Goal: Information Seeking & Learning: Check status

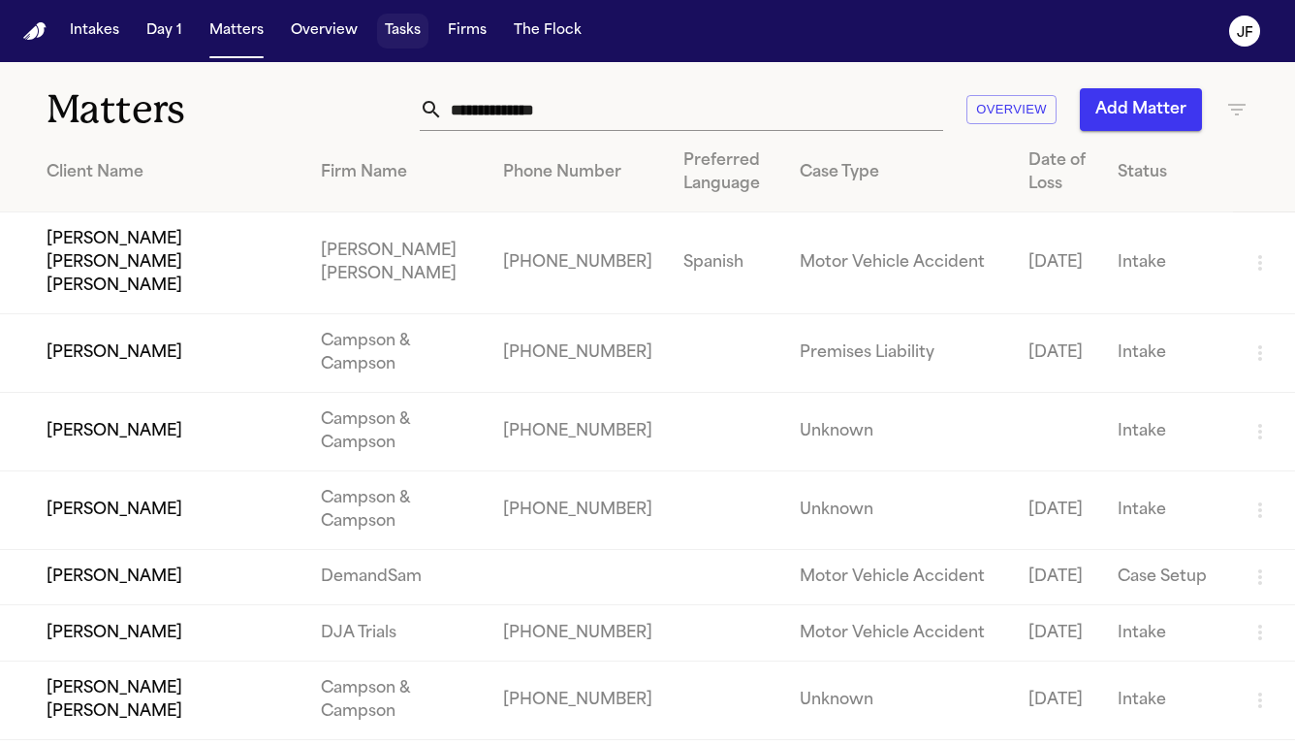
click at [407, 36] on button "Tasks" at bounding box center [402, 31] width 51 height 35
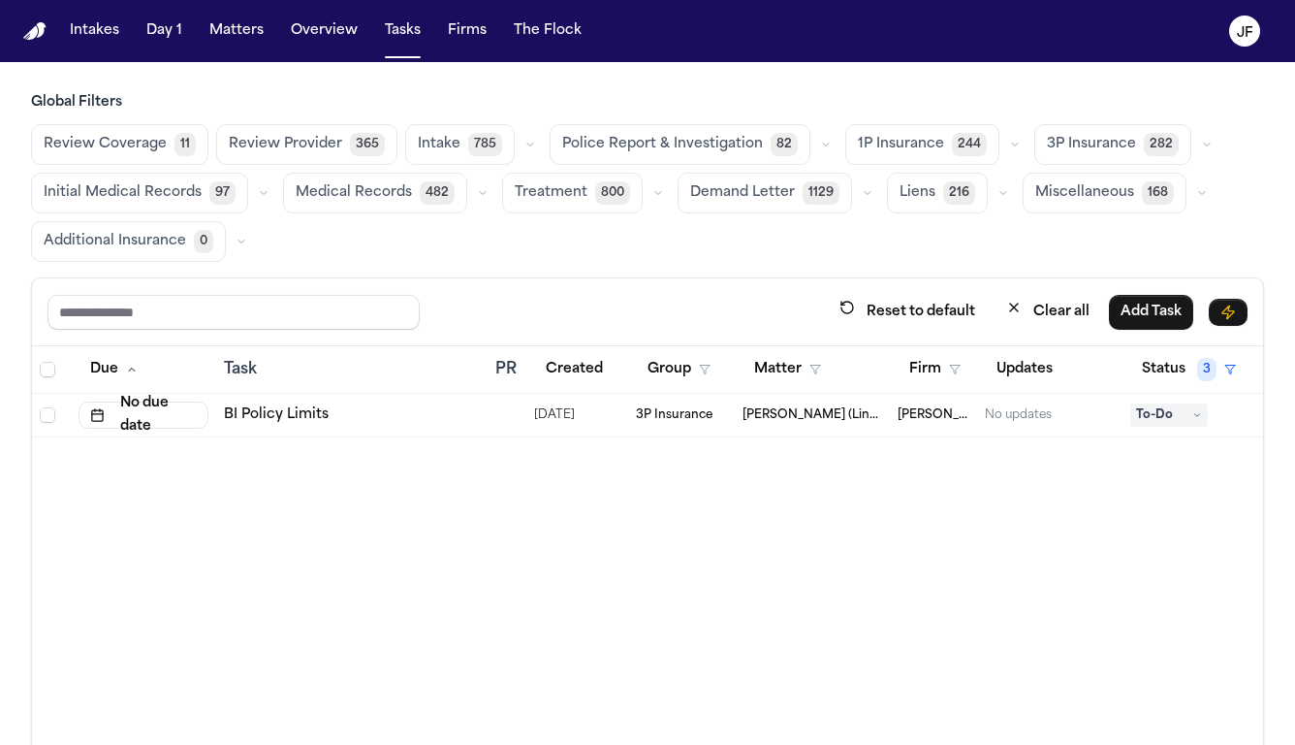
click at [686, 135] on span "Police Report & Investigation" at bounding box center [662, 144] width 201 height 19
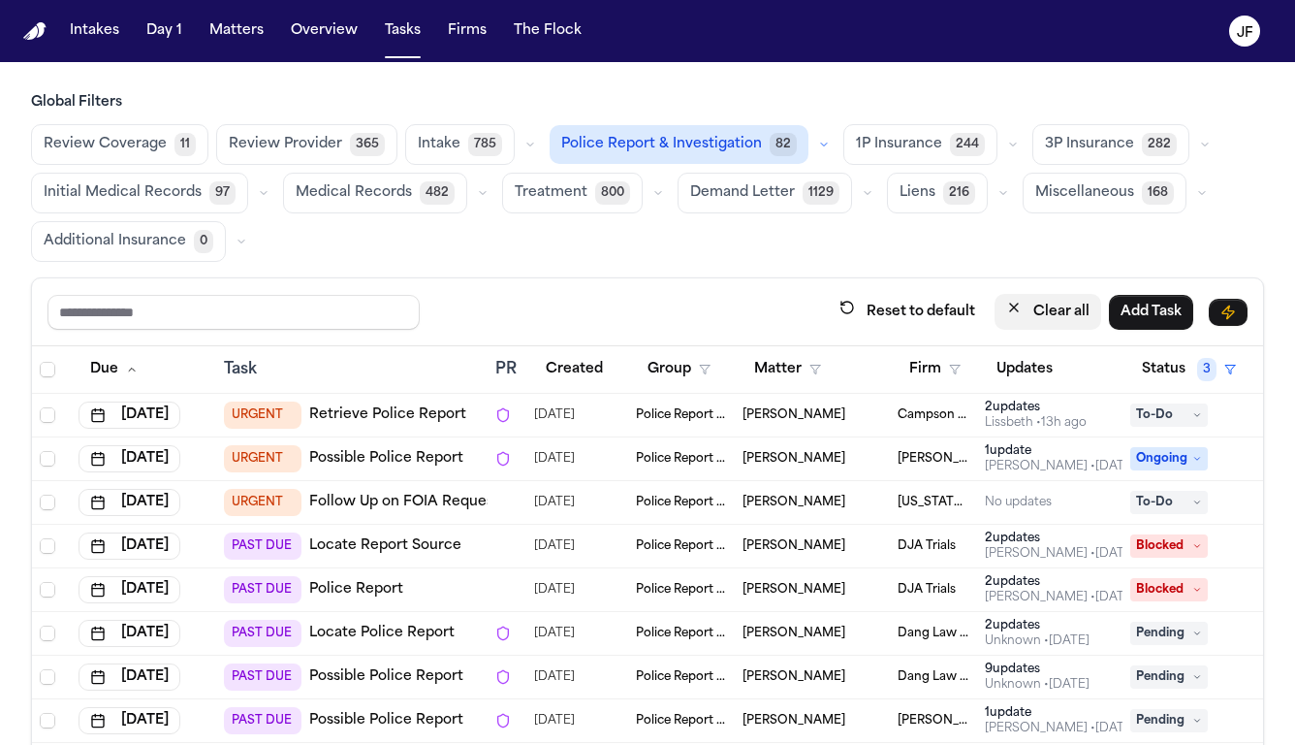
click at [1043, 320] on button "Clear all" at bounding box center [1048, 312] width 107 height 36
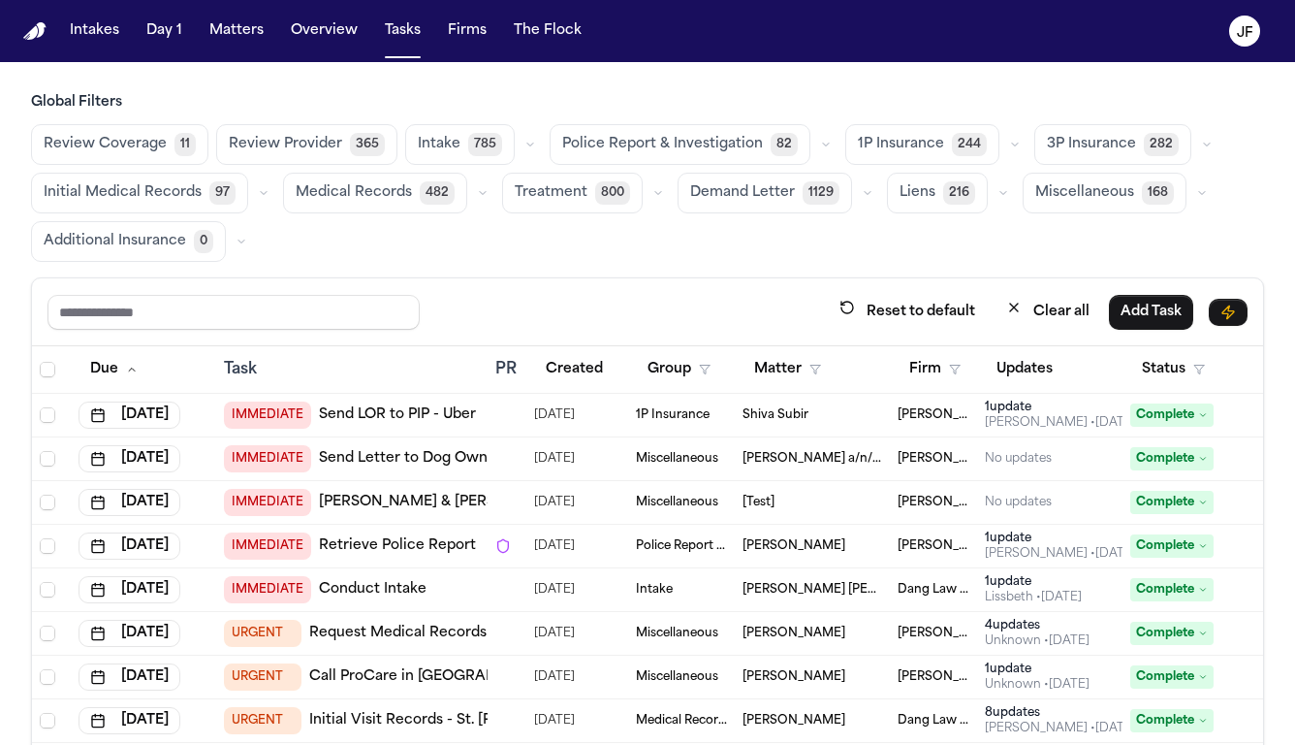
click at [771, 149] on span "82" at bounding box center [784, 144] width 27 height 23
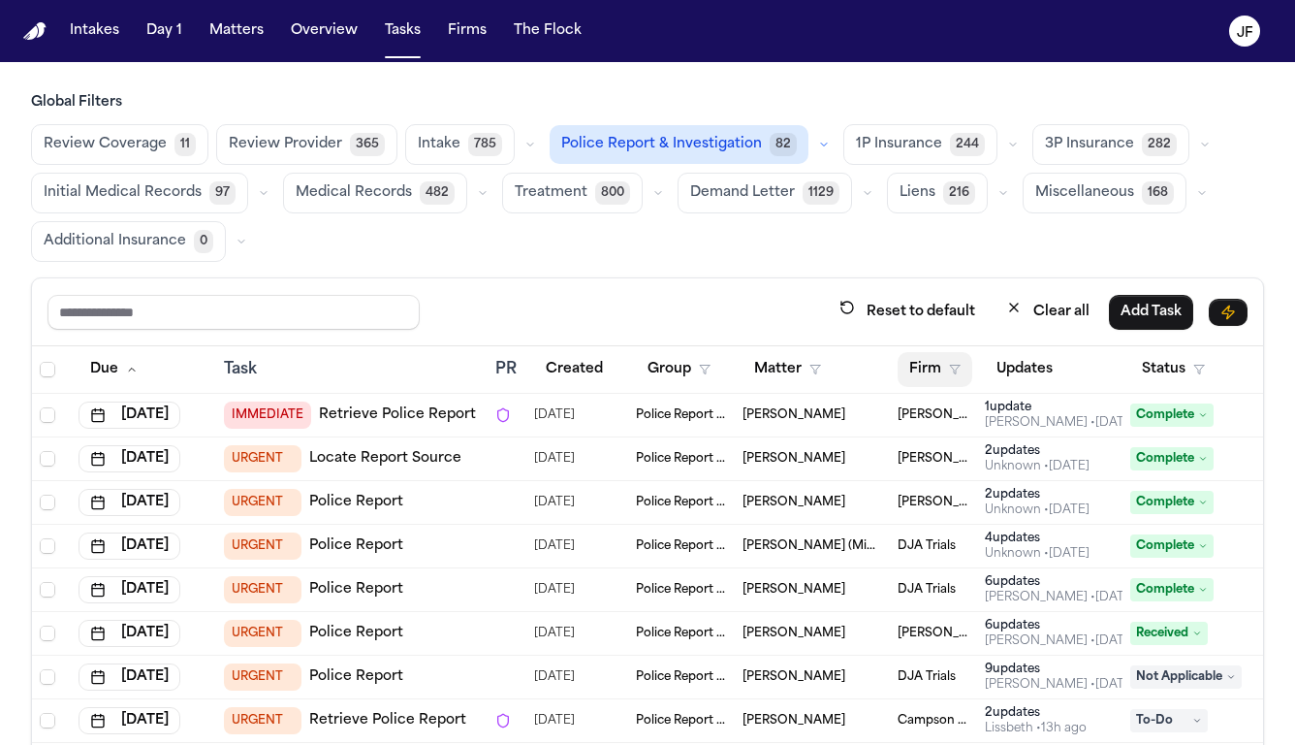
click at [935, 372] on button "Firm" at bounding box center [935, 369] width 75 height 35
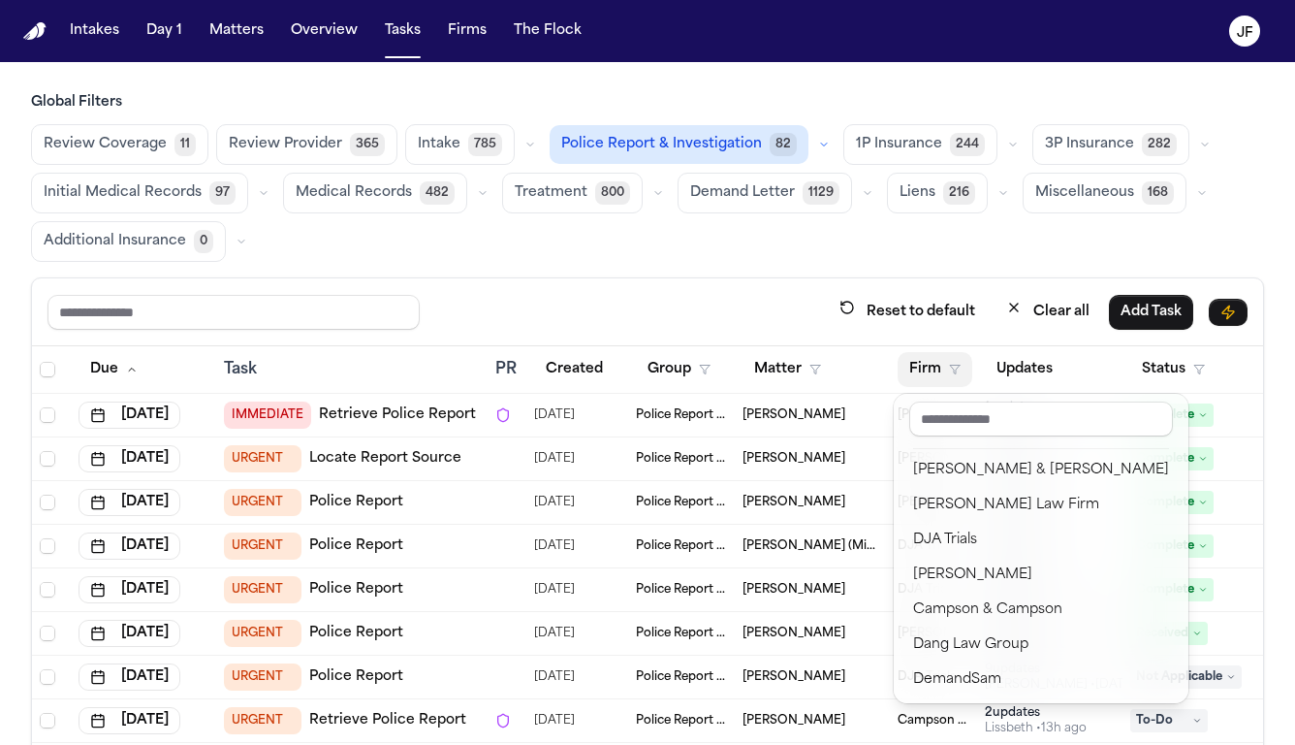
click at [758, 127] on div "Global Filters Review Coverage 11 Review Provider 365 Intake 785 Police Report …" at bounding box center [647, 485] width 1233 height 785
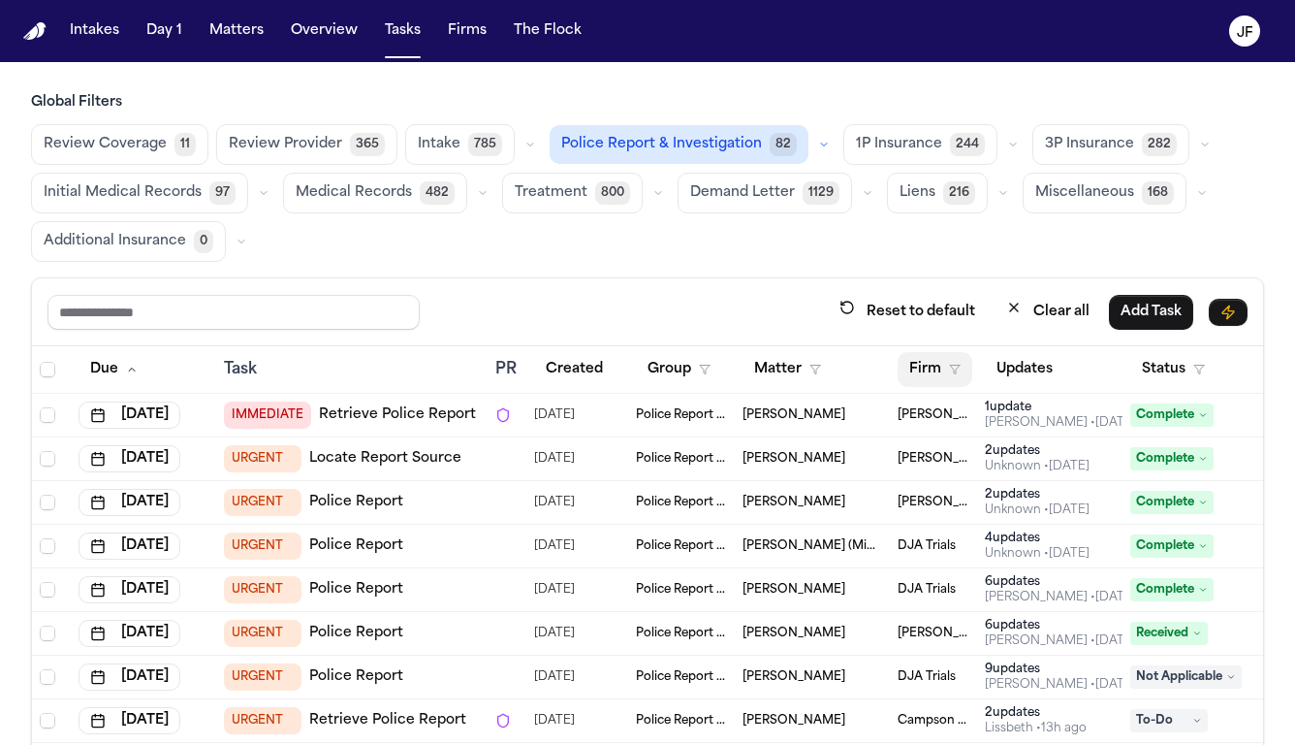
click at [942, 361] on button "Firm" at bounding box center [935, 369] width 75 height 35
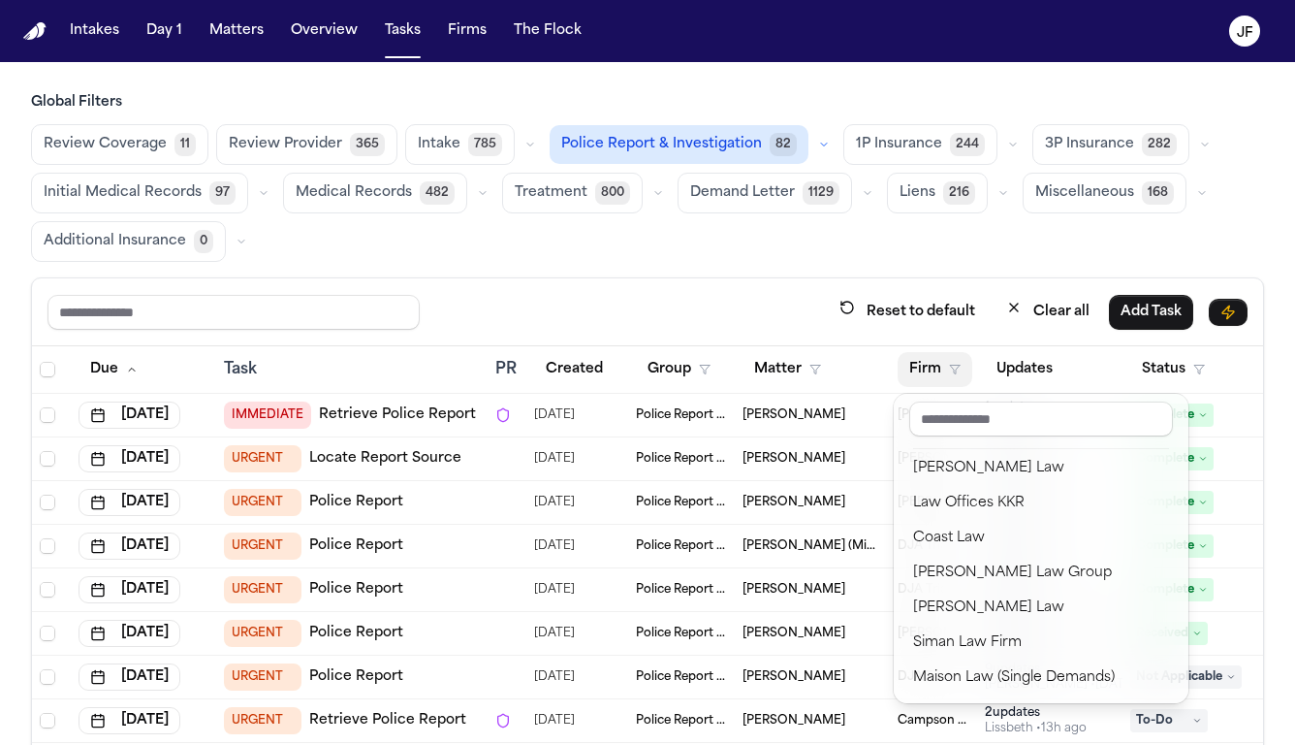
scroll to position [444, 0]
click at [764, 130] on div "Global Filters Review Coverage 11 Review Provider 365 Intake 785 Police Report …" at bounding box center [647, 485] width 1233 height 785
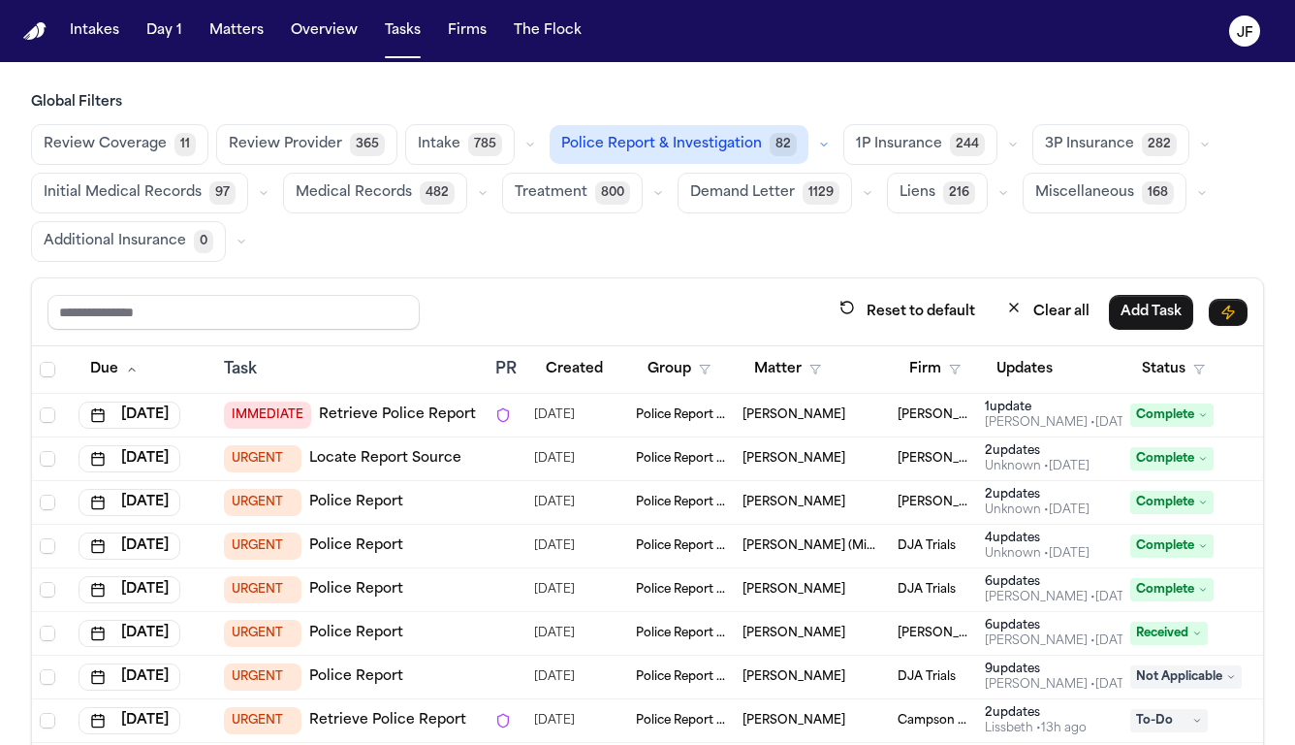
click at [771, 141] on span "82" at bounding box center [783, 144] width 27 height 23
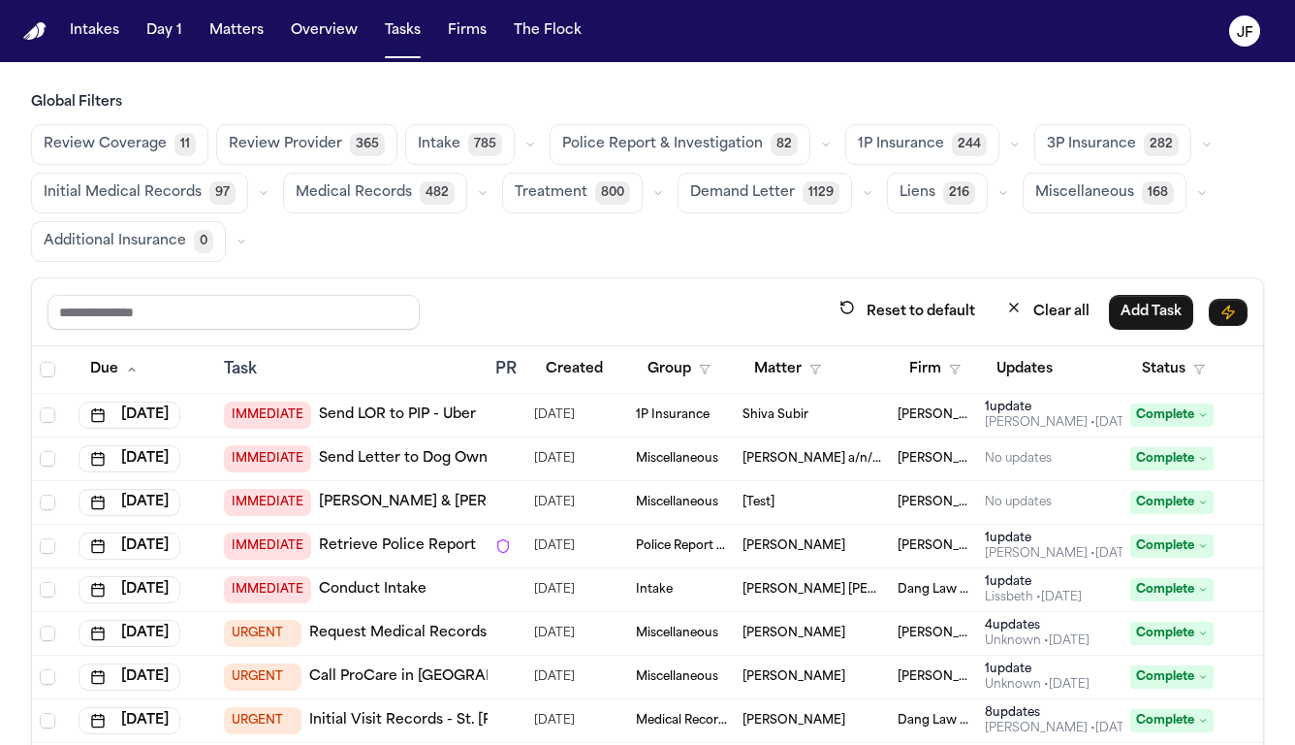
click at [892, 145] on span "1P Insurance" at bounding box center [901, 144] width 86 height 19
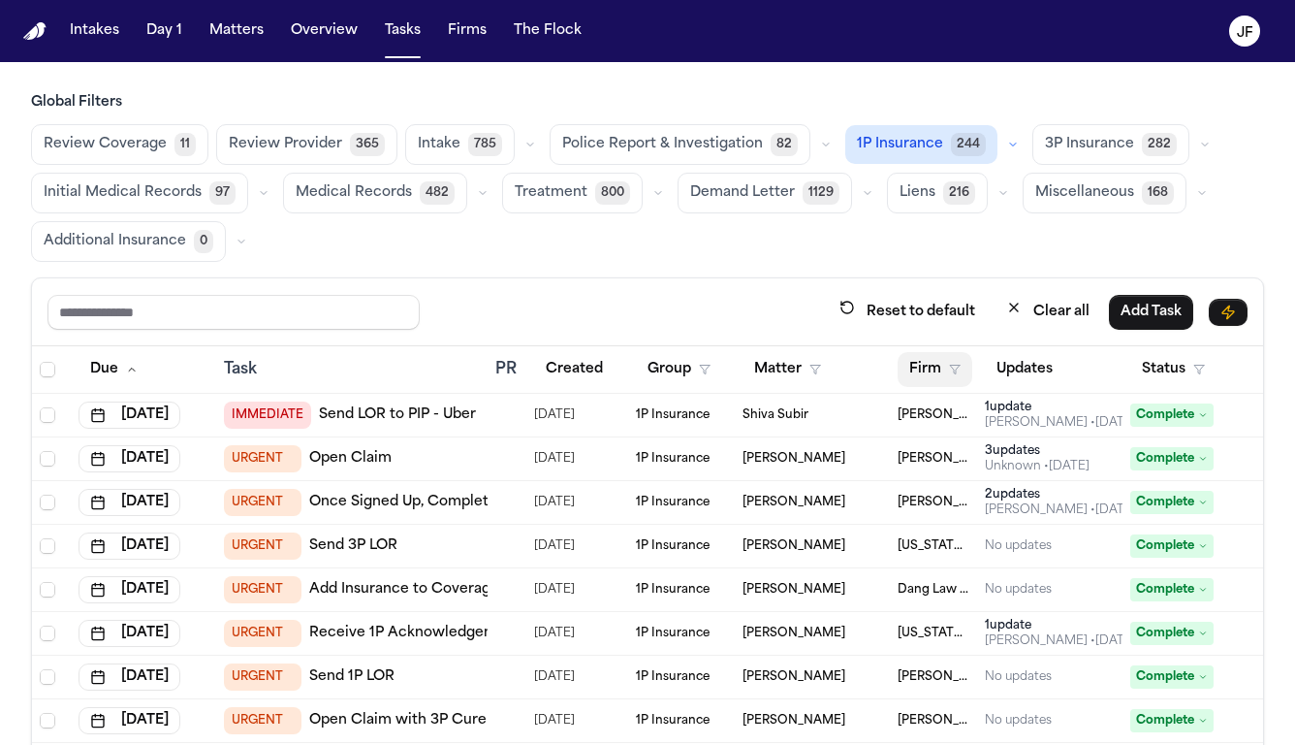
click at [954, 370] on icon "button" at bounding box center [955, 370] width 12 height 12
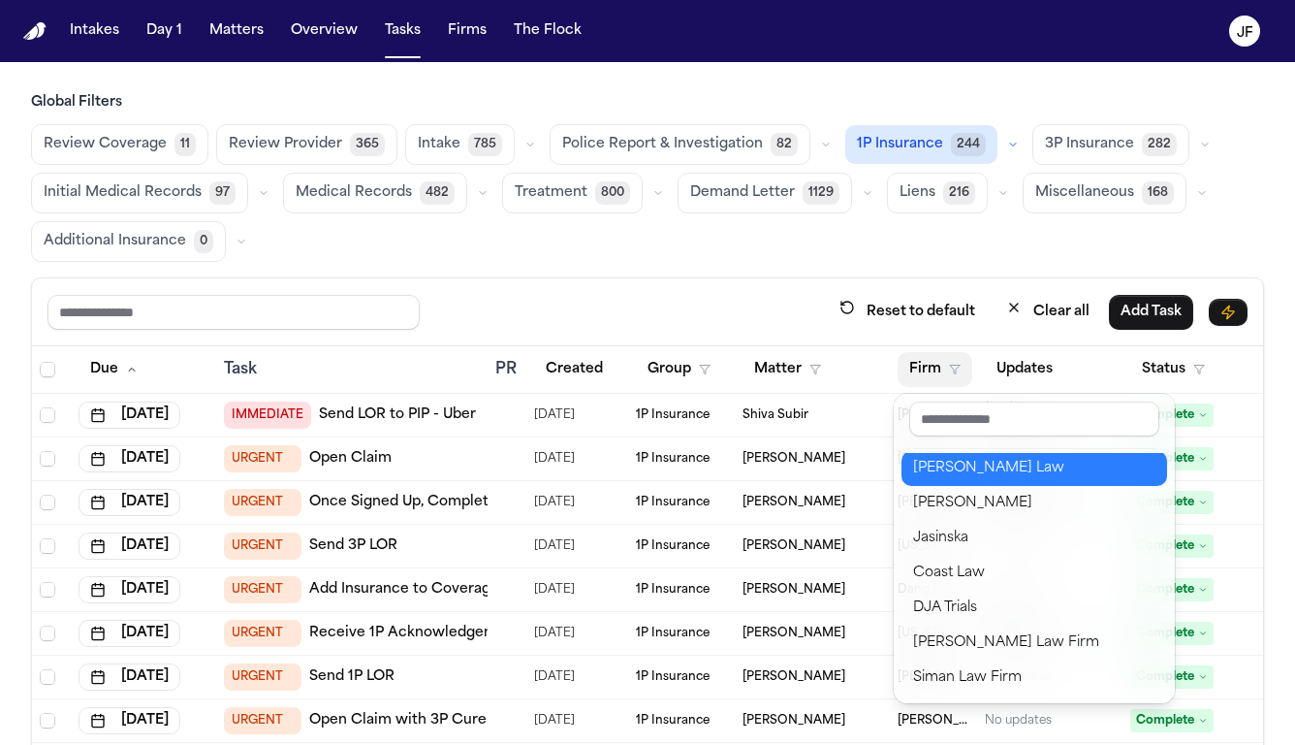
scroll to position [281, 0]
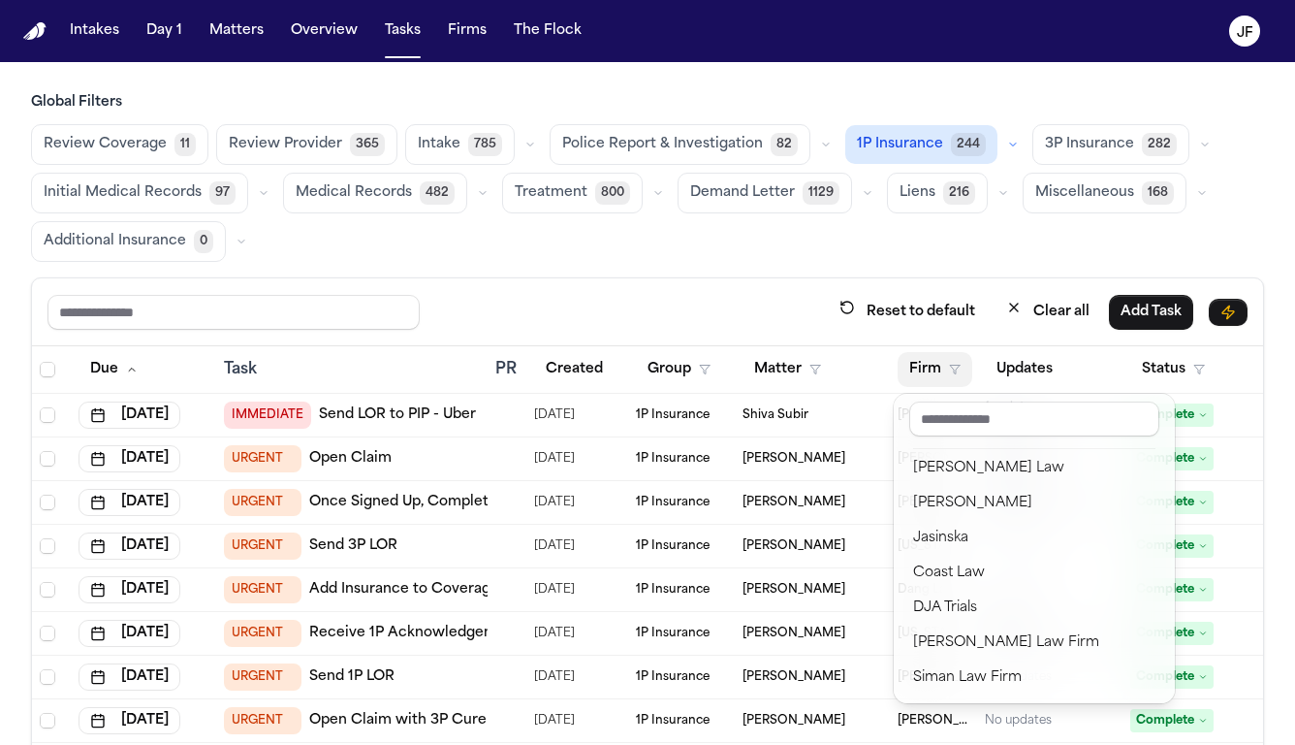
click at [961, 285] on div "Reset to default Clear all Add Task Due Task PR Created Group Matter Firm Updat…" at bounding box center [647, 577] width 1233 height 601
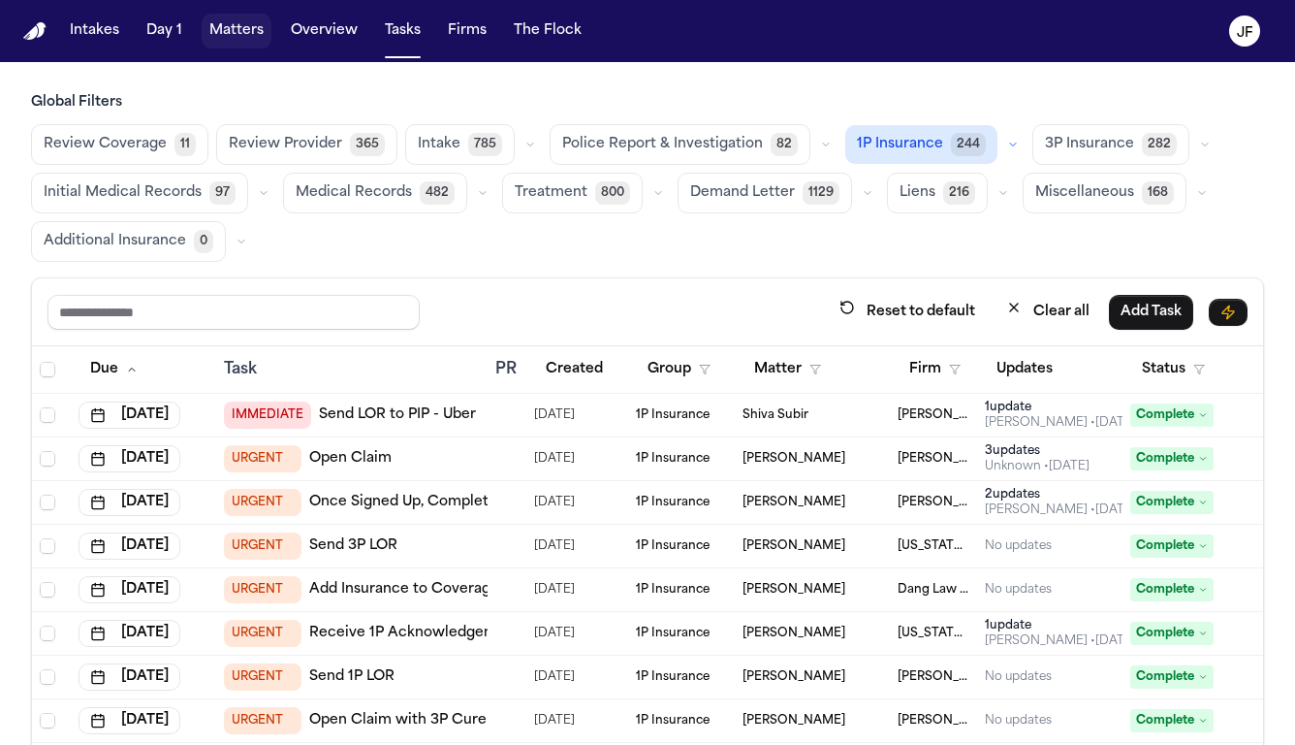
click at [256, 36] on button "Matters" at bounding box center [237, 31] width 70 height 35
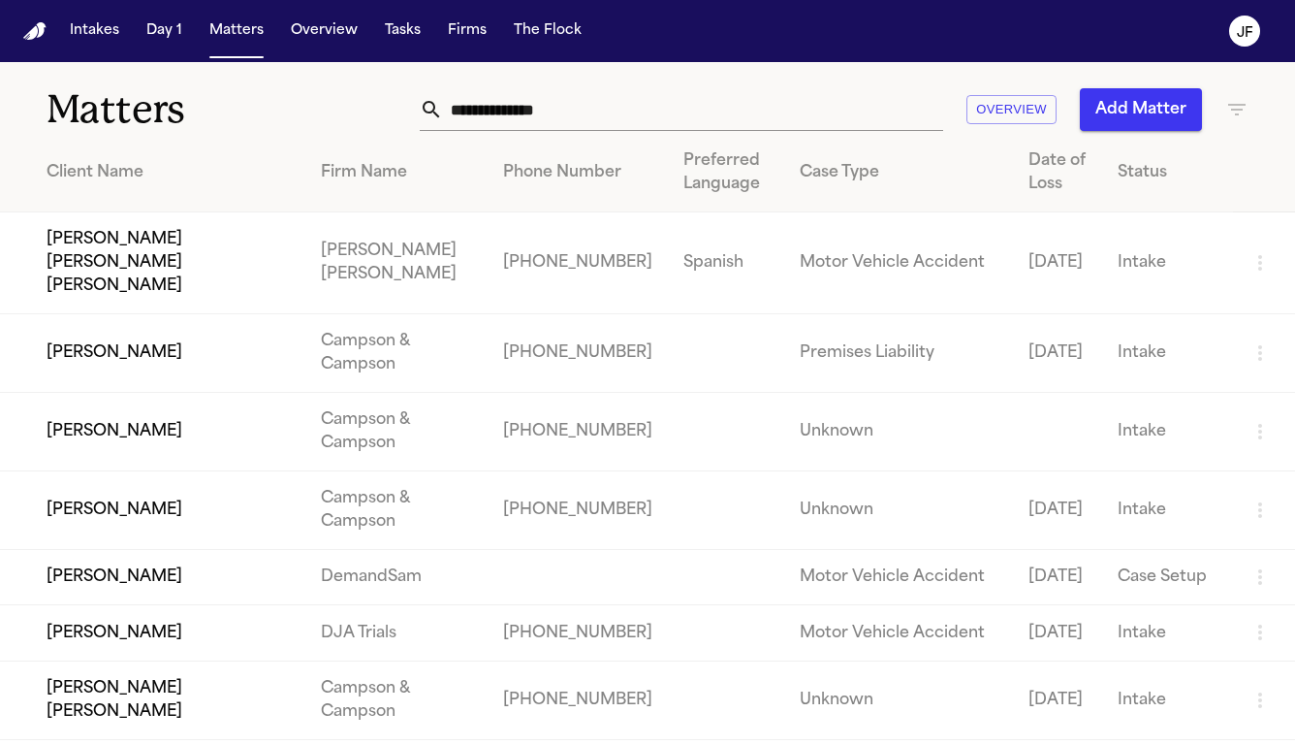
click at [455, 201] on th "Firm Name" at bounding box center [396, 173] width 182 height 79
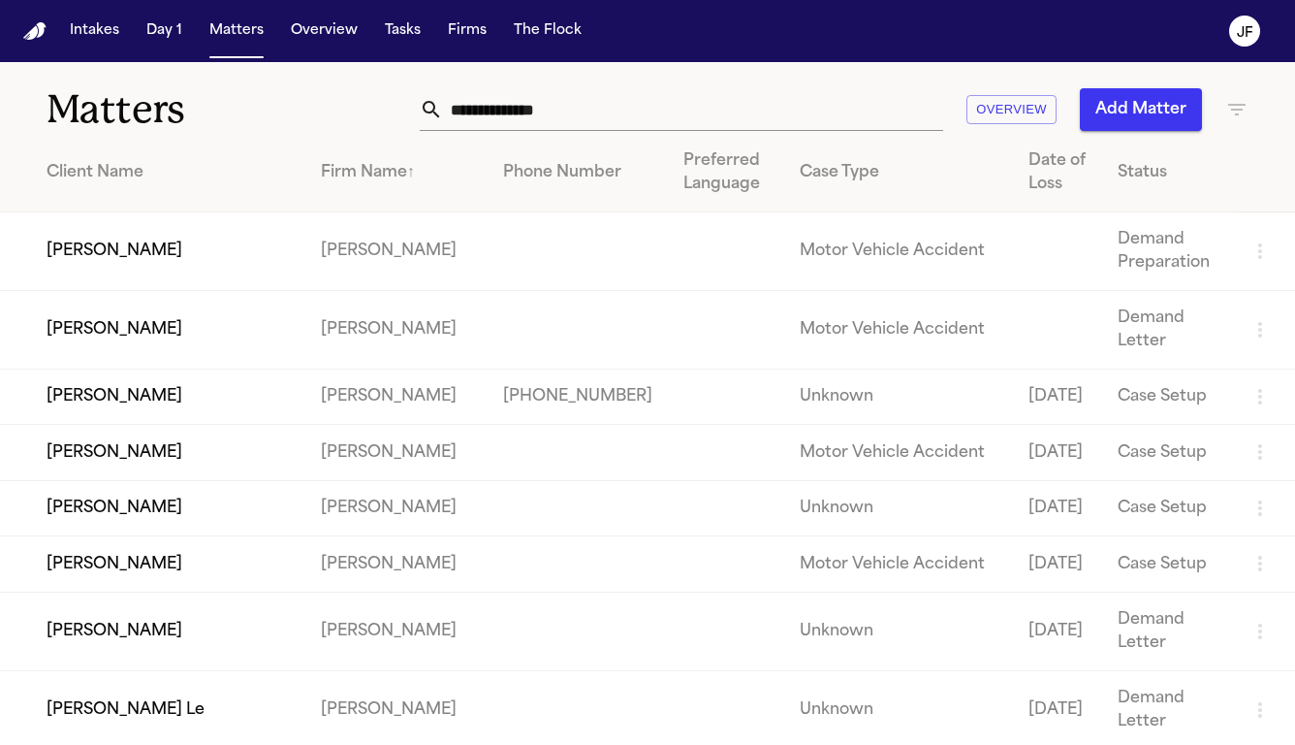
click at [472, 184] on div "Firm Name ↑" at bounding box center [396, 172] width 151 height 23
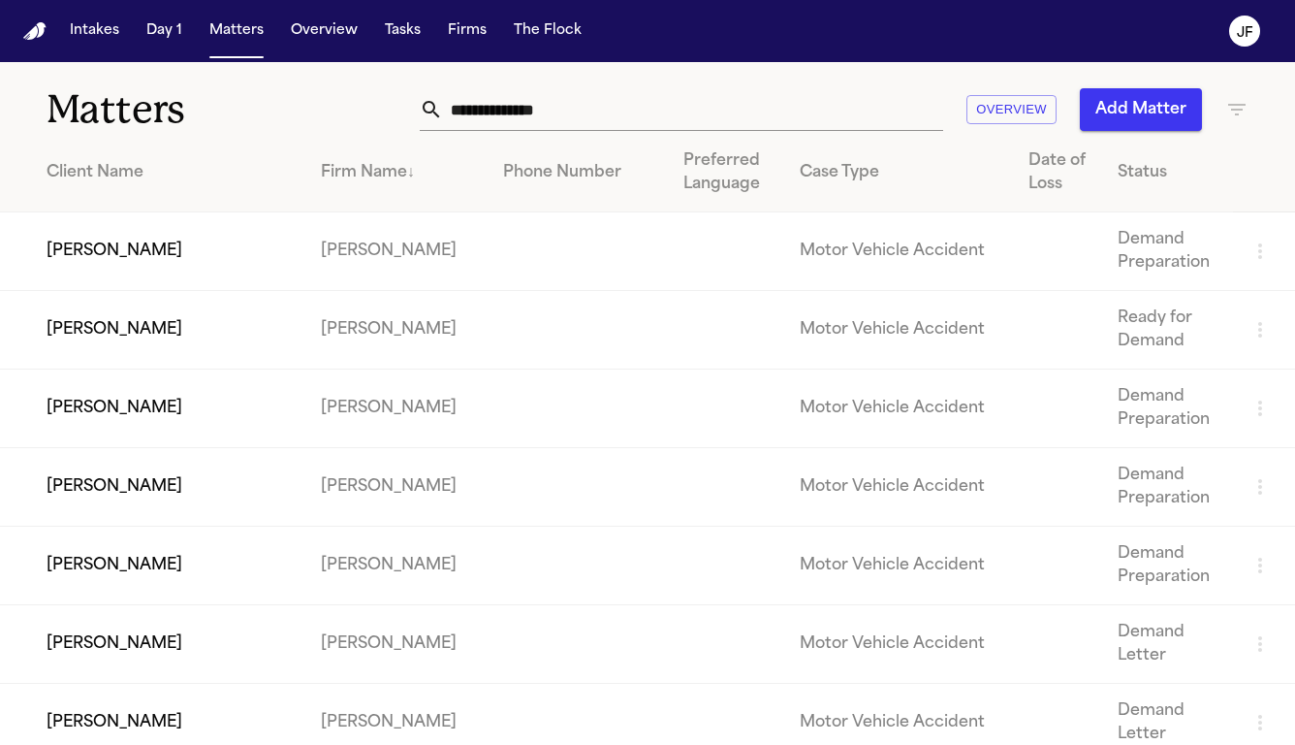
click at [472, 184] on div "Firm Name ↓" at bounding box center [396, 172] width 151 height 23
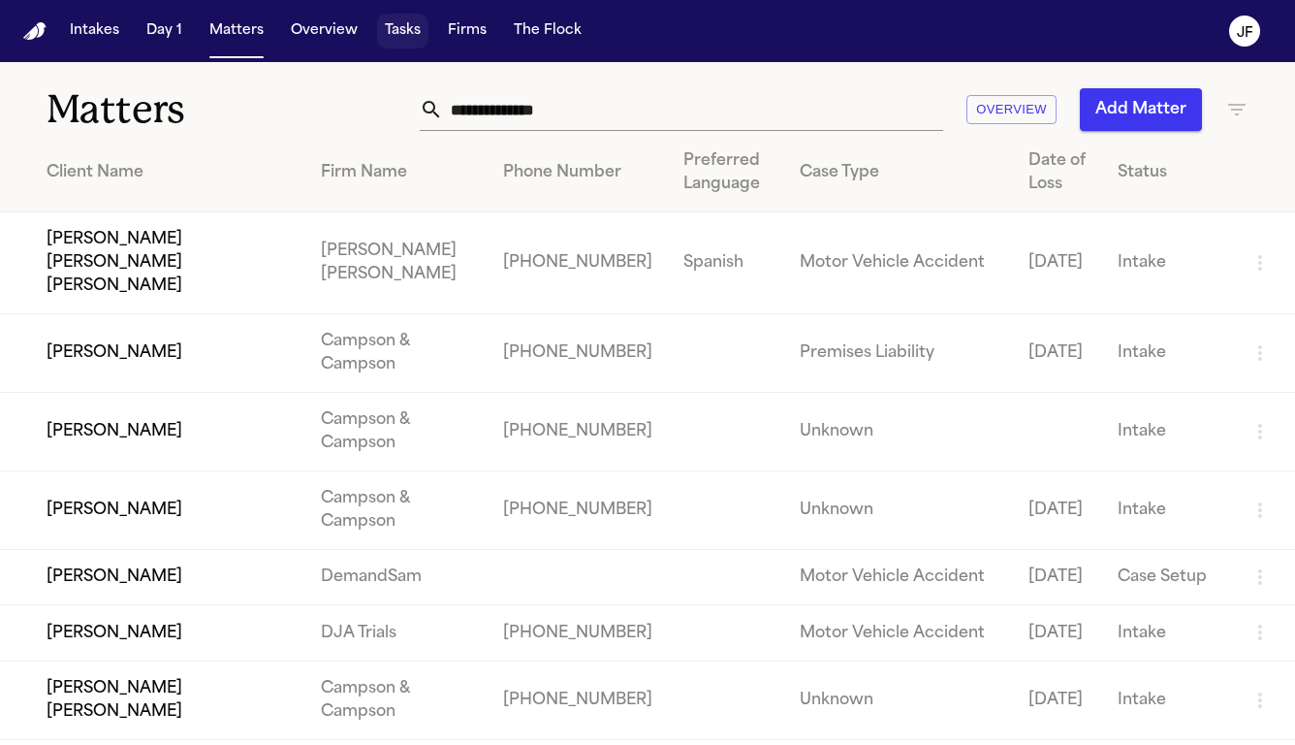
click at [377, 32] on button "Tasks" at bounding box center [402, 31] width 51 height 35
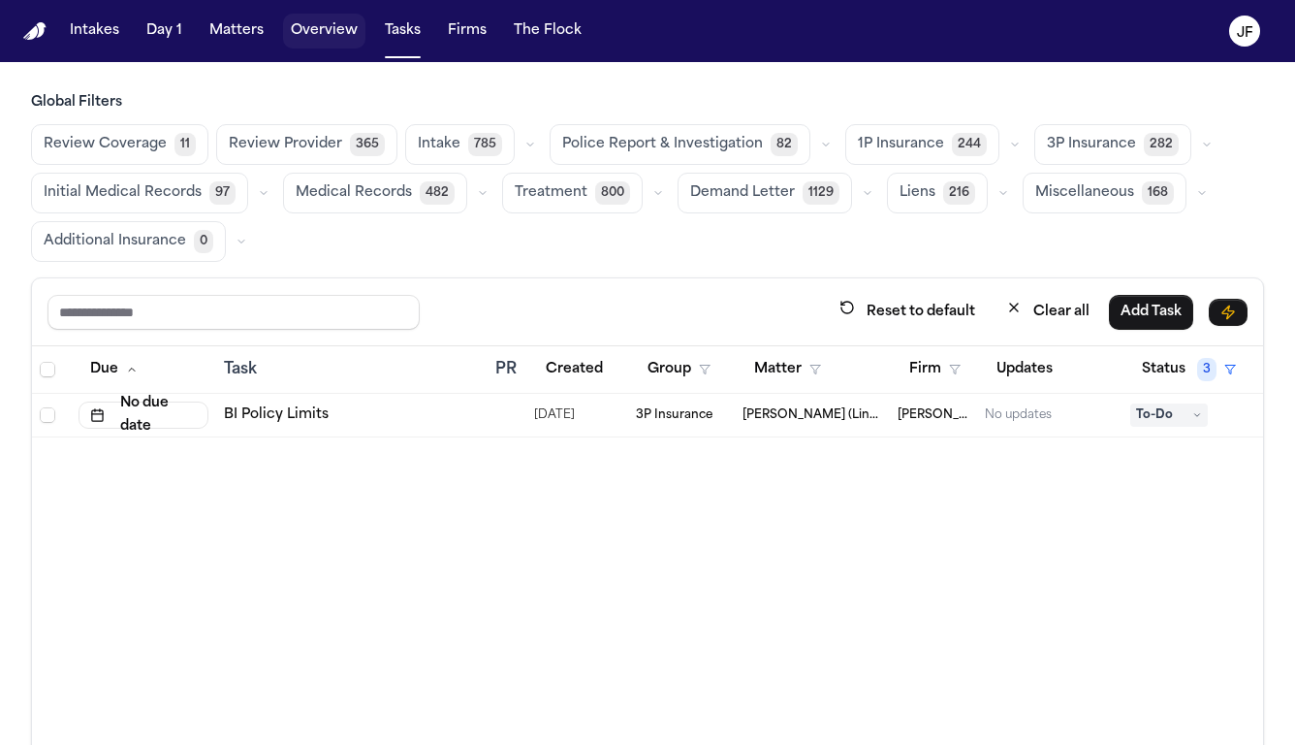
click at [319, 29] on button "Overview" at bounding box center [324, 31] width 82 height 35
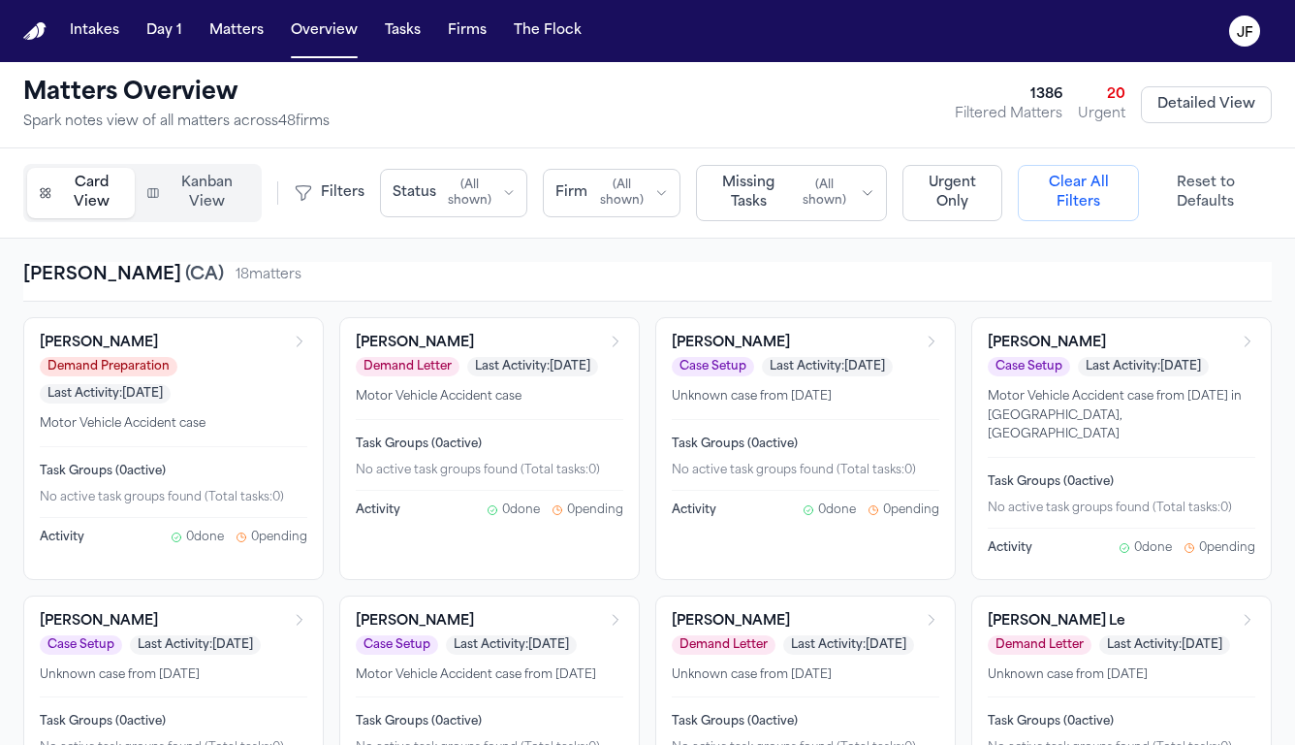
click at [655, 190] on icon "button" at bounding box center [661, 193] width 13 height 16
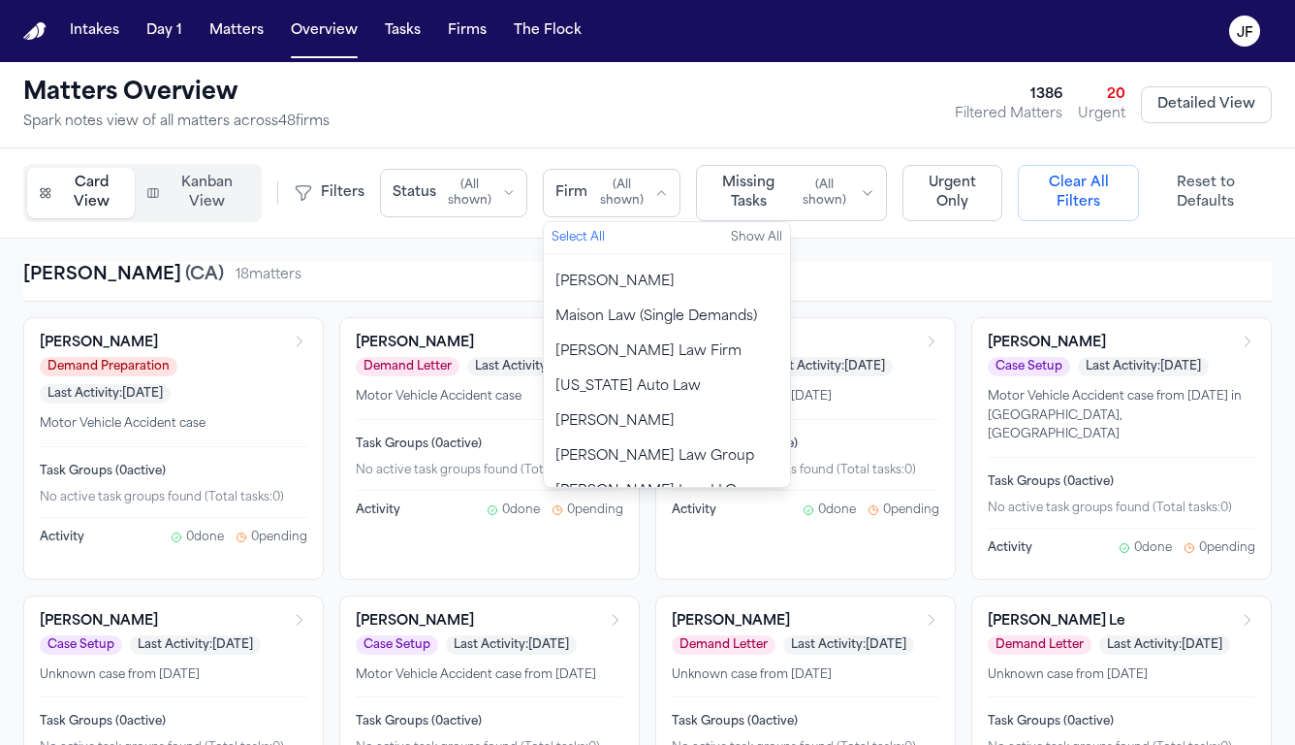
scroll to position [1200, 0]
click at [634, 450] on span "[PERSON_NAME] Law Group" at bounding box center [655, 459] width 199 height 19
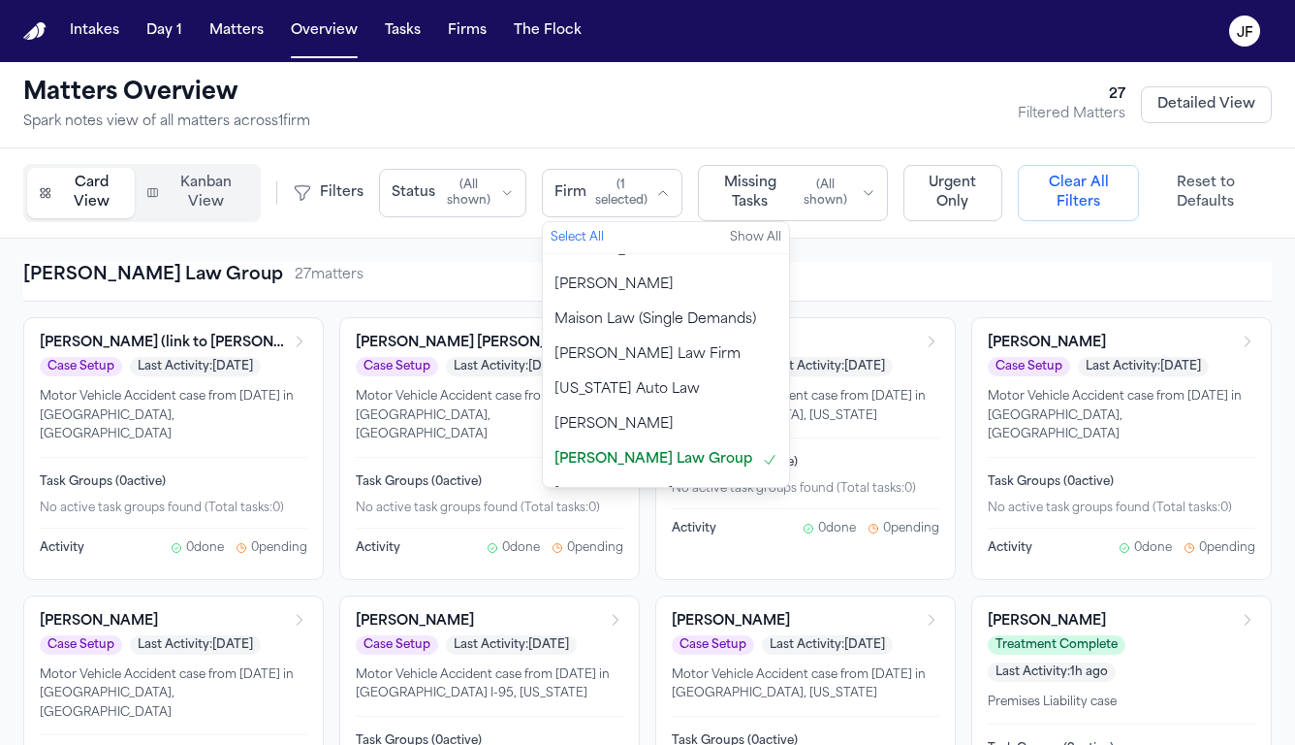
click at [415, 281] on div "Morgan Law Group 27 matter s" at bounding box center [647, 275] width 1249 height 27
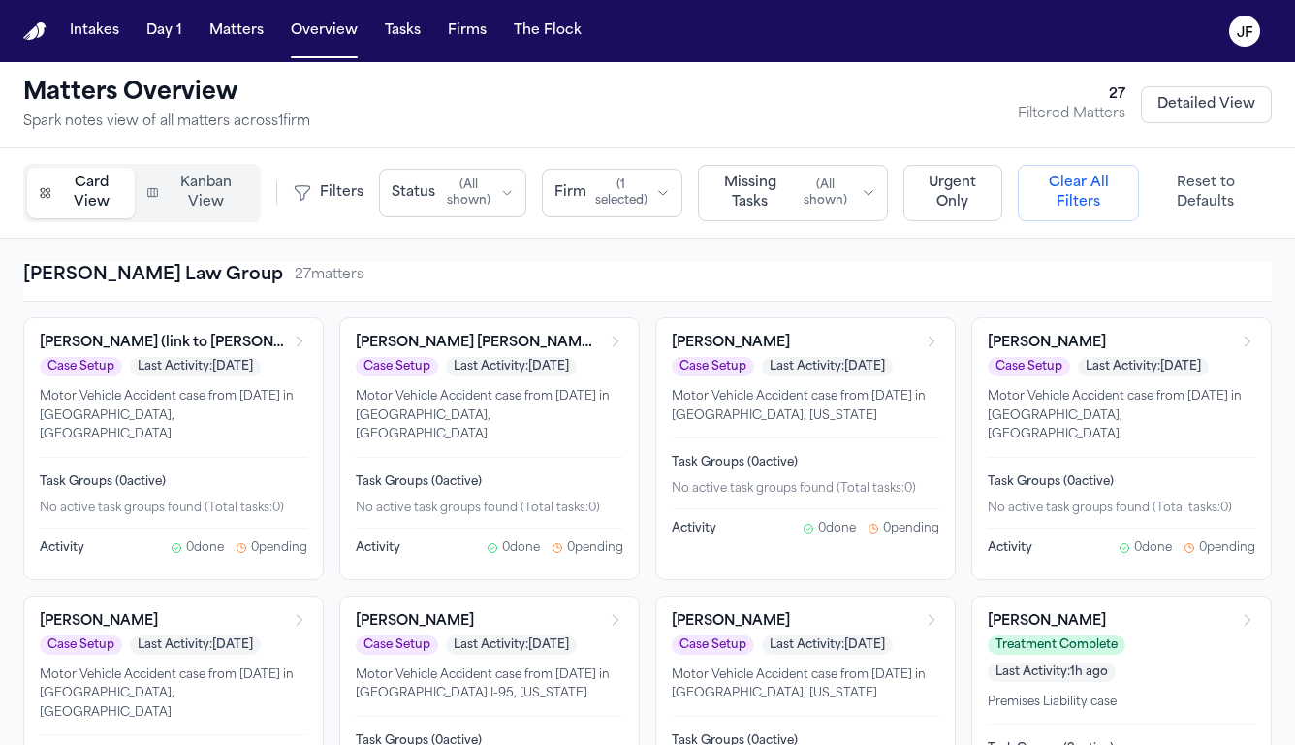
scroll to position [0, 0]
click at [847, 210] on button "Missing Tasks ( All shown )" at bounding box center [793, 193] width 190 height 56
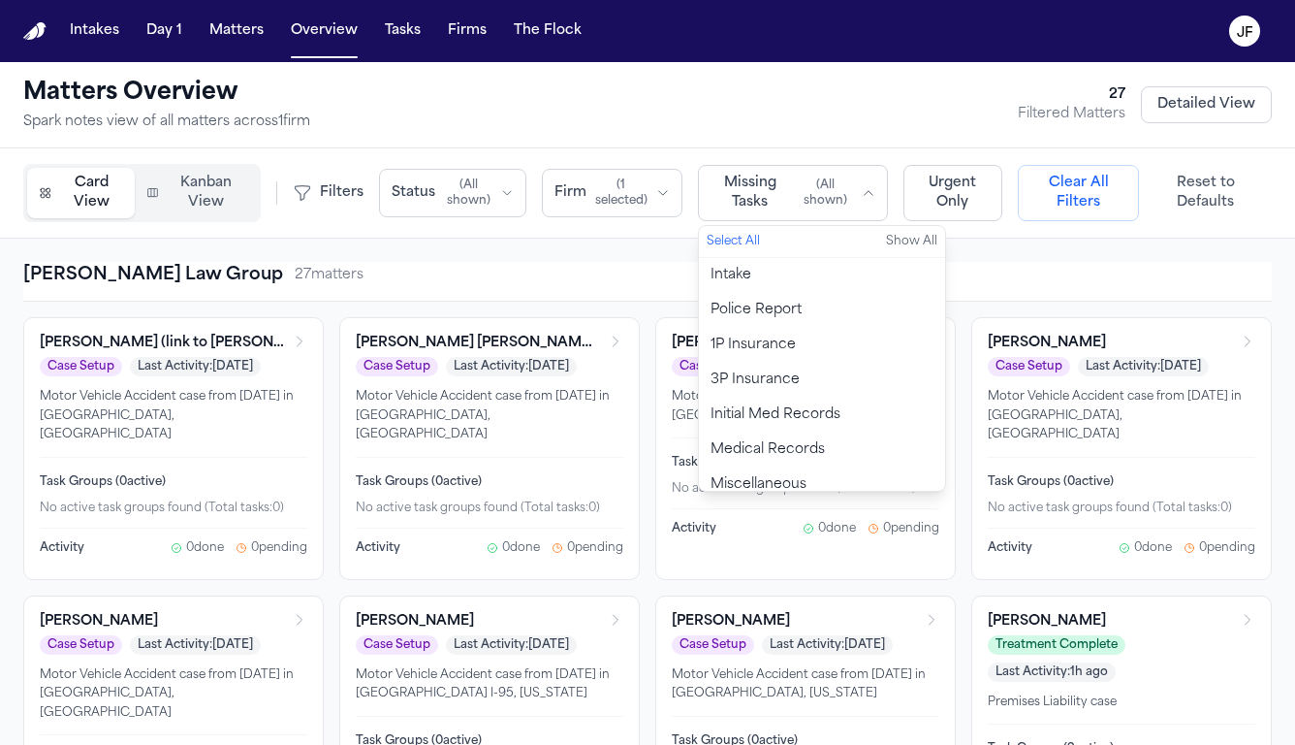
click at [787, 316] on span "Police Report" at bounding box center [756, 310] width 91 height 19
click at [786, 316] on span "Police Report" at bounding box center [758, 310] width 94 height 19
click at [786, 316] on span "Police Report" at bounding box center [756, 310] width 91 height 19
click at [785, 346] on span "1P Insurance" at bounding box center [753, 344] width 85 height 19
click at [788, 367] on button "3P Insurance" at bounding box center [821, 380] width 246 height 35
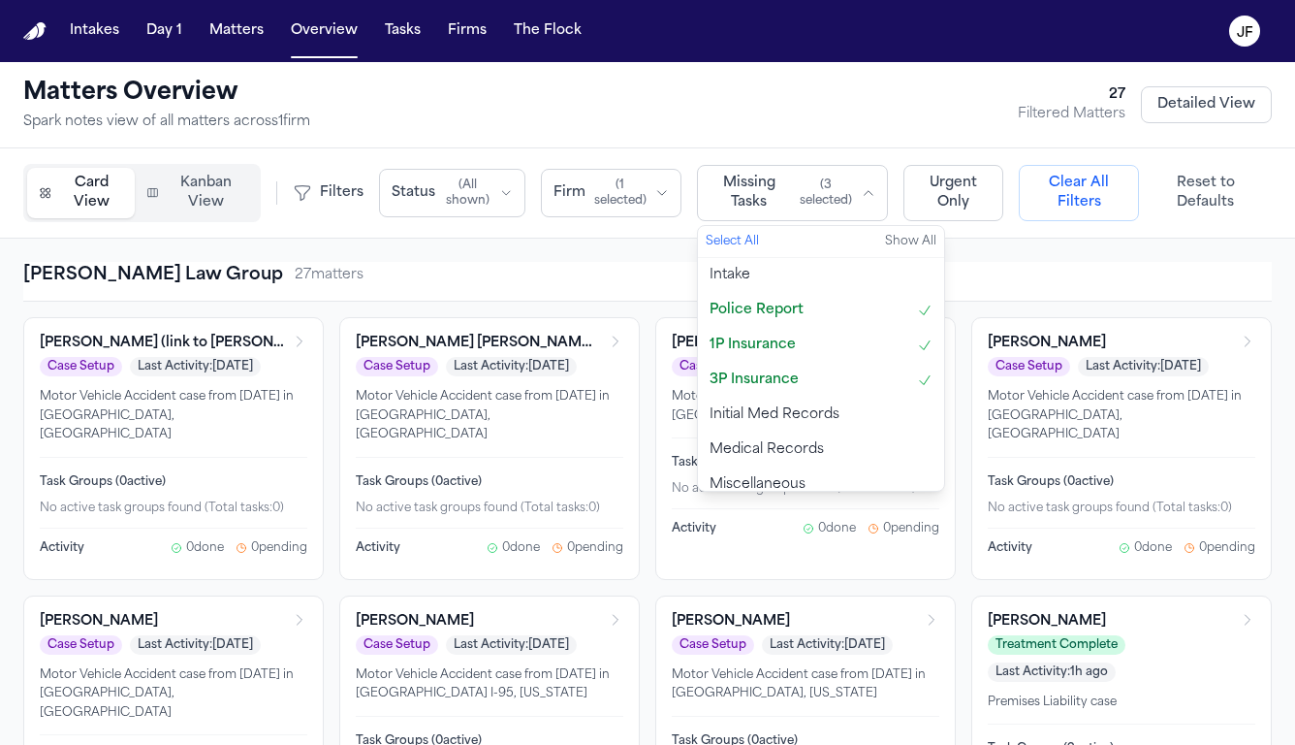
click at [788, 367] on button "3P Insurance" at bounding box center [821, 380] width 246 height 35
click at [792, 358] on button "1P Insurance" at bounding box center [821, 345] width 246 height 35
click at [797, 317] on button "Police Report" at bounding box center [822, 310] width 246 height 35
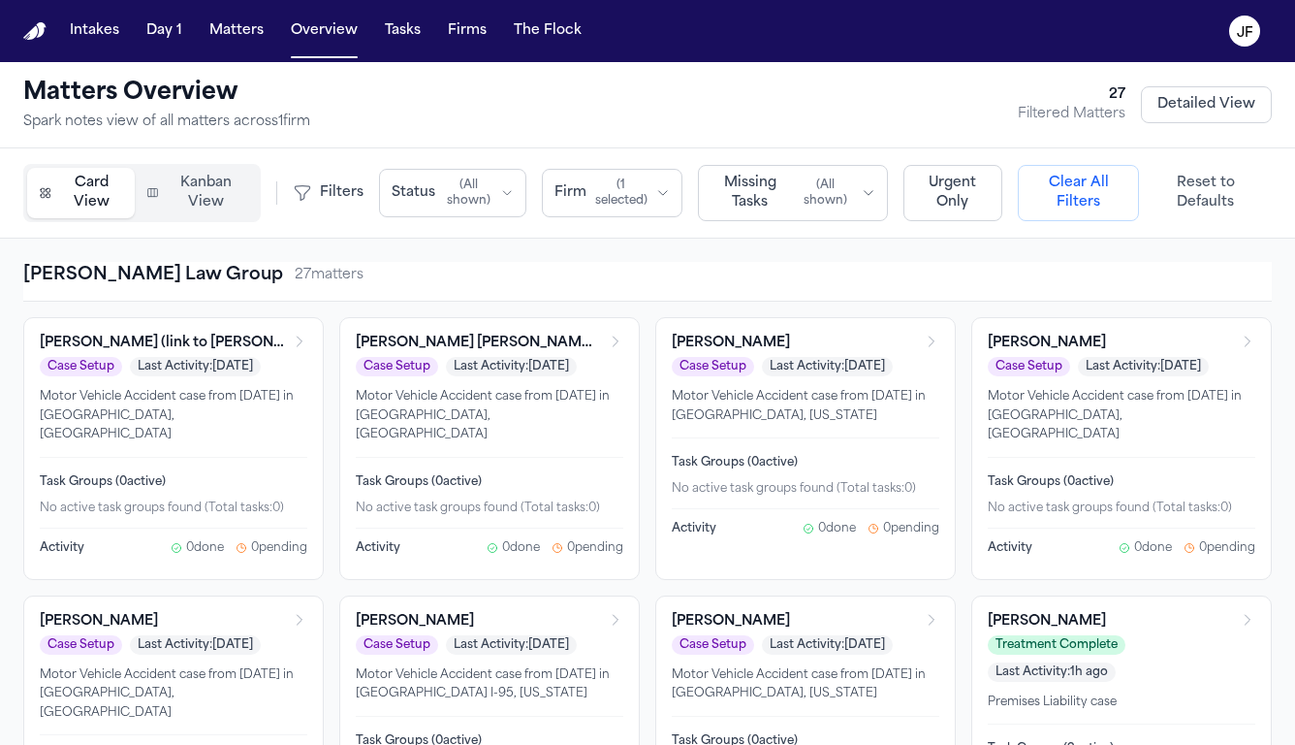
click at [594, 280] on div "Morgan Law Group 27 matter s" at bounding box center [647, 275] width 1249 height 27
click at [812, 187] on span "( All shown )" at bounding box center [826, 192] width 56 height 31
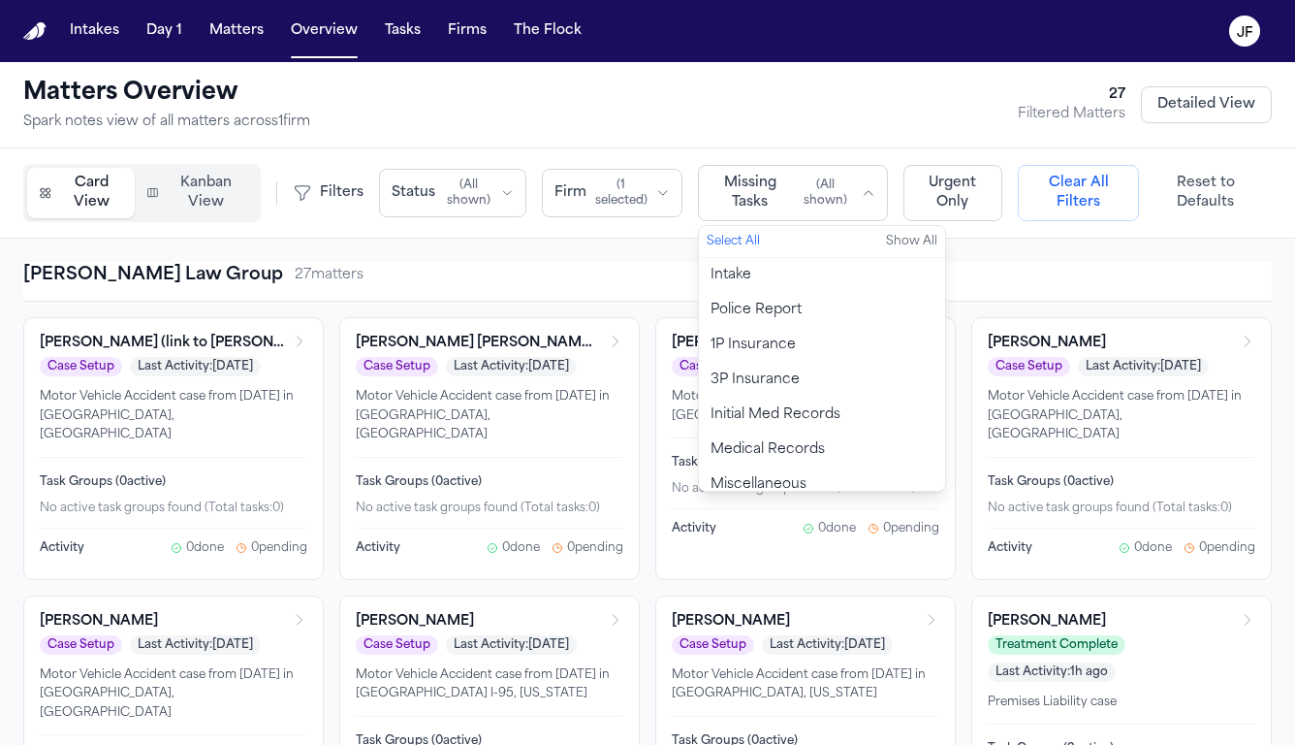
click at [580, 267] on div "Morgan Law Group 27 matter s" at bounding box center [647, 275] width 1249 height 27
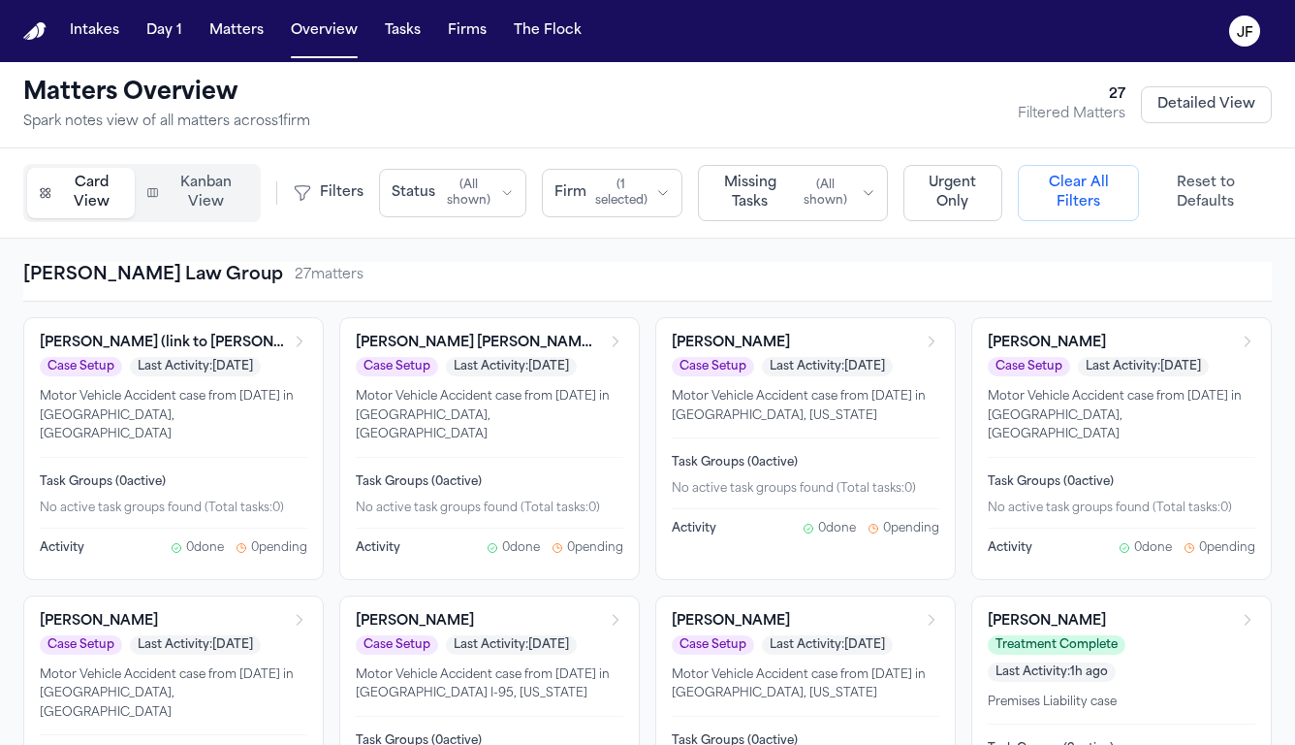
click at [405, 7] on nav "Intakes Day 1 Matters Overview Tasks Firms The [PERSON_NAME]" at bounding box center [647, 31] width 1295 height 62
click at [405, 50] on nav "Intakes Day 1 Matters Overview Tasks Firms The [PERSON_NAME]" at bounding box center [647, 31] width 1295 height 62
click at [402, 34] on button "Tasks" at bounding box center [402, 31] width 51 height 35
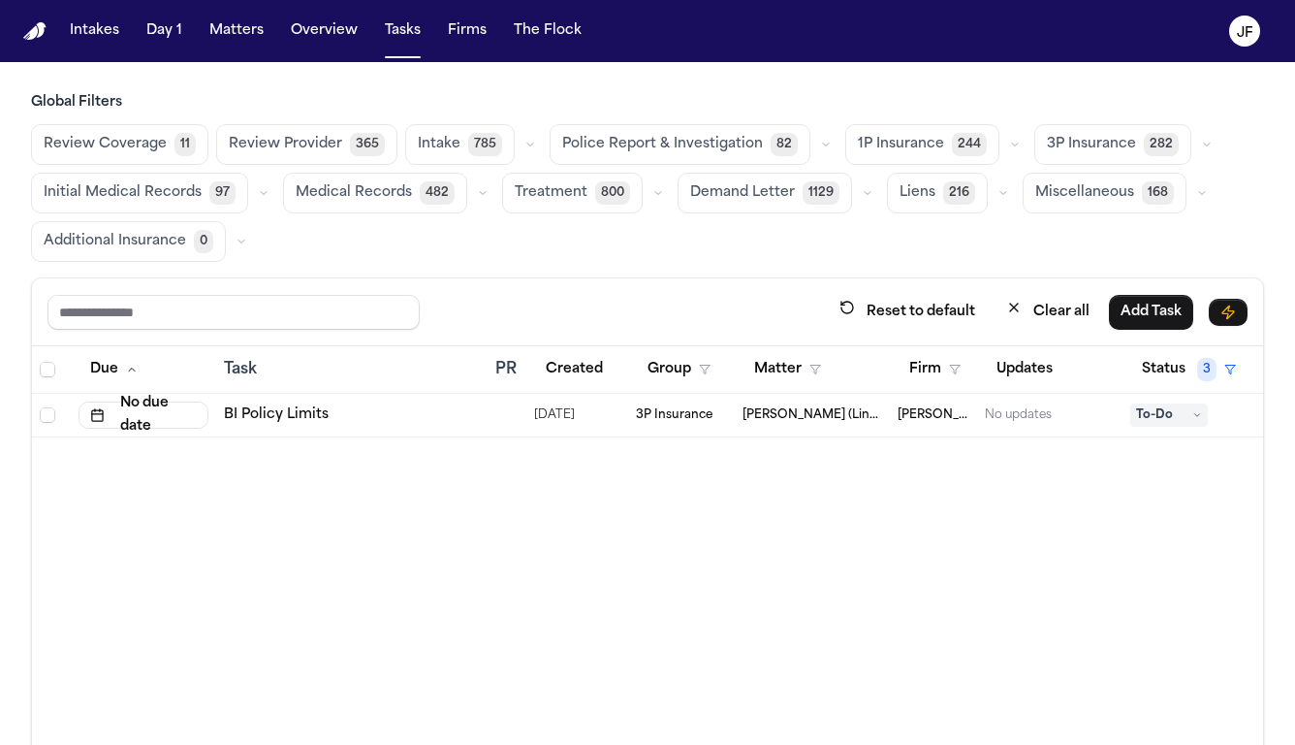
click at [701, 145] on span "Police Report & Investigation" at bounding box center [662, 144] width 201 height 19
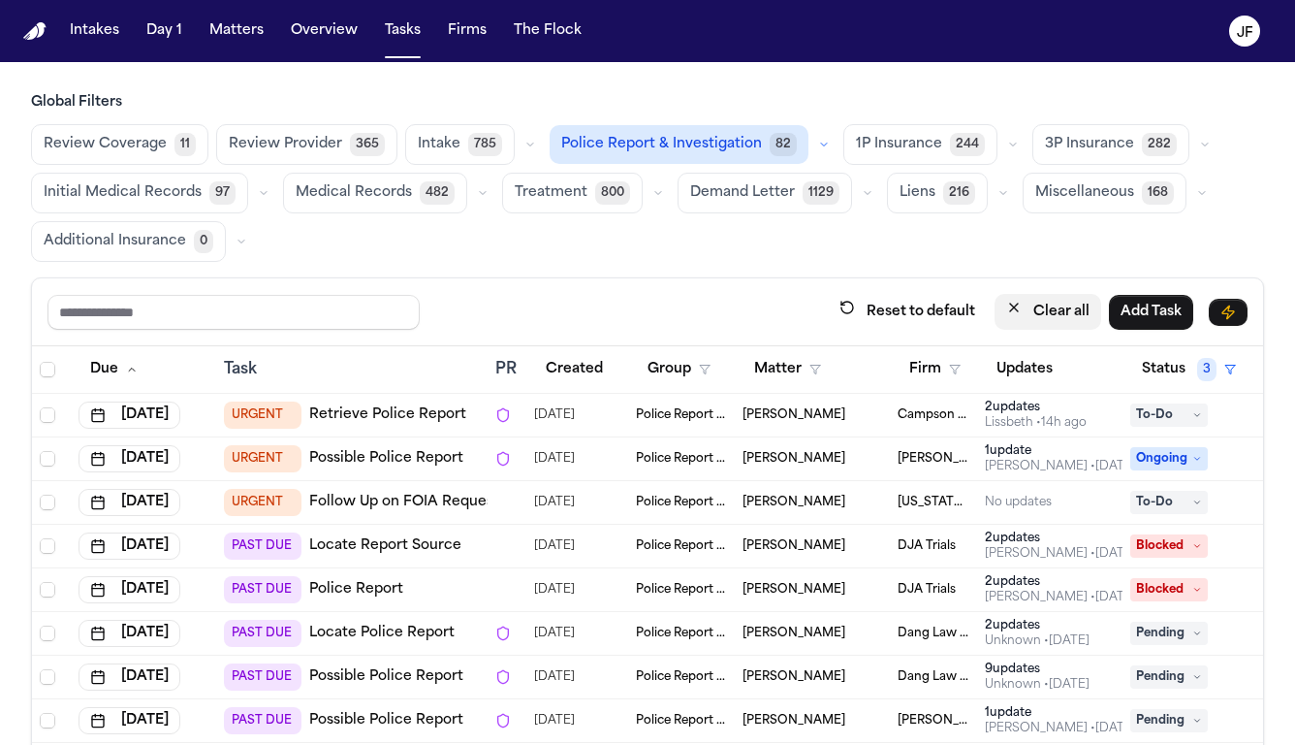
click at [1023, 312] on button "Clear all" at bounding box center [1048, 312] width 107 height 36
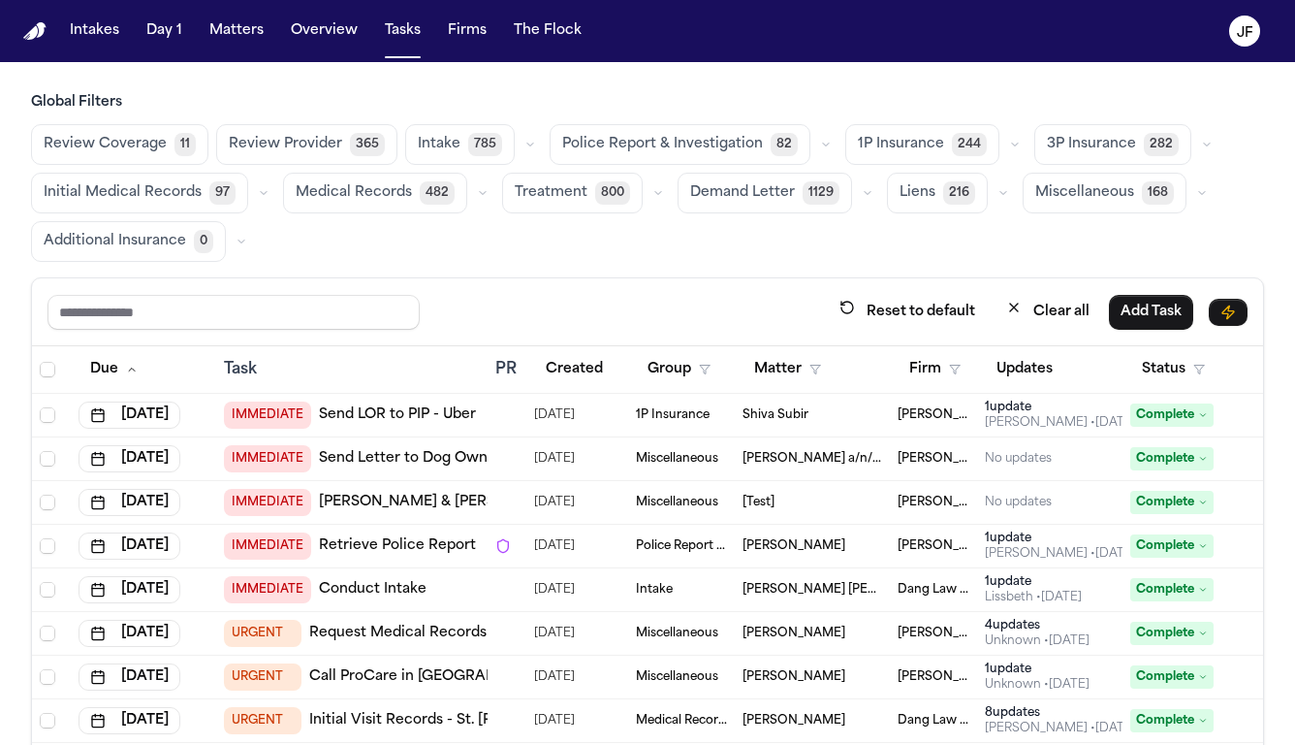
click at [706, 161] on button "Police Report & Investigation 82" at bounding box center [680, 144] width 261 height 41
click at [706, 161] on button "Police Report & Investigation 82" at bounding box center [679, 144] width 259 height 39
click at [771, 134] on span "82" at bounding box center [784, 144] width 27 height 23
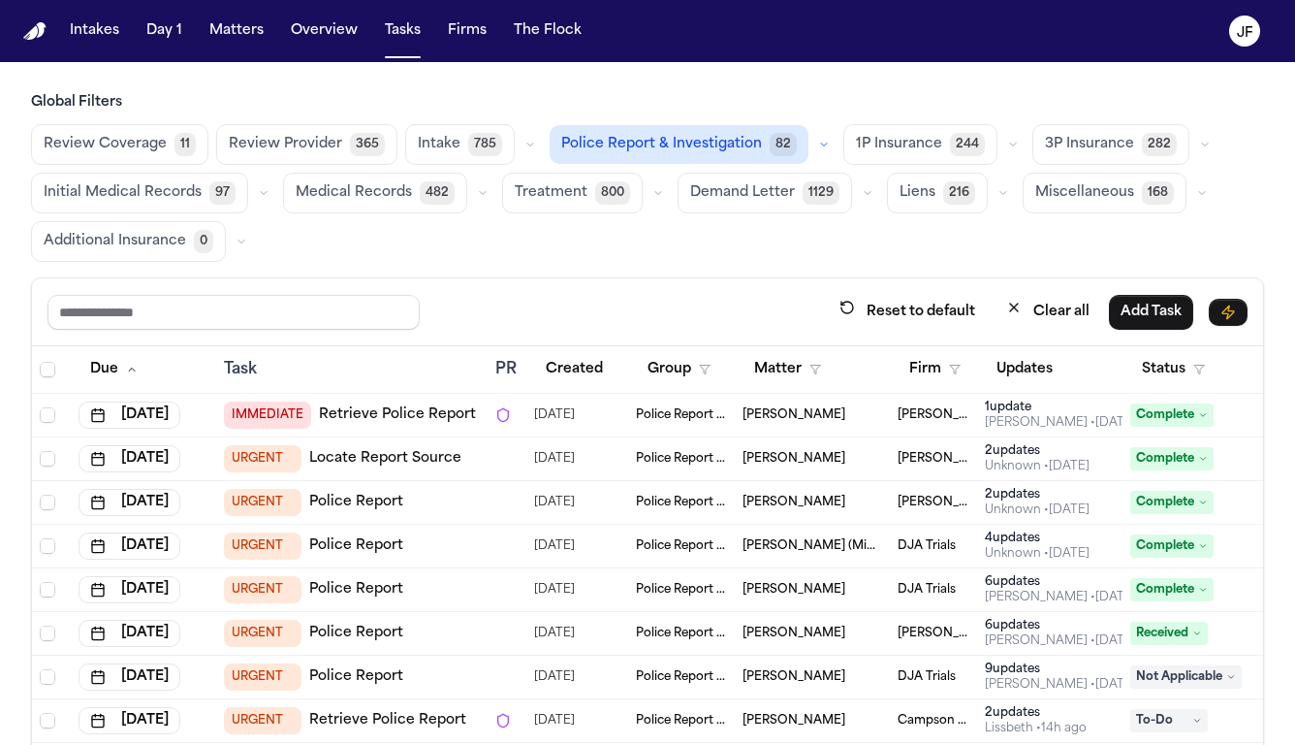
click at [944, 356] on button "Firm" at bounding box center [935, 369] width 75 height 35
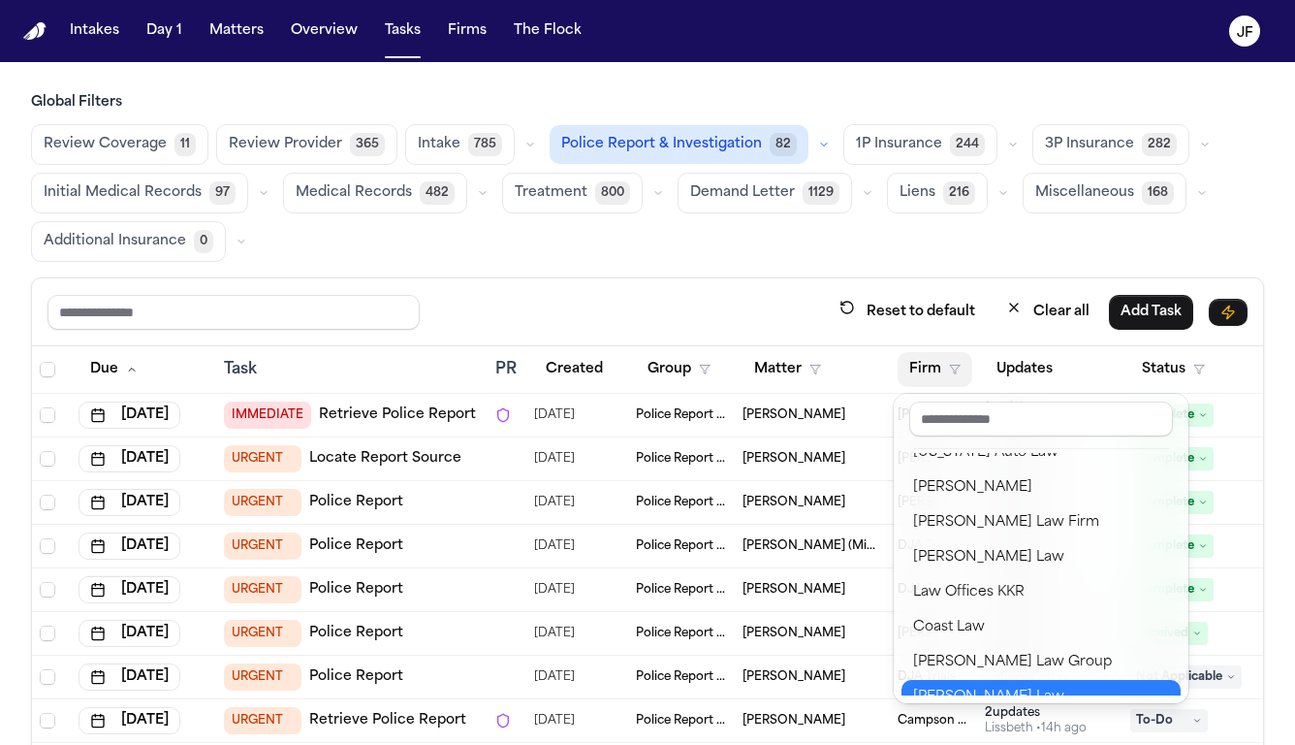
scroll to position [322, 0]
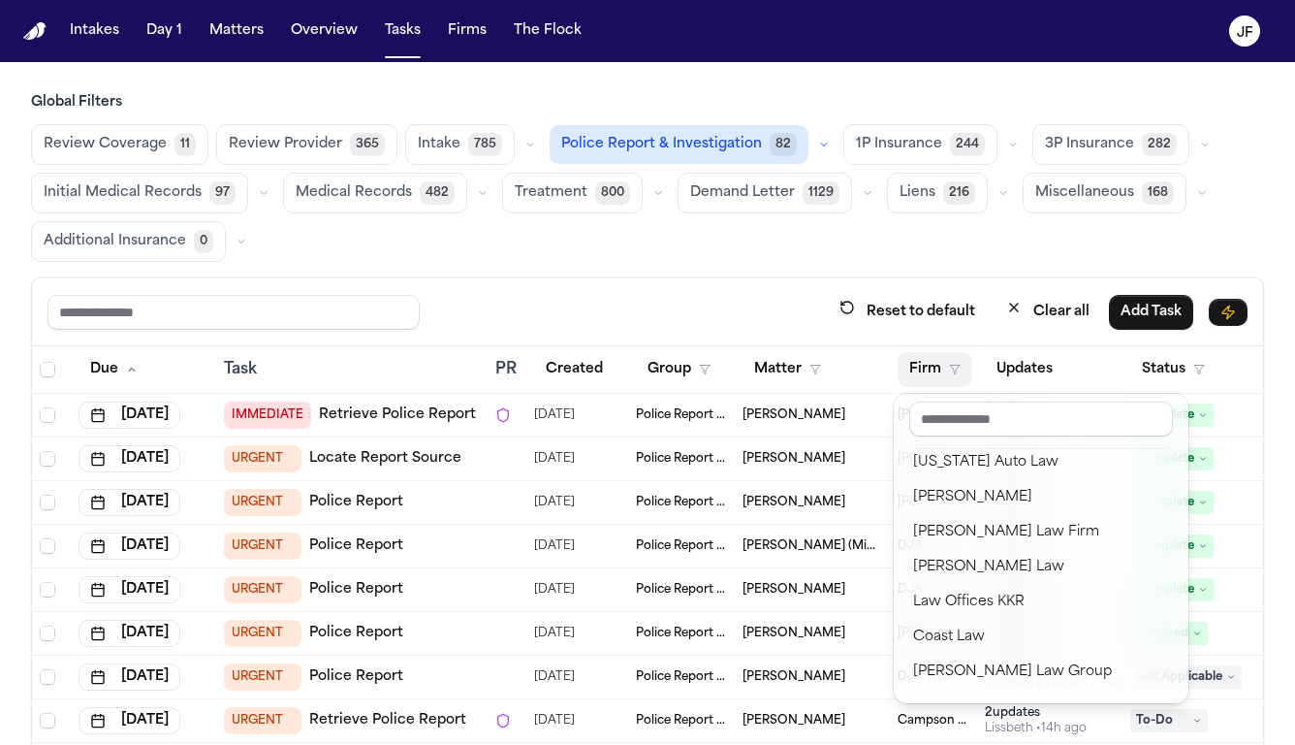
click at [548, 267] on div "Global Filters Review Coverage 11 Review Provider 365 Intake 785 Police Report …" at bounding box center [647, 485] width 1233 height 785
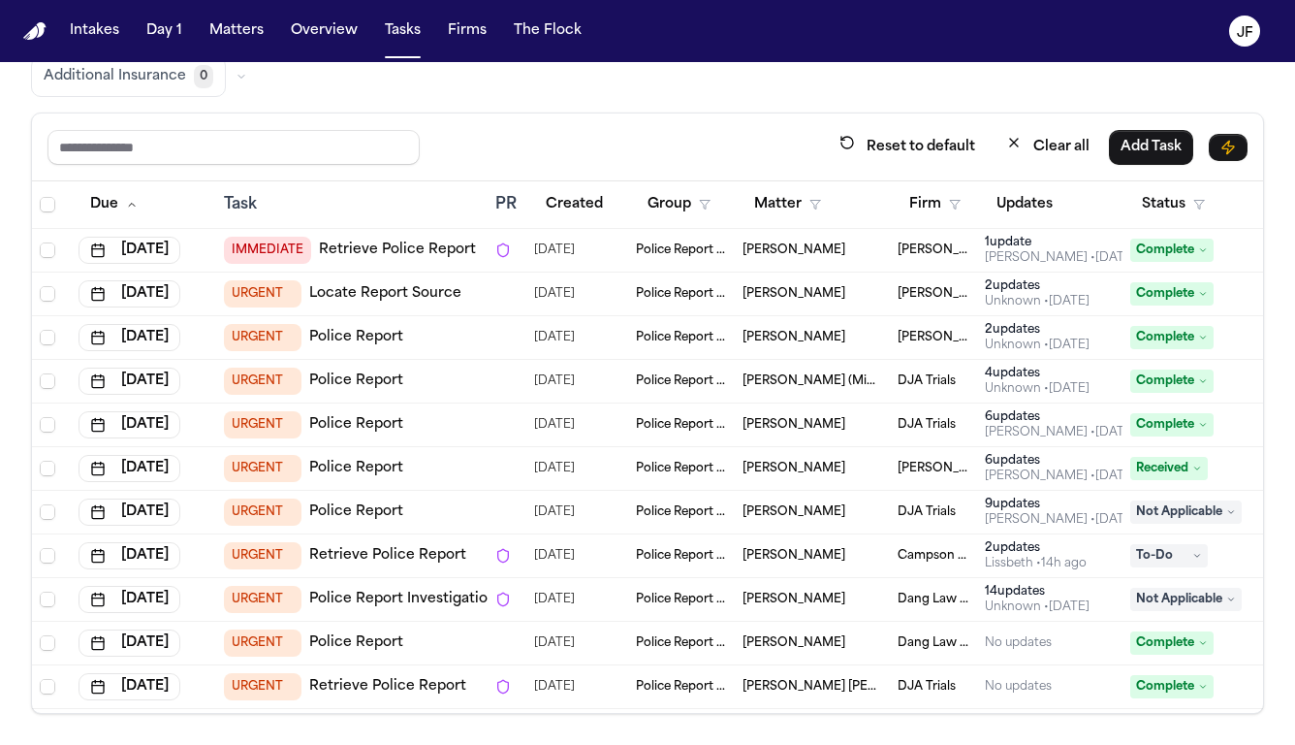
scroll to position [164, 0]
click at [920, 215] on button "Firm" at bounding box center [935, 205] width 75 height 35
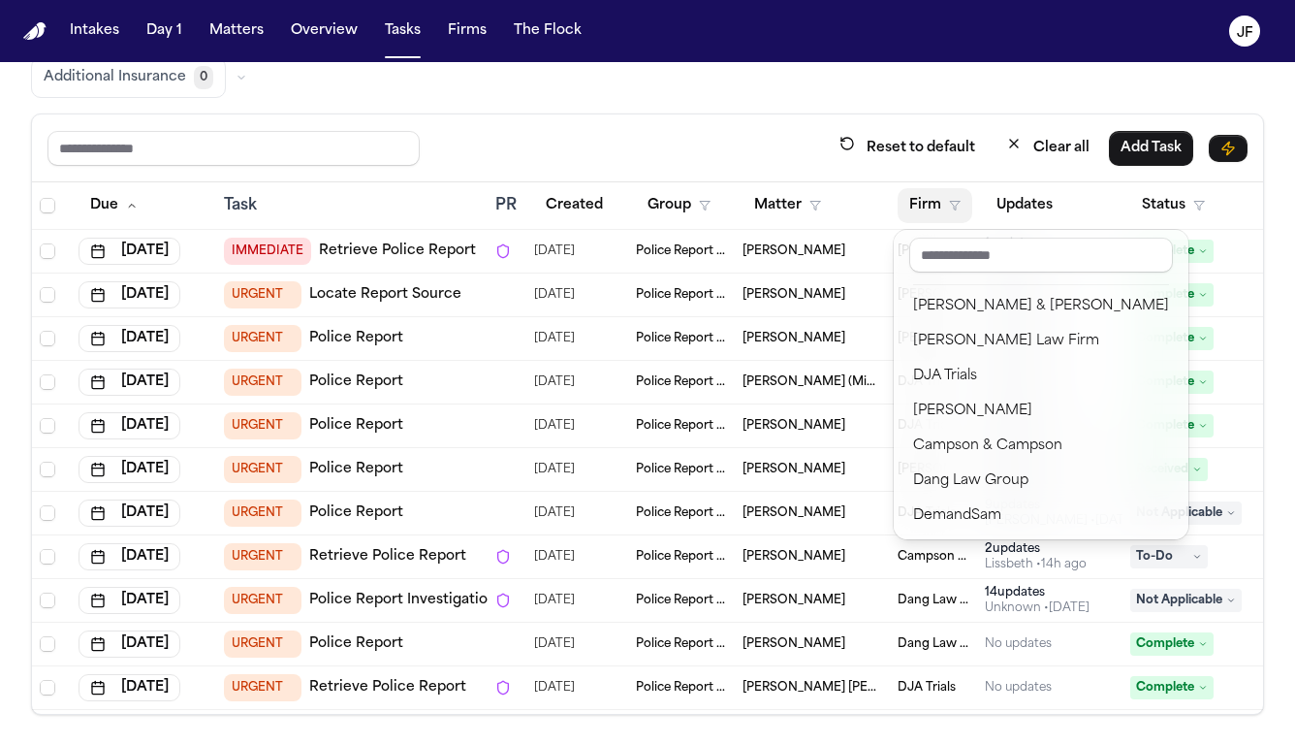
click at [920, 215] on button "Firm" at bounding box center [935, 205] width 75 height 35
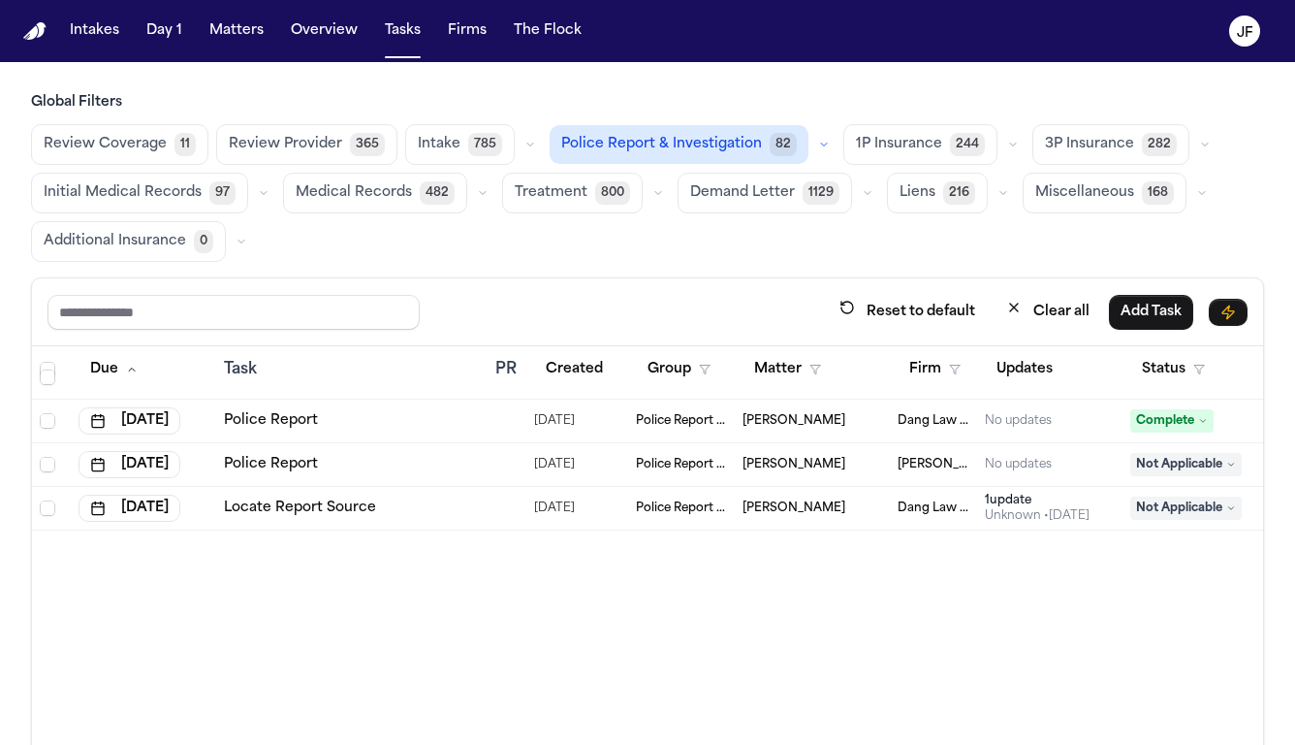
scroll to position [5486, 0]
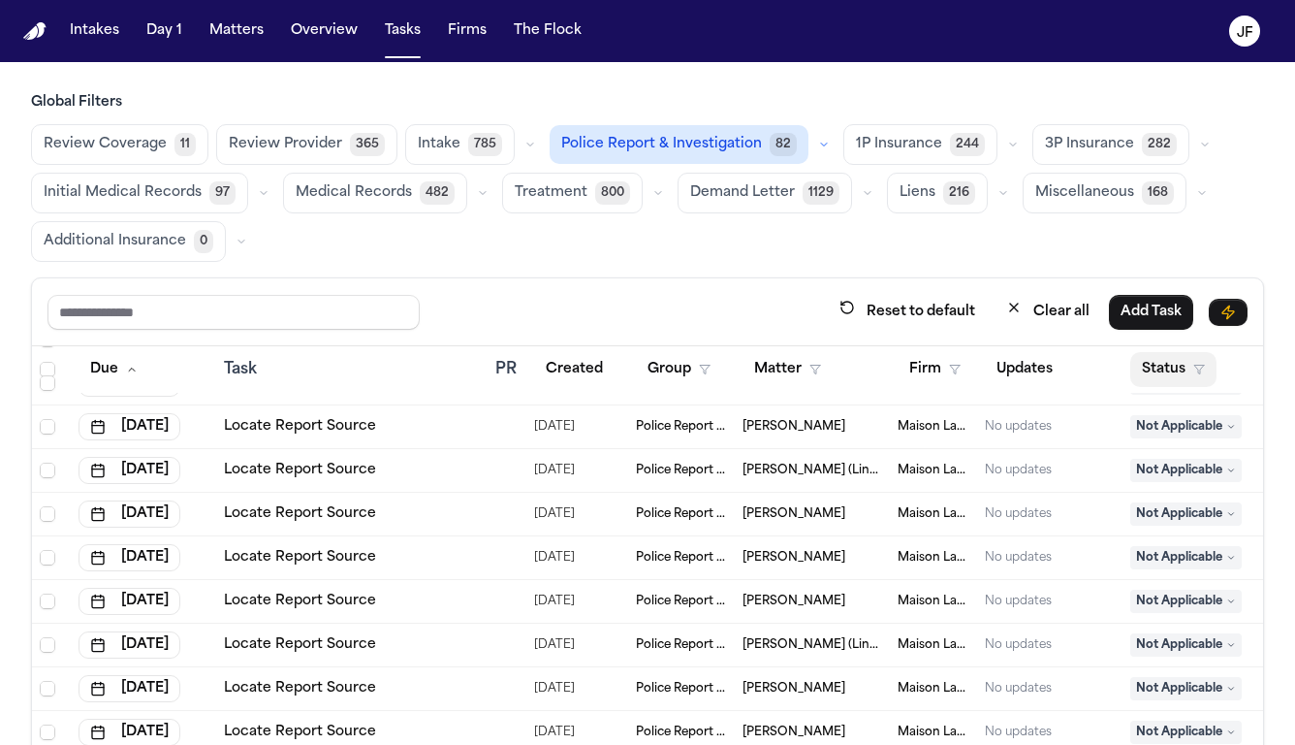
click at [1178, 368] on button "Status" at bounding box center [1174, 369] width 86 height 35
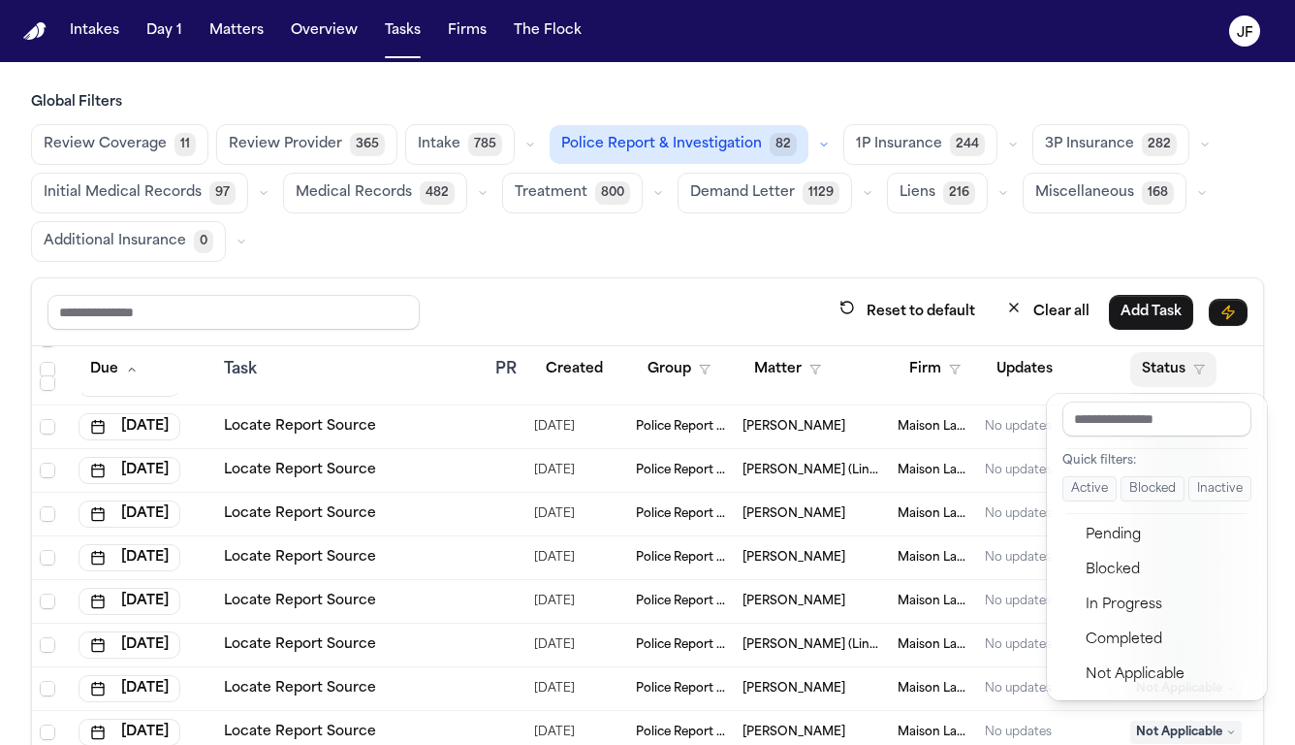
click at [1093, 489] on button "Active" at bounding box center [1090, 488] width 54 height 25
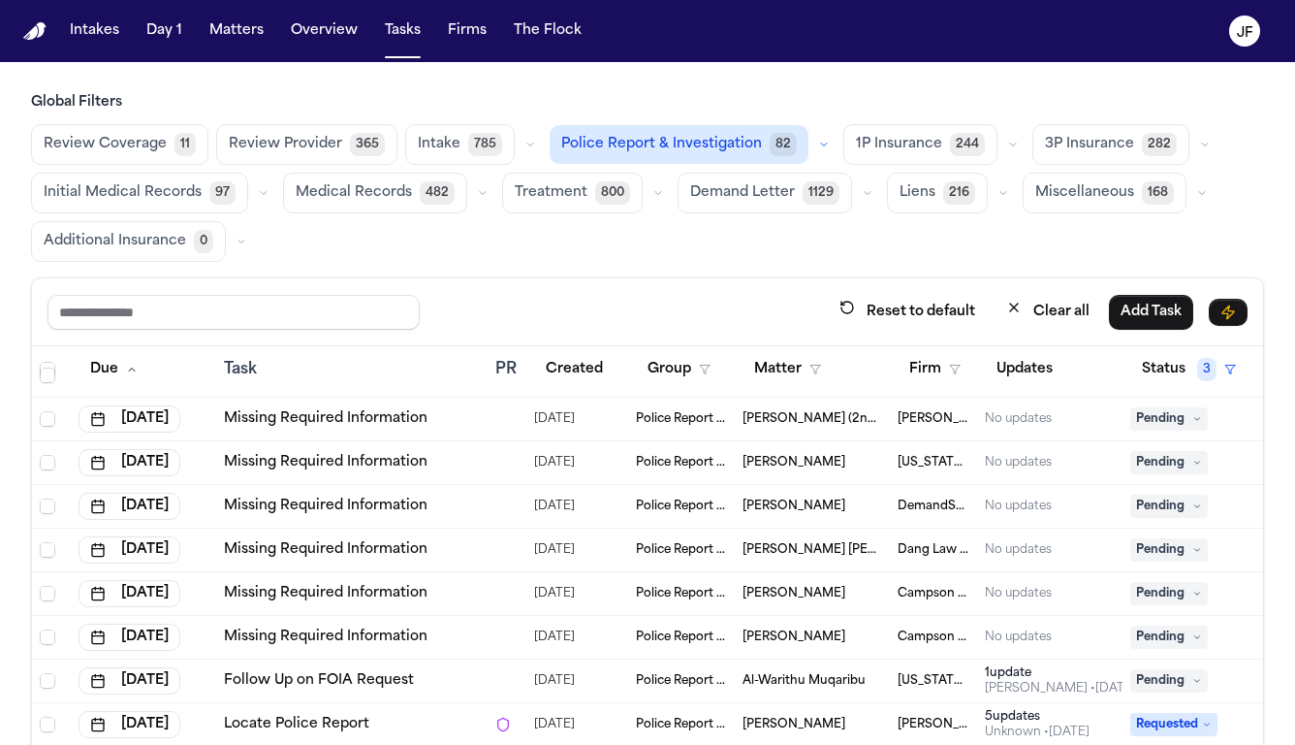
scroll to position [3109, 0]
click at [697, 325] on div "Reset to default Clear all Add Task" at bounding box center [648, 312] width 1200 height 36
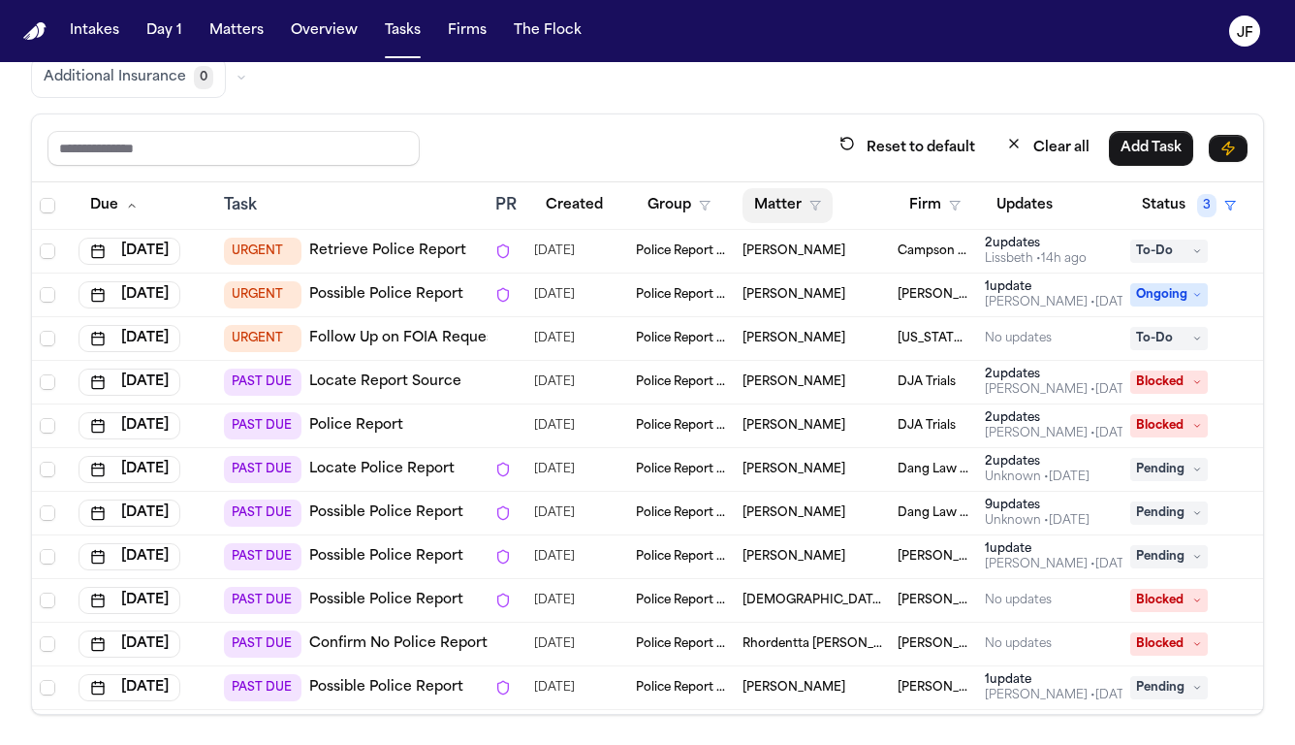
scroll to position [0, 0]
click at [733, 137] on div "Reset to default Clear all Add Task" at bounding box center [648, 148] width 1200 height 36
click at [1201, 201] on span "3" at bounding box center [1206, 205] width 19 height 23
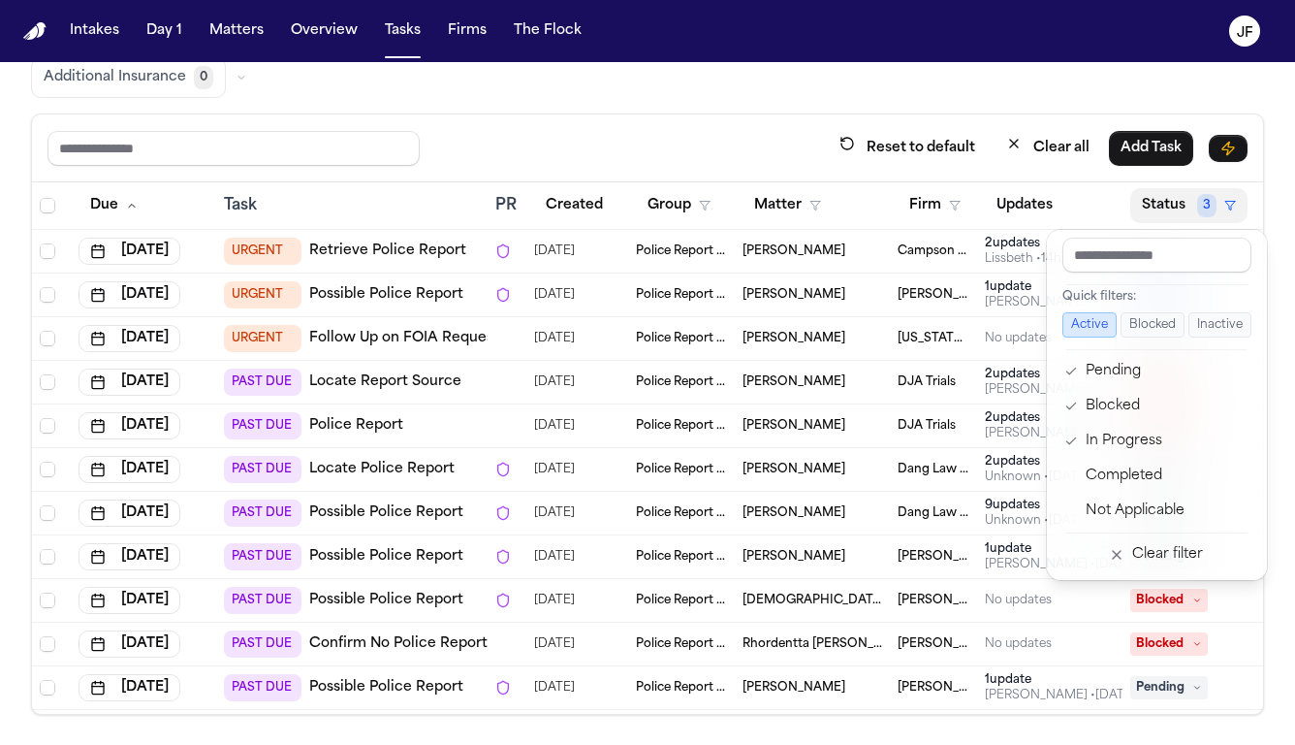
click at [681, 124] on div "Reset to default Clear all Add Task Due Task PR Created Group Matter Firm Updat…" at bounding box center [647, 413] width 1233 height 601
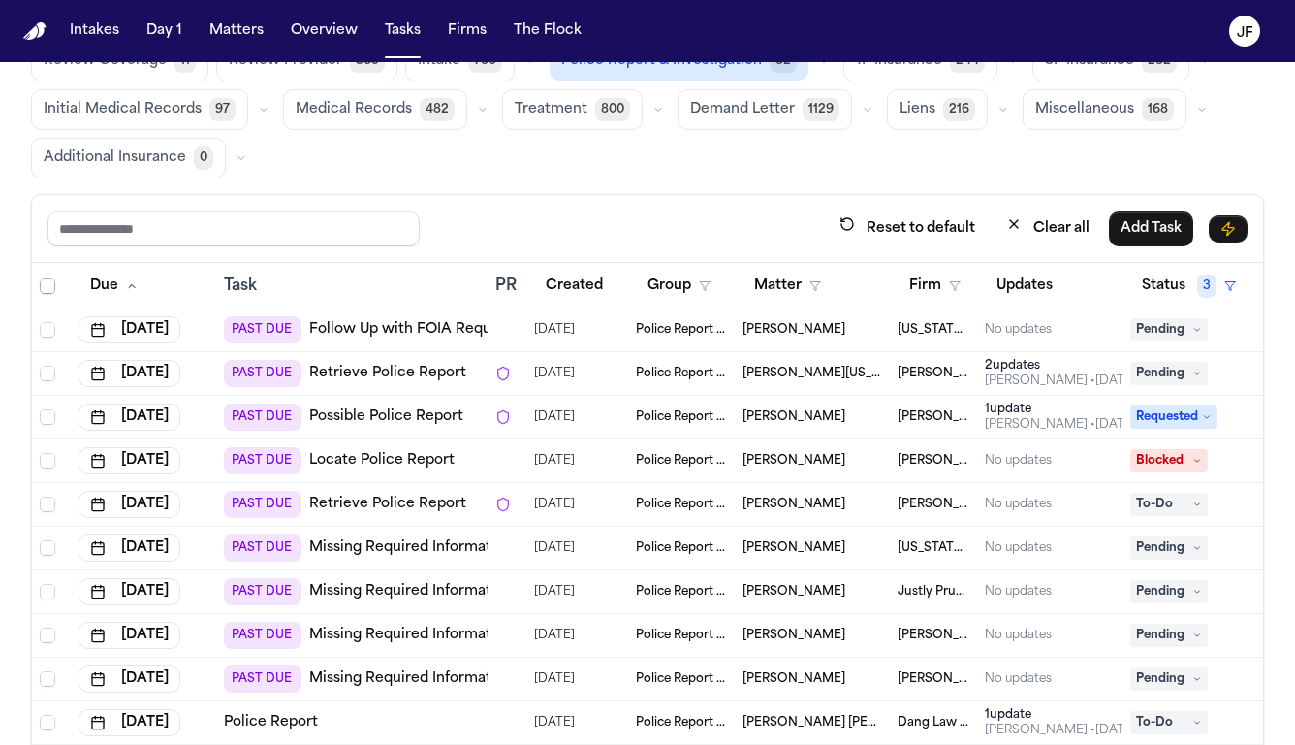
scroll to position [2404, 0]
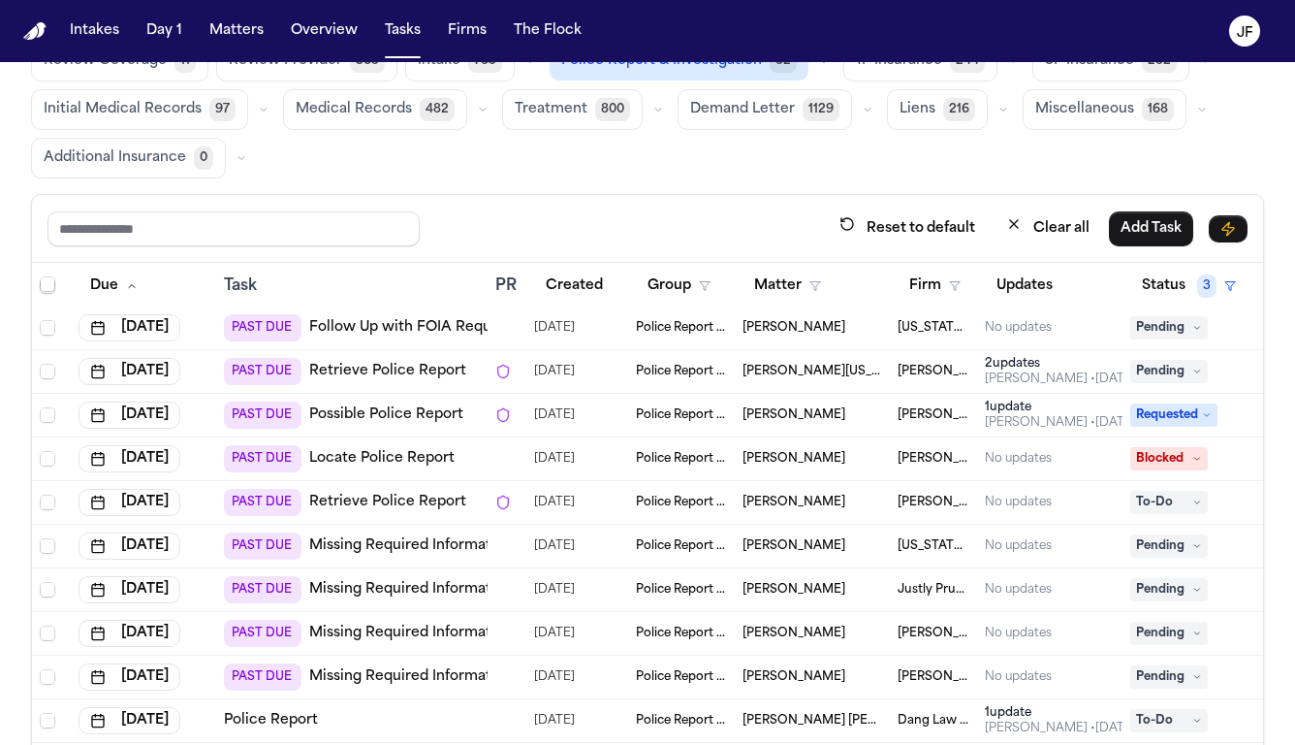
click at [377, 503] on link "Retrieve Police Report" at bounding box center [387, 502] width 157 height 19
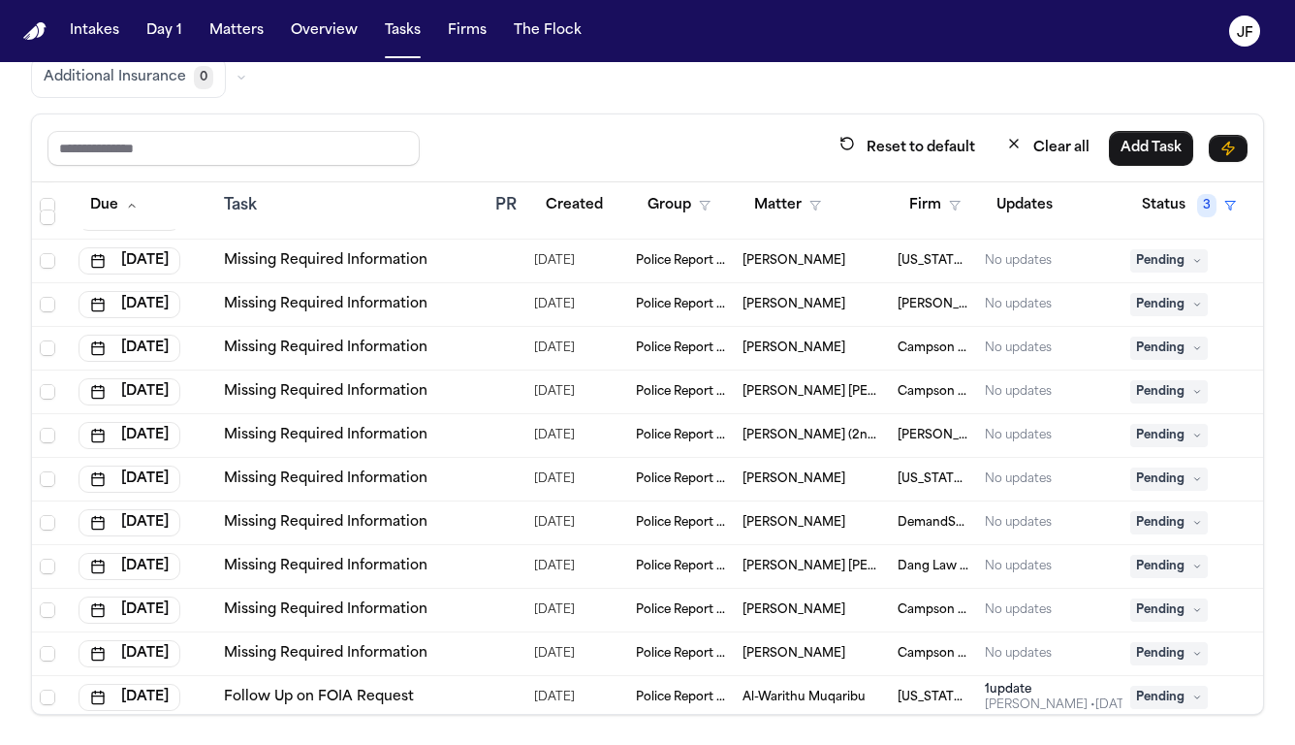
scroll to position [2876, 0]
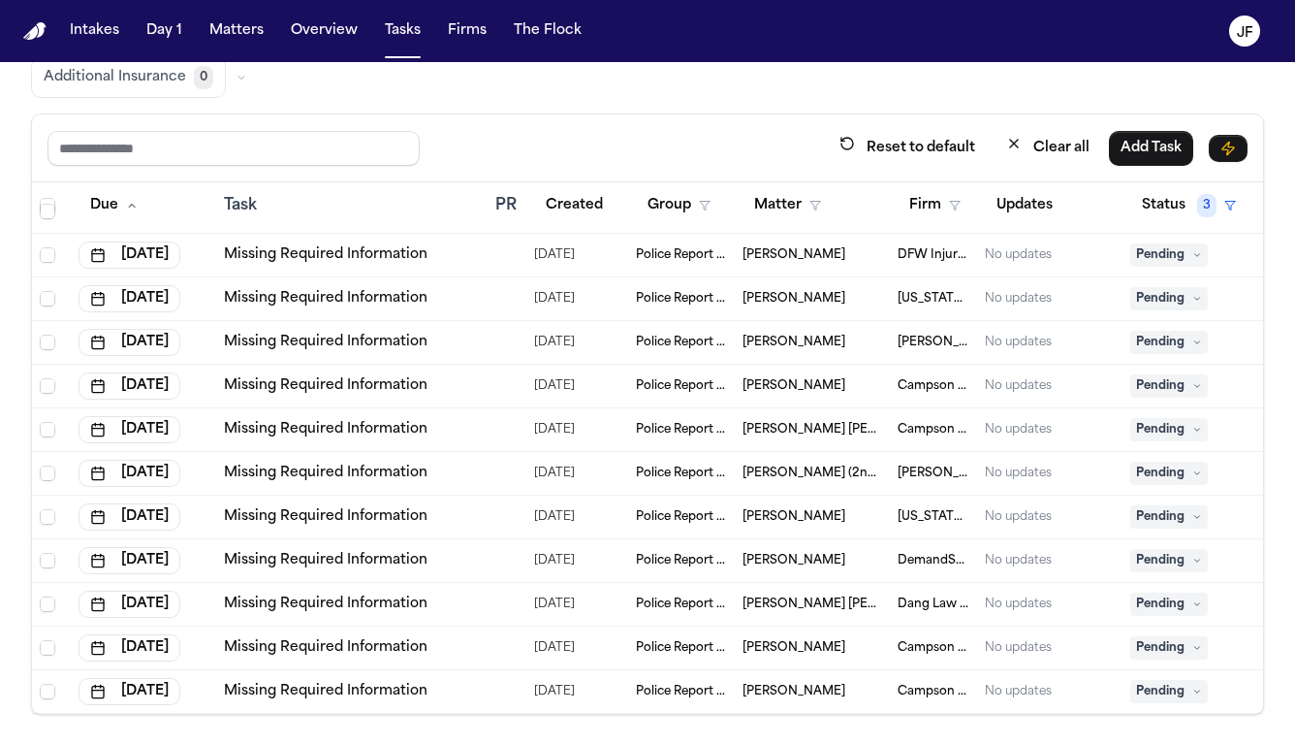
click at [365, 346] on link "Missing Required Information" at bounding box center [326, 342] width 204 height 19
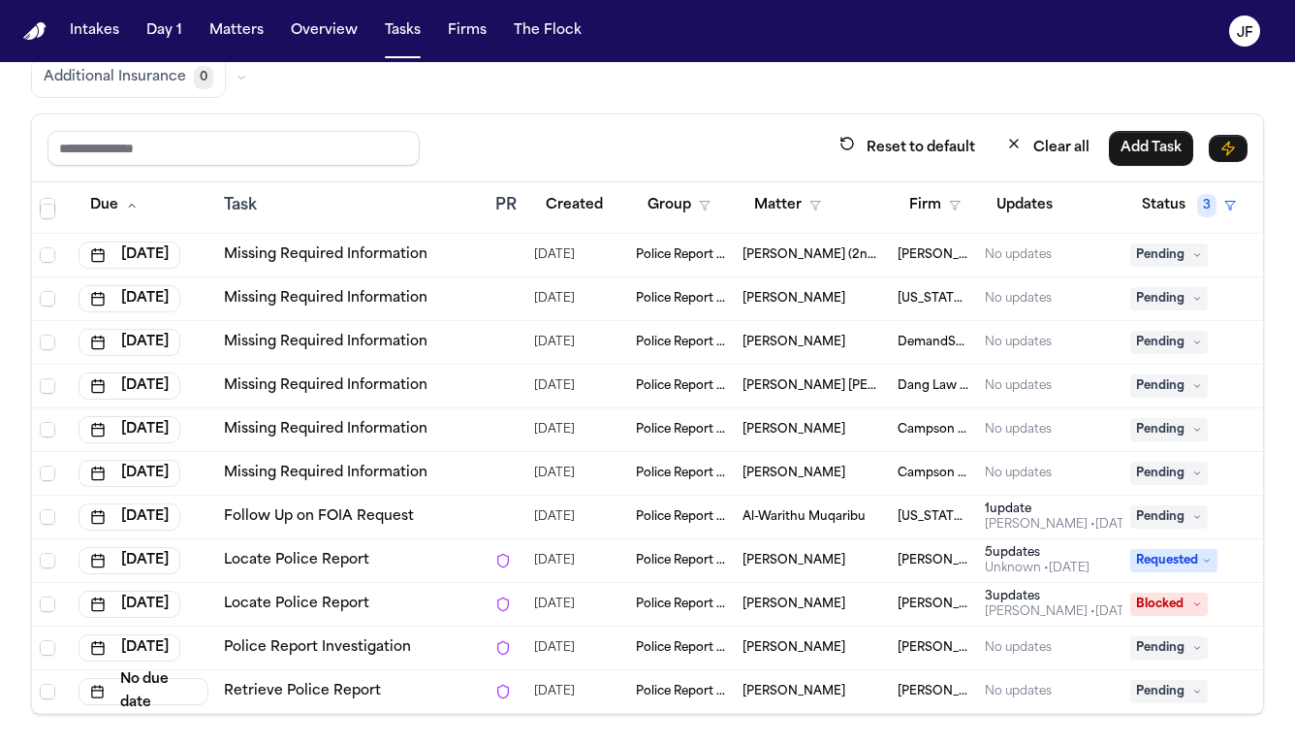
scroll to position [3109, 0]
click at [954, 210] on button "Firm" at bounding box center [935, 205] width 75 height 35
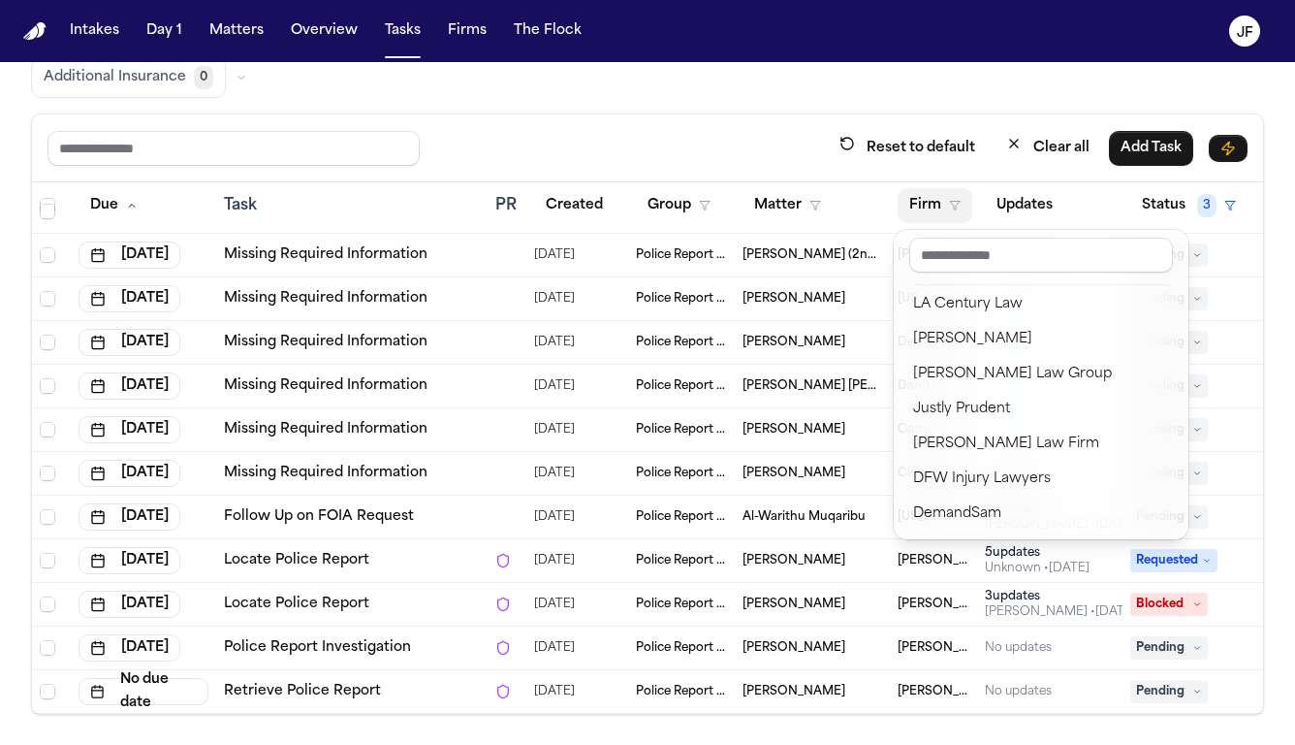
scroll to position [316, 0]
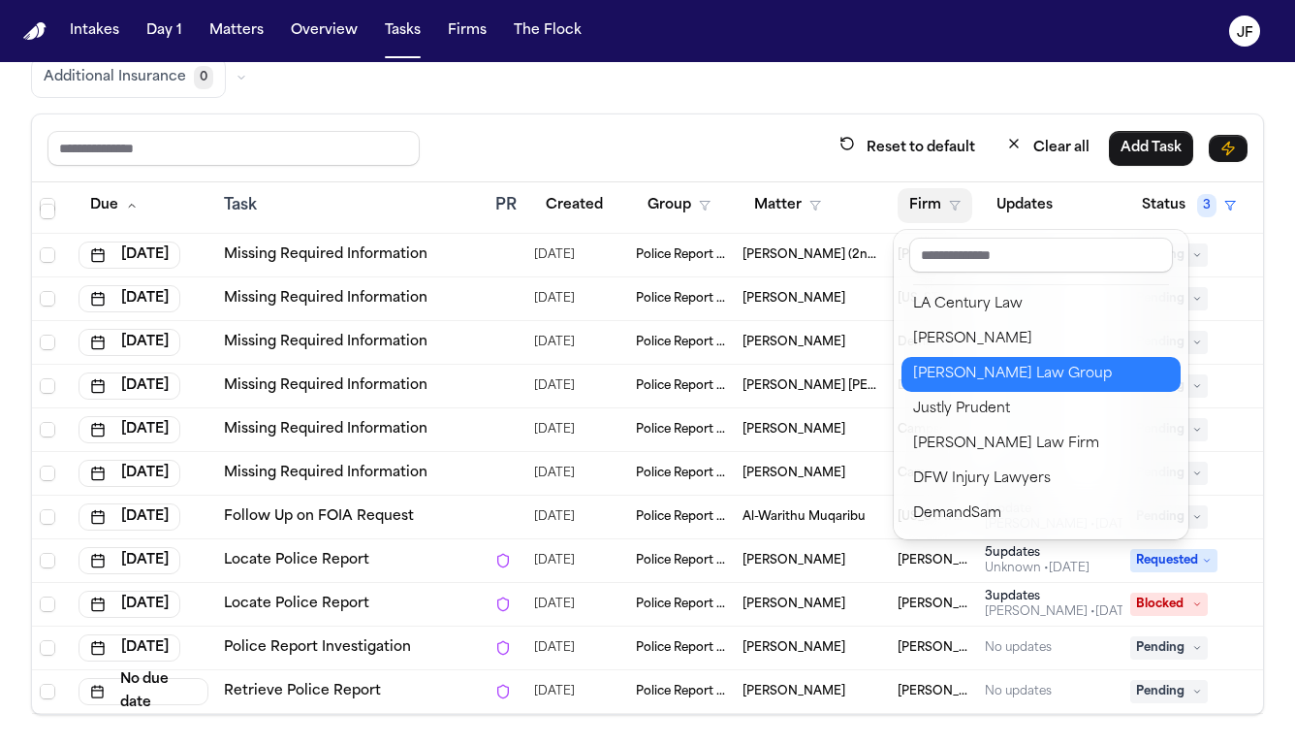
click at [970, 384] on div "[PERSON_NAME] Law Group" at bounding box center [1041, 374] width 256 height 23
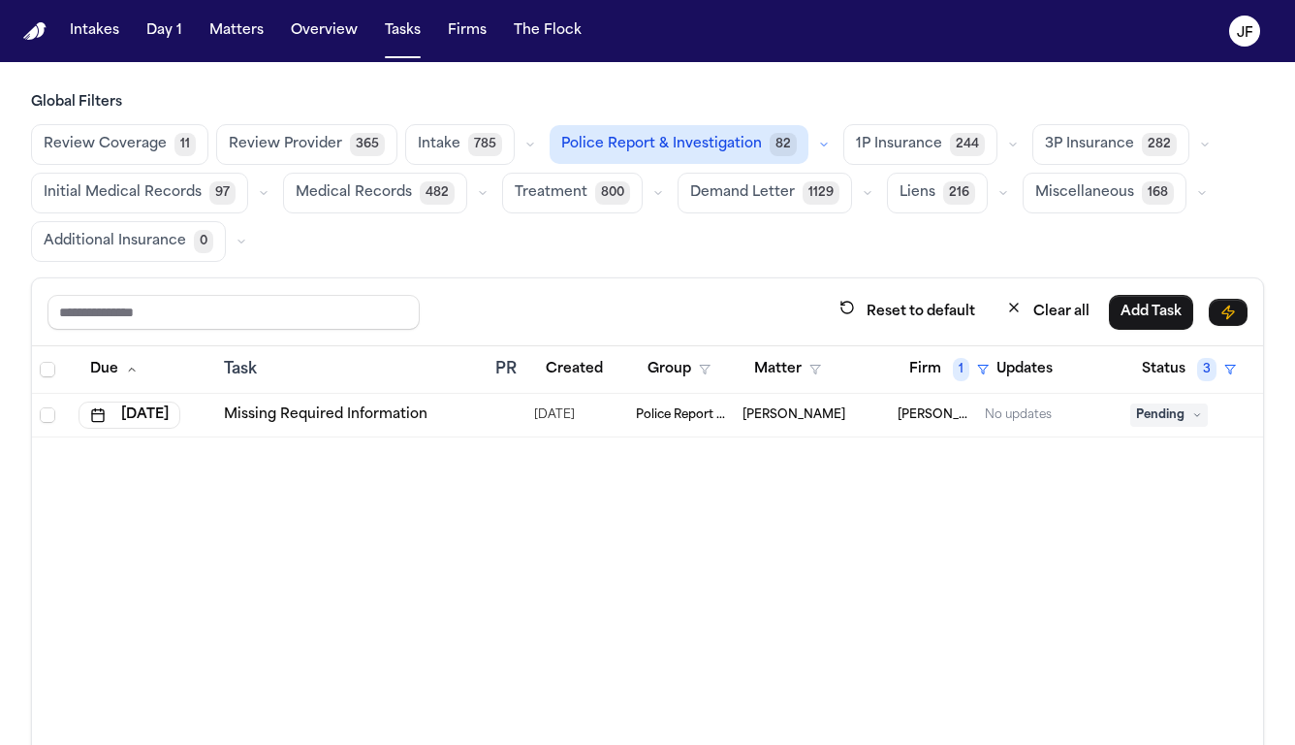
scroll to position [0, 0]
click at [1006, 304] on icon "button" at bounding box center [1014, 308] width 16 height 16
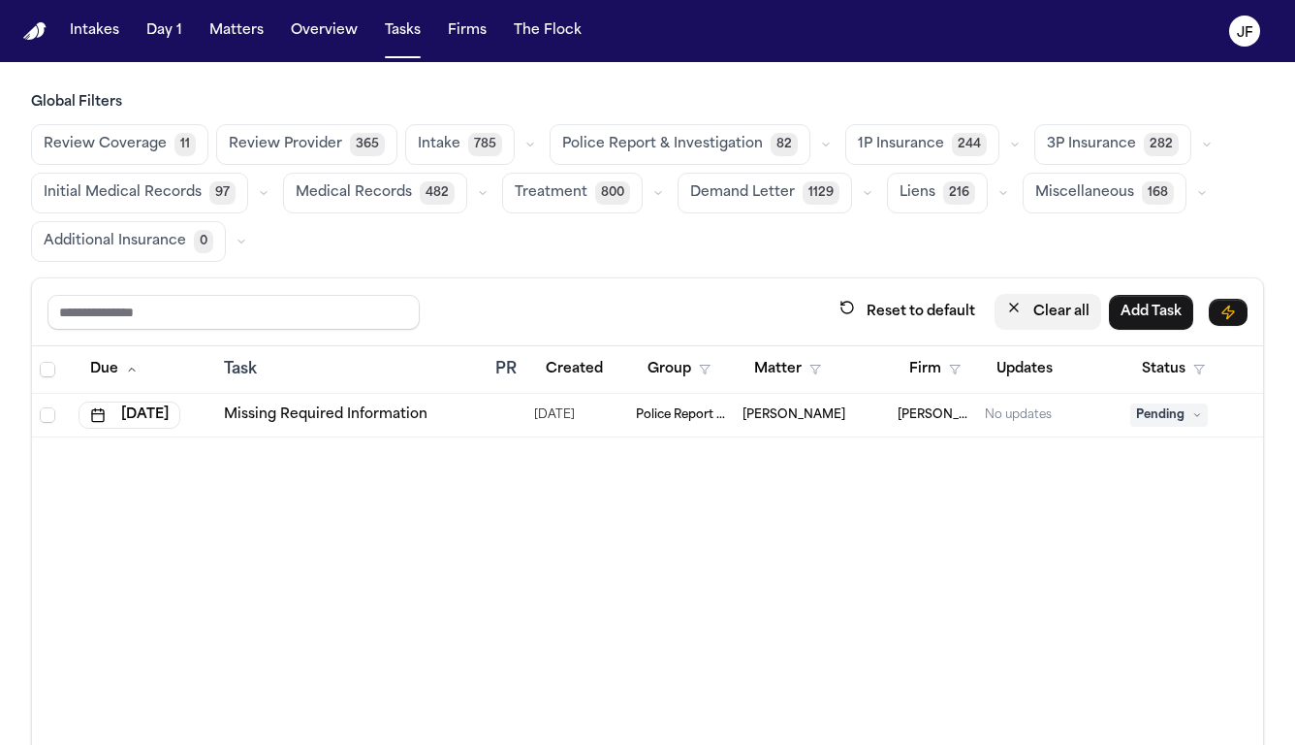
click at [1006, 305] on icon "button" at bounding box center [1014, 308] width 16 height 16
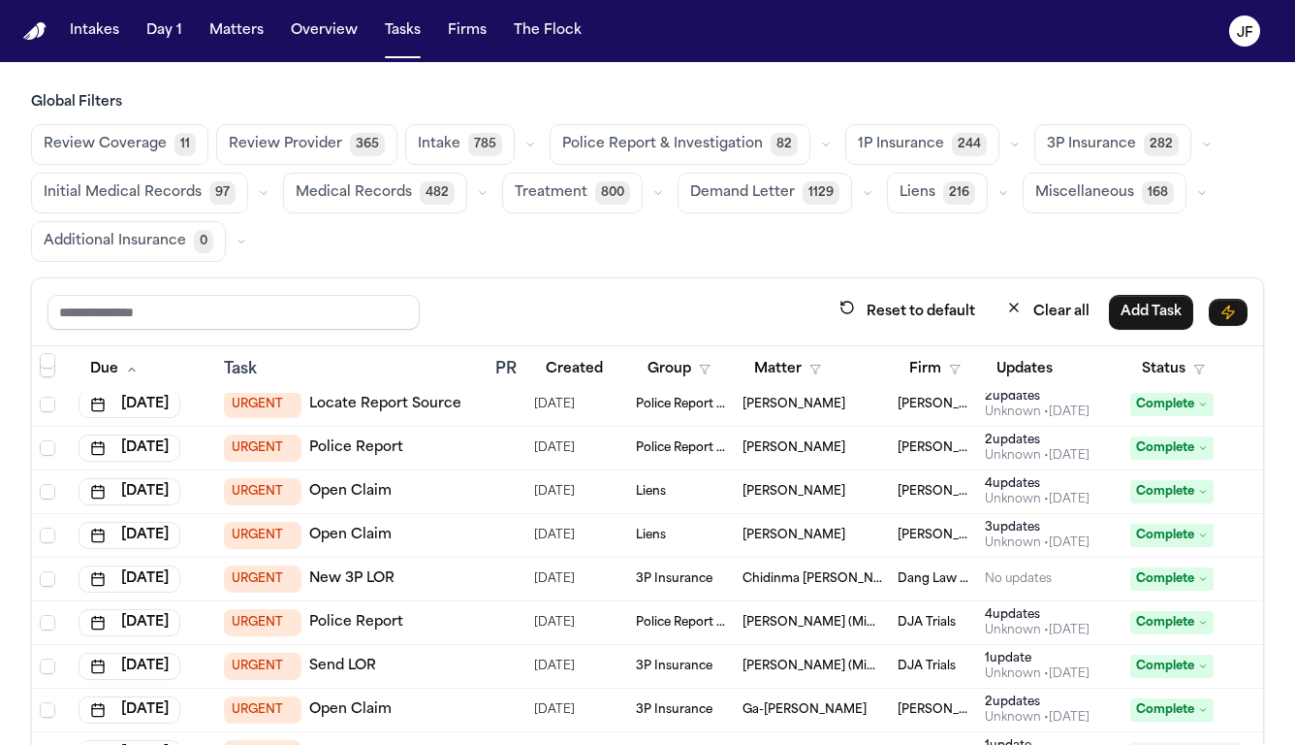
scroll to position [361, 0]
click at [957, 366] on icon "button" at bounding box center [955, 370] width 12 height 12
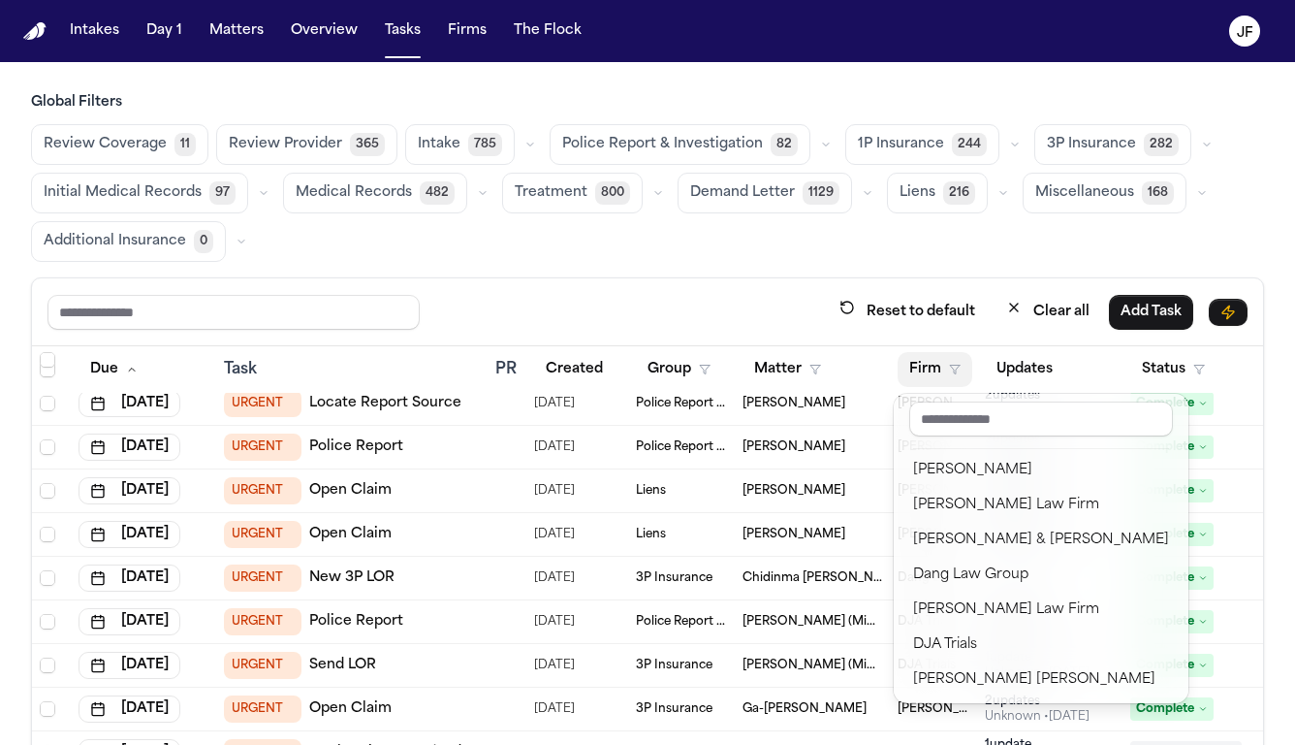
scroll to position [0, 0]
click at [785, 285] on div "Reset to default Clear all Add Task Due Task PR Created Group Matter Firm Updat…" at bounding box center [647, 577] width 1233 height 601
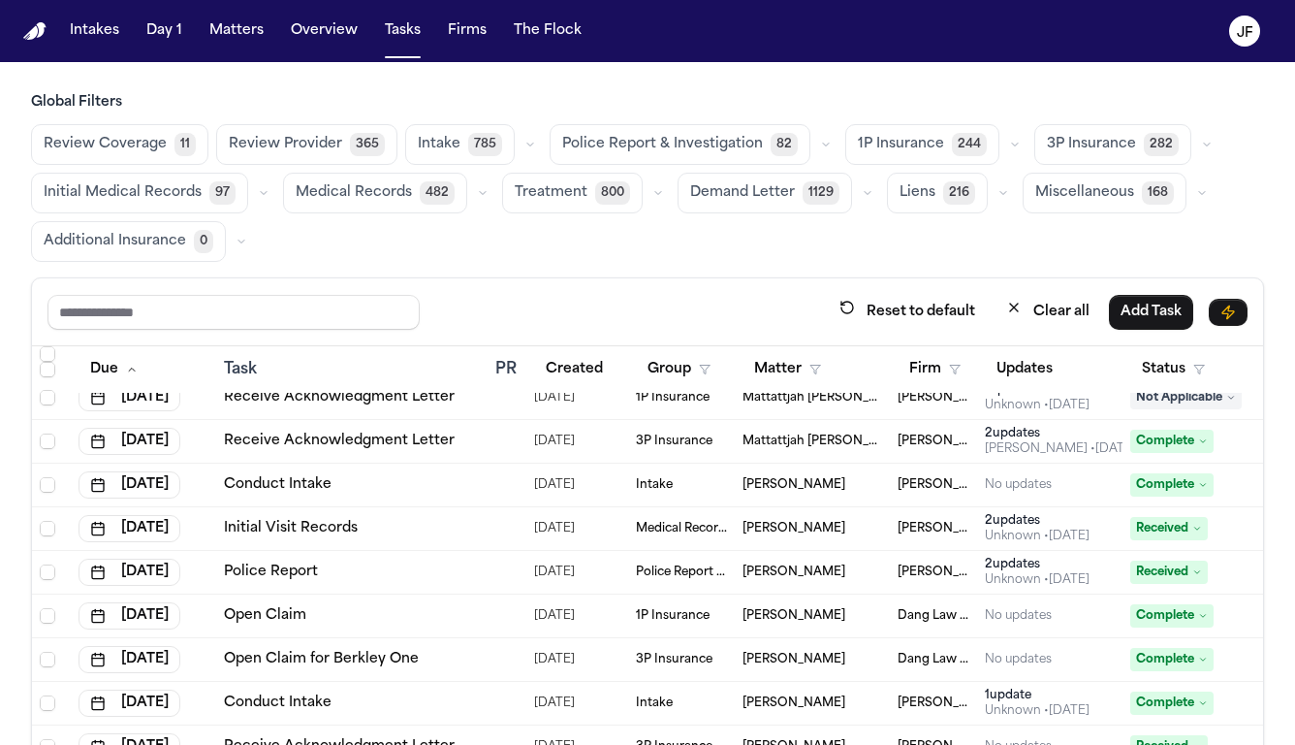
scroll to position [7193, 0]
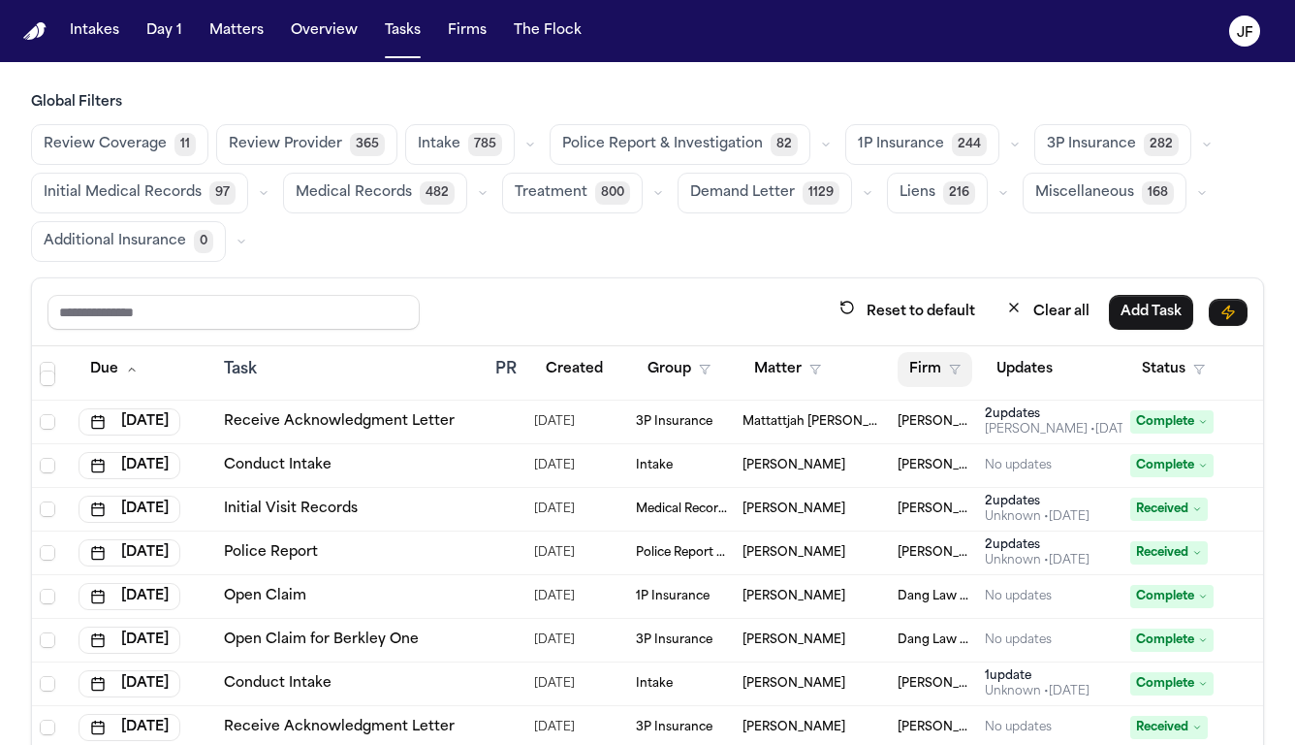
click at [960, 364] on icon "button" at bounding box center [955, 370] width 12 height 12
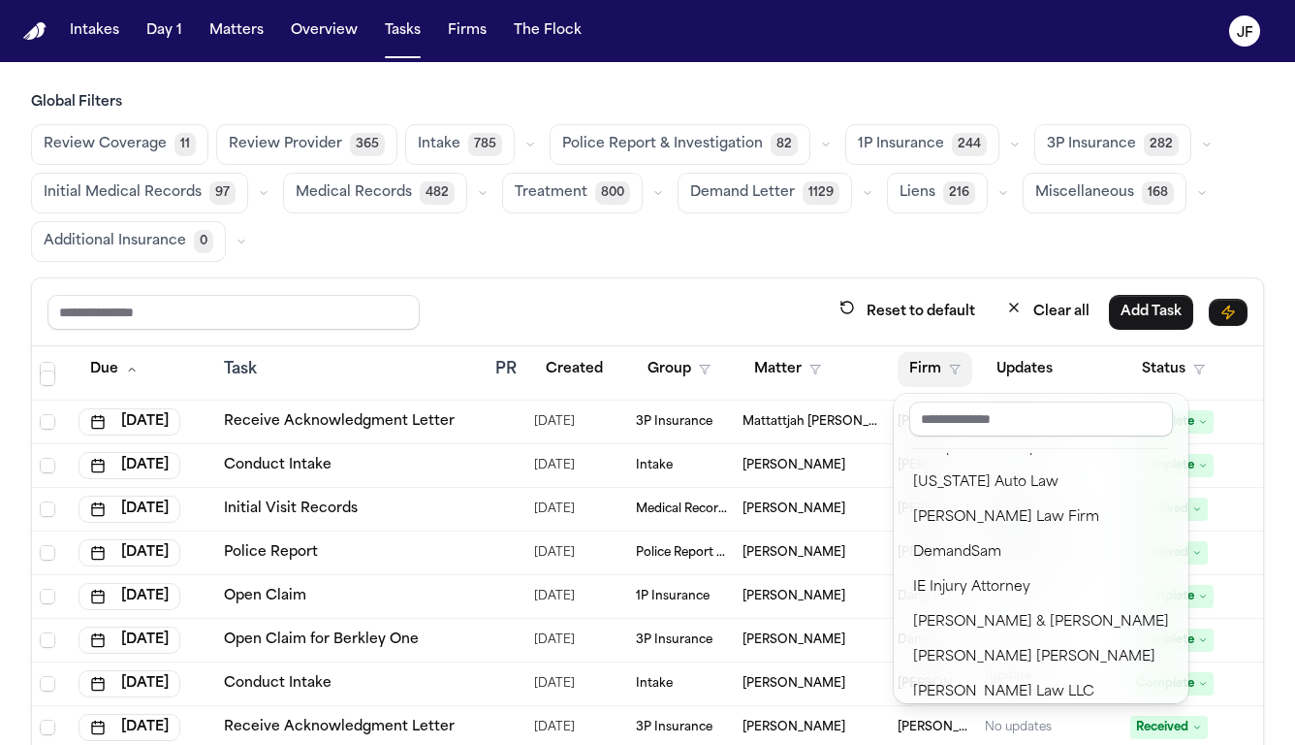
scroll to position [420, 0]
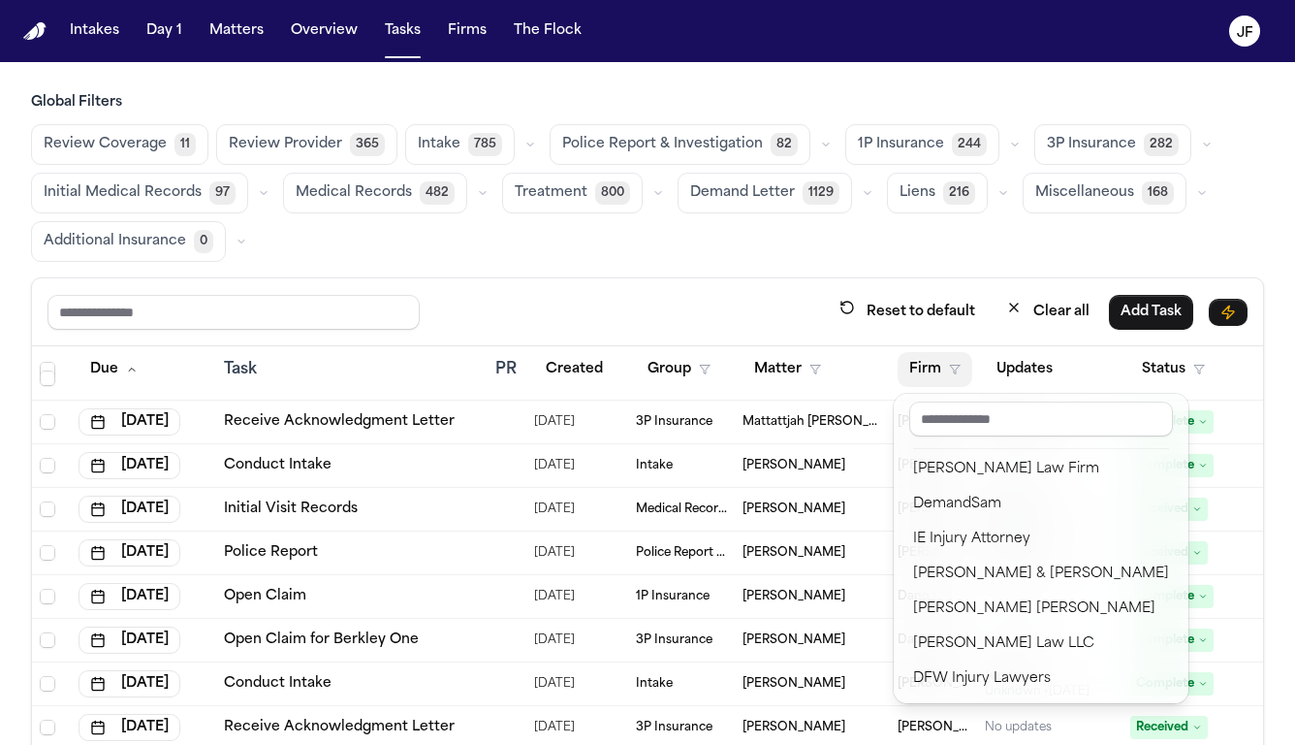
click at [733, 284] on div "Reset to default Clear all Add Task Due Task PR Created Group Matter Firm Updat…" at bounding box center [647, 577] width 1233 height 601
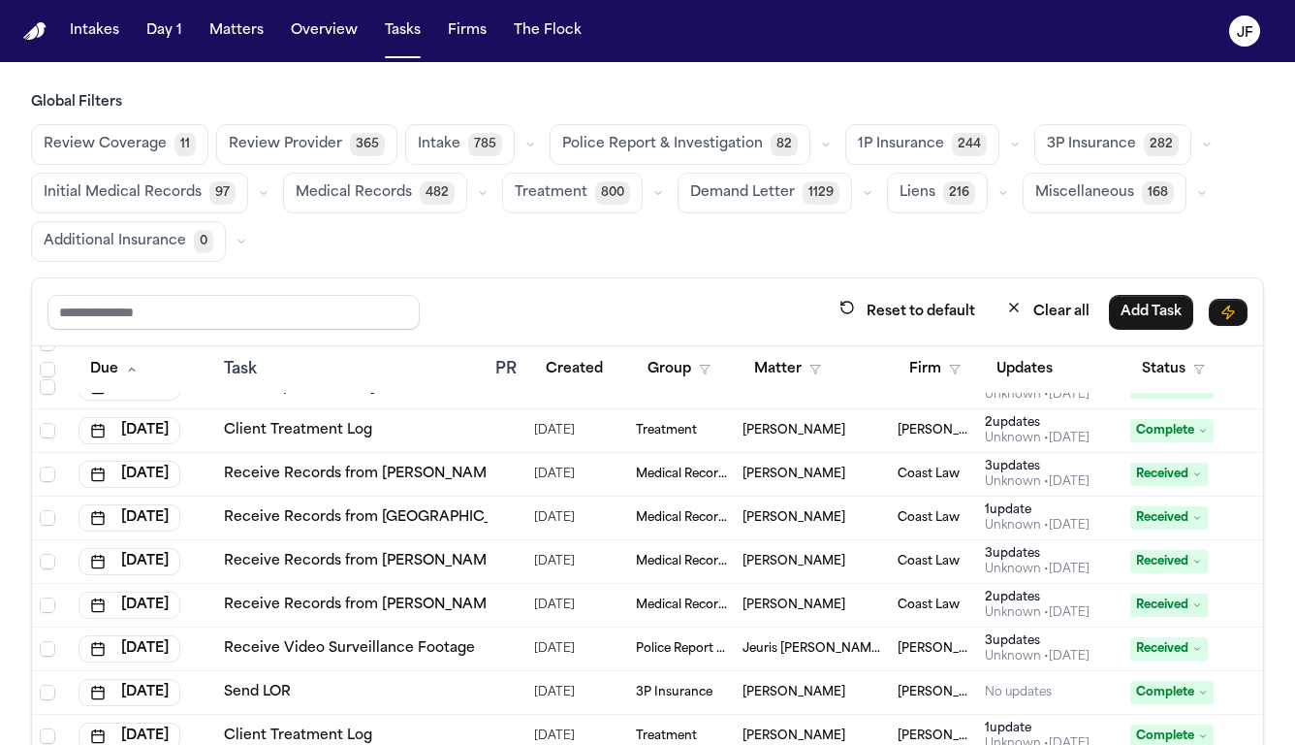
scroll to position [7870, 0]
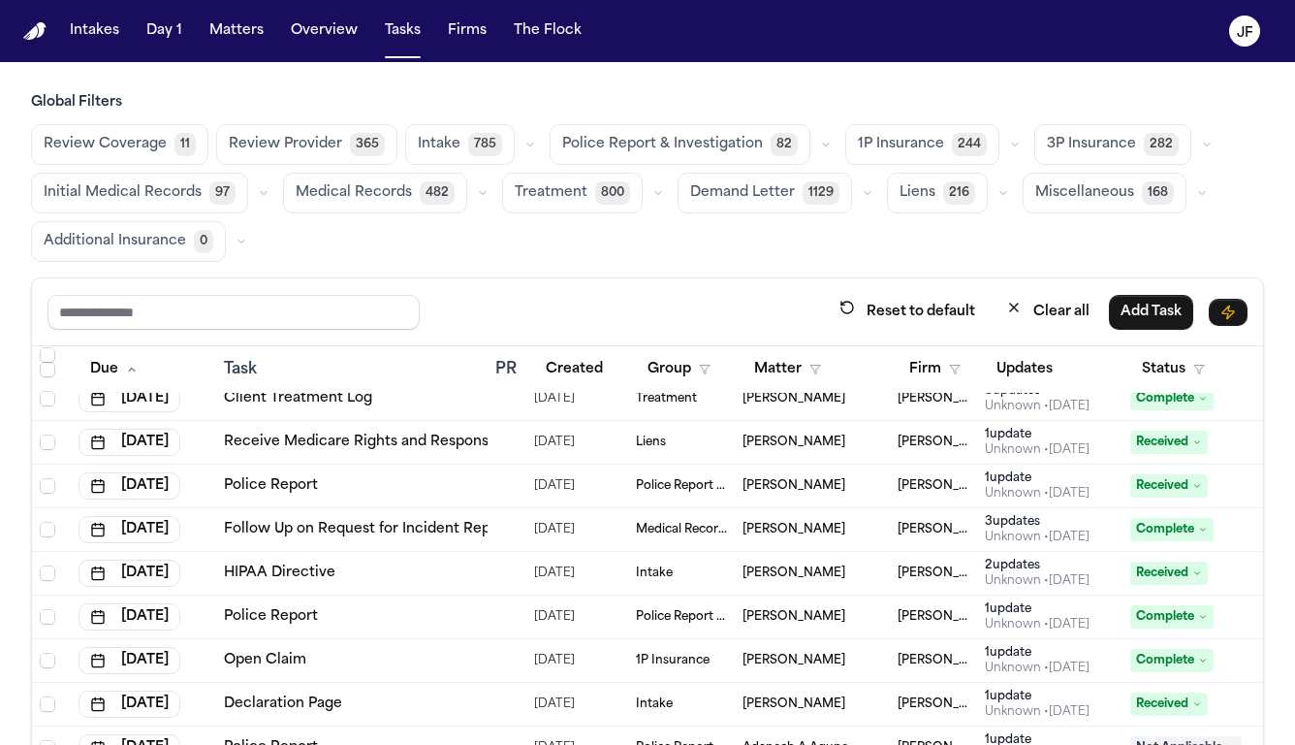
click at [729, 157] on button "Police Report & Investigation 82" at bounding box center [680, 144] width 261 height 41
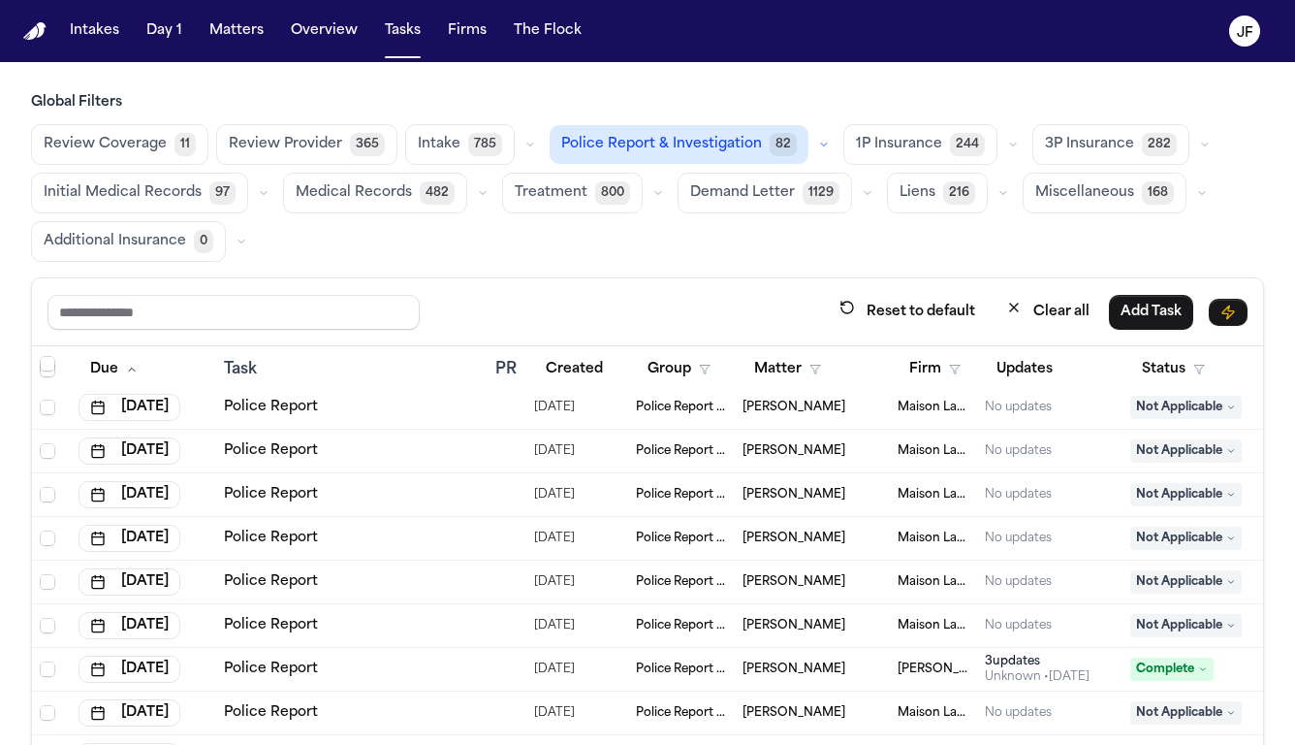
scroll to position [7903, 0]
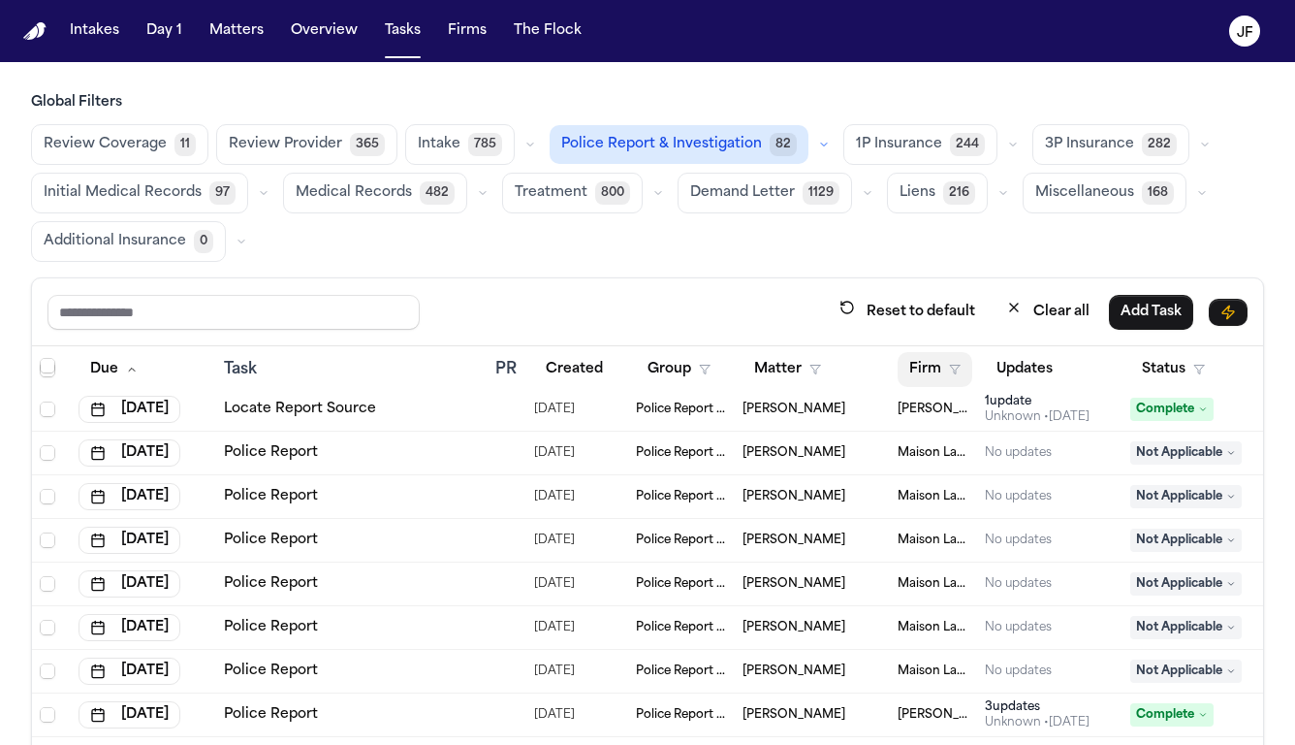
click at [935, 356] on button "Firm" at bounding box center [935, 369] width 75 height 35
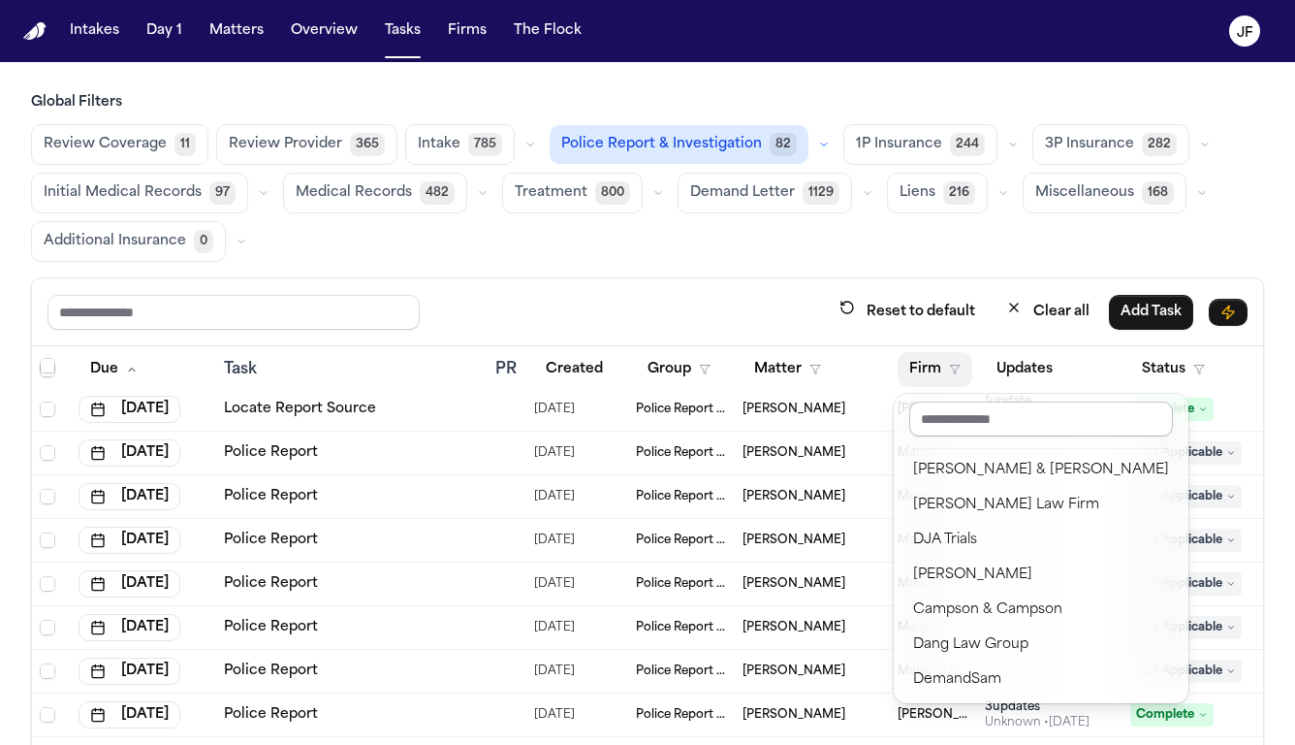
click at [973, 412] on input "text" at bounding box center [1041, 418] width 264 height 35
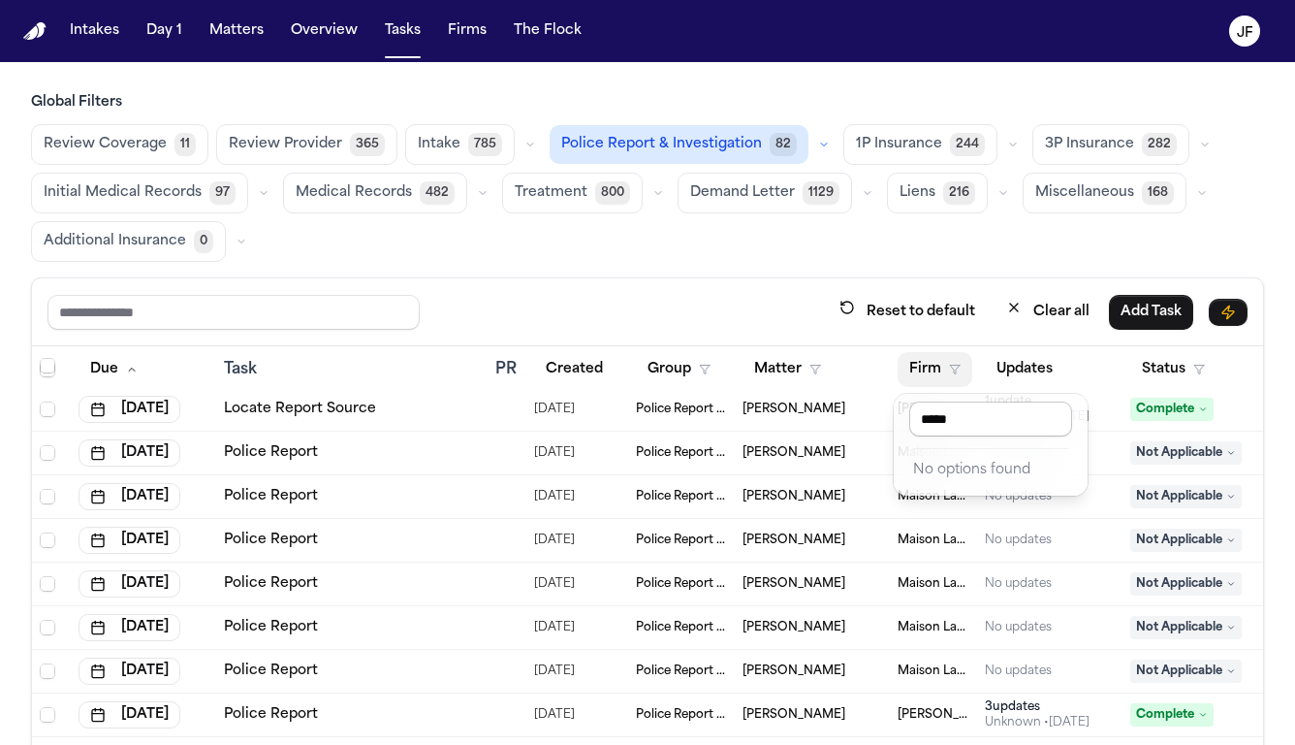
type input "******"
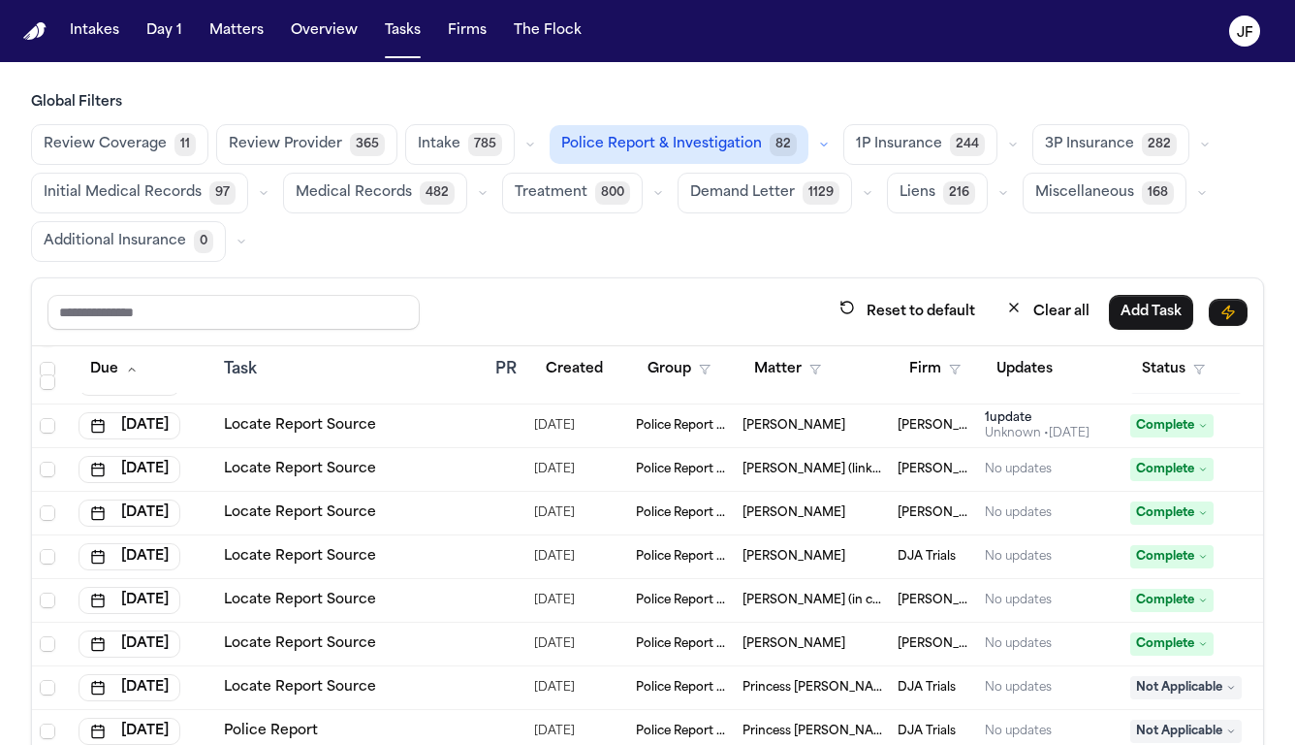
scroll to position [15781, 0]
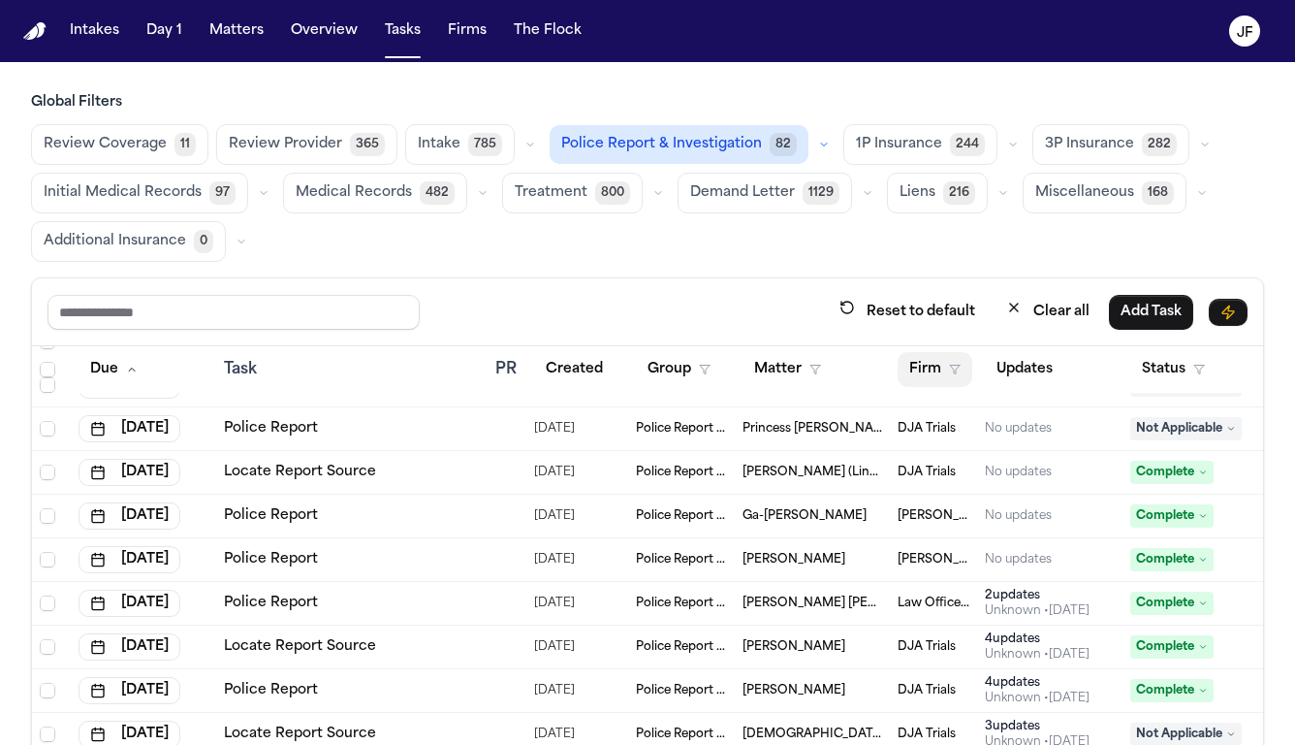
click at [945, 366] on button "Firm" at bounding box center [935, 369] width 75 height 35
click at [946, 385] on button "Firm" at bounding box center [935, 369] width 75 height 35
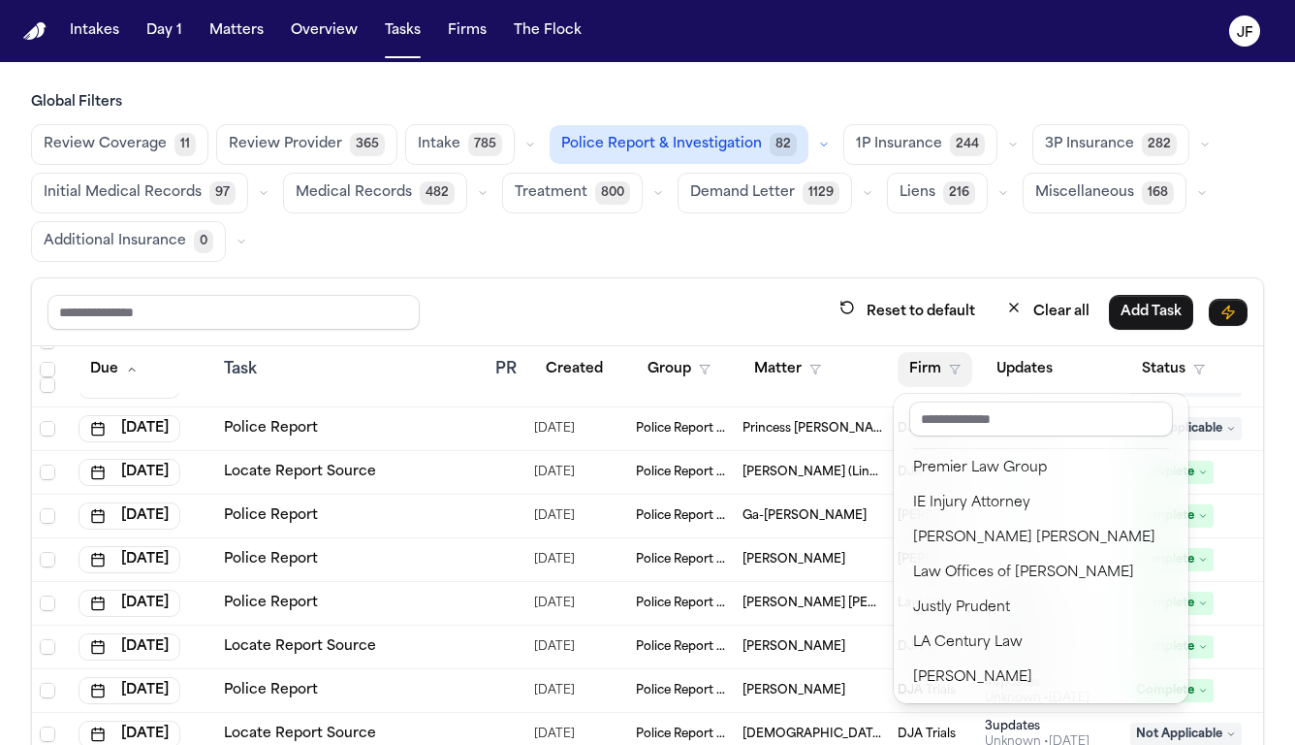
scroll to position [816, 0]
click at [694, 251] on div "Global Filters Review Coverage 11 Review Provider 365 Intake 785 Police Report …" at bounding box center [647, 485] width 1233 height 785
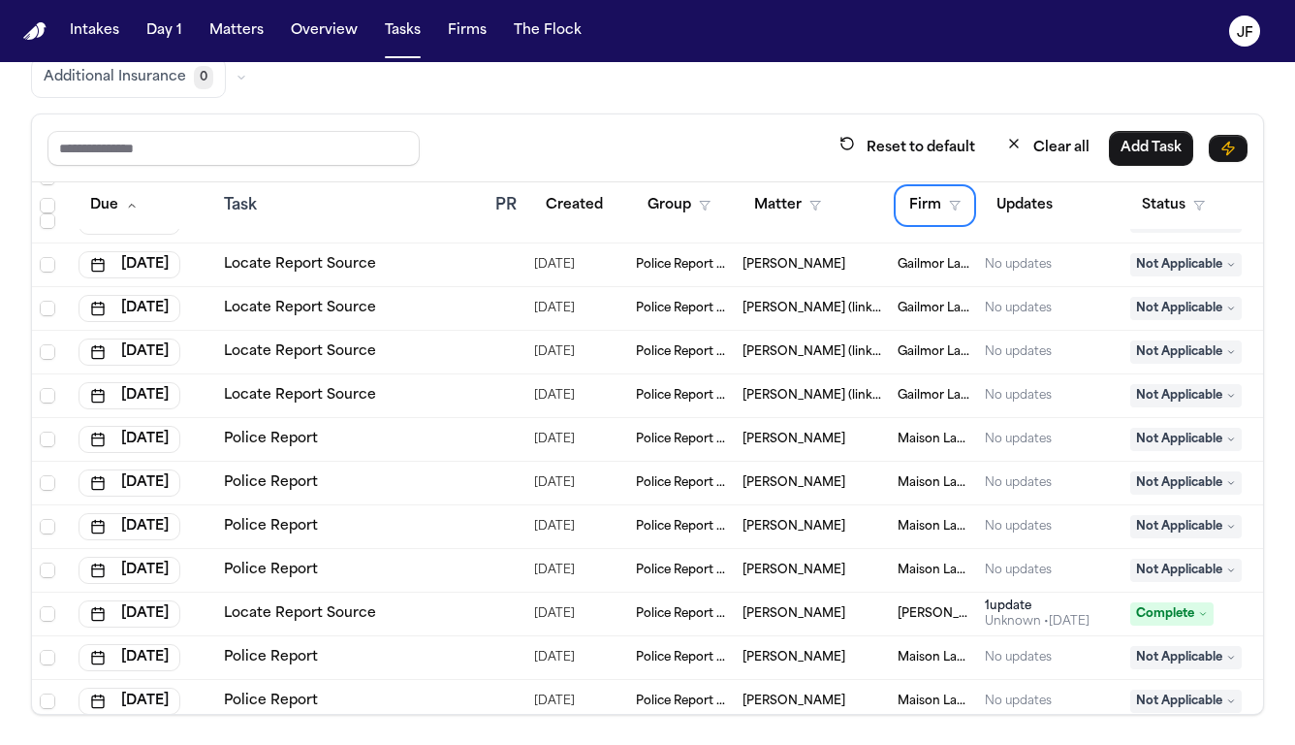
scroll to position [7113, 0]
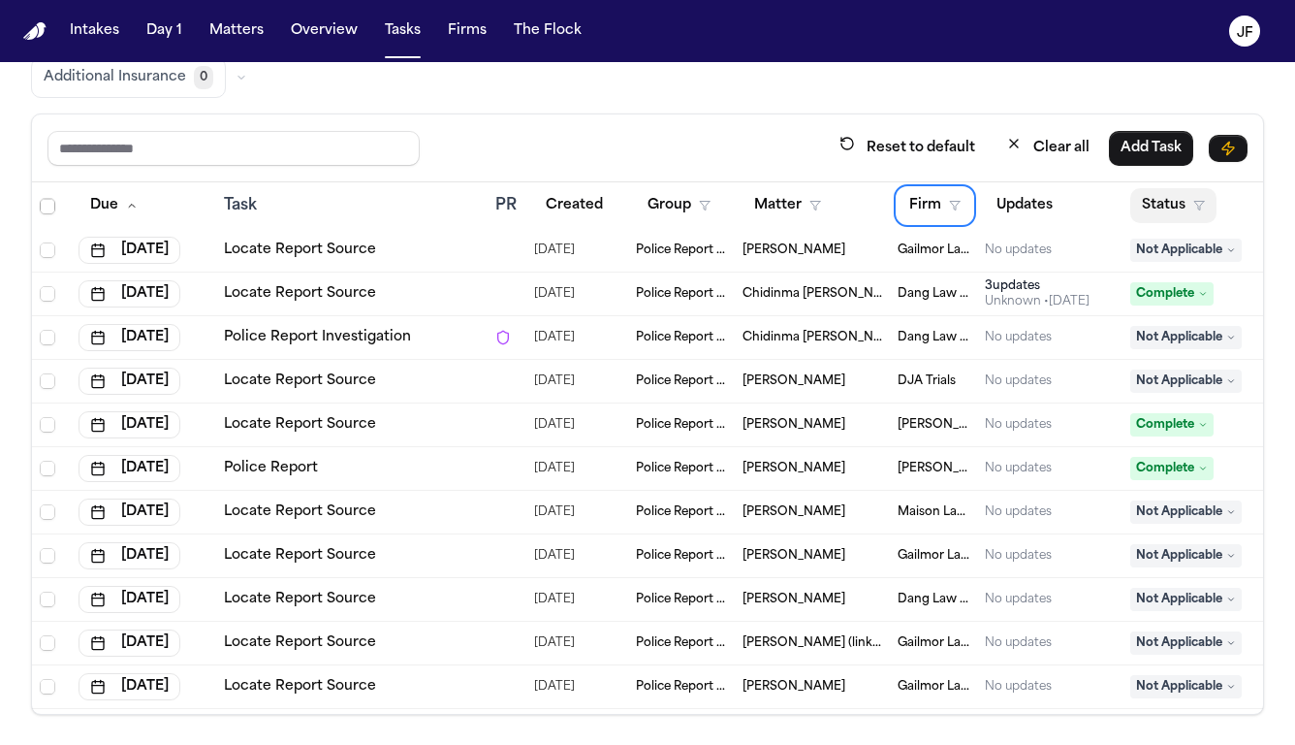
click at [1167, 193] on button "Status" at bounding box center [1174, 205] width 86 height 35
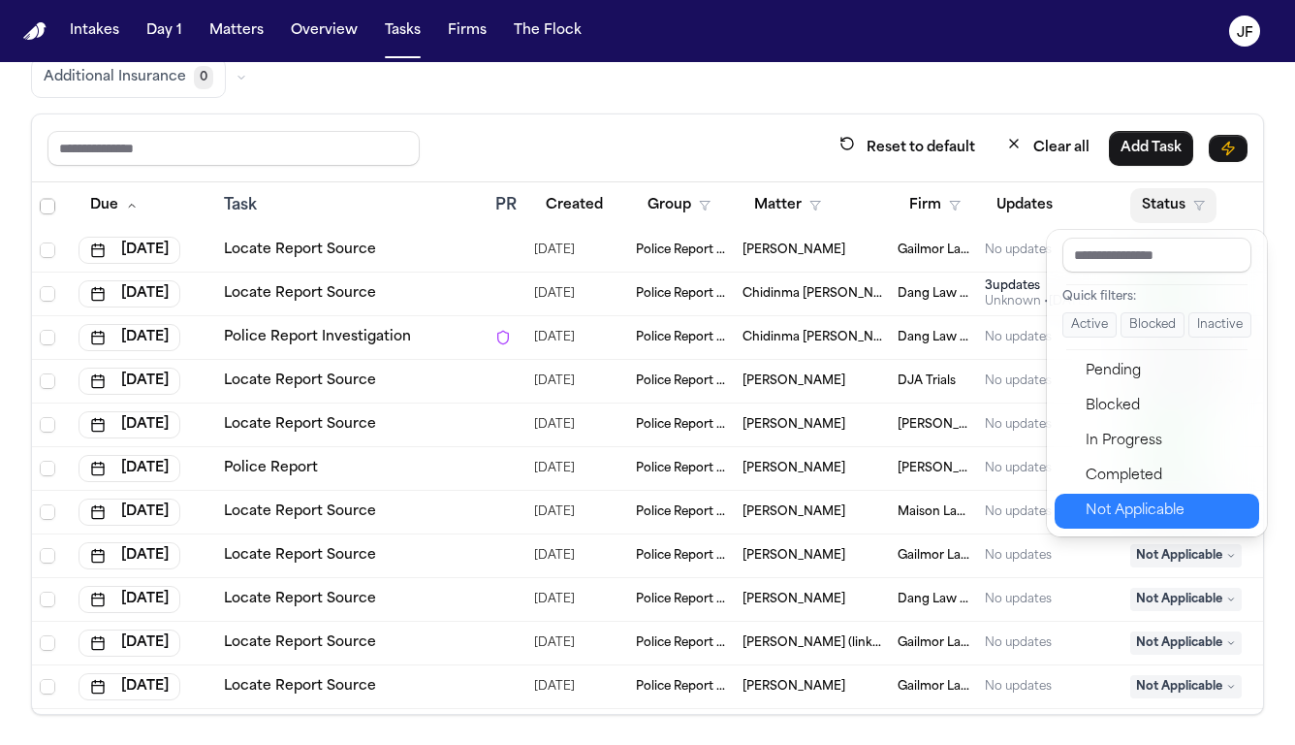
click at [1118, 526] on button "Not Applicable" at bounding box center [1157, 511] width 205 height 35
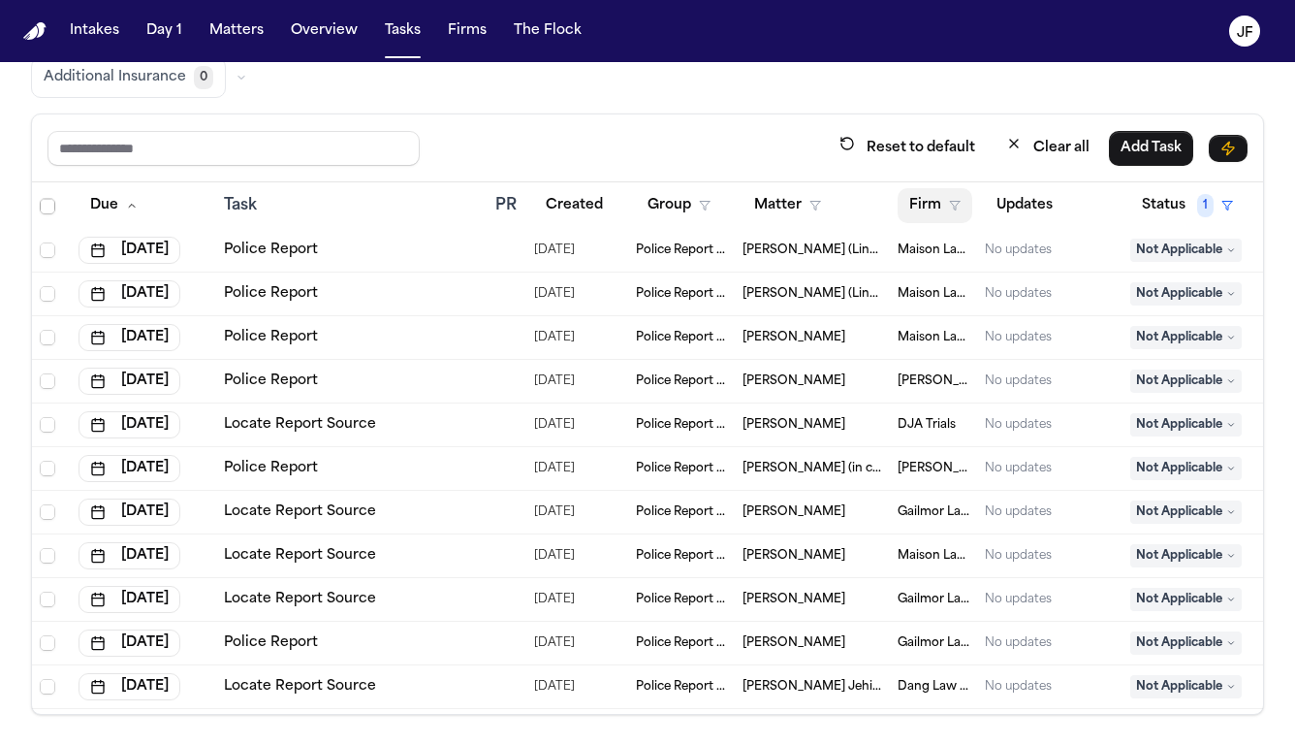
click at [953, 202] on icon "button" at bounding box center [955, 206] width 12 height 12
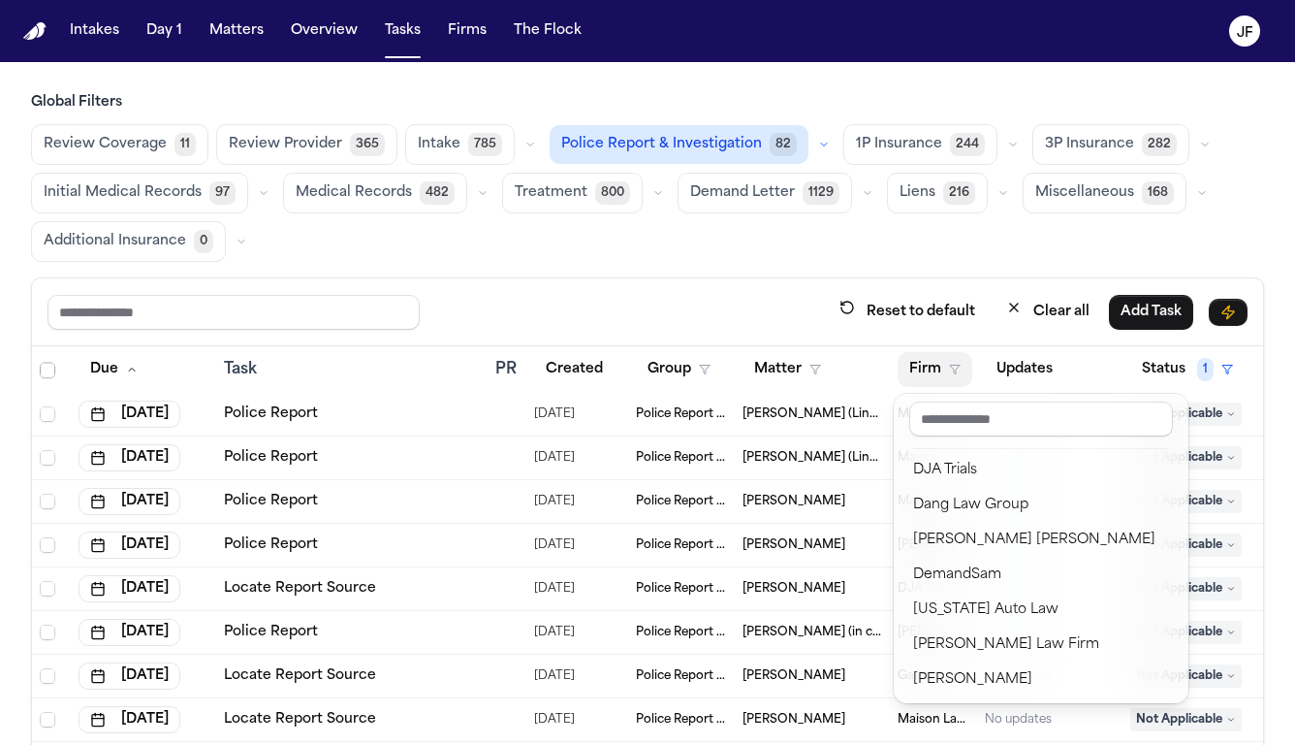
scroll to position [0, 0]
click at [953, 366] on icon "button" at bounding box center [955, 370] width 12 height 12
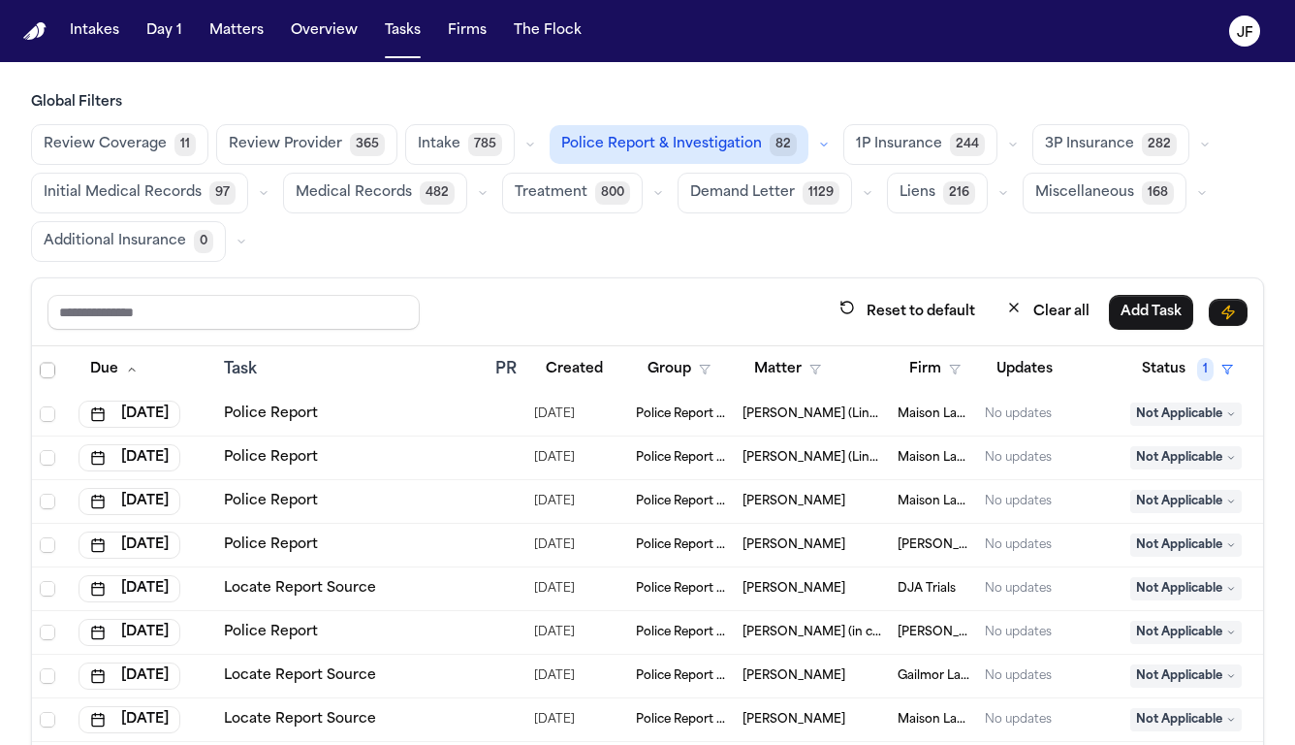
click at [718, 146] on span "Police Report & Investigation" at bounding box center [661, 144] width 201 height 19
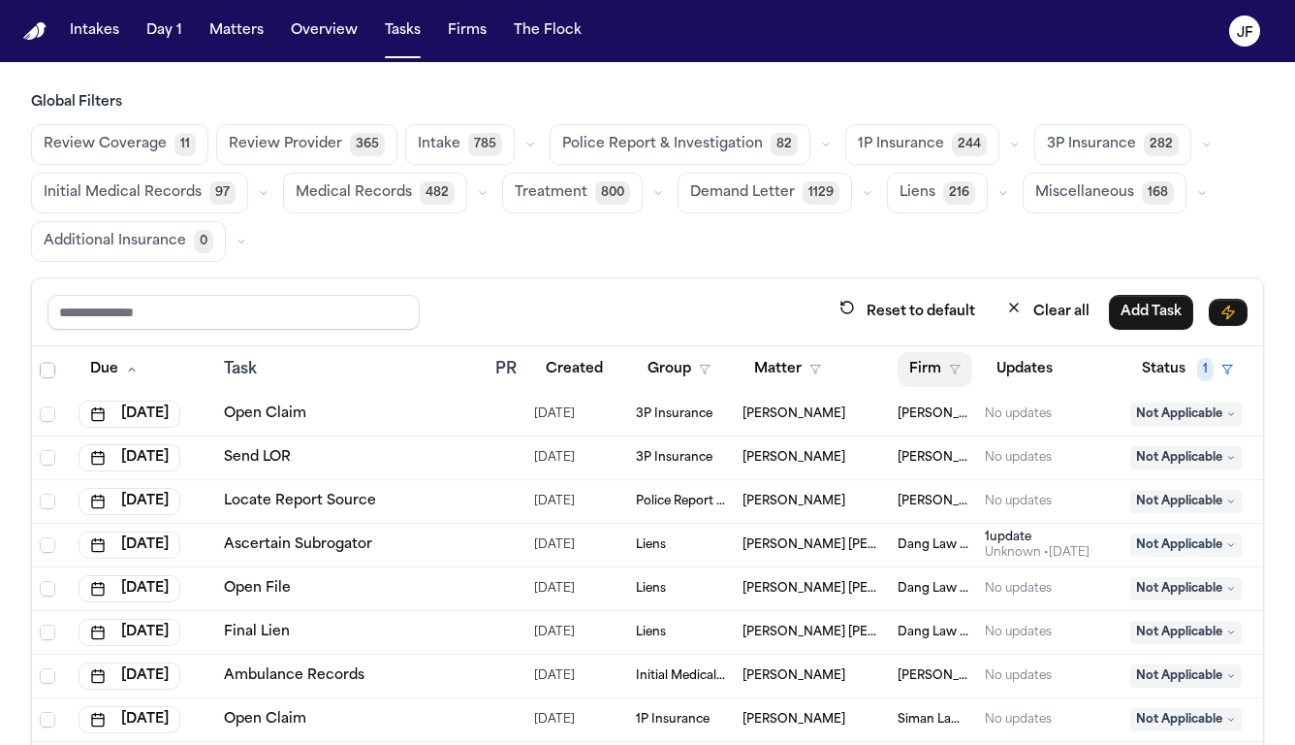
click at [947, 365] on button "Firm" at bounding box center [935, 369] width 75 height 35
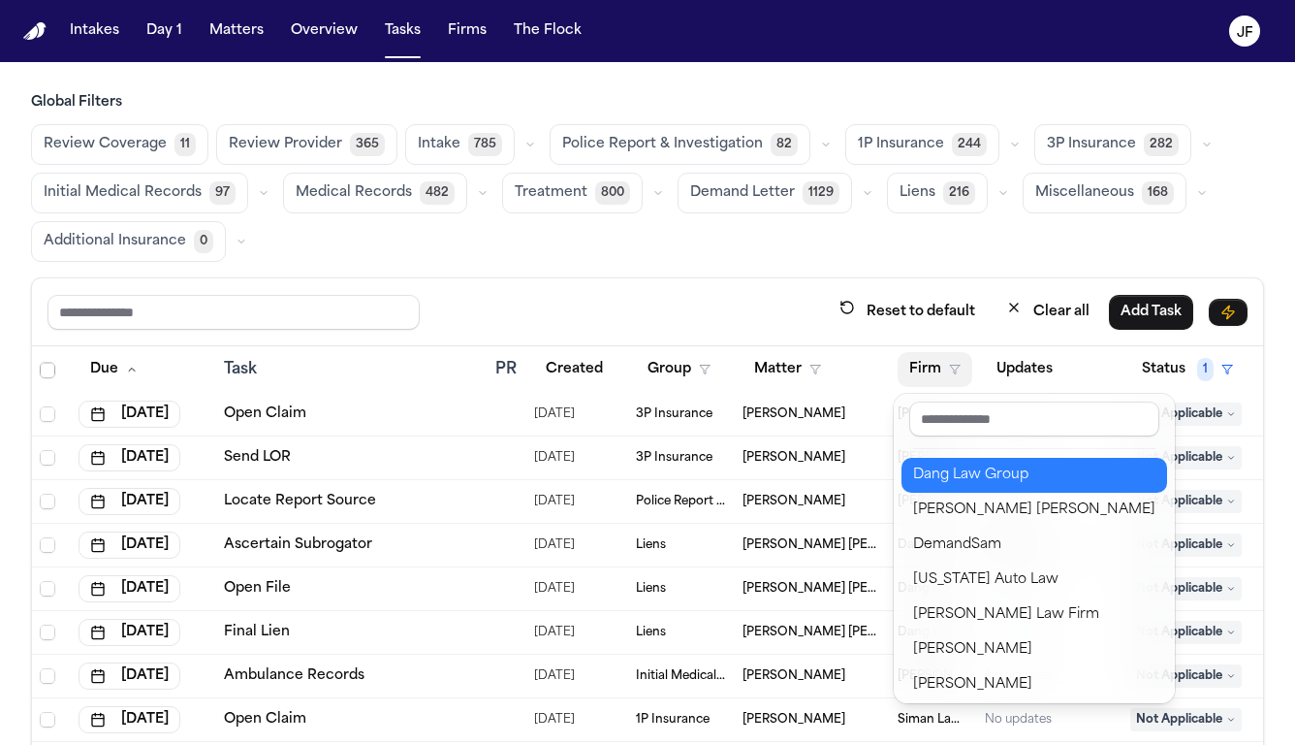
scroll to position [83, 0]
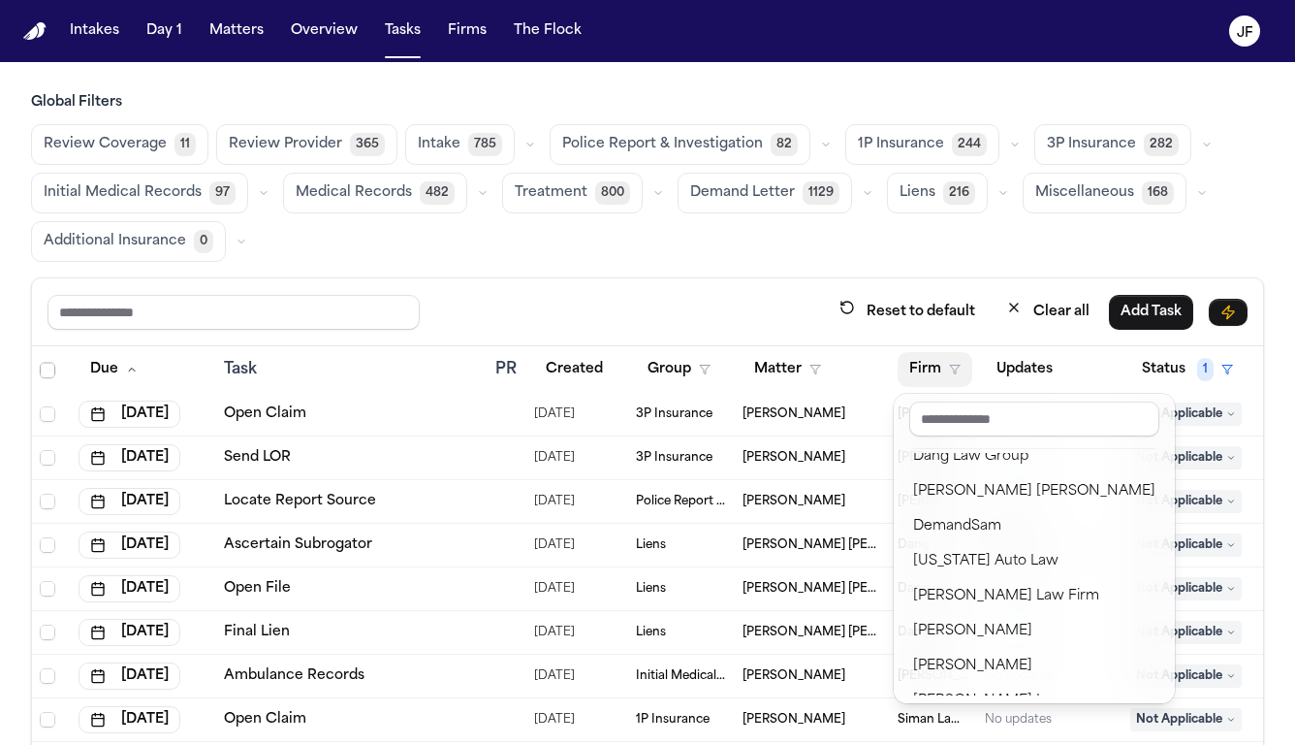
click at [742, 136] on div "Global Filters Review Coverage 11 Review Provider 365 Intake 785 Police Report …" at bounding box center [647, 485] width 1233 height 785
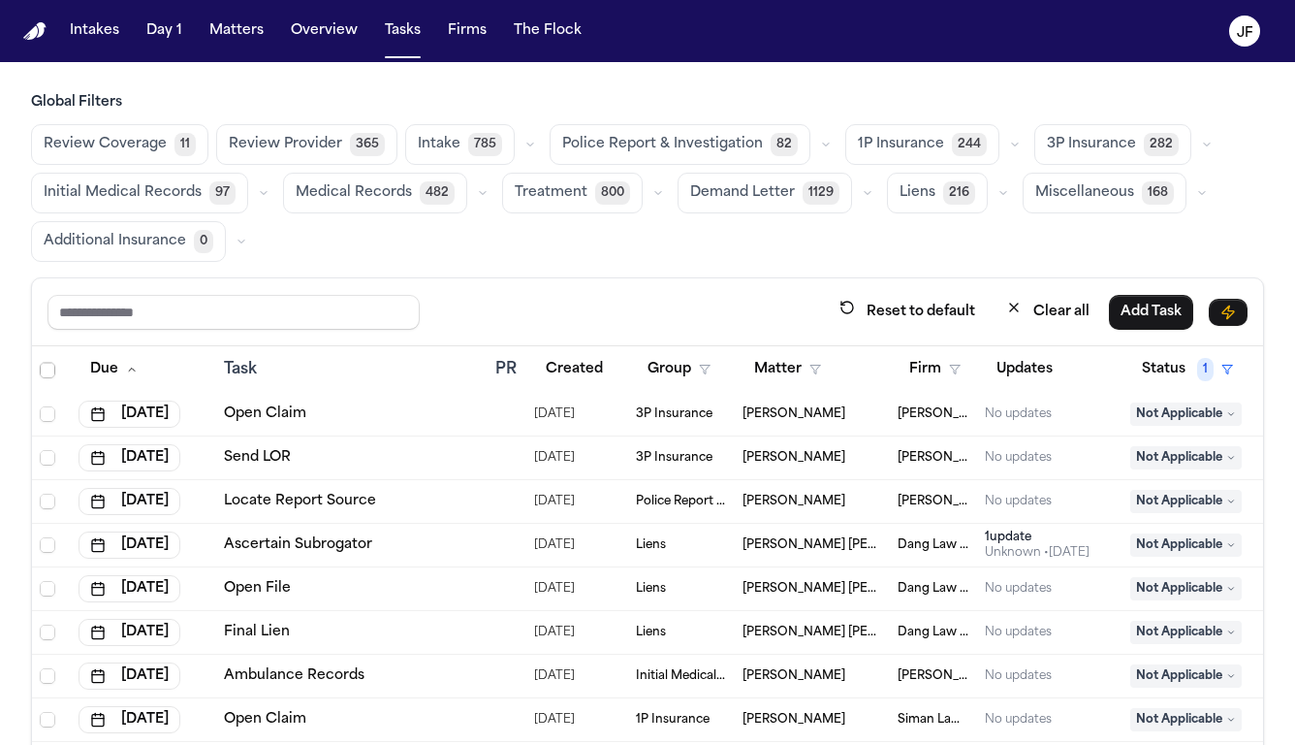
click at [743, 147] on span "Police Report & Investigation" at bounding box center [662, 144] width 201 height 19
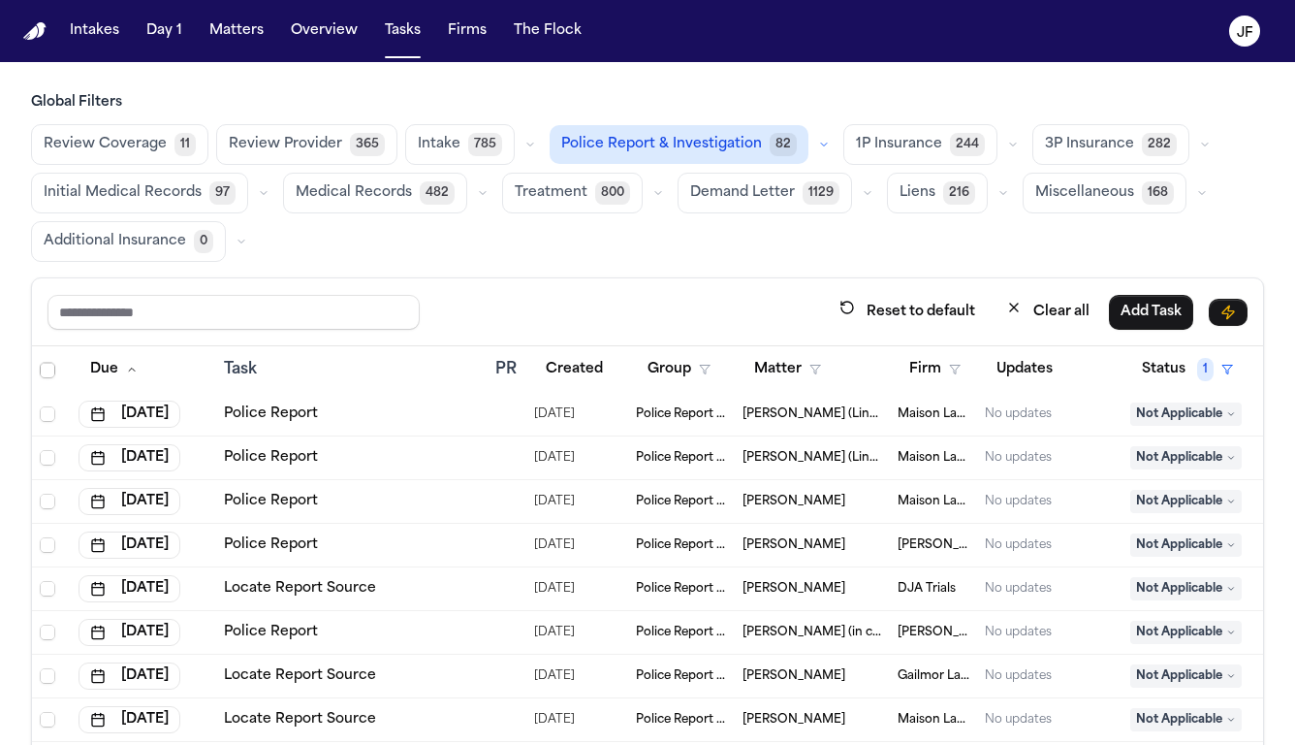
scroll to position [0, 0]
click at [944, 377] on button "Firm" at bounding box center [935, 369] width 75 height 35
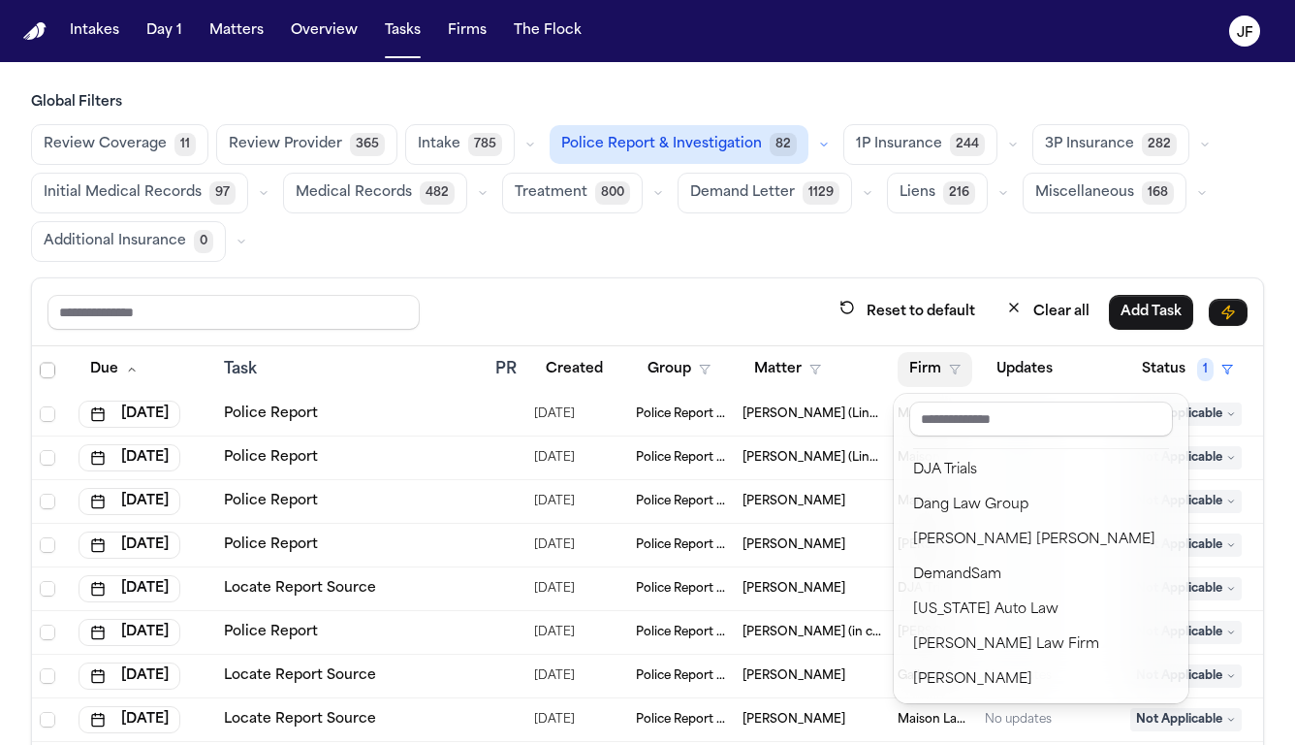
click at [960, 303] on div "Reset to default Clear all Add Task Due Task PR Created Group Matter Firm Updat…" at bounding box center [647, 577] width 1233 height 601
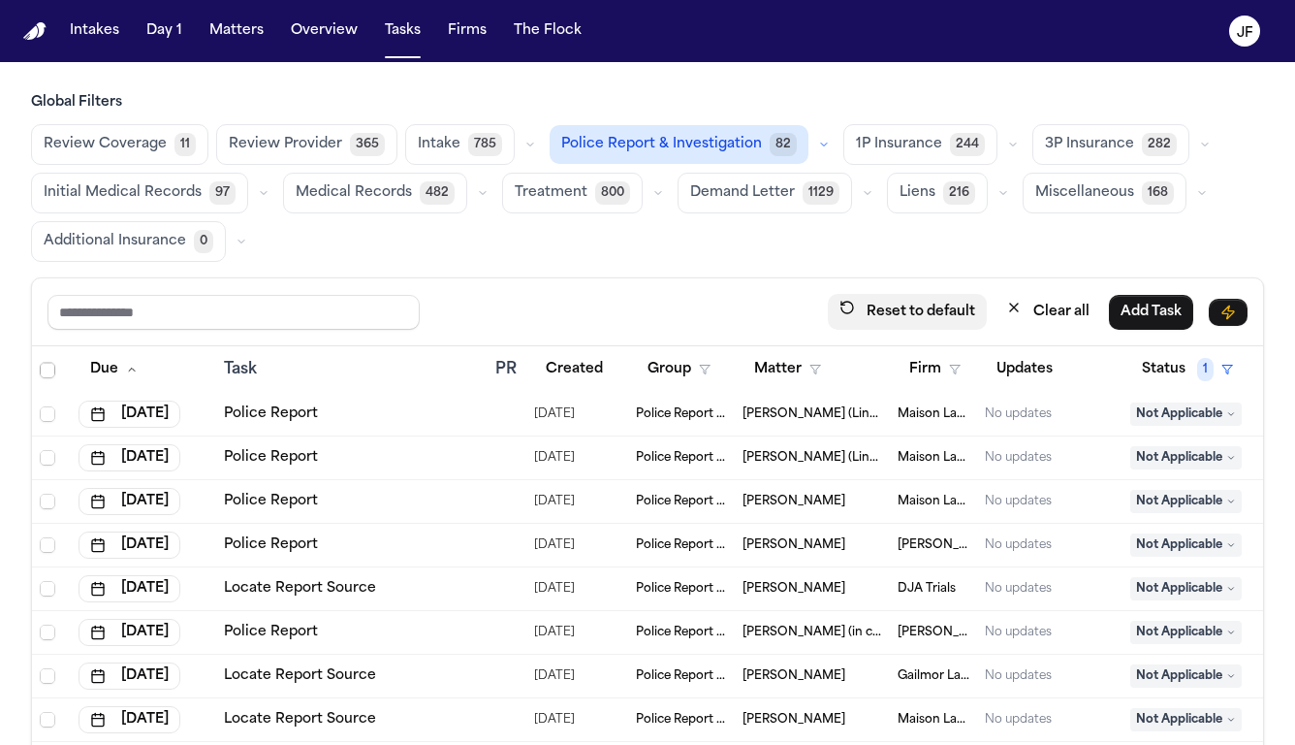
click at [938, 308] on button "Reset to default" at bounding box center [907, 312] width 159 height 36
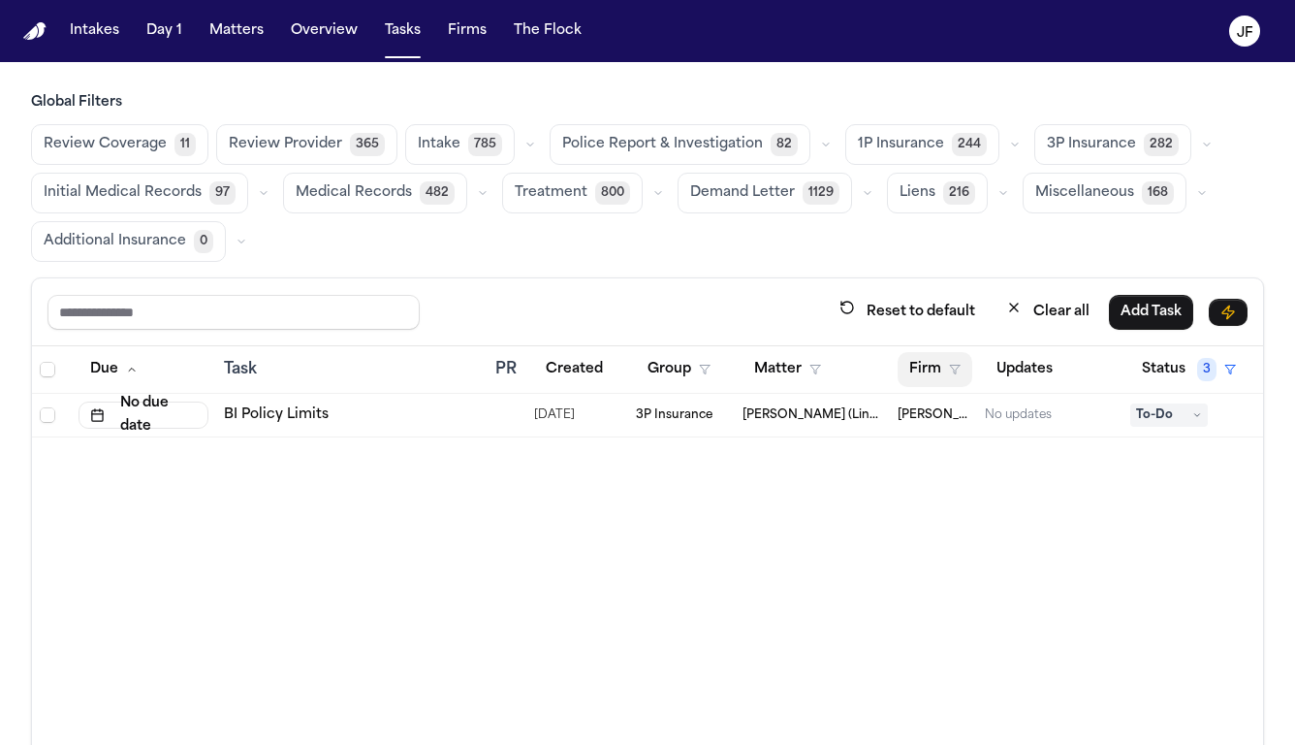
click at [957, 359] on button "Firm" at bounding box center [935, 369] width 75 height 35
click at [840, 476] on div "Due Task PR Created Group Matter Firm Updates Status 3 Assignee 2 No due date B…" at bounding box center [647, 611] width 1231 height 531
click at [602, 162] on button "Police Report & Investigation 82" at bounding box center [680, 144] width 261 height 41
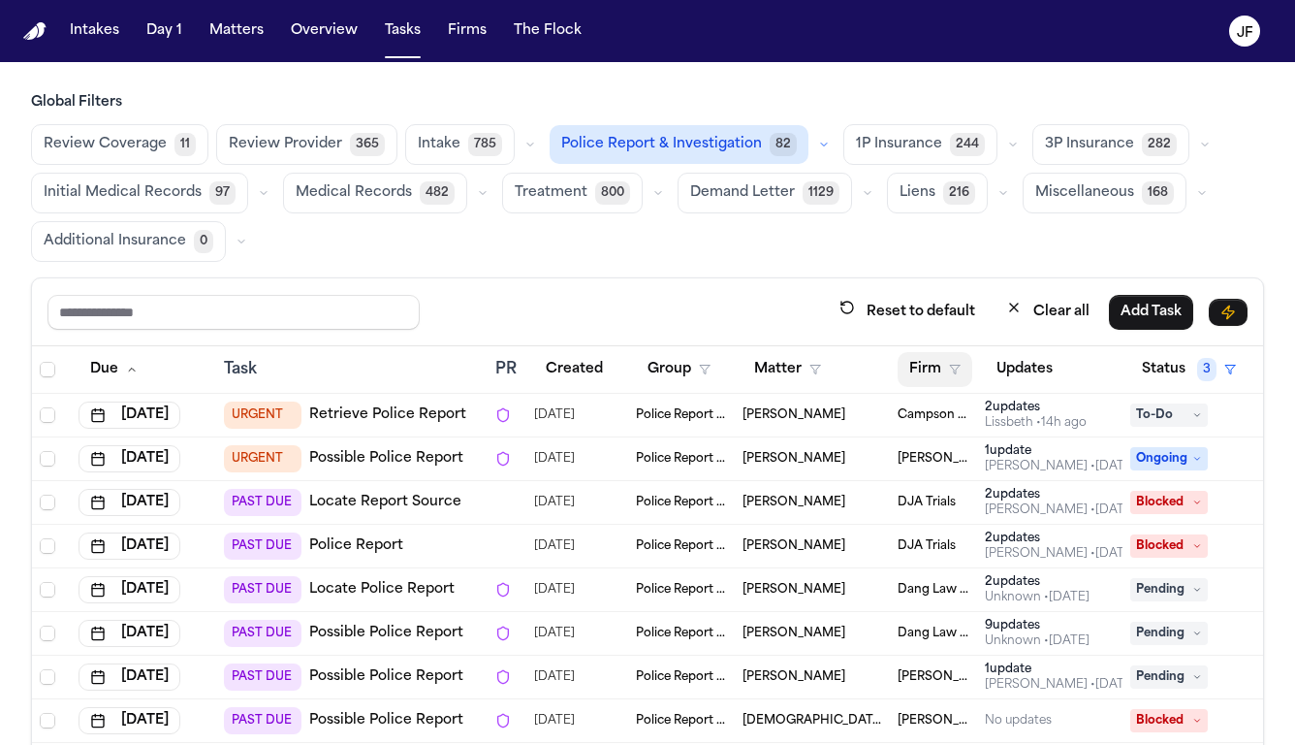
click at [959, 372] on icon "button" at bounding box center [955, 370] width 12 height 12
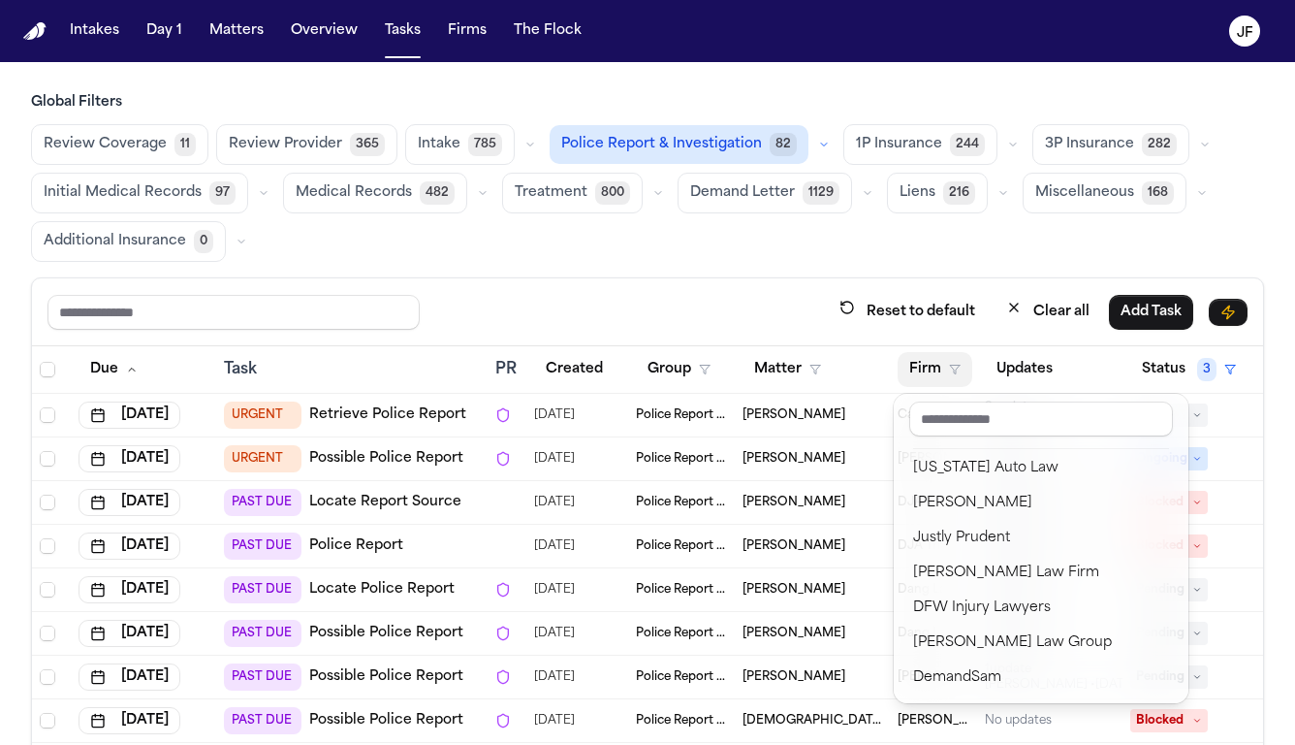
scroll to position [316, 0]
click at [977, 417] on input "text" at bounding box center [1041, 418] width 264 height 35
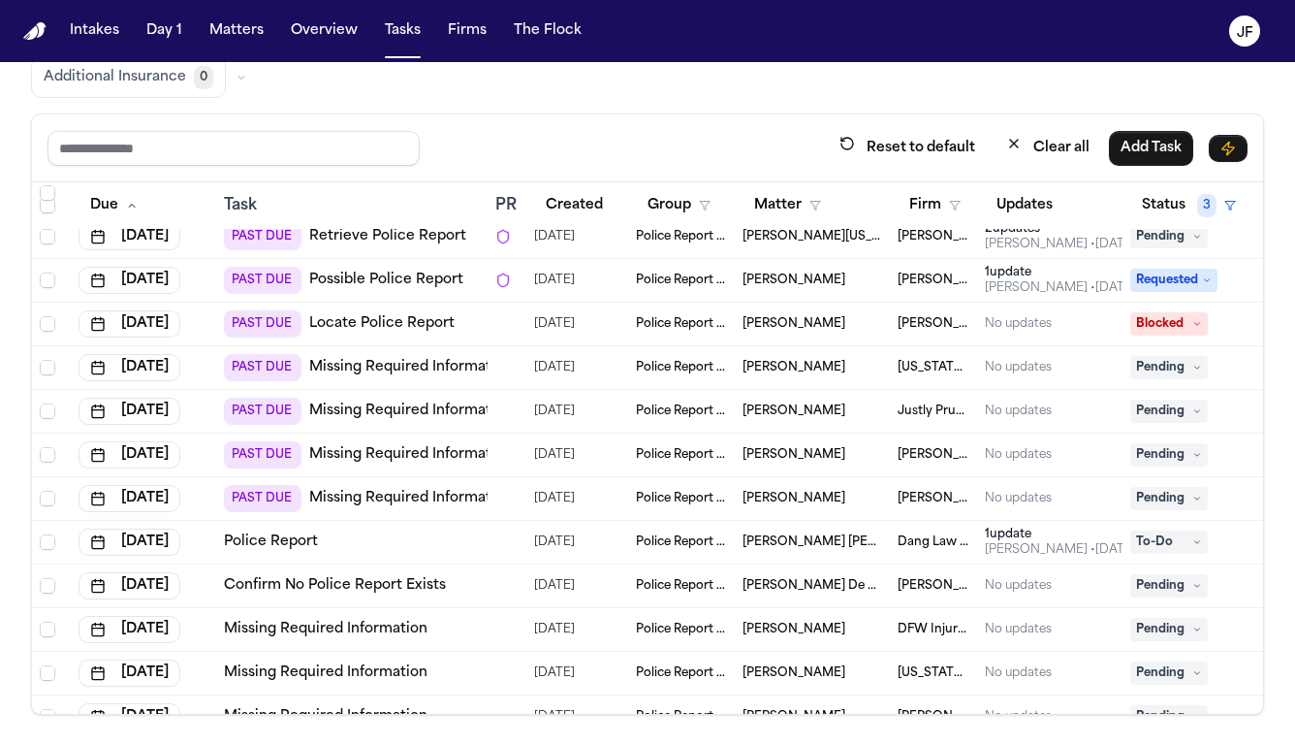
scroll to position [1528, 0]
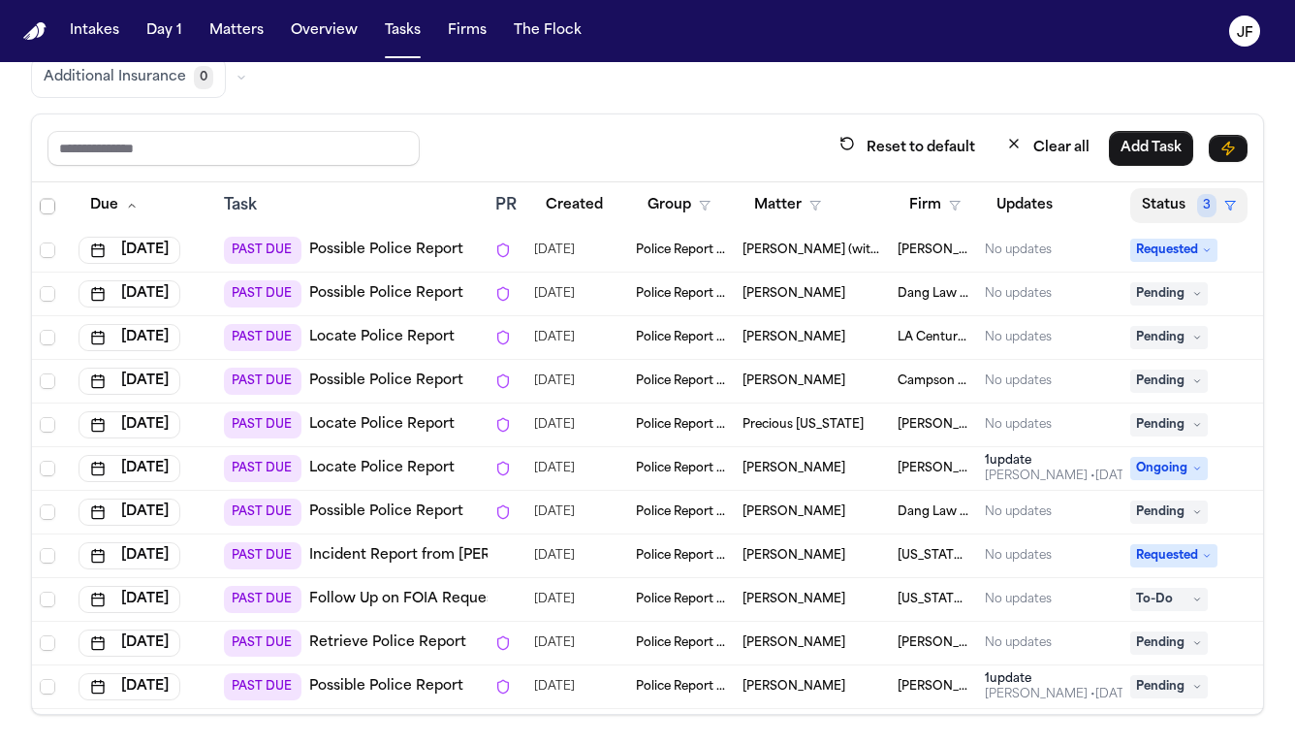
click at [1203, 198] on span "3" at bounding box center [1206, 205] width 19 height 23
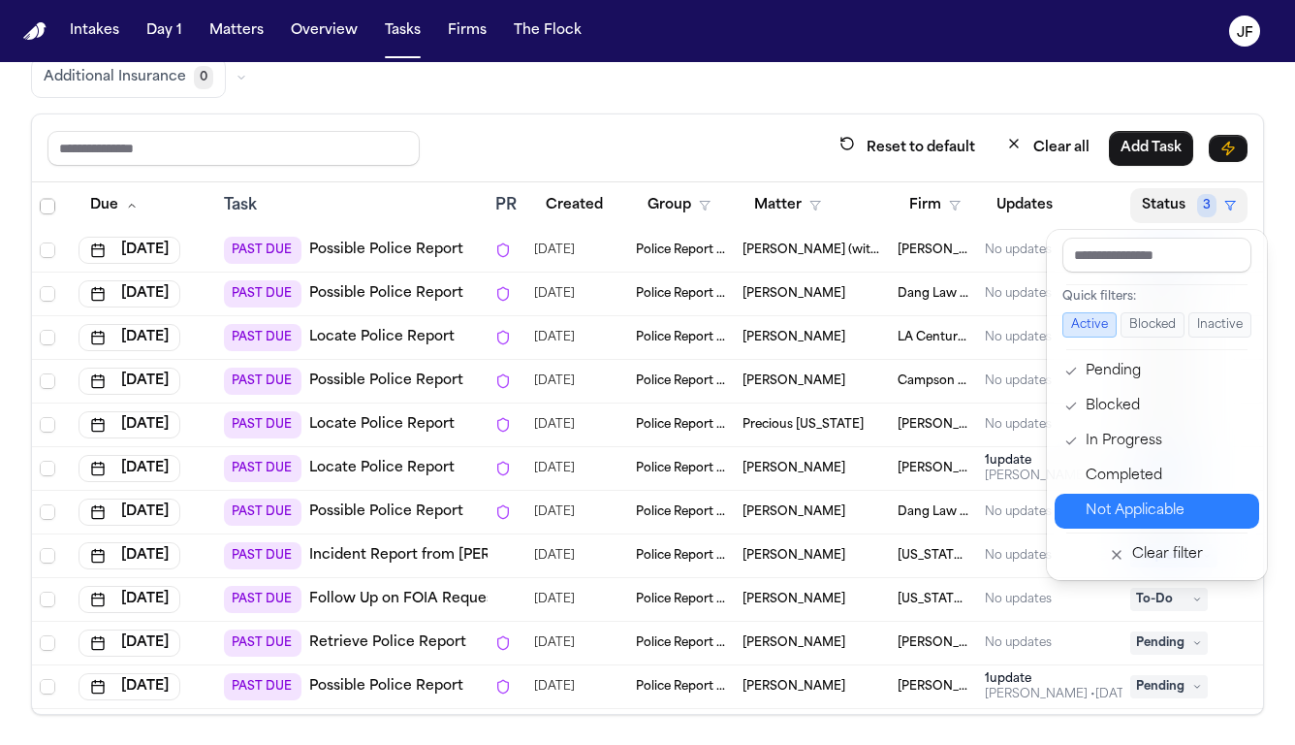
click at [1104, 506] on div "Not Applicable" at bounding box center [1167, 510] width 162 height 23
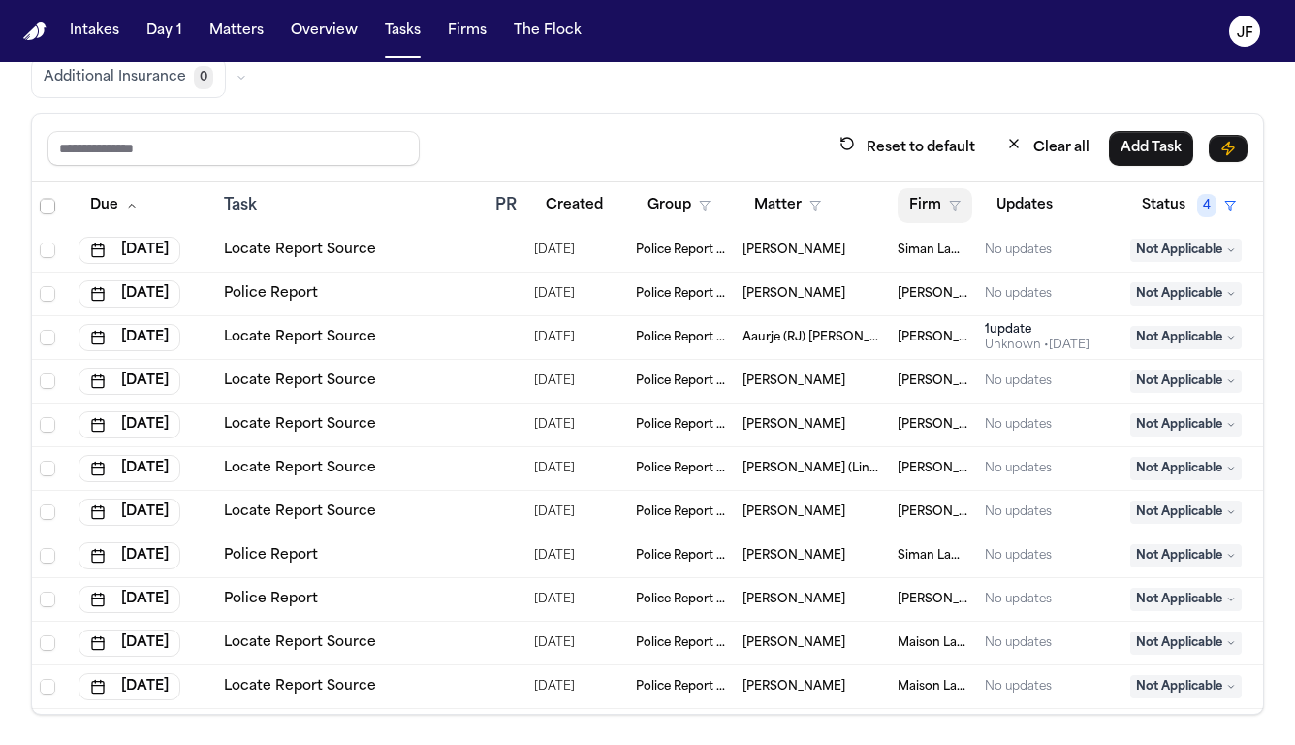
click at [933, 205] on button "Firm" at bounding box center [935, 205] width 75 height 35
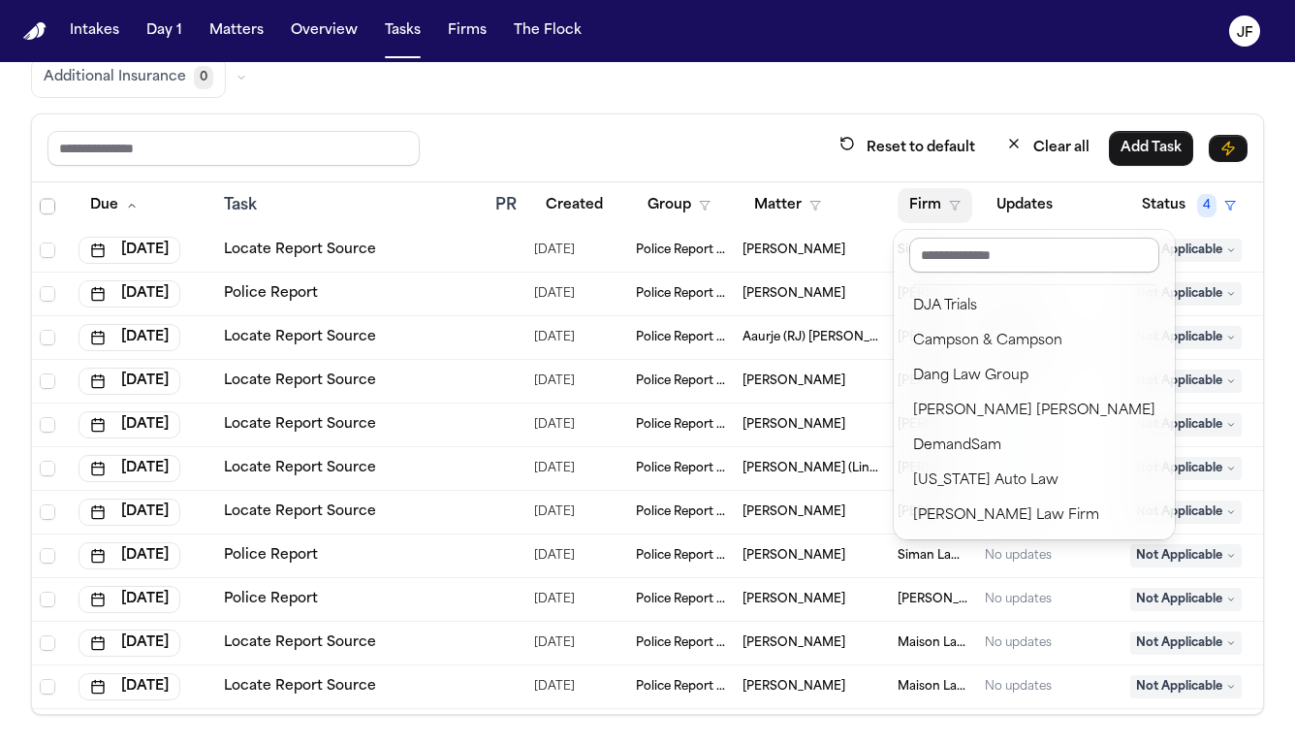
click at [955, 262] on input "text" at bounding box center [1034, 255] width 250 height 35
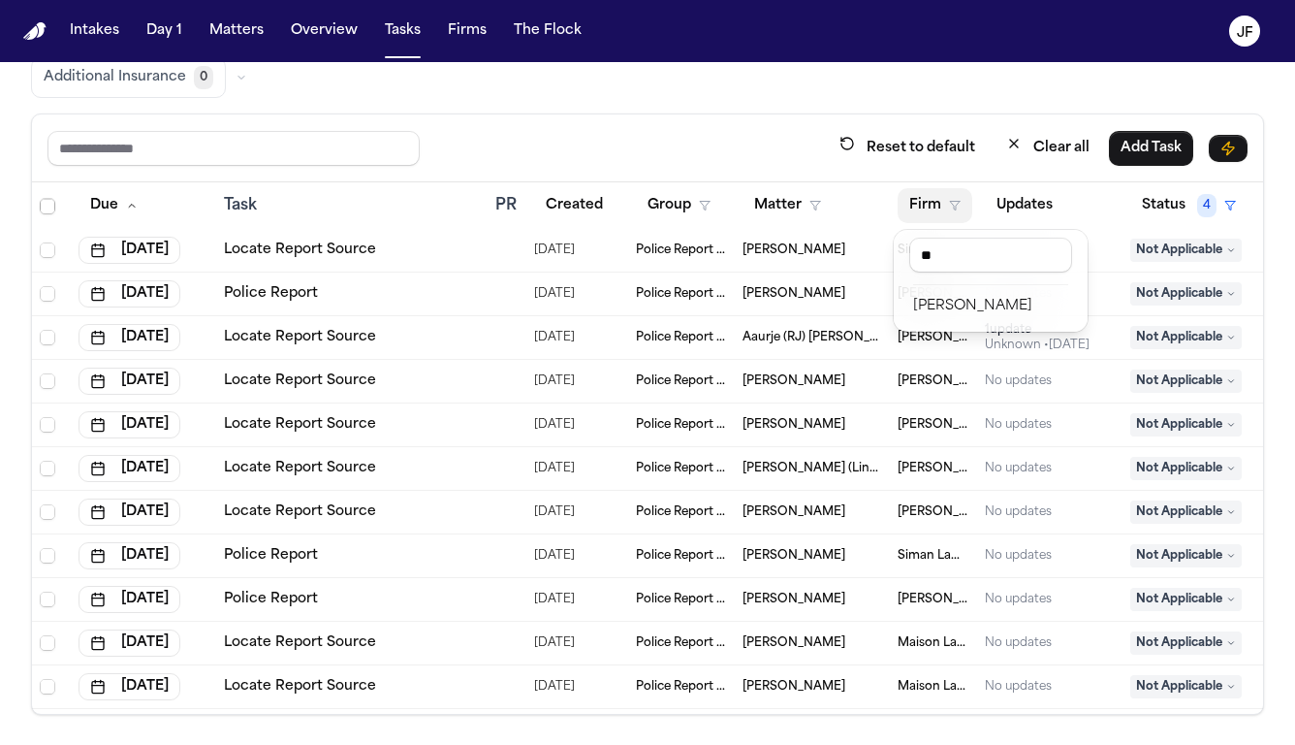
type input "**"
click at [731, 139] on div "Reset to default Clear all Add Task Due Task PR Created Group Matter Firm Updat…" at bounding box center [647, 413] width 1233 height 601
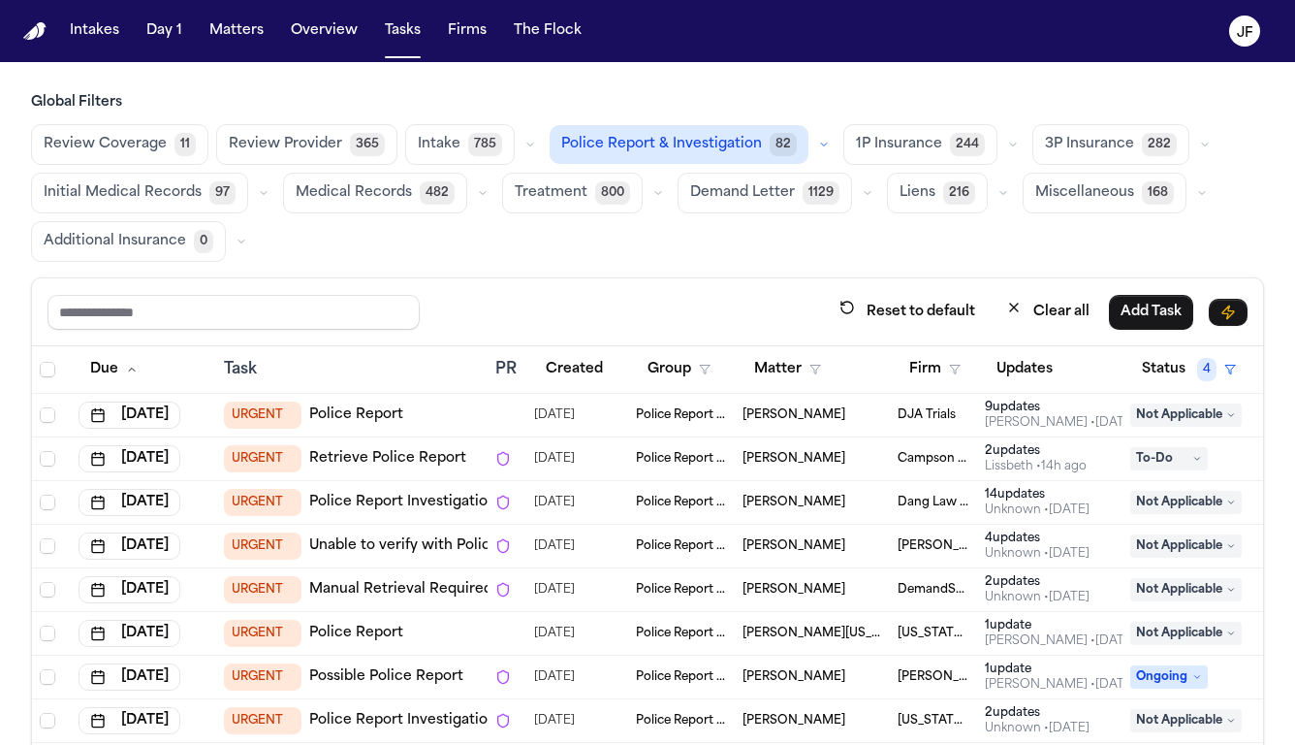
scroll to position [0, 0]
click at [734, 126] on button "Police Report & Investigation 82" at bounding box center [679, 144] width 259 height 39
click at [821, 149] on button "button" at bounding box center [825, 144] width 23 height 23
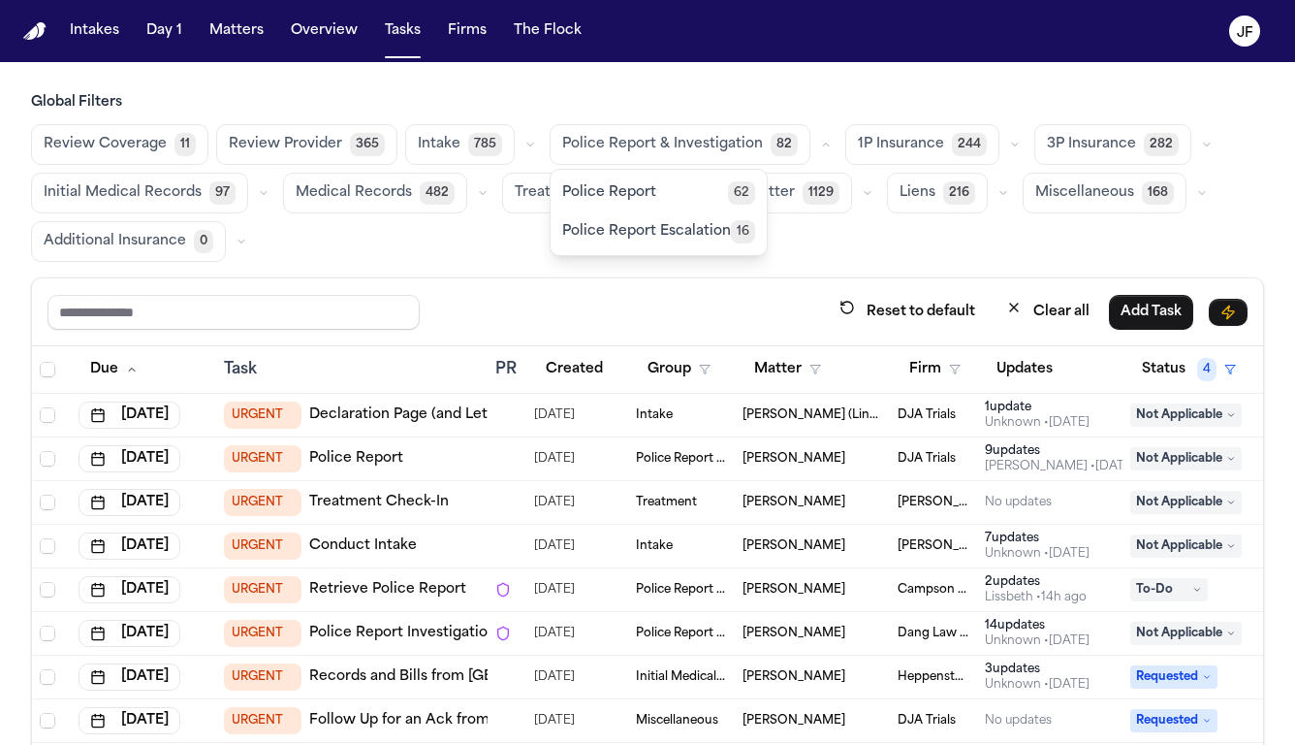
click at [820, 149] on icon "button" at bounding box center [826, 145] width 12 height 12
click at [663, 193] on button "Police Report 62" at bounding box center [659, 193] width 216 height 39
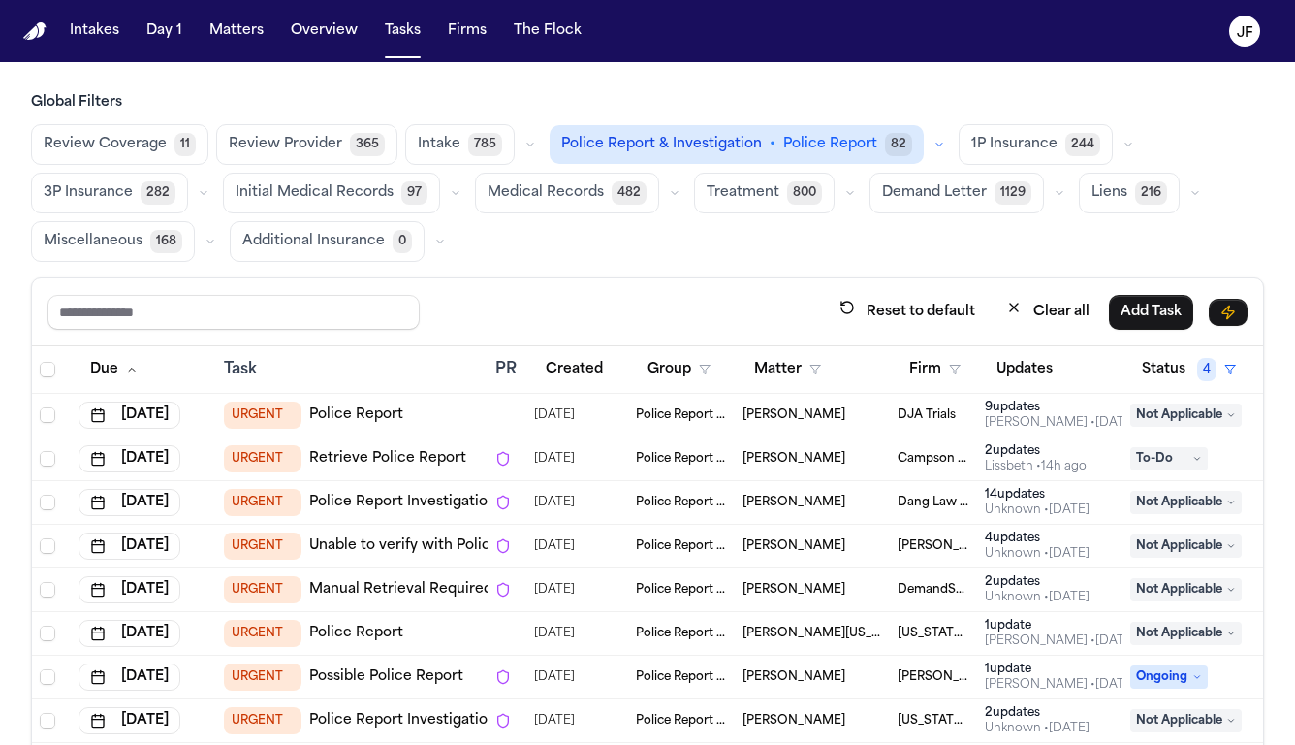
click at [885, 145] on span "82" at bounding box center [898, 144] width 27 height 23
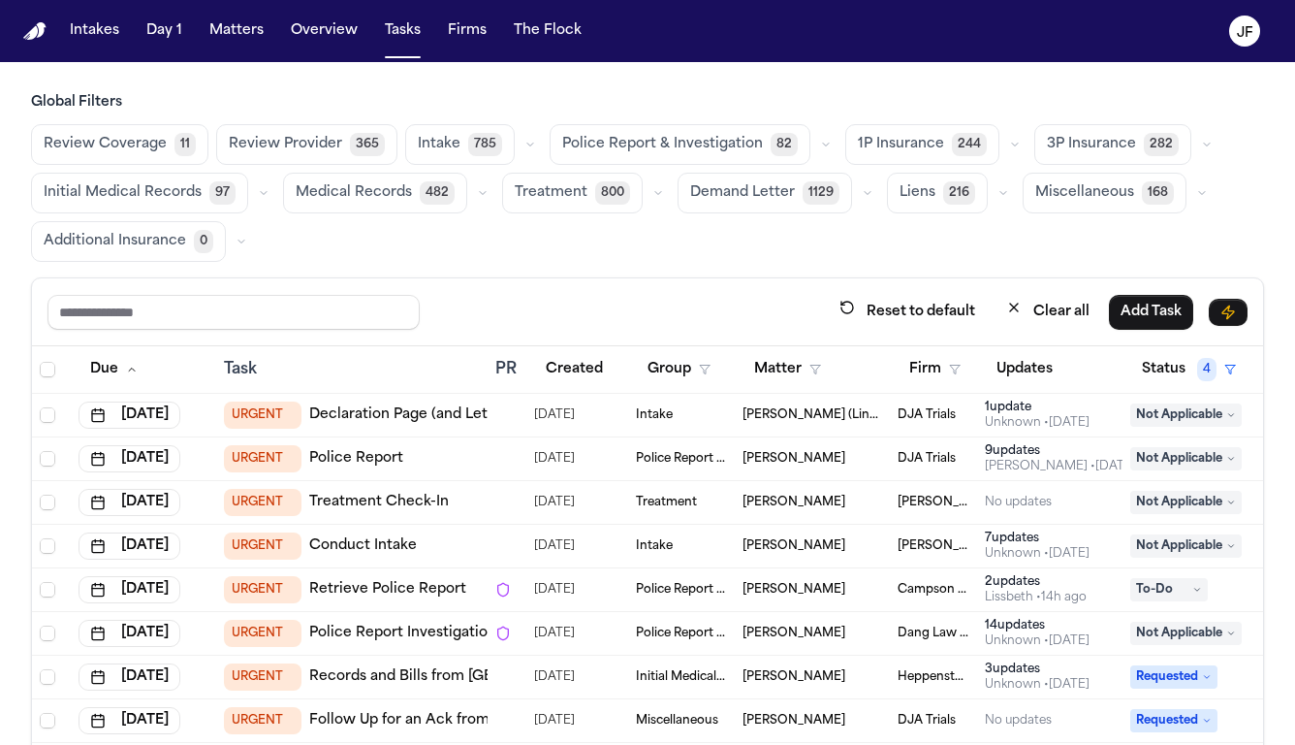
click at [798, 149] on div "Police Report & Investigation 82" at bounding box center [694, 144] width 288 height 41
click at [820, 149] on icon "button" at bounding box center [826, 145] width 12 height 12
click at [661, 201] on button "Police Report 62" at bounding box center [659, 193] width 216 height 39
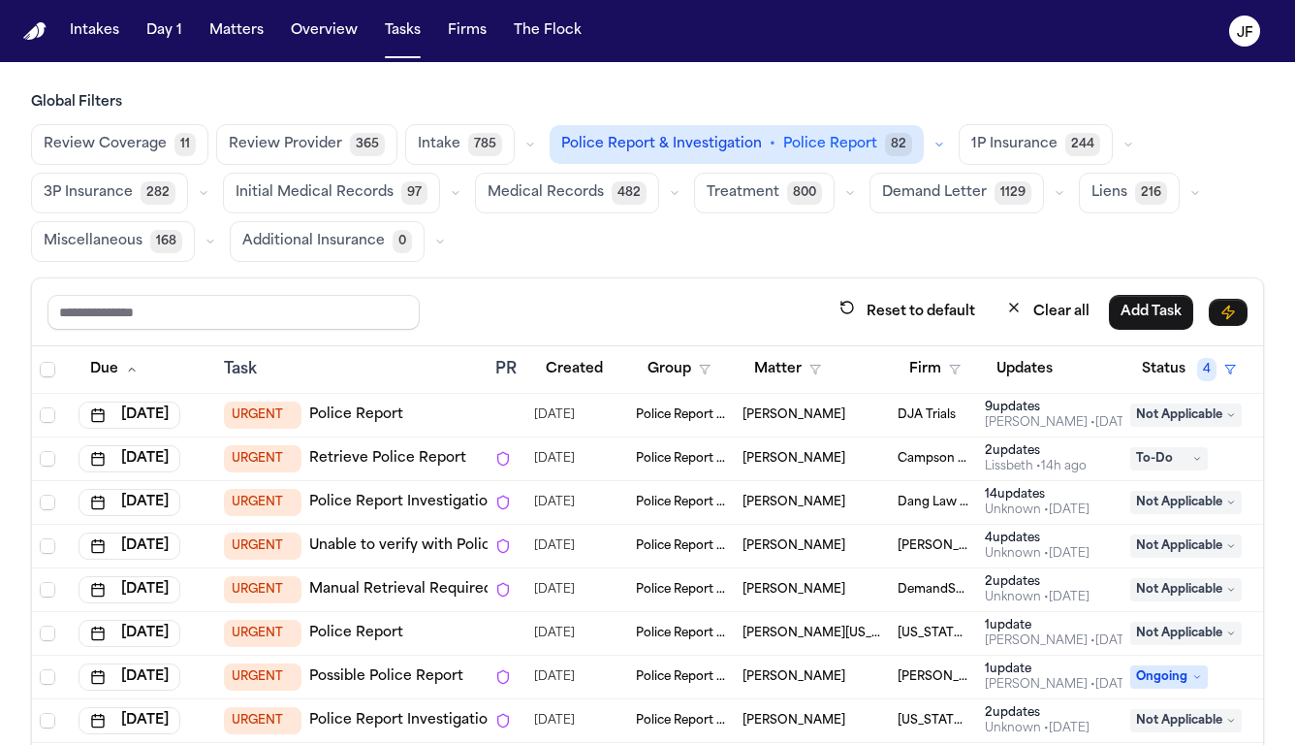
click at [934, 144] on icon "button" at bounding box center [940, 145] width 12 height 12
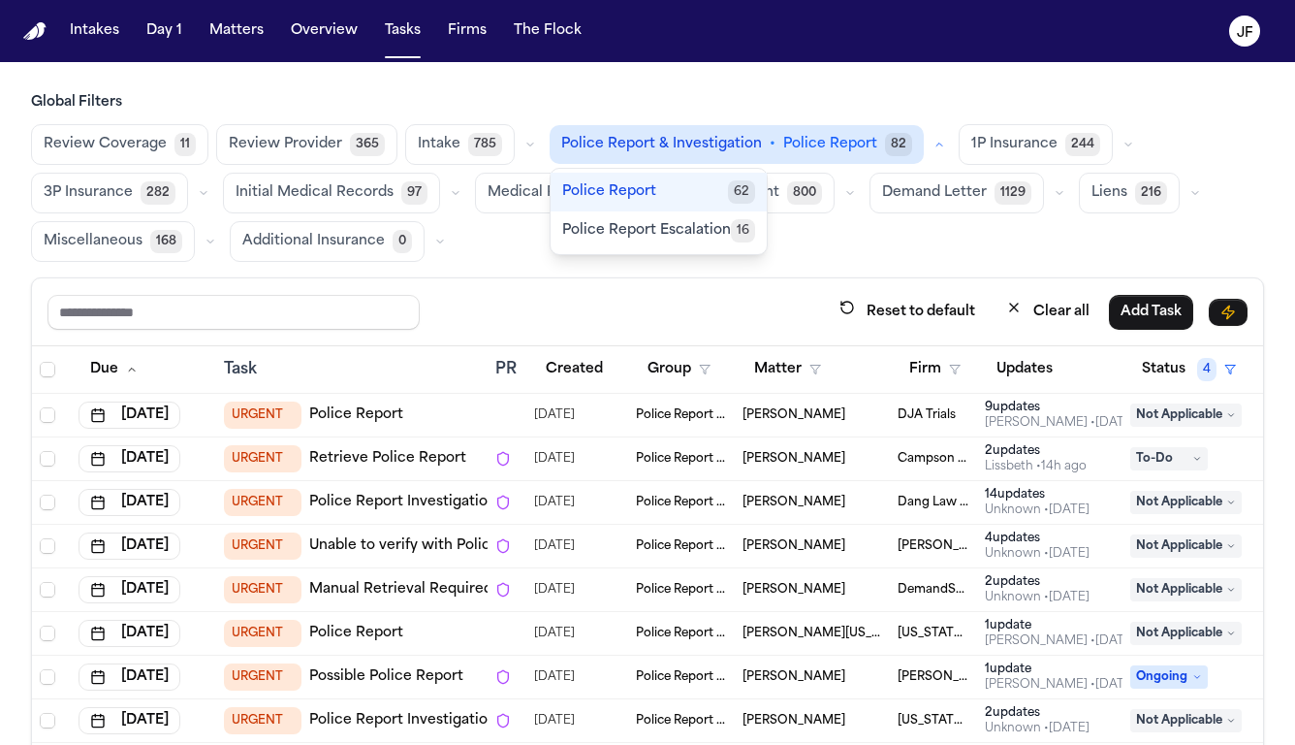
click at [681, 240] on button "Police Report Escalation 16" at bounding box center [659, 230] width 216 height 39
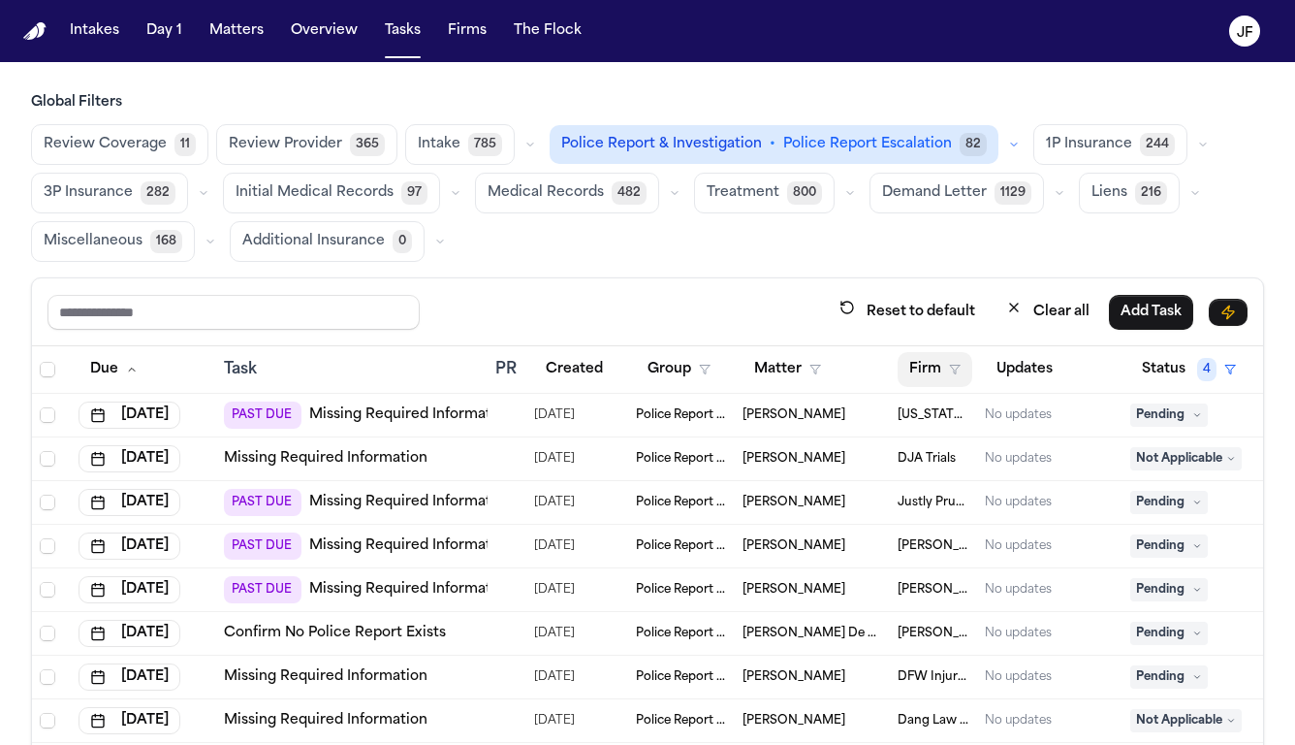
click at [958, 366] on polygon "button" at bounding box center [955, 370] width 10 height 9
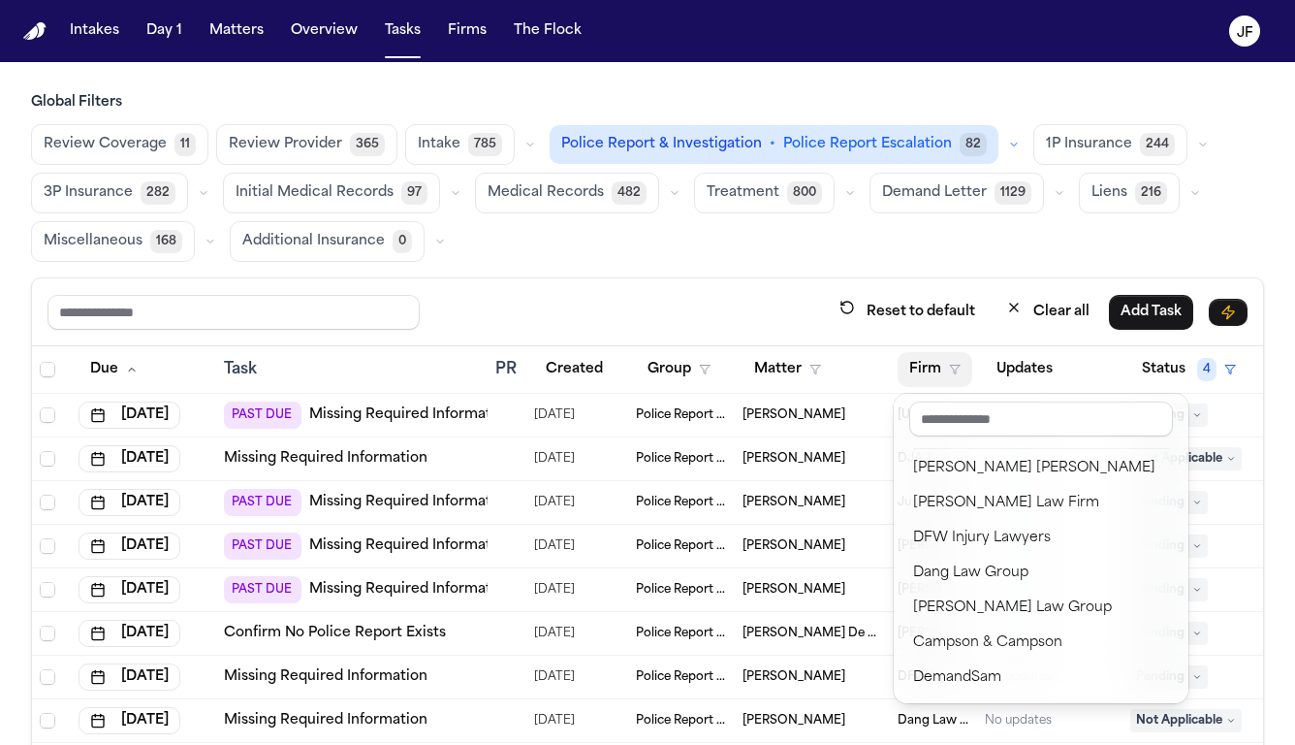
scroll to position [142, 0]
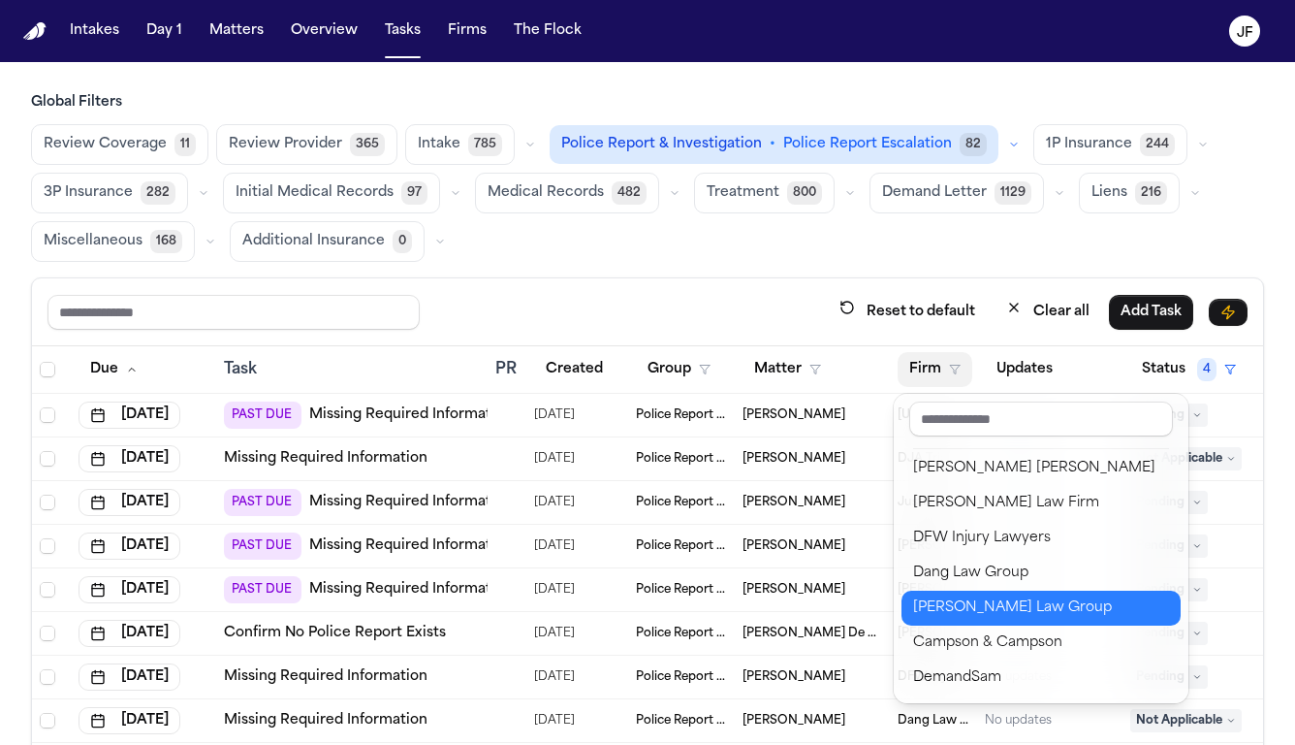
click at [958, 607] on div "[PERSON_NAME] Law Group" at bounding box center [1041, 607] width 256 height 23
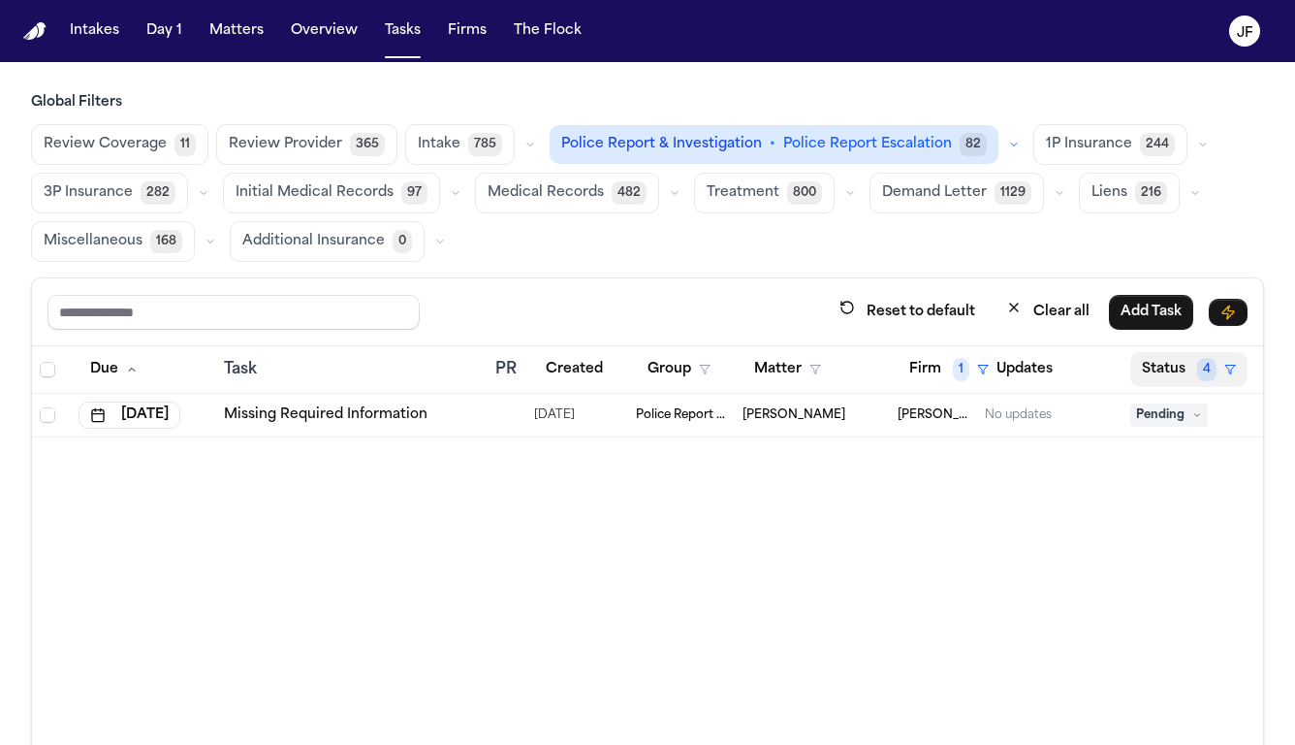
click at [1200, 365] on span "4" at bounding box center [1206, 369] width 19 height 23
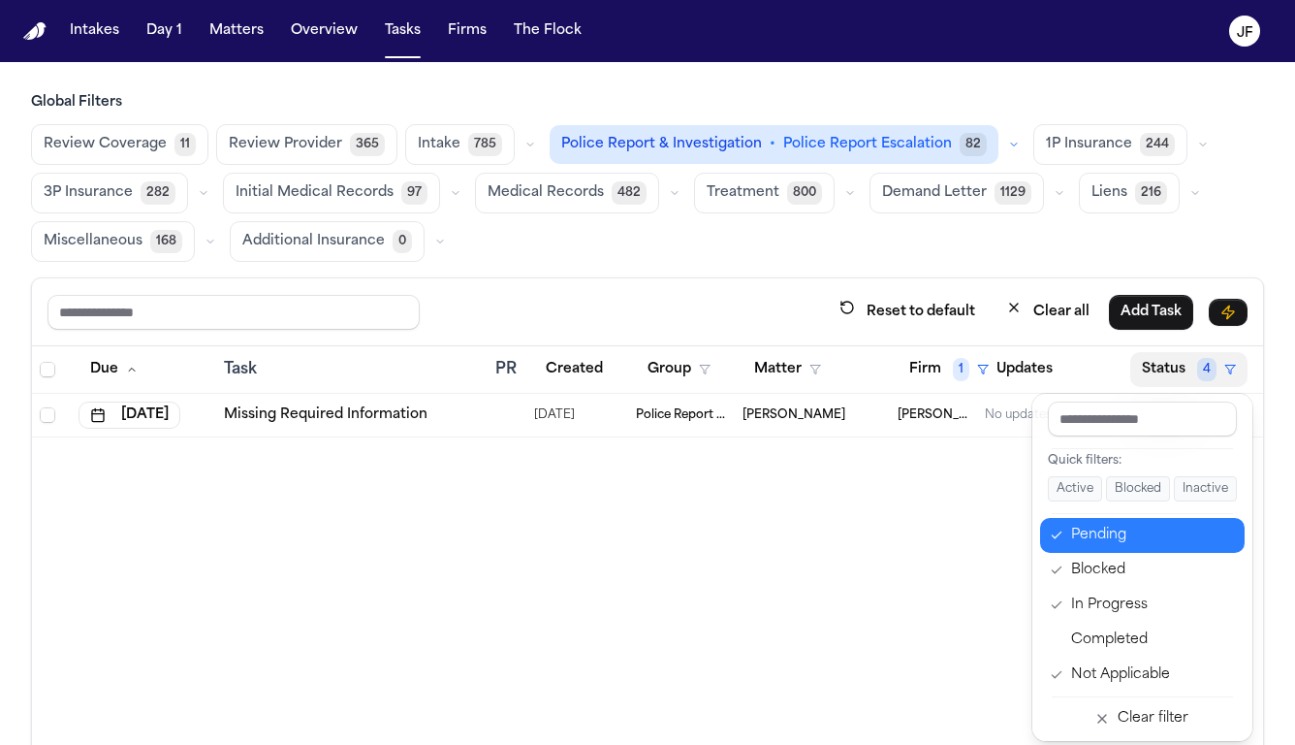
scroll to position [3, 0]
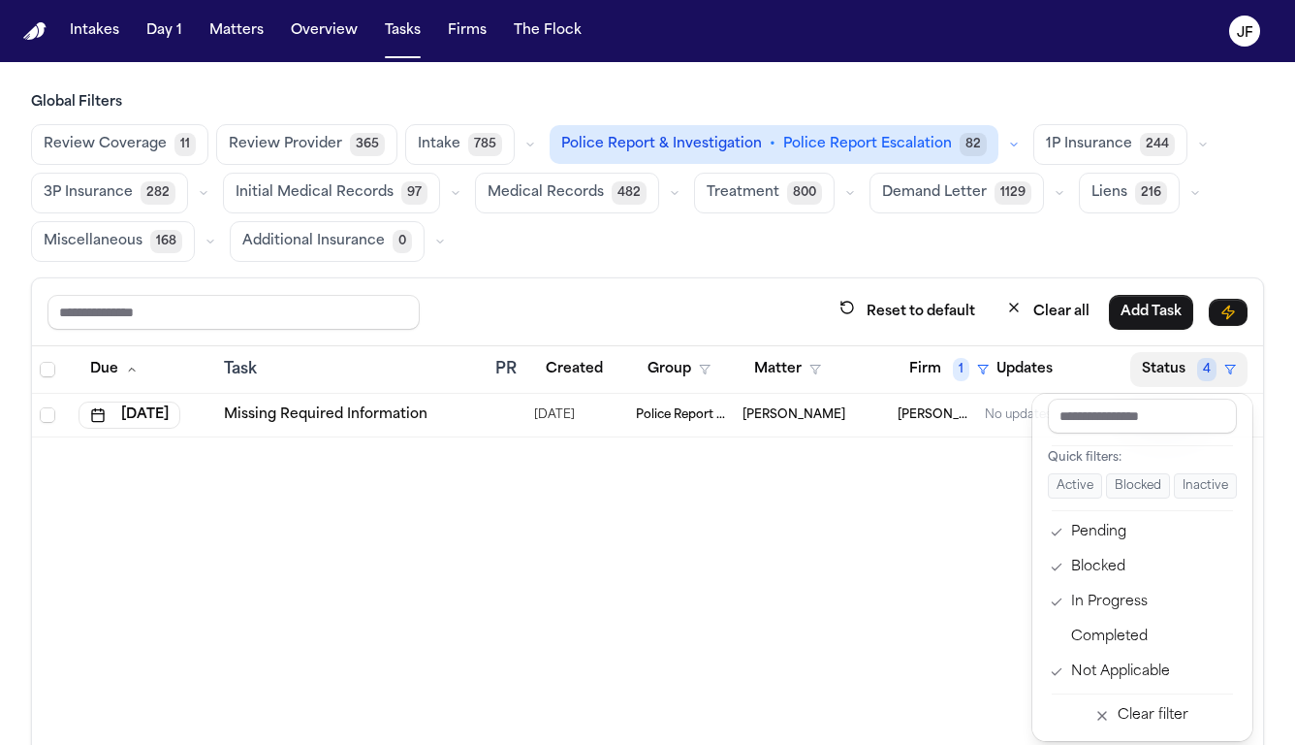
click at [1095, 481] on button "Active" at bounding box center [1075, 485] width 54 height 25
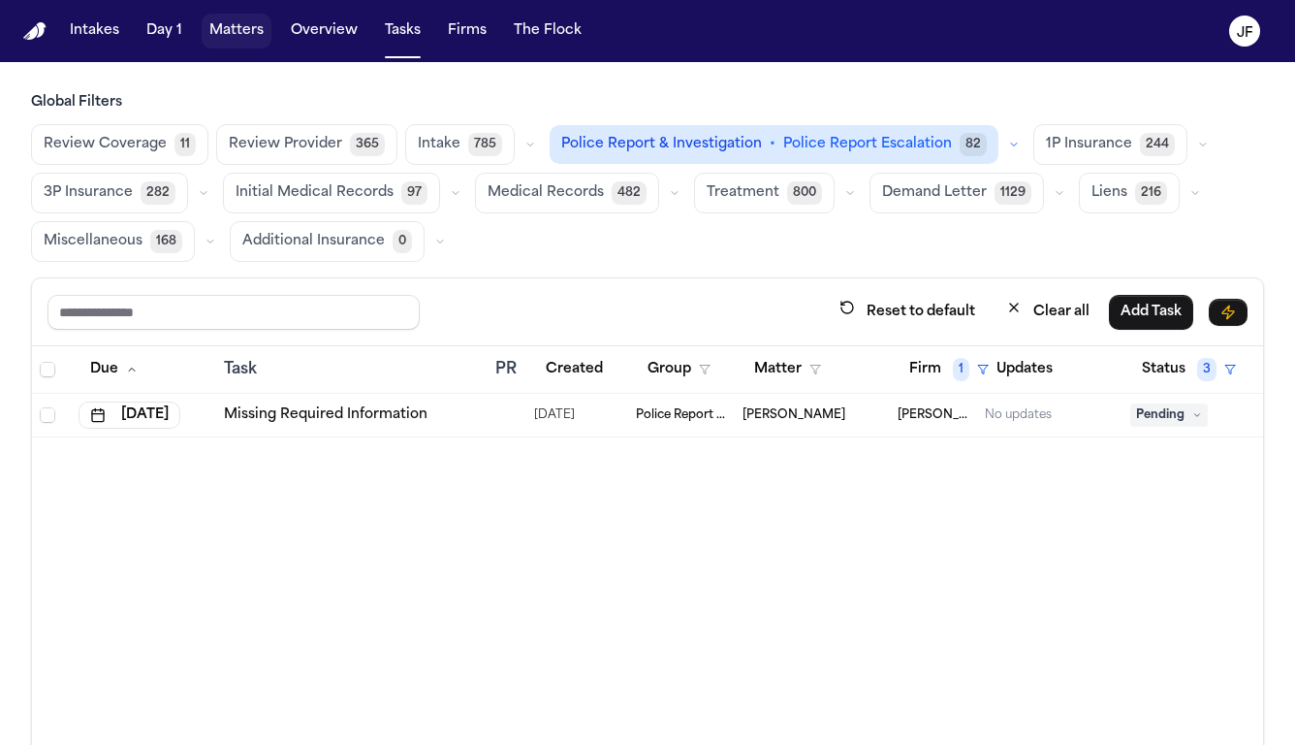
click at [228, 37] on button "Matters" at bounding box center [237, 31] width 70 height 35
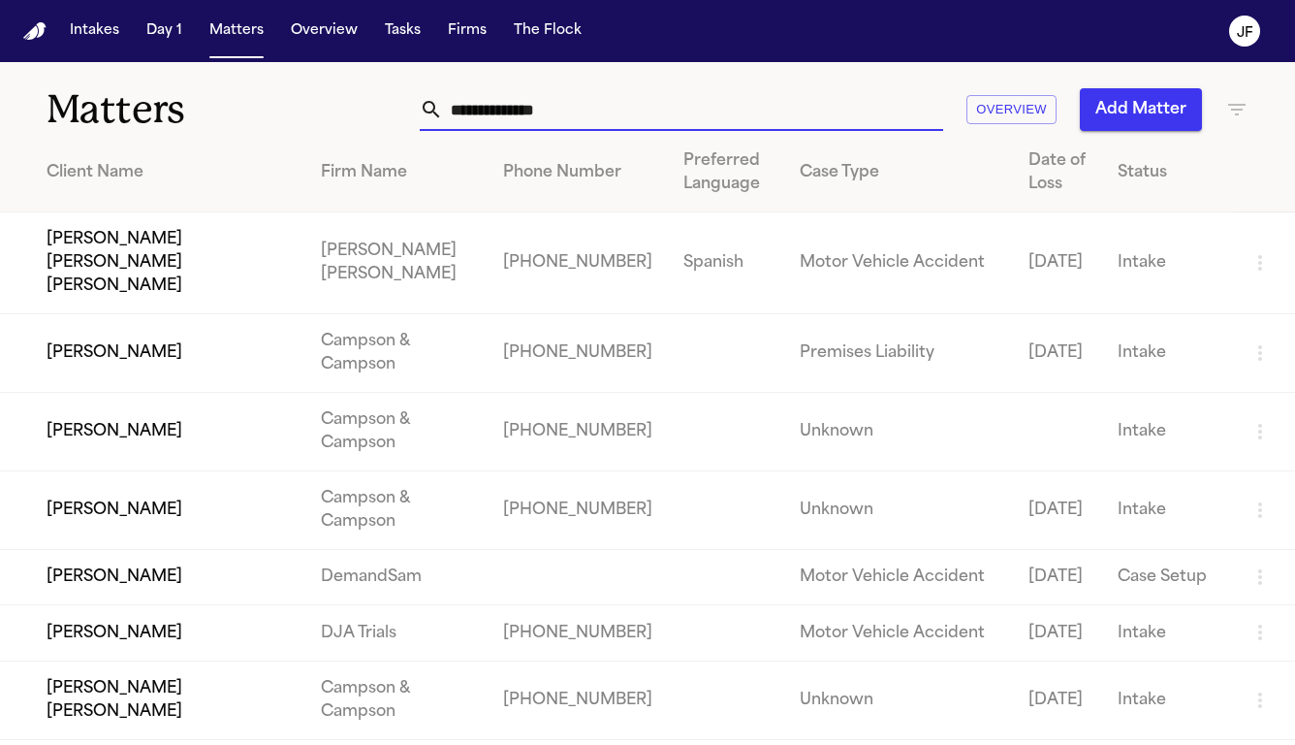
click at [508, 112] on input "text" at bounding box center [693, 109] width 500 height 43
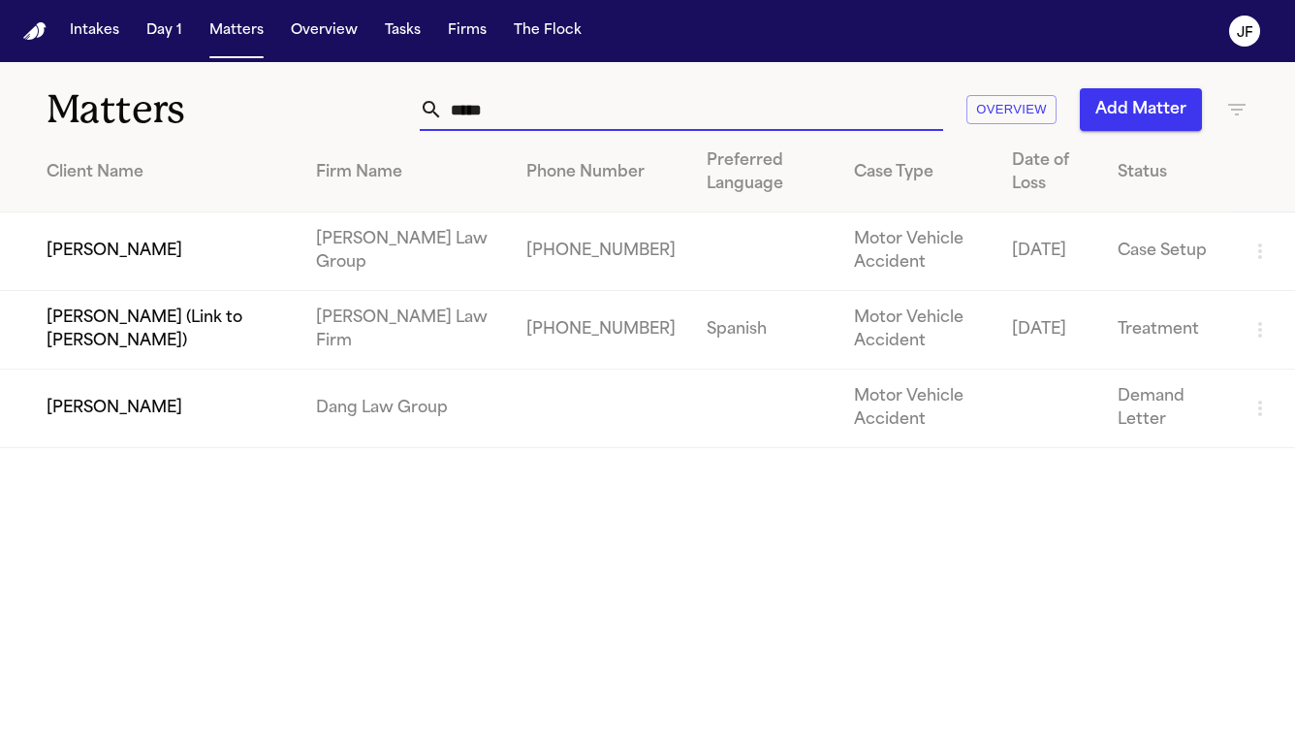
type input "*****"
drag, startPoint x: 493, startPoint y: 147, endPoint x: 250, endPoint y: 250, distance: 263.3
click at [250, 250] on td "[PERSON_NAME]" at bounding box center [150, 251] width 301 height 79
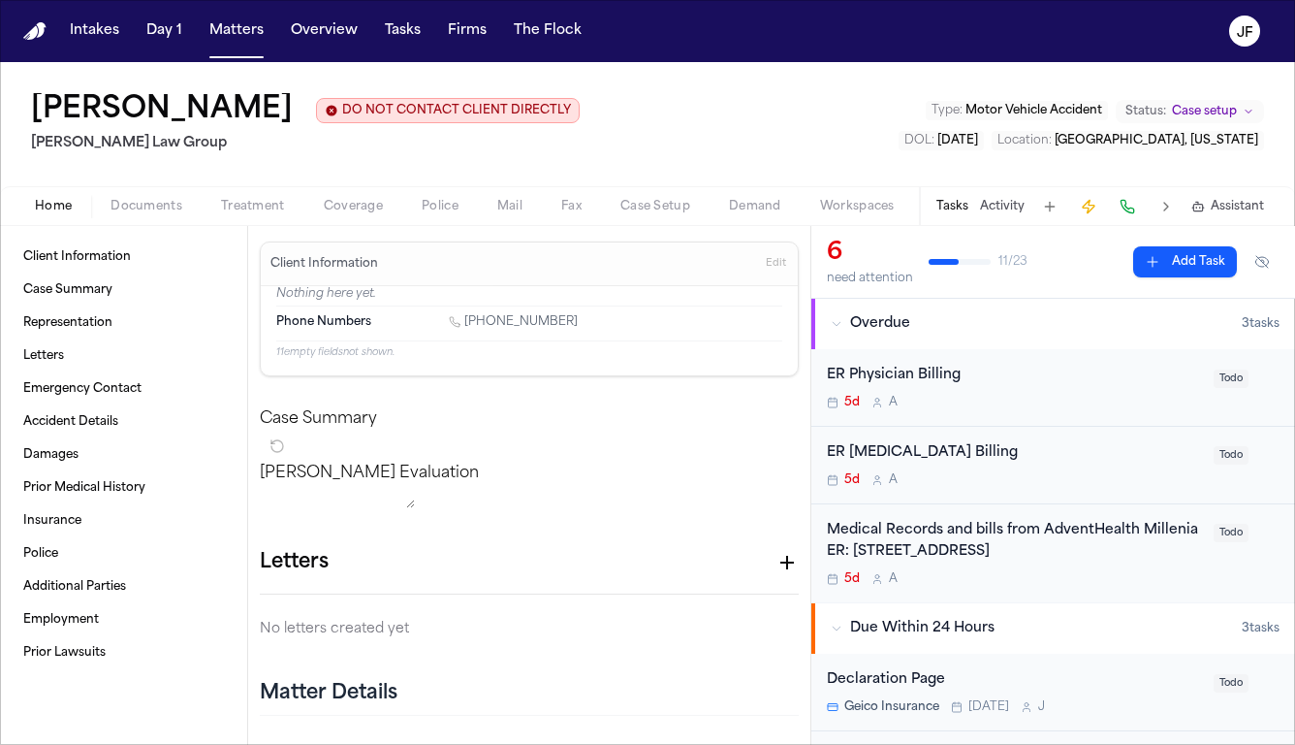
click at [423, 207] on span "Police" at bounding box center [440, 207] width 37 height 16
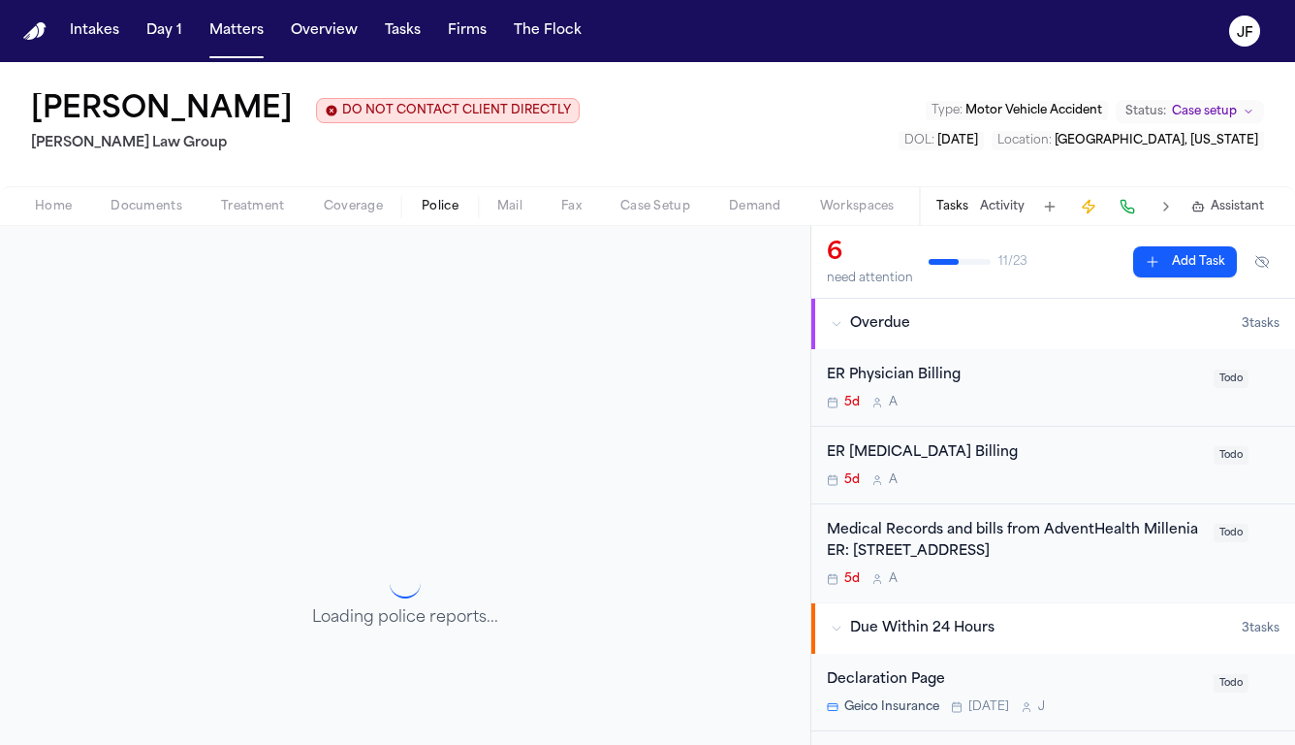
click at [959, 214] on button "Tasks" at bounding box center [953, 207] width 32 height 16
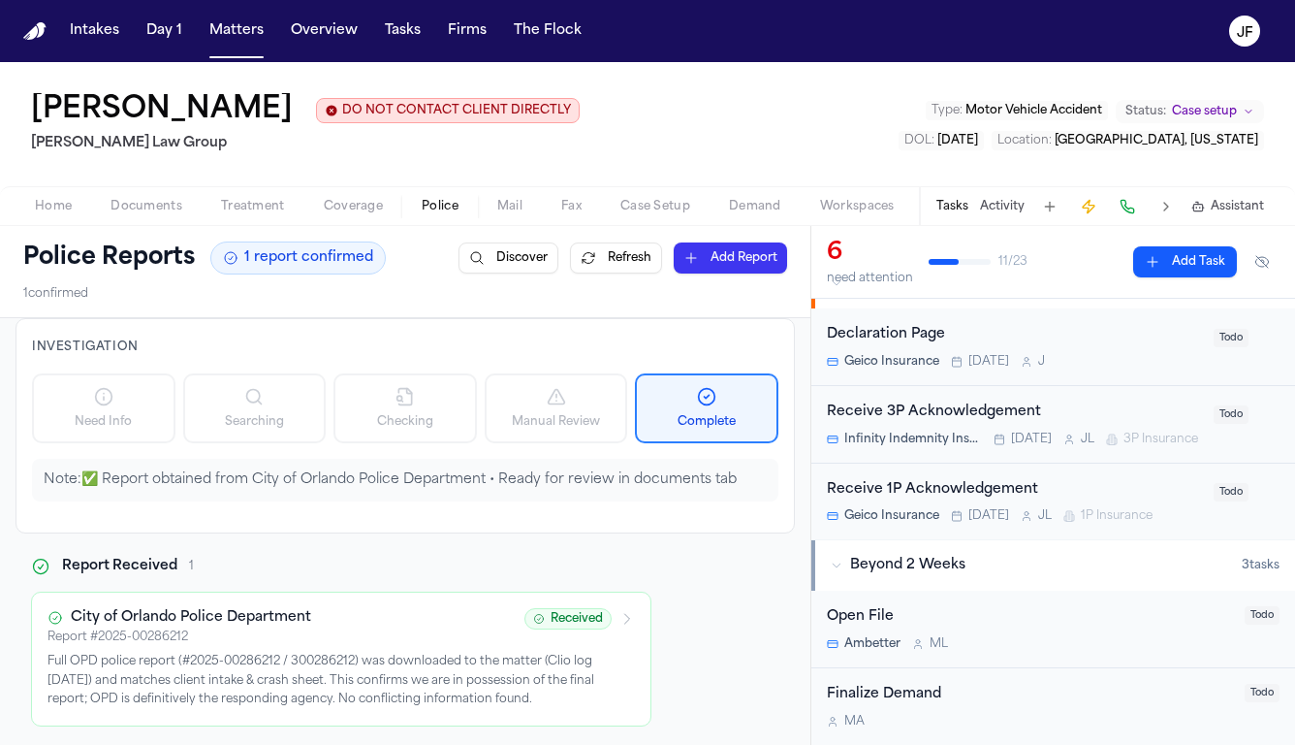
scroll to position [355, 0]
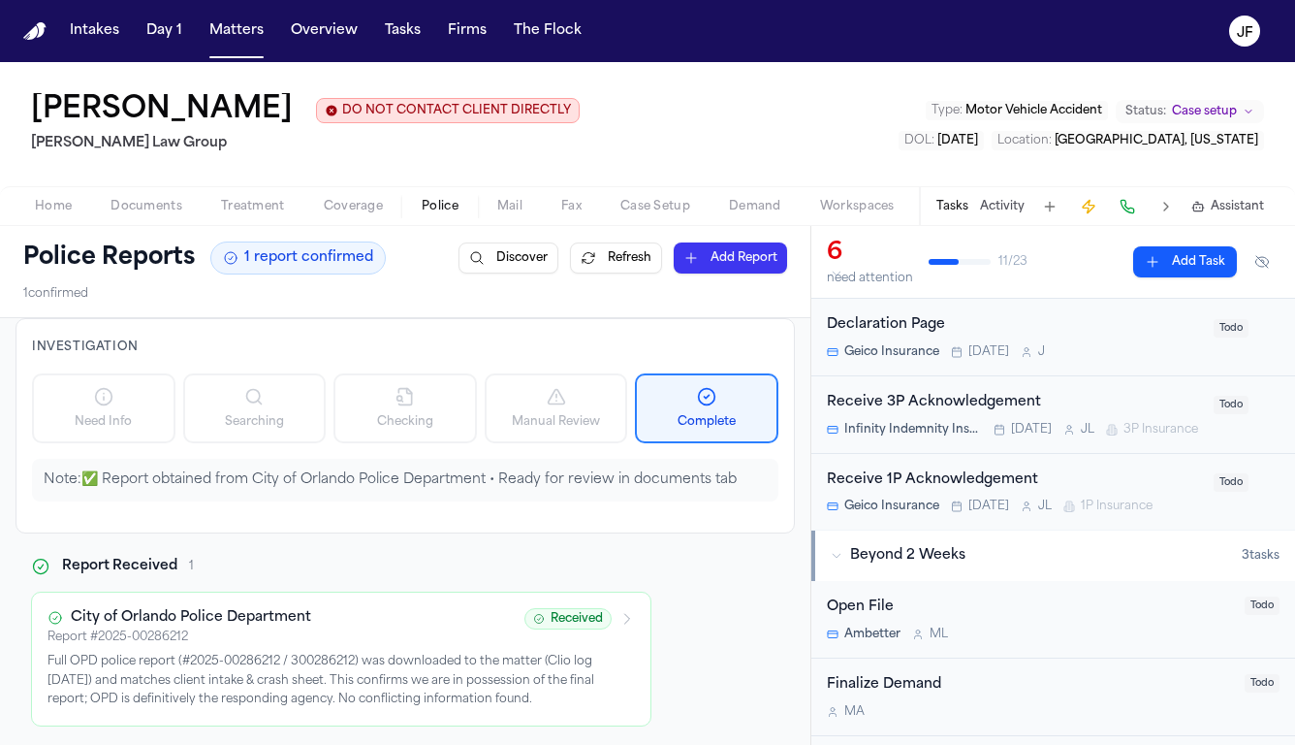
click at [997, 207] on button "Activity" at bounding box center [1002, 207] width 45 height 16
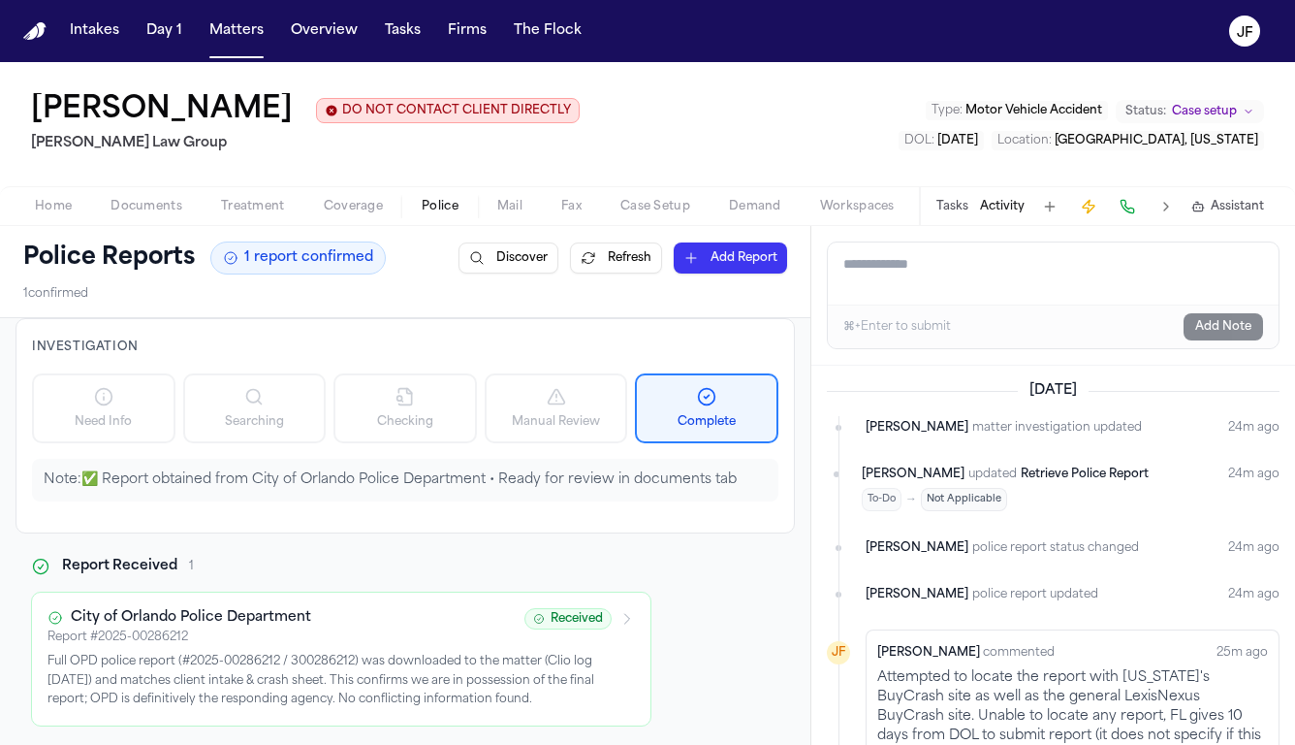
scroll to position [22, 0]
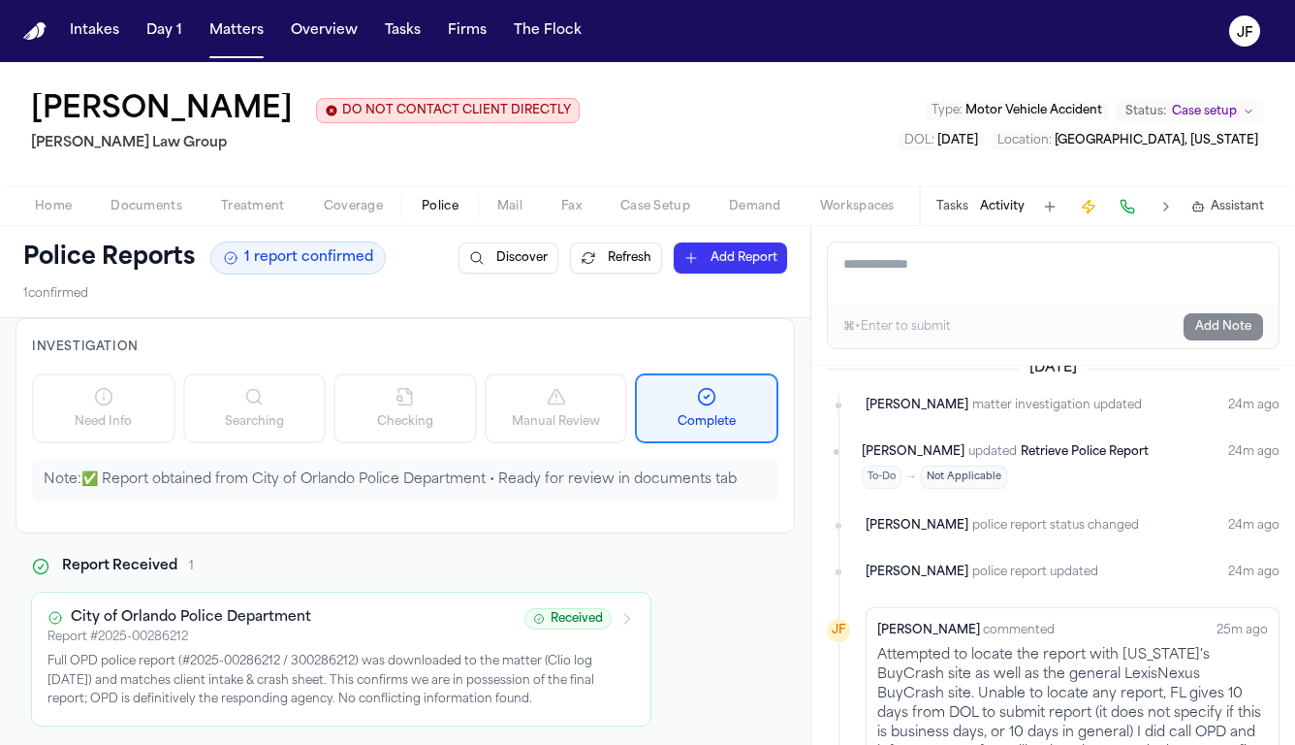
click at [432, 201] on span "Police" at bounding box center [440, 207] width 37 height 16
click at [955, 218] on div "Tasks Activity Assistant" at bounding box center [1099, 206] width 361 height 38
click at [960, 209] on button "Tasks" at bounding box center [953, 207] width 32 height 16
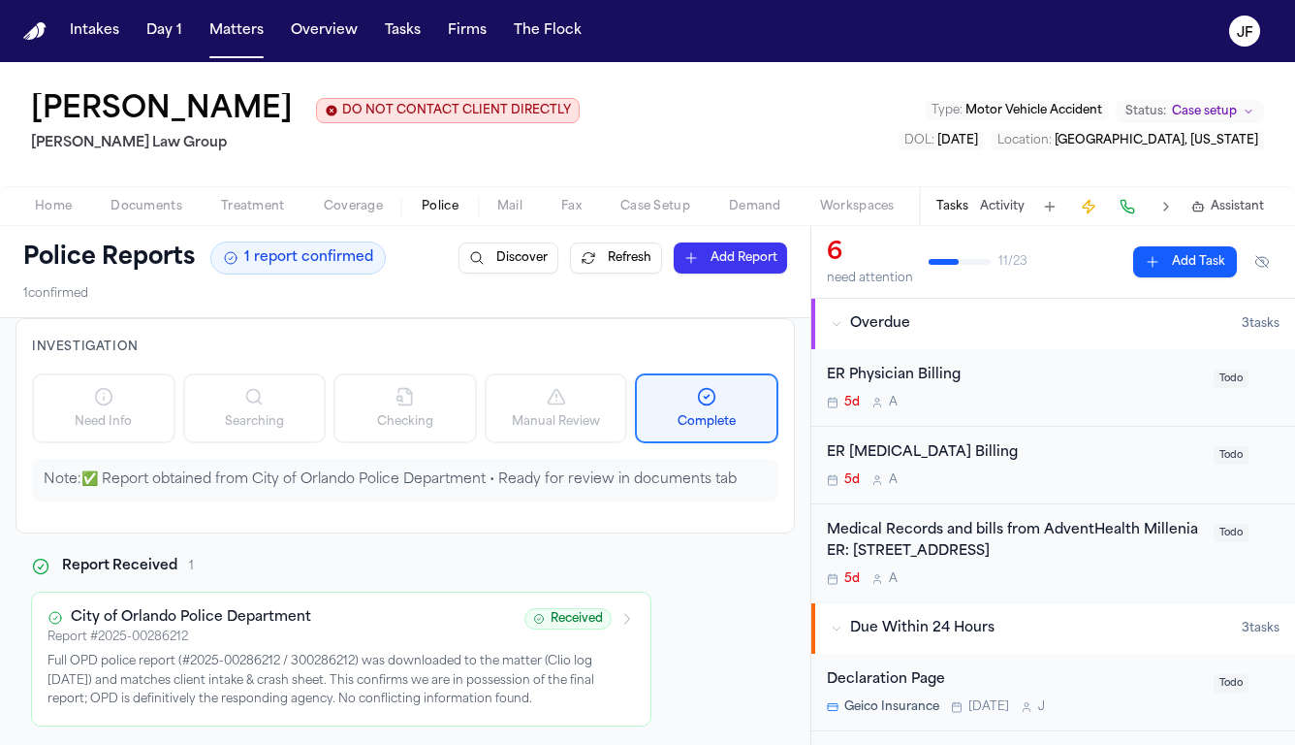
scroll to position [0, 0]
click at [997, 213] on button "Activity" at bounding box center [1002, 207] width 45 height 16
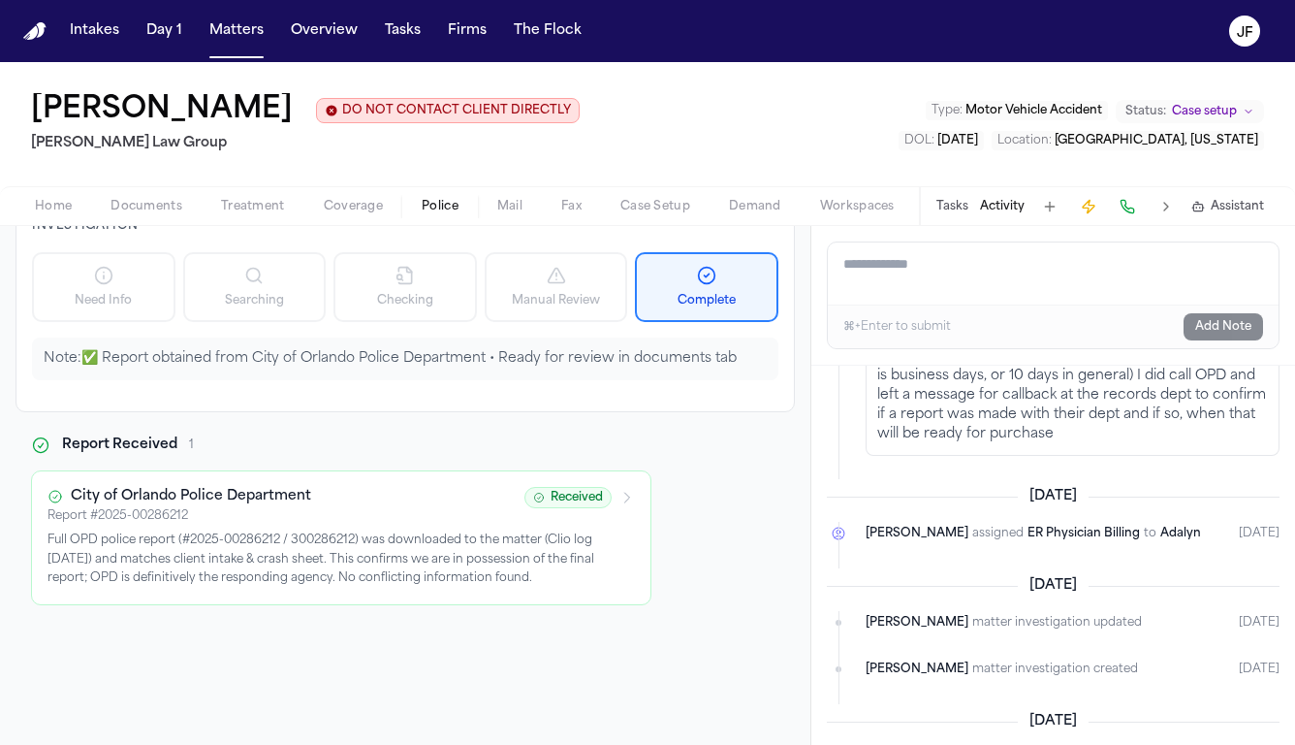
scroll to position [120, 0]
click at [579, 558] on p "Full OPD police report (#2025-00286212 / 300286212) was downloaded to the matte…" at bounding box center [342, 560] width 588 height 57
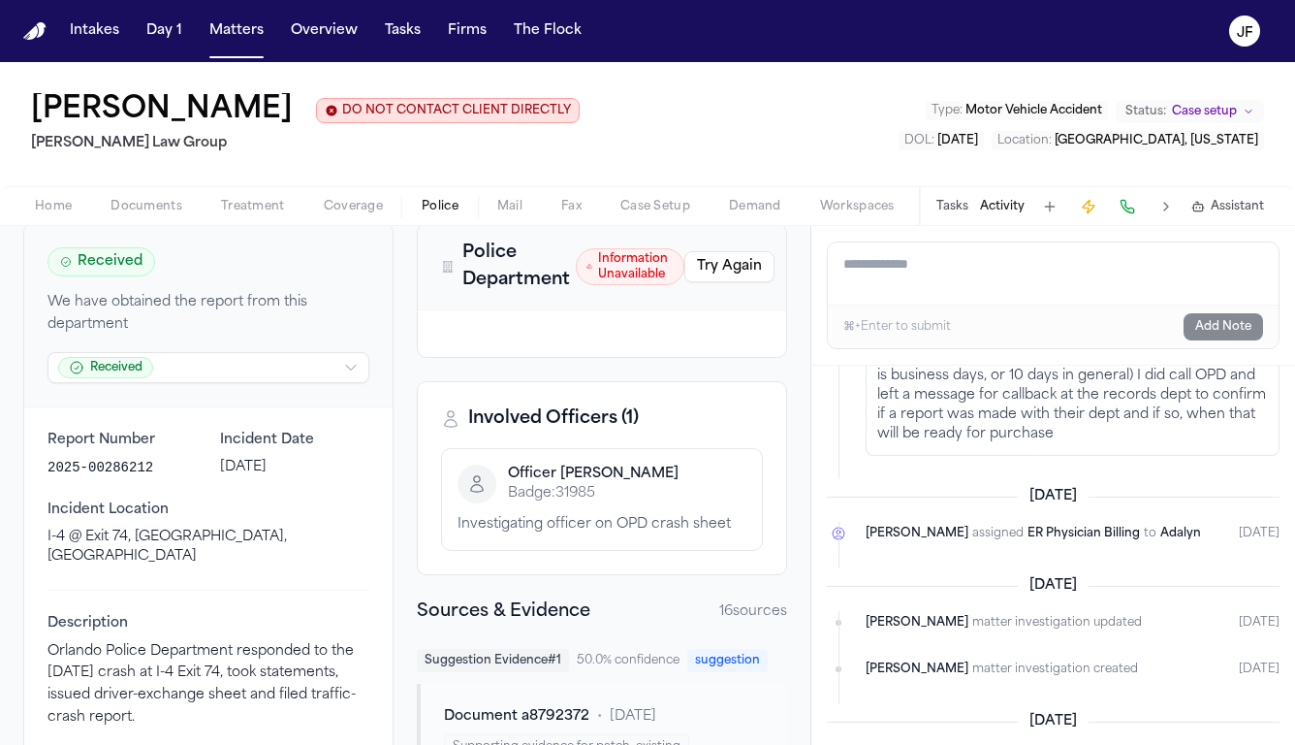
click at [578, 575] on div "Involved Officers ( 1 ) Officer W. McPhee Badge: 31985 Investigating officer on…" at bounding box center [602, 478] width 370 height 194
click at [601, 492] on p "Badge: 31985" at bounding box center [593, 493] width 171 height 19
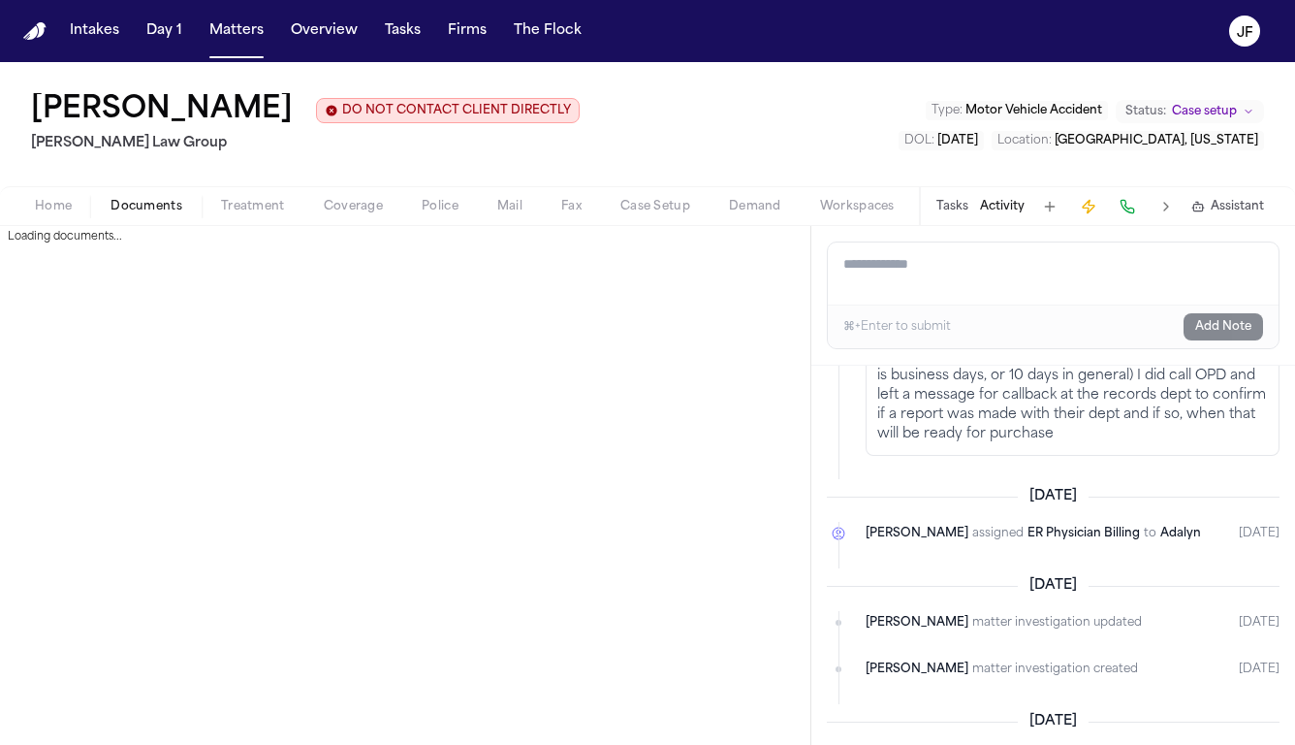
click at [154, 207] on span "Documents" at bounding box center [147, 207] width 72 height 16
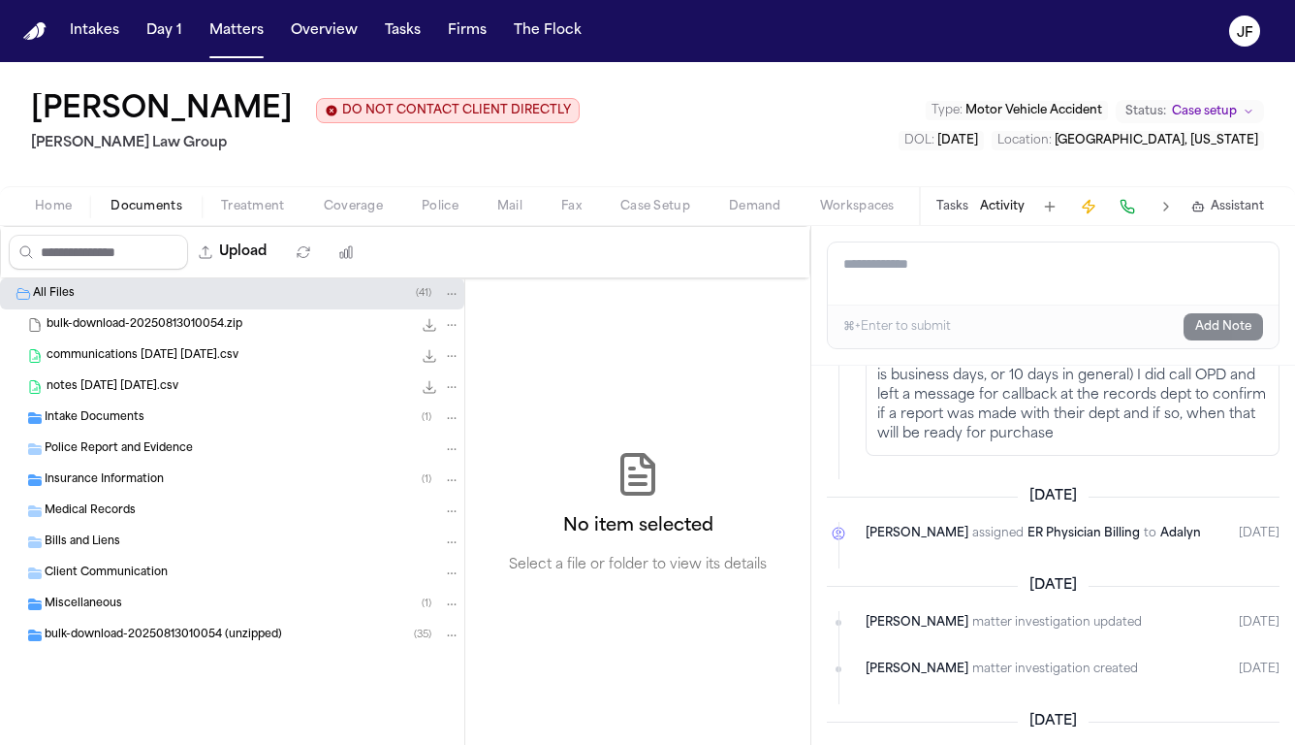
click at [171, 363] on span "communications 2025-08-12 21-01-22.csv" at bounding box center [143, 356] width 192 height 16
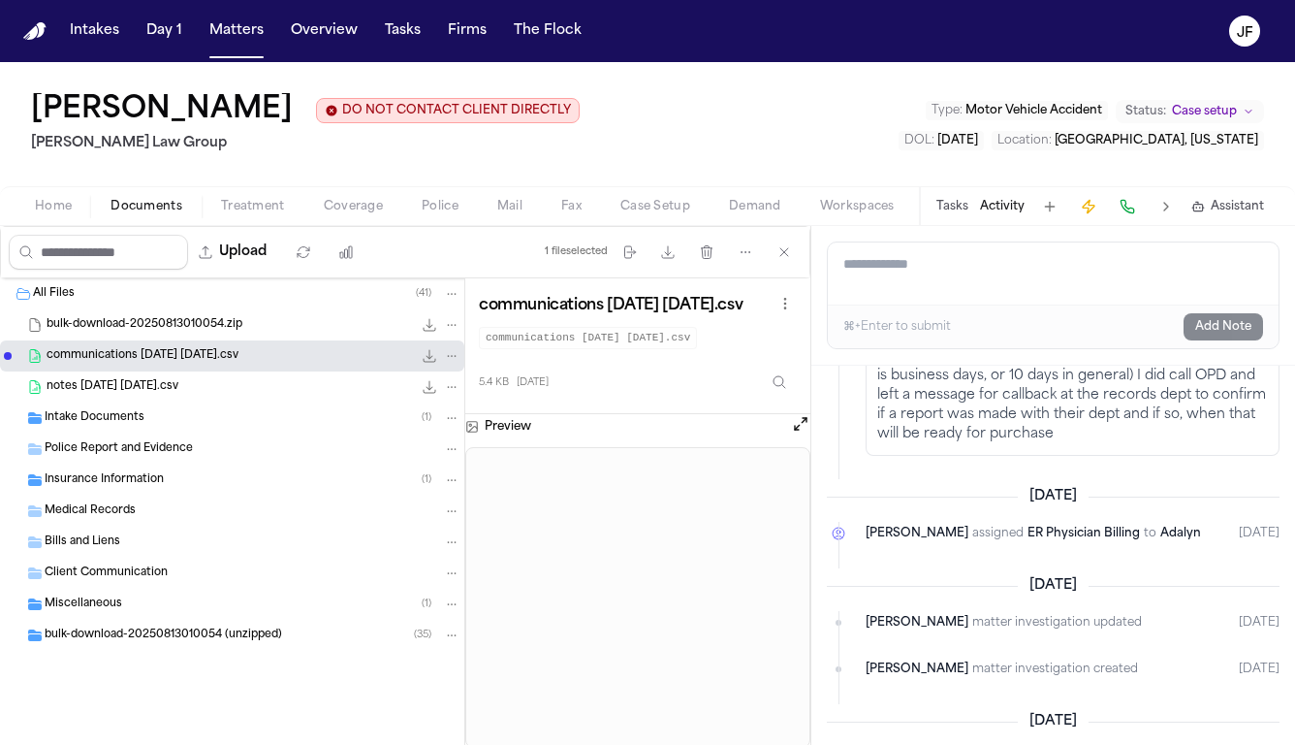
click at [170, 651] on div "bulk-download-20250813010054 (unzipped) ( 35 )" at bounding box center [232, 635] width 464 height 31
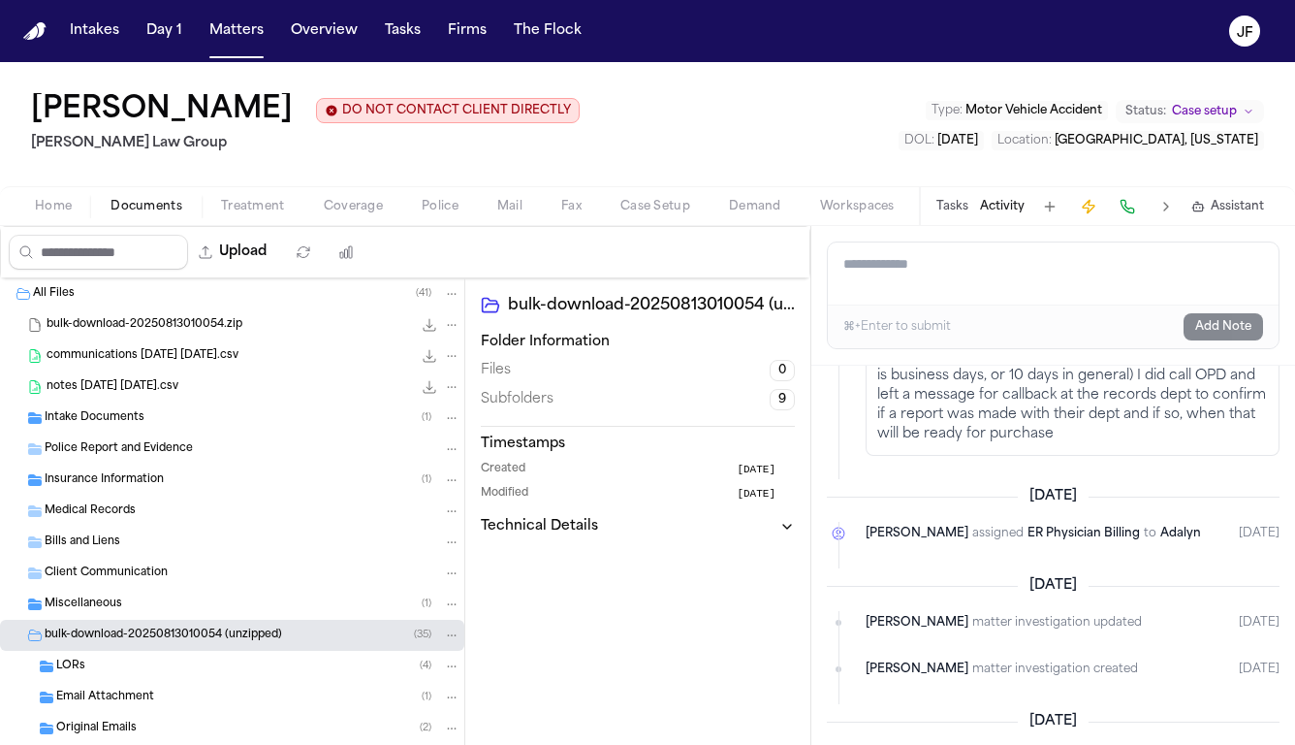
click at [154, 678] on div "LORs ( 4 )" at bounding box center [232, 666] width 464 height 31
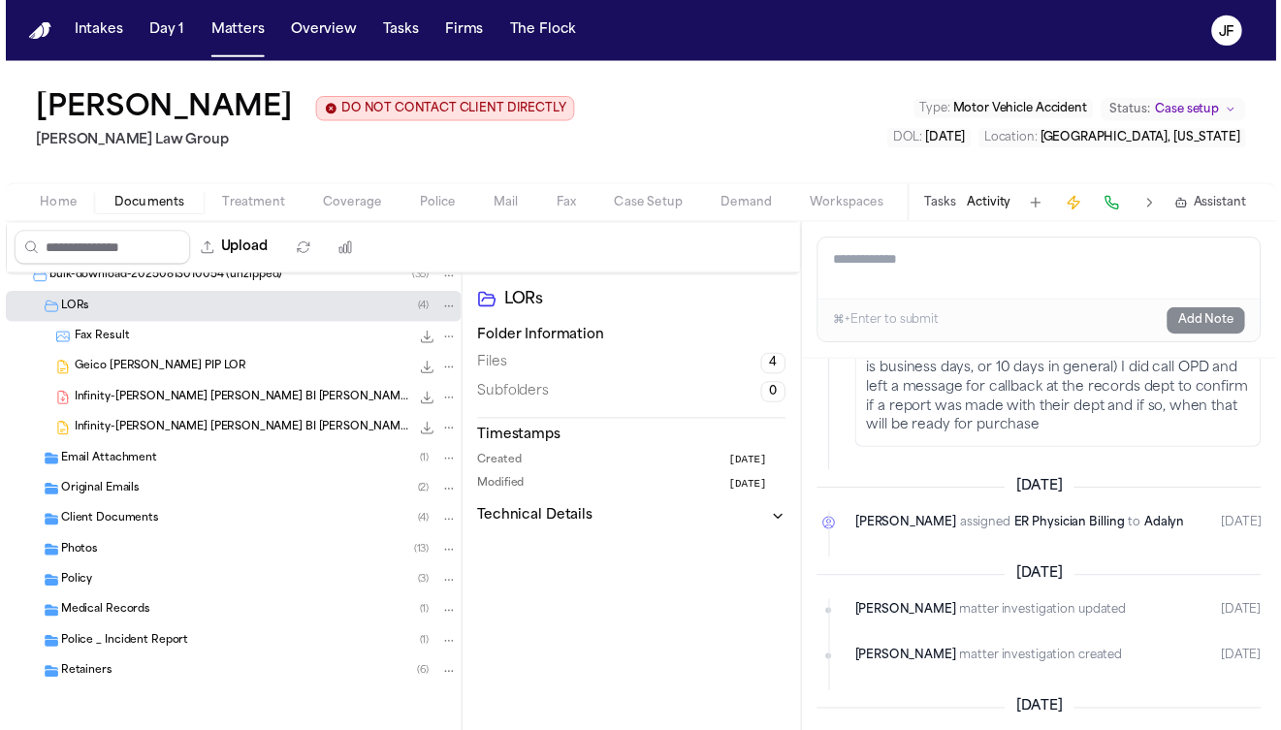
scroll to position [356, 0]
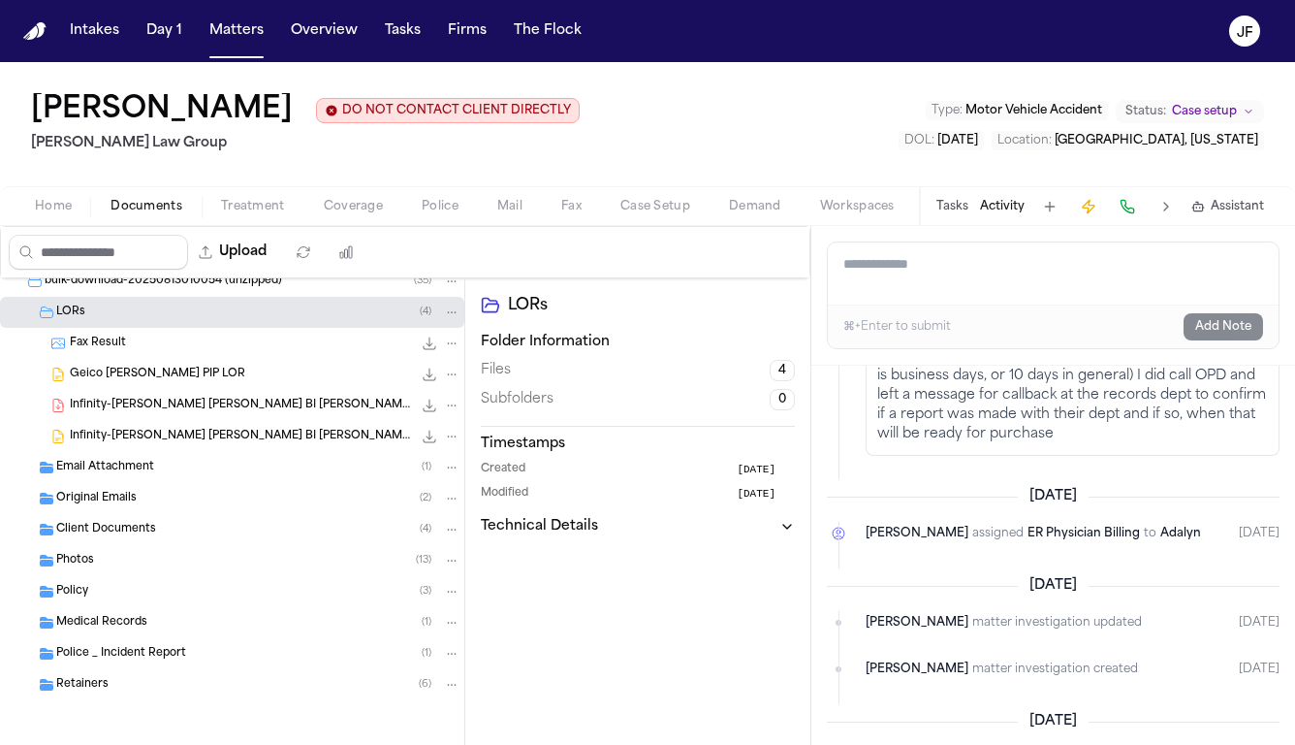
click at [156, 653] on span "Police _ Incident Report" at bounding box center [121, 654] width 130 height 16
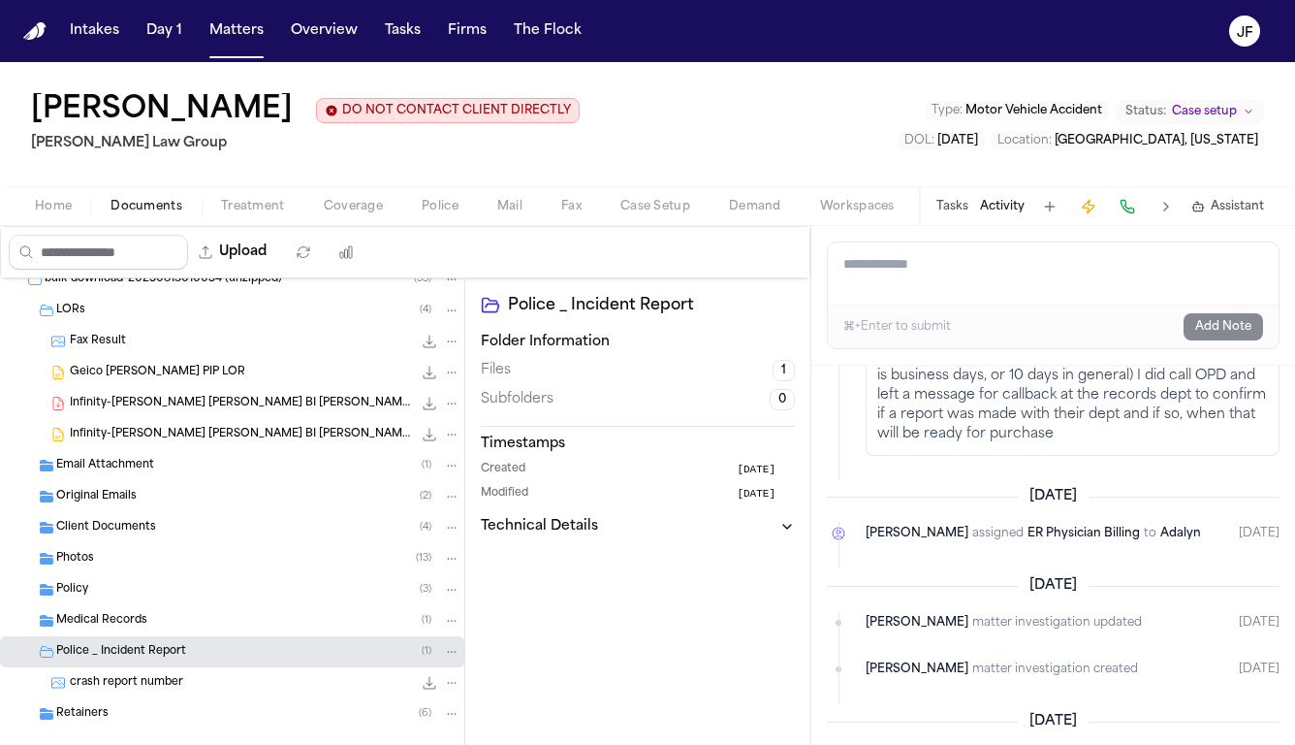
click at [157, 692] on div "crash report number 158.8 KB • JPG" at bounding box center [265, 682] width 391 height 19
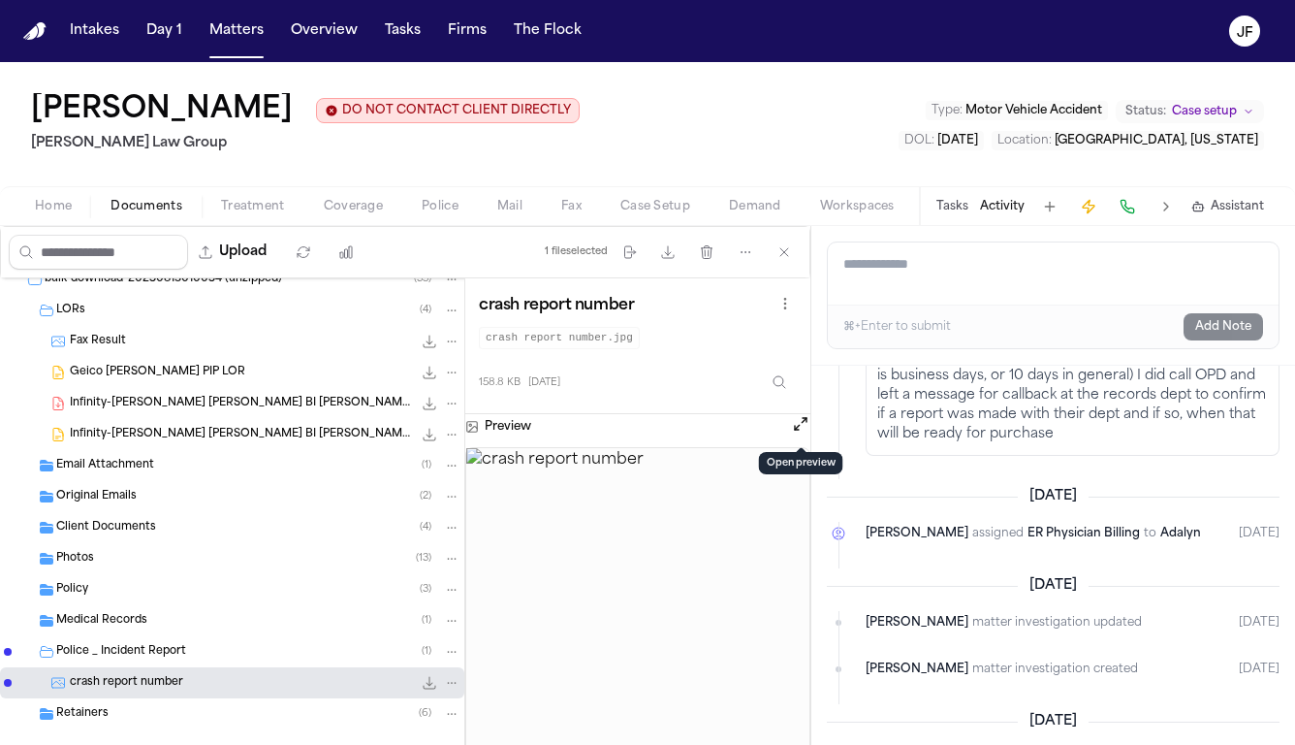
click at [803, 429] on button "Open preview" at bounding box center [800, 423] width 19 height 19
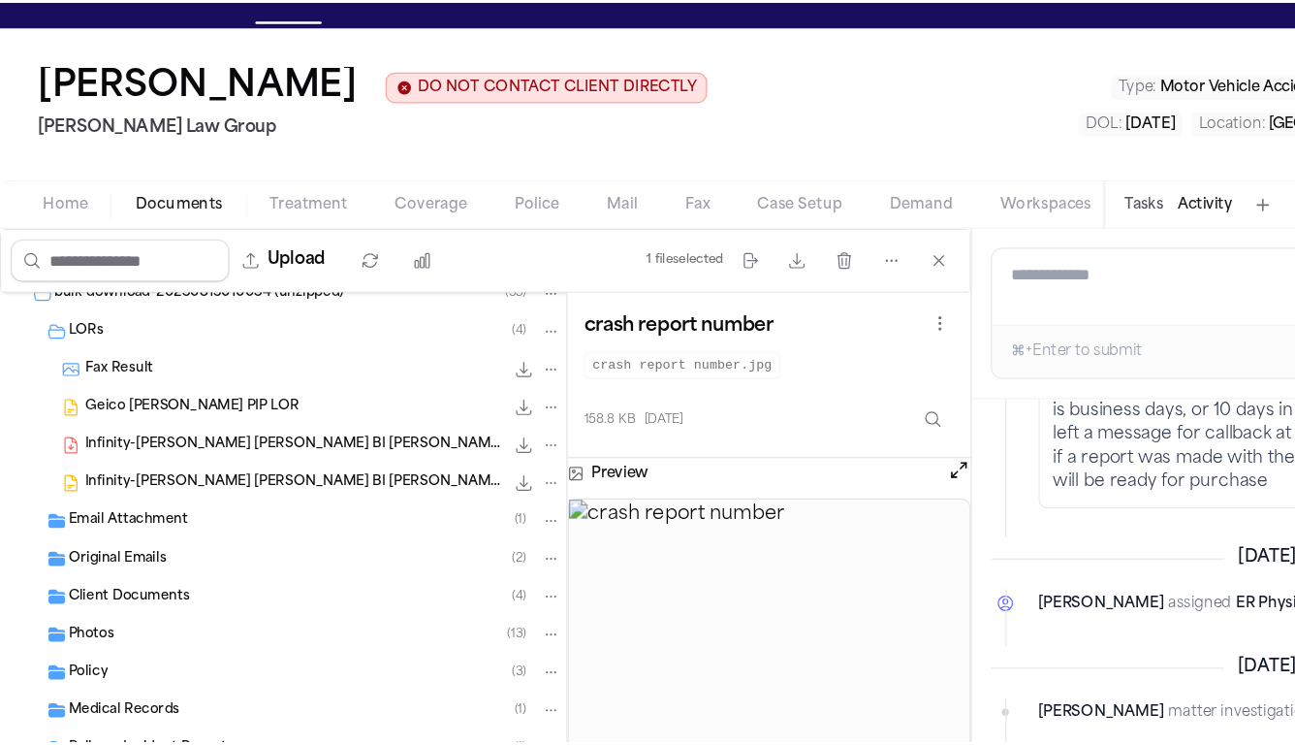
scroll to position [0, 0]
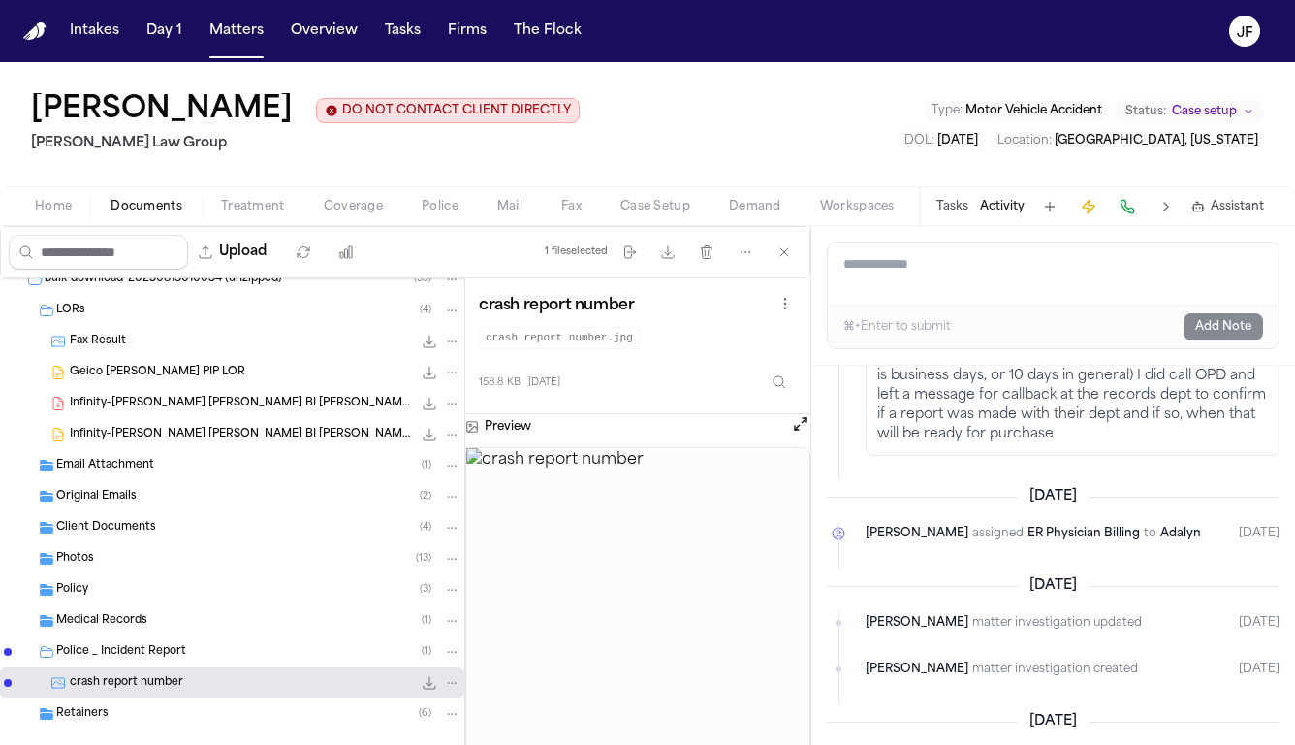
click at [450, 207] on span "Police" at bounding box center [440, 207] width 37 height 16
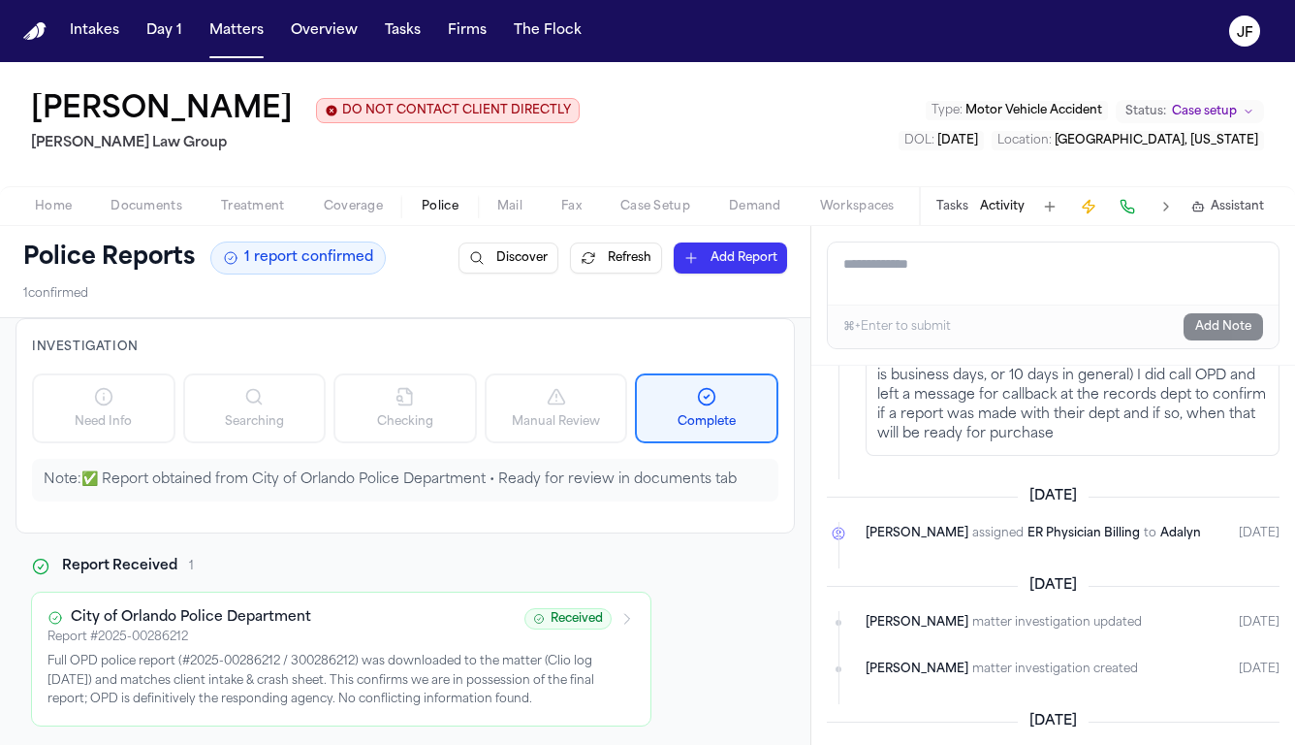
click at [159, 209] on span "Documents" at bounding box center [147, 207] width 72 height 16
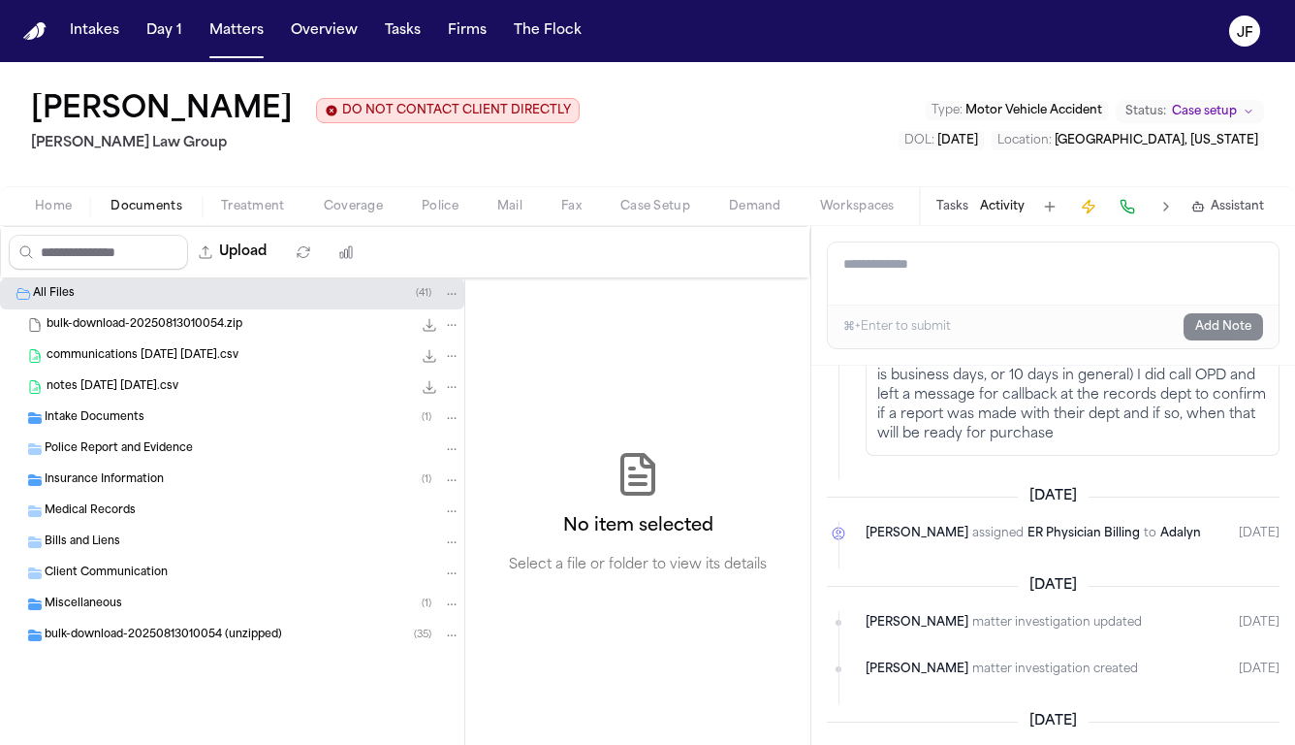
click at [187, 413] on div "Intake Documents ( 1 )" at bounding box center [253, 417] width 416 height 17
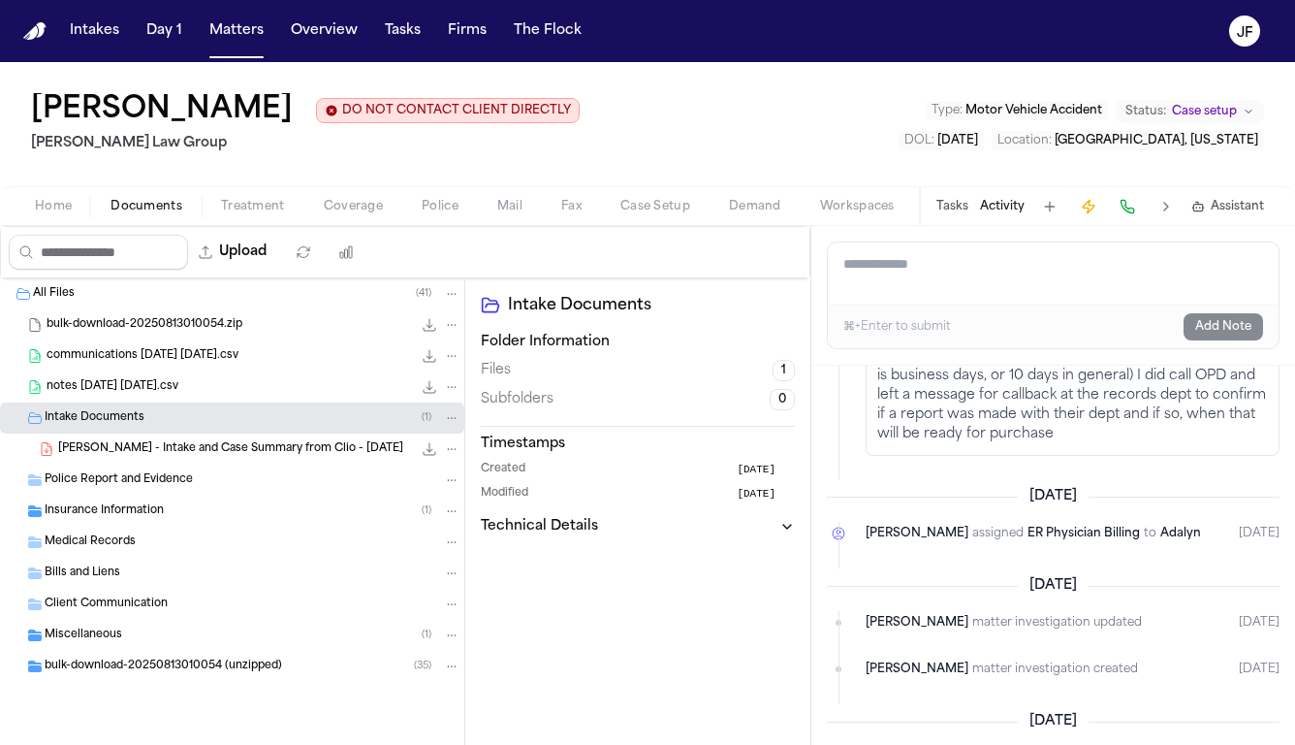
click at [203, 462] on div "F. Ramirez - Intake and Case Summary from Clio - 8.8.25 482.0 KB • PDF" at bounding box center [232, 448] width 464 height 31
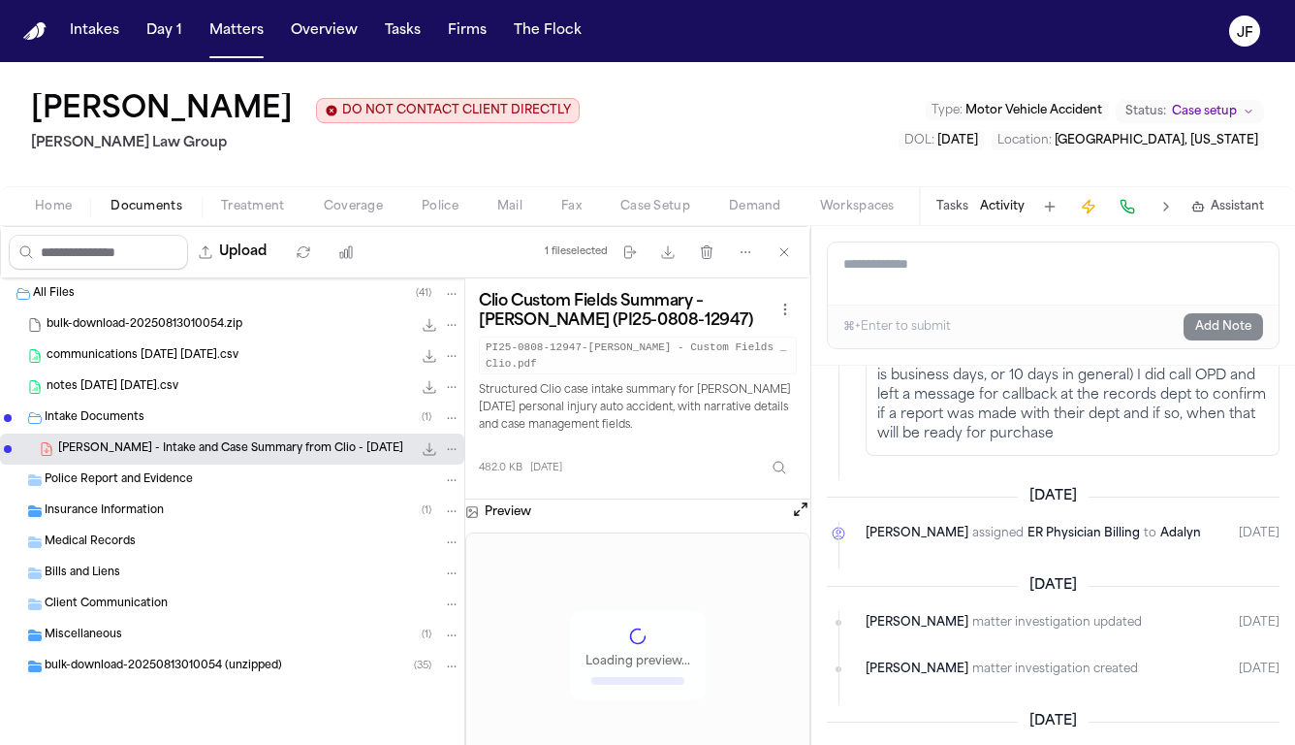
click at [803, 523] on div "Preview Loading preview..." at bounding box center [637, 638] width 345 height 279
click at [800, 507] on button "Open preview" at bounding box center [800, 508] width 19 height 19
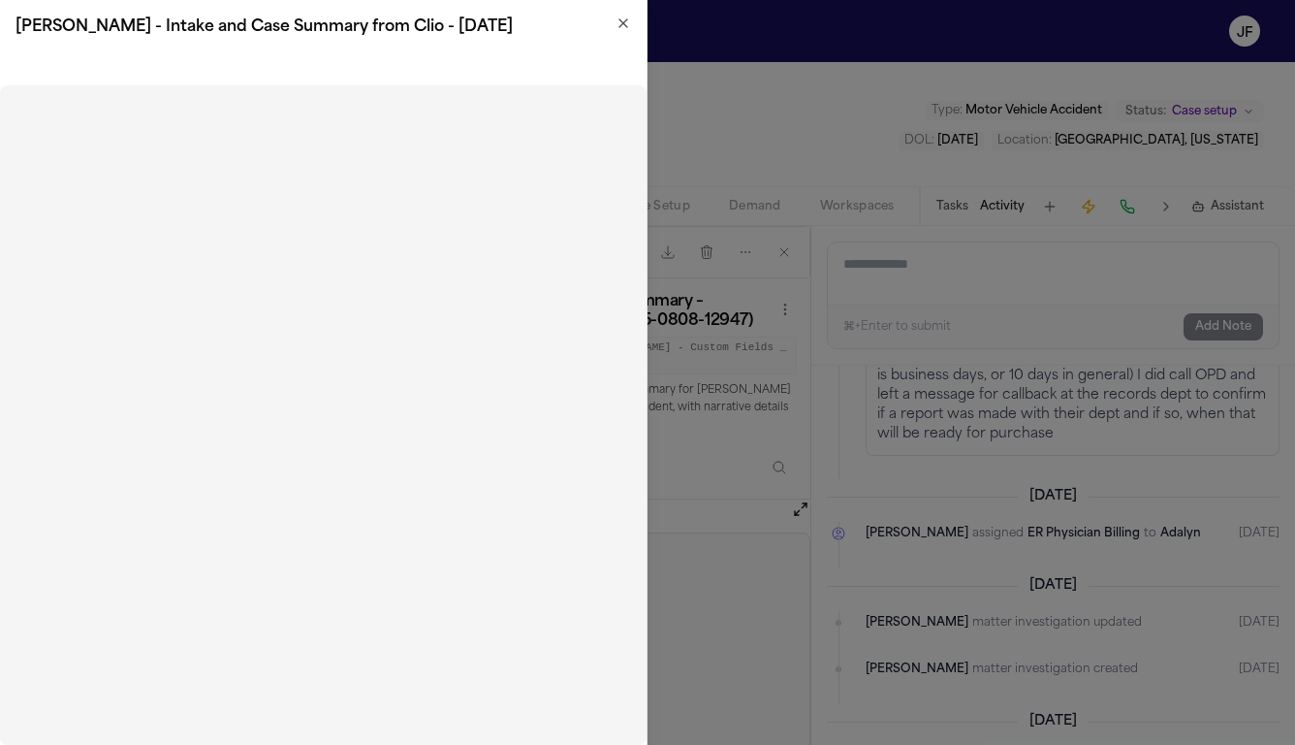
click at [636, 22] on div "F. Ramirez - Intake and Case Summary from Clio - 8.8.25" at bounding box center [323, 27] width 647 height 54
click at [625, 22] on icon "button" at bounding box center [624, 24] width 16 height 16
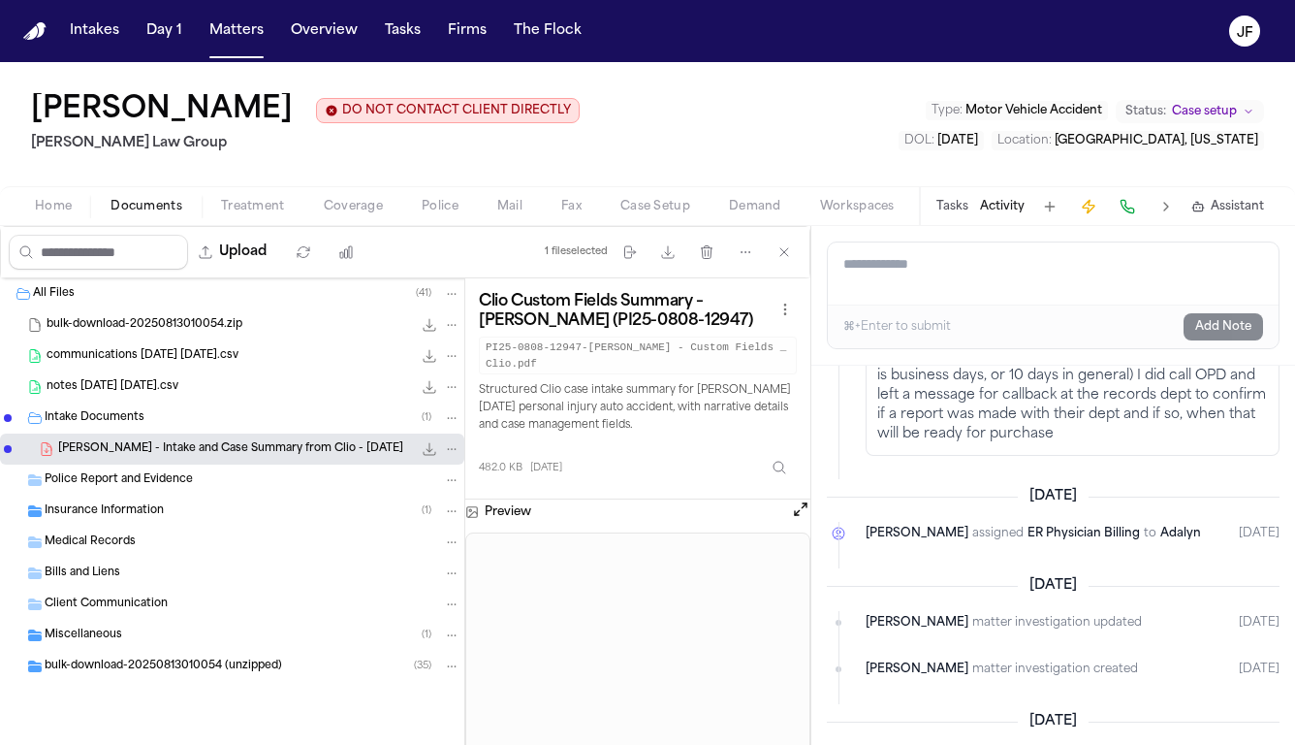
click at [193, 484] on div "Police Report and Evidence" at bounding box center [253, 479] width 416 height 17
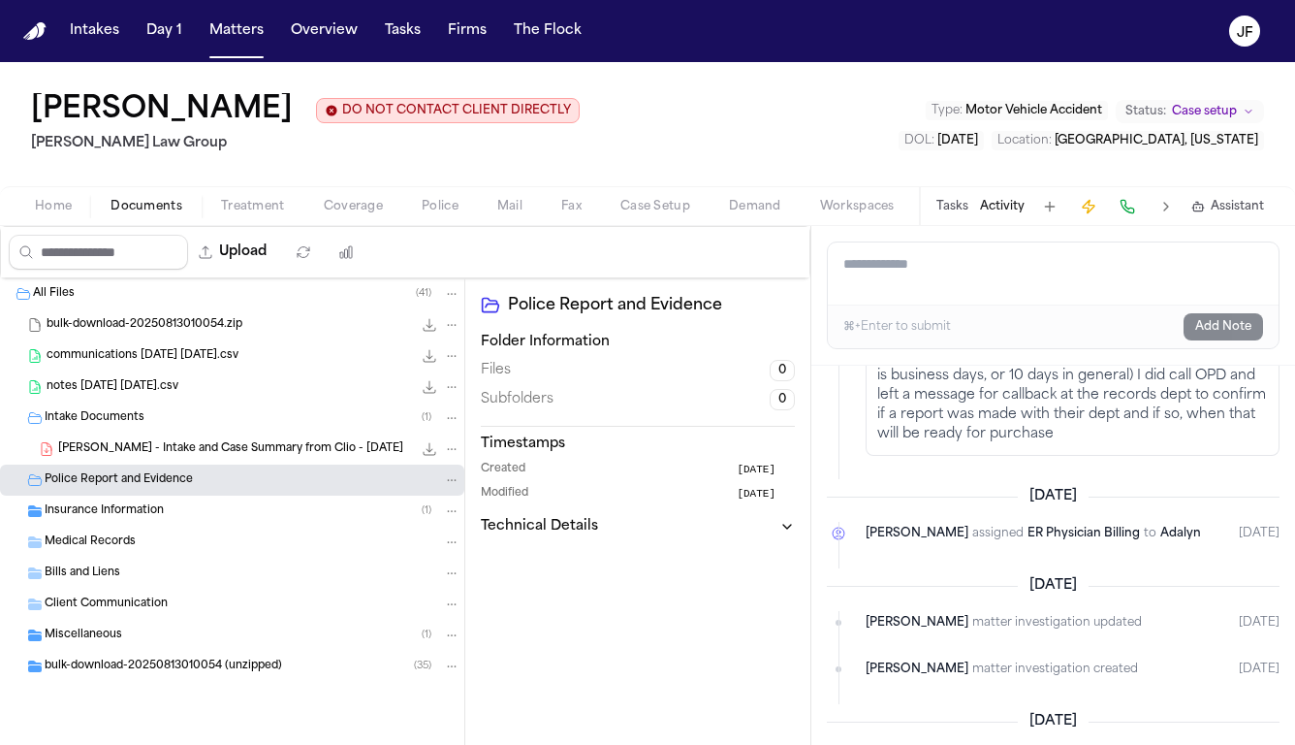
click at [201, 426] on div "Intake Documents ( 1 )" at bounding box center [253, 417] width 416 height 17
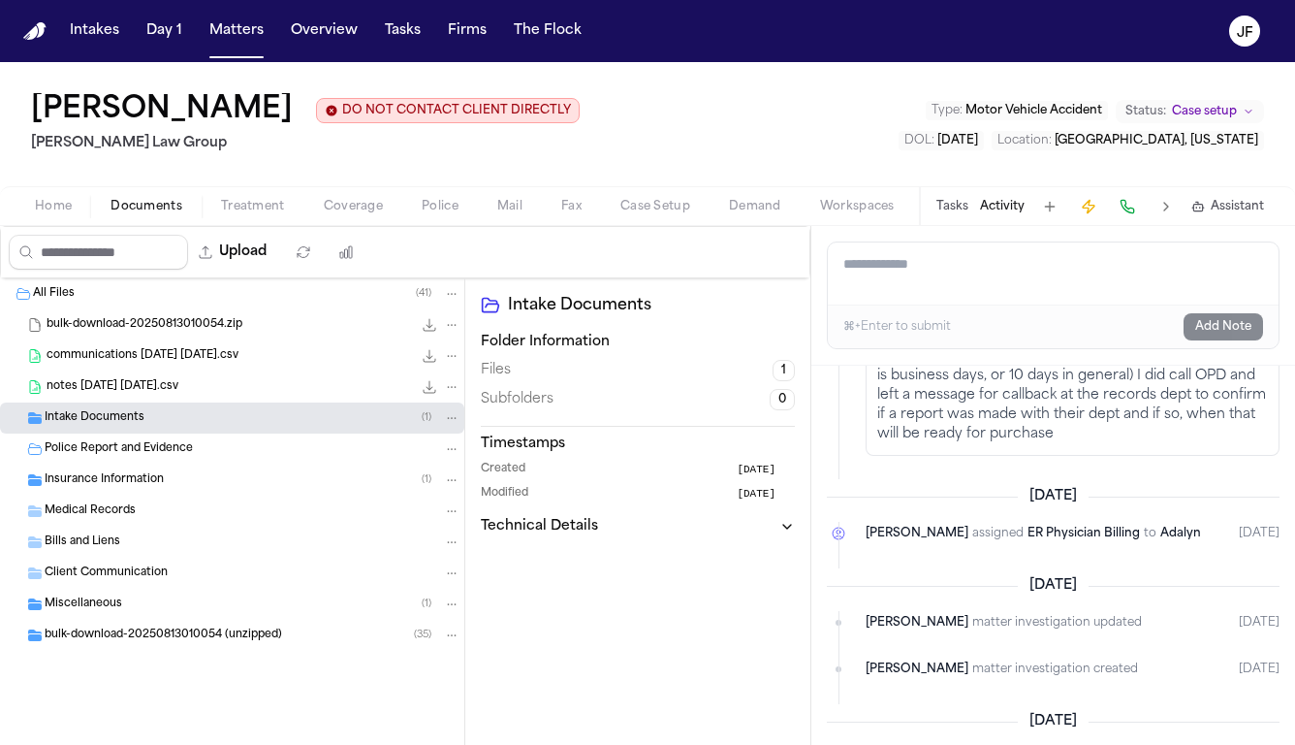
click at [149, 636] on span "bulk-download-20250813010054 (unzipped)" at bounding box center [164, 635] width 238 height 16
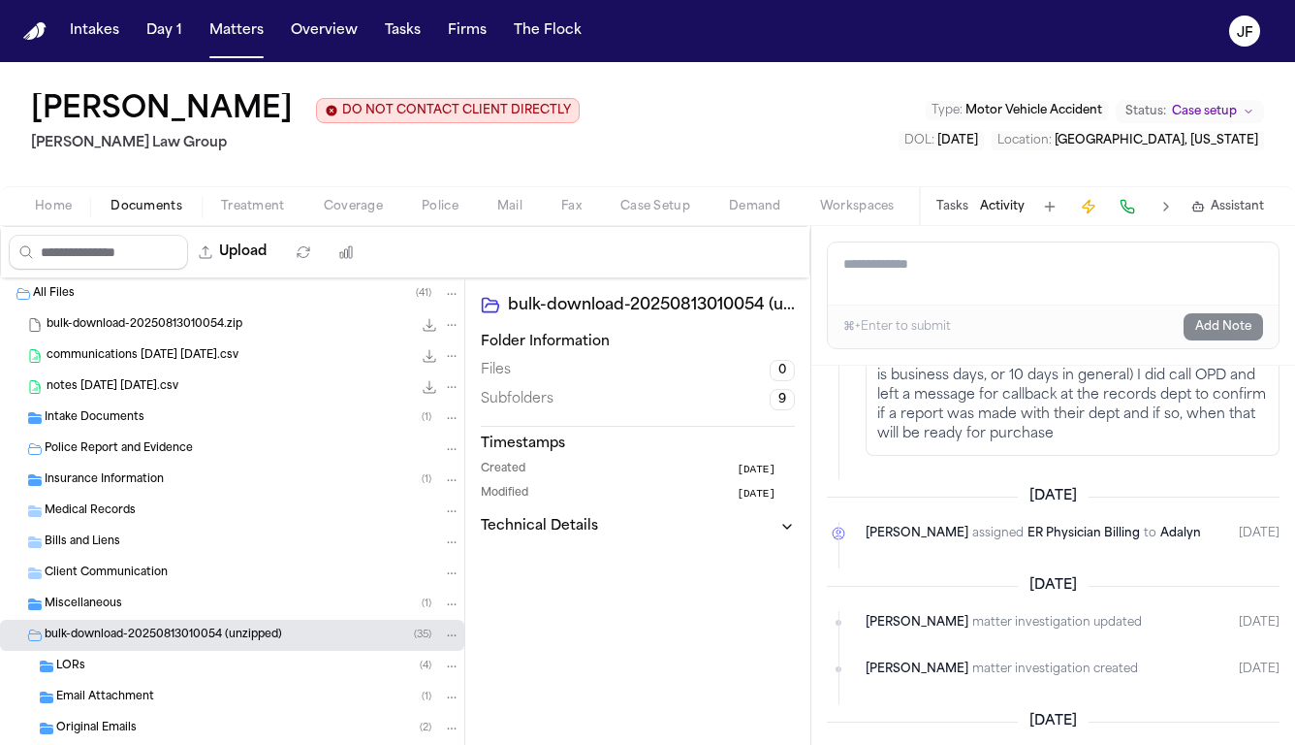
click at [150, 615] on div "Miscellaneous ( 1 )" at bounding box center [232, 604] width 464 height 31
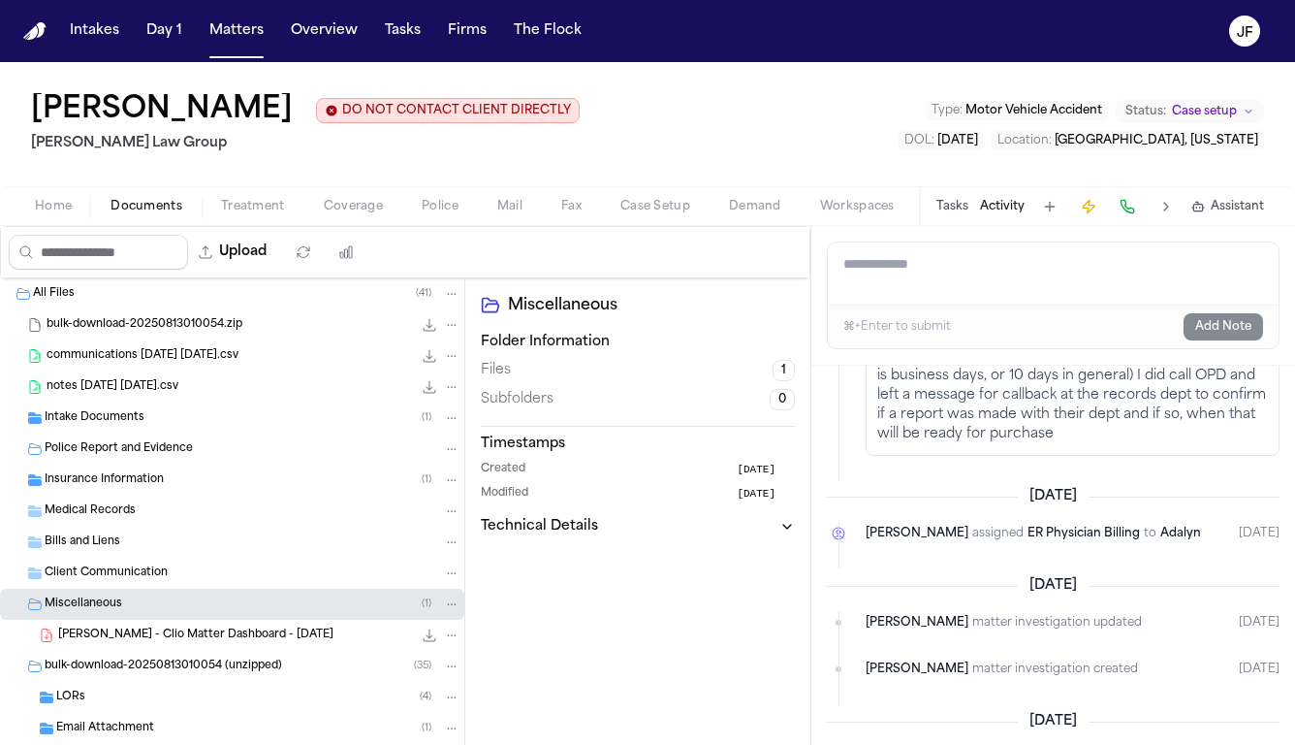
click at [150, 613] on div "Miscellaneous ( 1 )" at bounding box center [253, 603] width 416 height 17
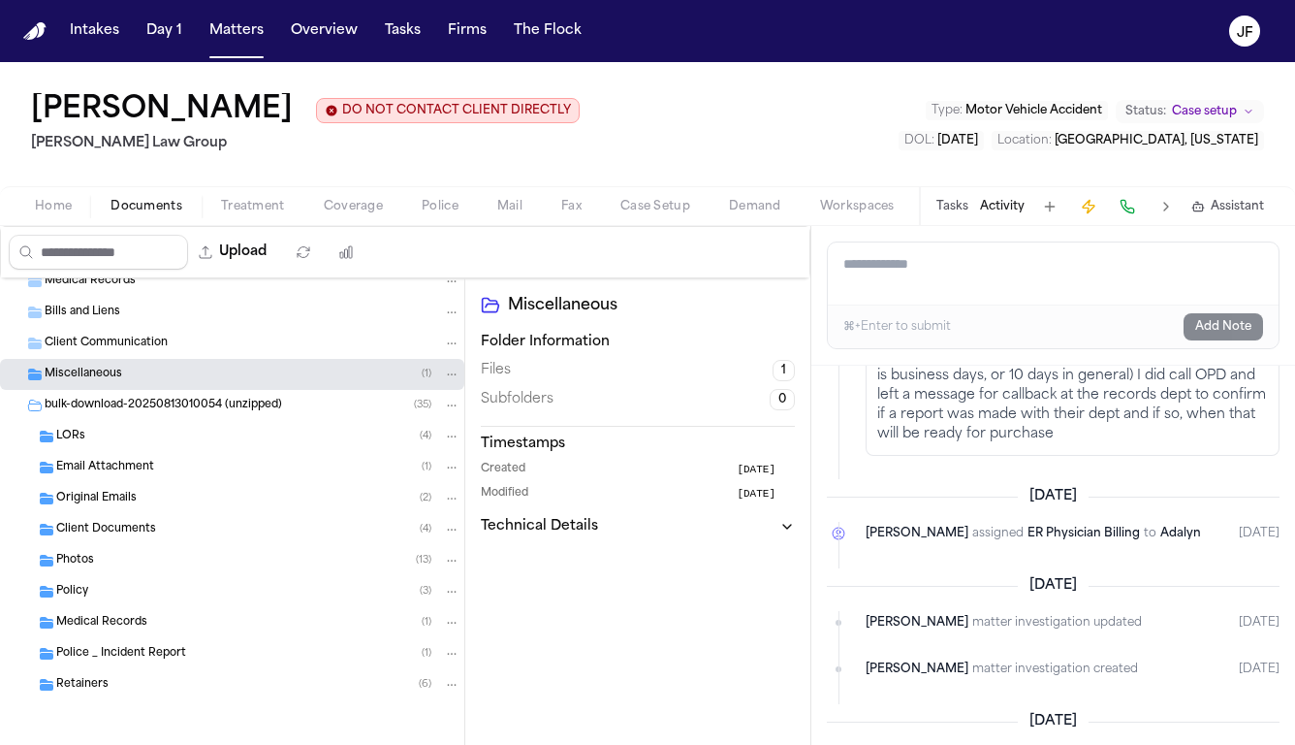
scroll to position [232, 0]
click at [142, 657] on span "Police _ Incident Report" at bounding box center [121, 654] width 130 height 16
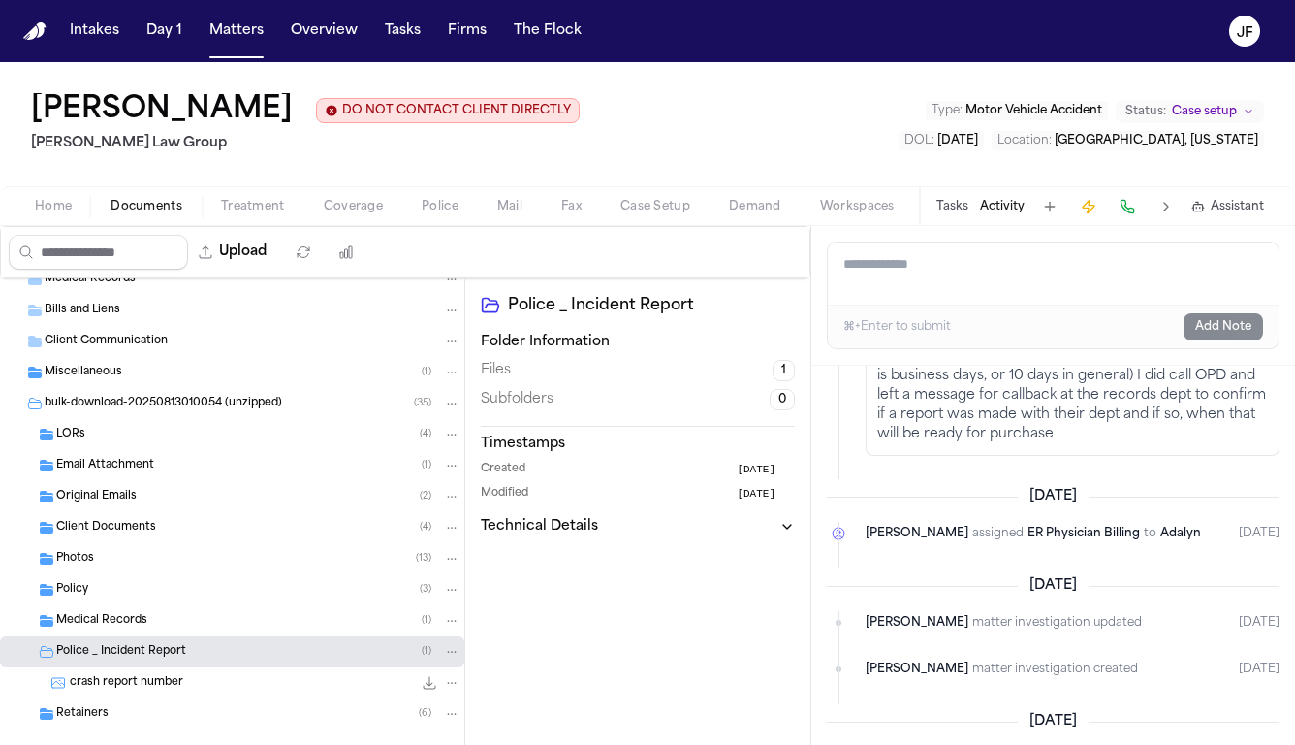
click at [134, 679] on span "crash report number" at bounding box center [126, 683] width 113 height 16
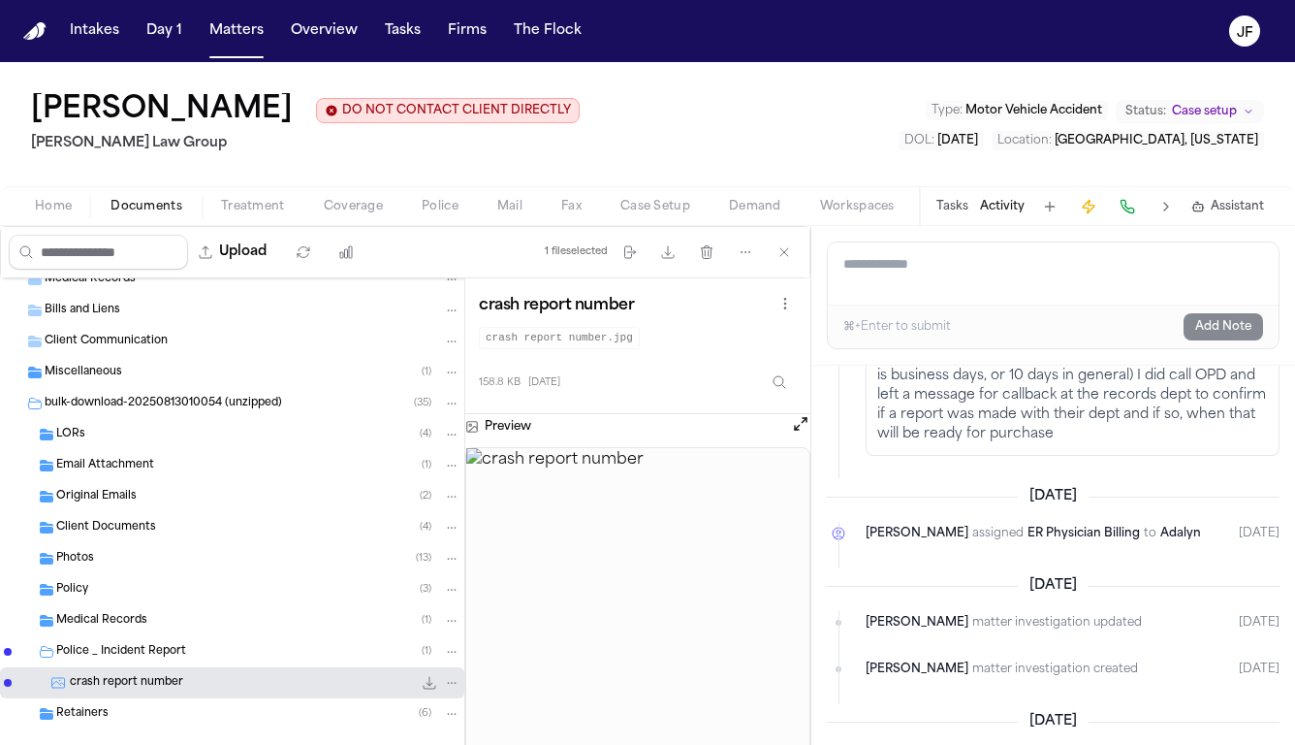
click at [799, 428] on button "Open preview" at bounding box center [800, 423] width 19 height 19
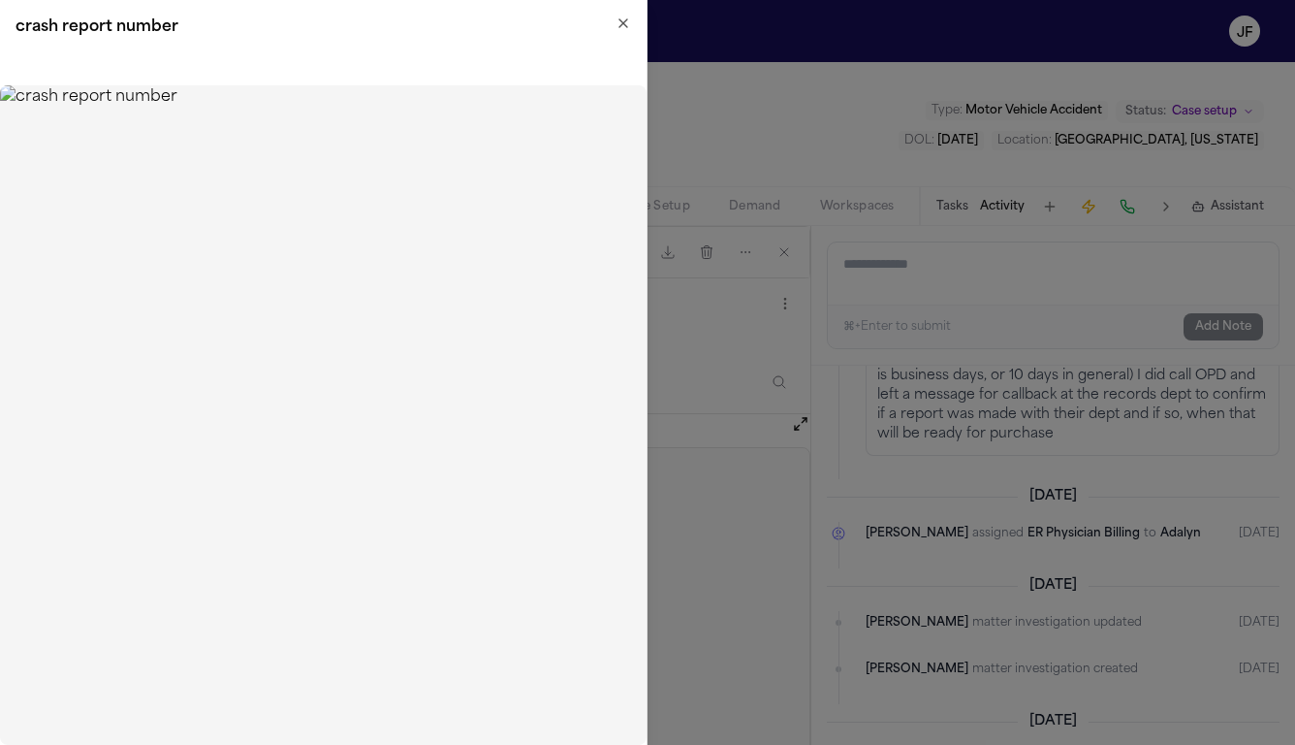
click at [614, 23] on h2 "crash report number" at bounding box center [324, 27] width 616 height 23
click at [627, 27] on icon "button" at bounding box center [624, 23] width 8 height 8
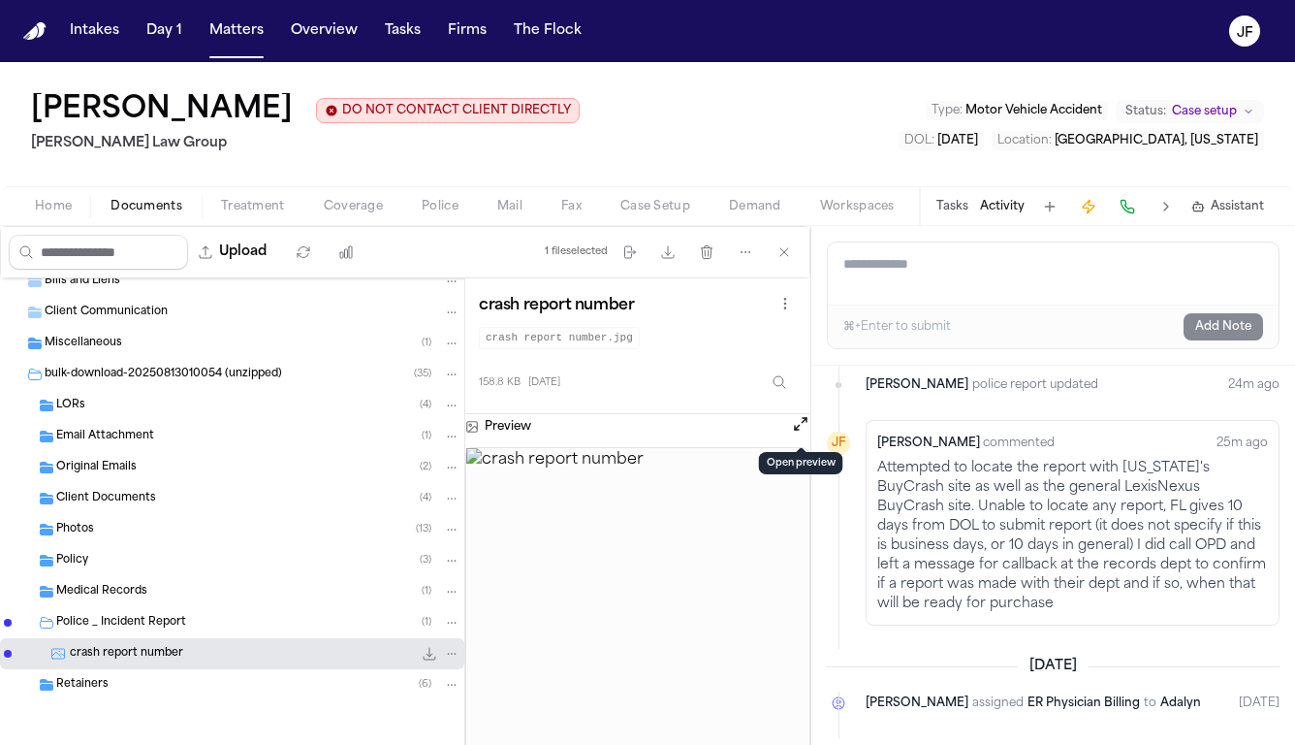
scroll to position [207, 0]
click at [945, 214] on button "Tasks" at bounding box center [953, 207] width 32 height 16
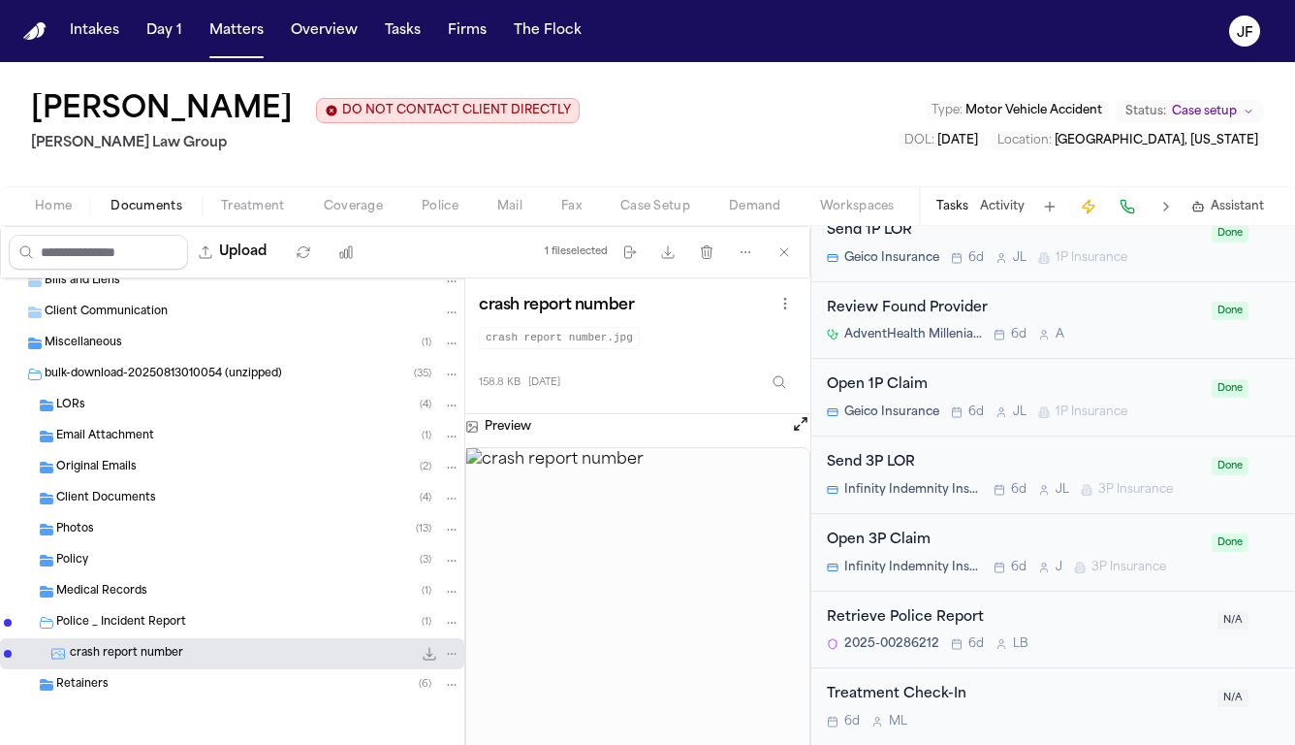
scroll to position [1555, 0]
click at [920, 611] on div "Retrieve Police Report" at bounding box center [1016, 618] width 379 height 22
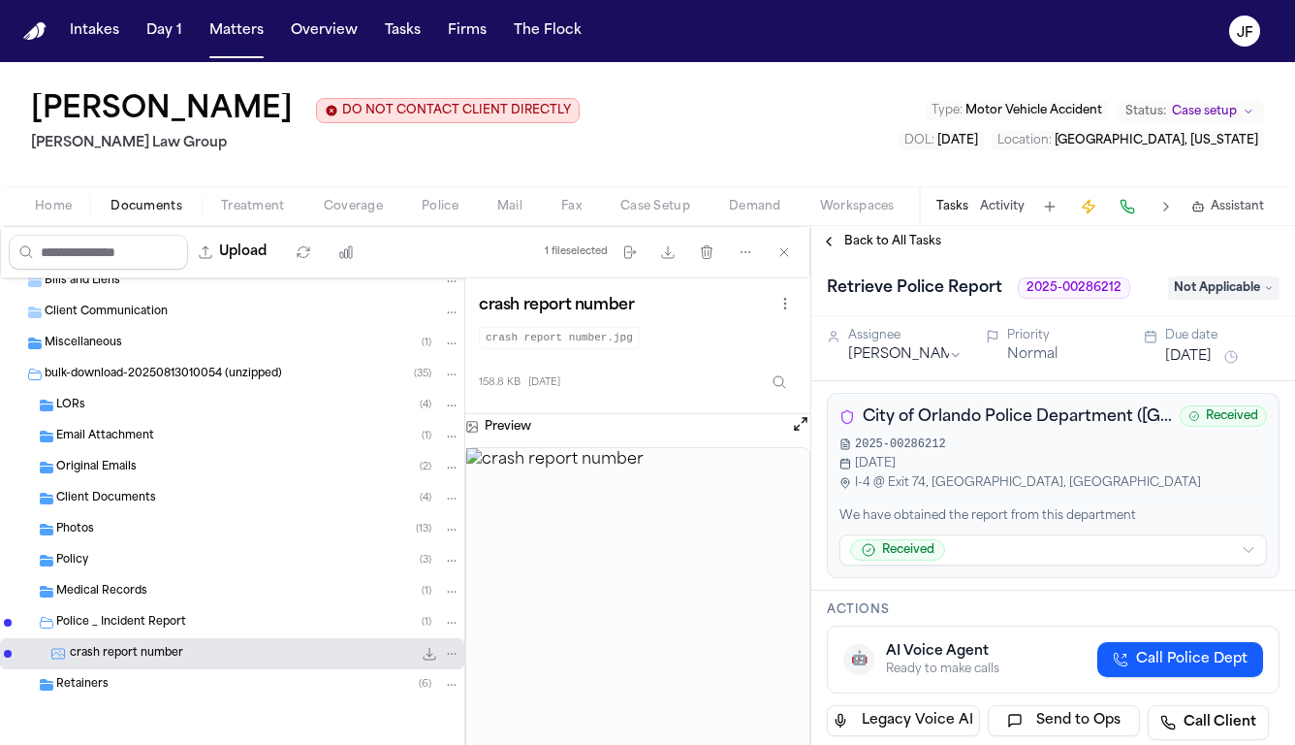
click at [1225, 293] on span "Not Applicable" at bounding box center [1224, 287] width 112 height 23
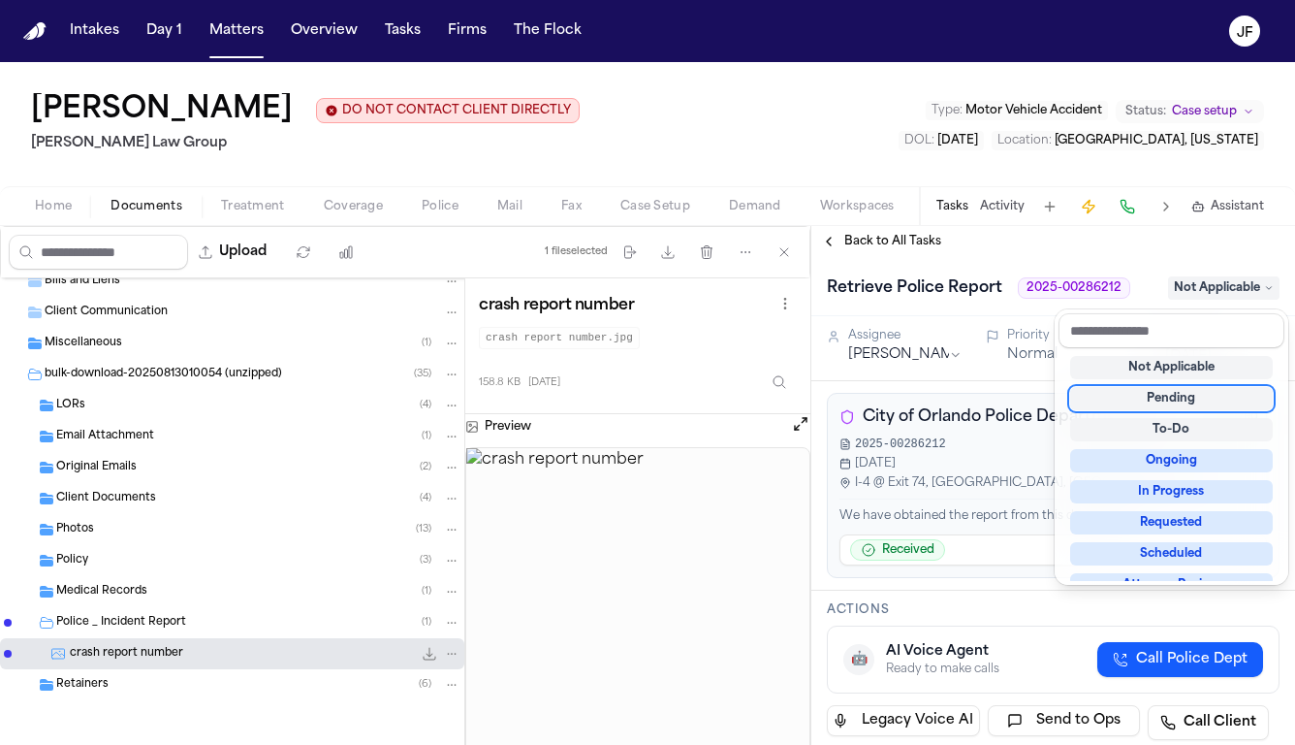
click at [1099, 247] on div "Back to All Tasks Retrieve Police Report 2025-00286212 Not Applicable Assignee …" at bounding box center [1054, 485] width 484 height 519
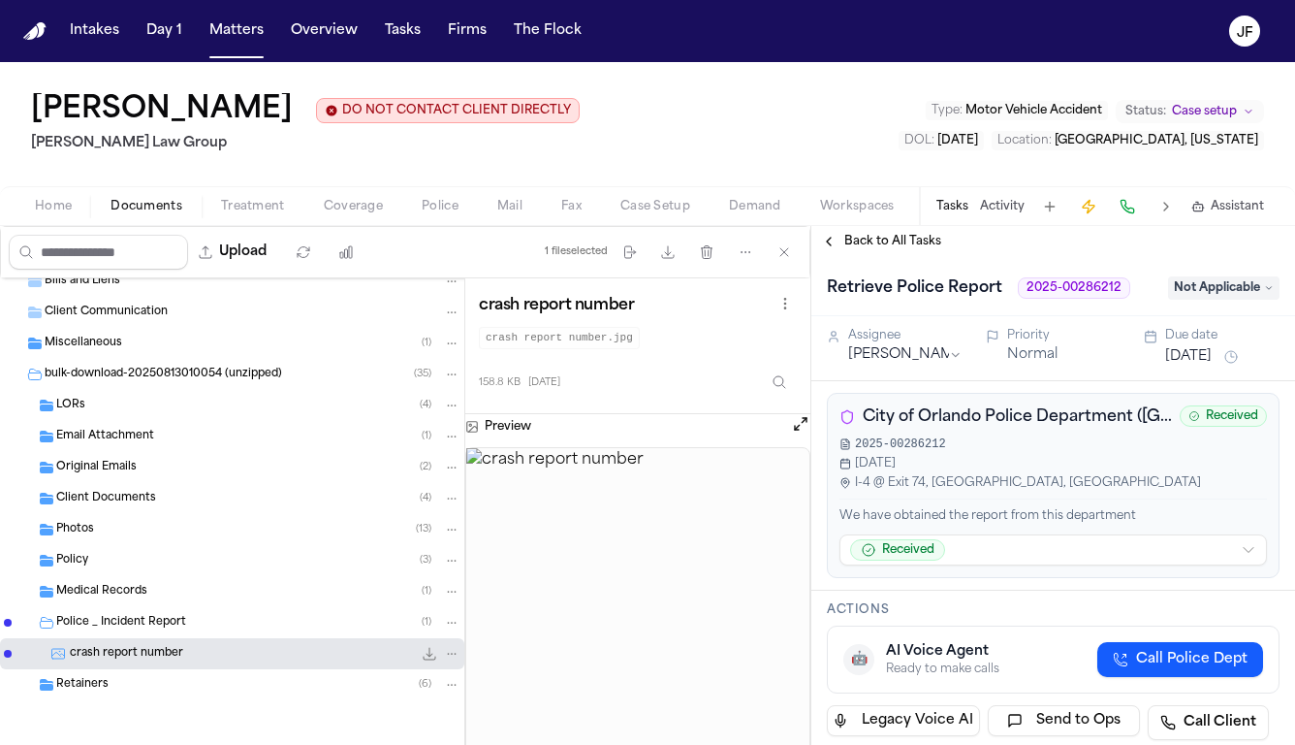
click at [1236, 294] on span "Not Applicable" at bounding box center [1224, 287] width 112 height 23
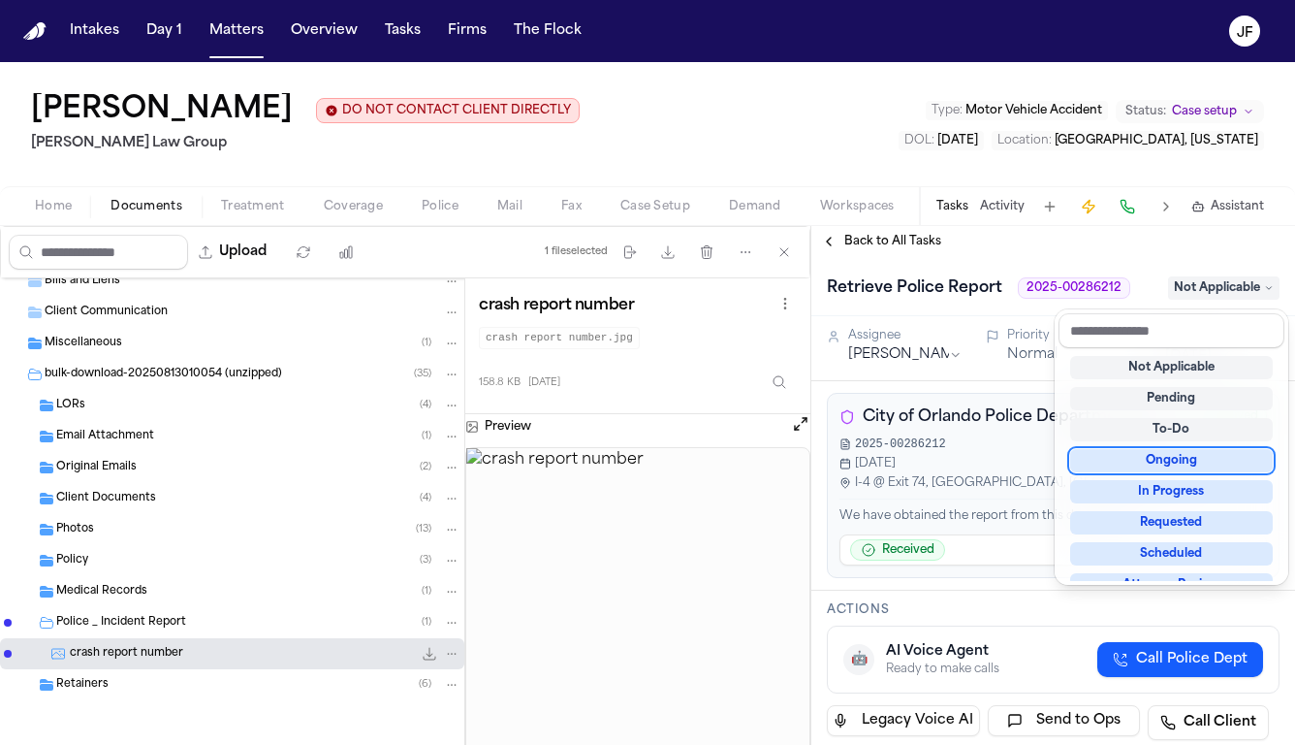
click at [1135, 455] on div "Ongoing" at bounding box center [1171, 460] width 203 height 23
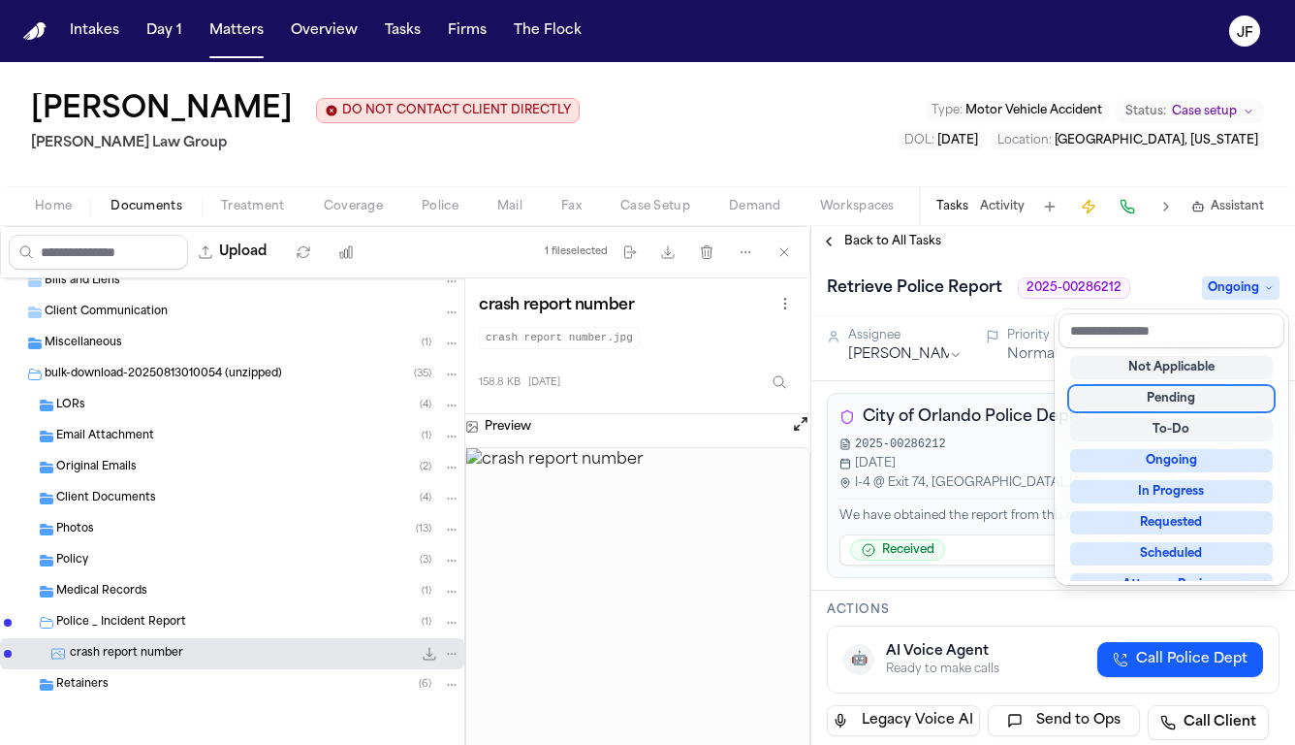
click at [1118, 271] on div "Retrieve Police Report 2025-00286212 Ongoing" at bounding box center [1054, 286] width 484 height 59
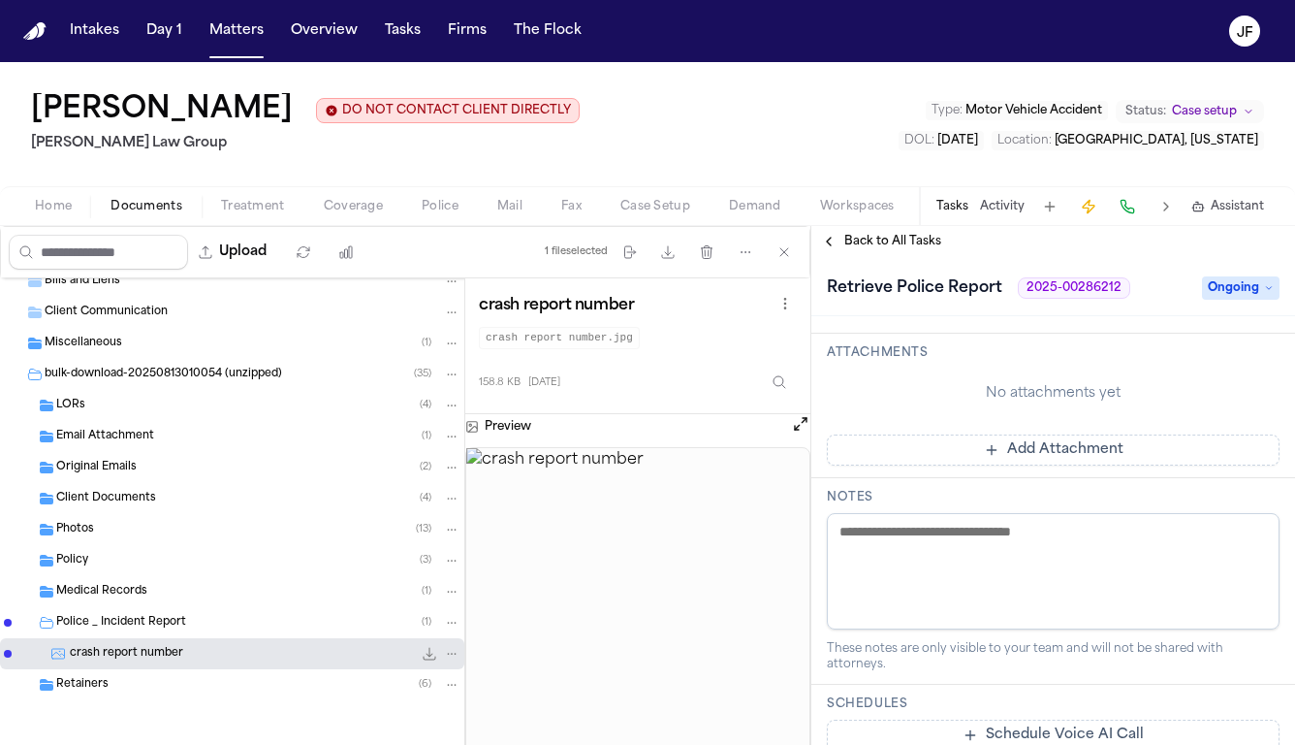
scroll to position [711, 0]
click at [995, 567] on textarea at bounding box center [1053, 568] width 453 height 116
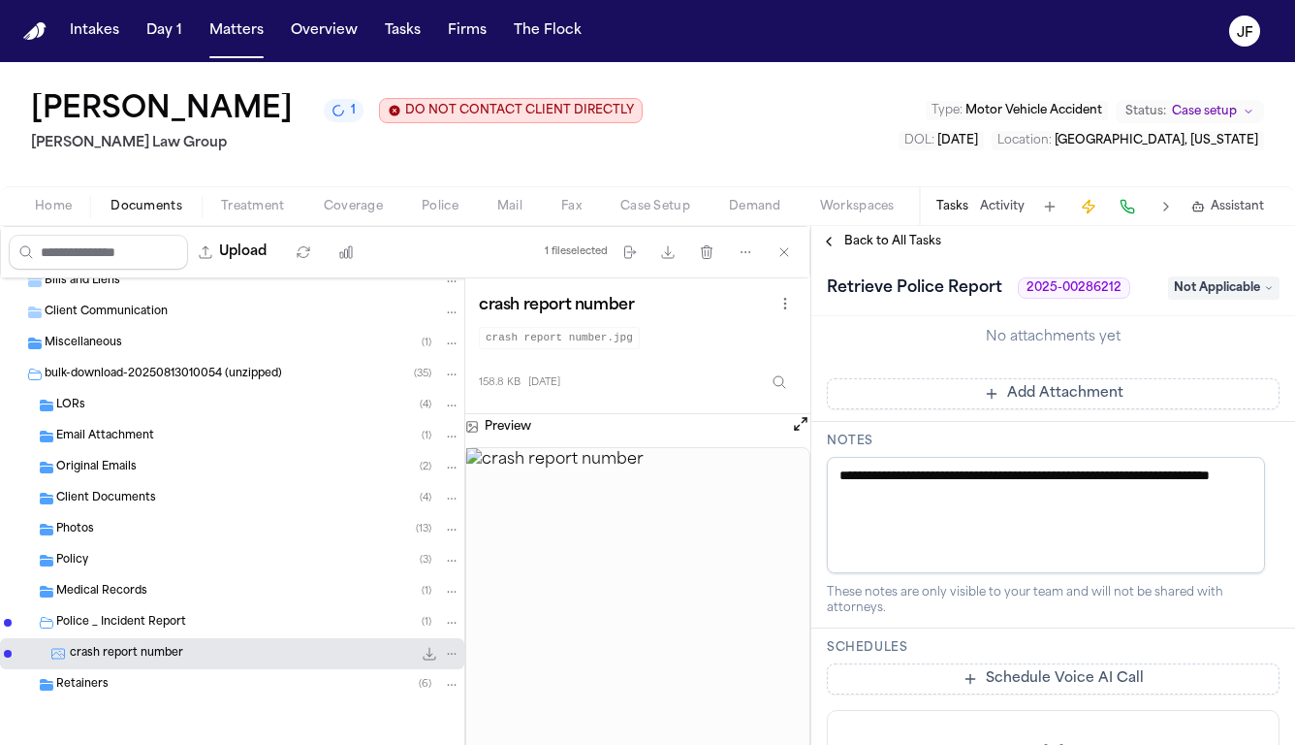
scroll to position [828, 0]
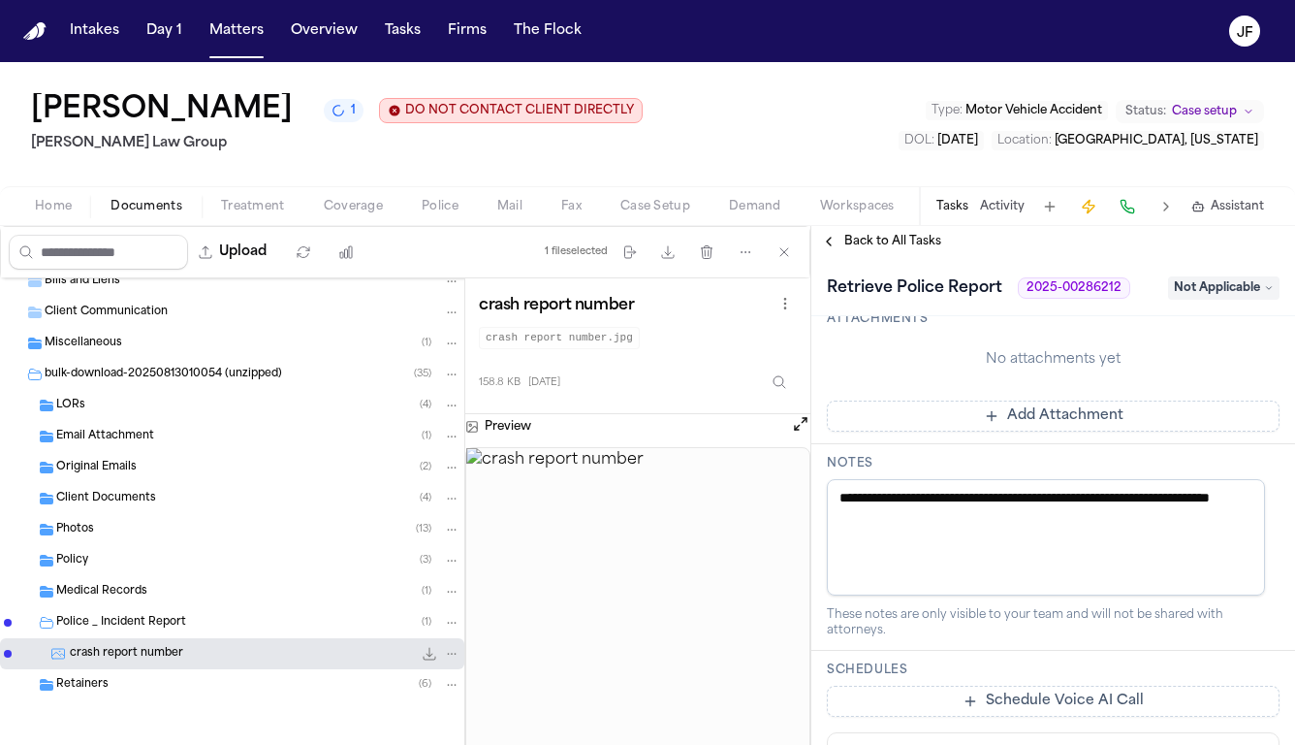
click at [1014, 515] on textarea "**********" at bounding box center [1046, 537] width 438 height 116
click at [910, 351] on div "No attachments yet" at bounding box center [1053, 359] width 453 height 19
click at [969, 537] on textarea "**********" at bounding box center [1046, 537] width 438 height 116
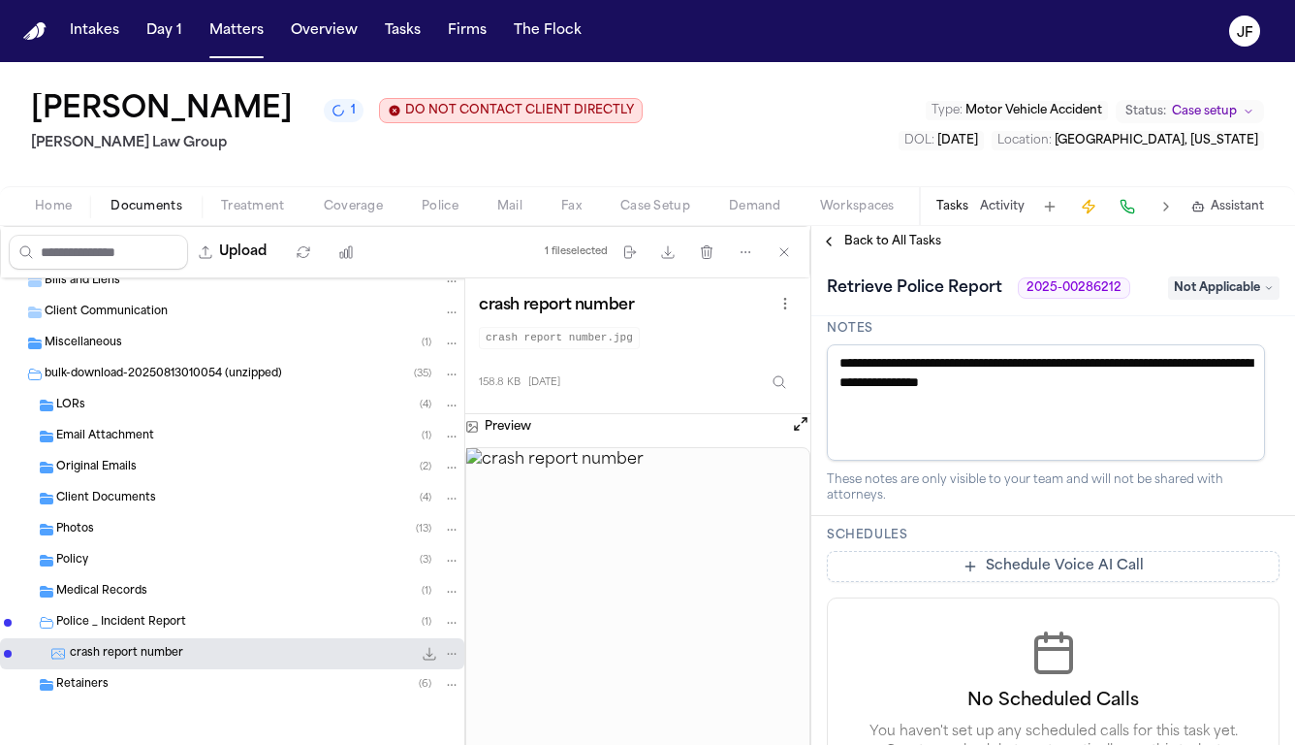
scroll to position [909, 0]
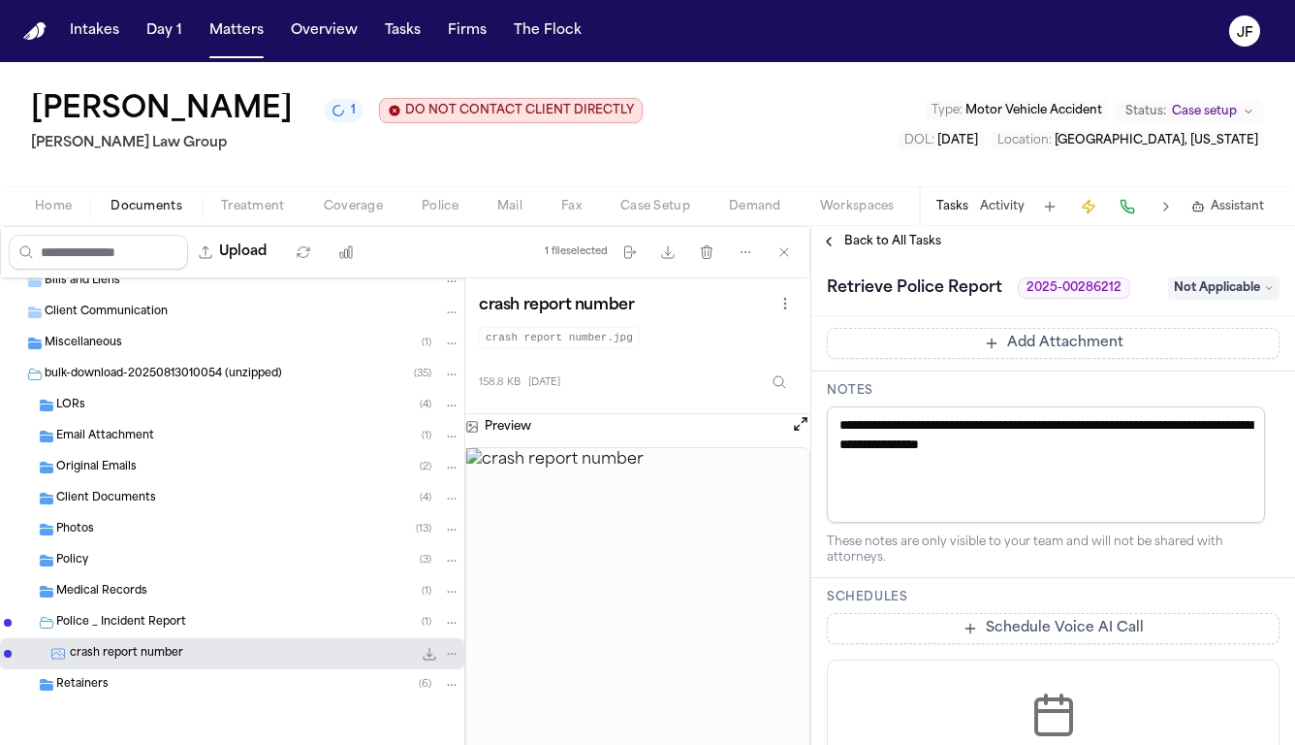
type textarea "**********"
click at [331, 118] on icon "1 active task" at bounding box center [339, 111] width 16 height 16
click at [592, 82] on div "Fredy Ramirez DO NOT CONTACT CLIENT DIRECTLY DO NOT CONTACT Morgan Law Group Ty…" at bounding box center [647, 124] width 1295 height 124
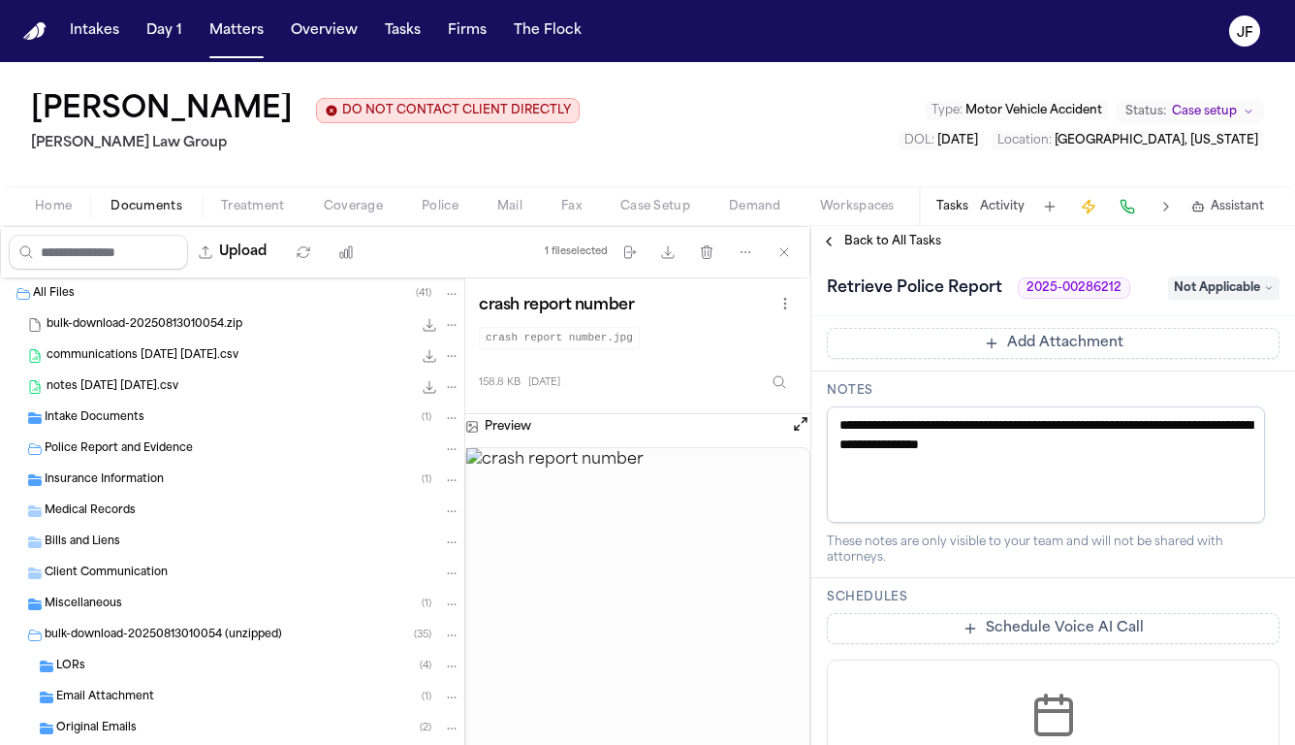
scroll to position [0, 0]
click at [130, 316] on div "bulk-download-20250813010054.zip 10.5 MB • ZIP" at bounding box center [232, 324] width 464 height 31
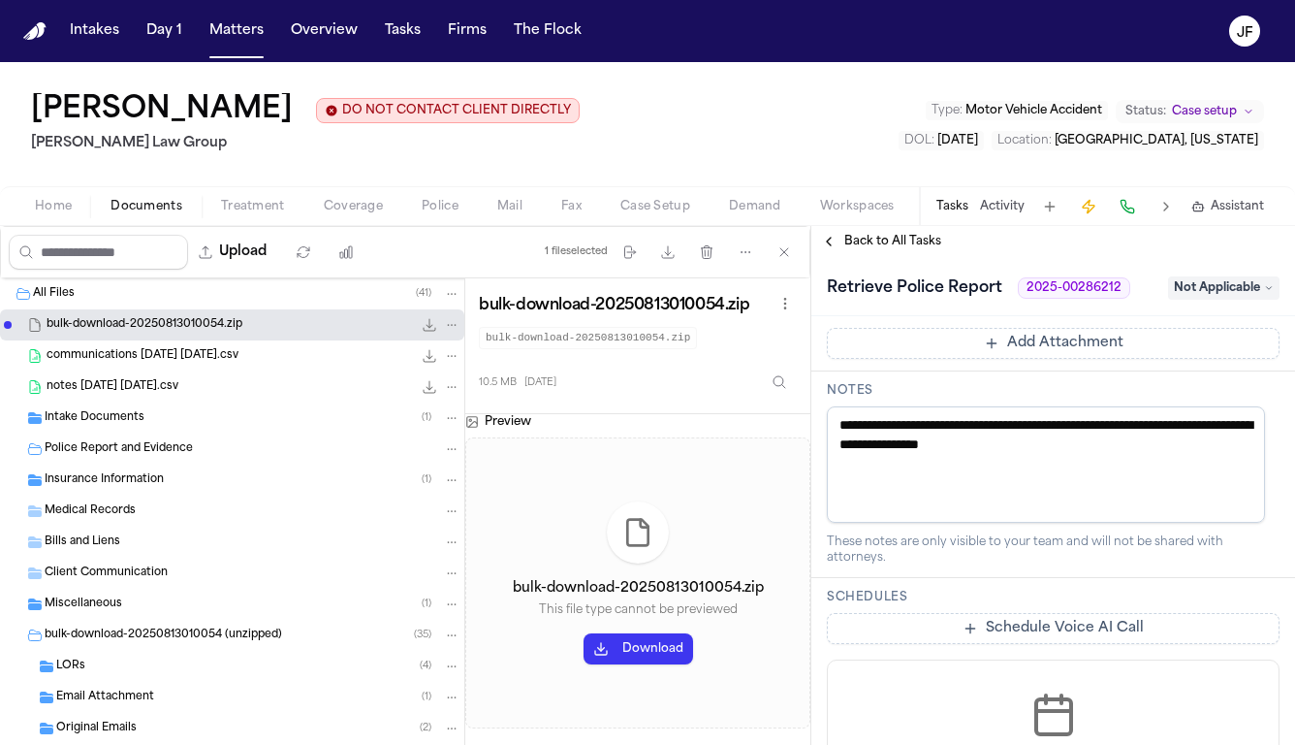
click at [137, 296] on div "All Files ( 41 )" at bounding box center [247, 293] width 428 height 17
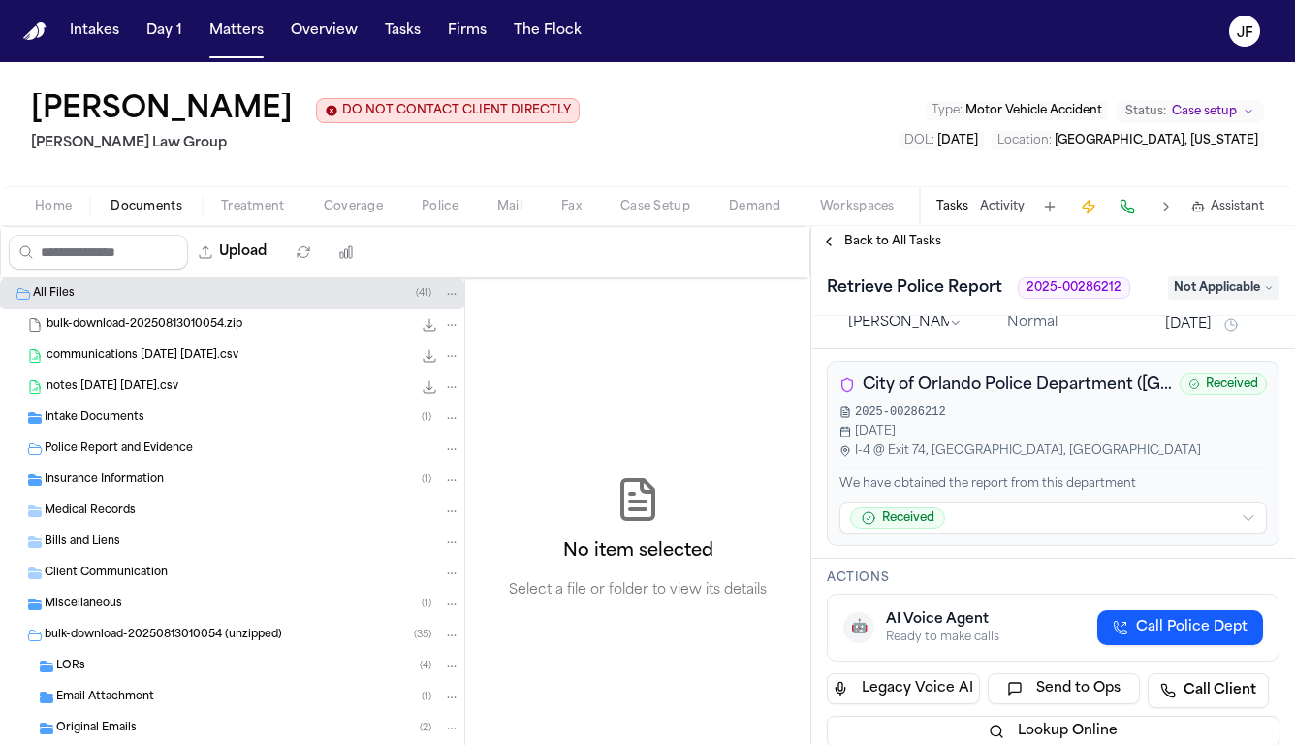
scroll to position [66, 0]
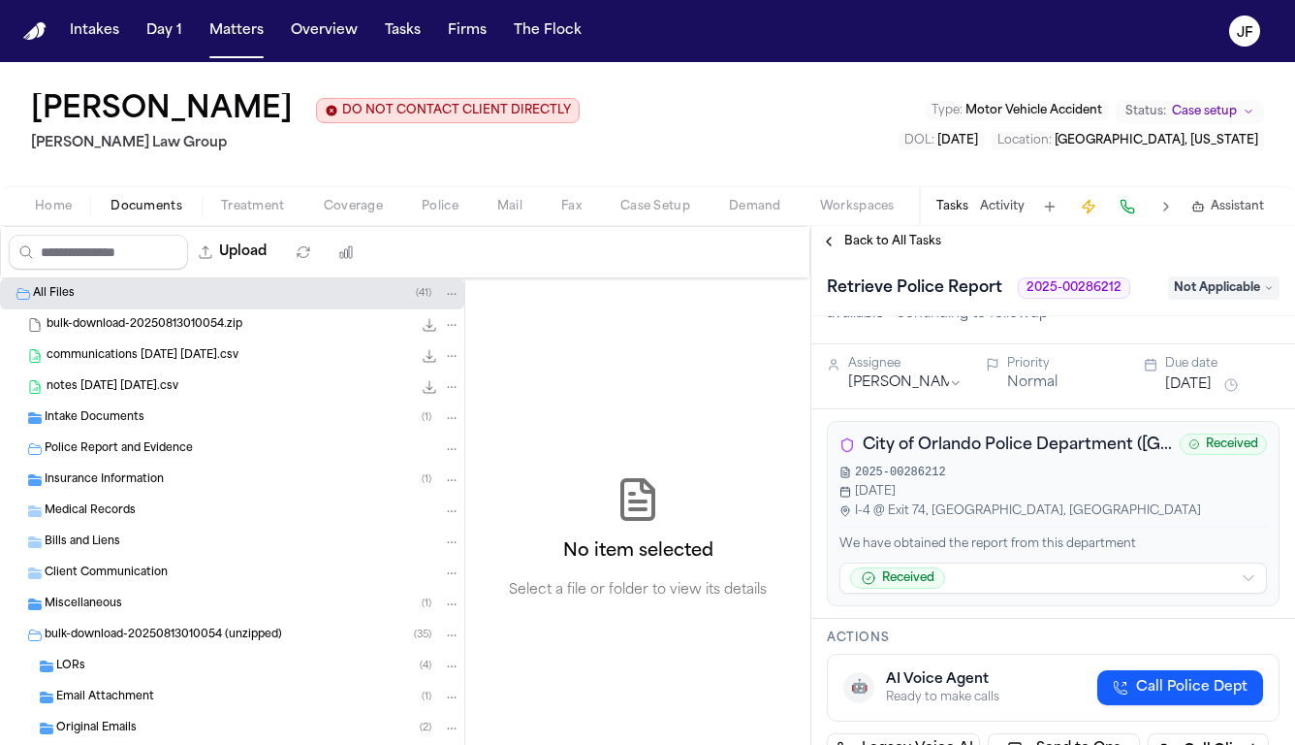
click at [885, 245] on span "Back to All Tasks" at bounding box center [893, 242] width 97 height 16
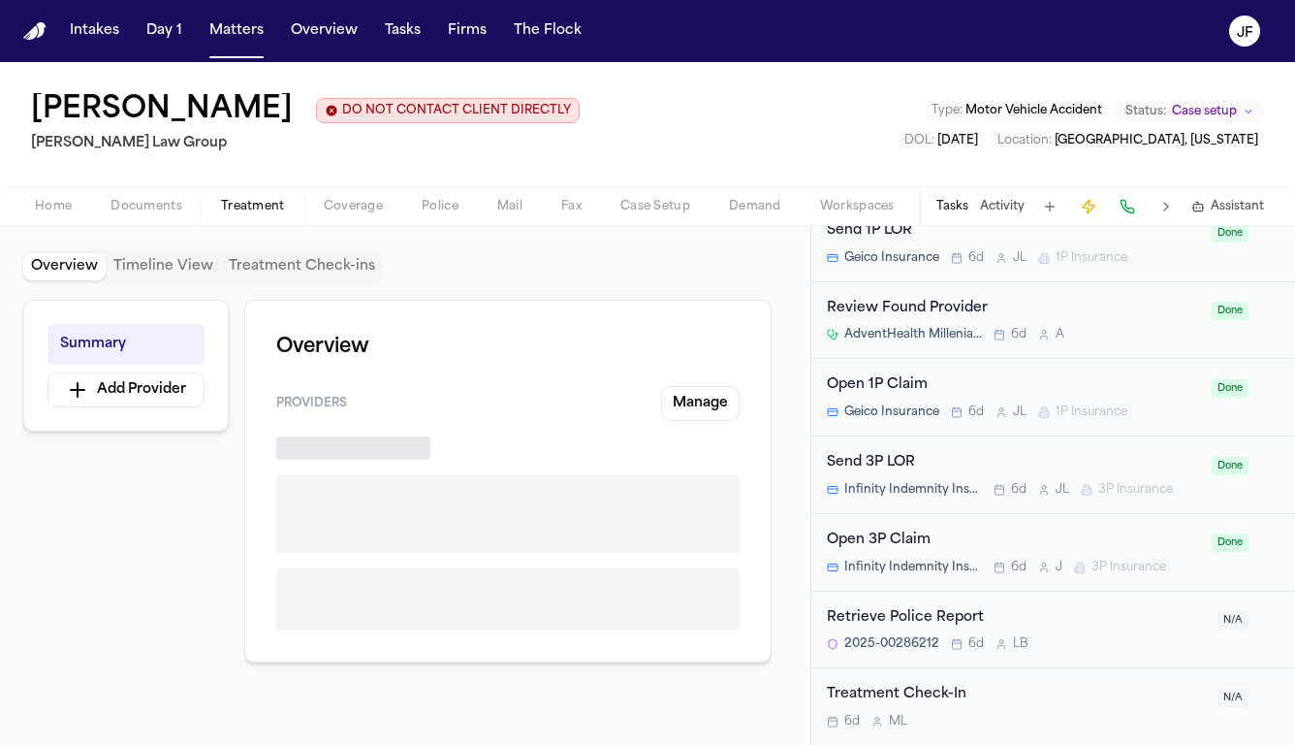
click at [228, 218] on span "button" at bounding box center [252, 217] width 87 height 2
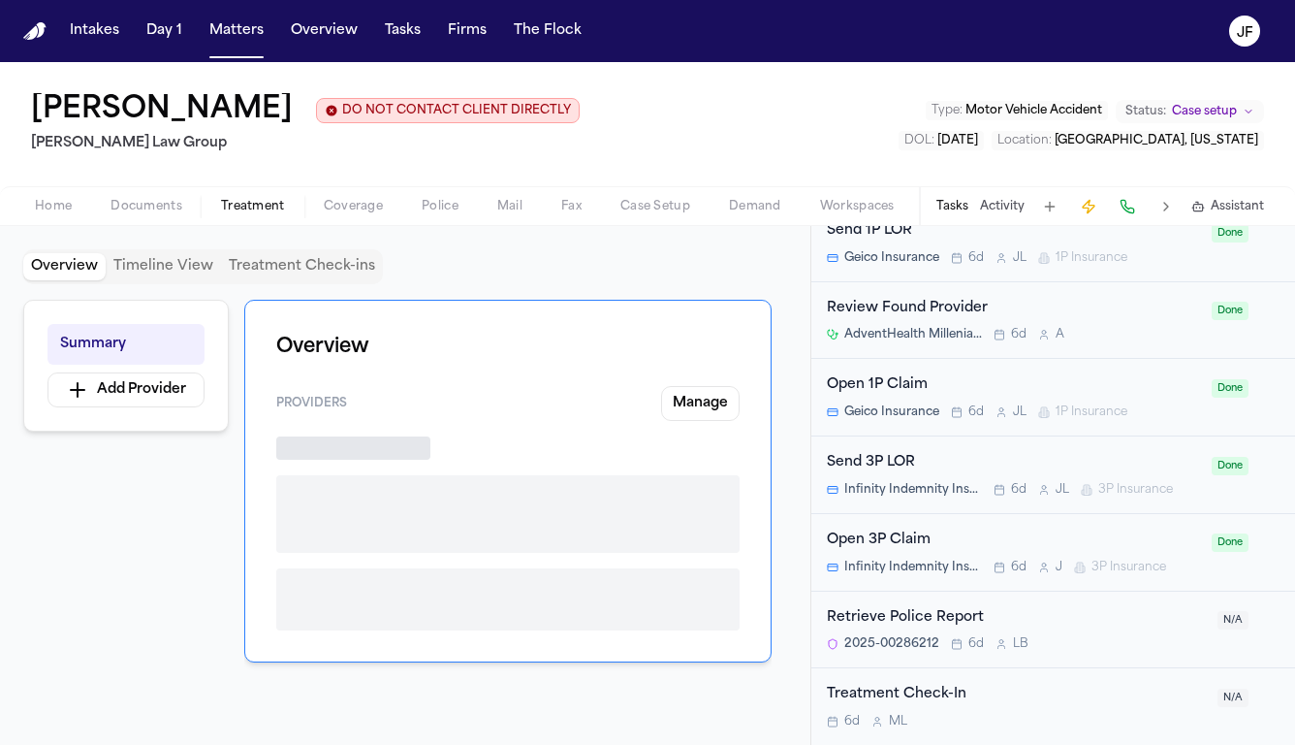
click at [153, 204] on span "Documents" at bounding box center [147, 207] width 72 height 16
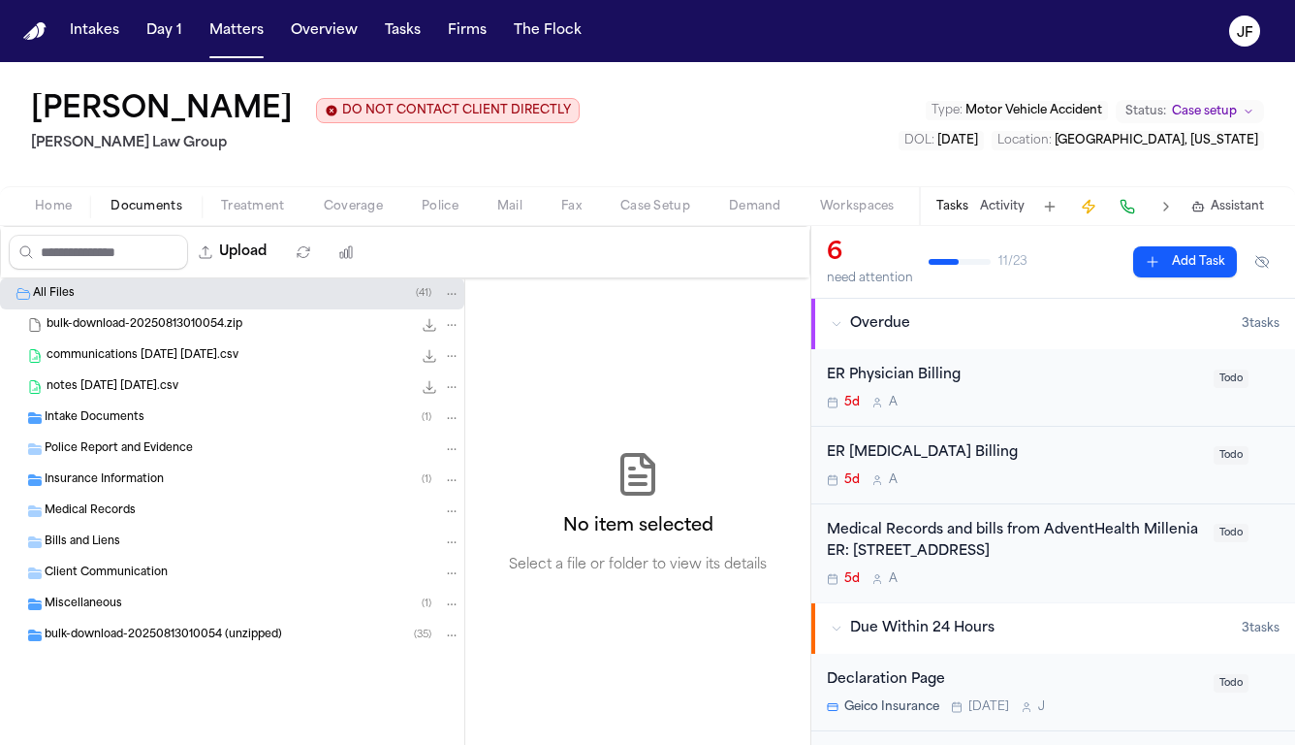
click at [443, 219] on div "Home Documents Treatment Coverage Police Mail Fax Case Setup Demand Workspaces …" at bounding box center [647, 205] width 1295 height 39
click at [1016, 208] on button "Activity" at bounding box center [1002, 207] width 45 height 16
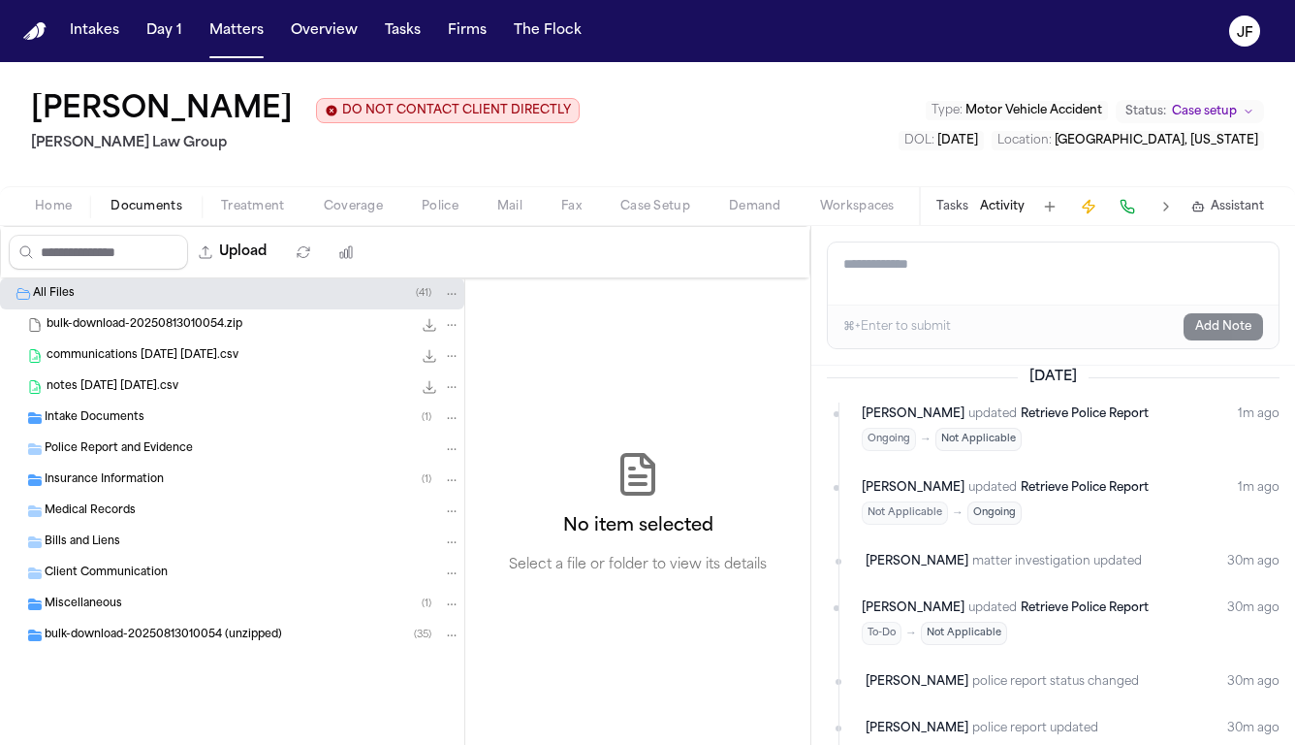
scroll to position [3, 0]
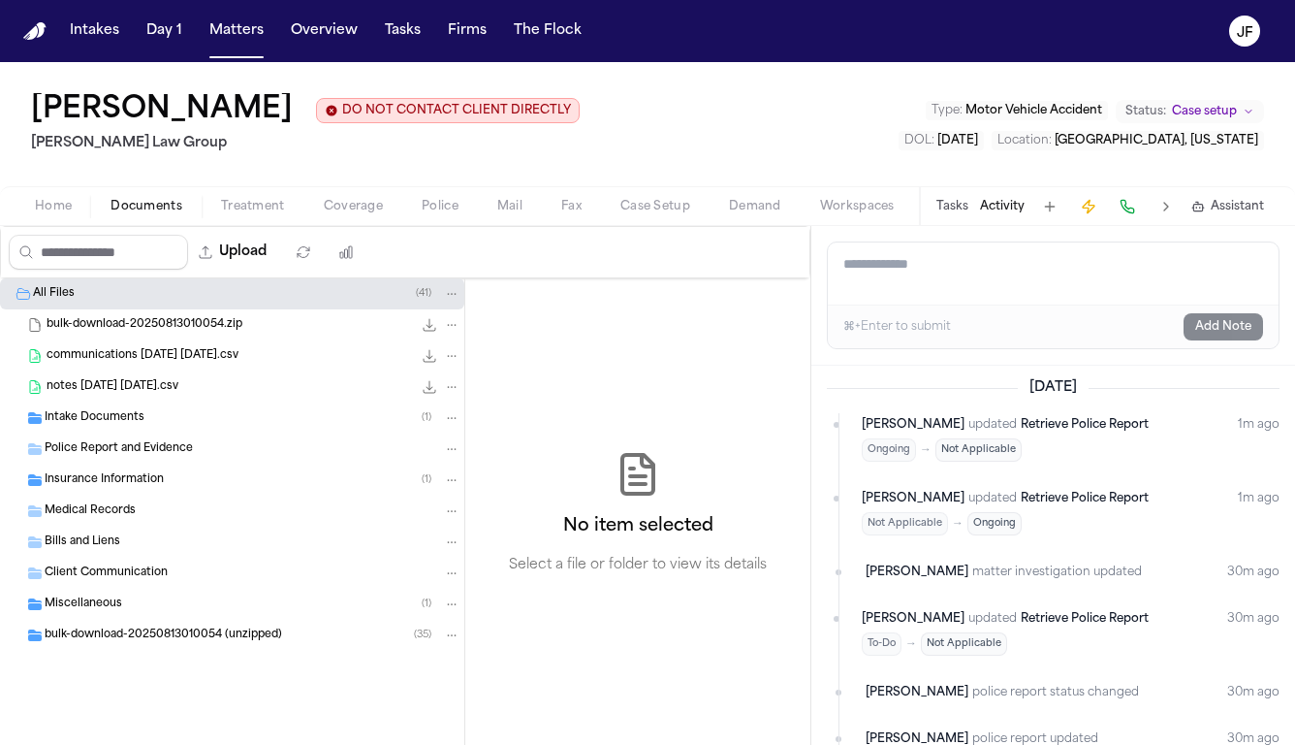
click at [954, 206] on button "Tasks" at bounding box center [953, 207] width 32 height 16
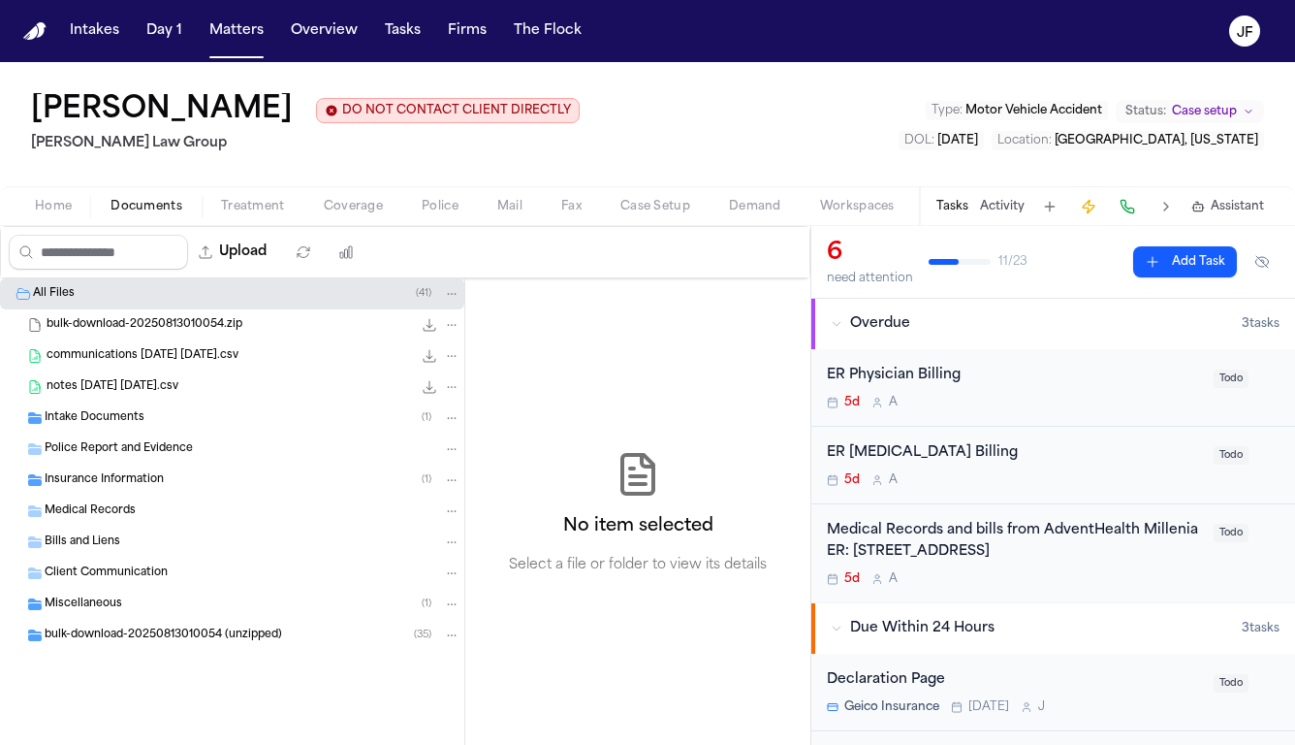
scroll to position [0, 0]
click at [997, 208] on button "Activity" at bounding box center [1002, 207] width 45 height 16
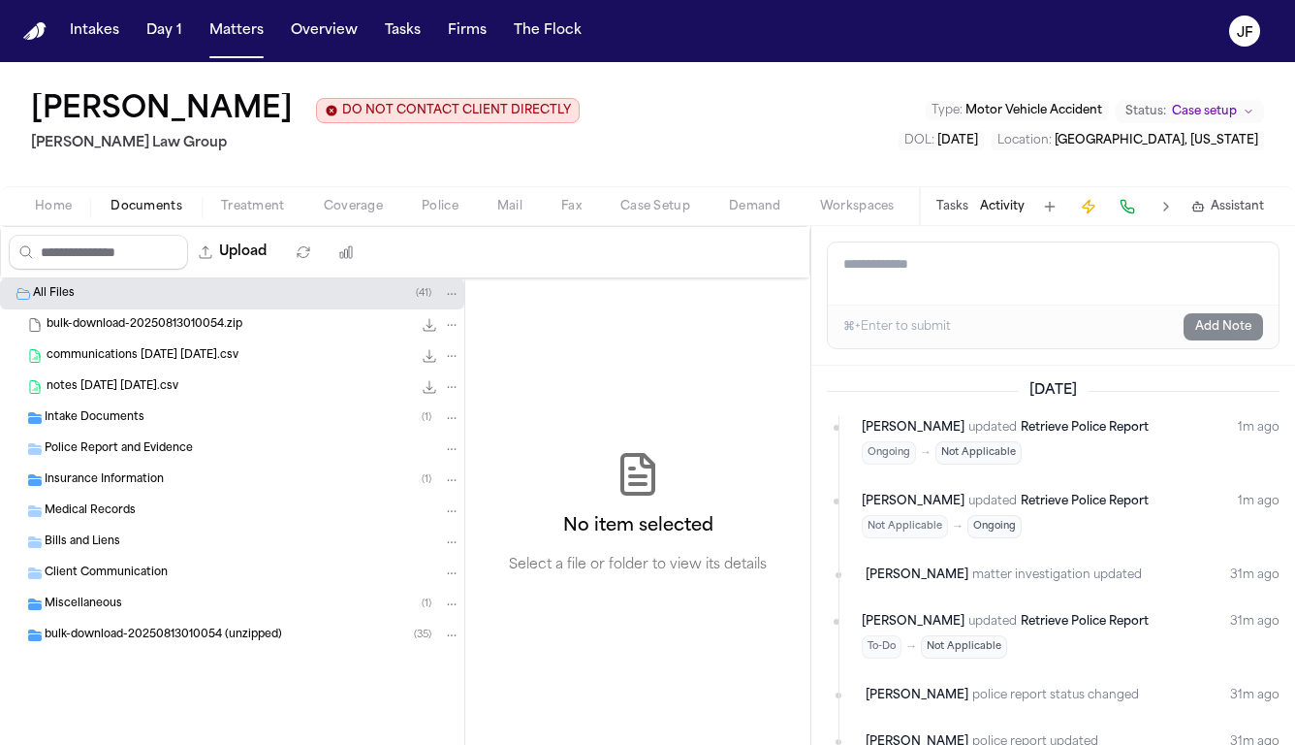
click at [961, 214] on button "Tasks" at bounding box center [953, 207] width 32 height 16
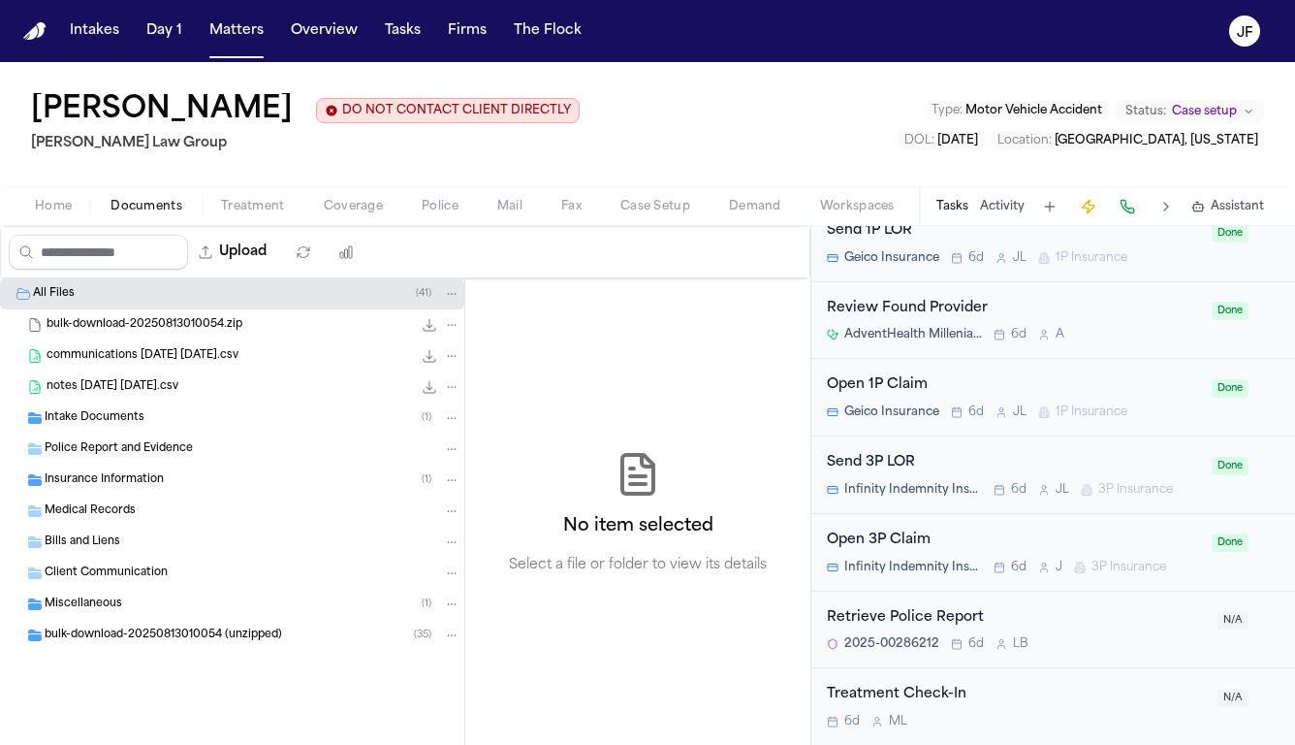
click at [924, 616] on div "Retrieve Police Report" at bounding box center [1016, 618] width 379 height 22
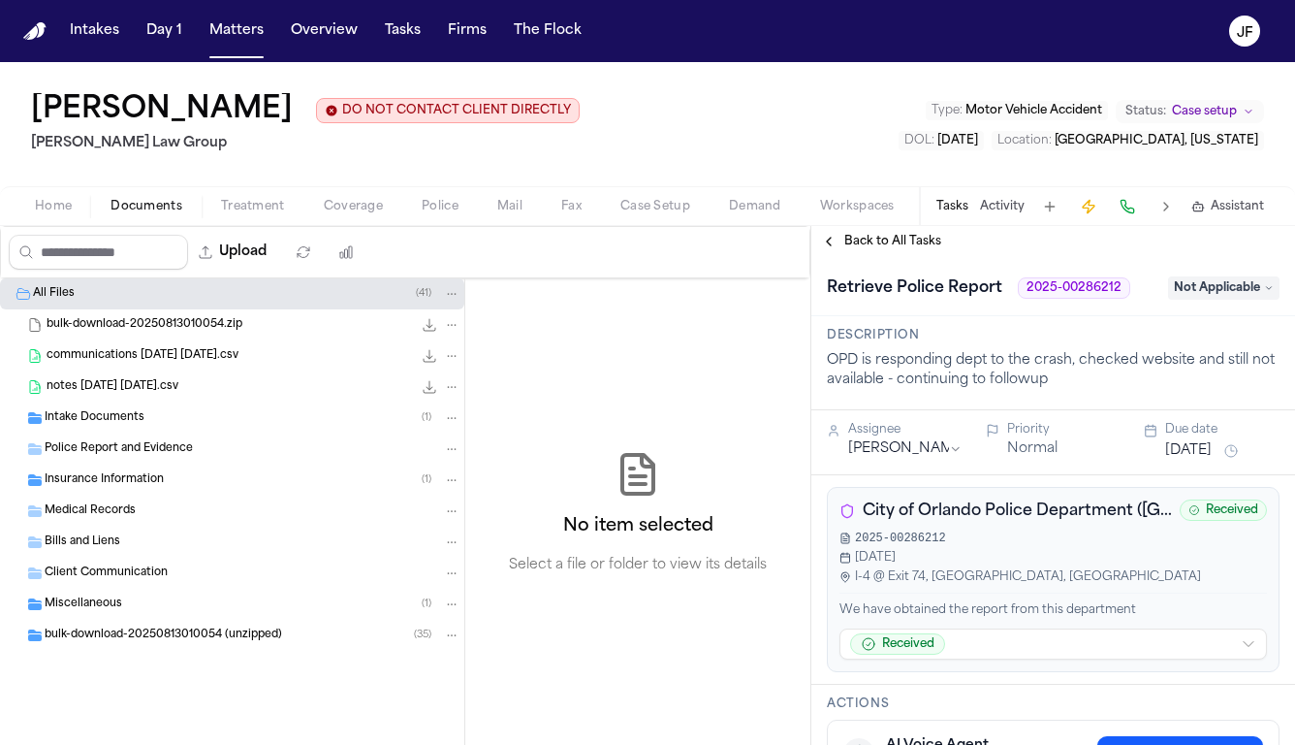
click at [1202, 290] on span "Not Applicable" at bounding box center [1224, 287] width 112 height 23
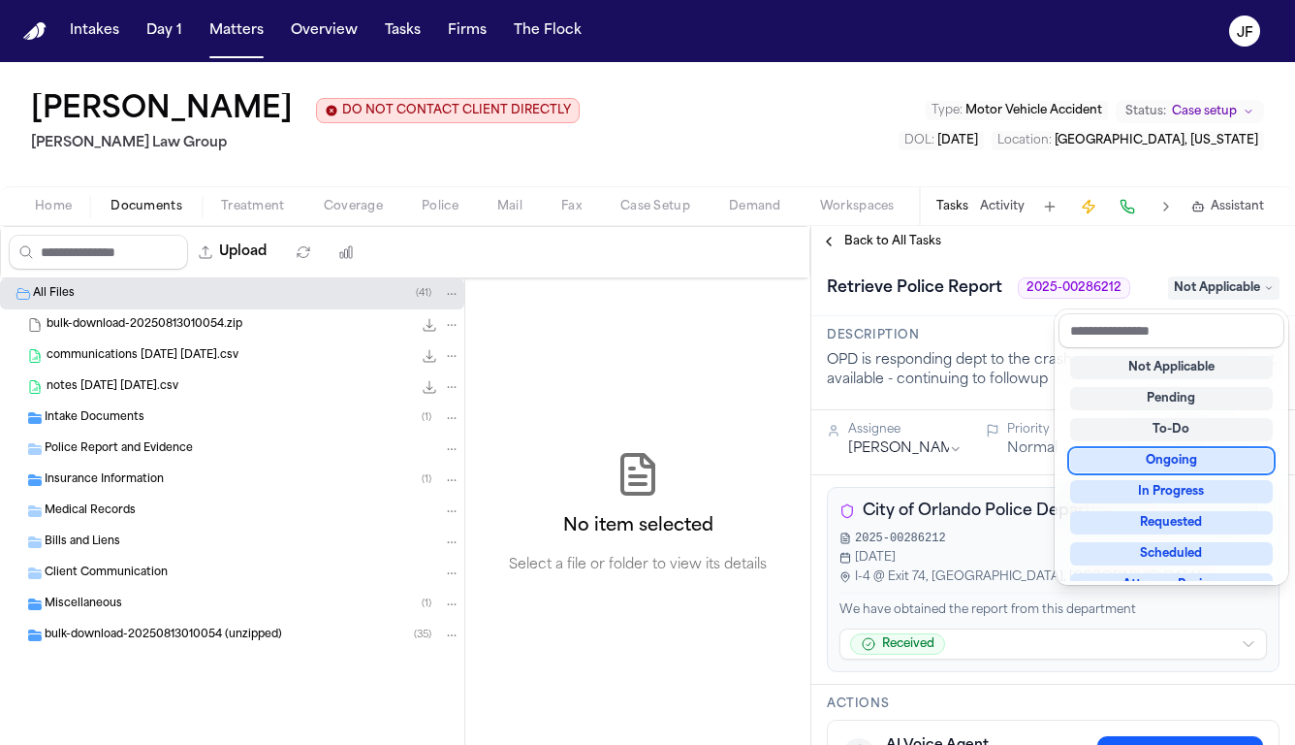
click at [1153, 453] on div "Ongoing" at bounding box center [1171, 460] width 203 height 23
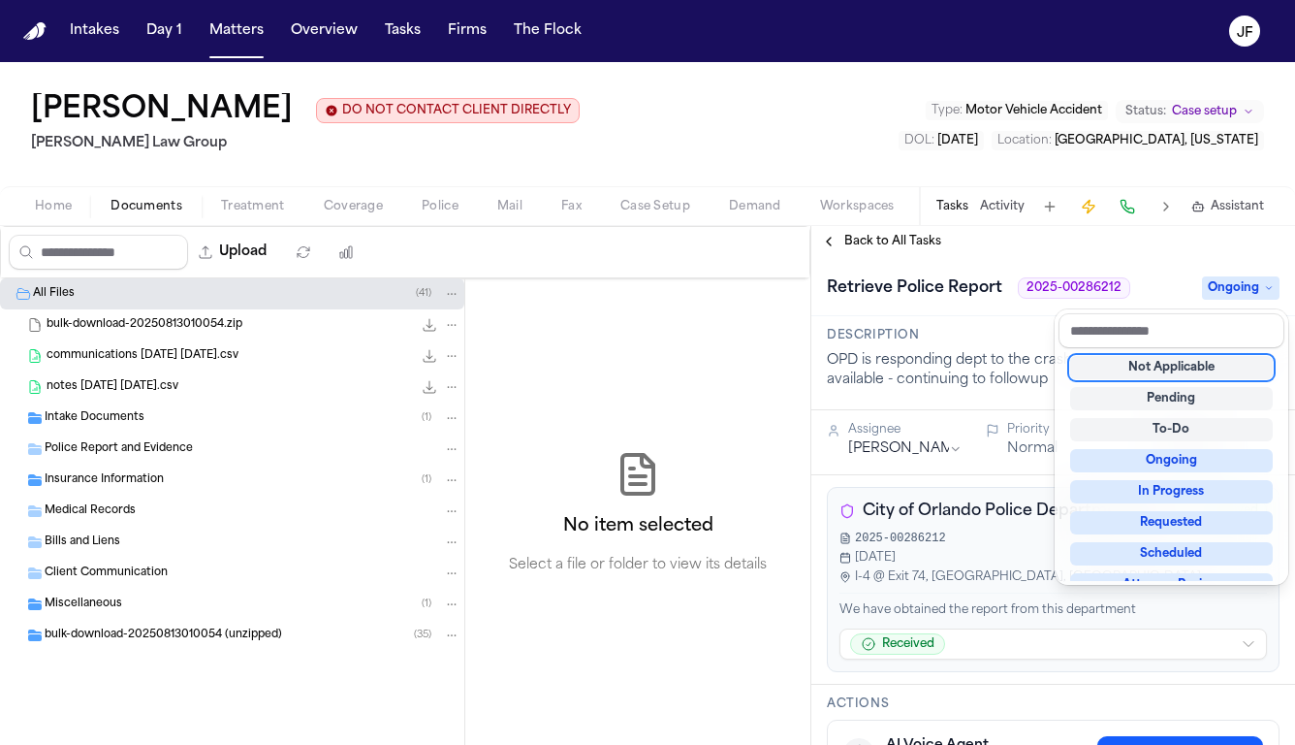
click at [1148, 243] on div "**********" at bounding box center [1054, 485] width 484 height 519
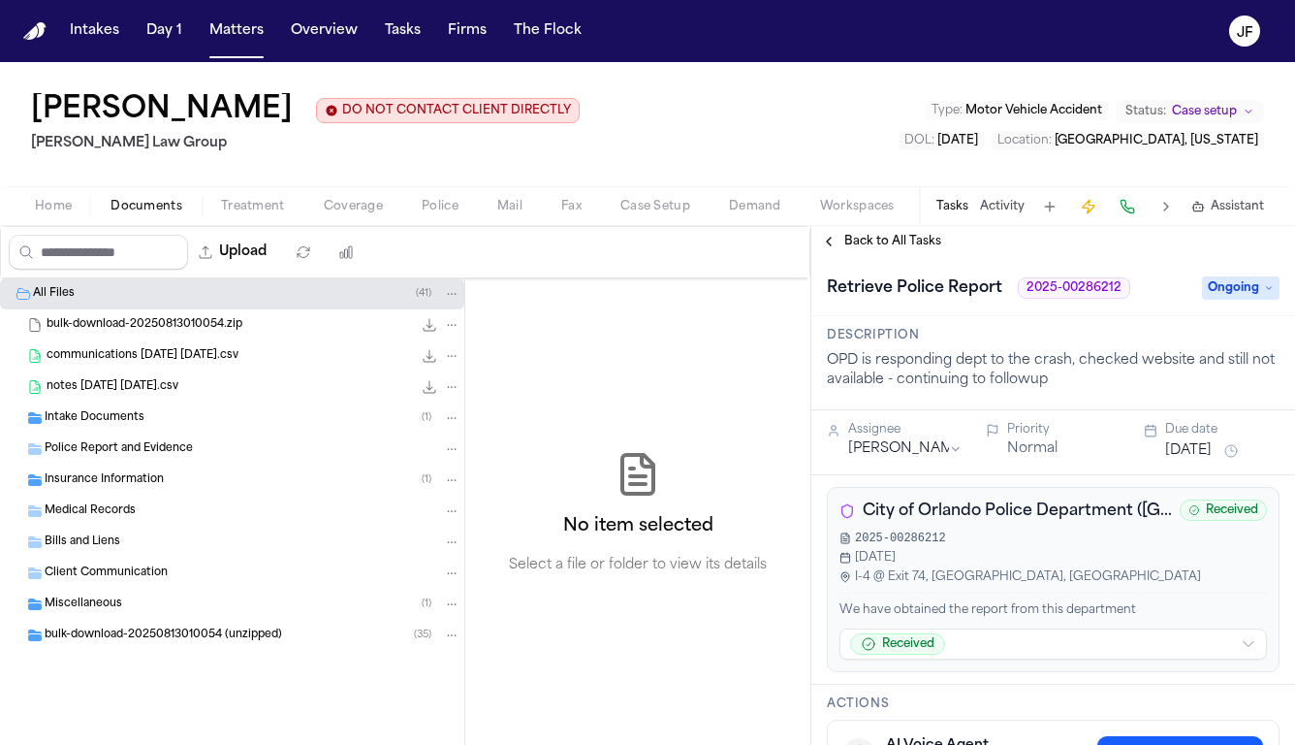
click at [904, 235] on span "Back to All Tasks" at bounding box center [893, 242] width 97 height 16
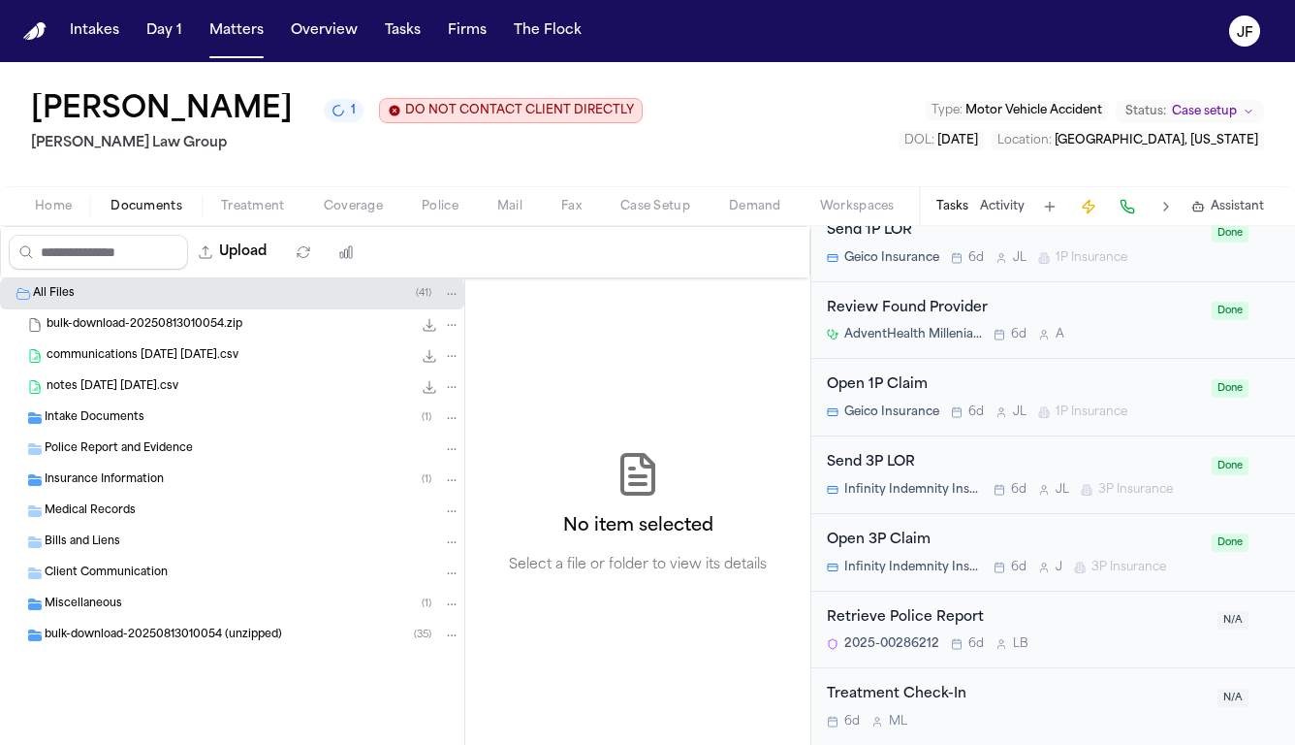
scroll to position [1555, 0]
click at [979, 207] on div "Tasks Activity Assistant" at bounding box center [1099, 206] width 361 height 38
click at [1005, 211] on button "Activity" at bounding box center [1002, 207] width 45 height 16
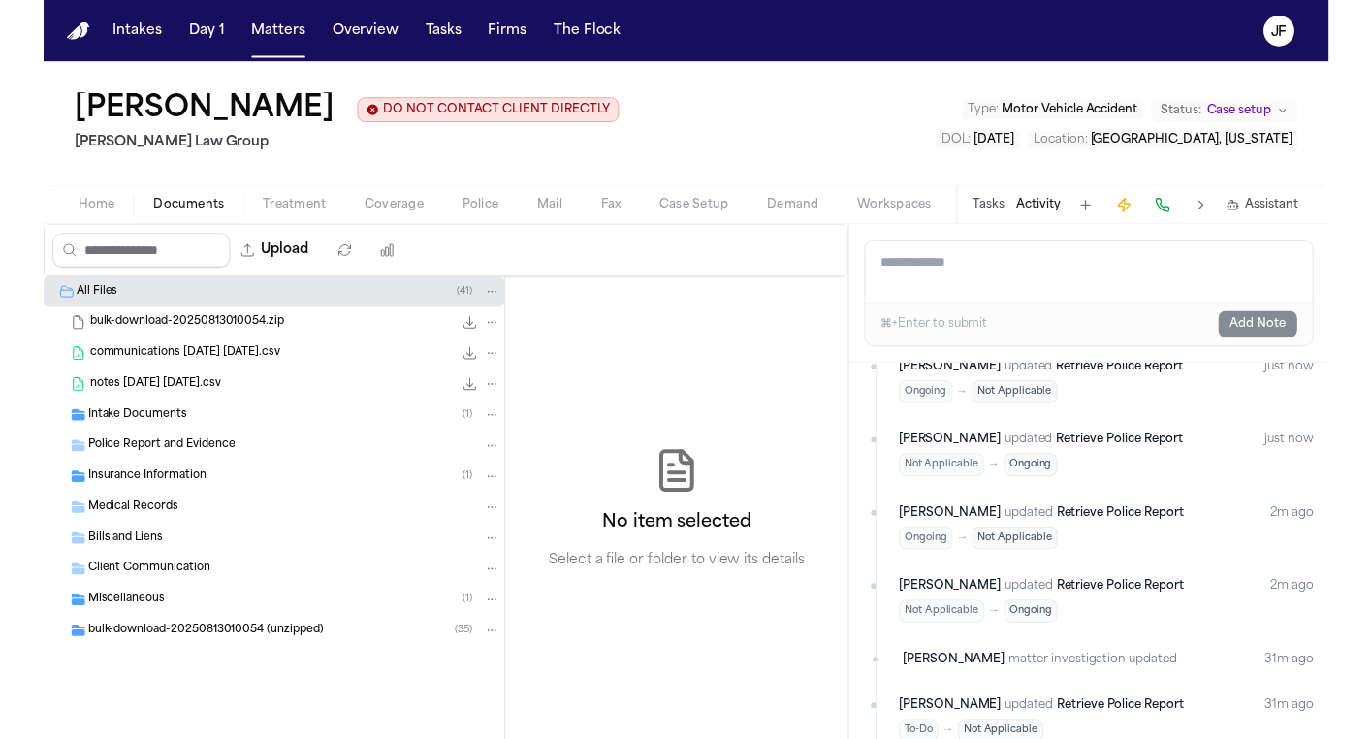
scroll to position [63, 0]
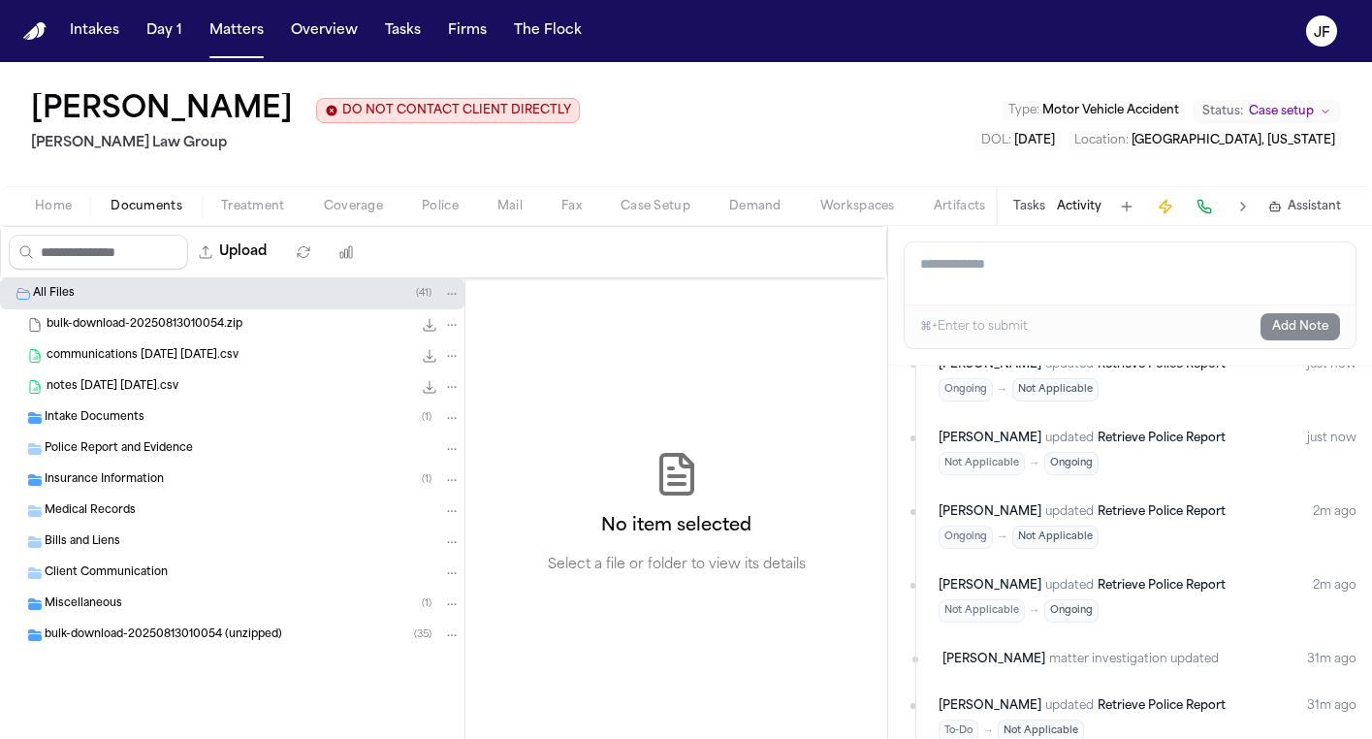
click at [143, 607] on div "Miscellaneous ( 1 )" at bounding box center [253, 603] width 416 height 17
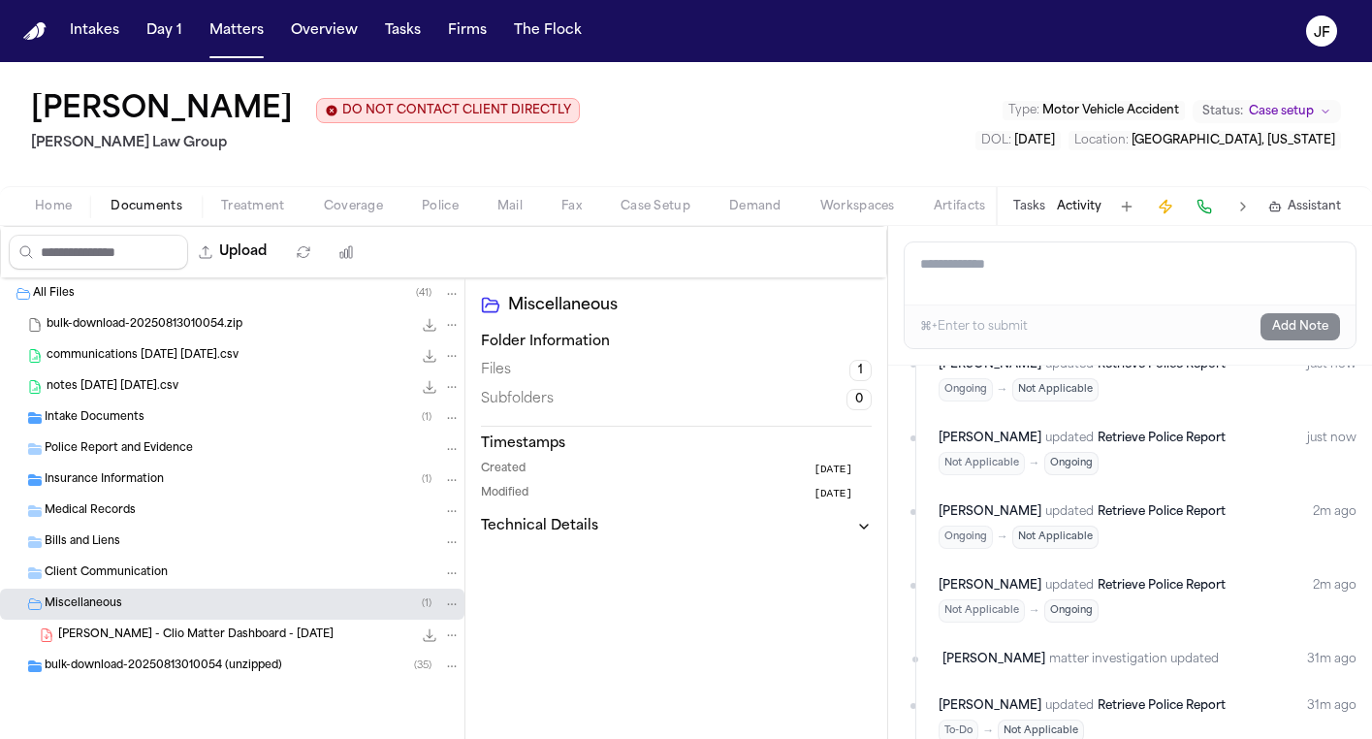
click at [149, 648] on div "F. Ramirez - Clio Matter Dashboard - 8.8.25 315.1 KB • PDF" at bounding box center [232, 635] width 464 height 31
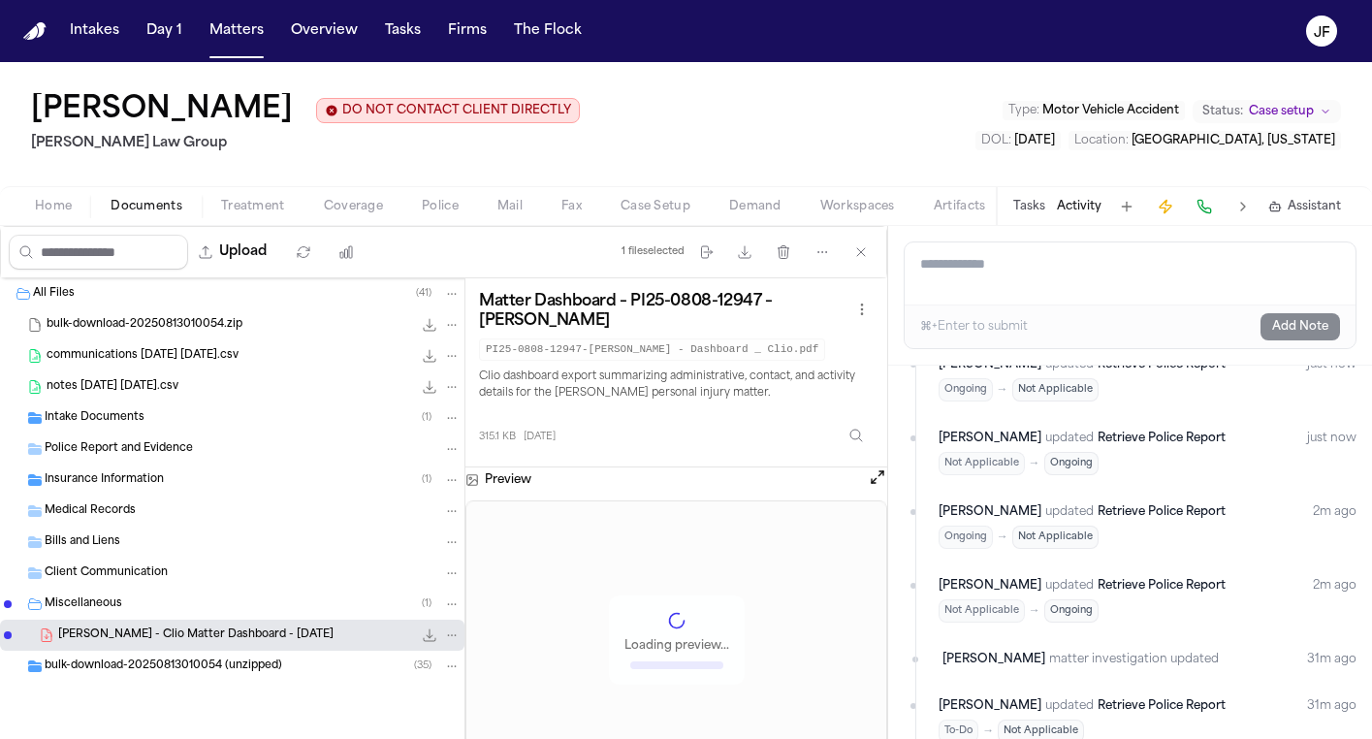
click at [147, 667] on span "bulk-download-20250813010054 (unzipped)" at bounding box center [164, 666] width 238 height 16
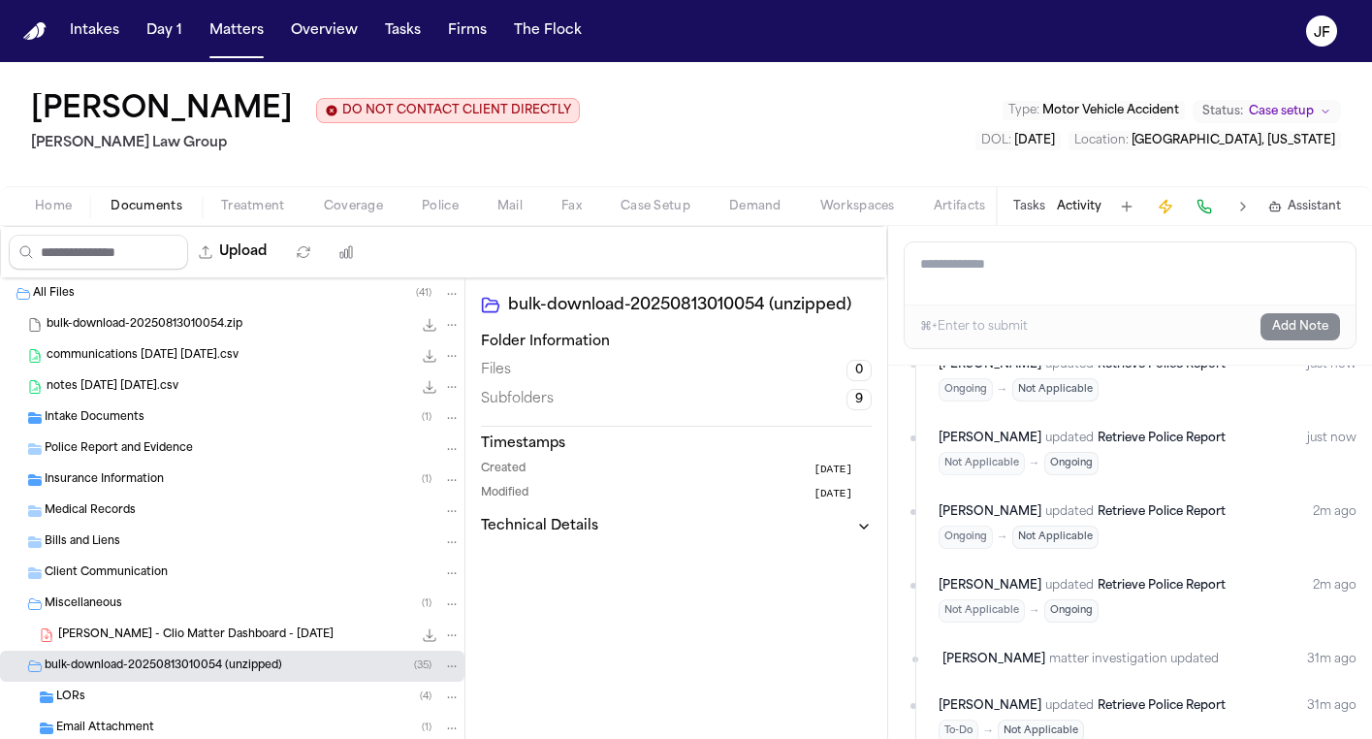
click at [149, 571] on span "Client Communication" at bounding box center [106, 573] width 123 height 16
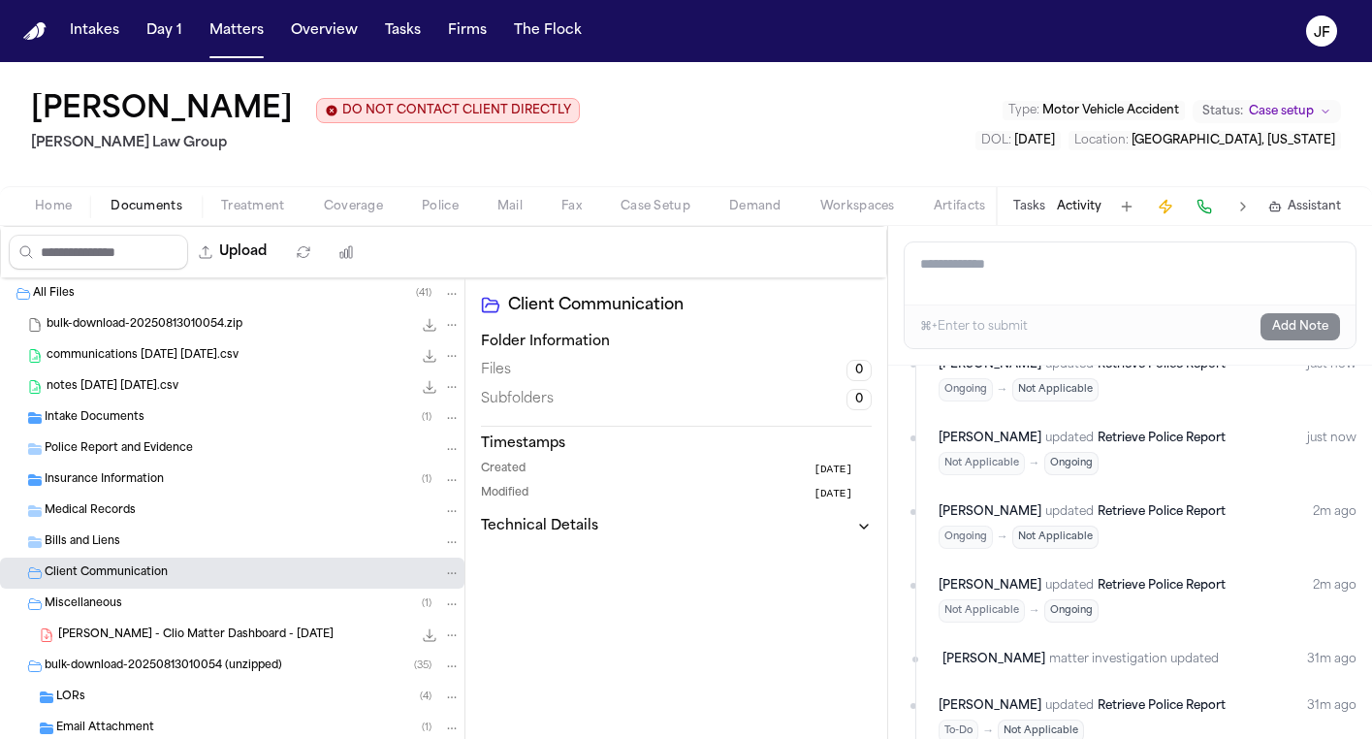
click at [145, 623] on div "F. Ramirez - Clio Matter Dashboard - 8.8.25 315.1 KB • PDF" at bounding box center [232, 635] width 464 height 31
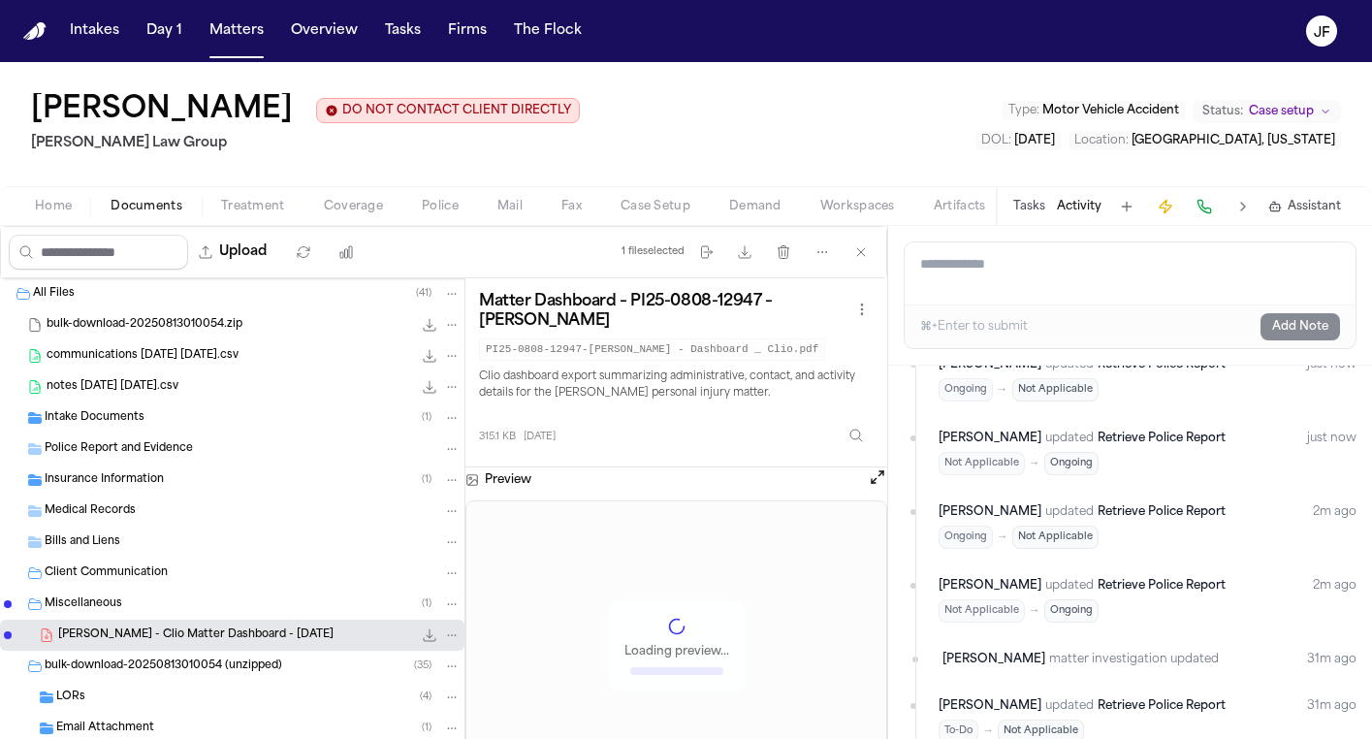
click at [146, 605] on div "Miscellaneous ( 1 )" at bounding box center [253, 603] width 416 height 17
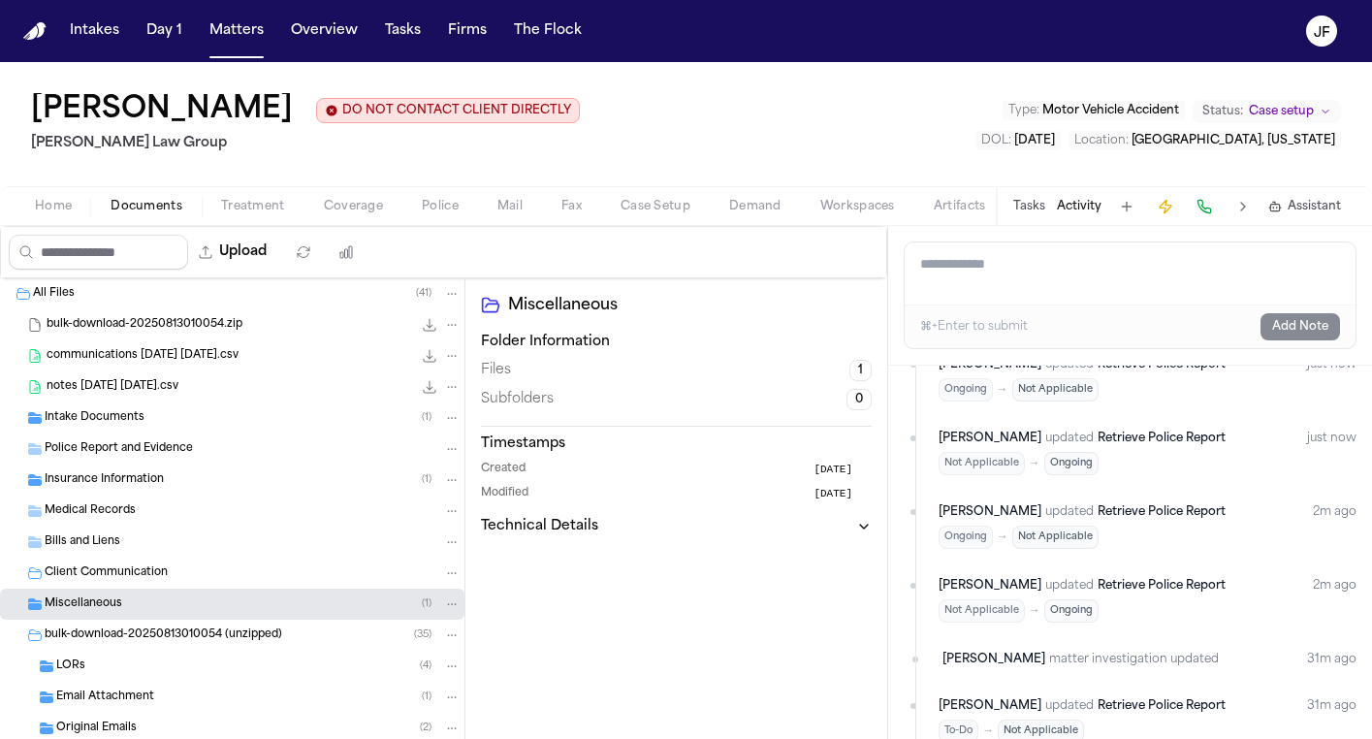
click at [144, 656] on div "LORs ( 4 )" at bounding box center [232, 666] width 464 height 31
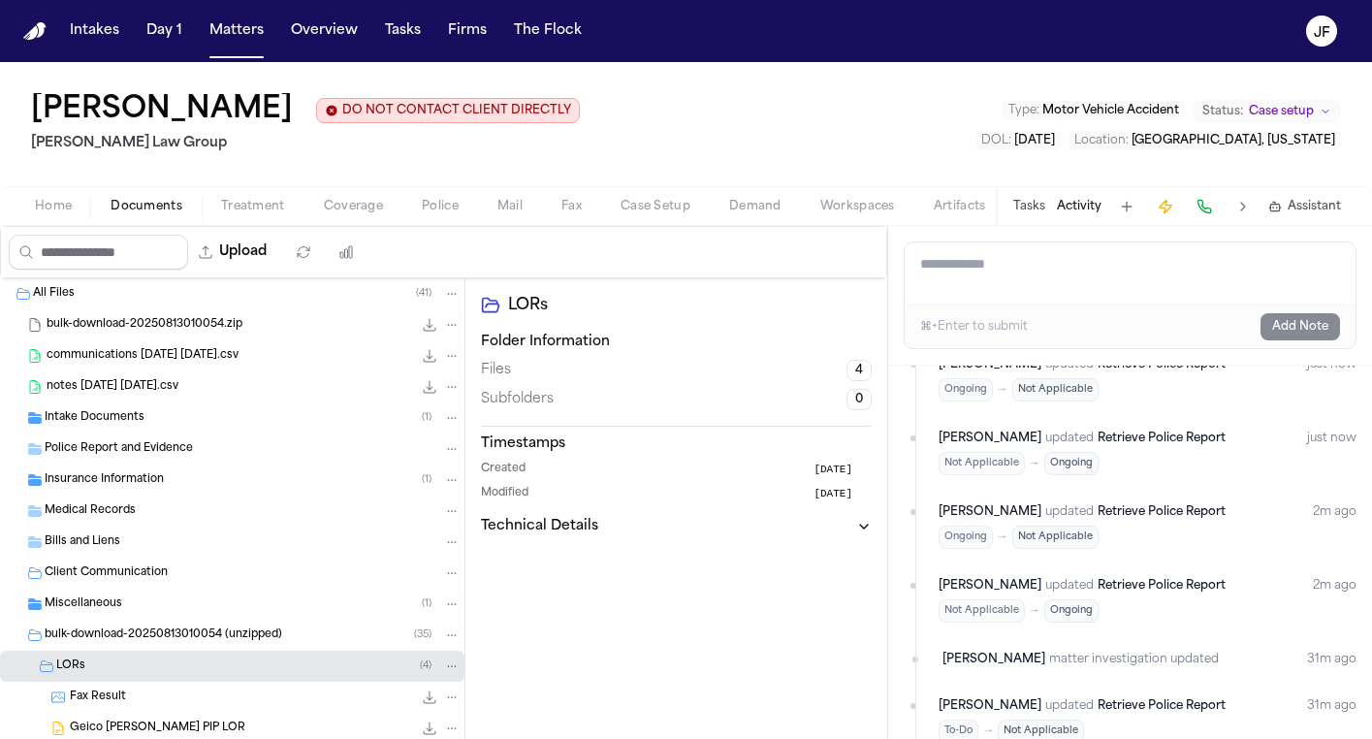
click at [144, 656] on div "LORs ( 4 )" at bounding box center [232, 666] width 464 height 31
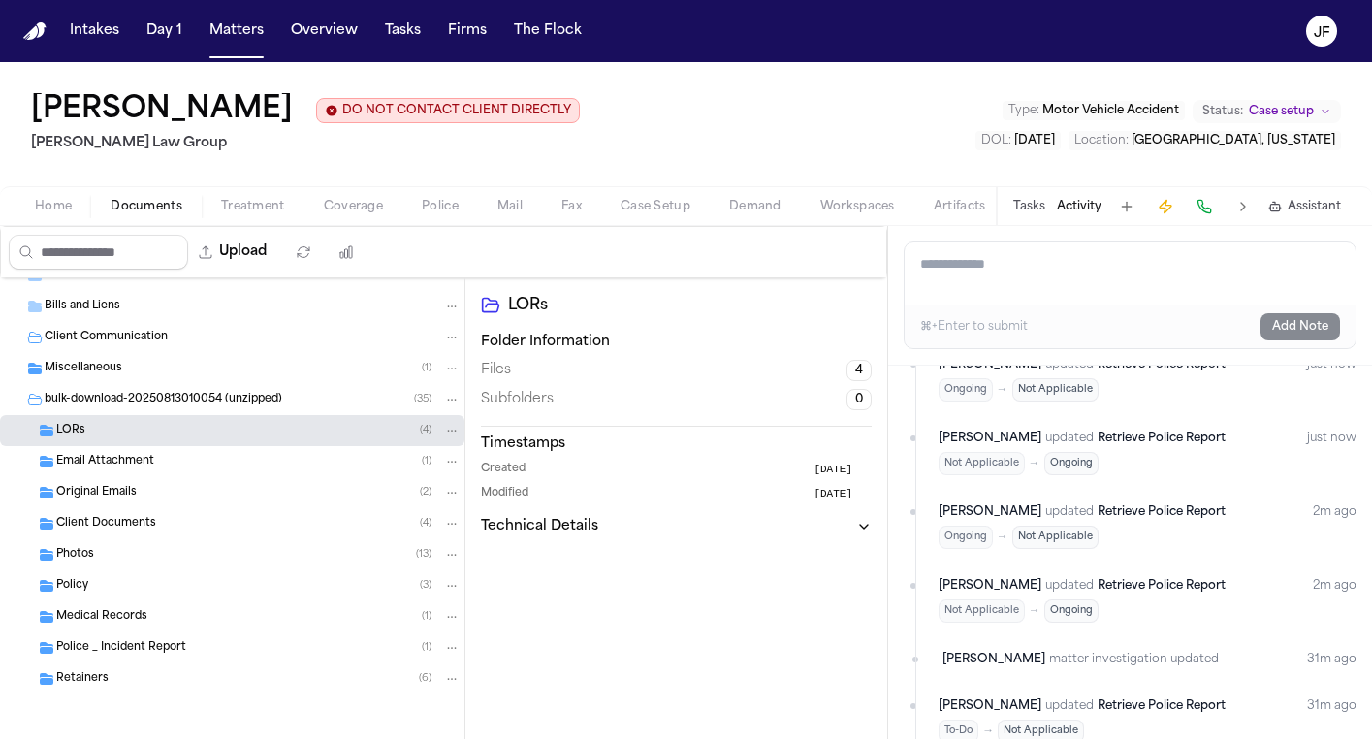
scroll to position [238, 0]
click at [118, 574] on div "Policy ( 3 )" at bounding box center [232, 585] width 464 height 31
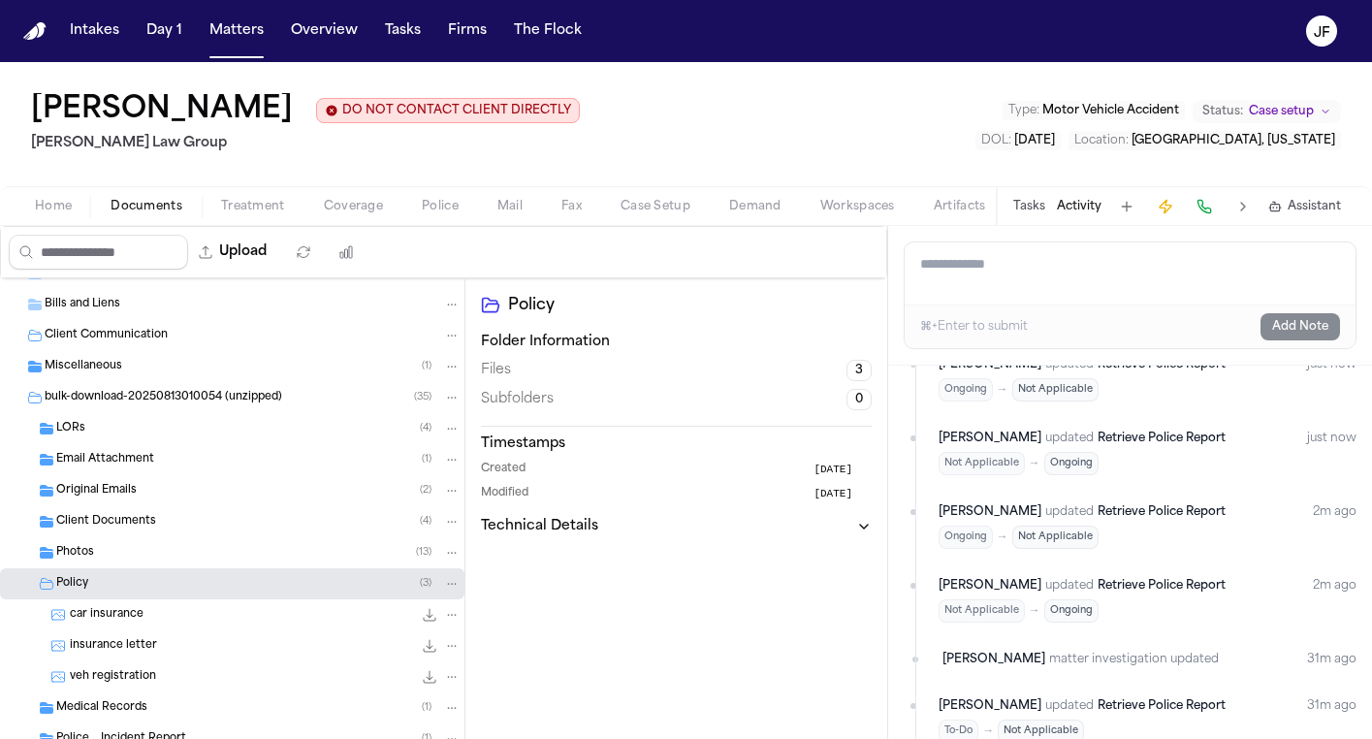
click at [138, 651] on span "insurance letter" at bounding box center [113, 646] width 87 height 16
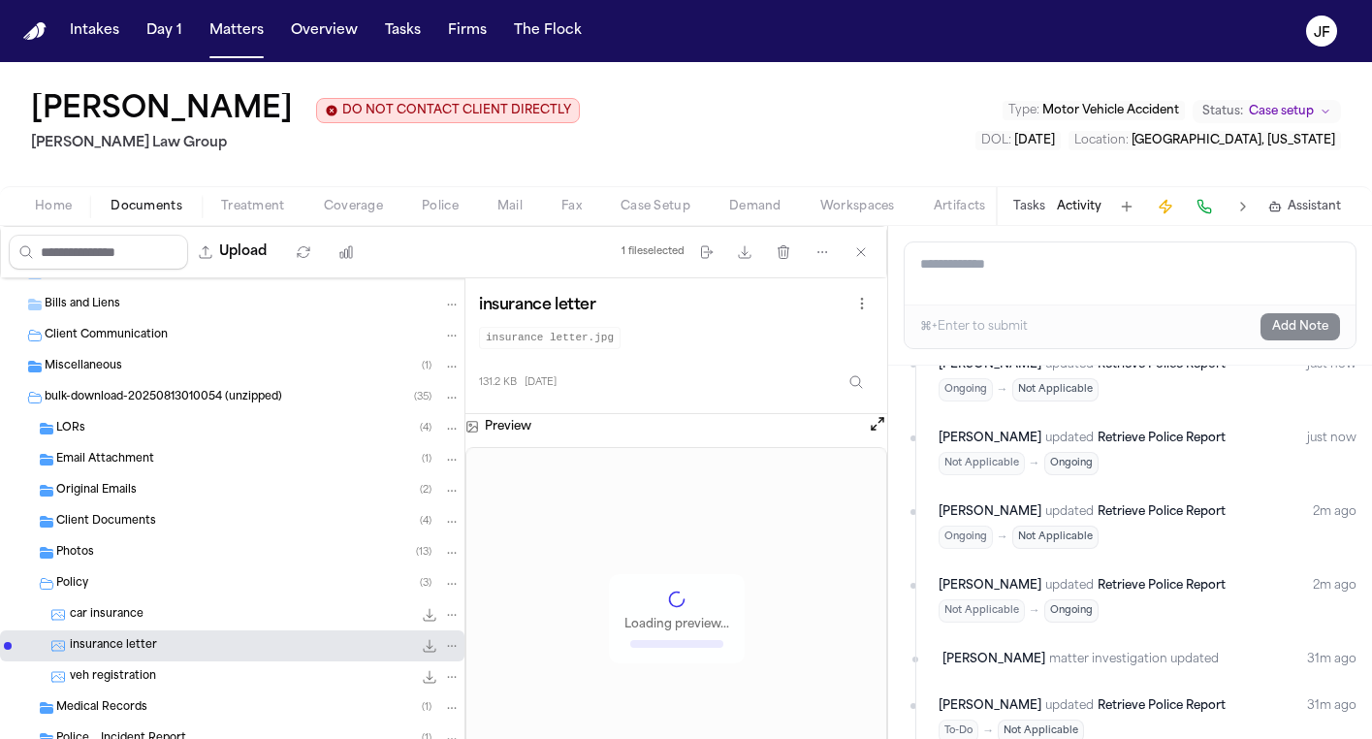
click at [138, 618] on span "car insurance" at bounding box center [107, 615] width 74 height 16
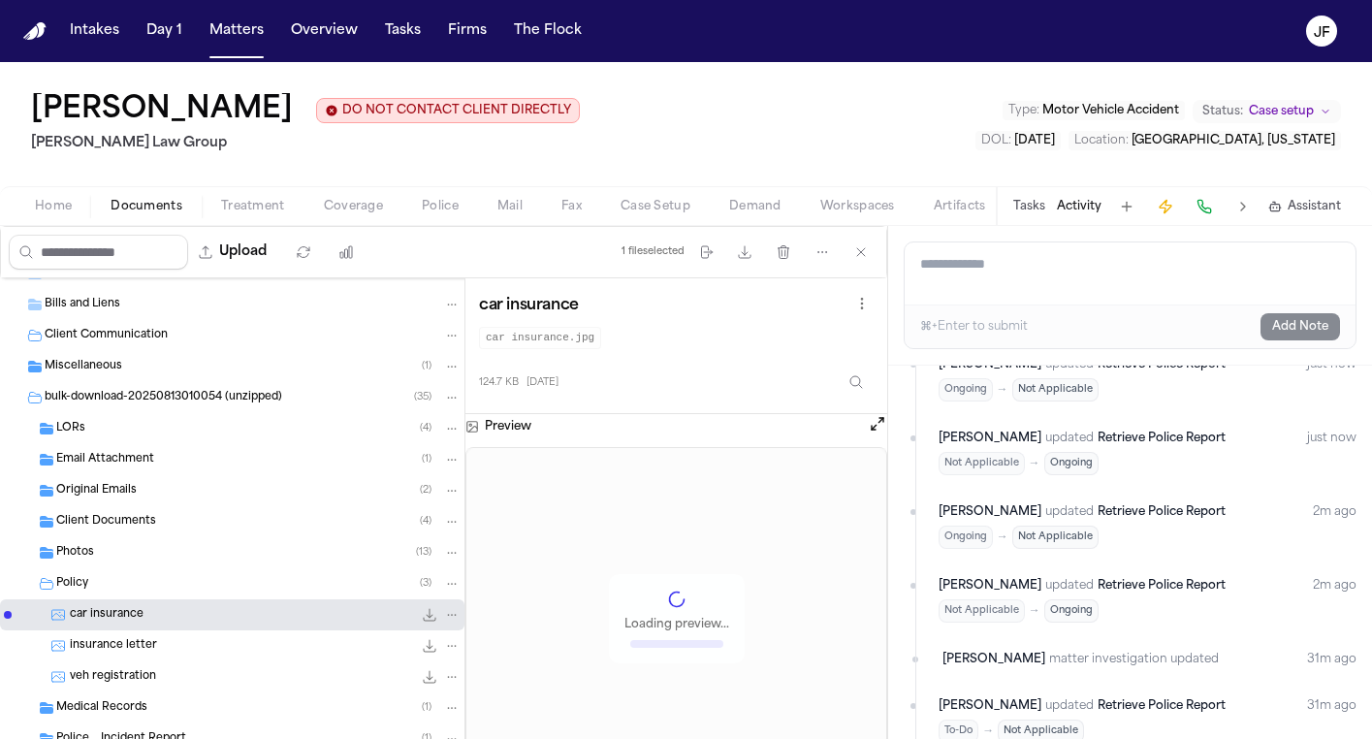
click at [144, 661] on div "insurance letter 131.2 KB • JPG" at bounding box center [232, 645] width 464 height 31
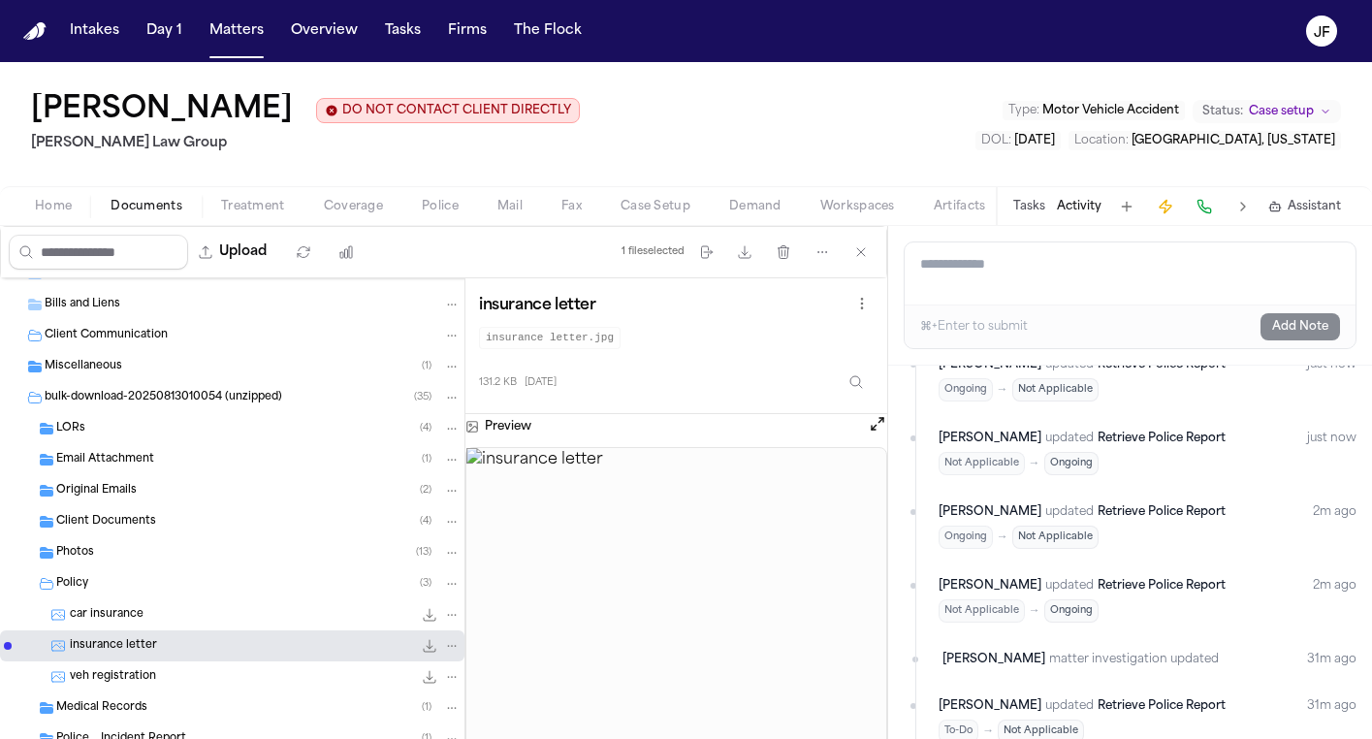
click at [123, 596] on div "Policy ( 3 )" at bounding box center [232, 583] width 464 height 31
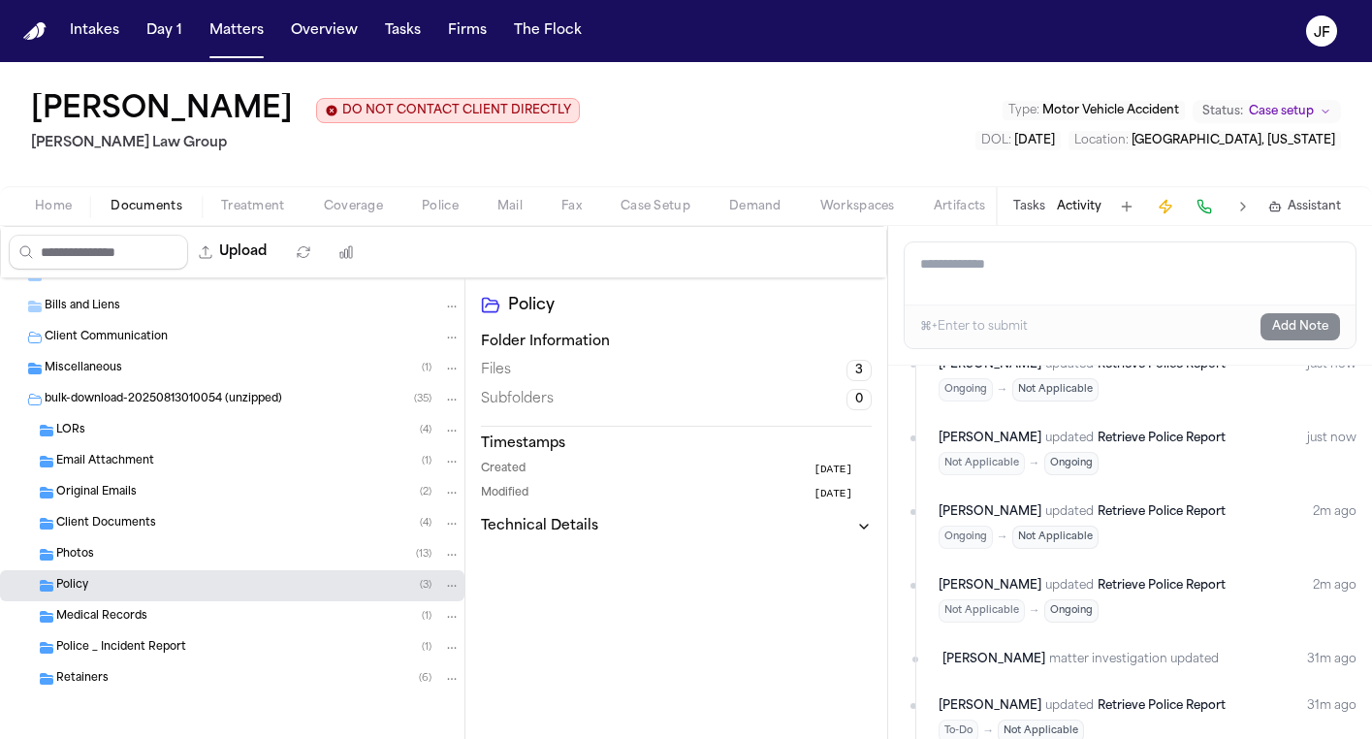
click at [130, 650] on span "Police _ Incident Report" at bounding box center [121, 648] width 130 height 16
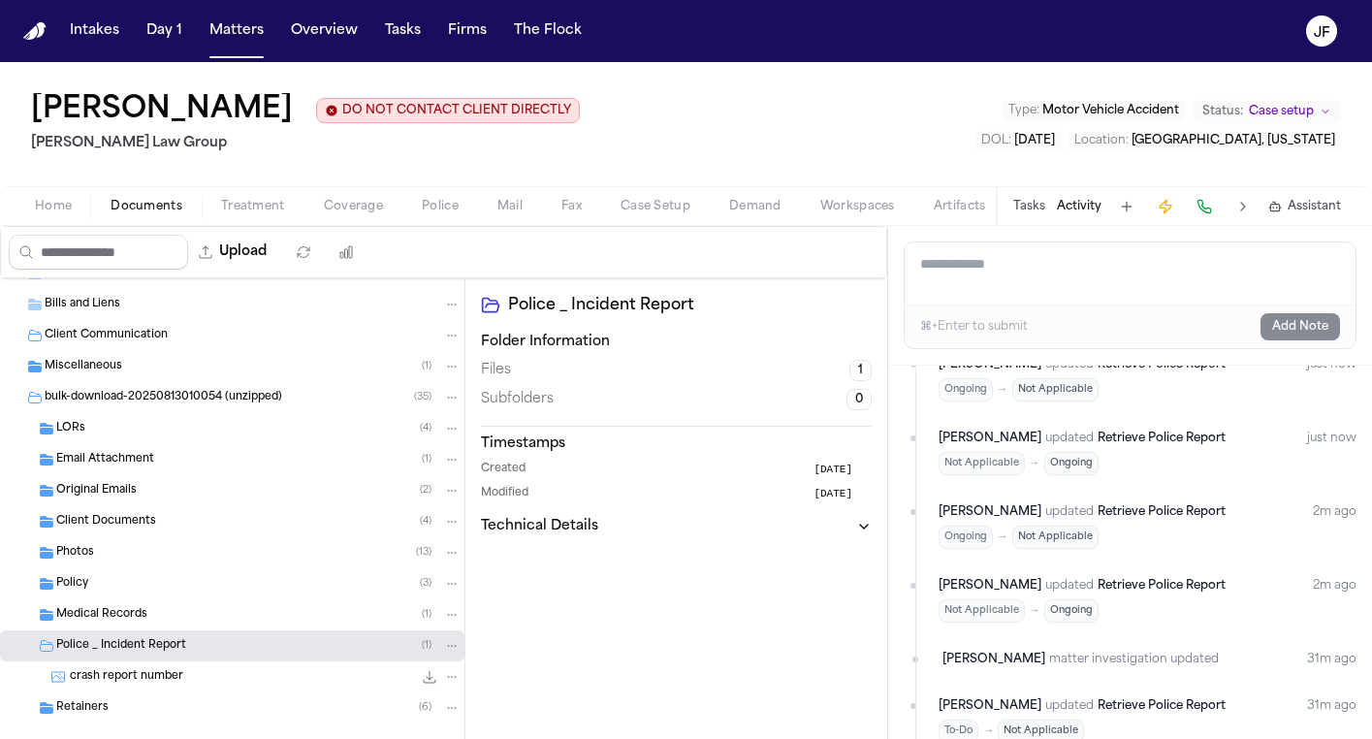
click at [131, 672] on span "crash report number" at bounding box center [126, 677] width 113 height 16
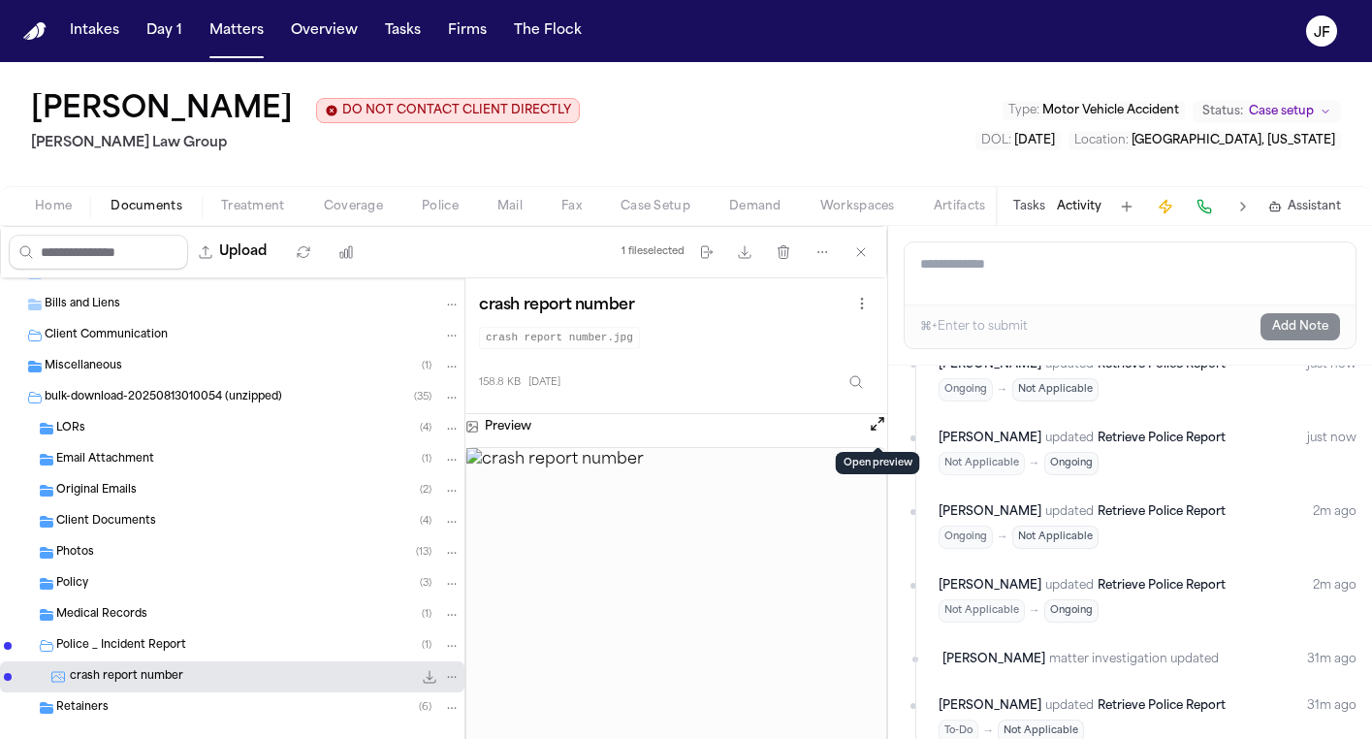
click at [873, 430] on button "Open preview" at bounding box center [877, 423] width 19 height 19
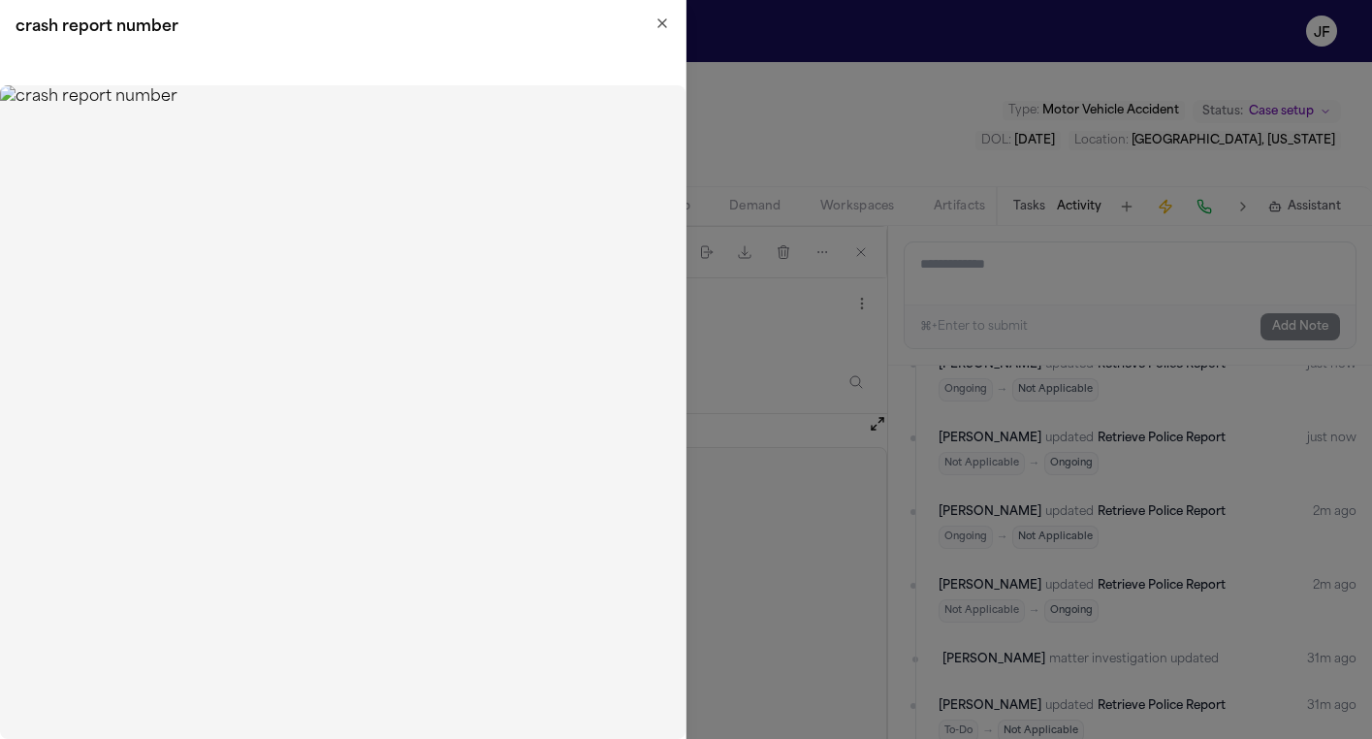
click at [660, 25] on icon "button" at bounding box center [662, 23] width 8 height 8
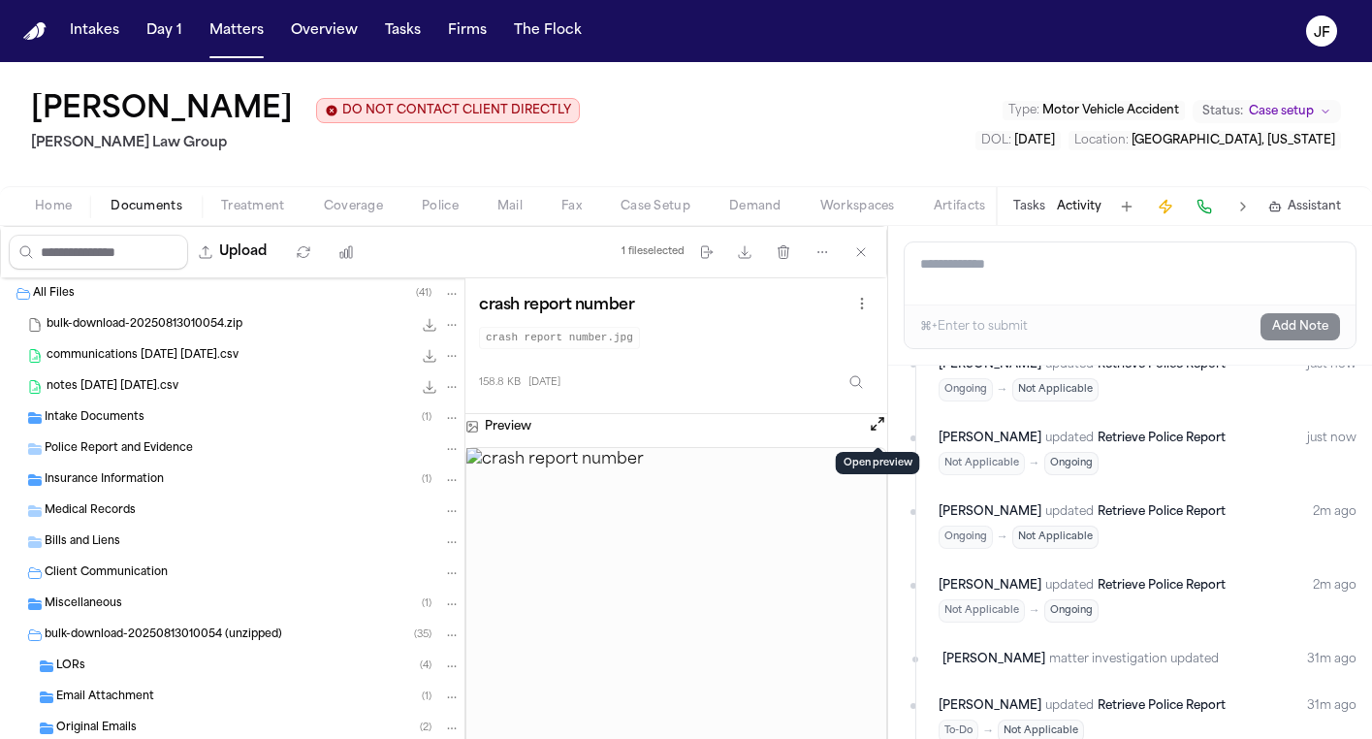
scroll to position [0, 0]
click at [194, 427] on div "Intake Documents ( 1 )" at bounding box center [253, 417] width 416 height 17
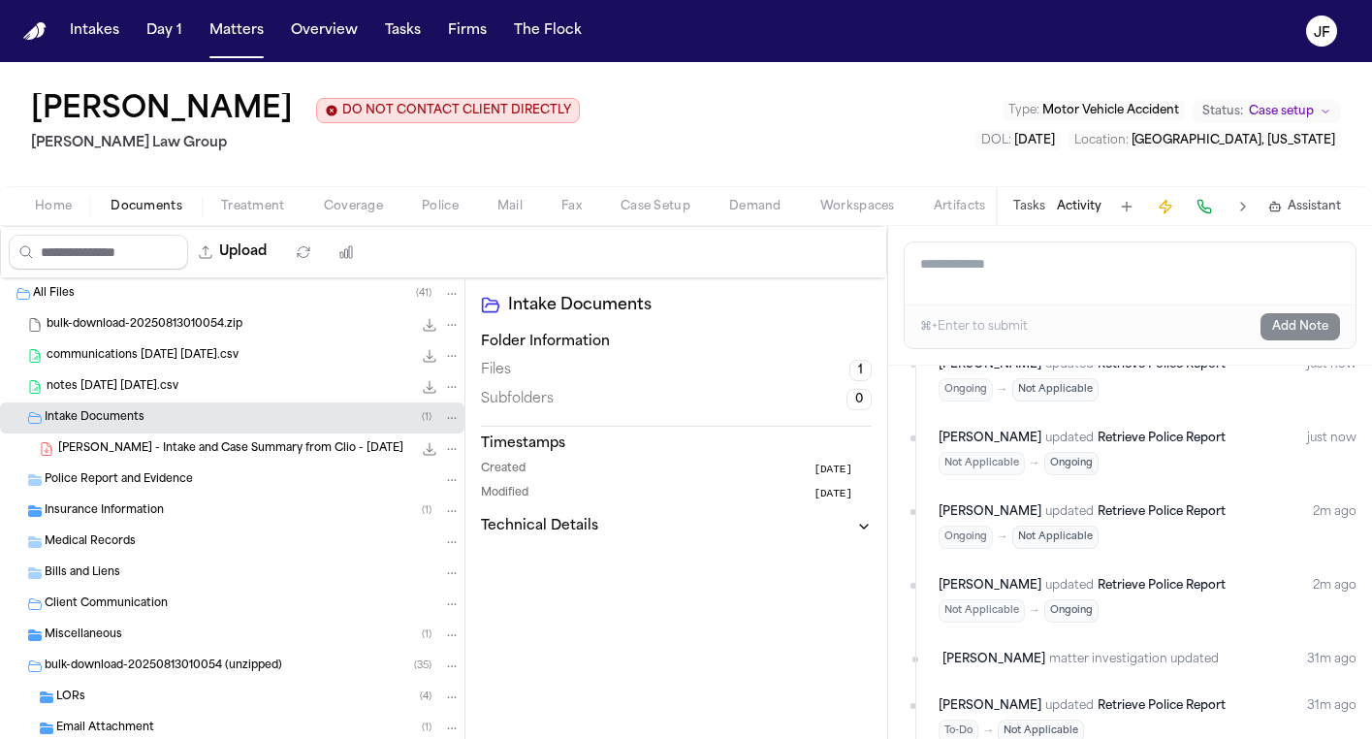
click at [212, 475] on div "Police Report and Evidence" at bounding box center [253, 479] width 416 height 17
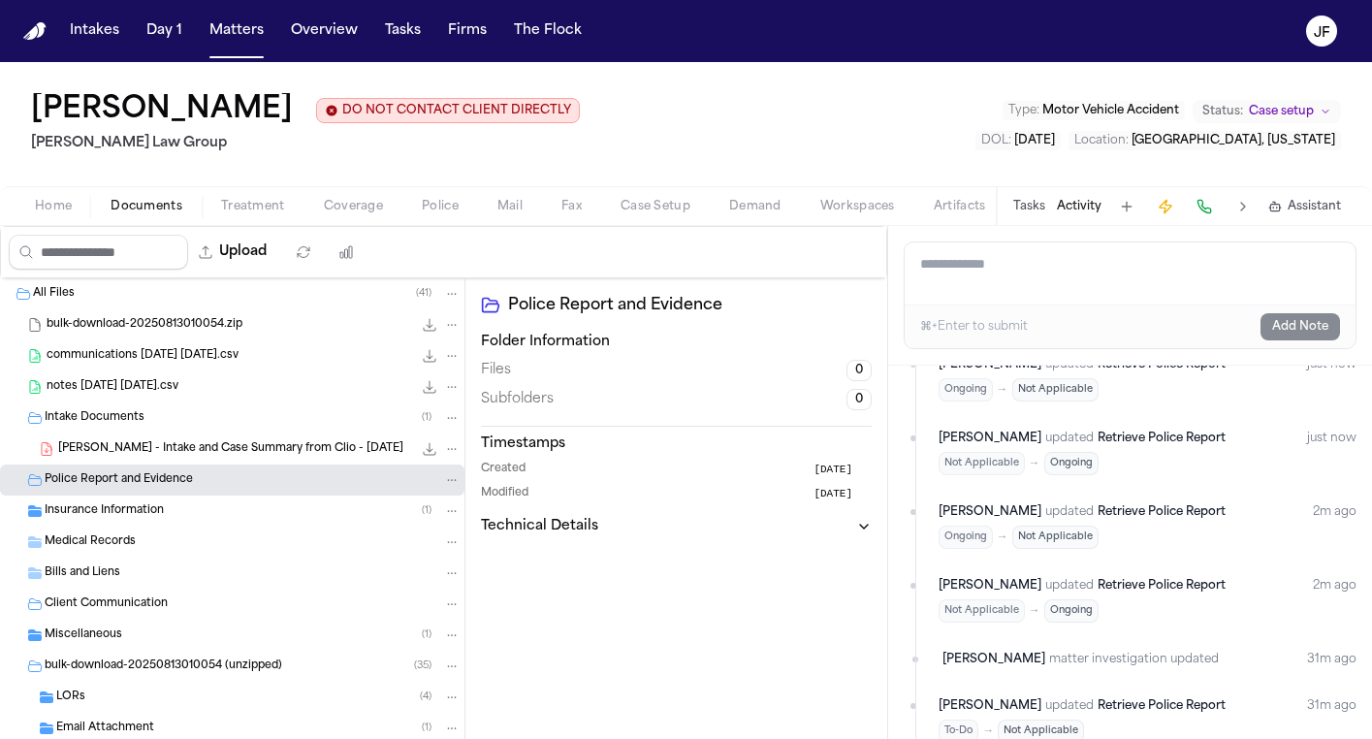
click at [224, 456] on span "F. Ramirez - Intake and Case Summary from Clio - 8.8.25" at bounding box center [230, 449] width 345 height 16
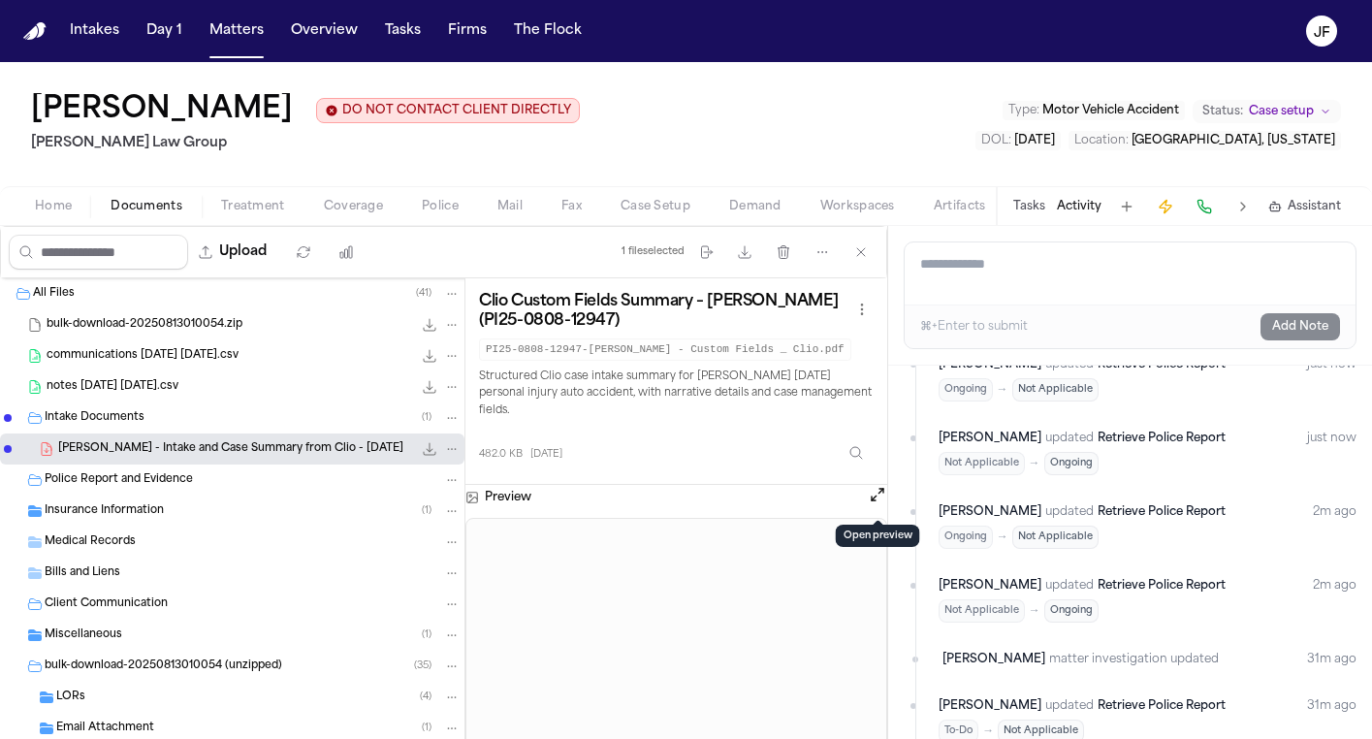
click at [878, 503] on button "Open preview" at bounding box center [877, 494] width 19 height 19
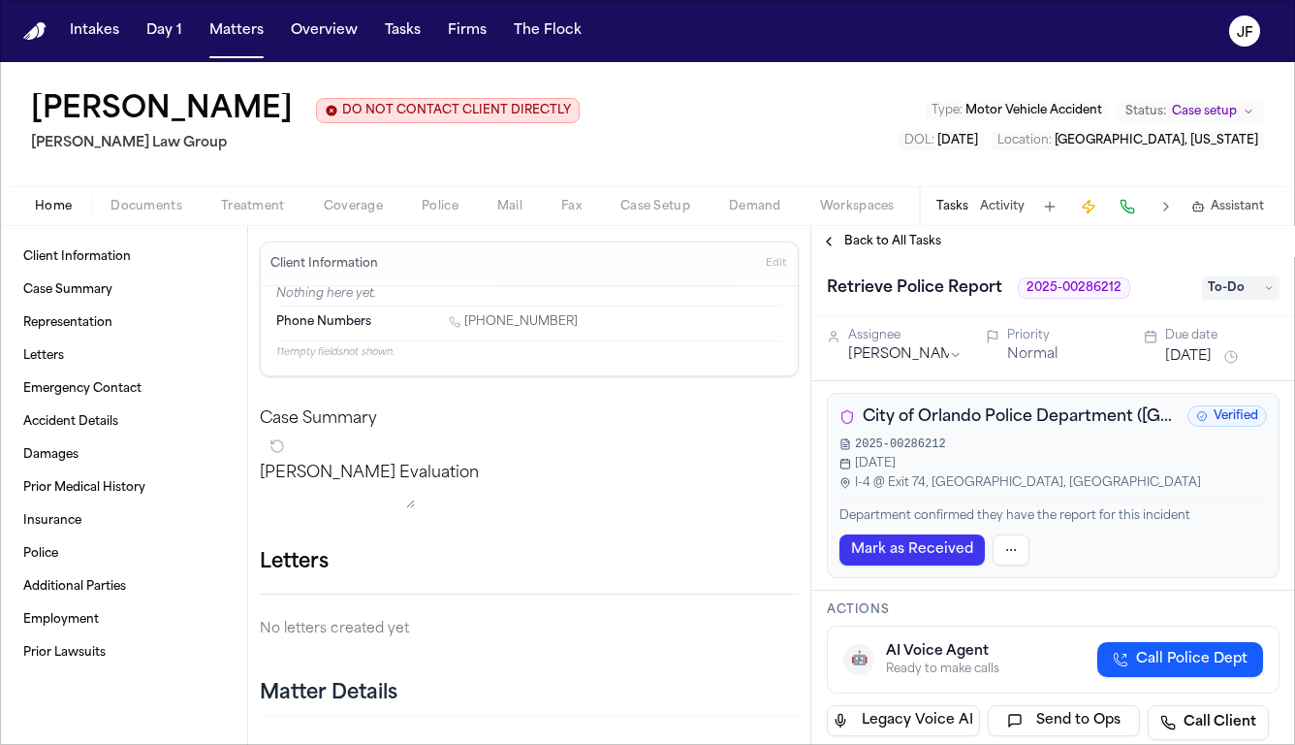
click at [979, 431] on div "City of Orlando Police Department (FL) Verified 2025-00286212 Aug 8, 2025 I-4 @…" at bounding box center [1053, 485] width 453 height 185
click at [1003, 421] on span "City of Orlando Police Department ([GEOGRAPHIC_DATA])" at bounding box center [1021, 416] width 317 height 23
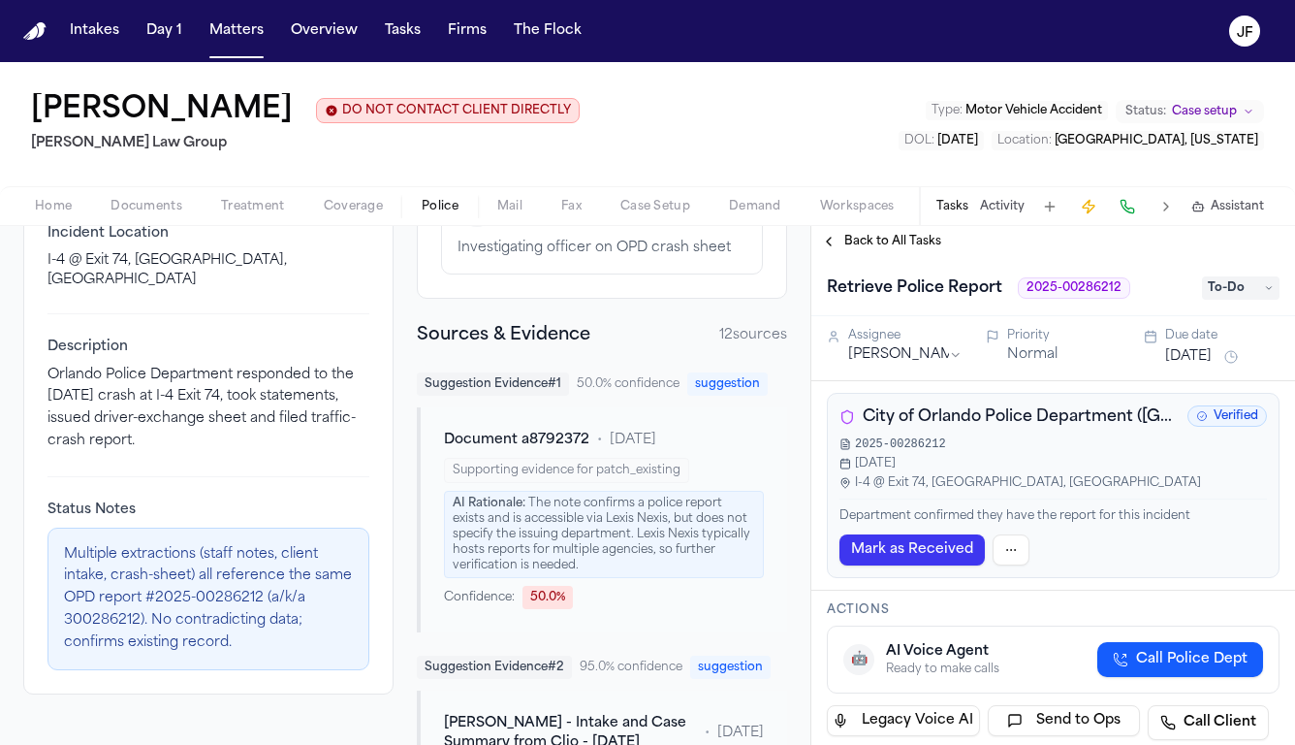
scroll to position [362, 0]
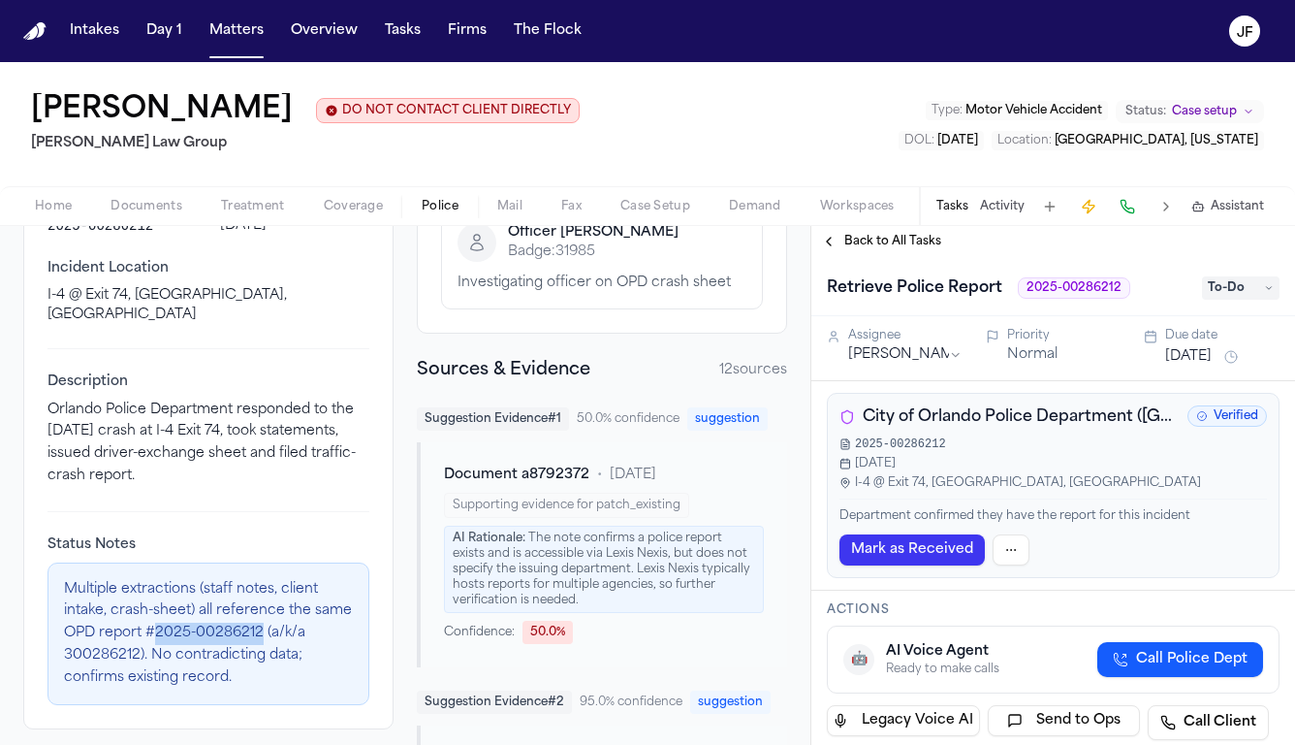
drag, startPoint x: 197, startPoint y: 615, endPoint x: 303, endPoint y: 612, distance: 106.7
click at [303, 612] on p "Multiple extractions (staff notes, client intake, crash-sheet) all reference th…" at bounding box center [208, 634] width 289 height 111
copy p "2025-00286212"
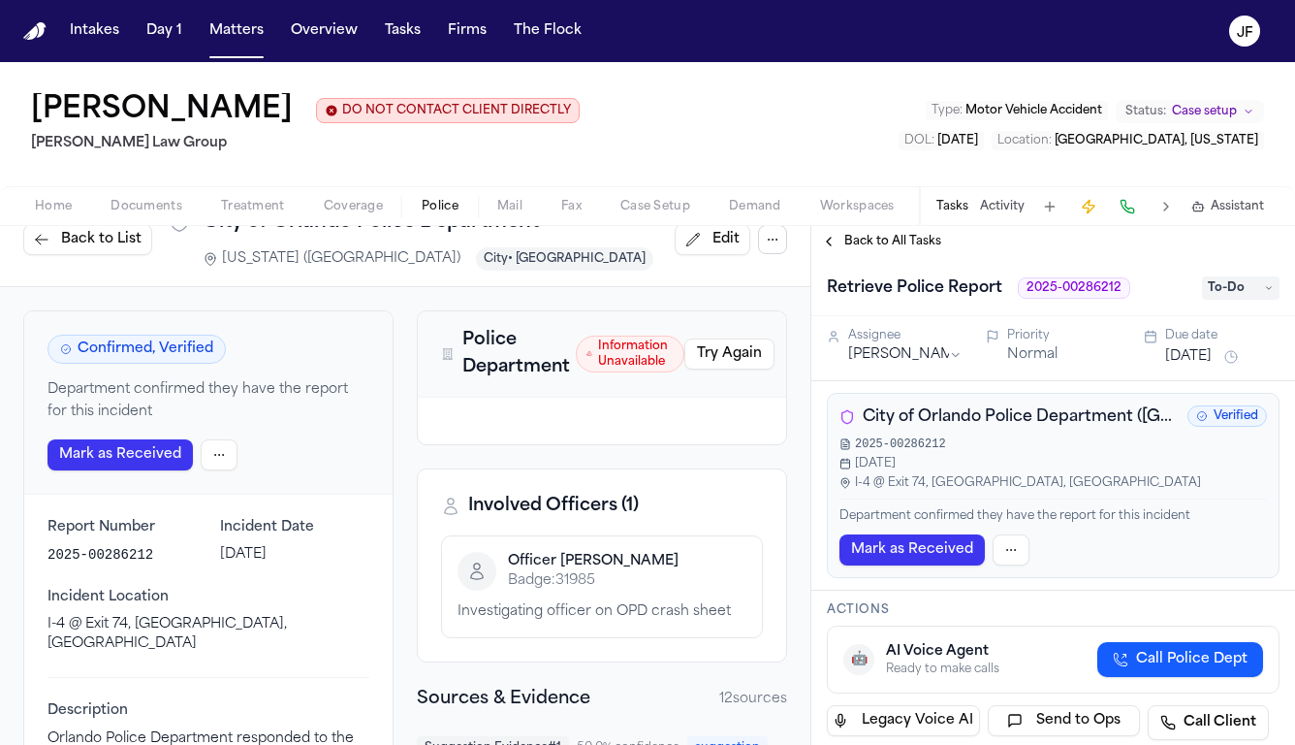
scroll to position [30, 0]
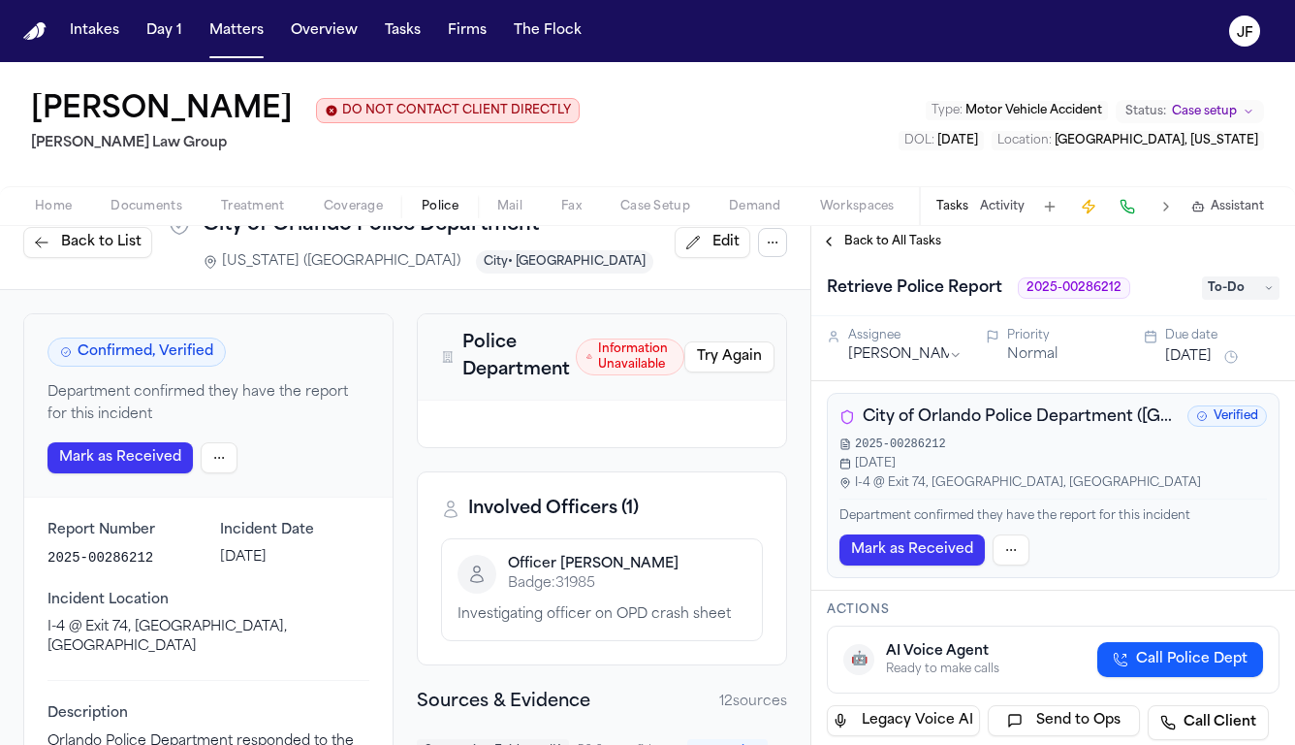
click at [155, 202] on span "Documents" at bounding box center [147, 207] width 72 height 16
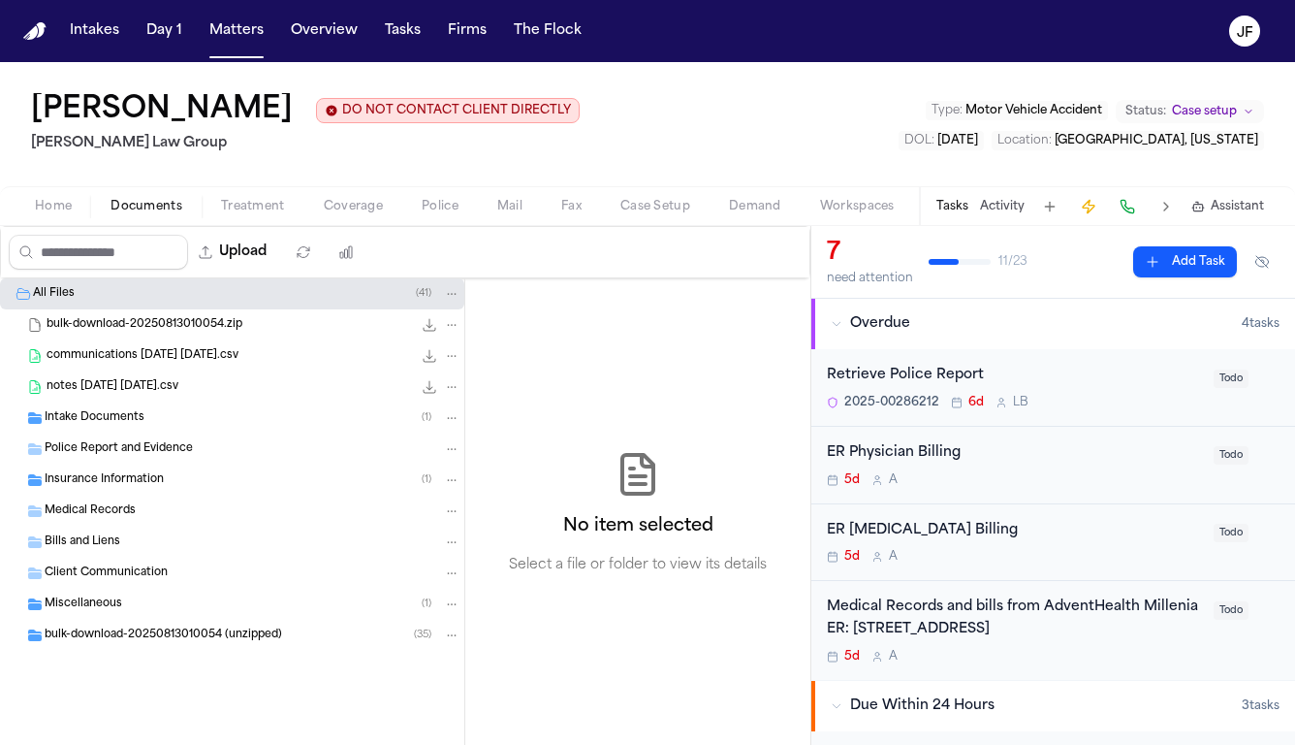
click at [116, 460] on div "Police Report and Evidence" at bounding box center [232, 448] width 464 height 31
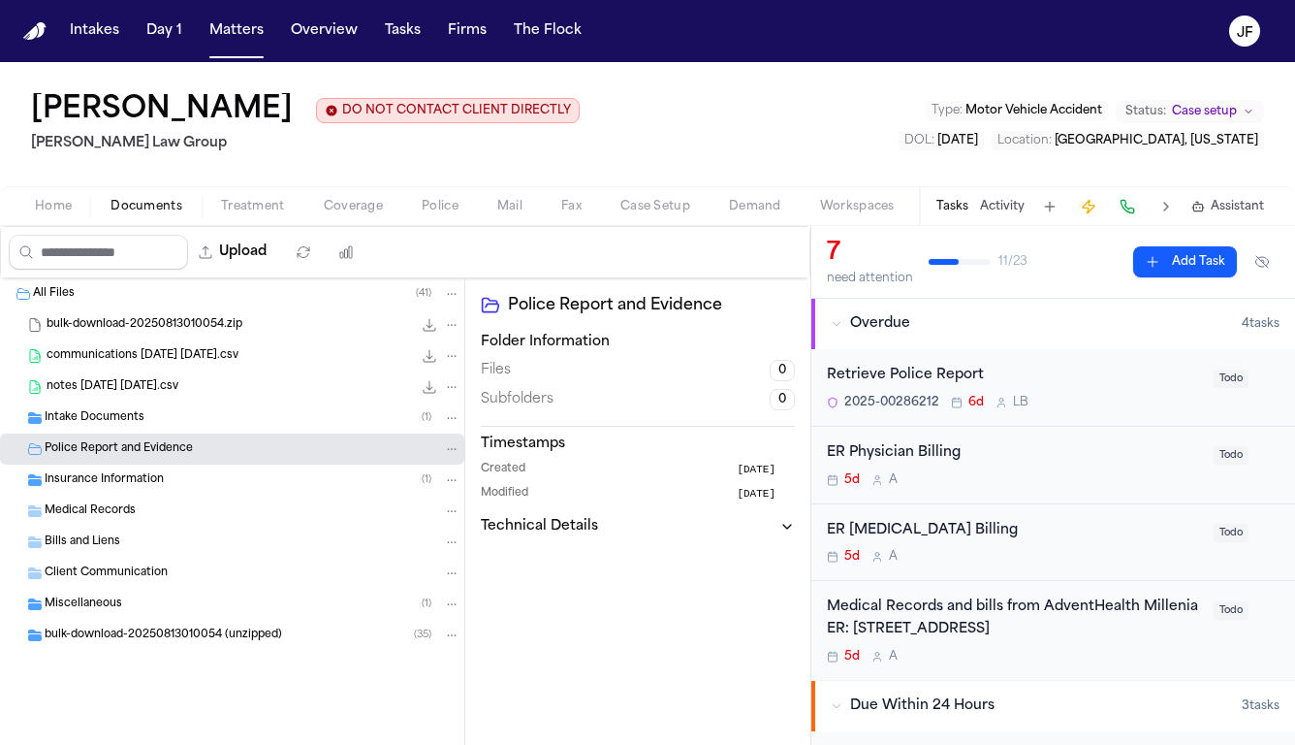
click at [125, 429] on div "Intake Documents ( 1 )" at bounding box center [232, 417] width 464 height 31
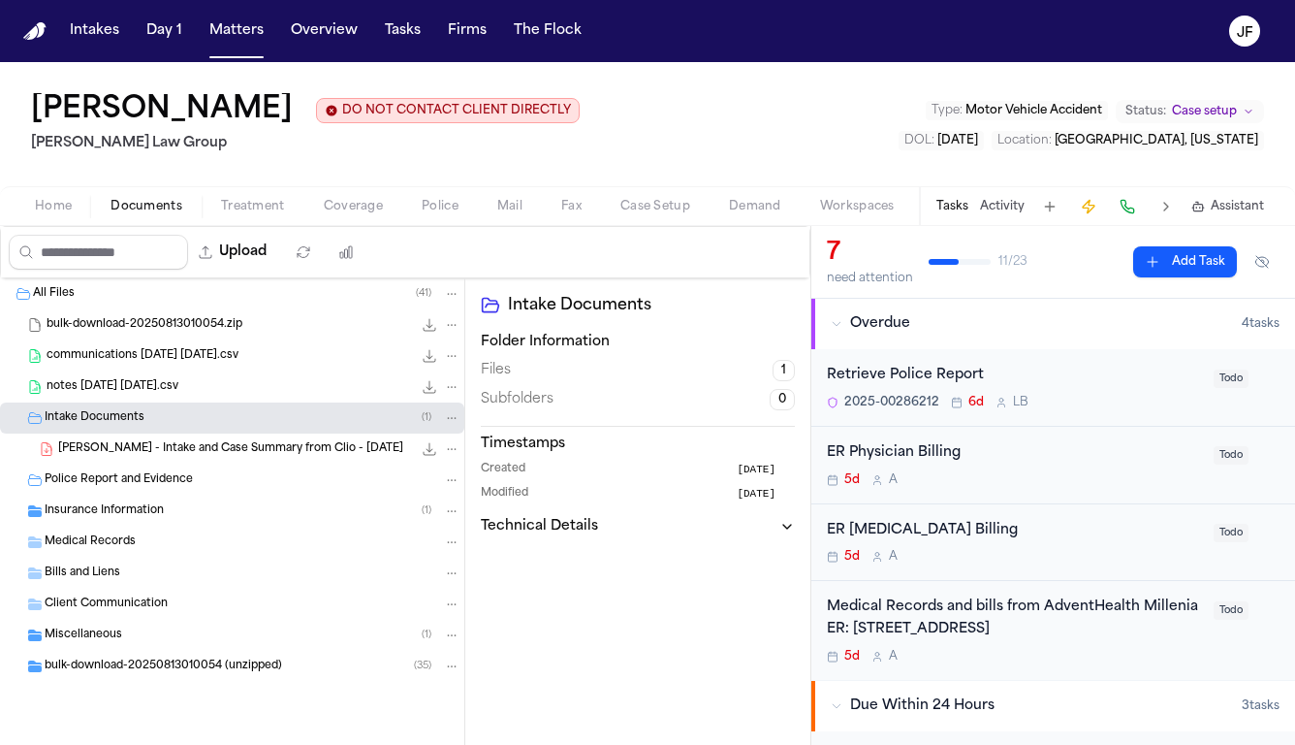
click at [132, 459] on div "F. Ramirez - Intake and Case Summary from Clio - 8.8.25 482.0 KB • PDF" at bounding box center [259, 448] width 402 height 19
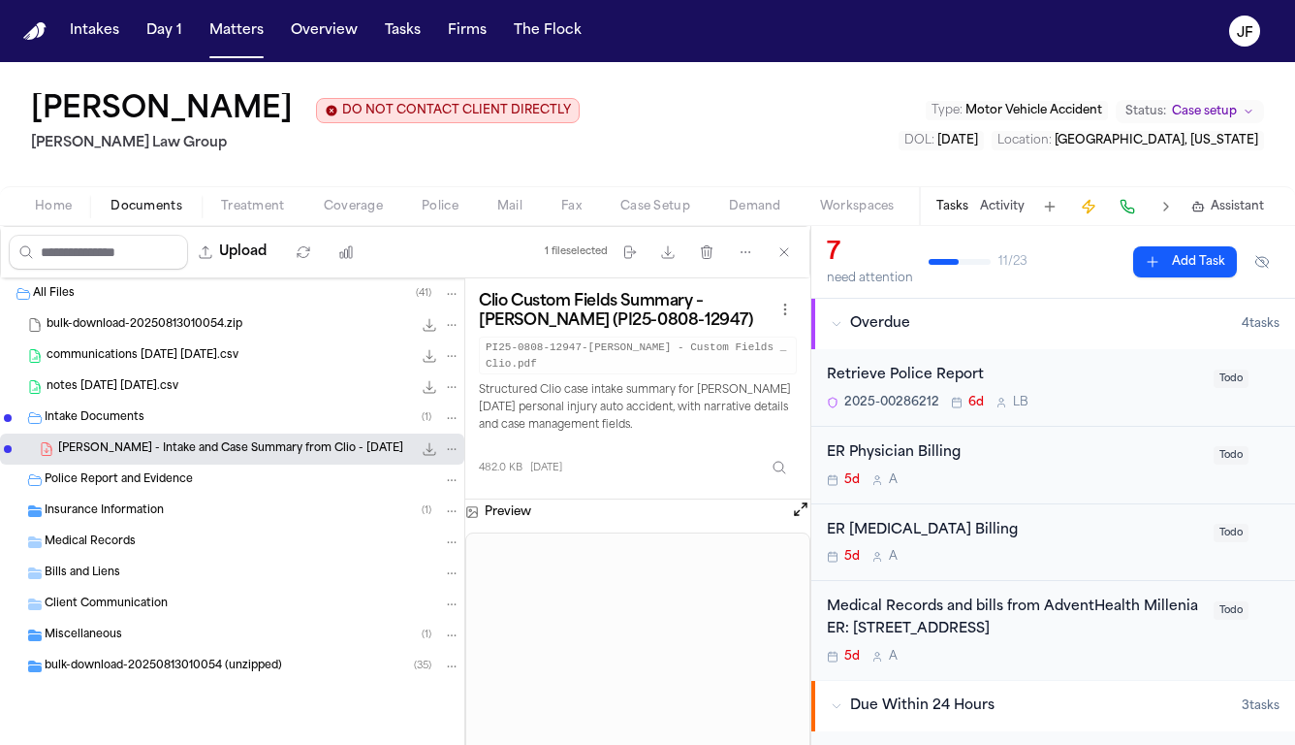
click at [429, 450] on icon "File: F. Ramirez - Intake and Case Summary from Clio - 8.8.25" at bounding box center [430, 449] width 16 height 16
click at [240, 515] on div "Insurance Information ( 1 )" at bounding box center [253, 510] width 416 height 17
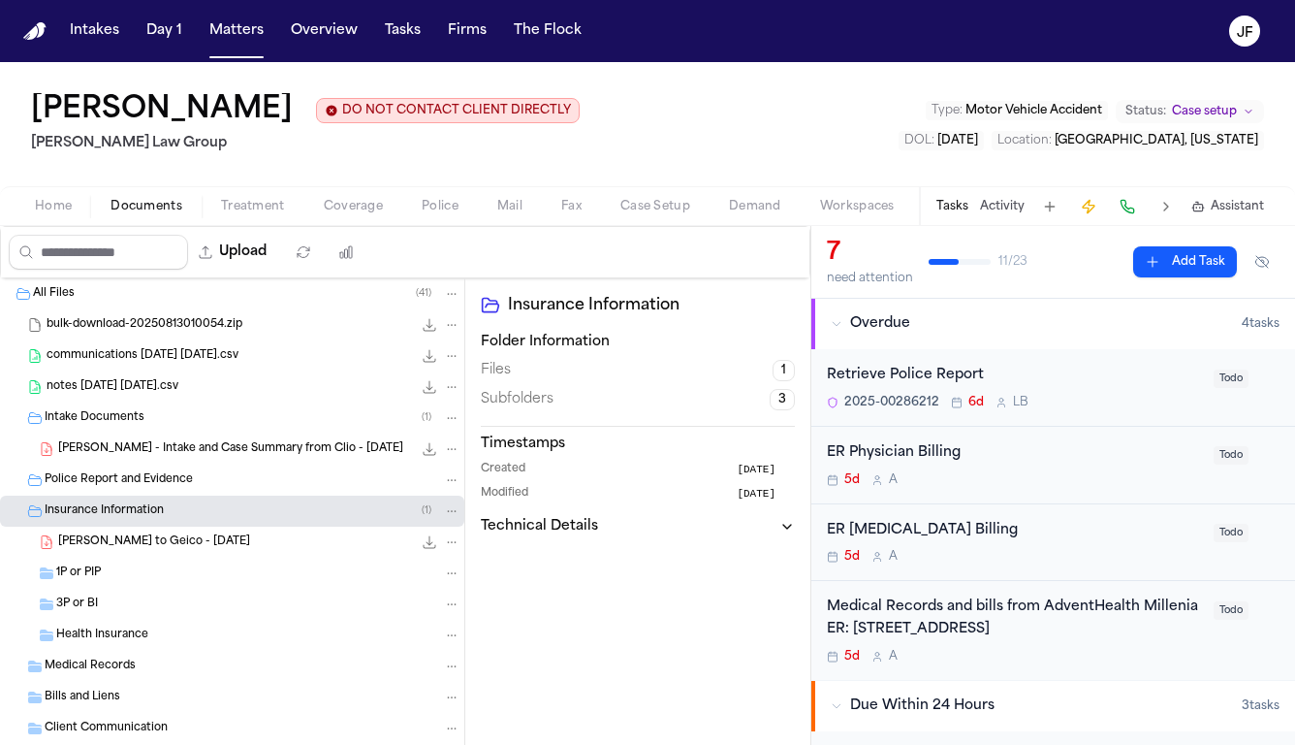
click at [231, 544] on span "F. Ramirez - LOR to Geico - 8.12.25" at bounding box center [154, 542] width 192 height 16
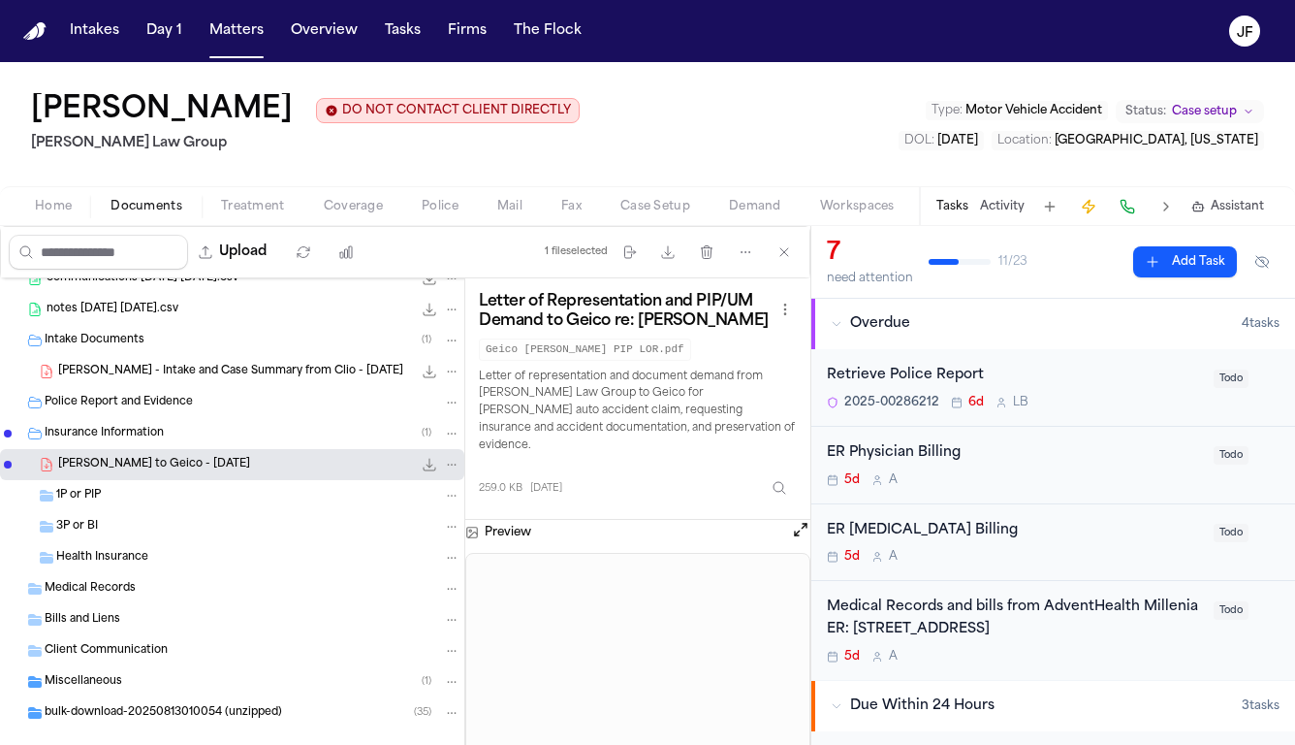
scroll to position [95, 0]
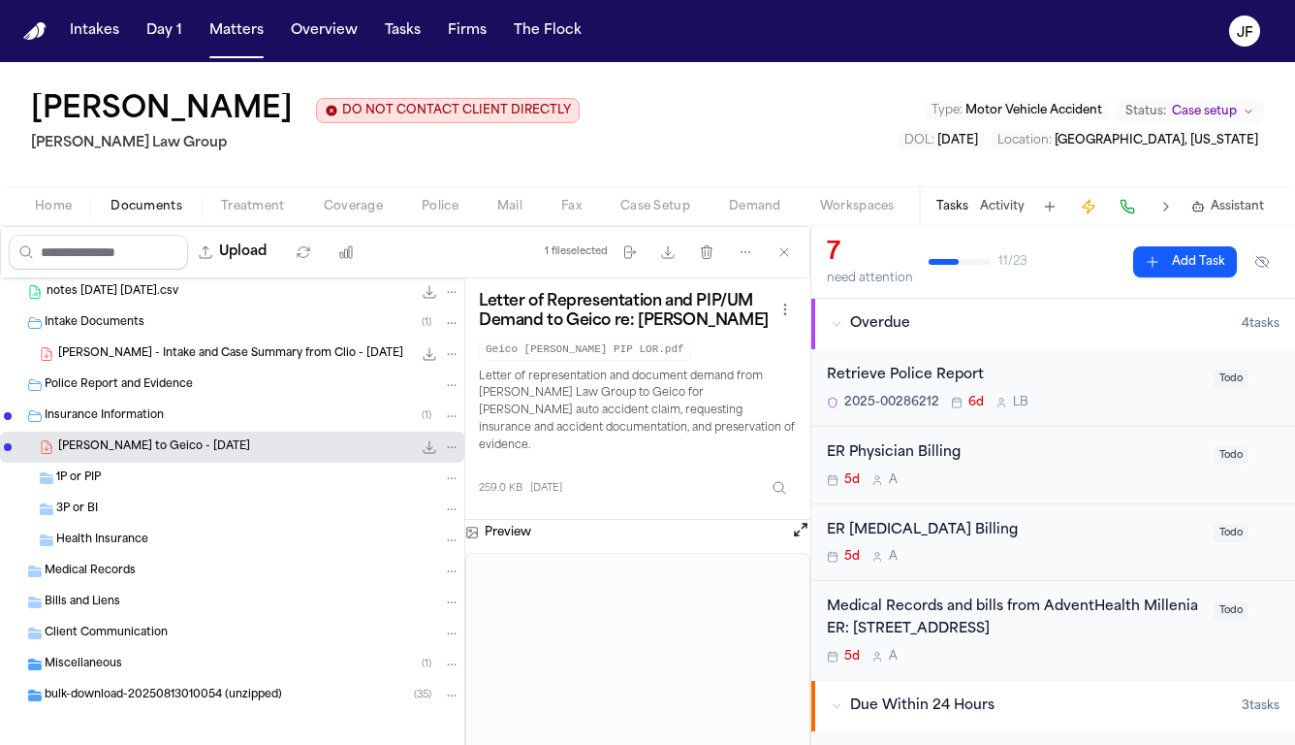
click at [147, 415] on span "Insurance Information" at bounding box center [104, 416] width 119 height 16
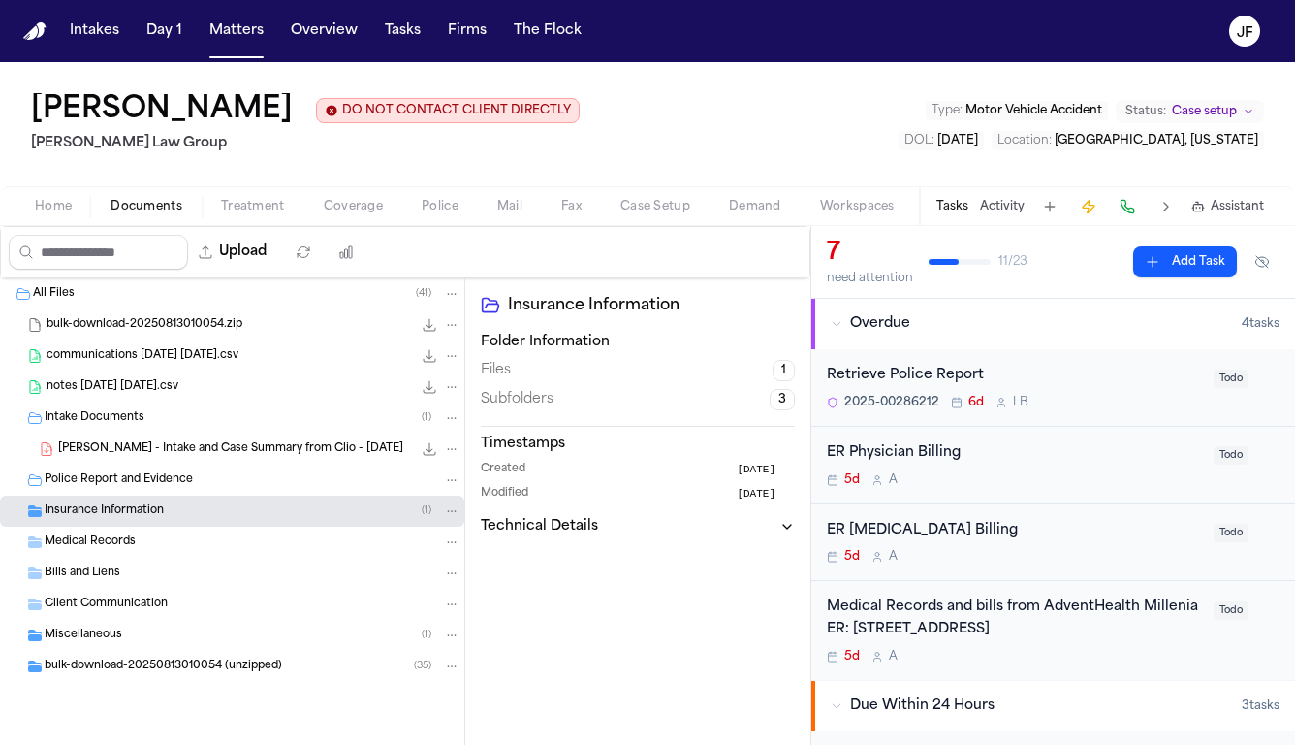
scroll to position [0, 0]
click at [126, 623] on div "Miscellaneous ( 1 )" at bounding box center [232, 635] width 464 height 31
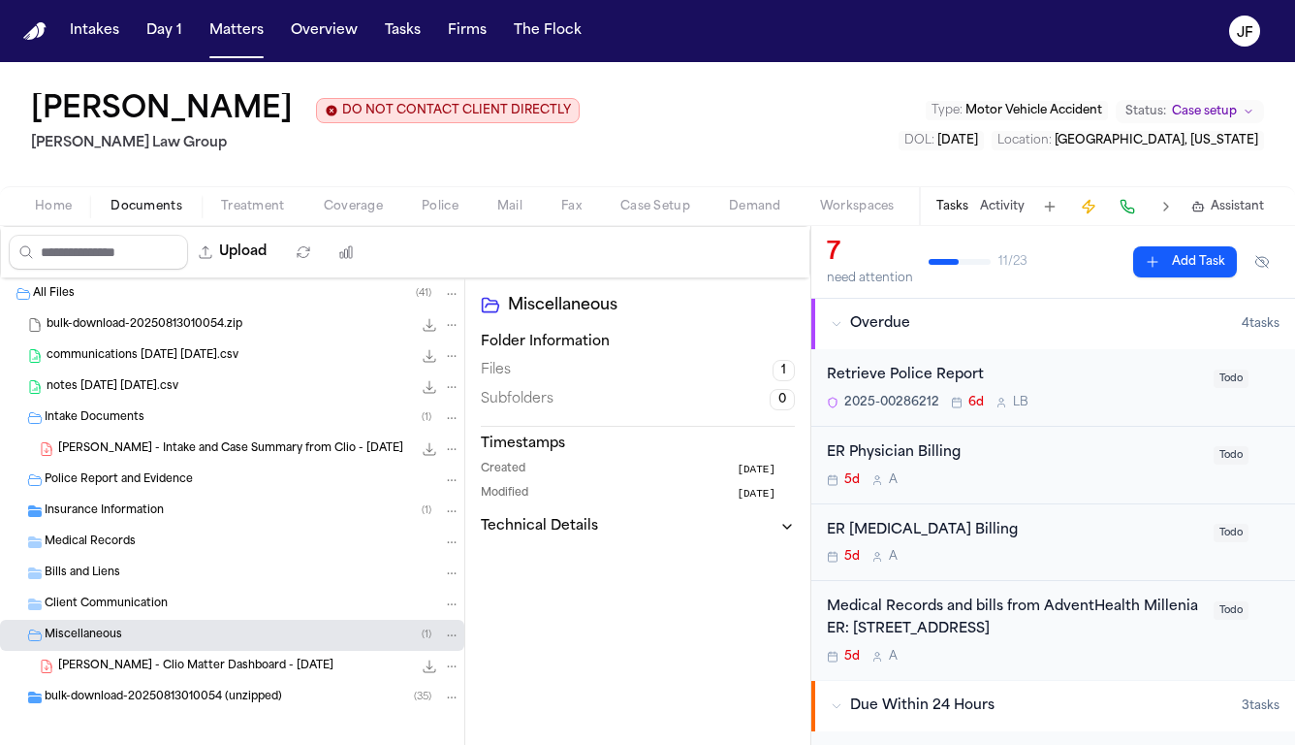
click at [142, 662] on span "F. Ramirez - Clio Matter Dashboard - 8.8.25" at bounding box center [195, 666] width 275 height 16
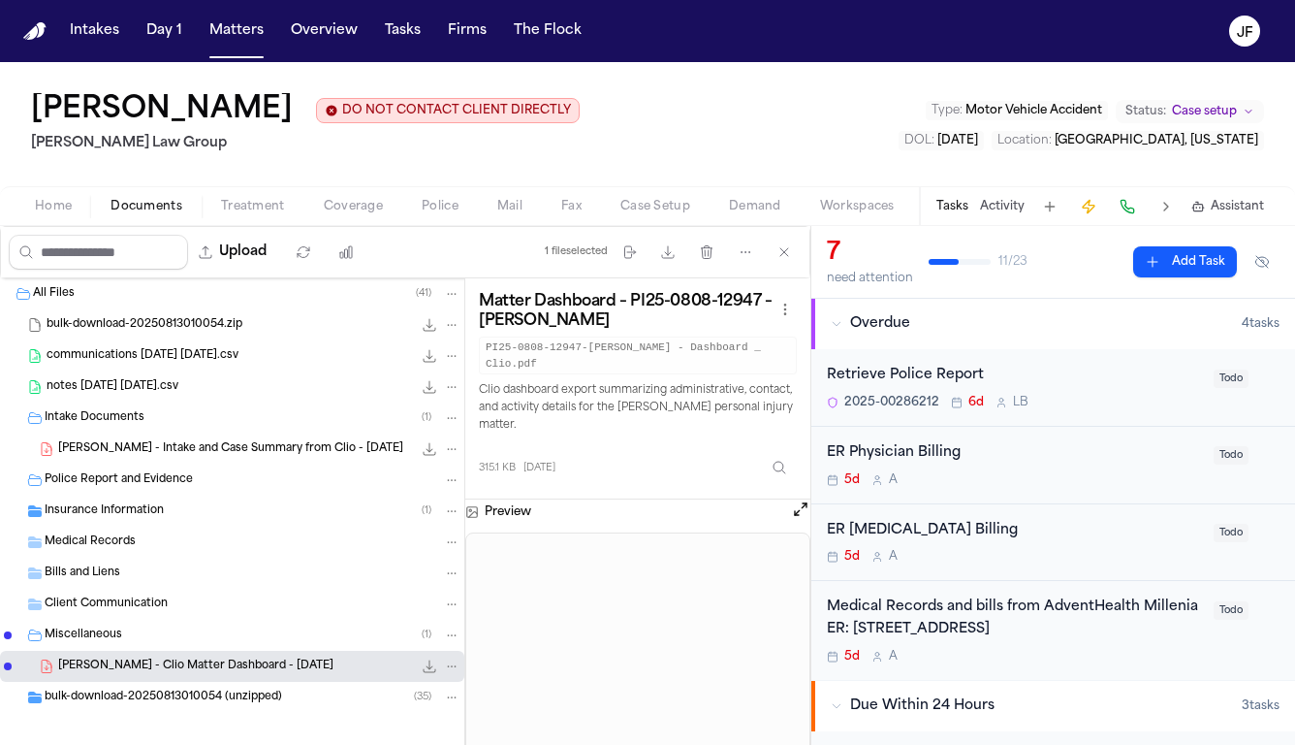
click at [144, 639] on div "Miscellaneous ( 1 )" at bounding box center [253, 634] width 416 height 17
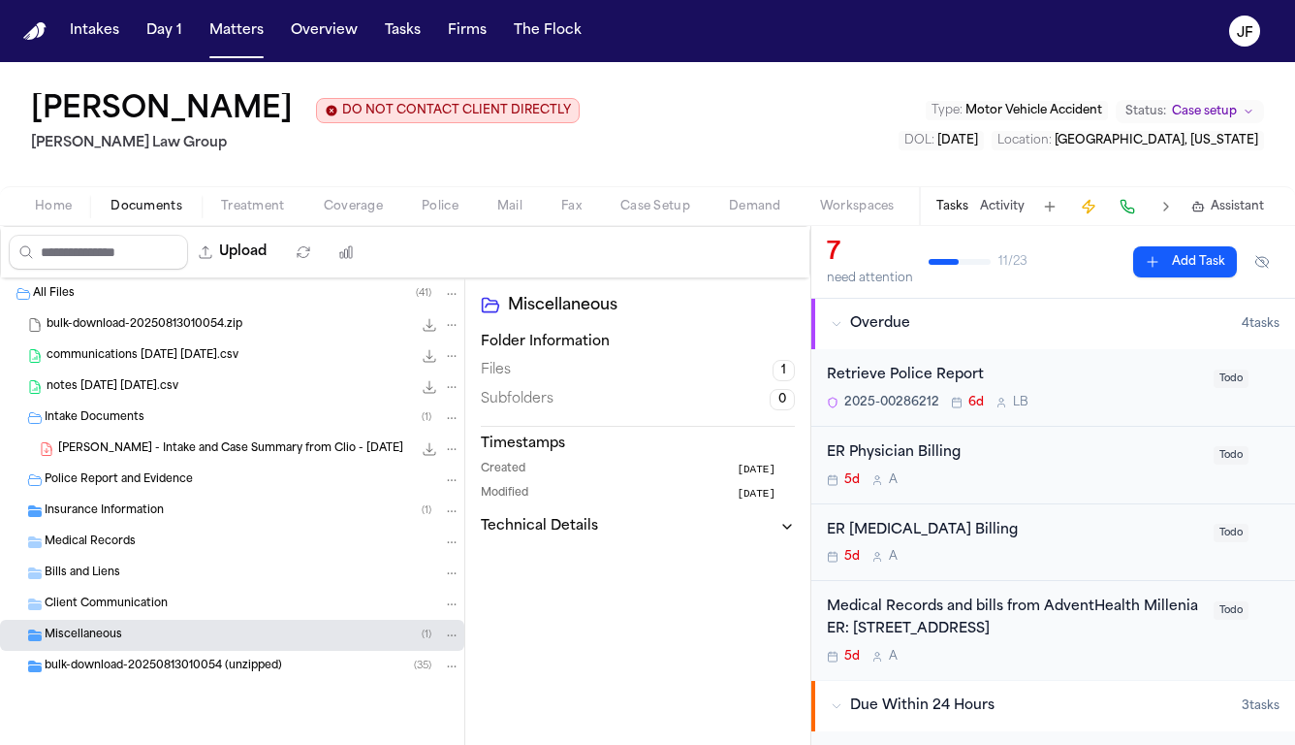
click at [144, 657] on div "bulk-download-20250813010054 (unzipped) ( 35 )" at bounding box center [232, 666] width 464 height 31
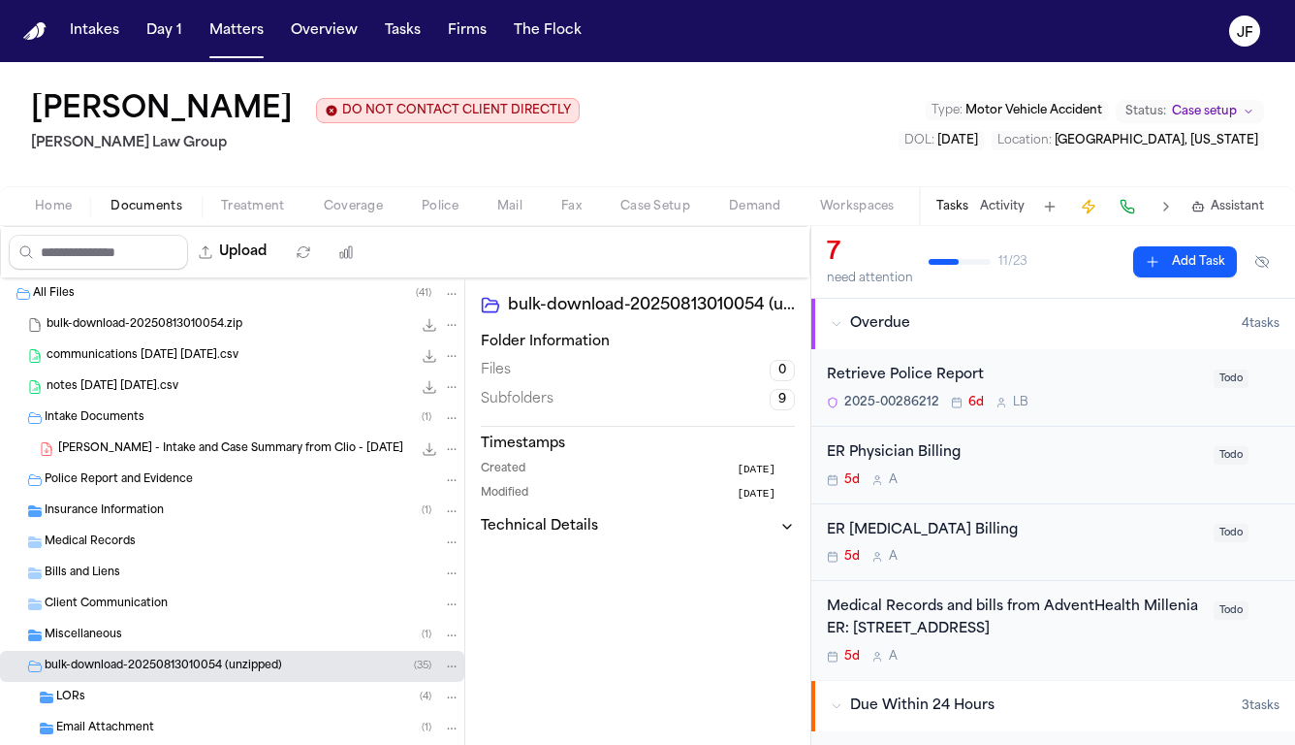
click at [144, 657] on div "bulk-download-20250813010054 (unzipped) ( 35 )" at bounding box center [232, 666] width 464 height 31
click at [659, 122] on div "Fredy Ramirez DO NOT CONTACT CLIENT DIRECTLY DO NOT CONTACT Morgan Law Group Ty…" at bounding box center [647, 124] width 1295 height 124
click at [917, 392] on div "Retrieve Police Report 2025-00286212 6d L B" at bounding box center [1014, 388] width 375 height 46
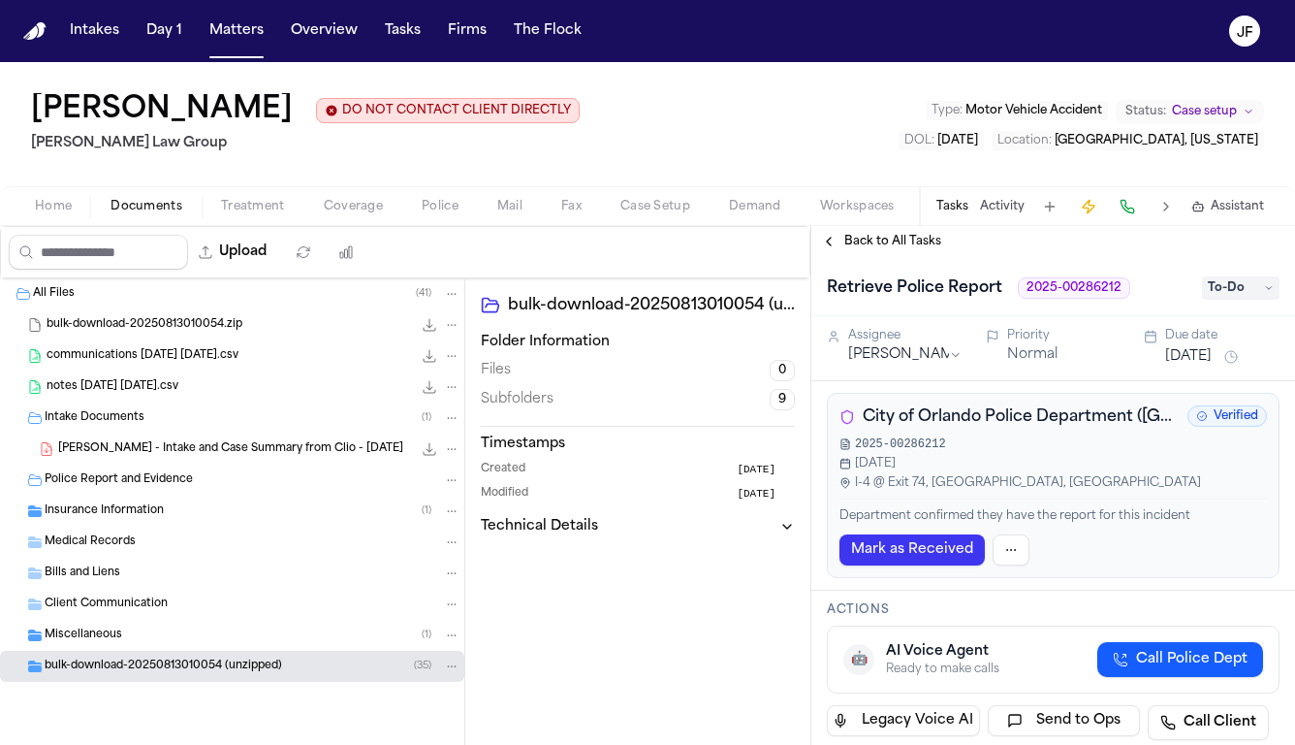
click at [1005, 413] on span "City of Orlando Police Department (FL)" at bounding box center [1021, 416] width 317 height 23
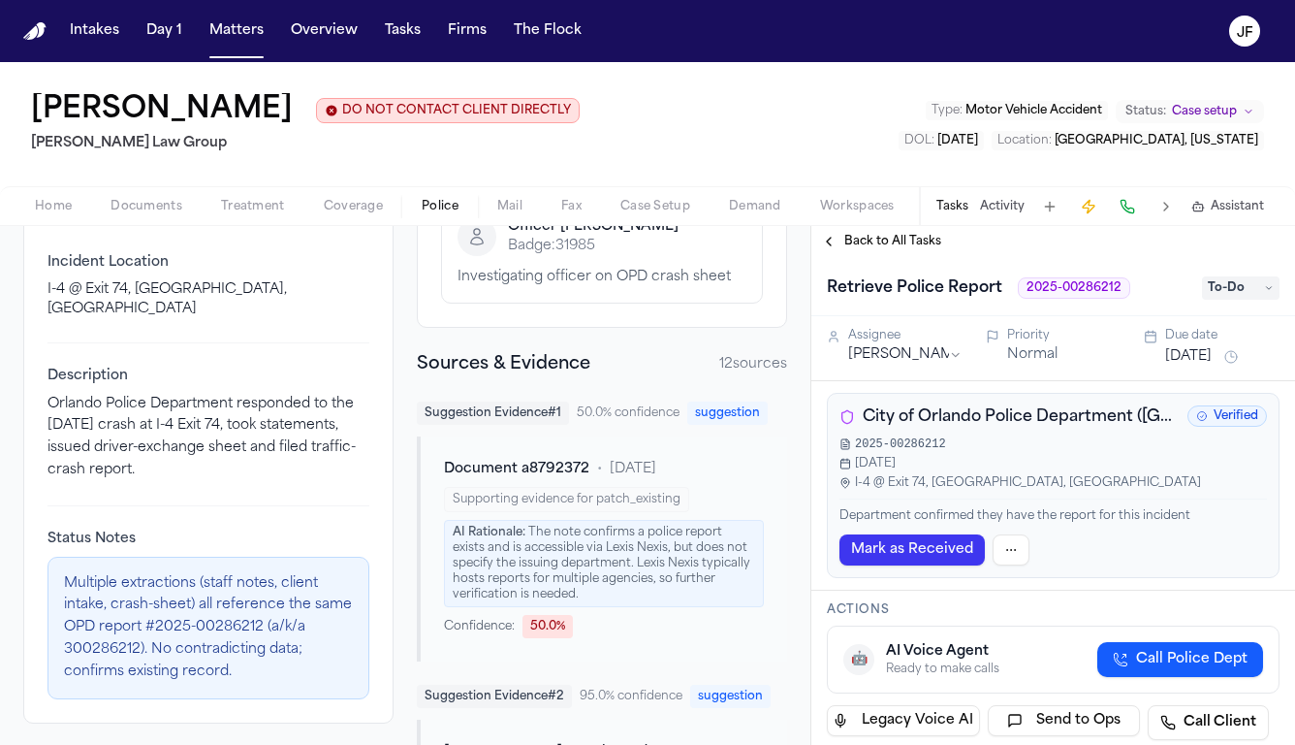
click at [1017, 414] on span "City of Orlando Police Department (FL)" at bounding box center [1021, 416] width 317 height 23
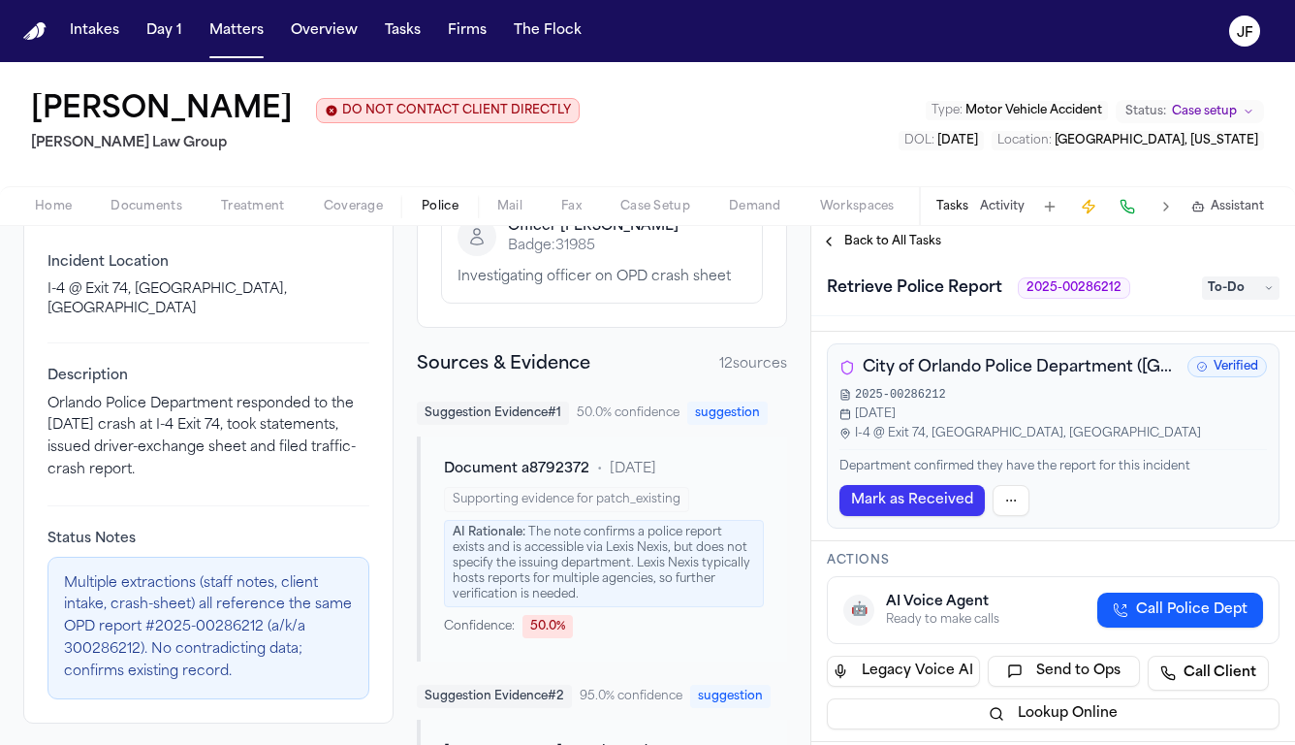
scroll to position [51, 0]
click at [1105, 369] on span "City of Orlando Police Department (FL)" at bounding box center [1021, 365] width 317 height 23
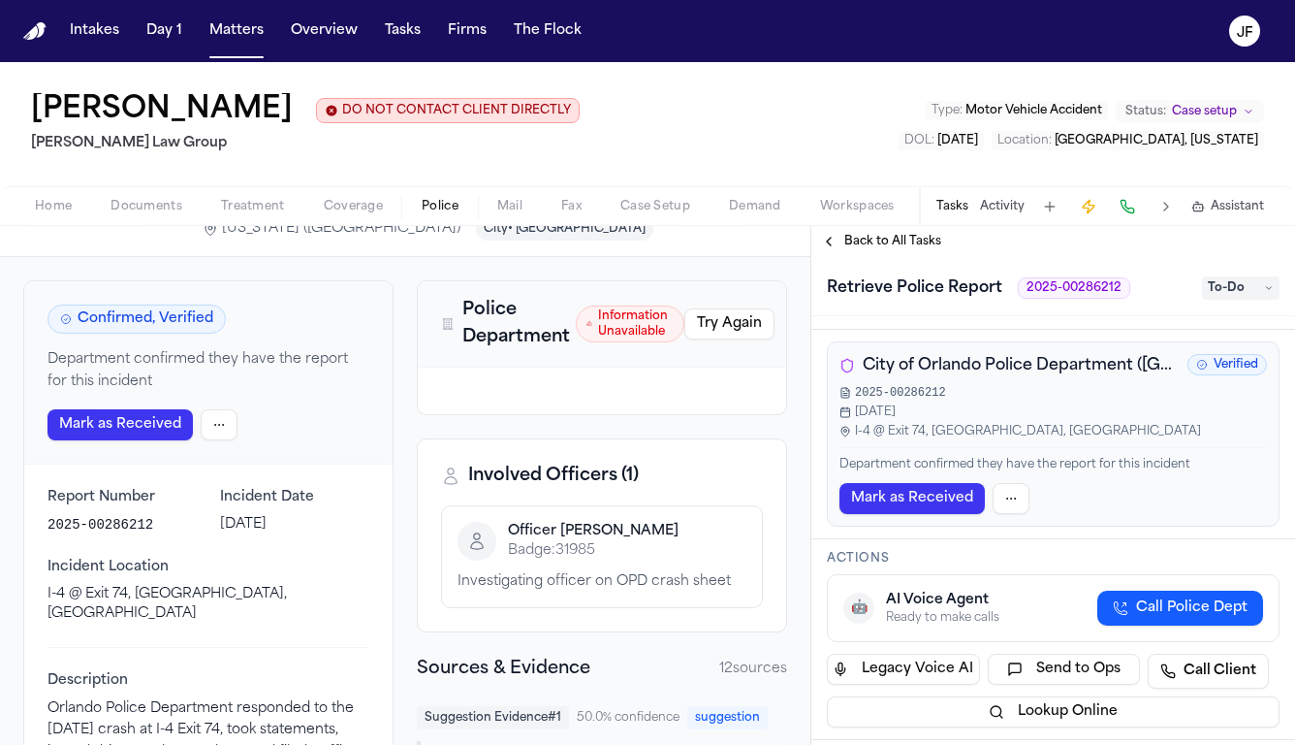
scroll to position [64, 0]
click at [686, 574] on p "Investigating officer on OPD crash sheet" at bounding box center [602, 580] width 289 height 19
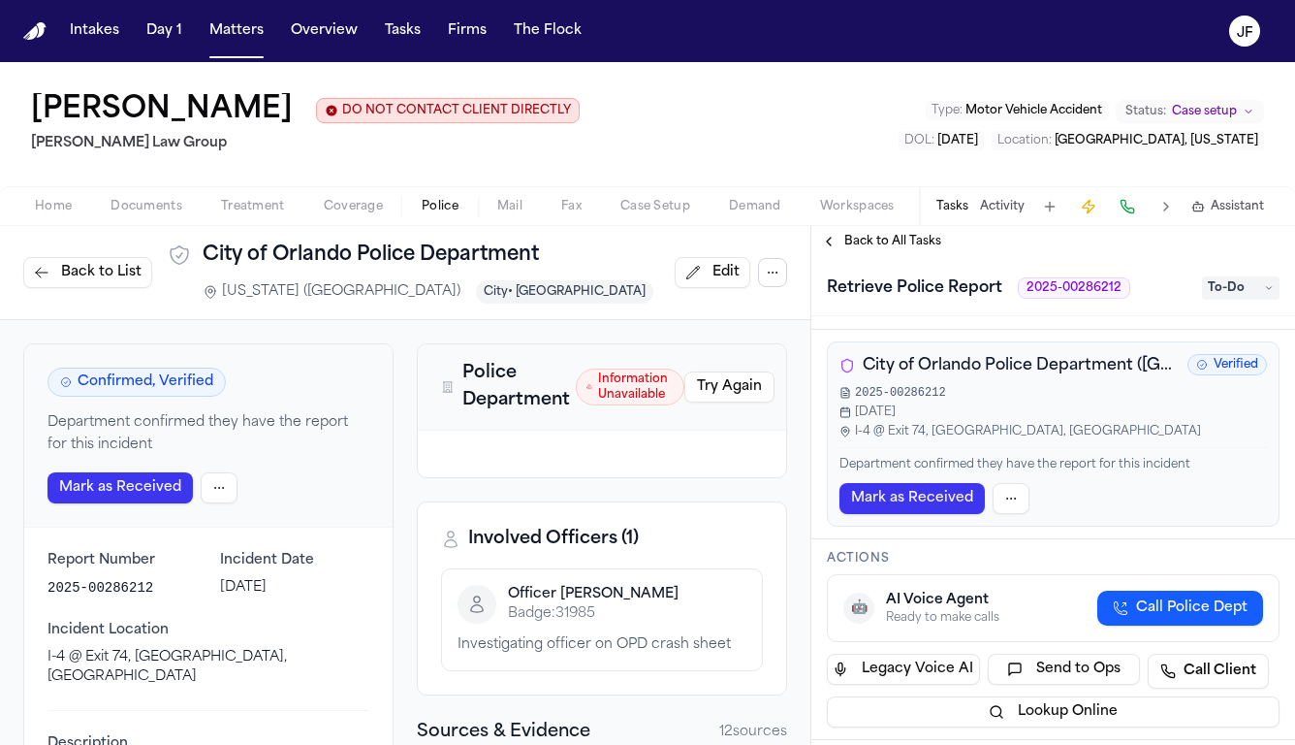
scroll to position [0, 0]
click at [341, 218] on span "button" at bounding box center [353, 217] width 82 height 2
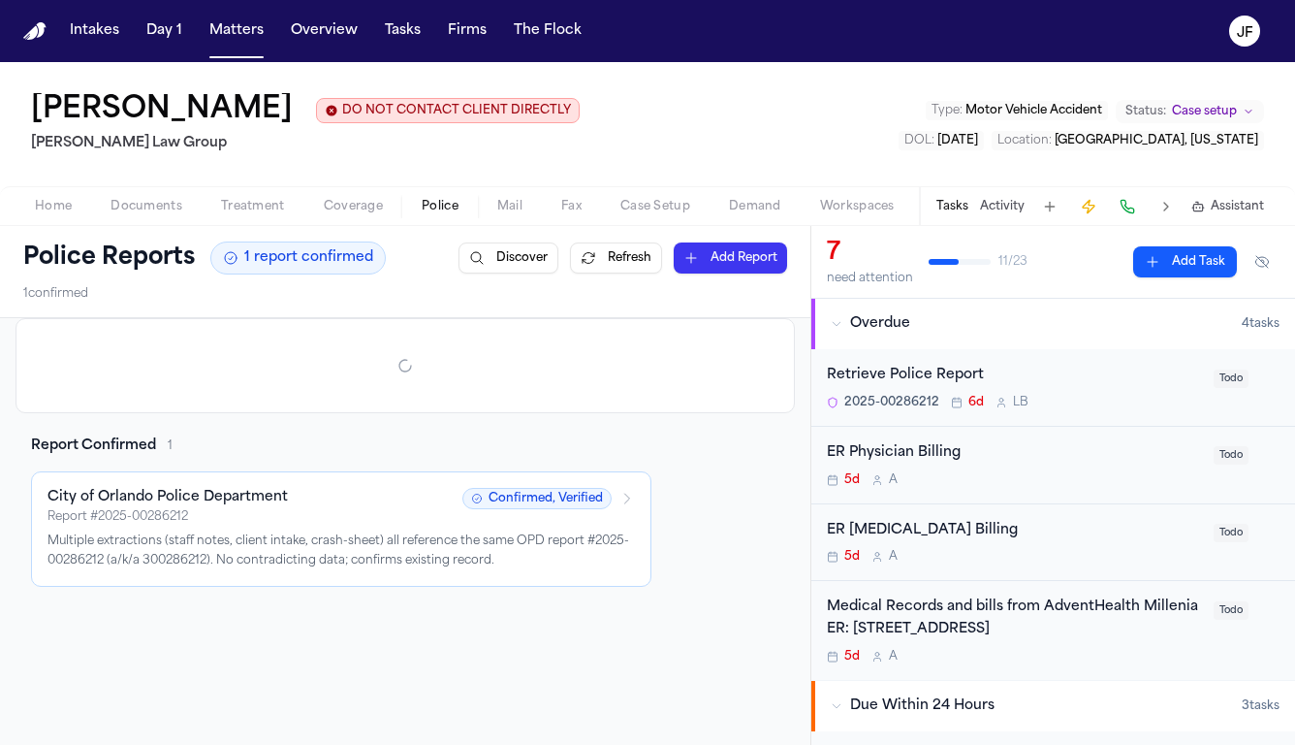
click at [457, 201] on span "Police" at bounding box center [440, 207] width 37 height 16
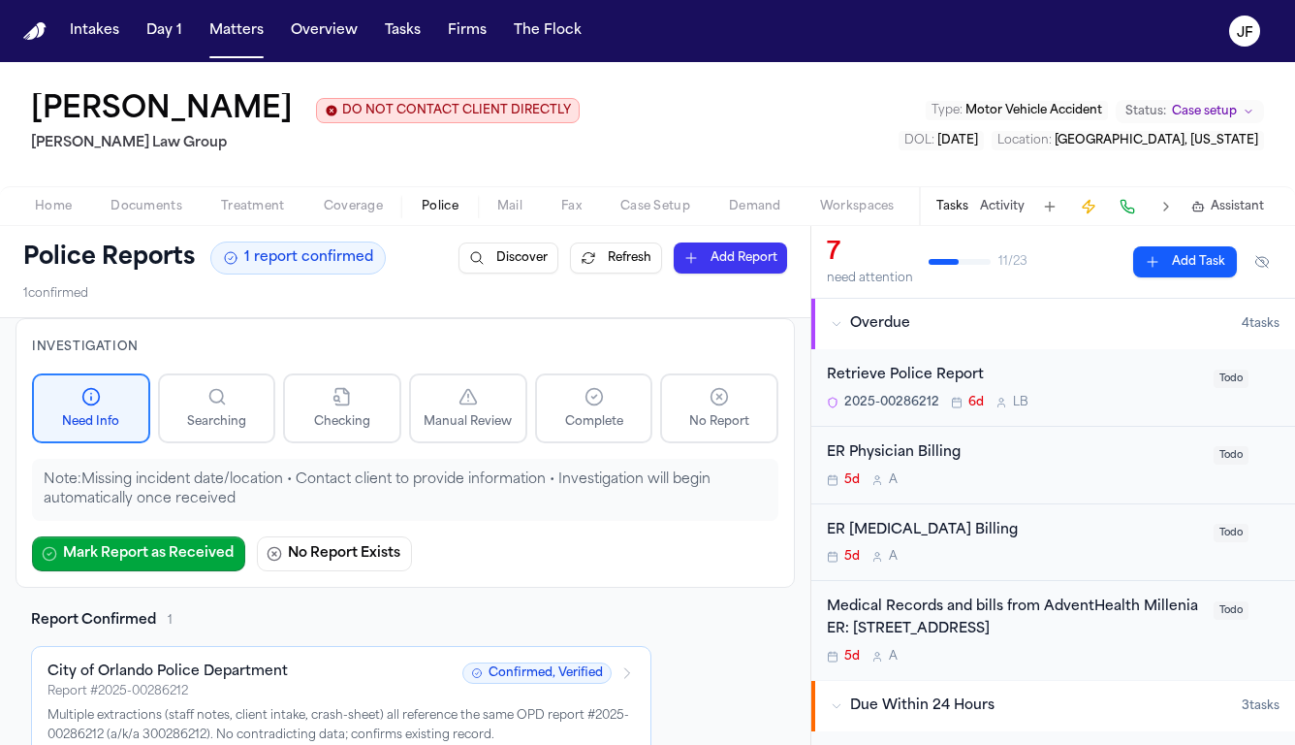
click at [158, 228] on div "Police Reports 1 report confirmed Discover Refresh Add Report 1 confirmed" at bounding box center [405, 271] width 811 height 91
click at [154, 214] on span "Documents" at bounding box center [147, 207] width 72 height 16
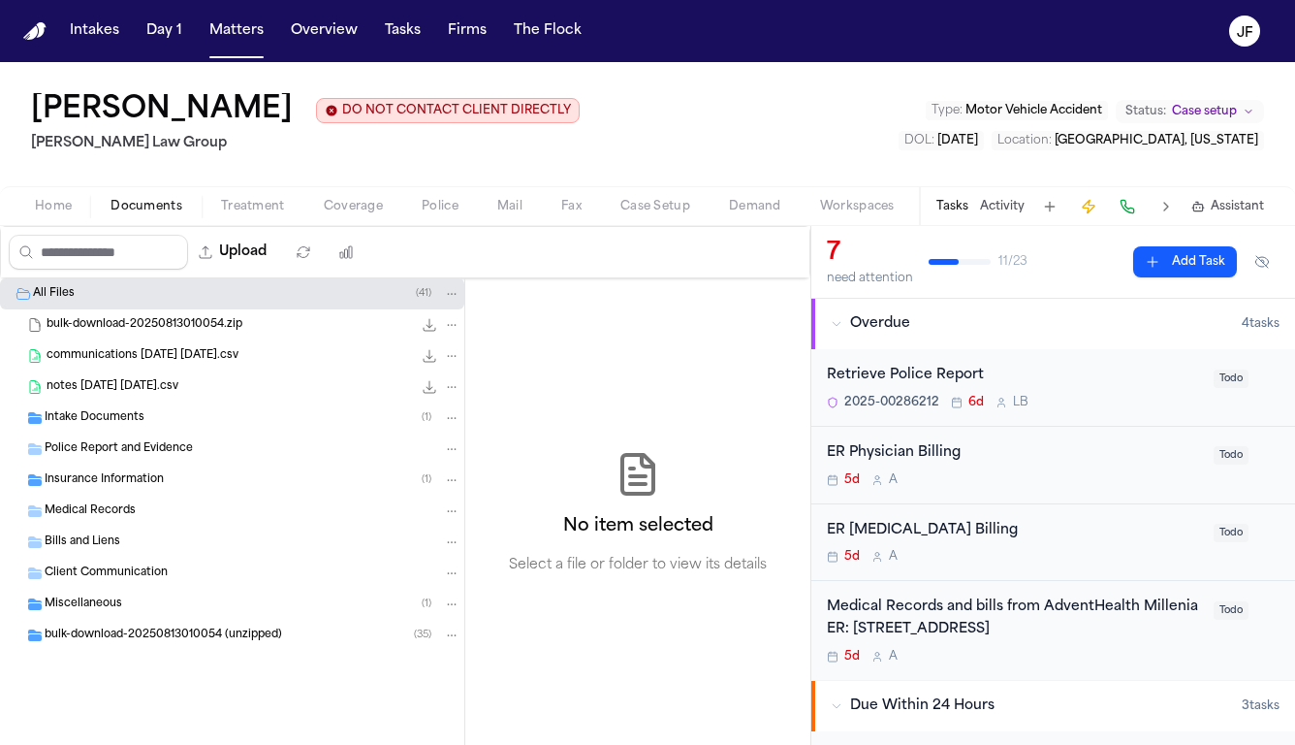
click at [172, 452] on span "Police Report and Evidence" at bounding box center [119, 449] width 148 height 16
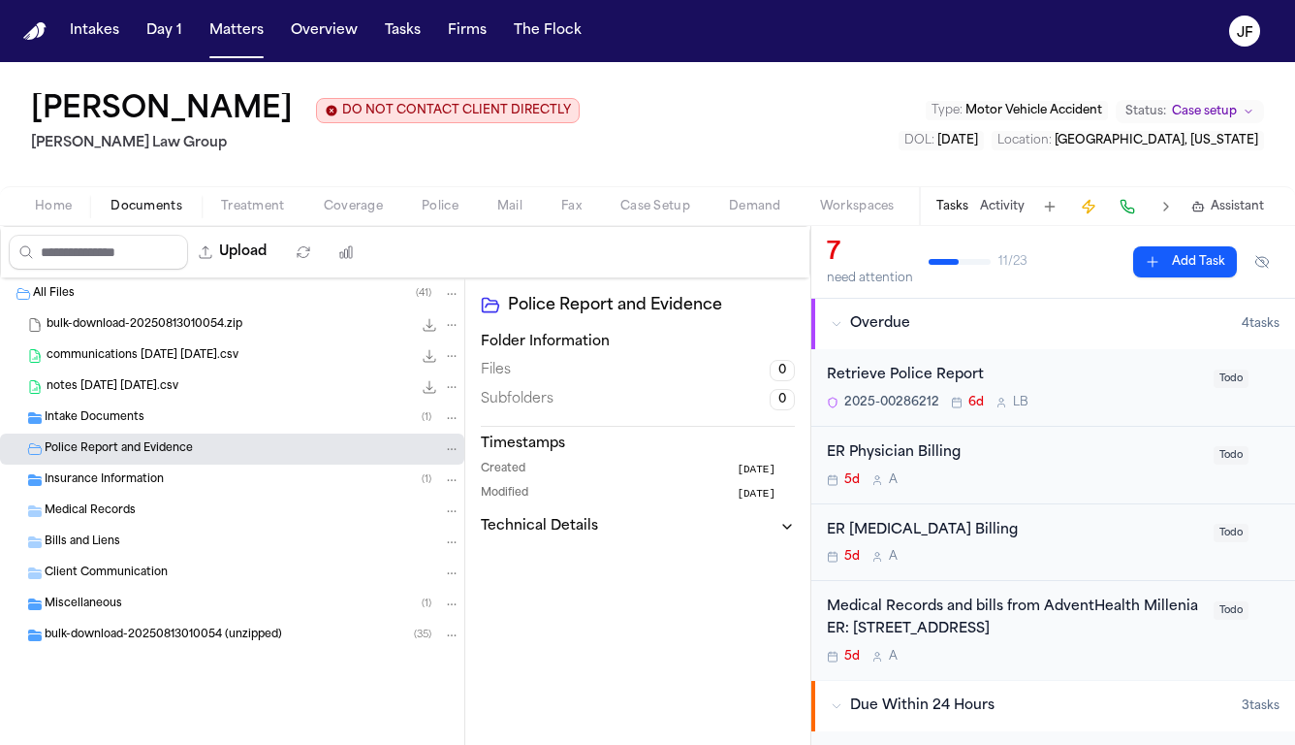
click at [58, 214] on span "Home" at bounding box center [53, 207] width 37 height 16
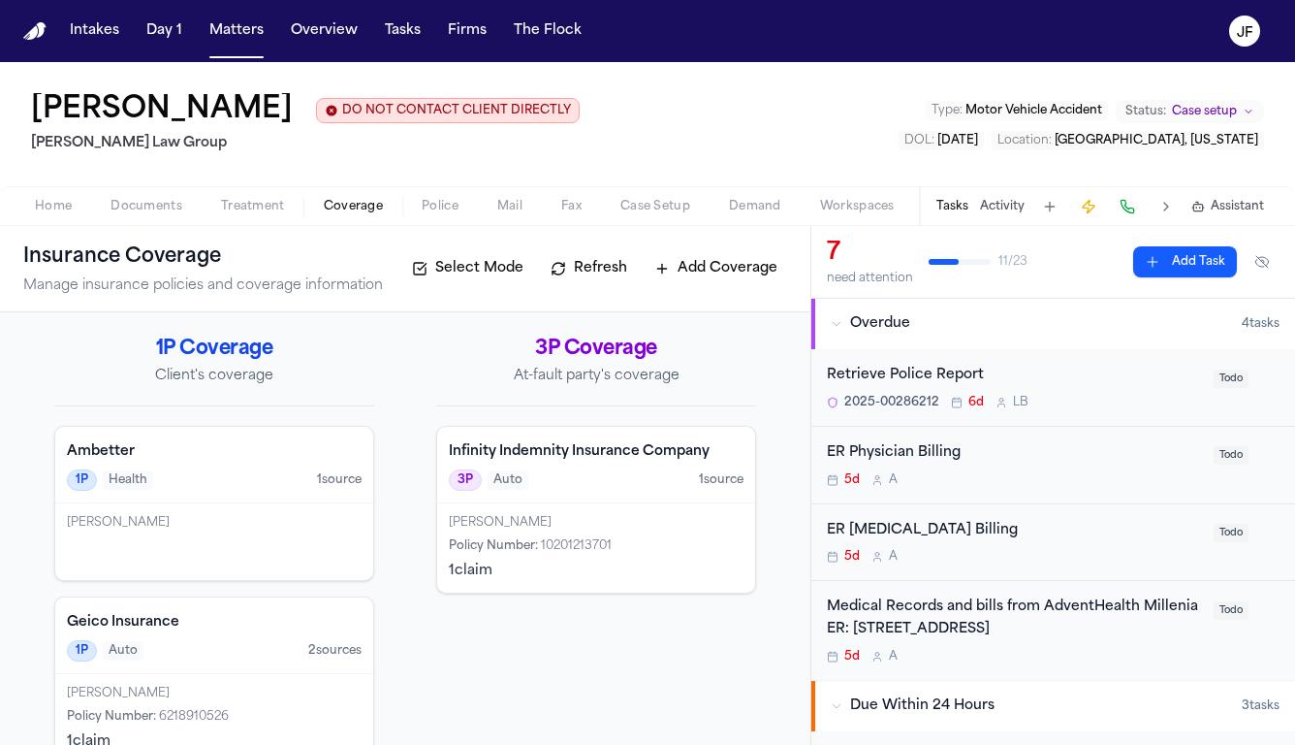
click at [379, 203] on span "Coverage" at bounding box center [353, 207] width 59 height 16
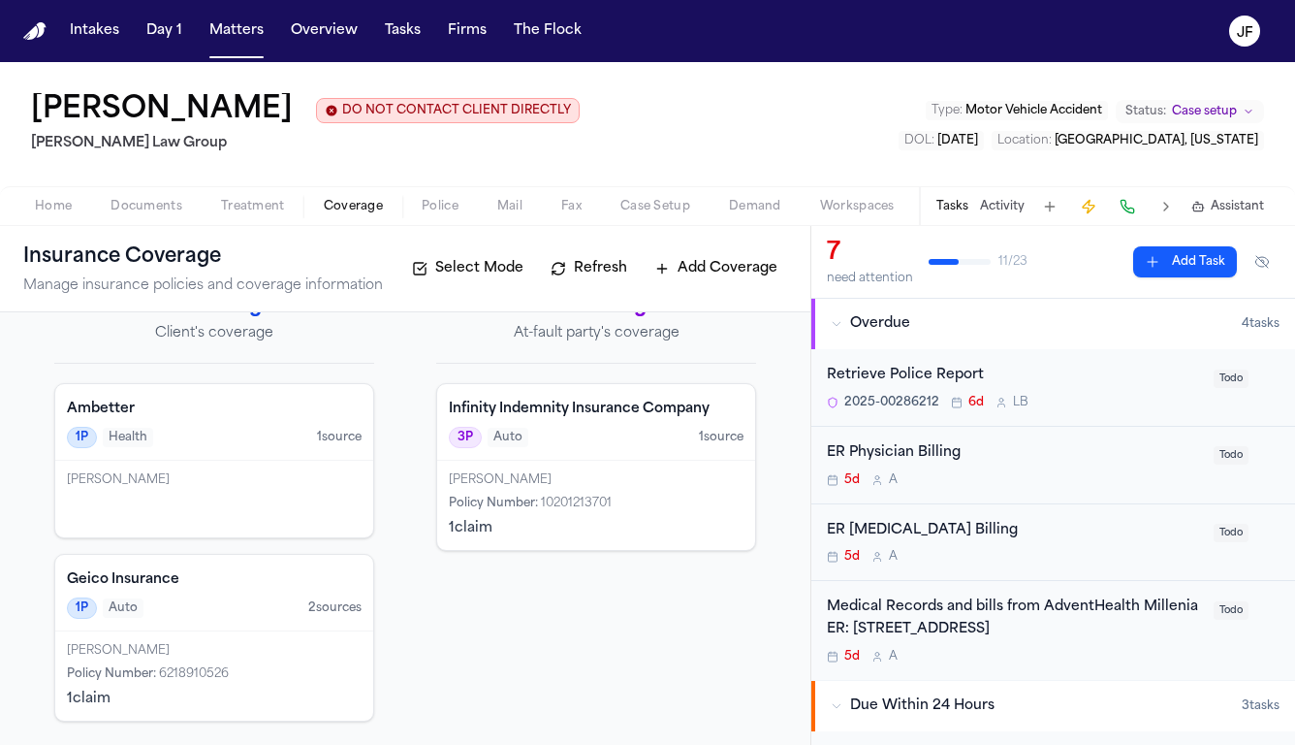
scroll to position [45, 0]
click at [234, 611] on div "1P Auto 2 source s" at bounding box center [214, 607] width 295 height 21
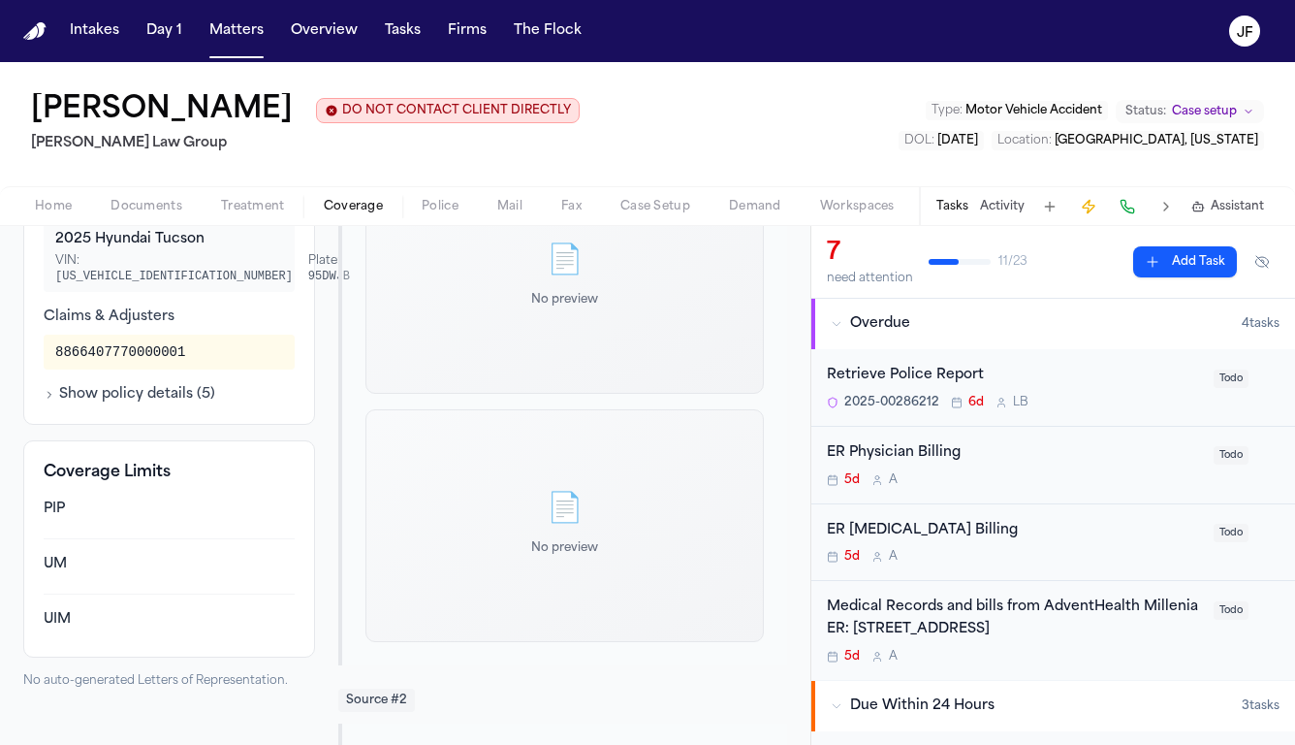
scroll to position [653, 0]
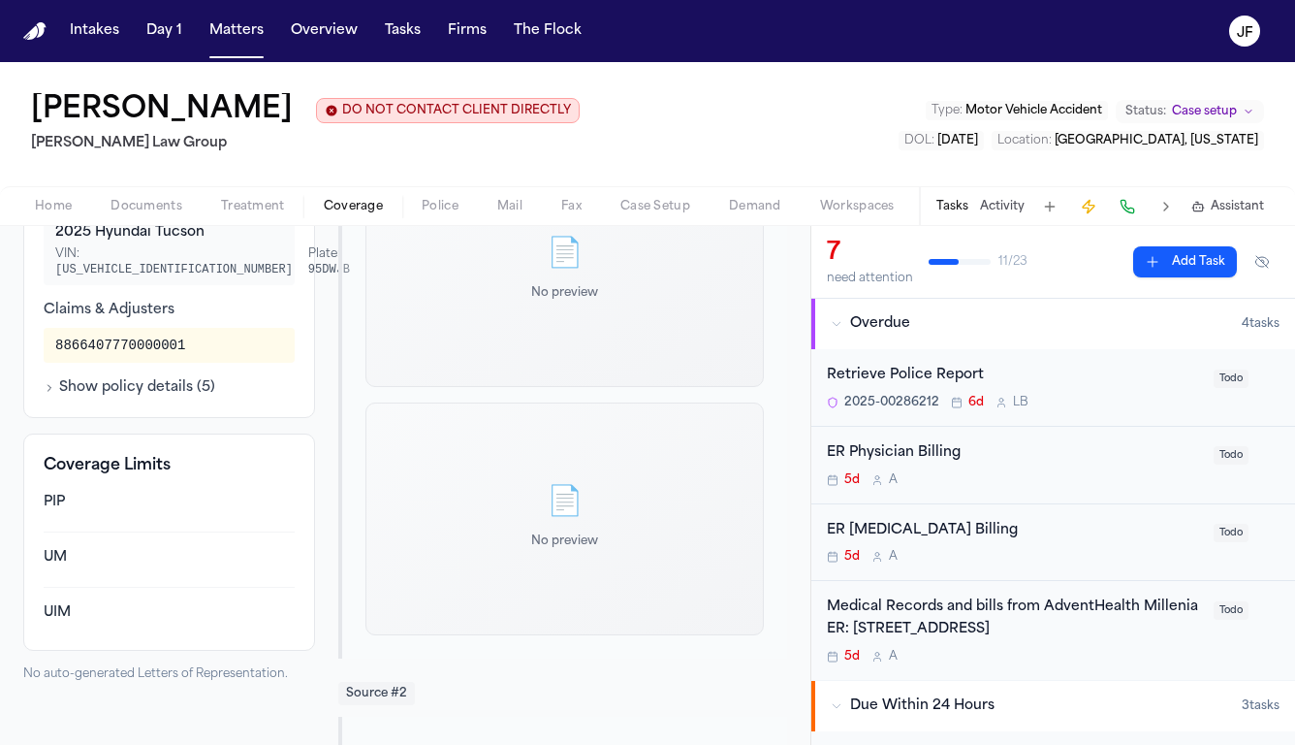
click at [147, 398] on button "Show policy details ( 5 )" at bounding box center [130, 387] width 172 height 19
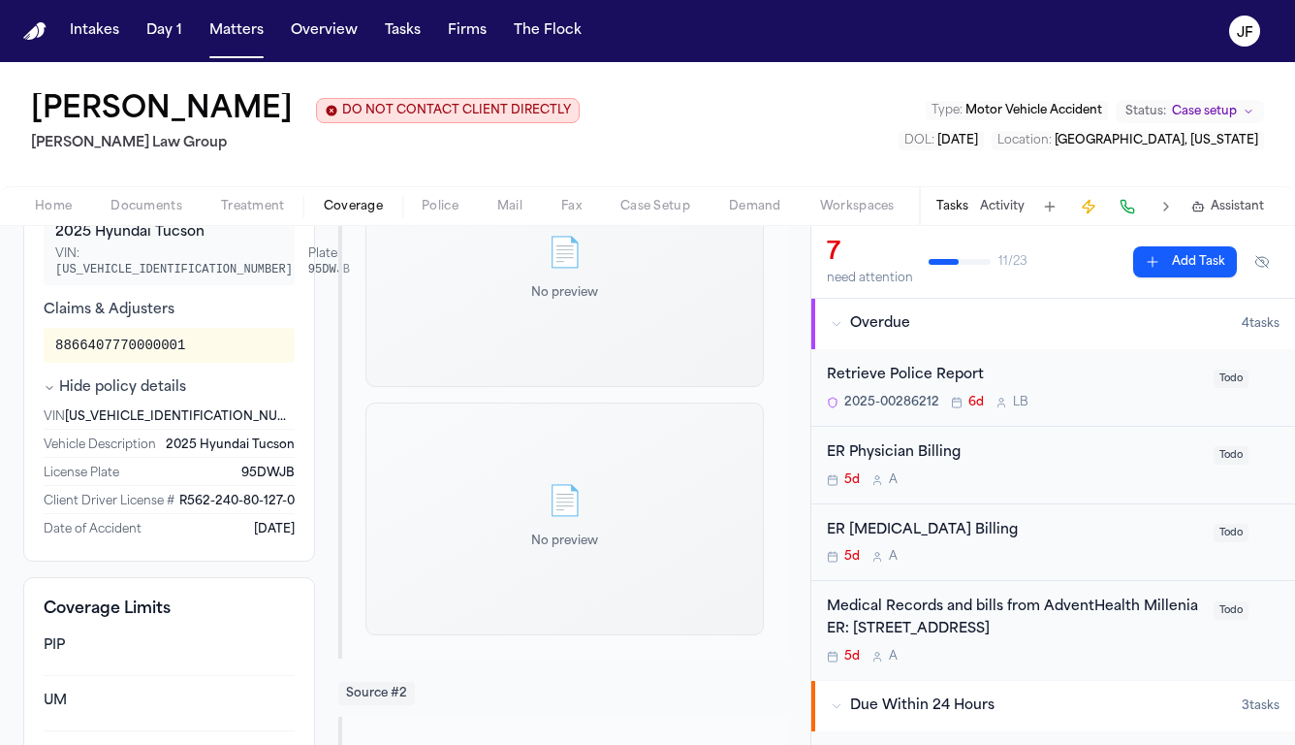
click at [164, 397] on button "Hide policy details" at bounding box center [115, 387] width 143 height 19
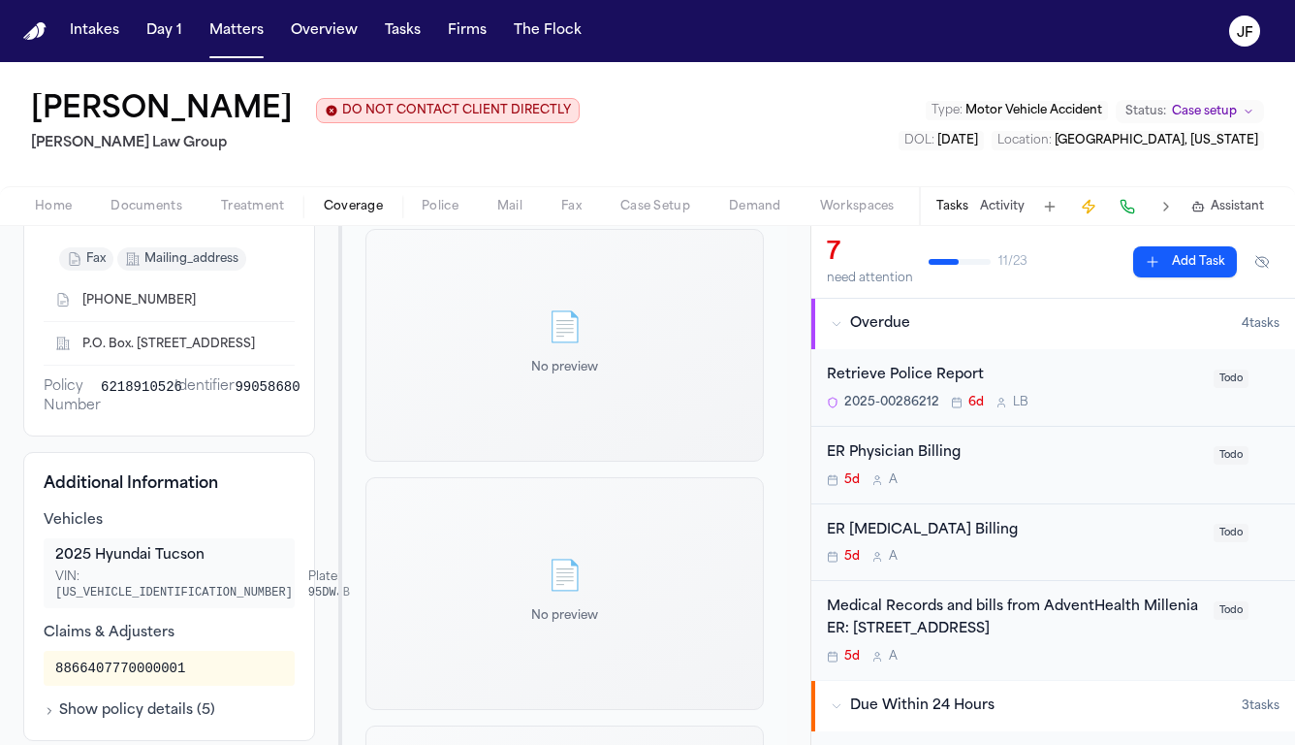
scroll to position [315, 0]
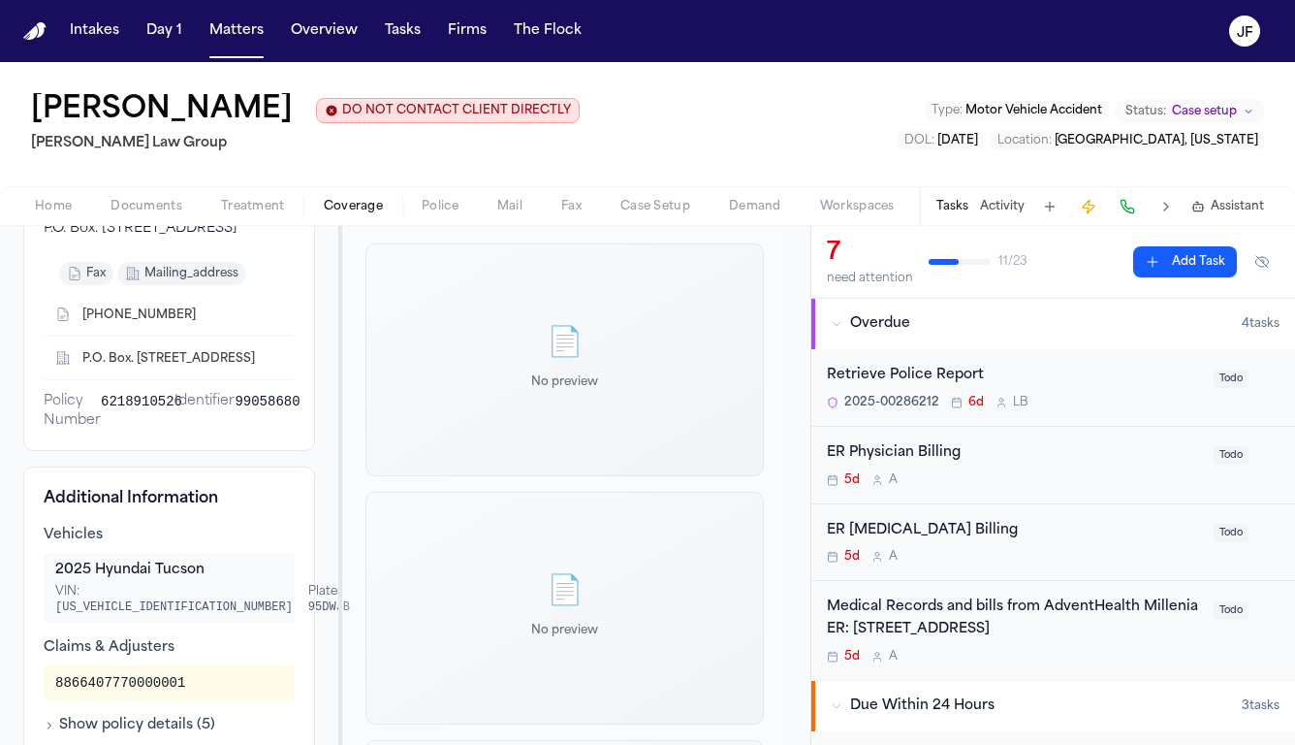
click at [444, 214] on span "Police" at bounding box center [440, 207] width 37 height 16
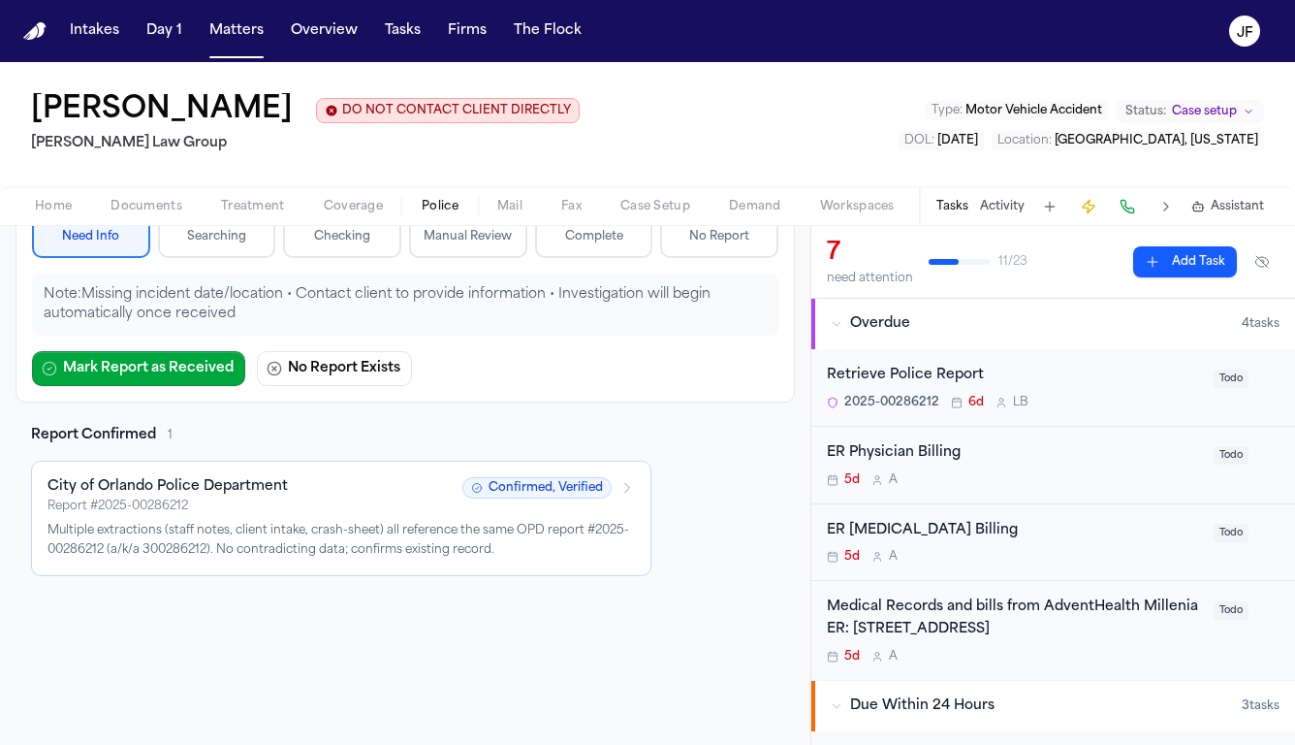
scroll to position [211, 0]
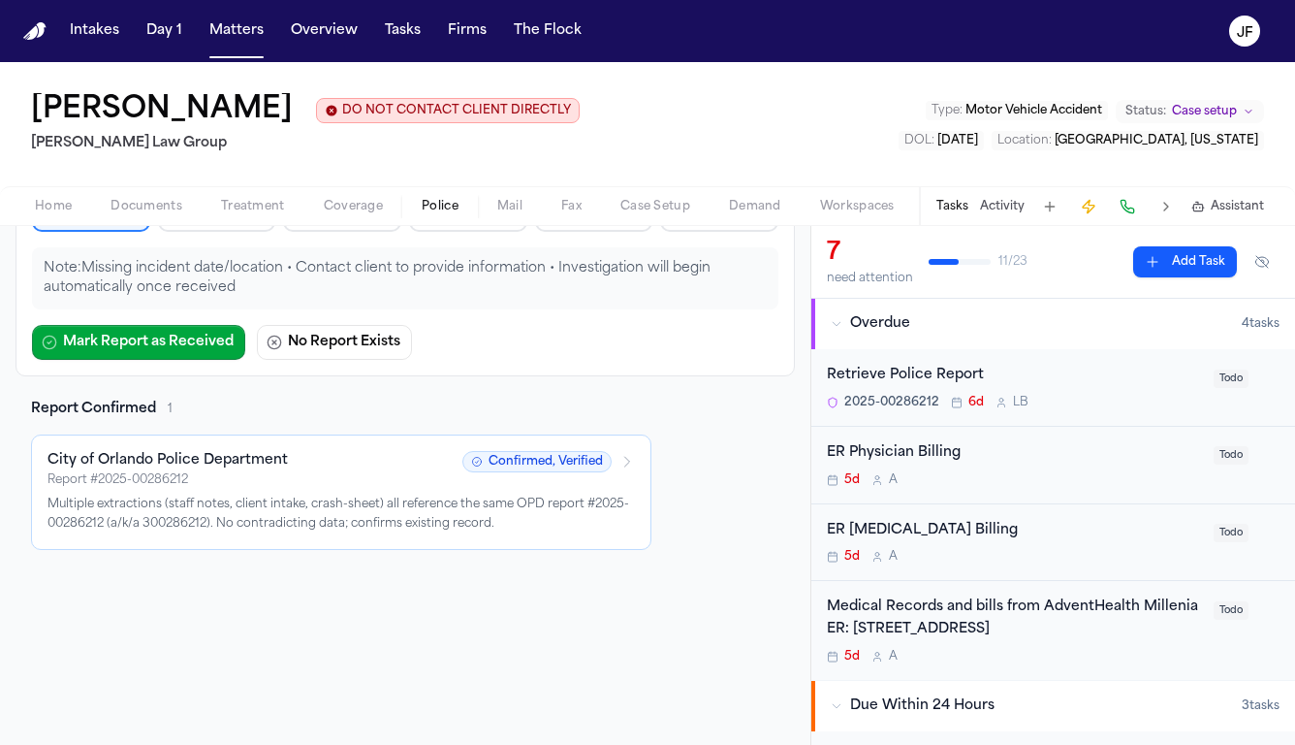
click at [216, 519] on p "Multiple extractions (staff notes, client intake, crash-sheet) all reference th…" at bounding box center [342, 514] width 588 height 38
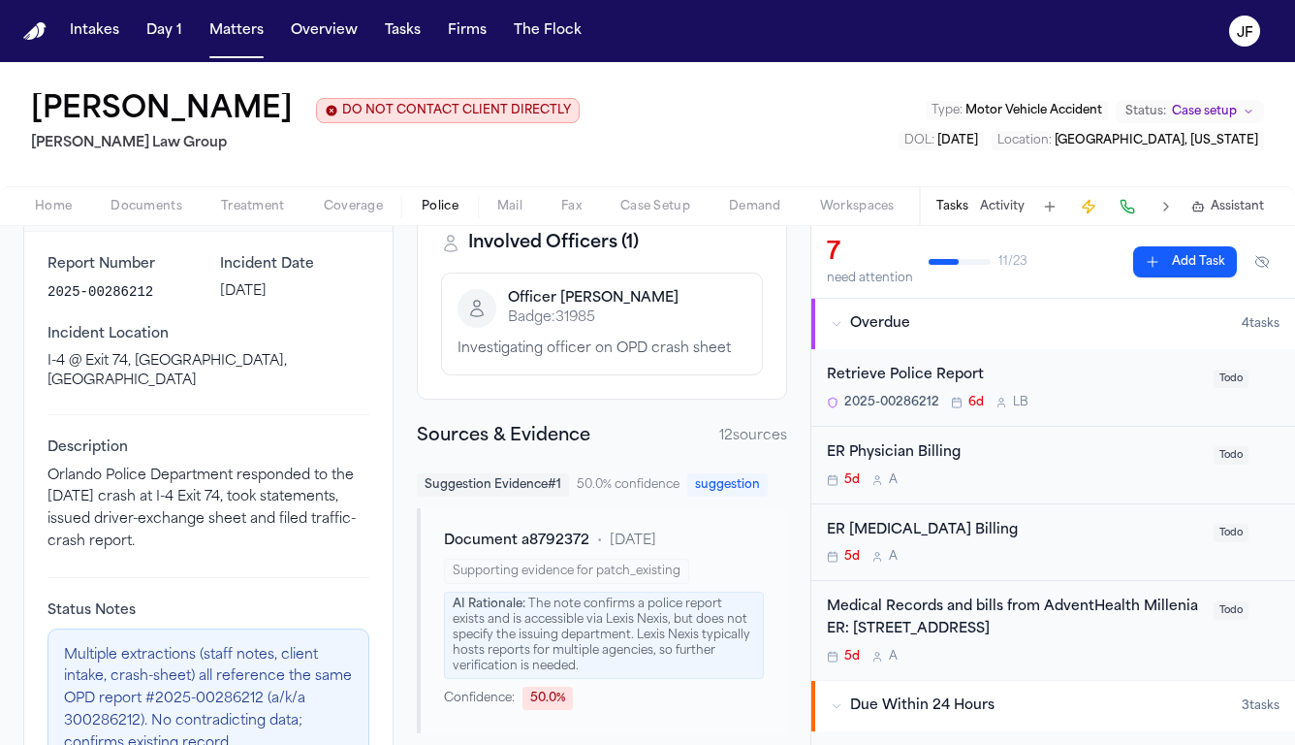
scroll to position [300, 0]
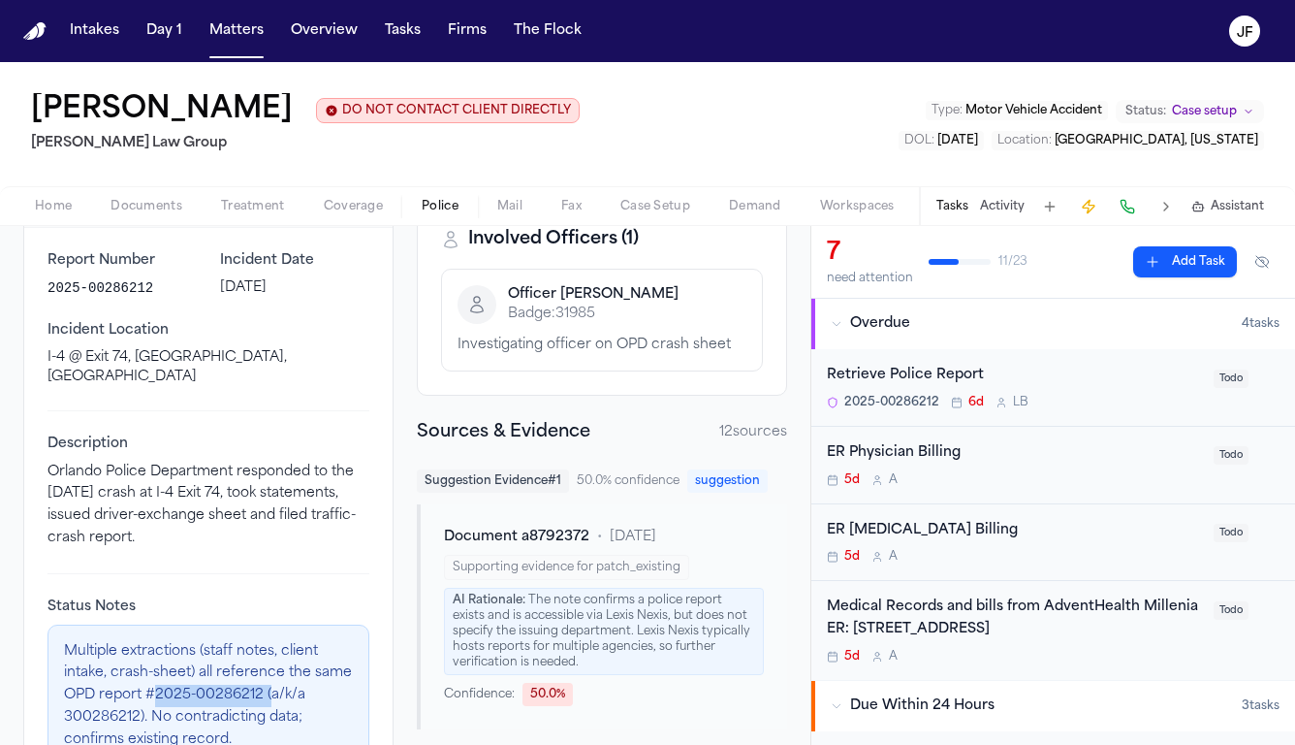
drag, startPoint x: 198, startPoint y: 678, endPoint x: 310, endPoint y: 665, distance: 113.2
click at [310, 665] on p "Multiple extractions (staff notes, client intake, crash-sheet) all reference th…" at bounding box center [208, 696] width 289 height 111
copy p "2025-00286212 ("
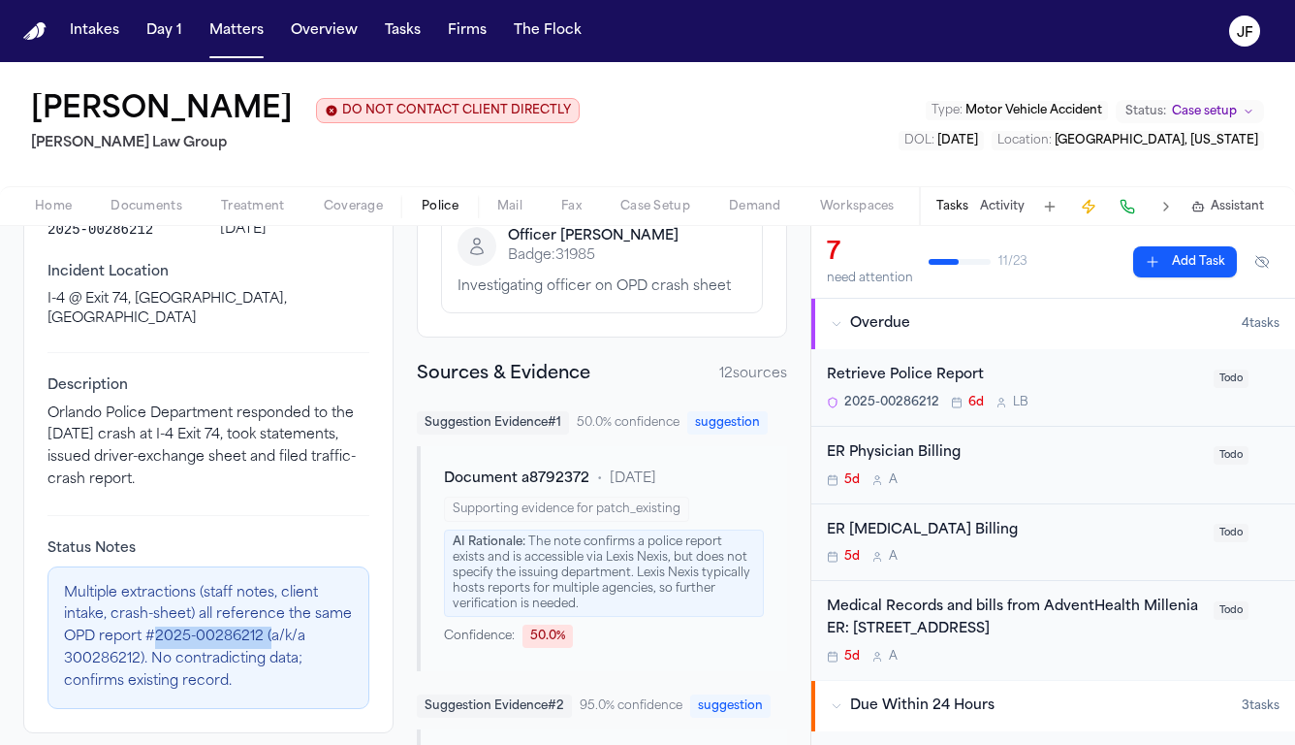
scroll to position [368, 0]
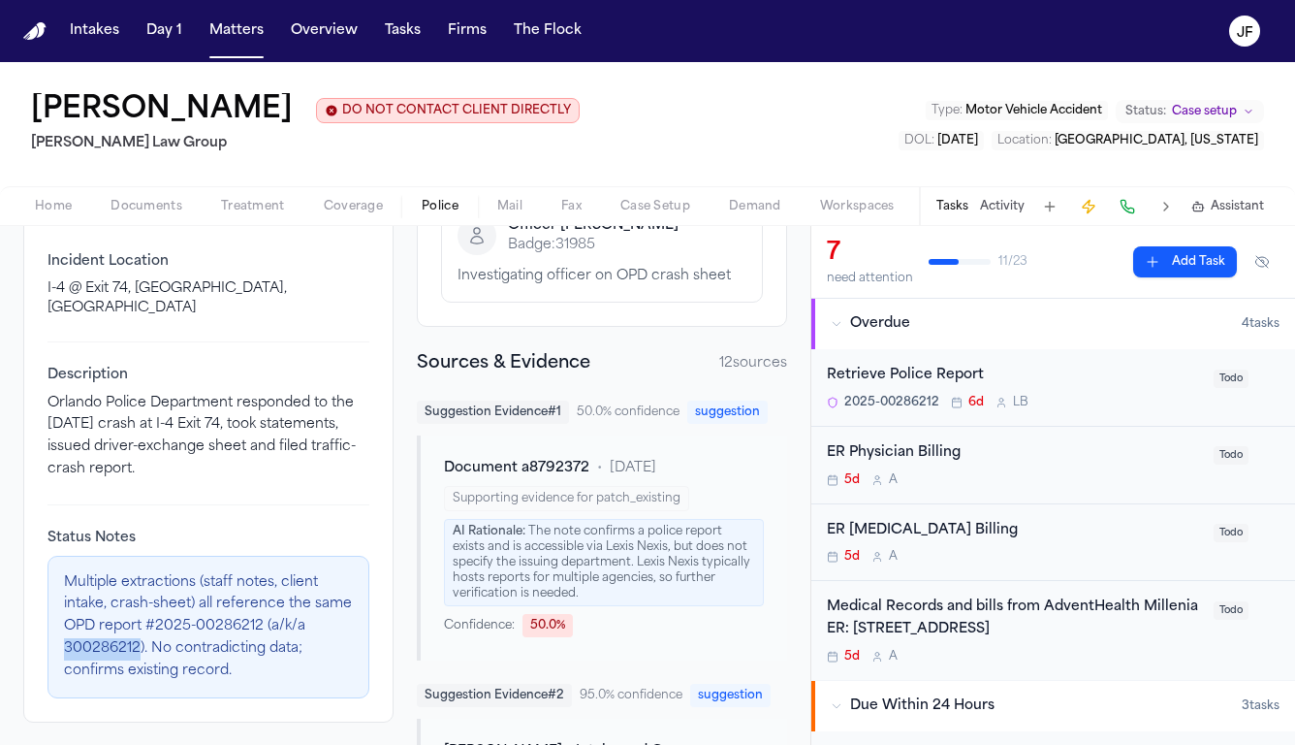
drag, startPoint x: 62, startPoint y: 630, endPoint x: 139, endPoint y: 626, distance: 76.7
click at [139, 626] on div "Multiple extractions (staff notes, client intake, crash-sheet) all reference th…" at bounding box center [209, 628] width 322 height 144
copy p "300286212"
click at [901, 384] on div "Retrieve Police Report" at bounding box center [1014, 376] width 375 height 22
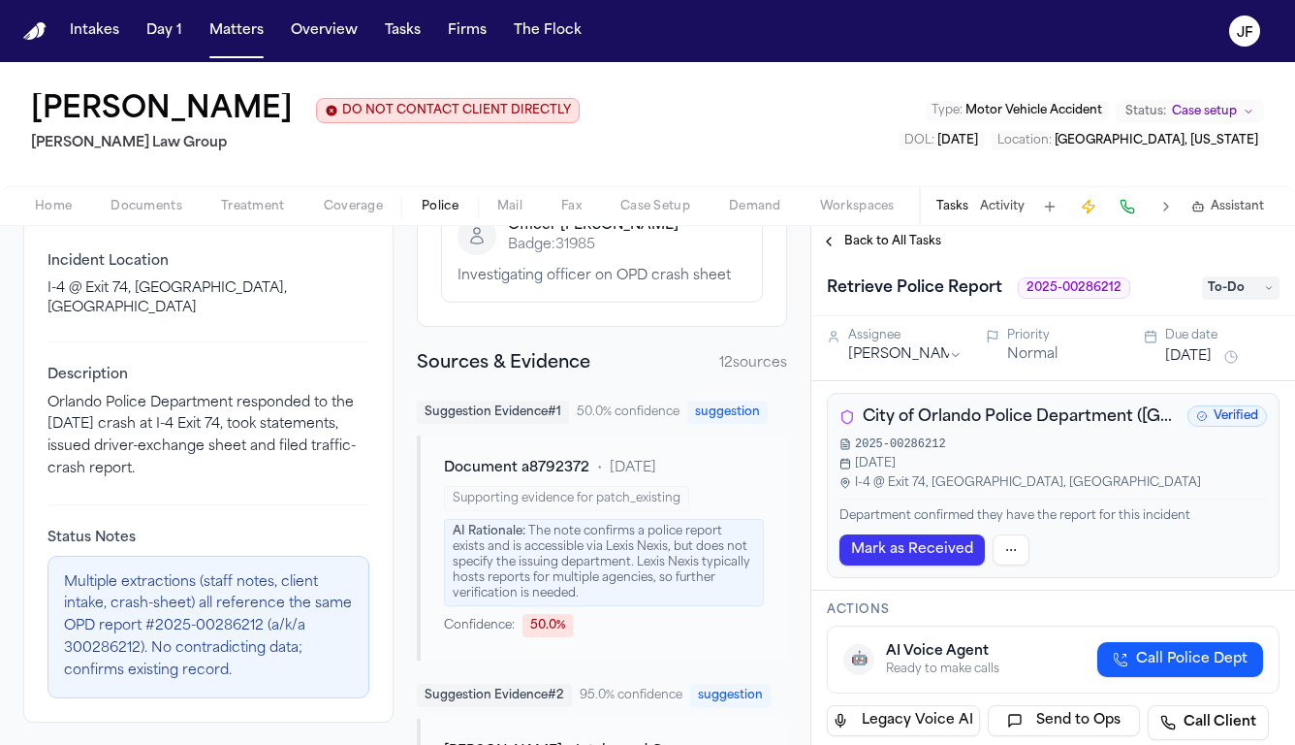
click at [1242, 289] on span "To-Do" at bounding box center [1241, 287] width 78 height 23
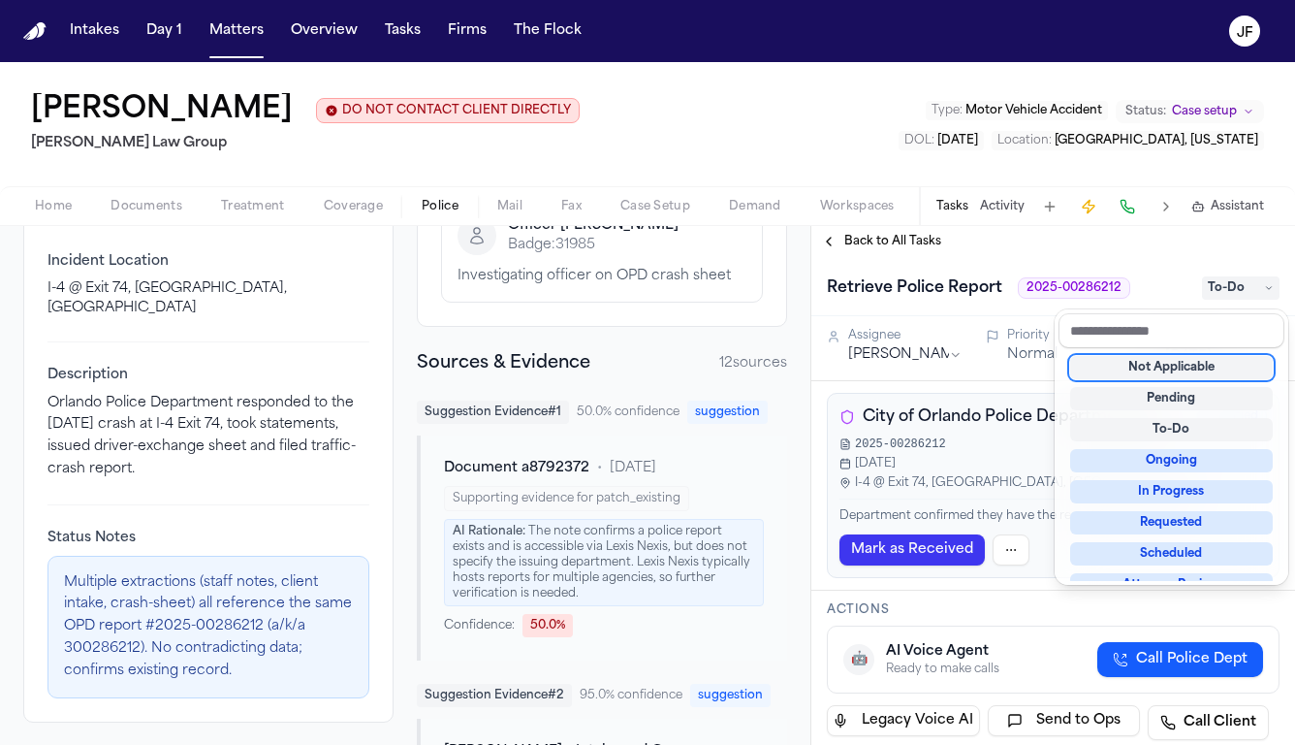
click at [1171, 266] on div "Retrieve Police Report 2025-00286212 To-Do" at bounding box center [1054, 286] width 484 height 59
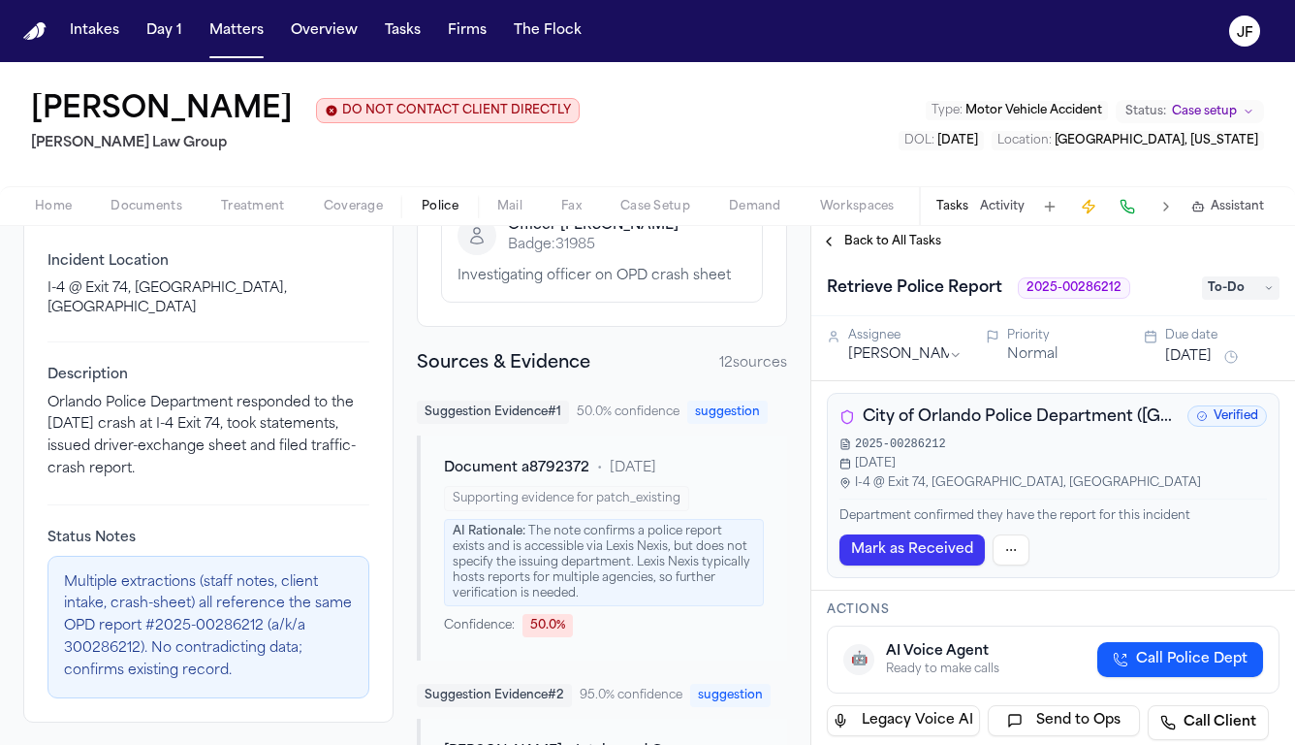
click at [1241, 292] on span "To-Do" at bounding box center [1241, 287] width 78 height 23
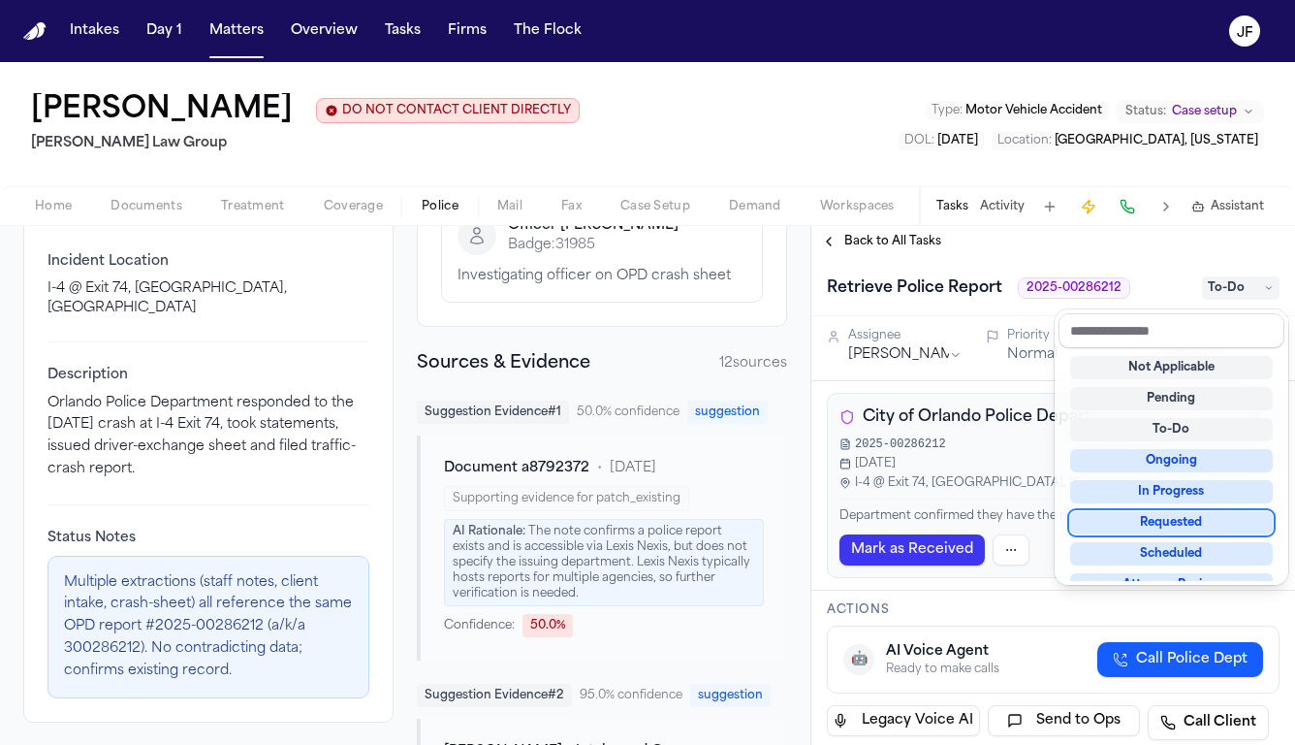
click at [997, 209] on div "Fredy Ramirez DO NOT CONTACT CLIENT DIRECTLY DO NOT CONTACT Morgan Law Group Ty…" at bounding box center [647, 403] width 1295 height 683
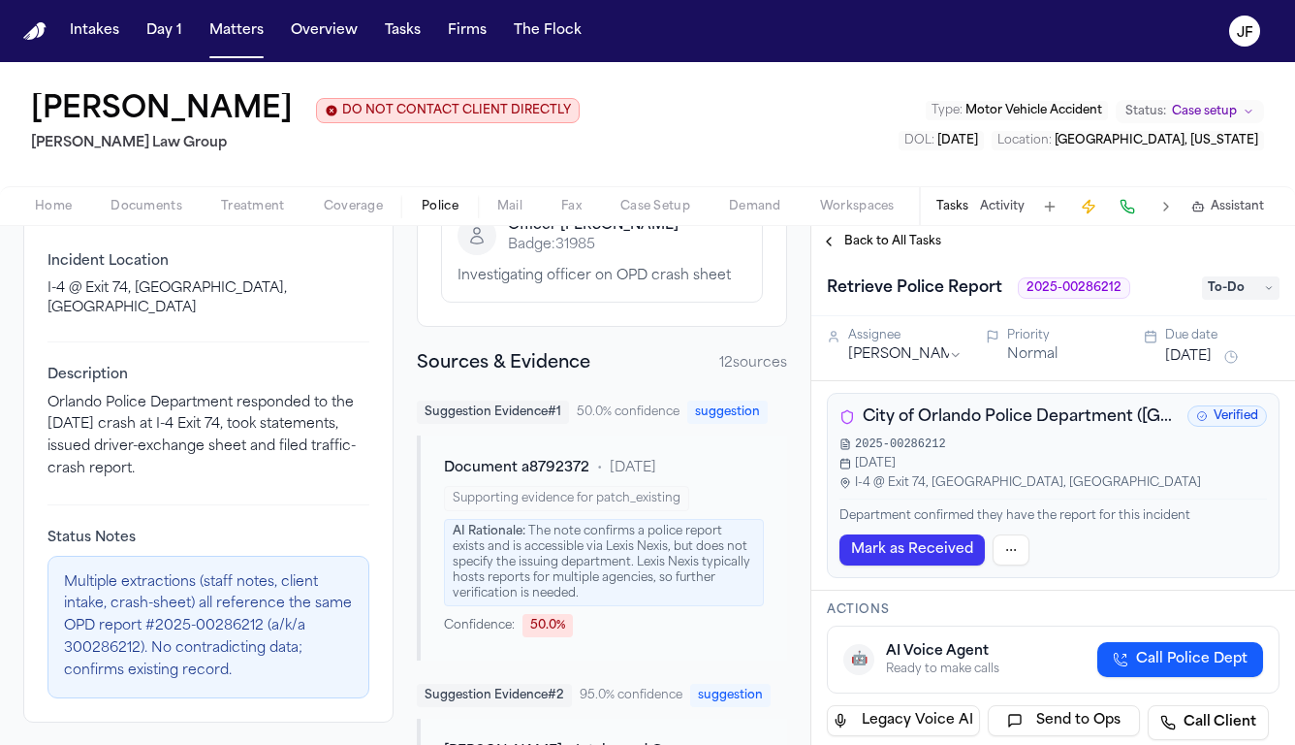
click at [997, 209] on button "Activity" at bounding box center [1002, 207] width 45 height 16
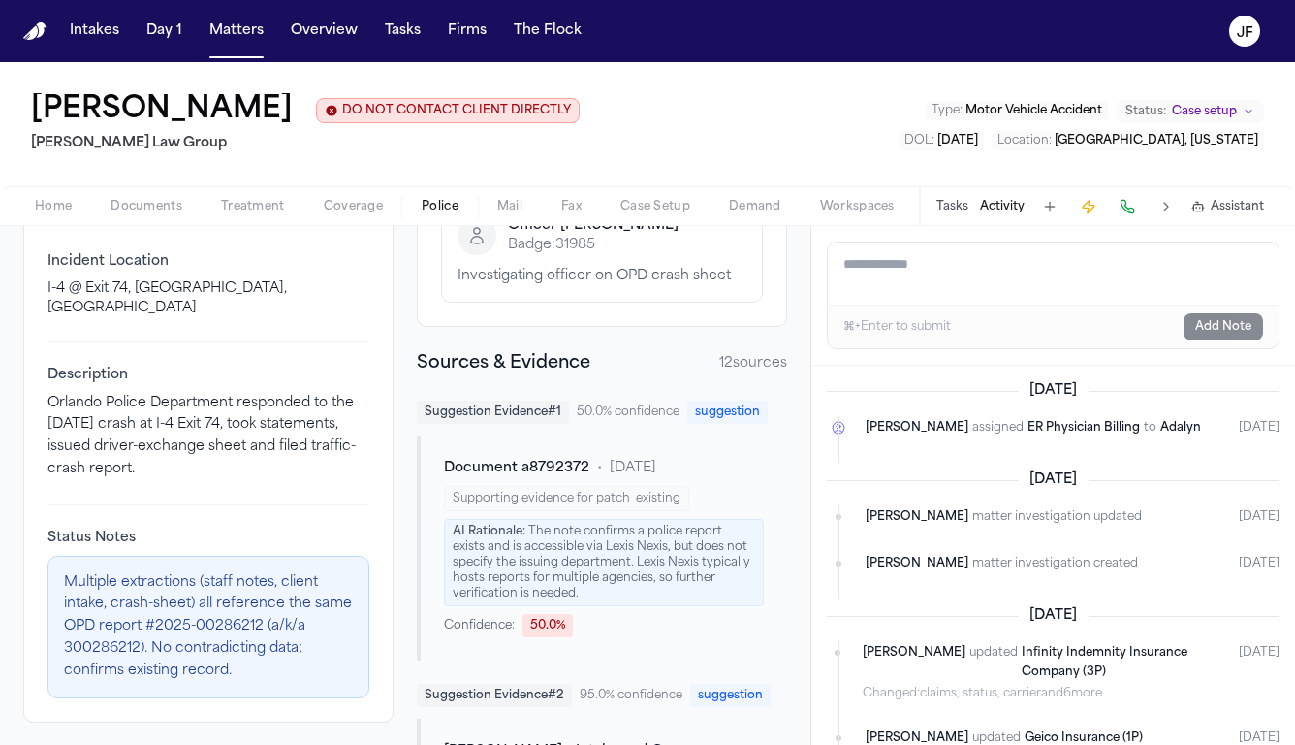
click at [1008, 281] on textarea "Add a note to this matter" at bounding box center [1053, 273] width 451 height 62
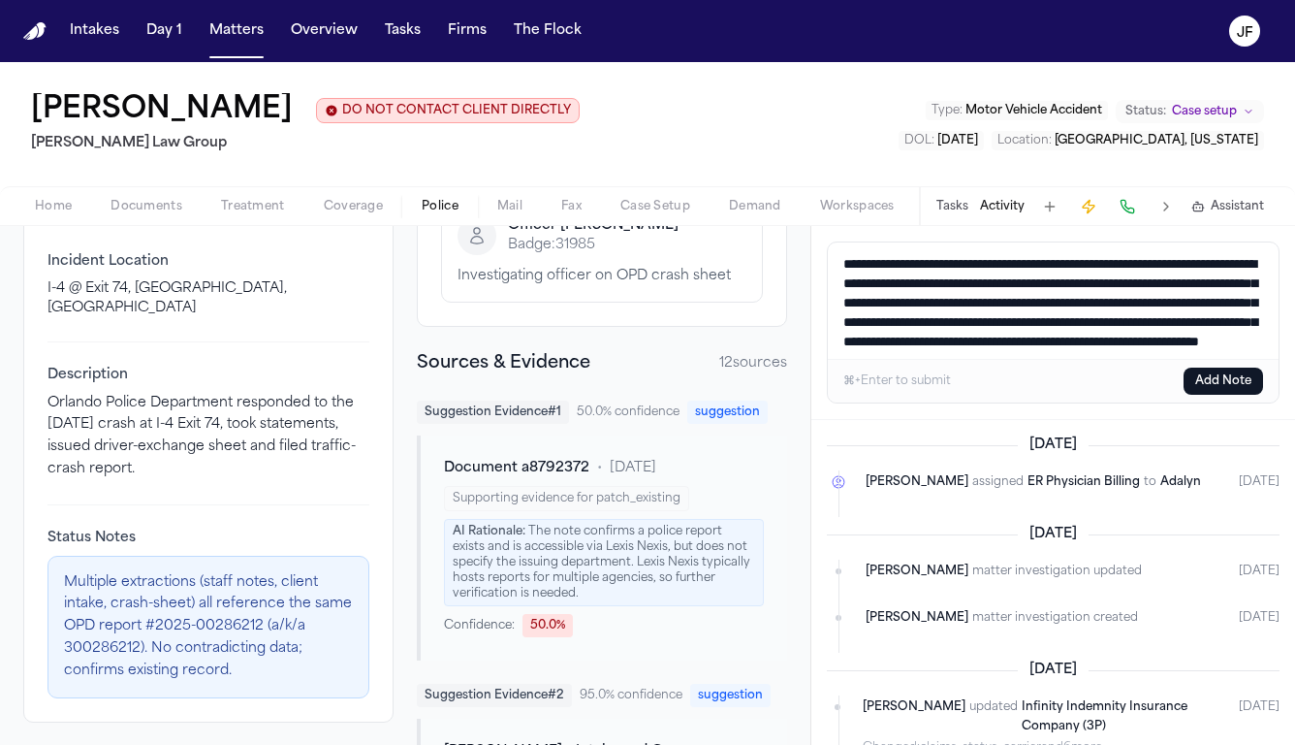
scroll to position [31, 0]
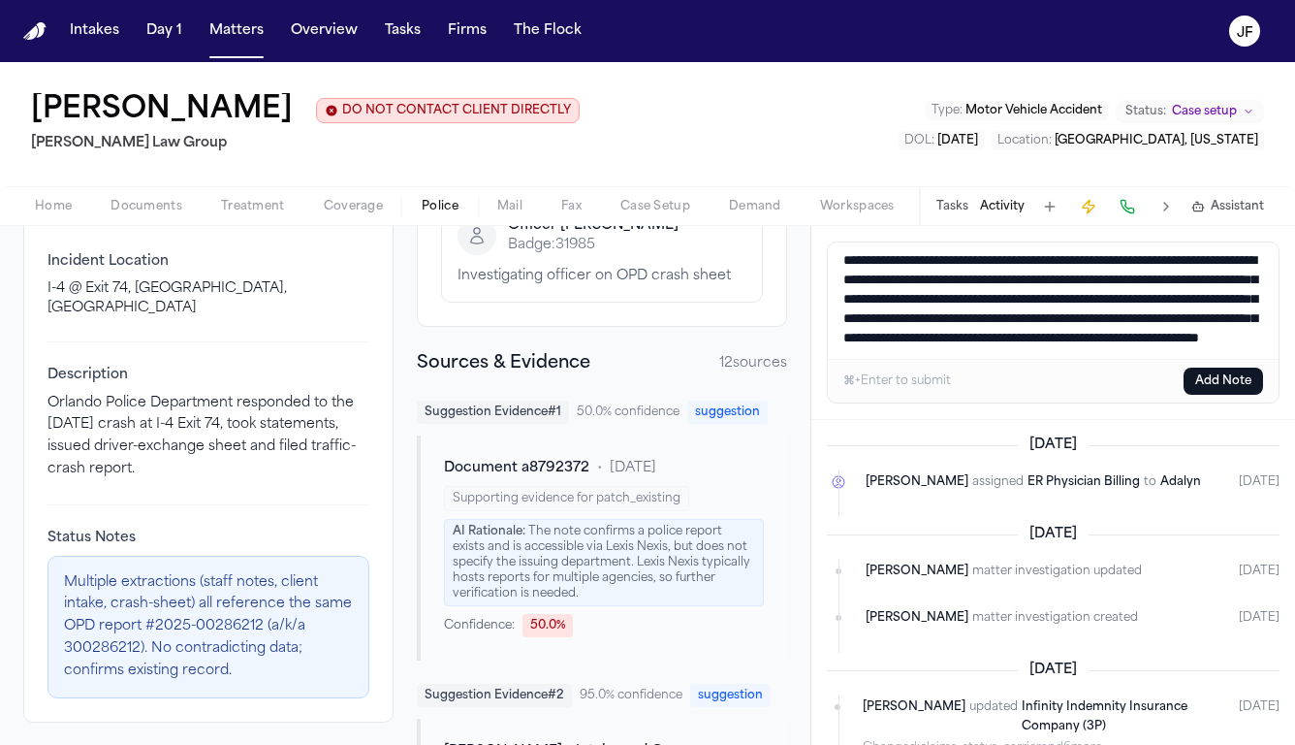
type textarea "**********"
click at [1227, 390] on button "Add Note" at bounding box center [1224, 380] width 80 height 27
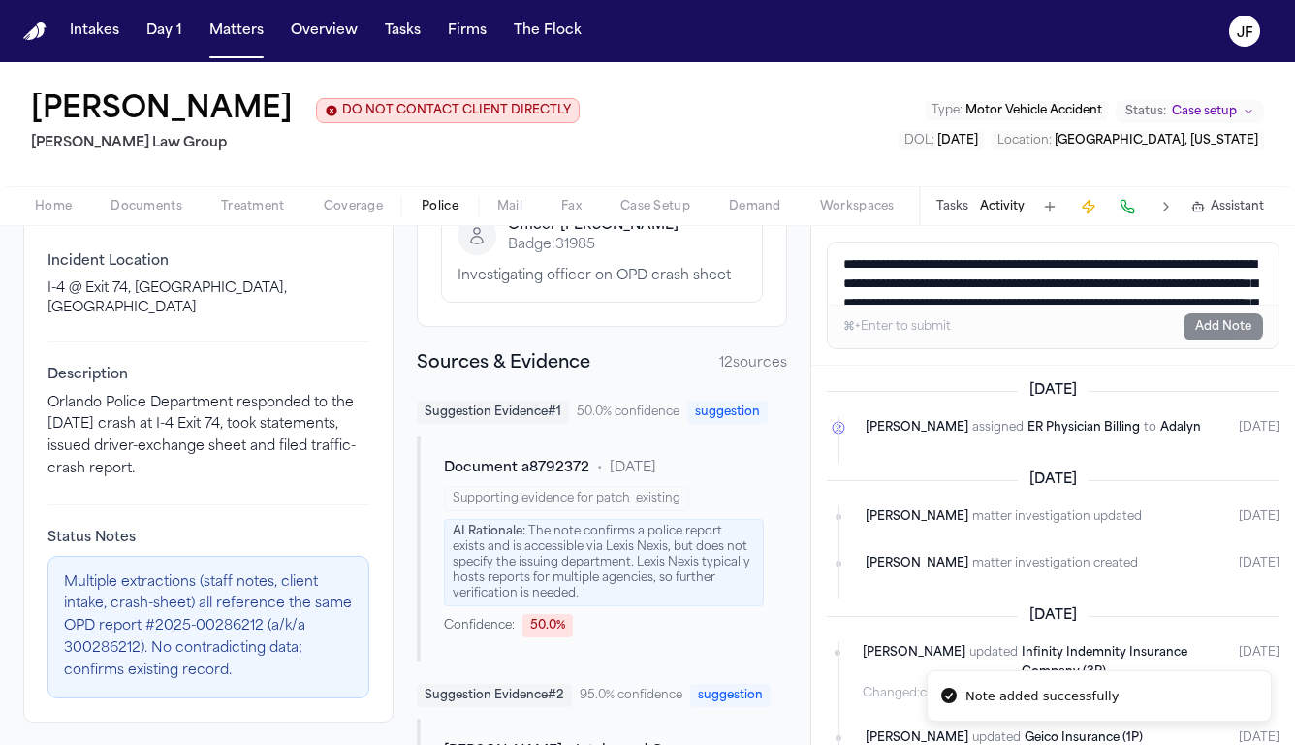
scroll to position [0, 0]
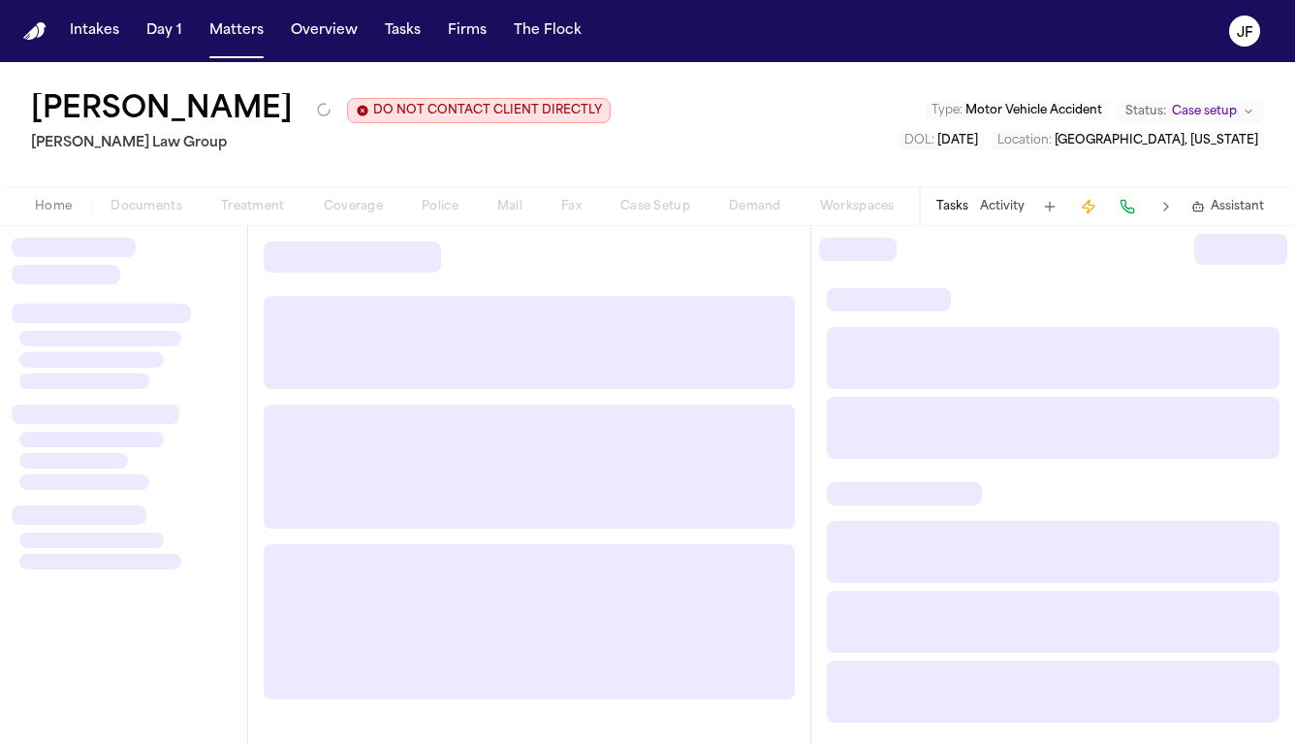
click at [458, 7] on nav "Intakes Day 1 Matters Overview Tasks Firms The Flock JF" at bounding box center [647, 31] width 1295 height 62
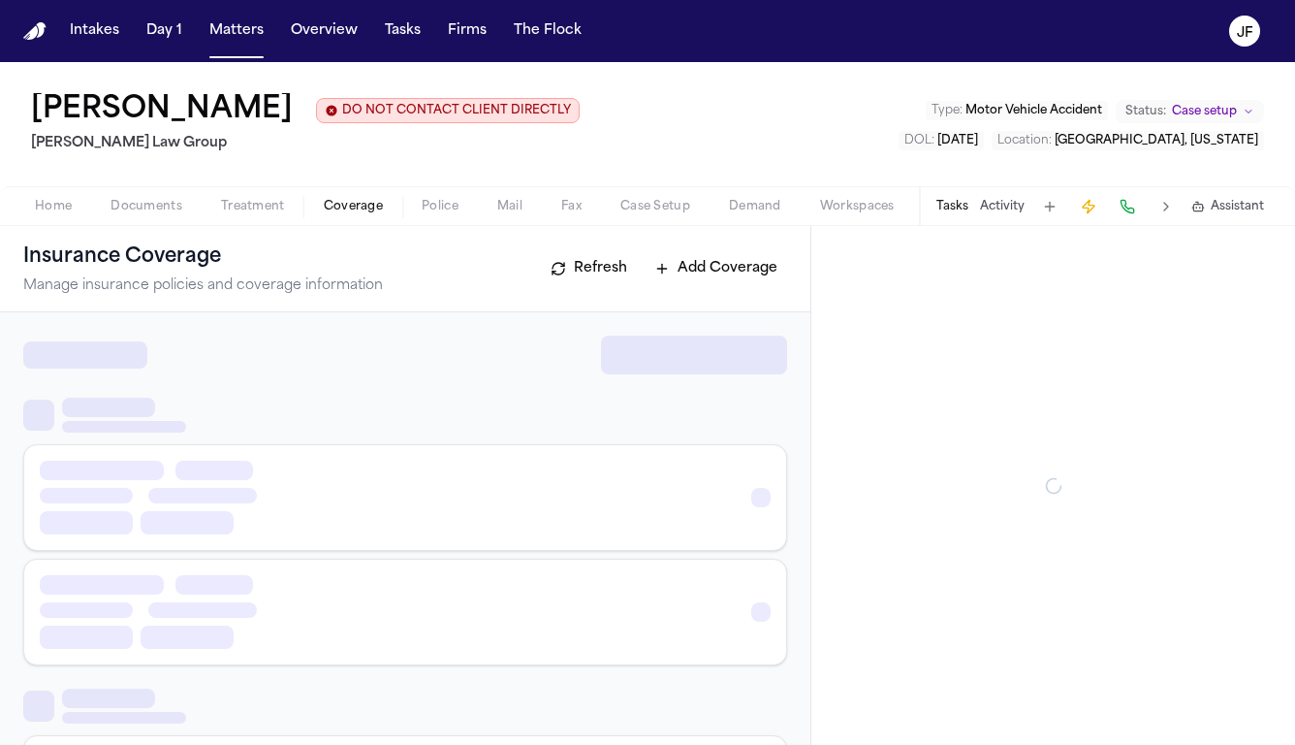
click at [367, 207] on span "Coverage" at bounding box center [353, 207] width 59 height 16
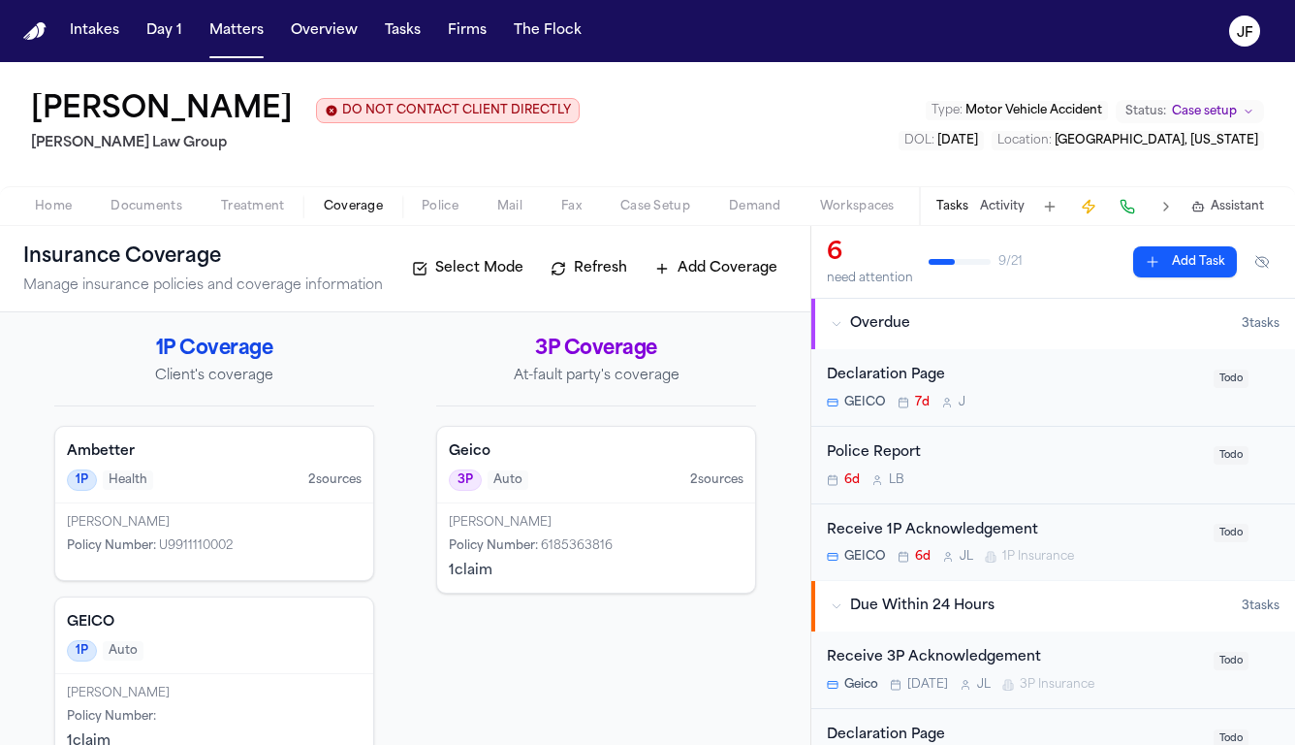
click at [452, 207] on span "Police" at bounding box center [440, 207] width 37 height 16
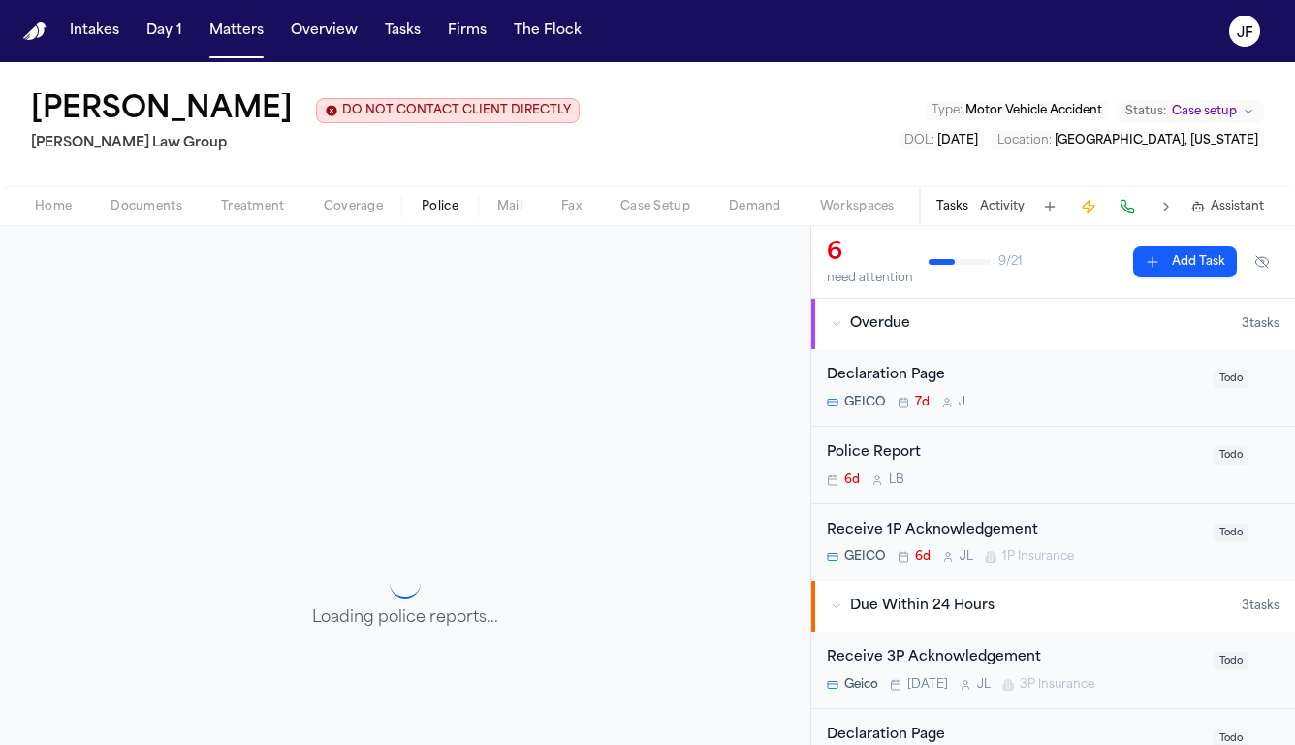
click at [362, 224] on div "Home Documents Treatment Coverage Police Mail Fax Case Setup Demand Workspaces …" at bounding box center [647, 205] width 1295 height 39
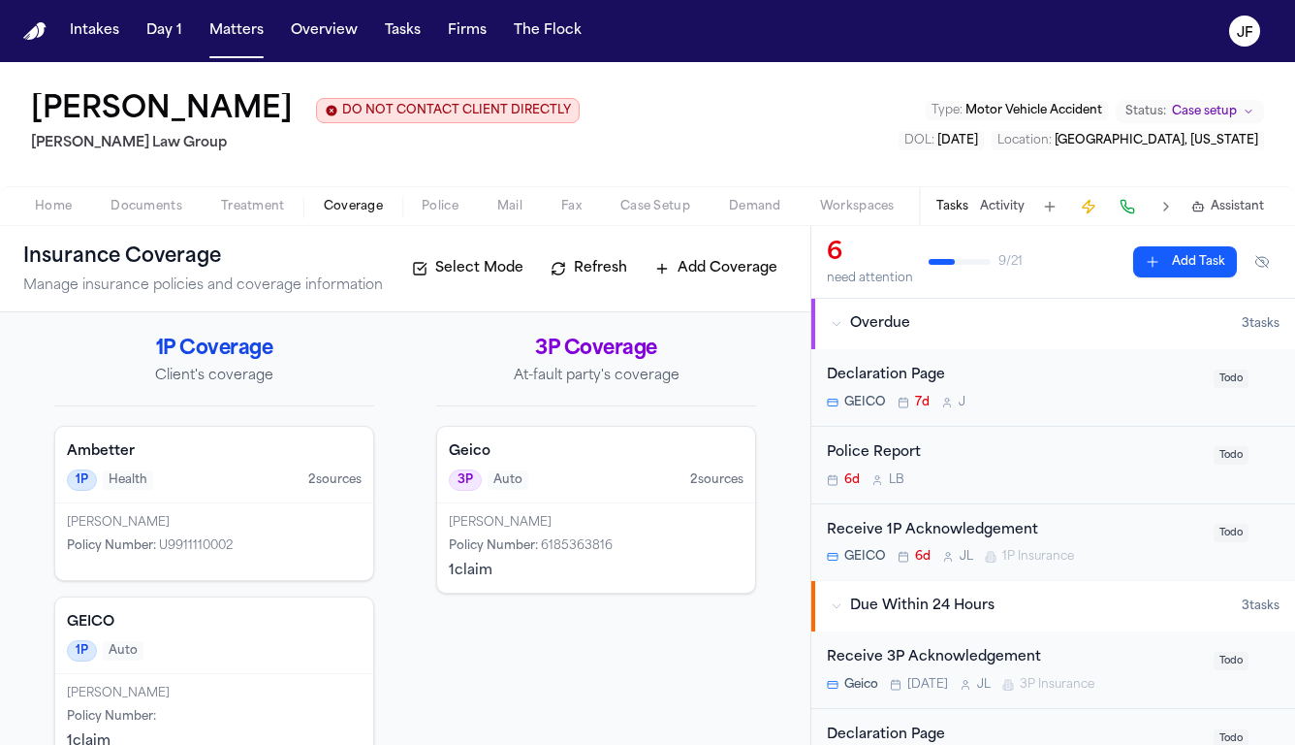
click at [348, 202] on span "Coverage" at bounding box center [353, 207] width 59 height 16
click at [424, 212] on span "Police" at bounding box center [440, 207] width 37 height 16
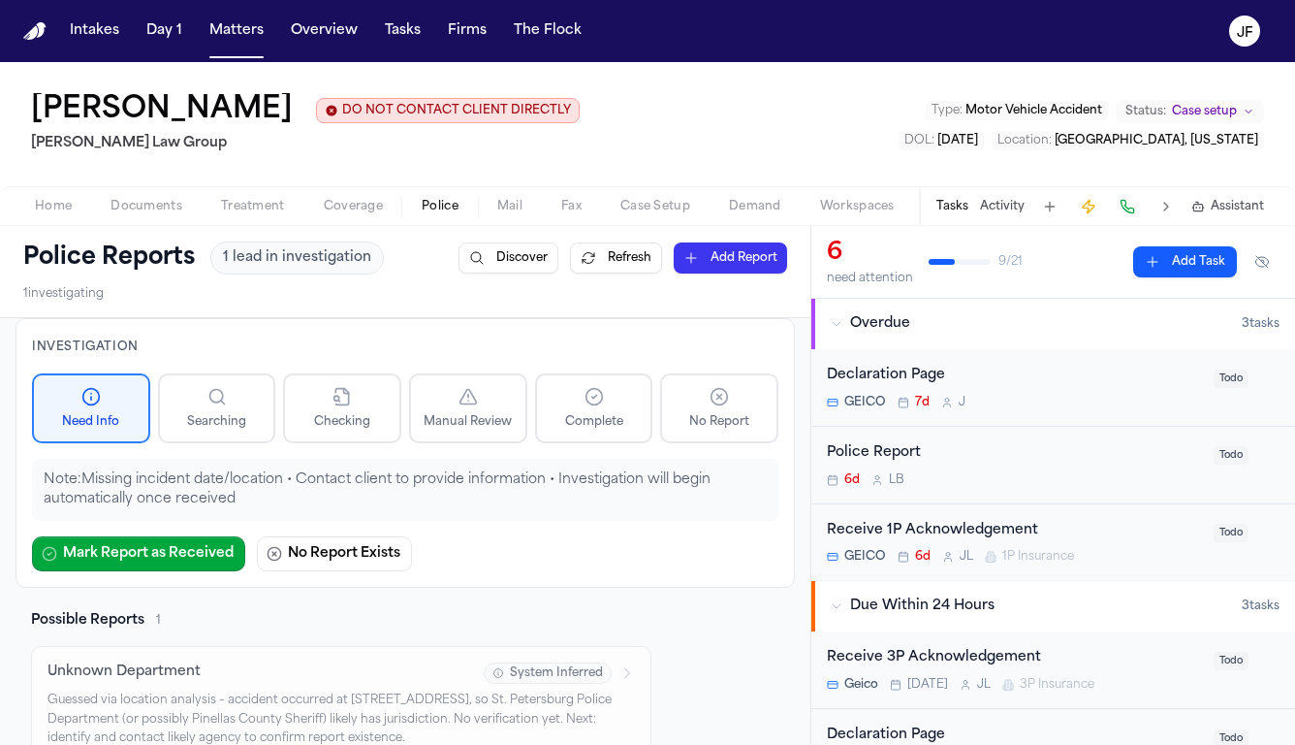
click at [133, 202] on span "Documents" at bounding box center [147, 207] width 72 height 16
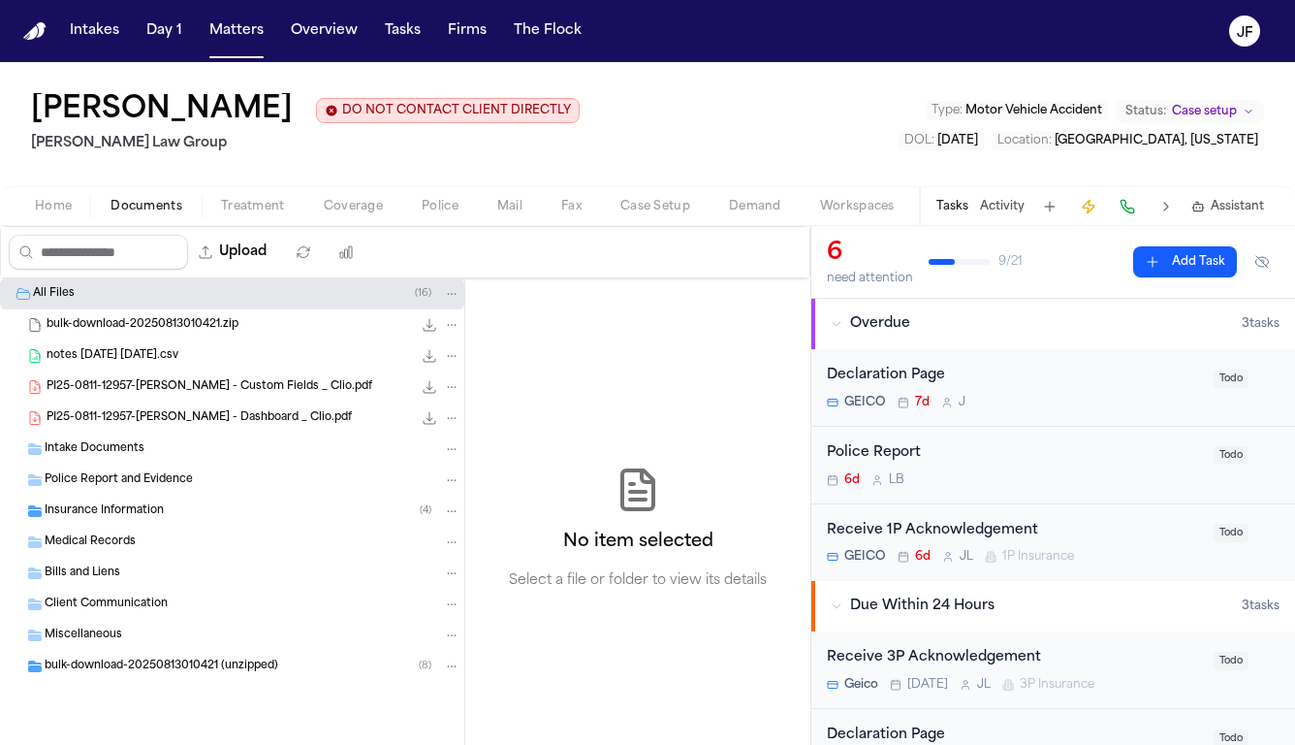
click at [123, 297] on div "All Files ( 16 )" at bounding box center [247, 293] width 428 height 17
click at [118, 448] on span "Intake Documents" at bounding box center [95, 449] width 100 height 16
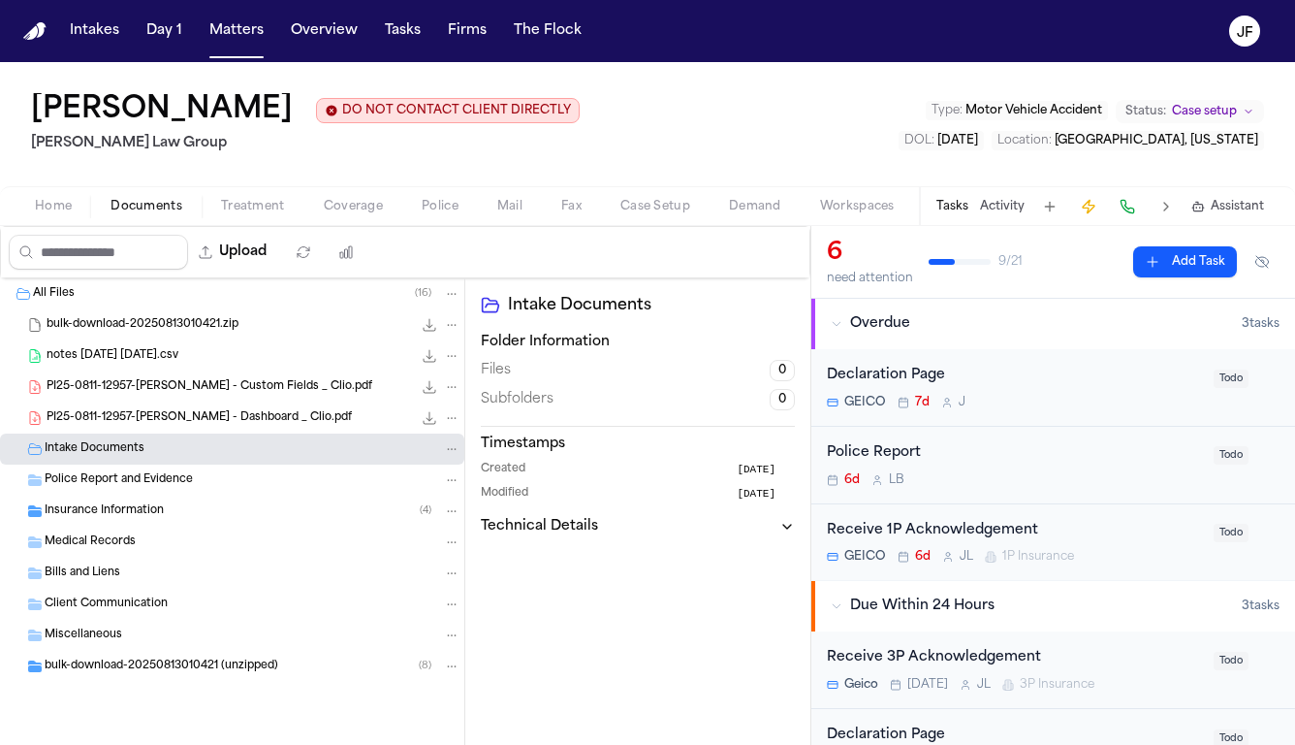
click at [147, 422] on span "PI25-0811-12957-Cristopher Castro Arredondo - Dashboard _ Clio.pdf" at bounding box center [199, 418] width 305 height 16
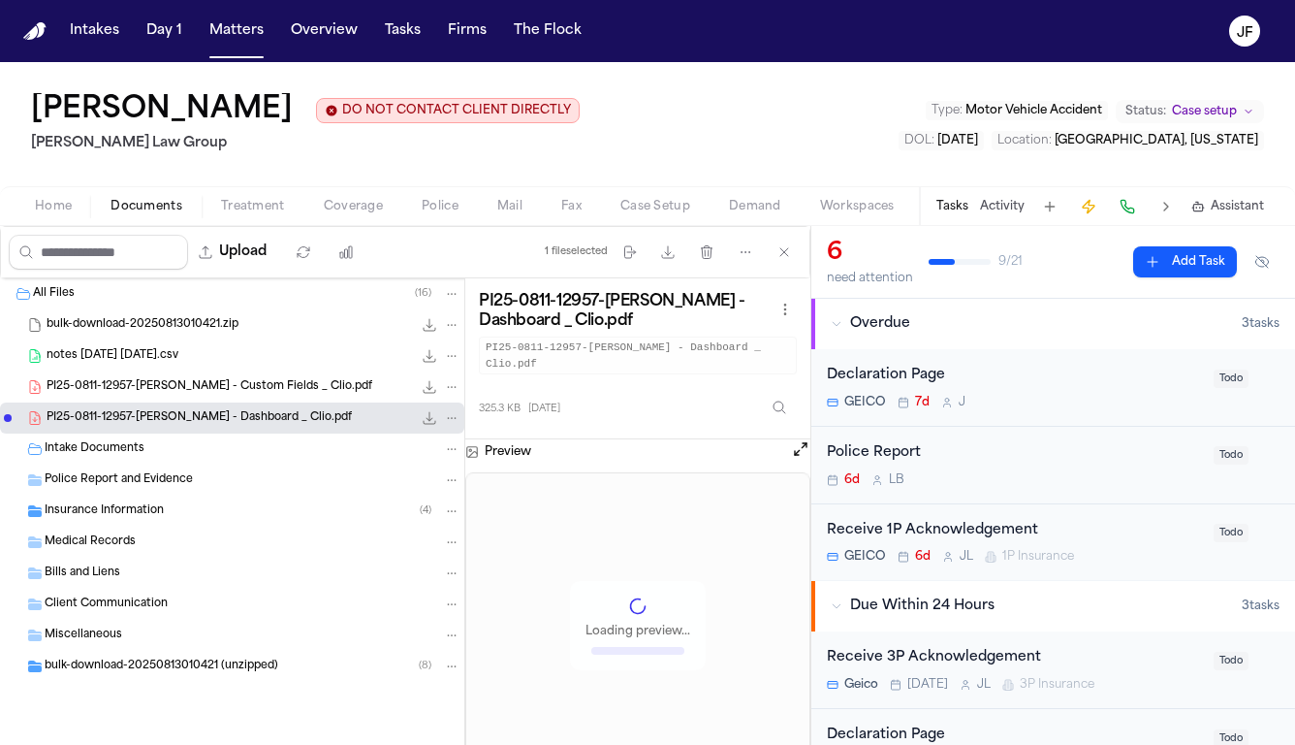
click at [166, 390] on span "PI25-0811-12957-Cristopher Castro Arredondo - Custom Fields _ Clio.pdf" at bounding box center [210, 387] width 326 height 16
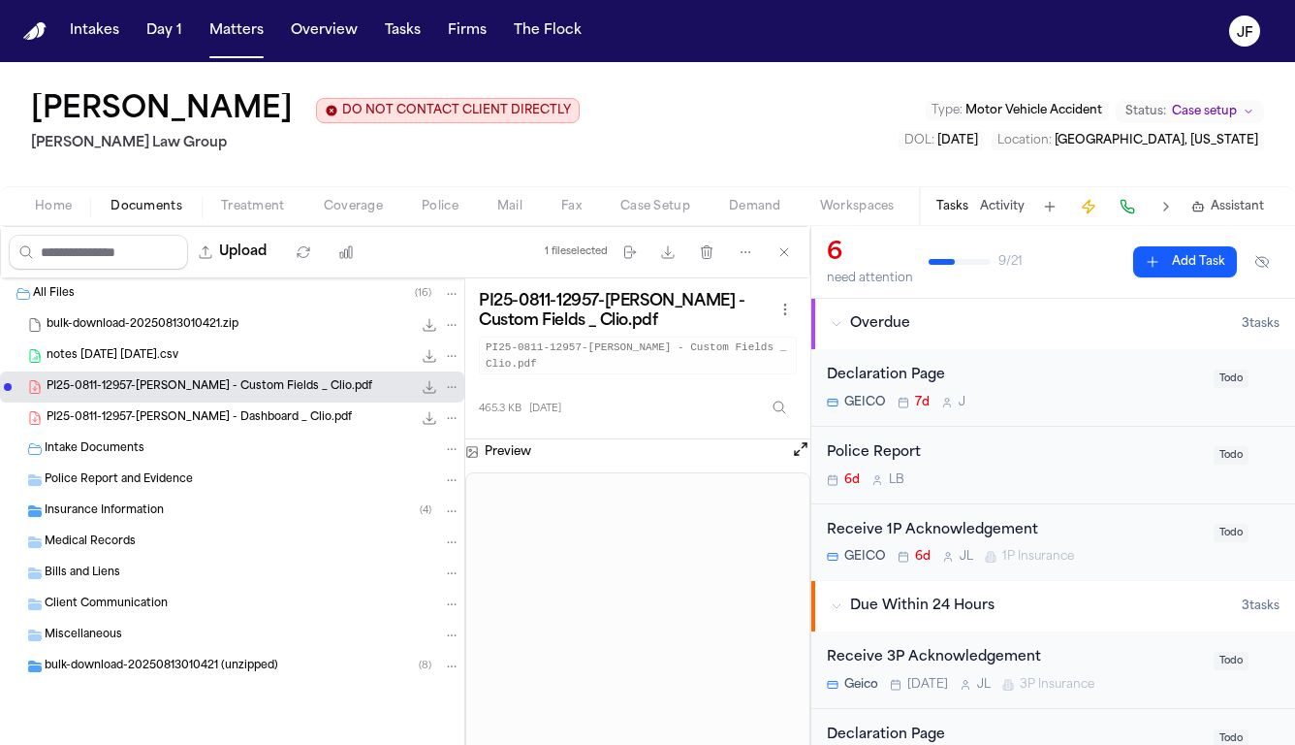
click at [430, 394] on icon "File: PI25-0811-12957-Cristopher Castro Arredondo - Custom Fields _ Clio.pdf" at bounding box center [430, 387] width 16 height 16
click at [426, 203] on span "Police" at bounding box center [440, 207] width 37 height 16
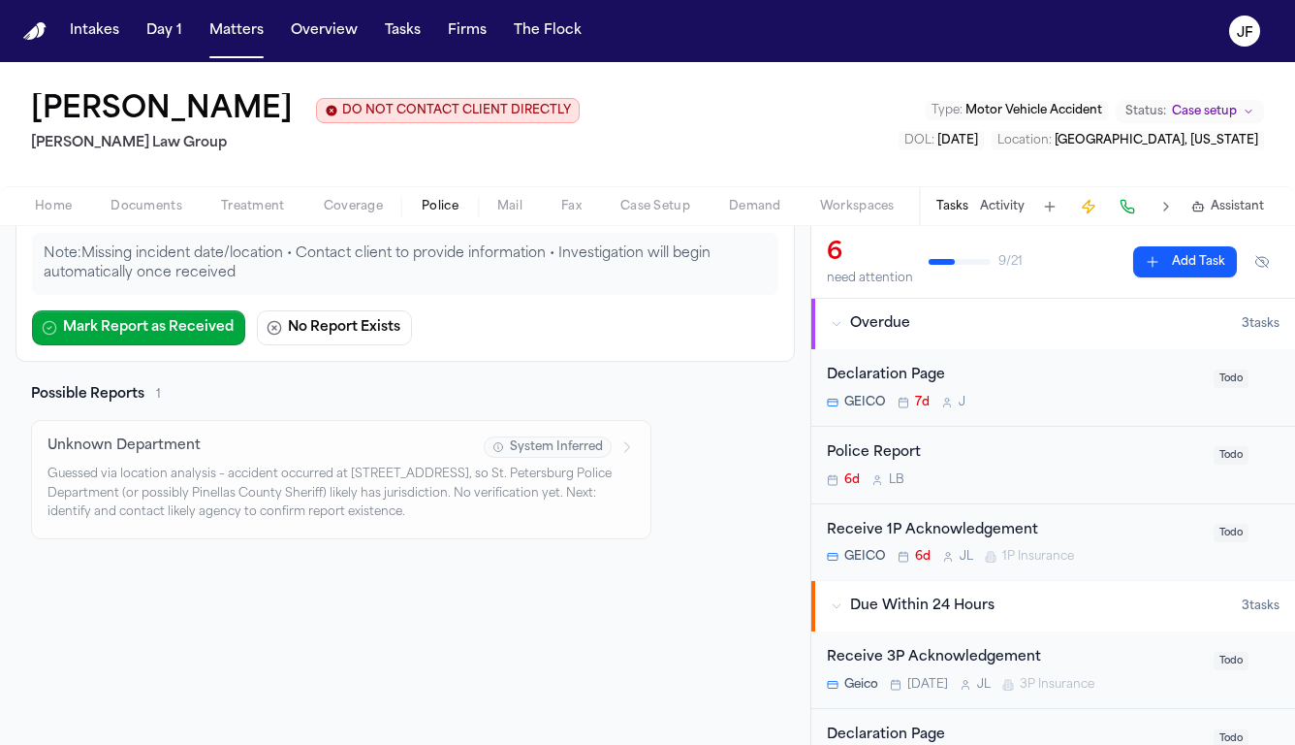
scroll to position [228, 0]
click at [358, 510] on p "Guessed via location analysis – accident occurred at 1st Ave N & 11th St N, St.…" at bounding box center [342, 493] width 588 height 57
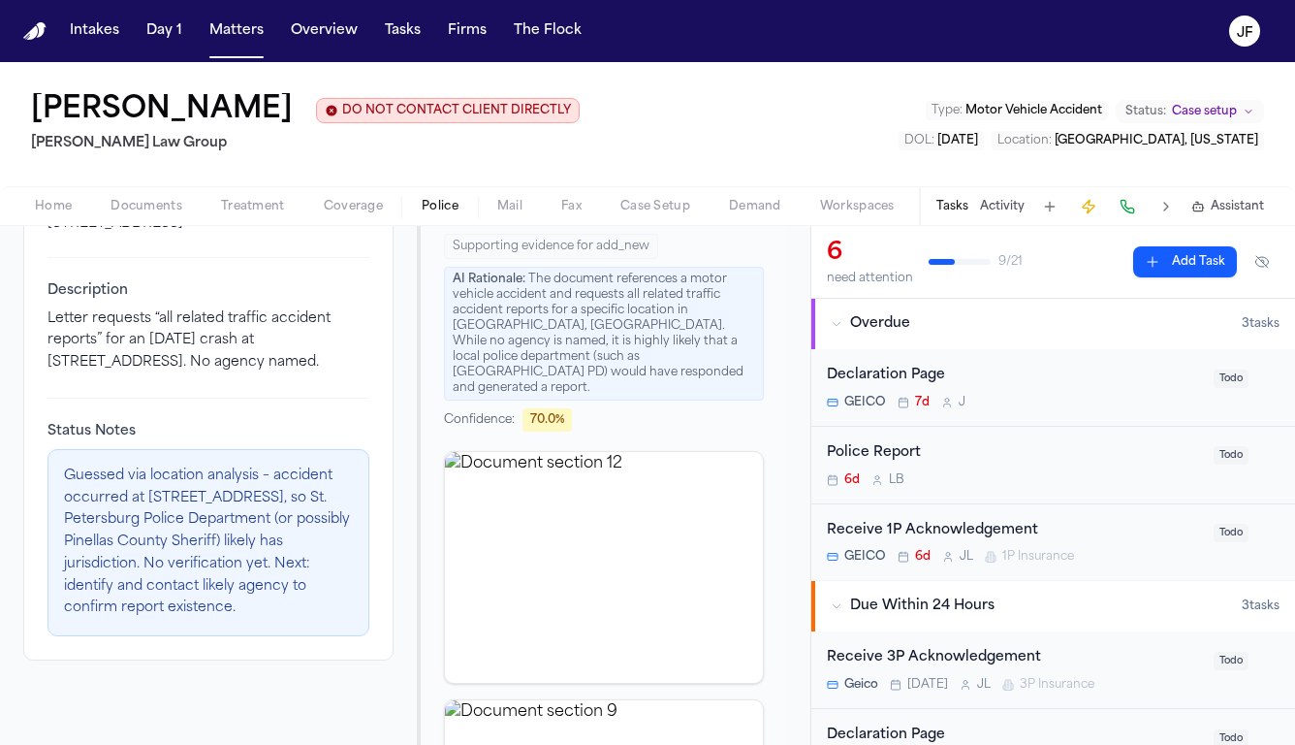
scroll to position [433, 0]
click at [420, 157] on div "Cristopher Castro Arredondo DO NOT CONTACT CLIENT DIRECTLY DO NOT CONTACT Morga…" at bounding box center [647, 124] width 1295 height 124
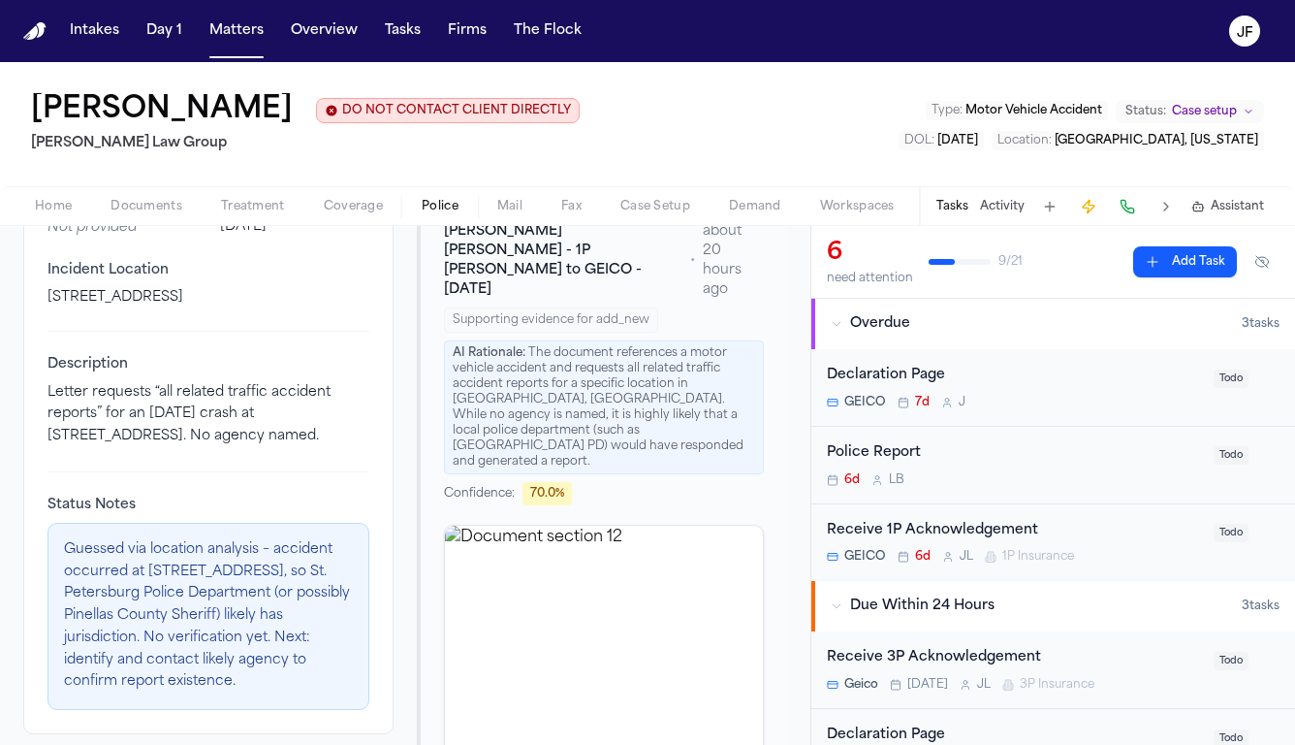
scroll to position [0, 0]
click at [355, 220] on div "Home Documents Treatment Coverage Police Mail Fax Case Setup Demand Workspaces …" at bounding box center [647, 205] width 1295 height 39
click at [986, 214] on button "Activity" at bounding box center [1002, 207] width 45 height 16
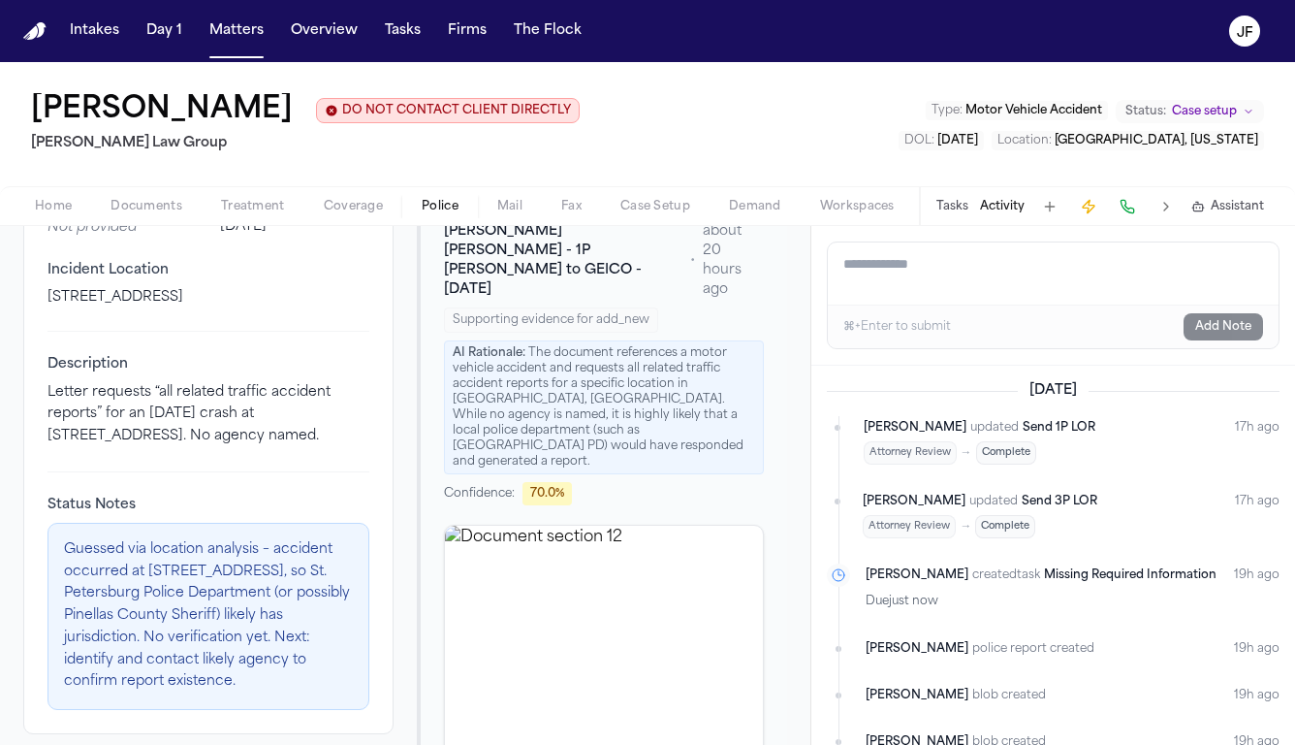
click at [946, 210] on button "Tasks" at bounding box center [953, 207] width 32 height 16
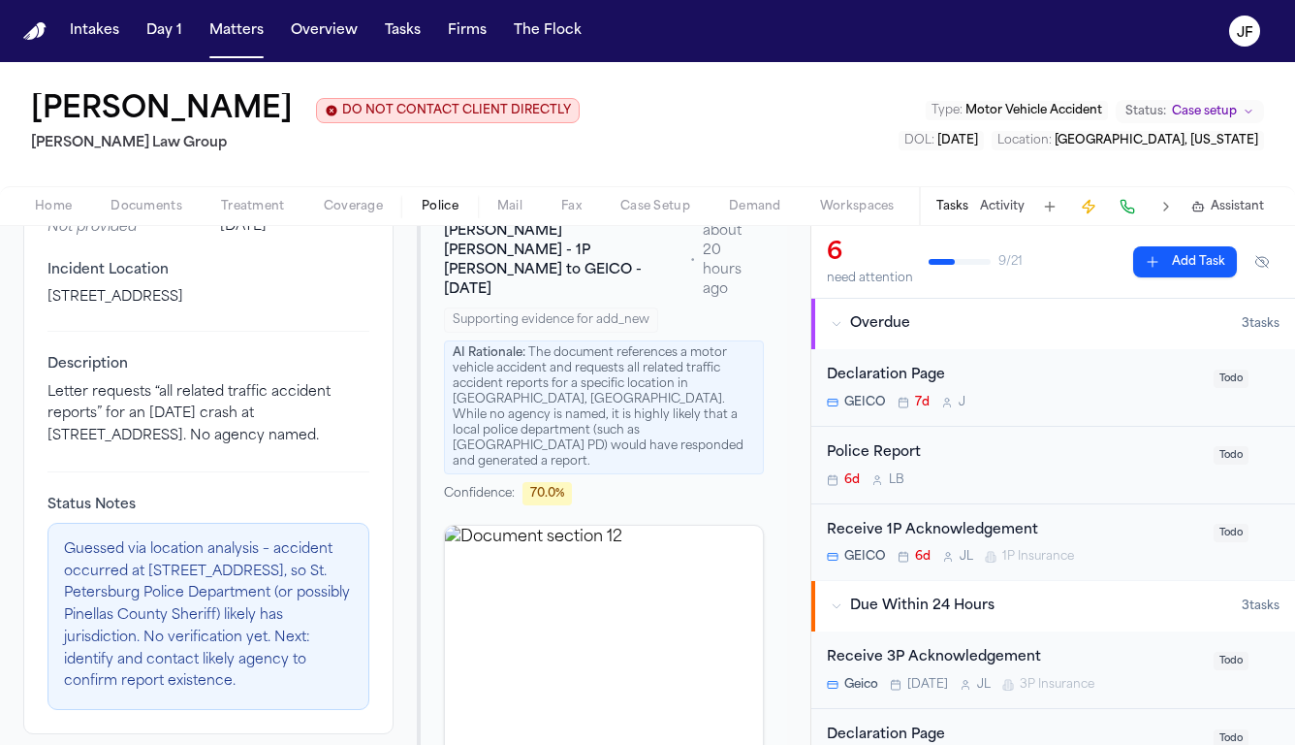
click at [917, 464] on div "Police Report 6d L B" at bounding box center [1014, 465] width 375 height 46
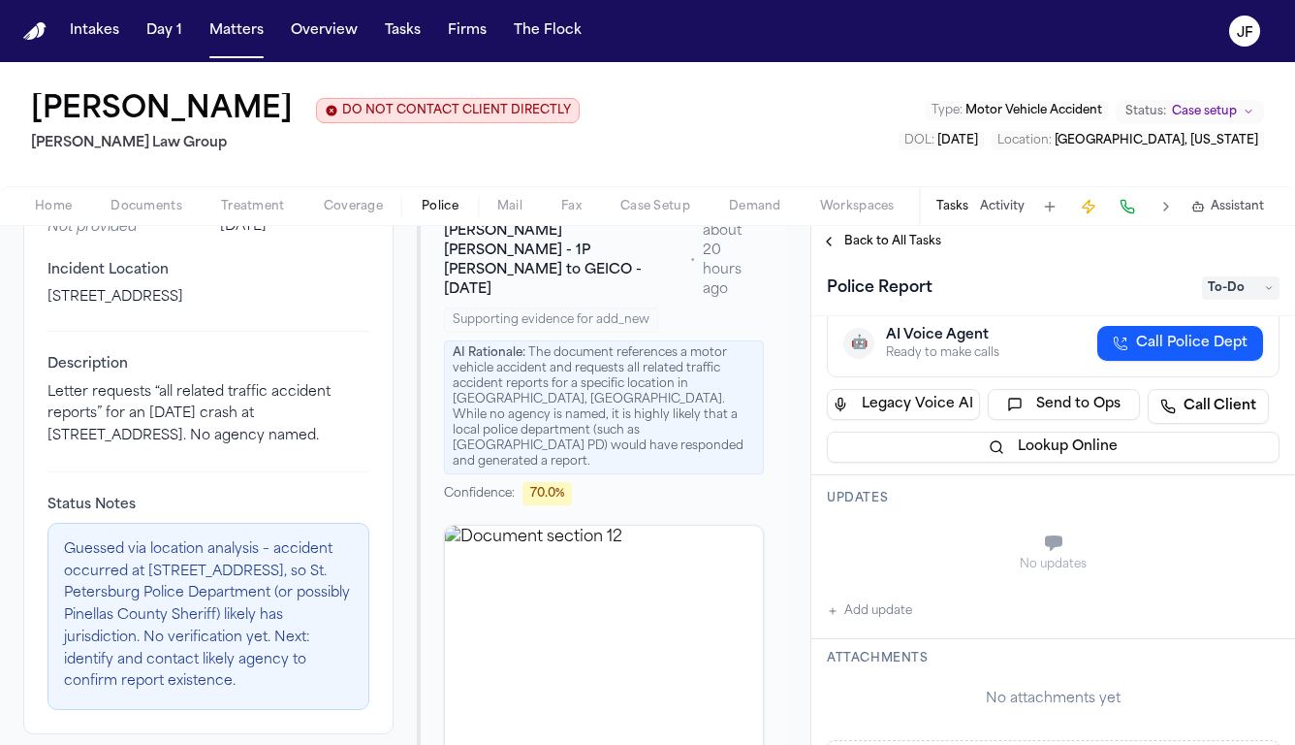
scroll to position [110, 0]
click at [259, 7] on nav "Intakes Day 1 Matters Overview Tasks Firms The [PERSON_NAME]" at bounding box center [647, 31] width 1295 height 62
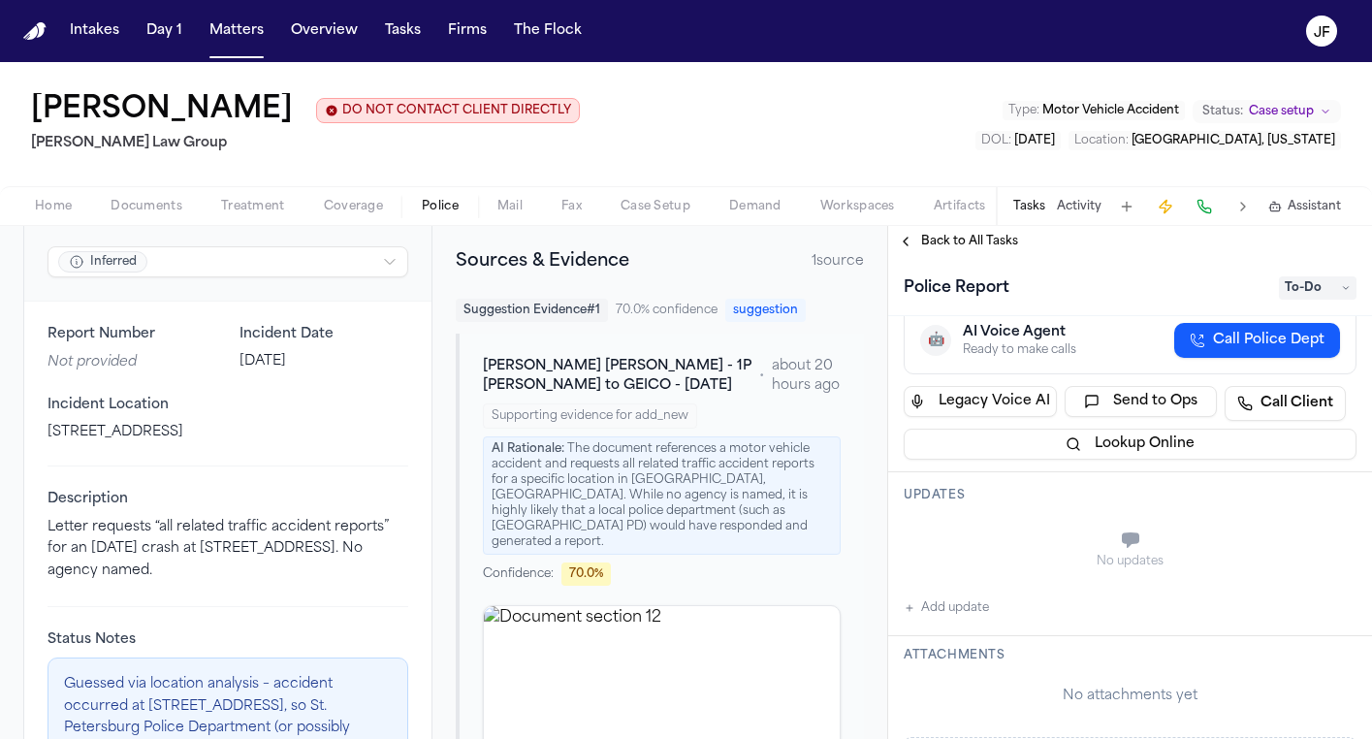
scroll to position [179, 0]
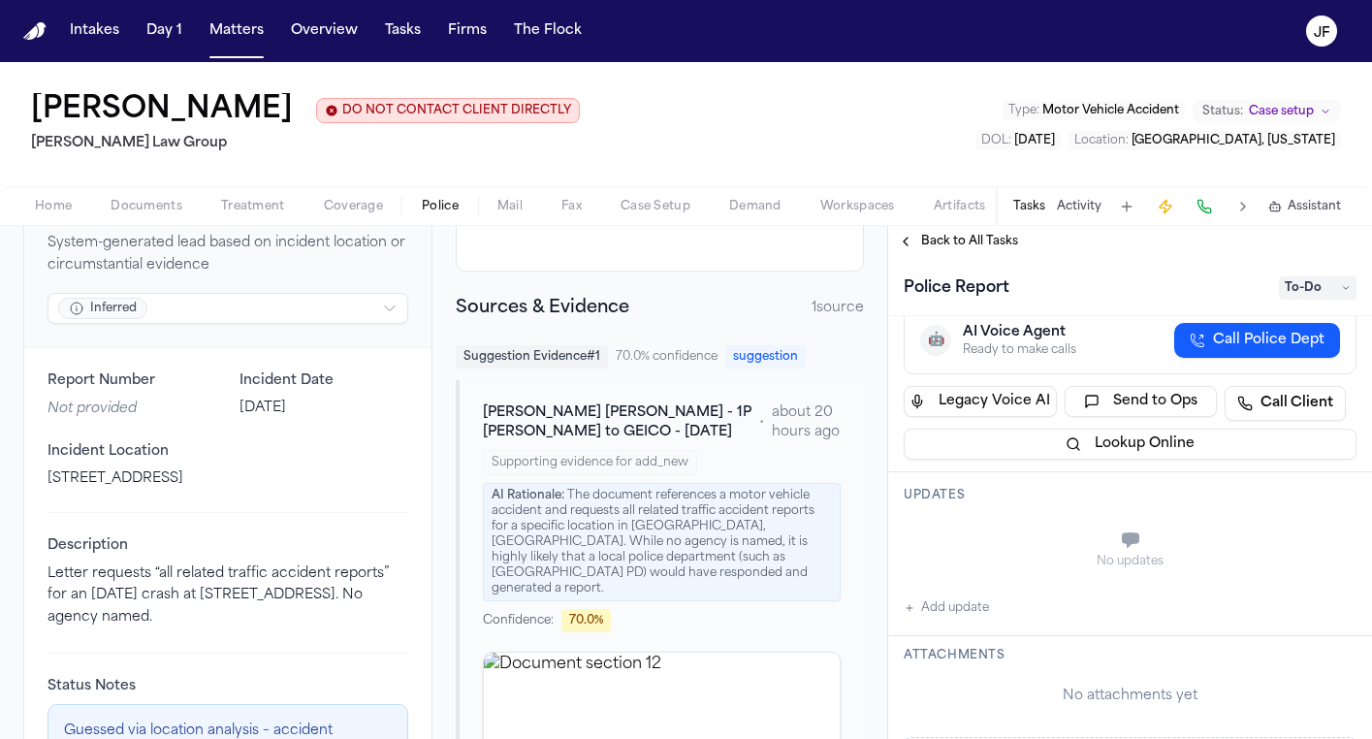
click at [153, 207] on span "Documents" at bounding box center [147, 207] width 72 height 16
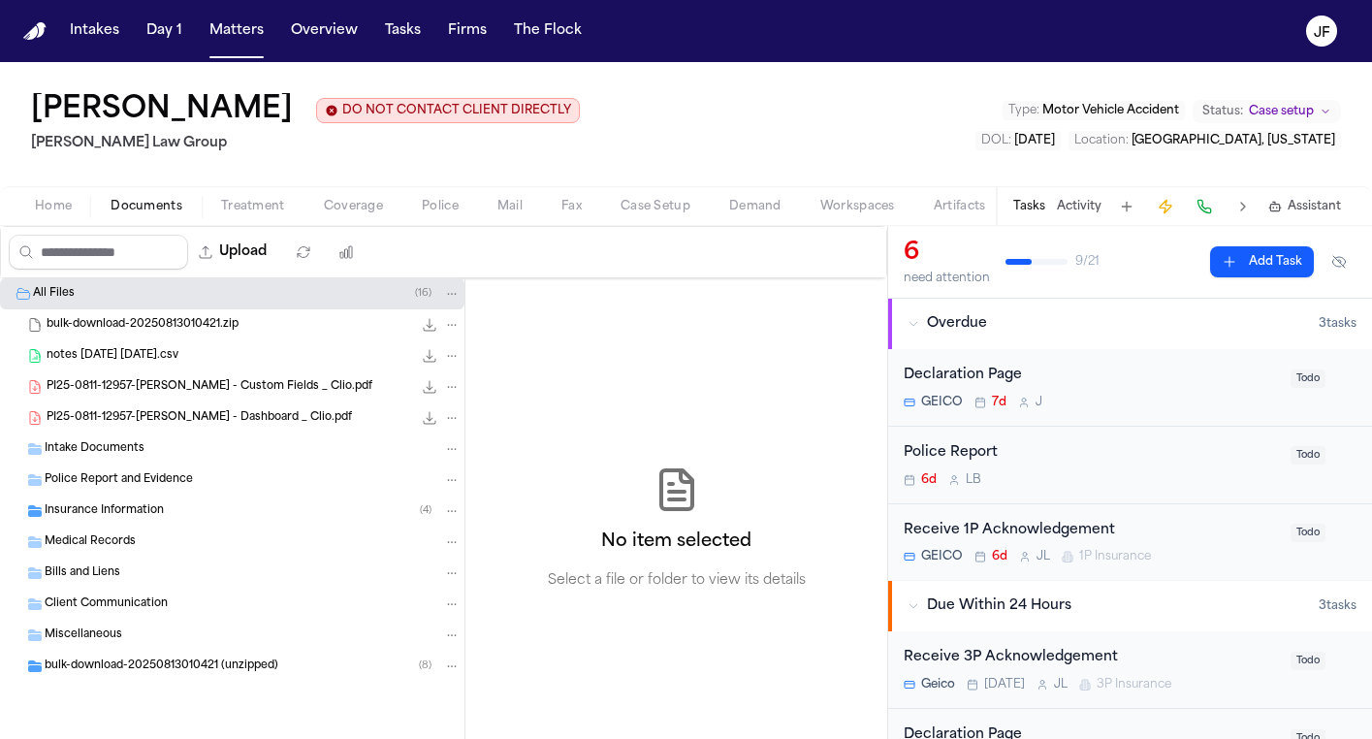
drag, startPoint x: 27, startPoint y: 113, endPoint x: 452, endPoint y: 119, distance: 424.7
click at [452, 119] on div "Cristopher Castro Arredondo DO NOT CONTACT CLIENT DIRECTLY DO NOT CONTACT Morga…" at bounding box center [686, 124] width 1372 height 124
copy h1 "[PERSON_NAME]"
click at [983, 468] on div "Police Report 6d L B" at bounding box center [1091, 465] width 375 height 46
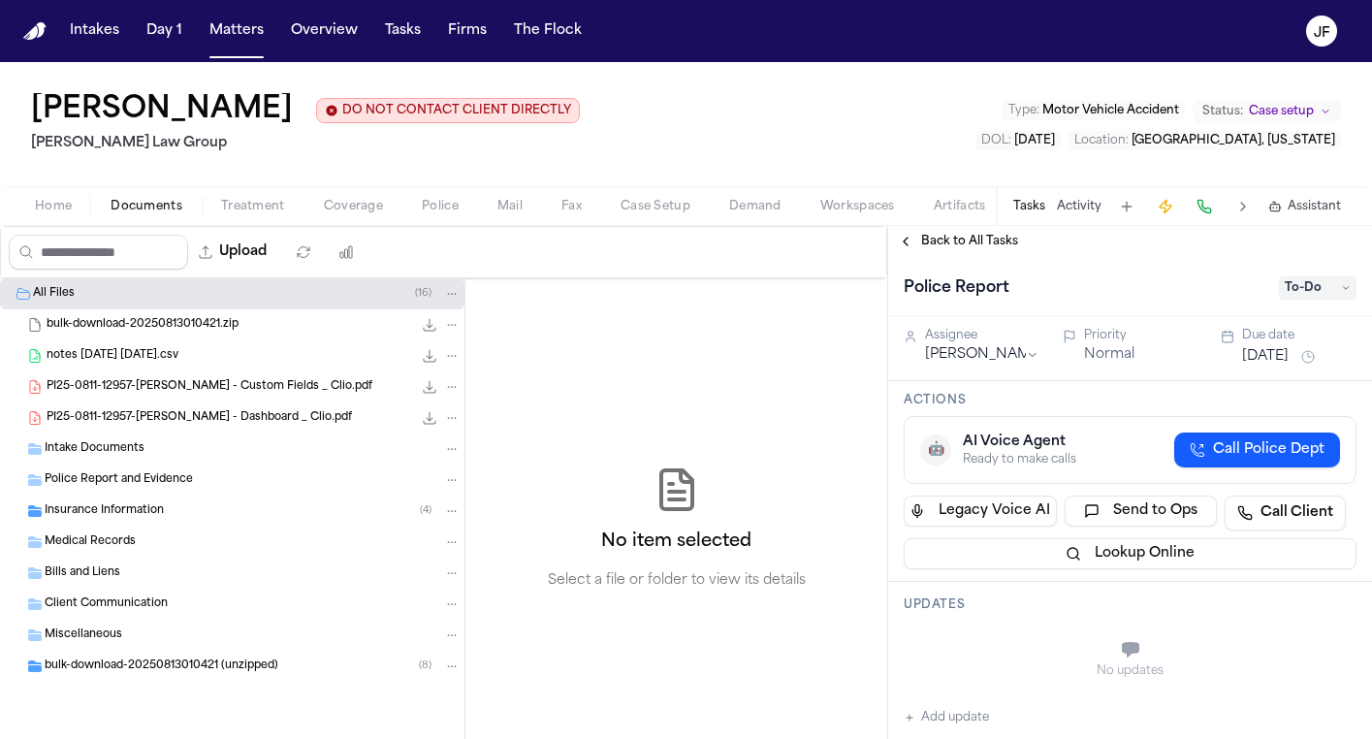
click at [1294, 297] on span "To-Do" at bounding box center [1318, 287] width 78 height 23
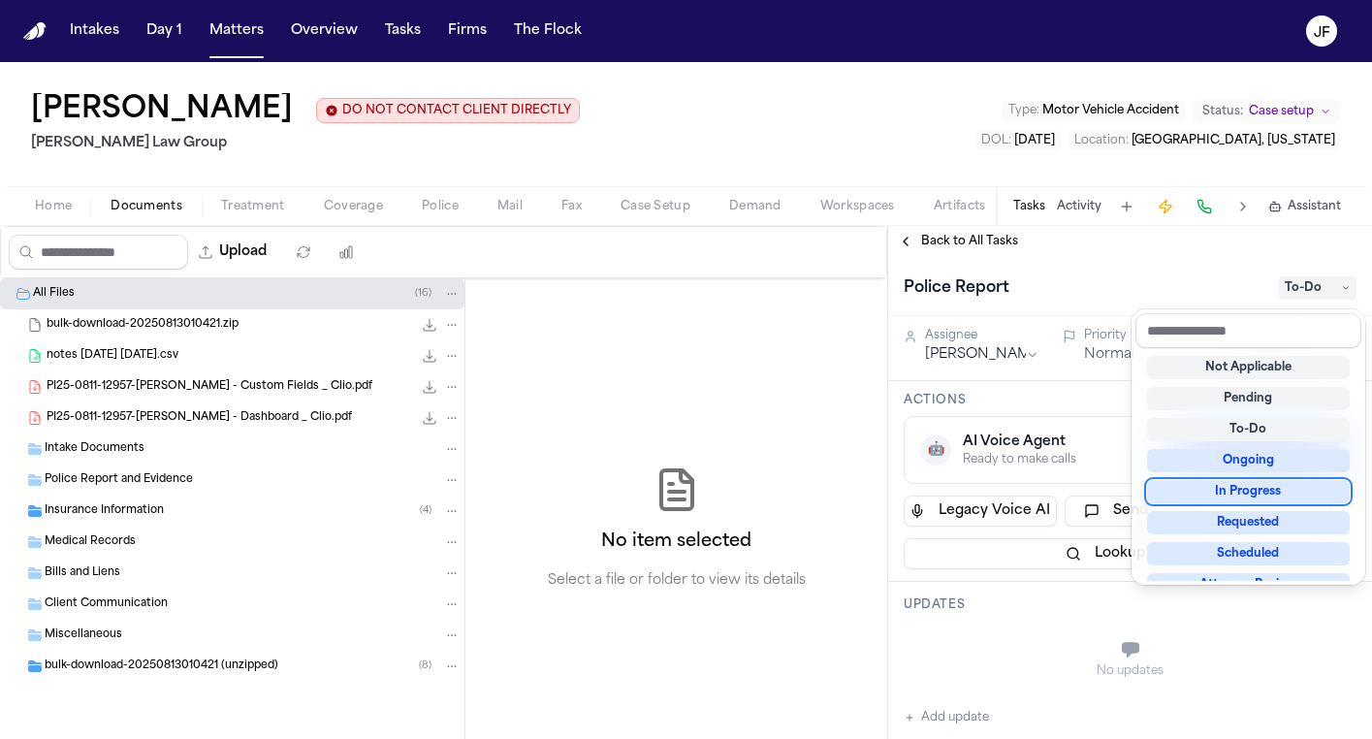
click at [1229, 488] on div "In Progress" at bounding box center [1248, 491] width 203 height 23
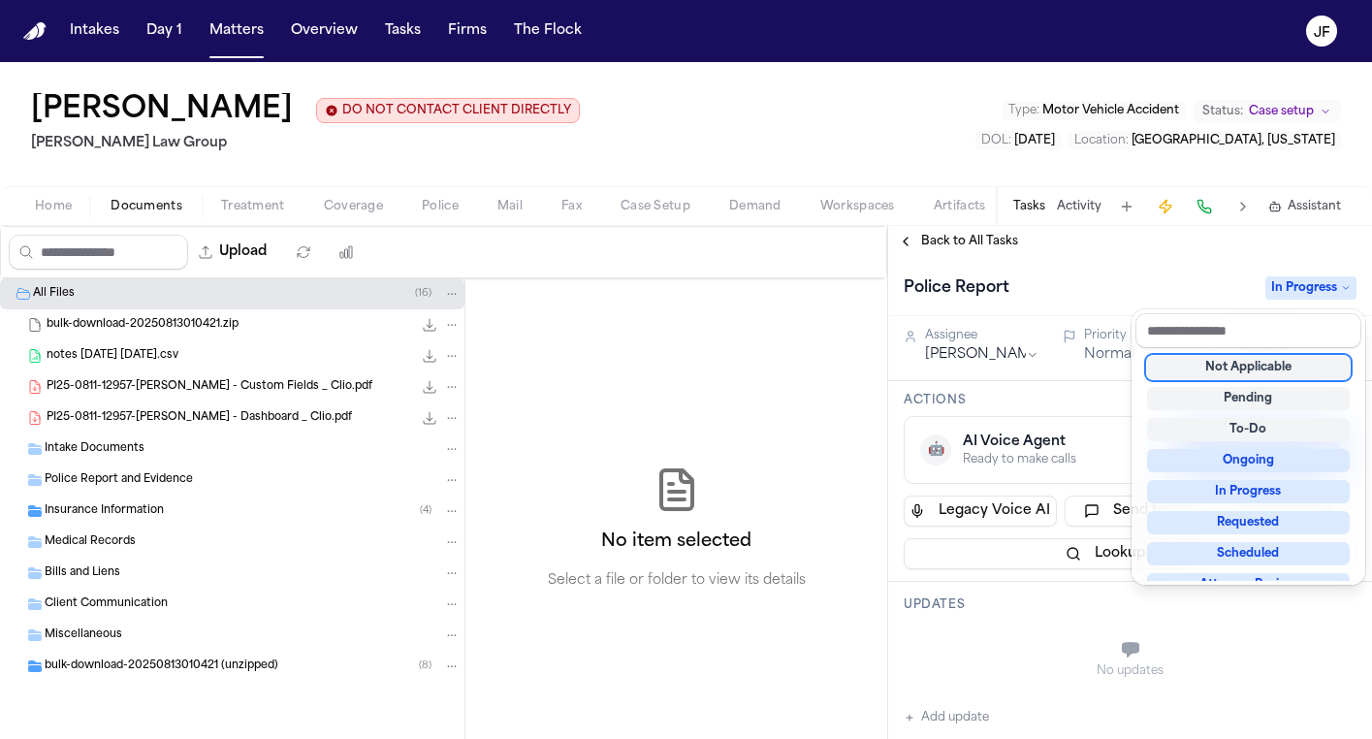
click at [1229, 488] on div "In Progress" at bounding box center [1248, 491] width 203 height 23
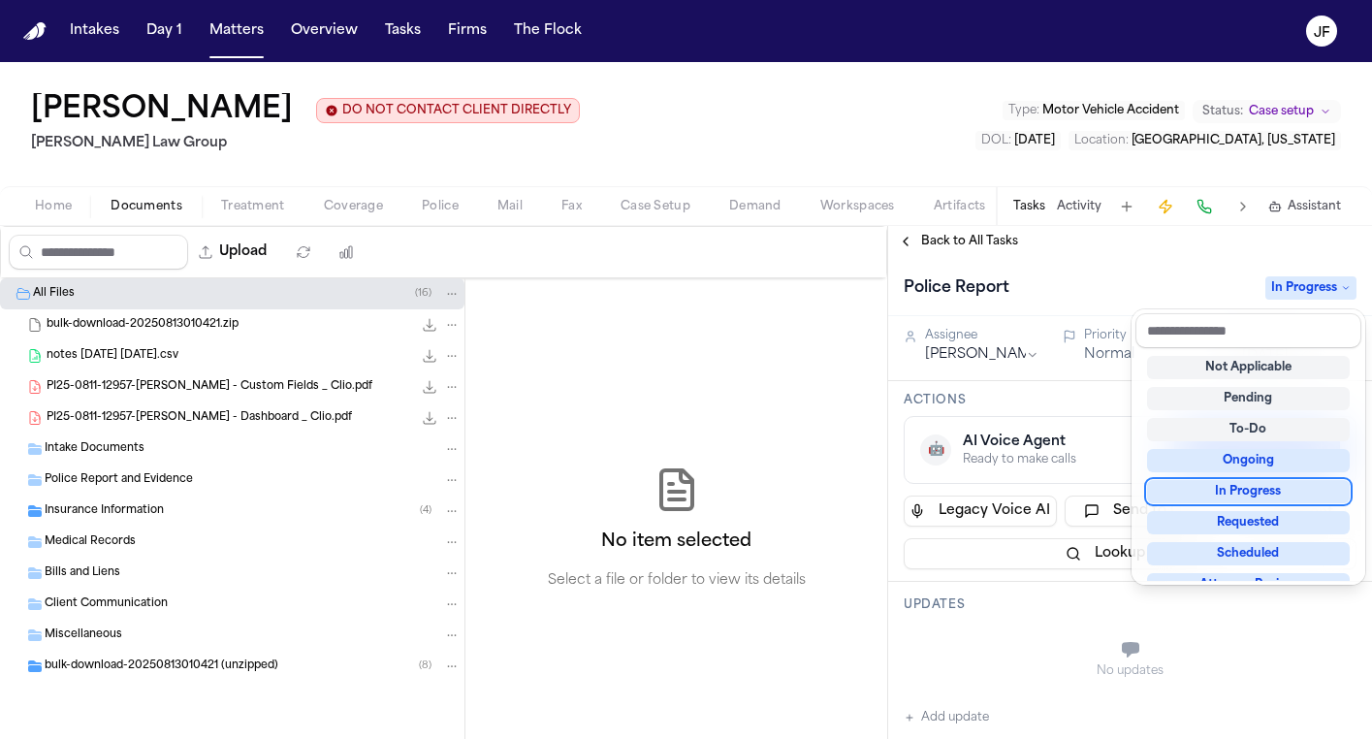
click at [1131, 286] on div "Police Report In Progress" at bounding box center [1130, 287] width 453 height 31
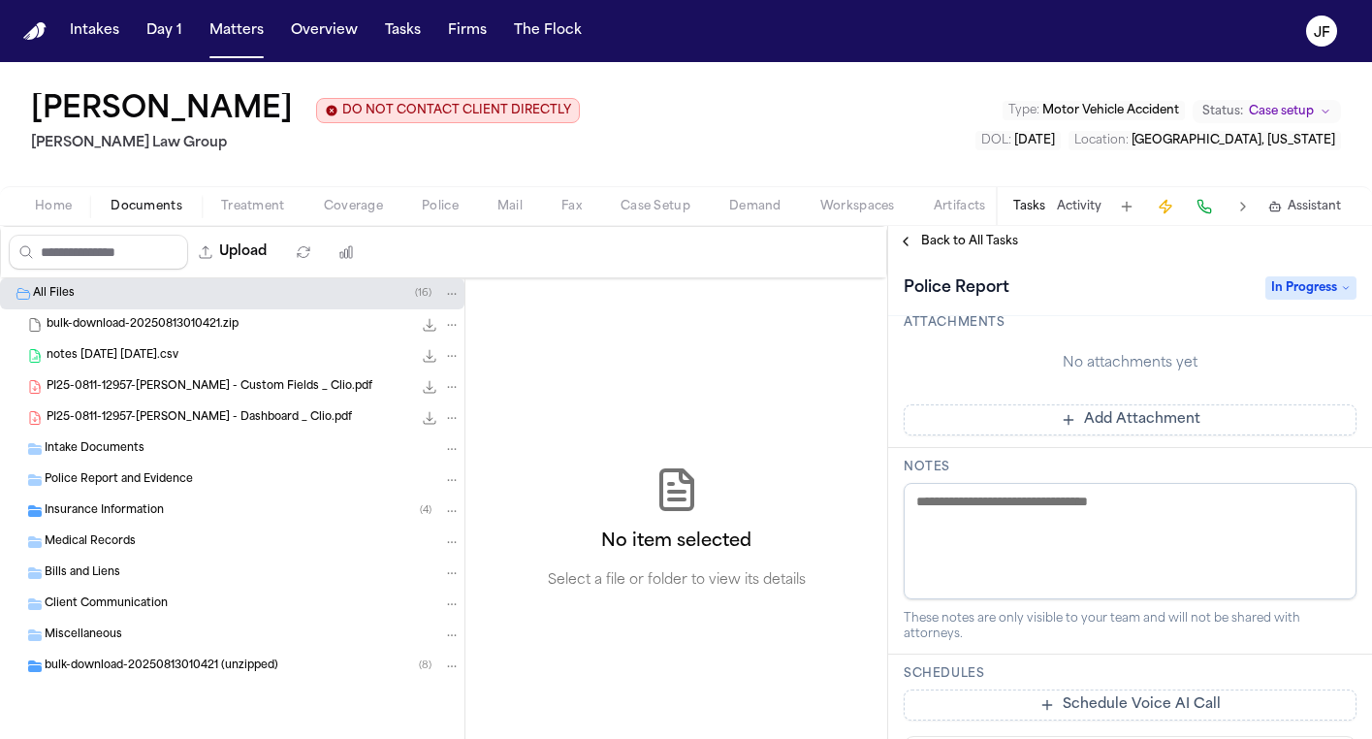
scroll to position [444, 0]
click at [1072, 516] on textarea at bounding box center [1130, 539] width 453 height 116
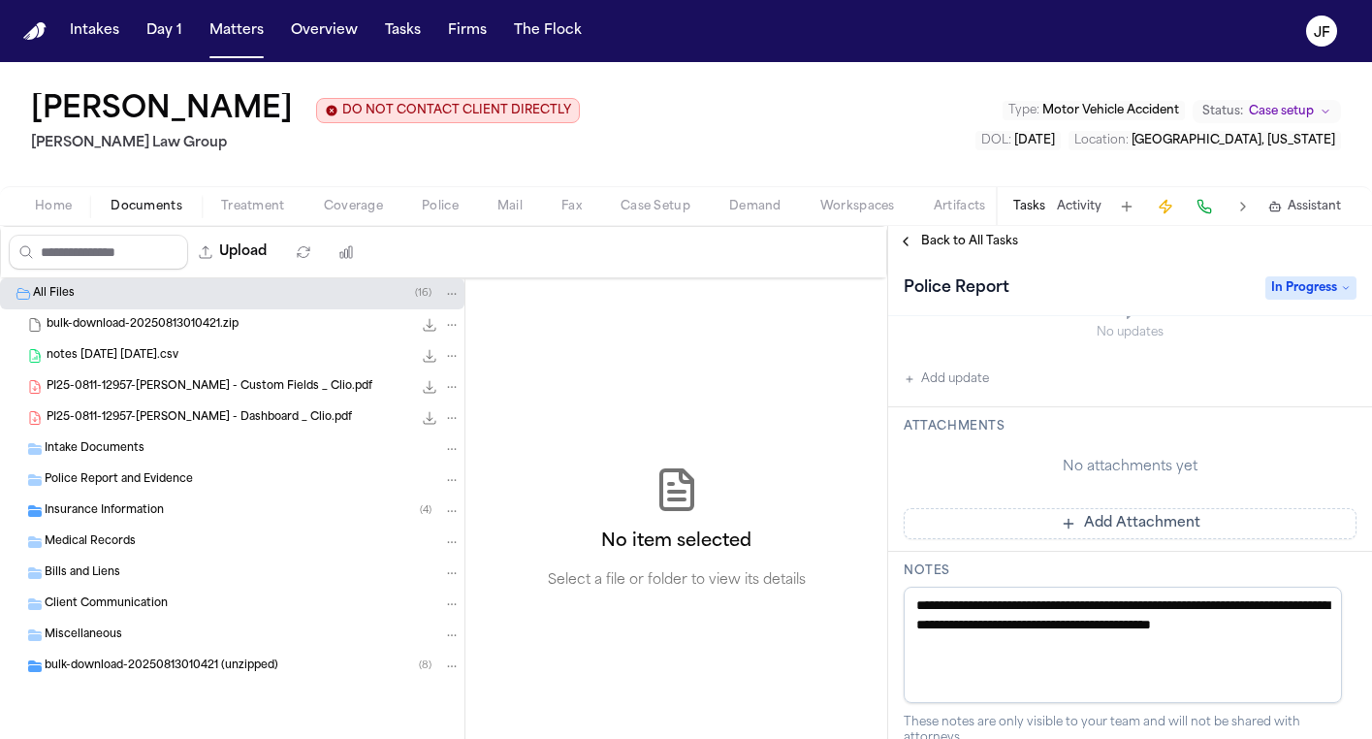
paste textarea "**********"
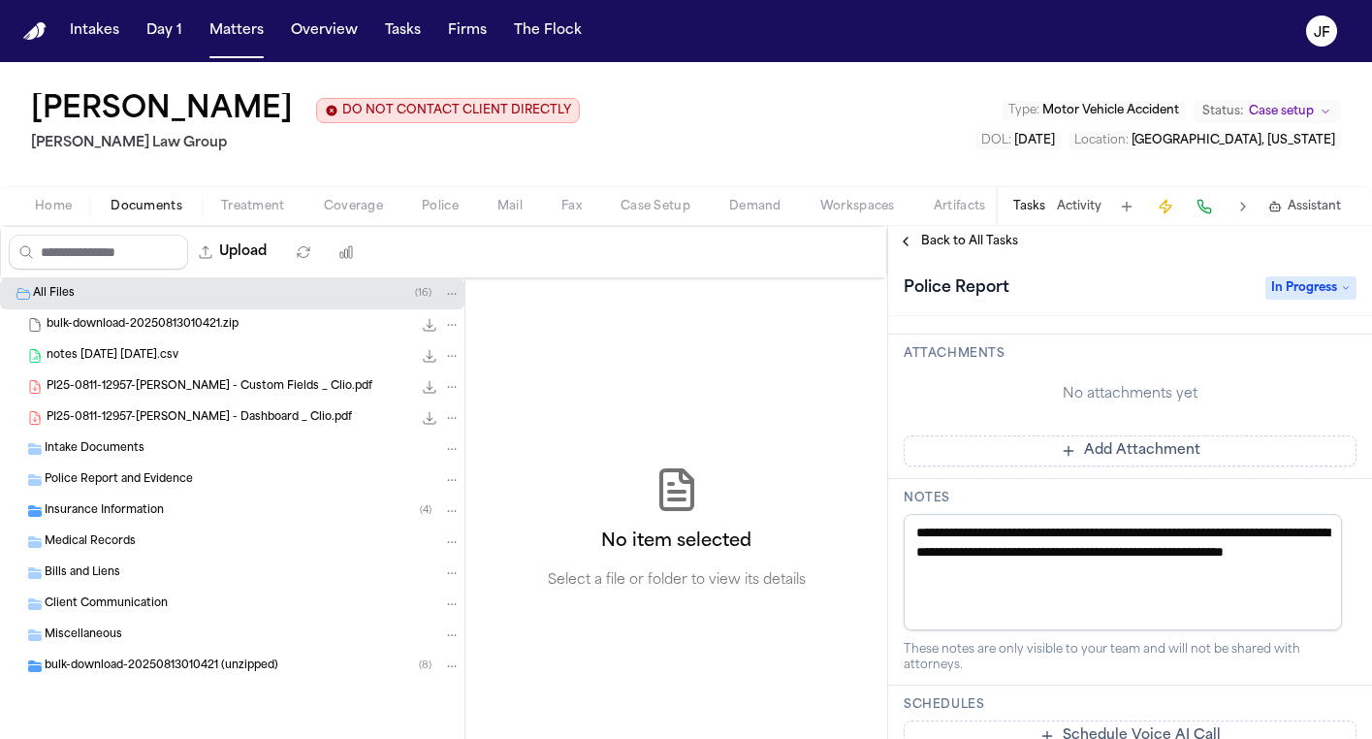
scroll to position [526, 0]
type textarea "**********"
click at [967, 399] on div "No attachments yet" at bounding box center [1130, 393] width 453 height 19
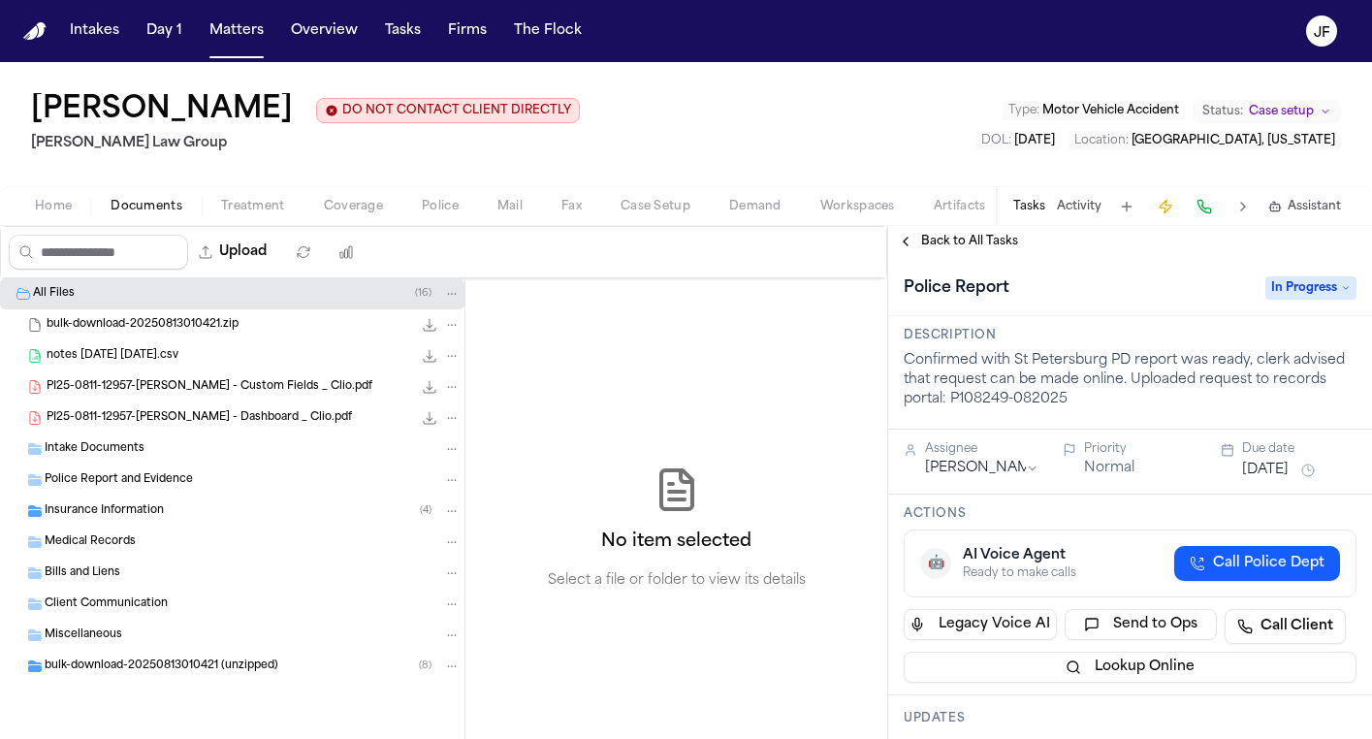
scroll to position [0, 0]
click at [933, 244] on span "Back to All Tasks" at bounding box center [969, 242] width 97 height 16
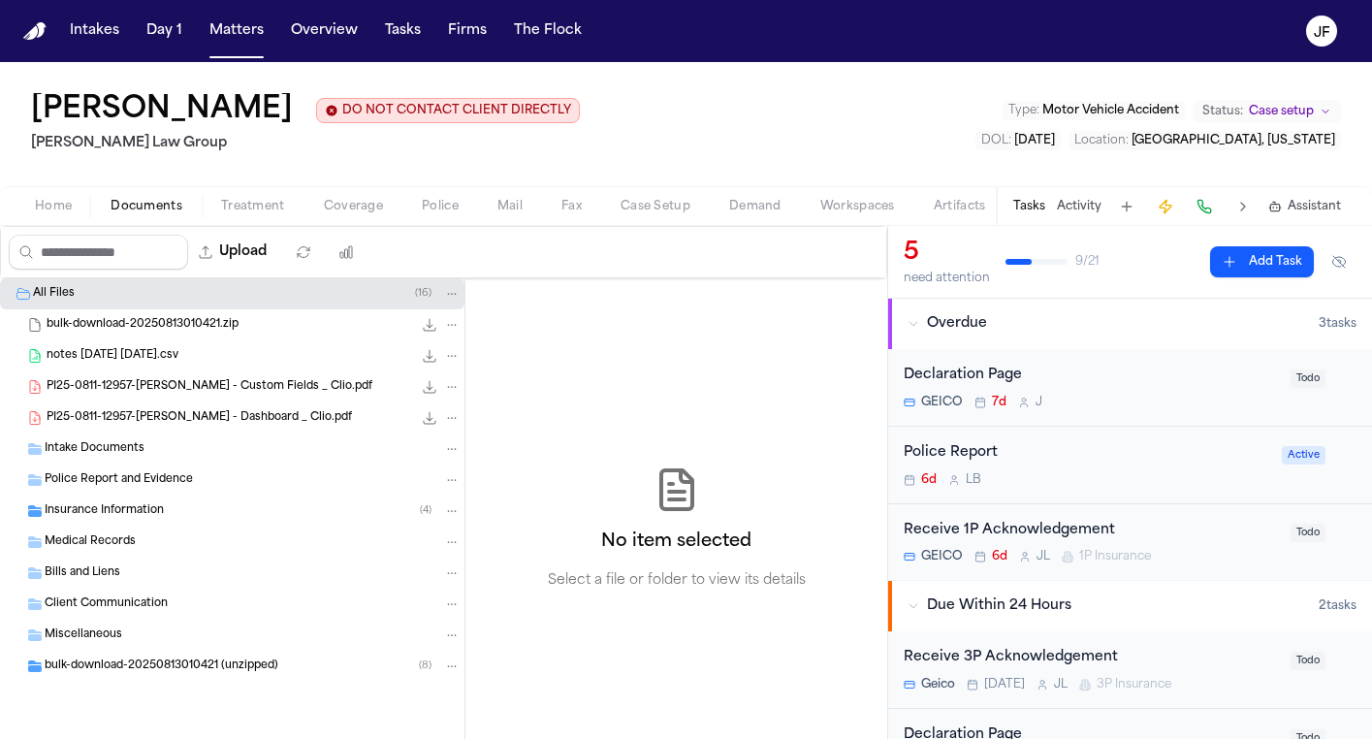
click at [965, 457] on div "Police Report" at bounding box center [1087, 453] width 367 height 22
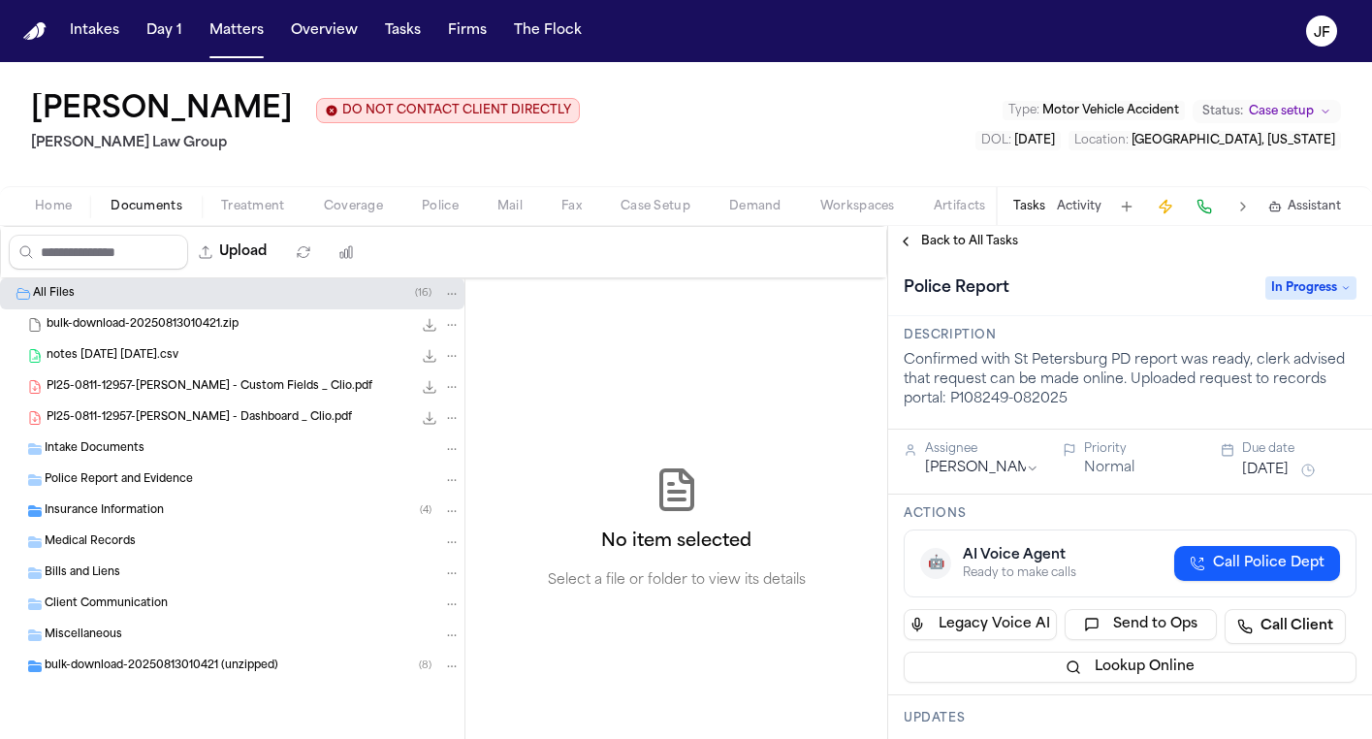
click at [945, 245] on span "Back to All Tasks" at bounding box center [969, 242] width 97 height 16
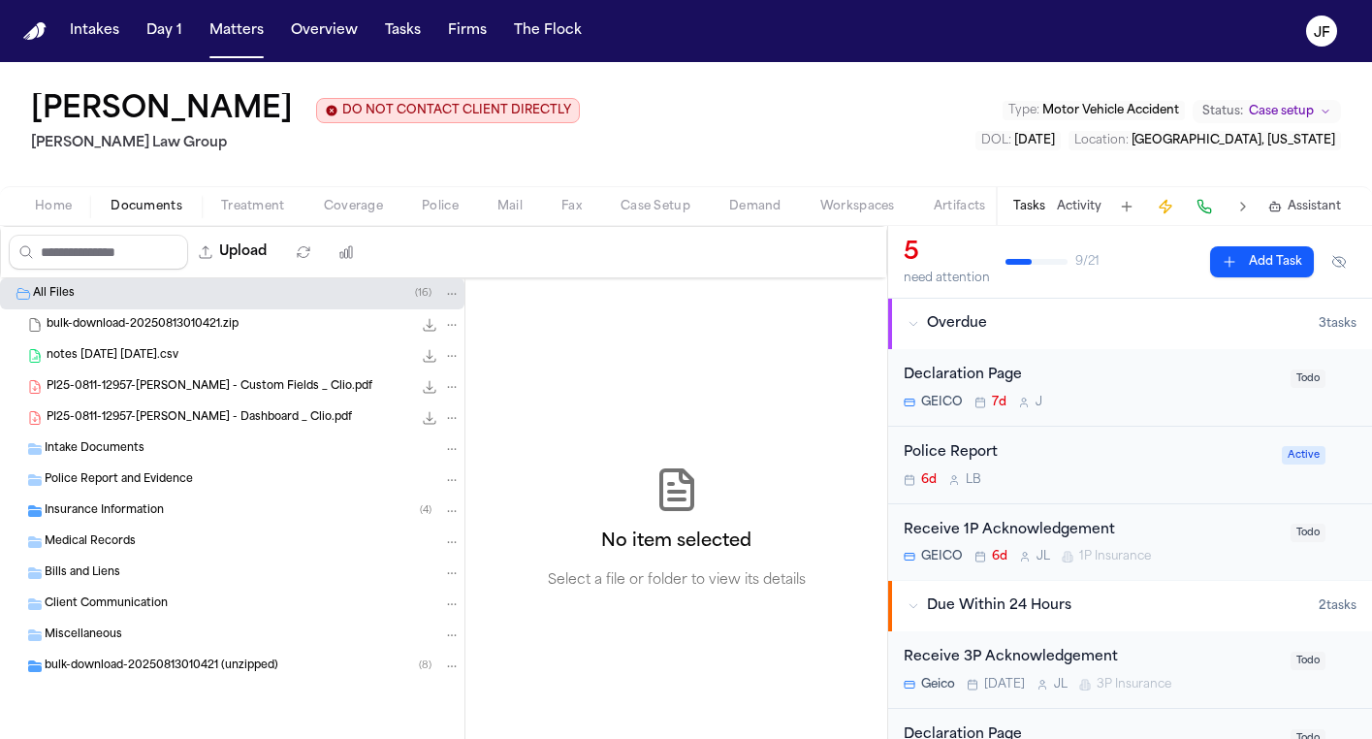
click at [515, 0] on nav "Intakes Day 1 Matters Overview Tasks Firms The [PERSON_NAME]" at bounding box center [686, 31] width 1372 height 62
click at [366, 214] on span "Coverage" at bounding box center [353, 207] width 59 height 16
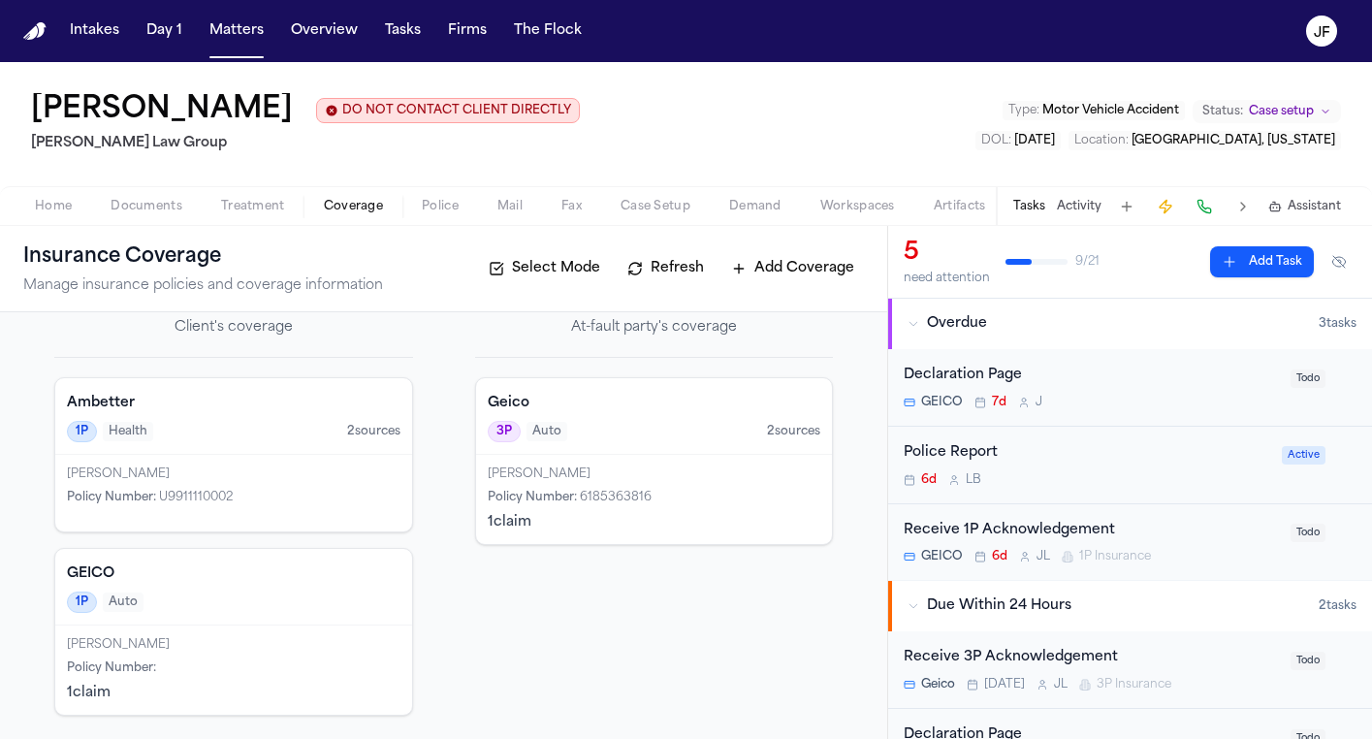
click at [977, 535] on div "Receive 1P Acknowledgement" at bounding box center [1091, 531] width 375 height 22
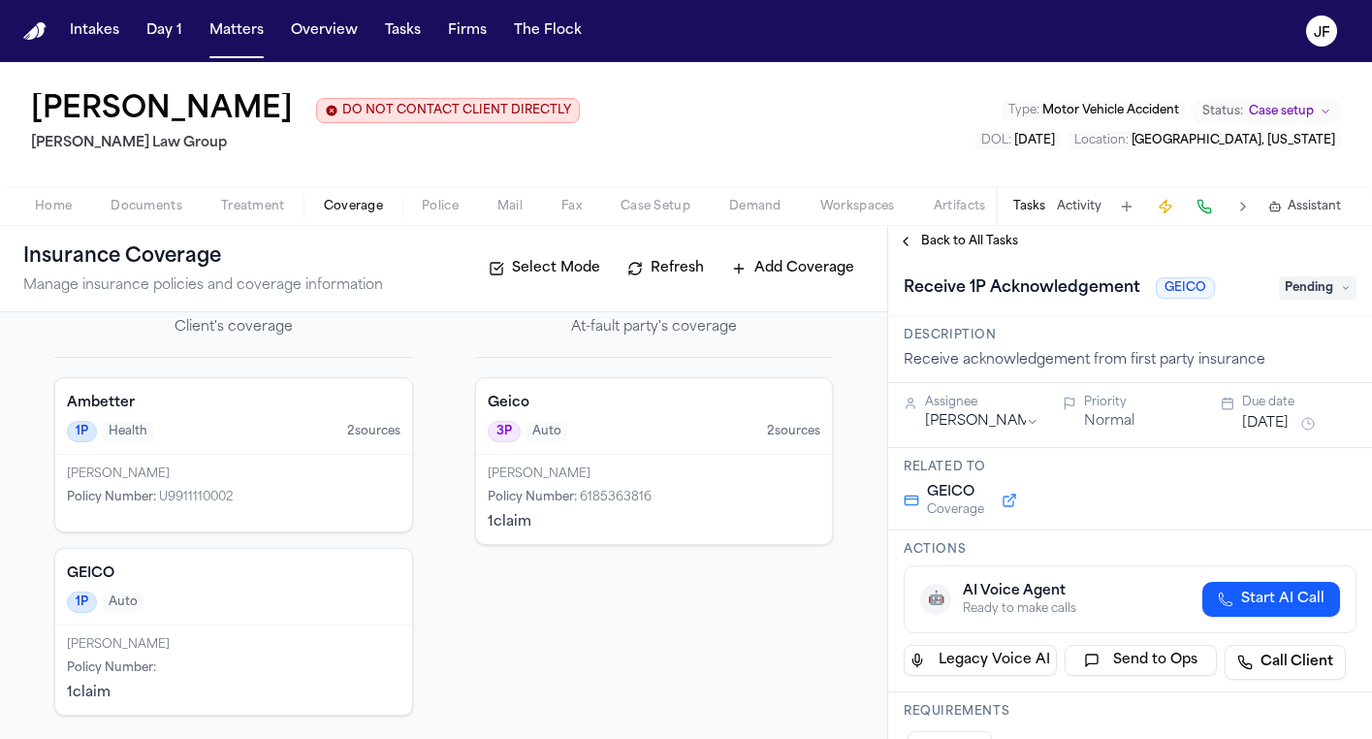
click at [968, 257] on div "Back to All Tasks" at bounding box center [1130, 241] width 484 height 31
click at [962, 244] on span "Back to All Tasks" at bounding box center [969, 242] width 97 height 16
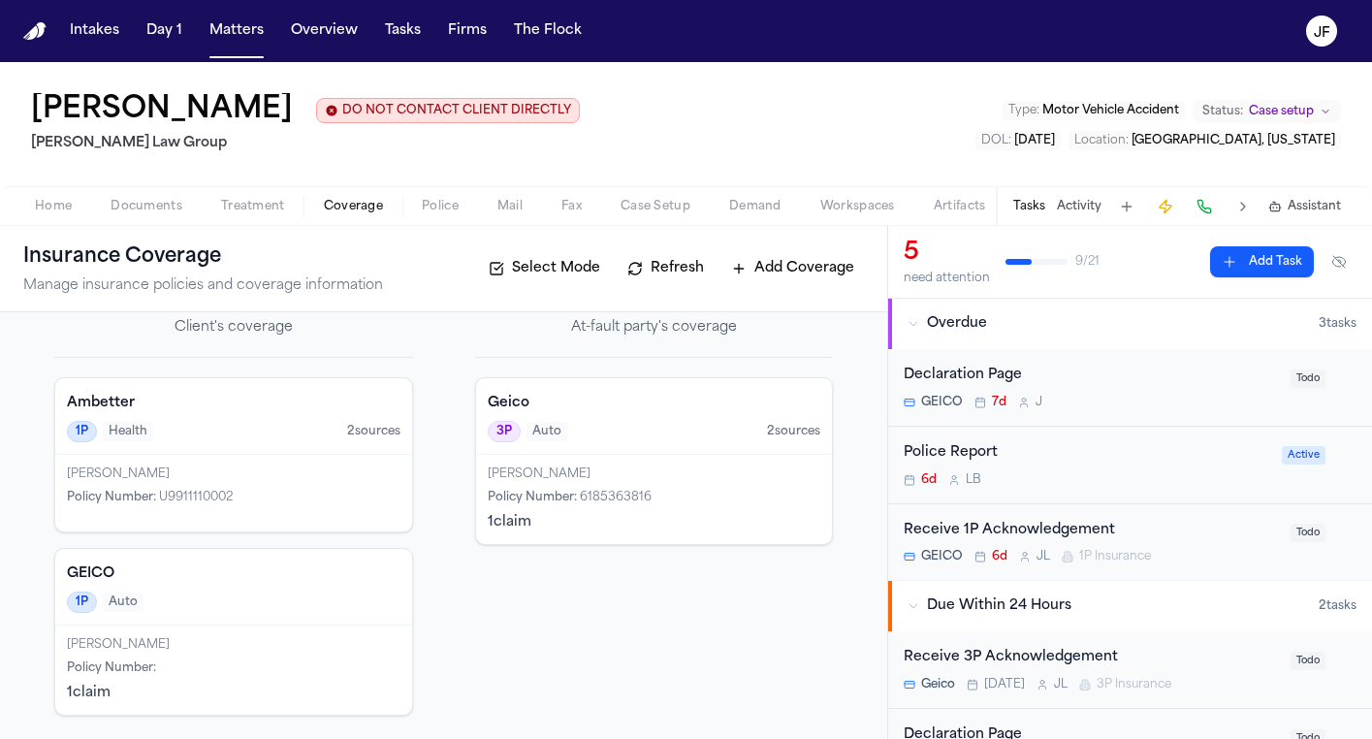
click at [369, 0] on nav "Intakes Day 1 Matters Overview Tasks Firms The [PERSON_NAME]" at bounding box center [686, 31] width 1372 height 62
click at [952, 457] on div "Police Report" at bounding box center [1087, 453] width 367 height 22
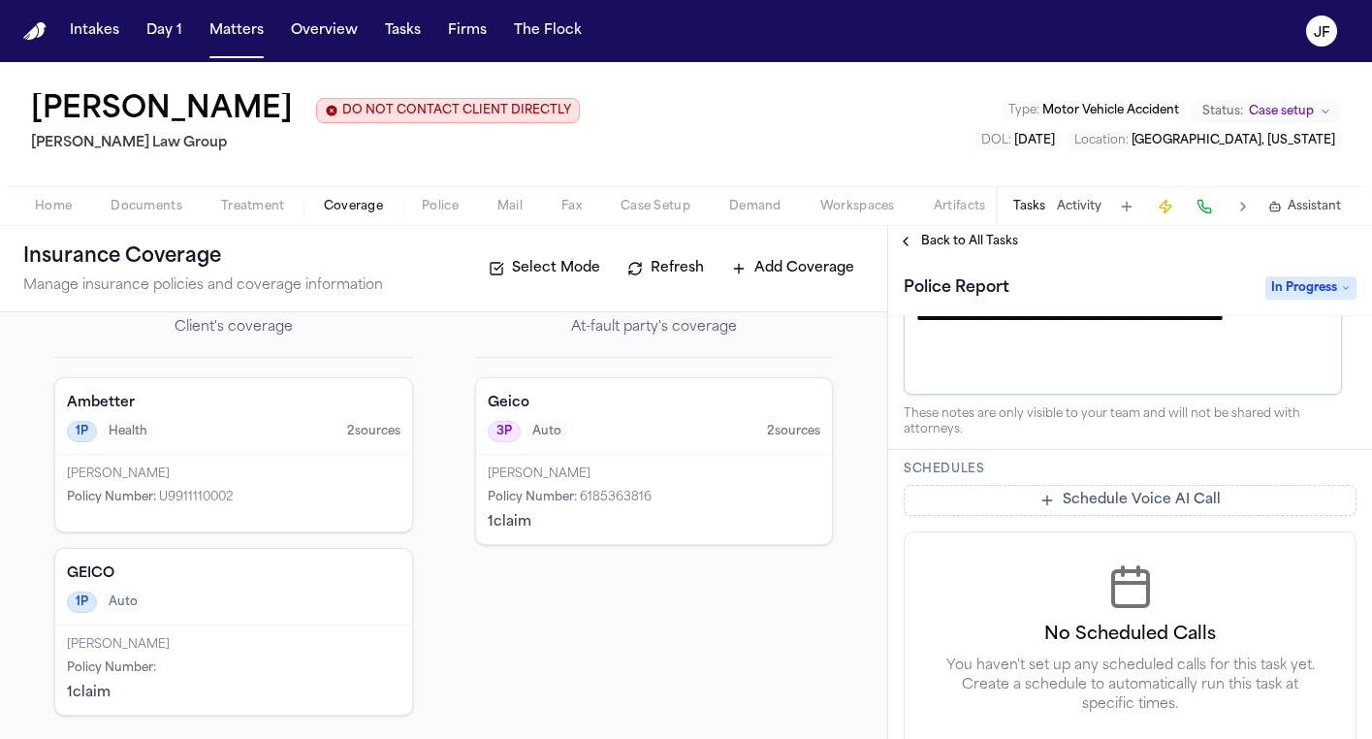
scroll to position [856, 0]
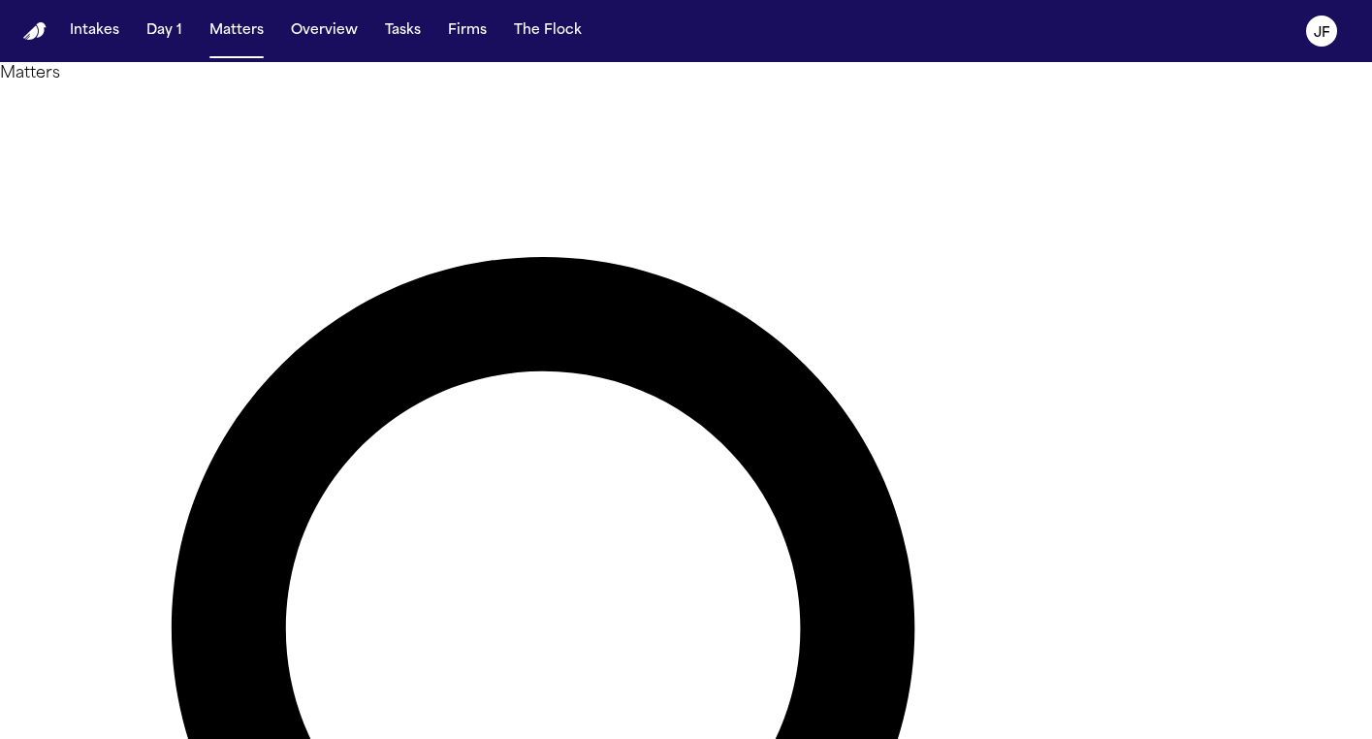
type input "******"
drag, startPoint x: 494, startPoint y: 148, endPoint x: 157, endPoint y: 249, distance: 351.2
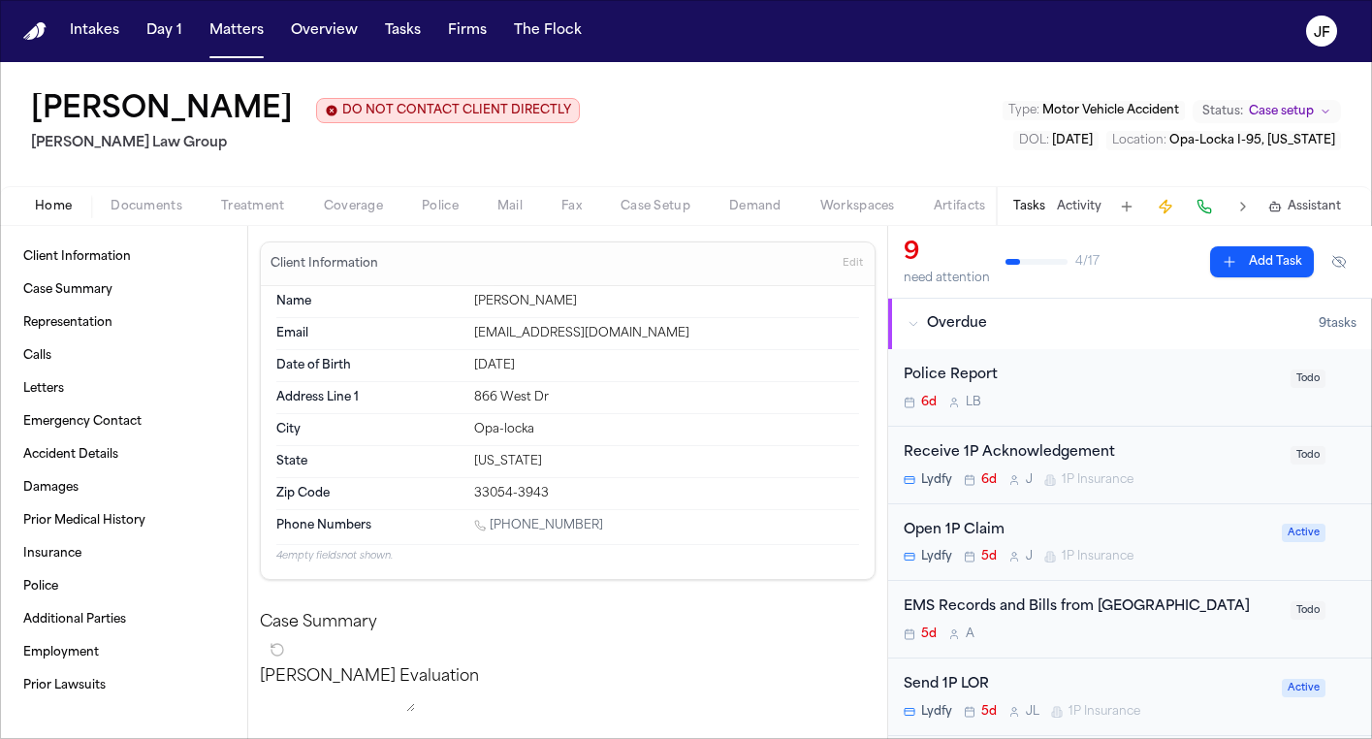
click at [358, 220] on div "Home Documents Treatment Coverage Police Mail Fax Case Setup Demand Workspaces …" at bounding box center [686, 205] width 1372 height 39
click at [357, 210] on span "Coverage" at bounding box center [353, 207] width 59 height 16
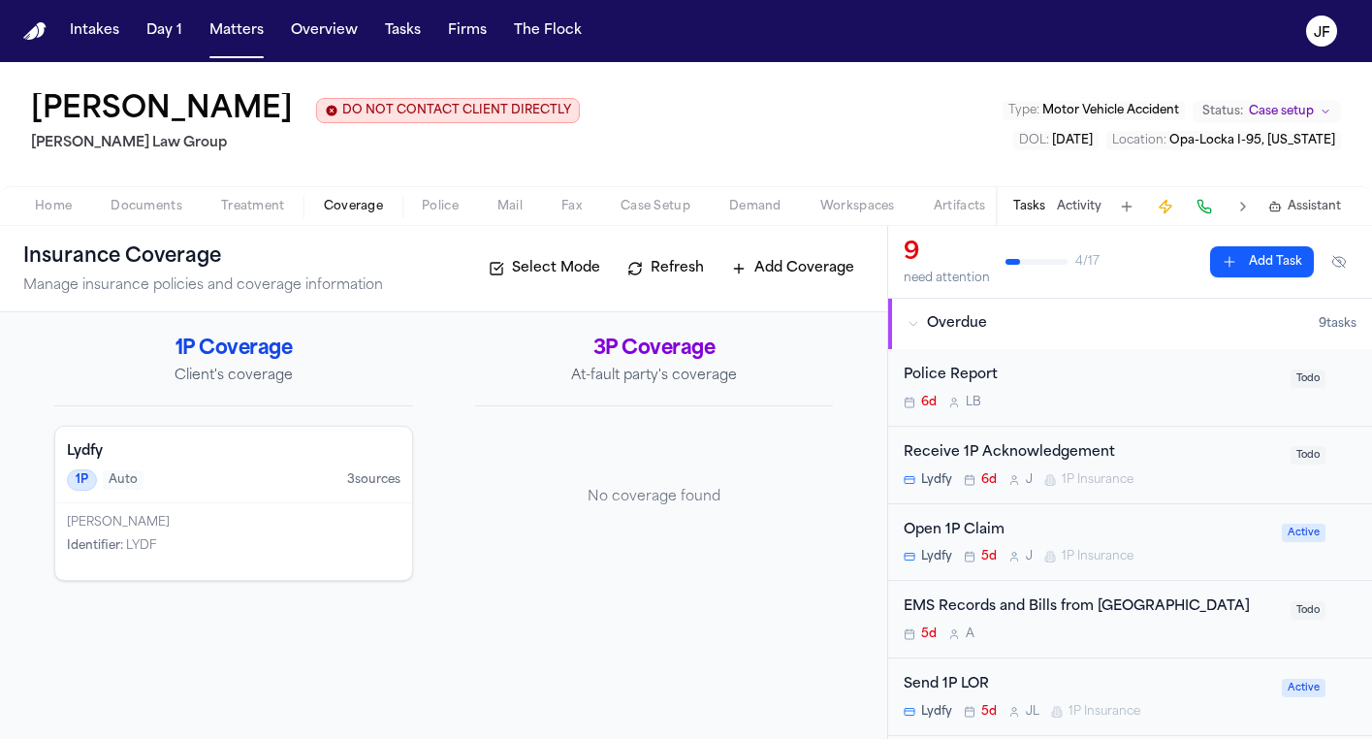
click at [342, 481] on div "1P Auto 3 source s" at bounding box center [234, 479] width 334 height 21
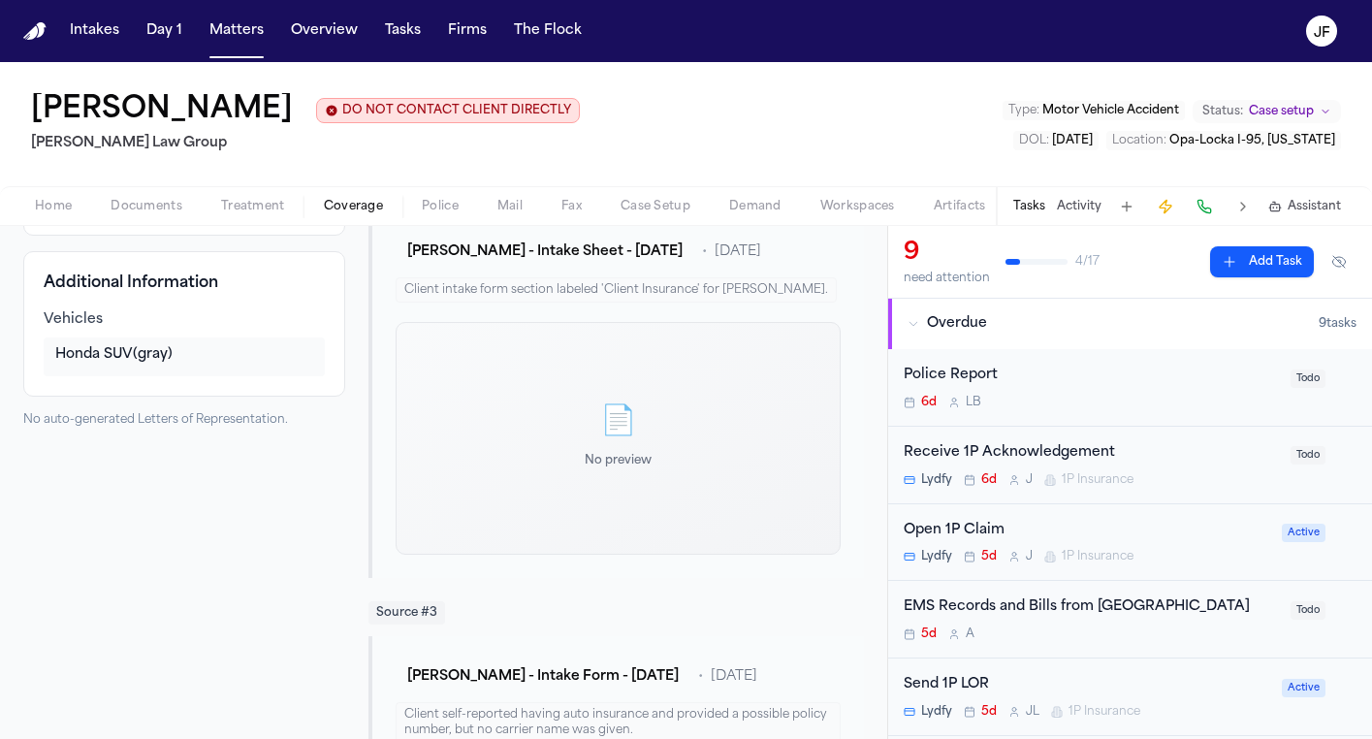
scroll to position [669, 0]
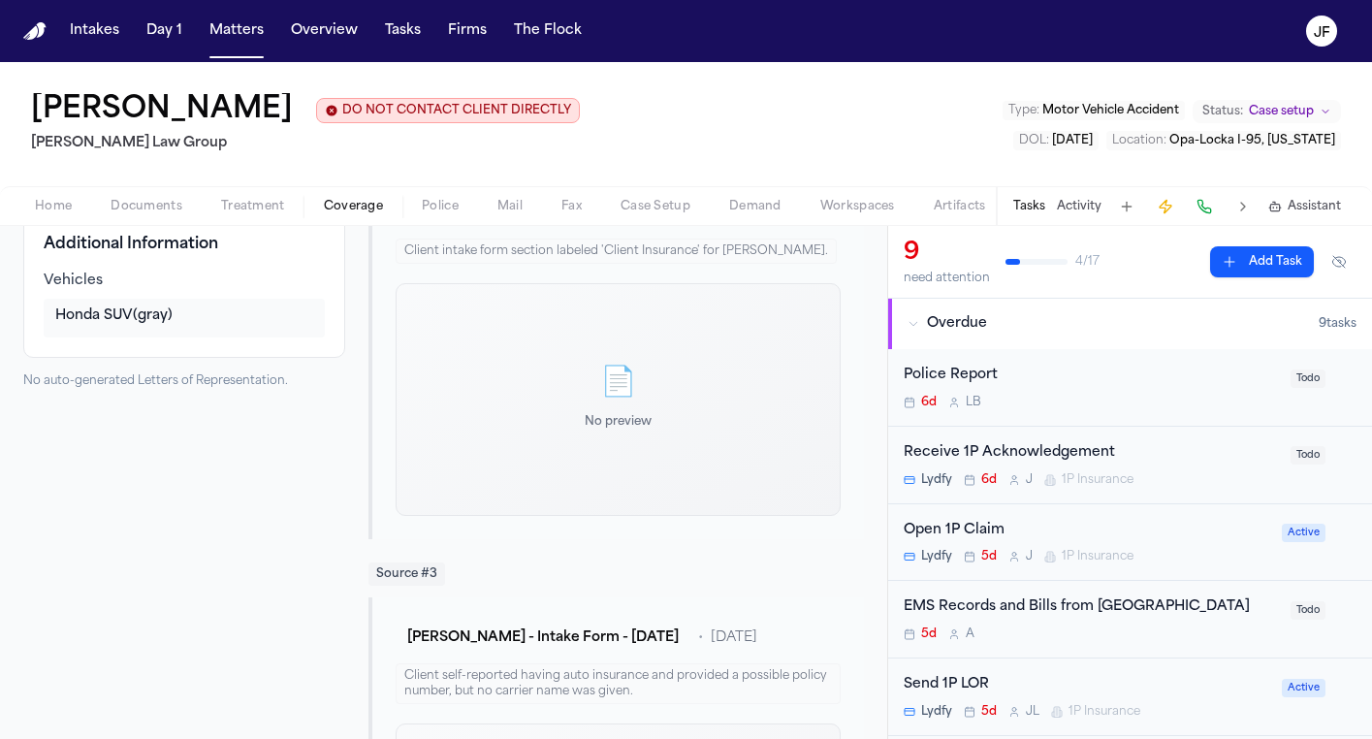
click at [151, 214] on span "Documents" at bounding box center [147, 207] width 72 height 16
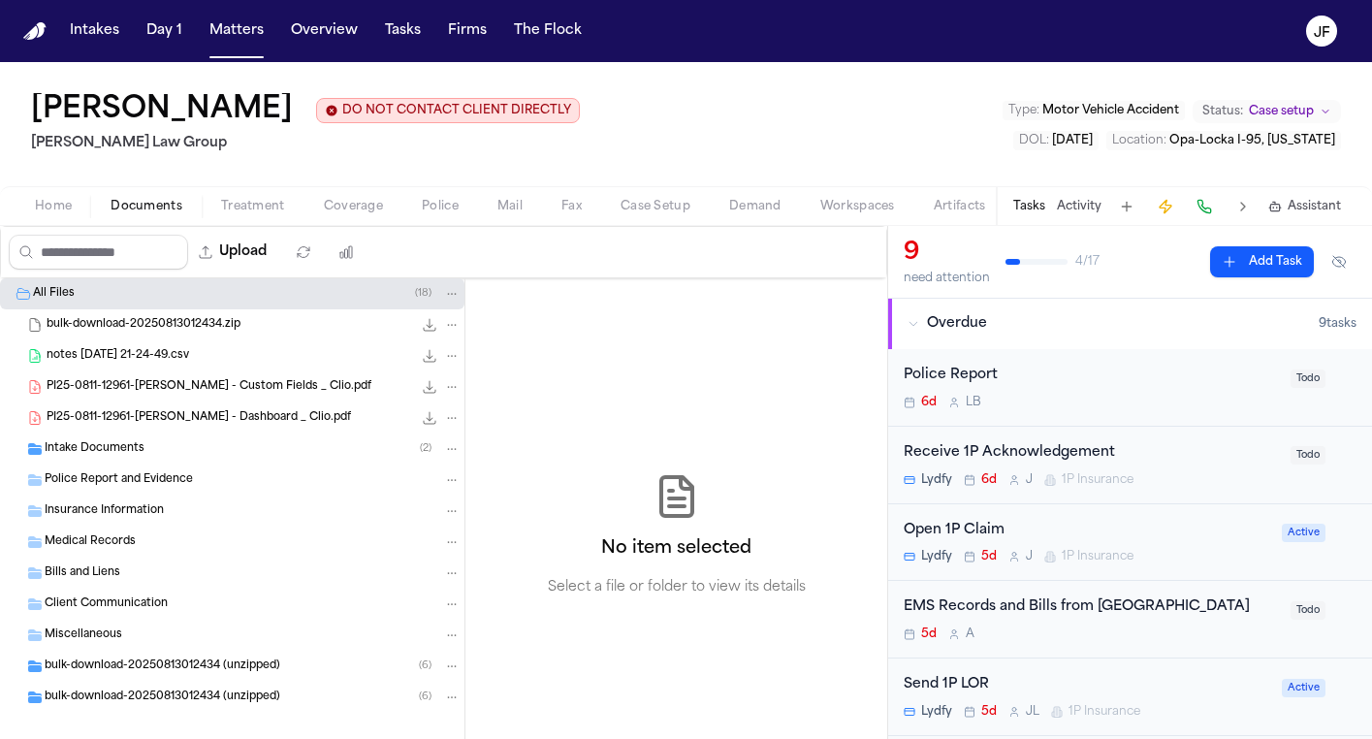
click at [141, 506] on span "Insurance Information" at bounding box center [104, 511] width 119 height 16
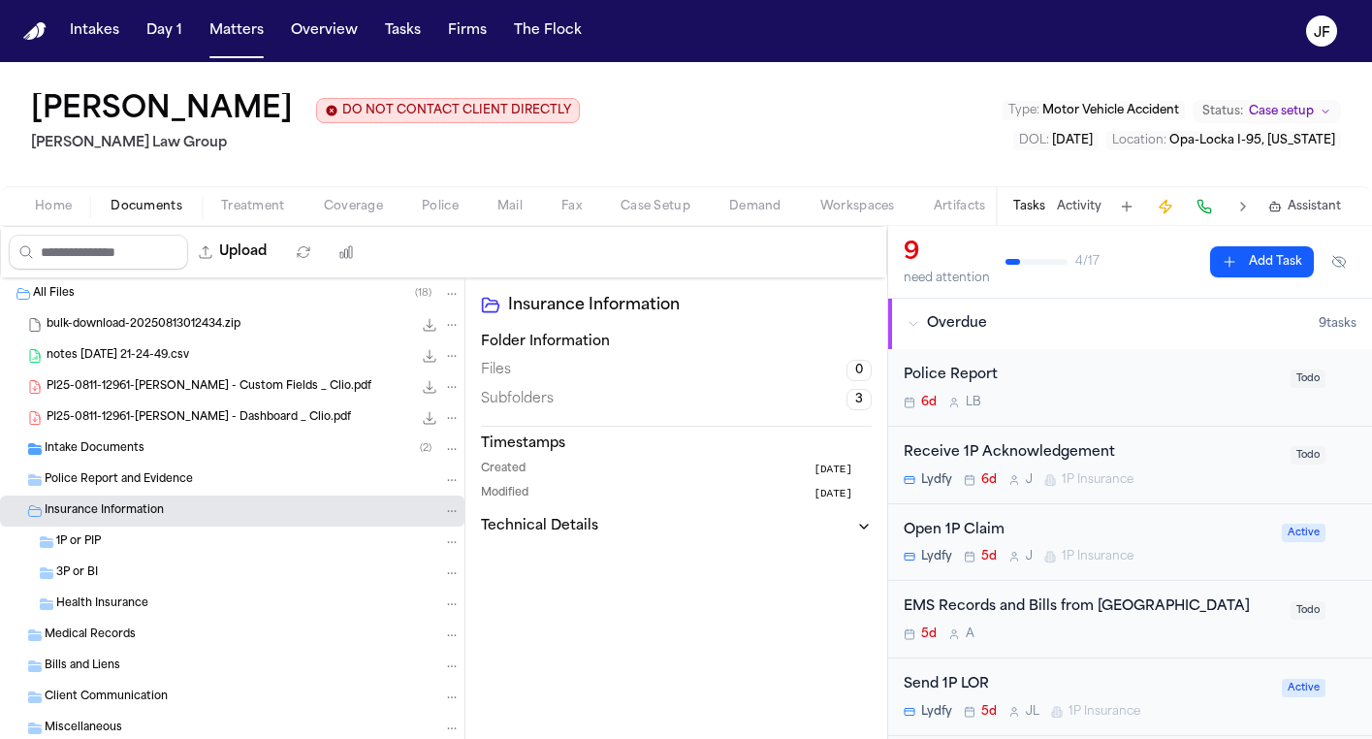
click at [119, 558] on div "1P or PIP" at bounding box center [232, 541] width 464 height 31
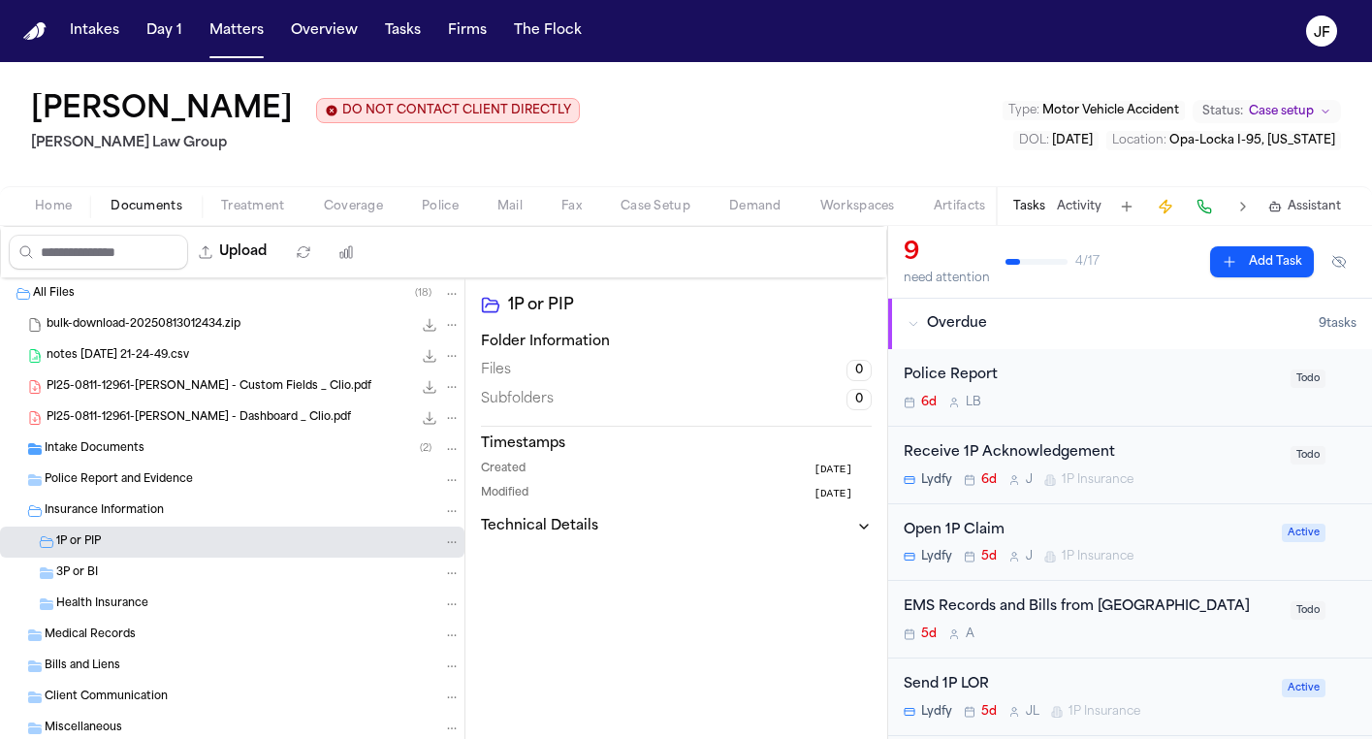
click at [136, 541] on div "1P or PIP" at bounding box center [258, 541] width 404 height 17
click at [138, 526] on div "Insurance Information" at bounding box center [232, 510] width 464 height 31
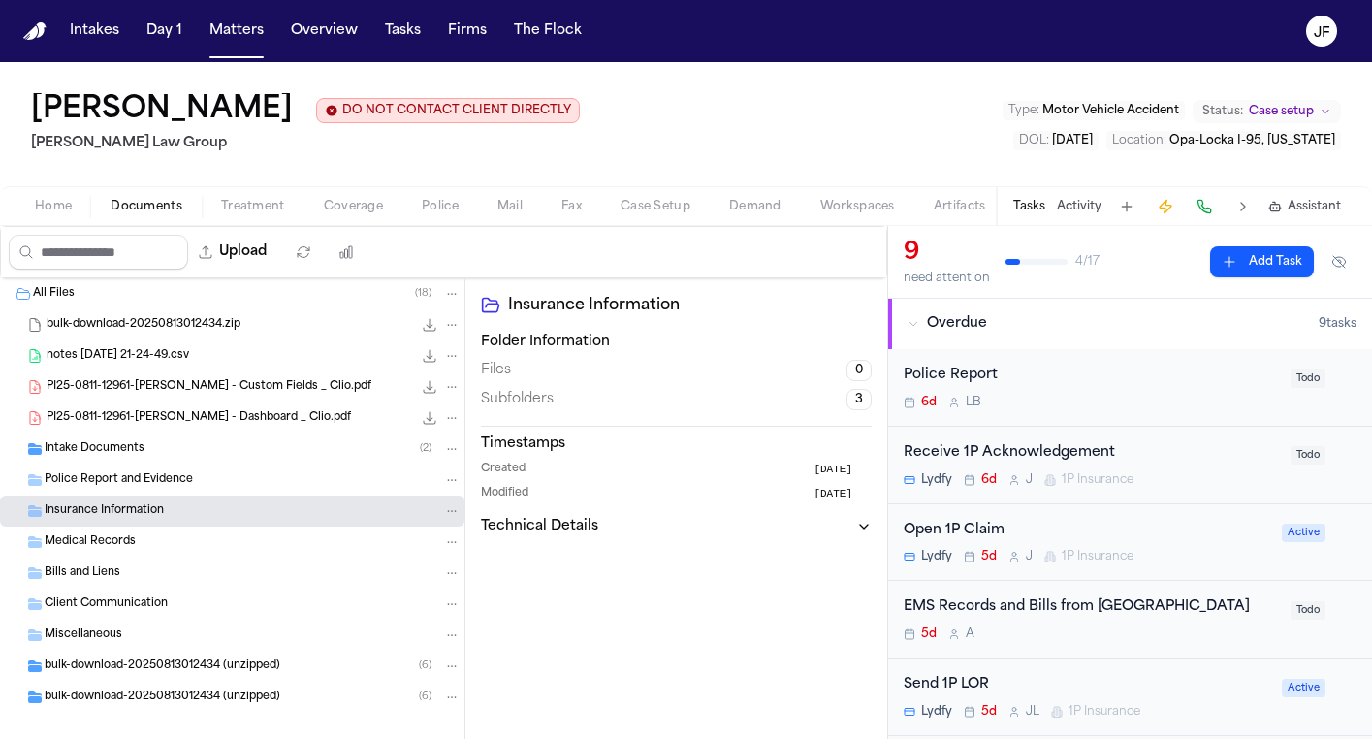
click at [168, 484] on span "Police Report and Evidence" at bounding box center [119, 480] width 148 height 16
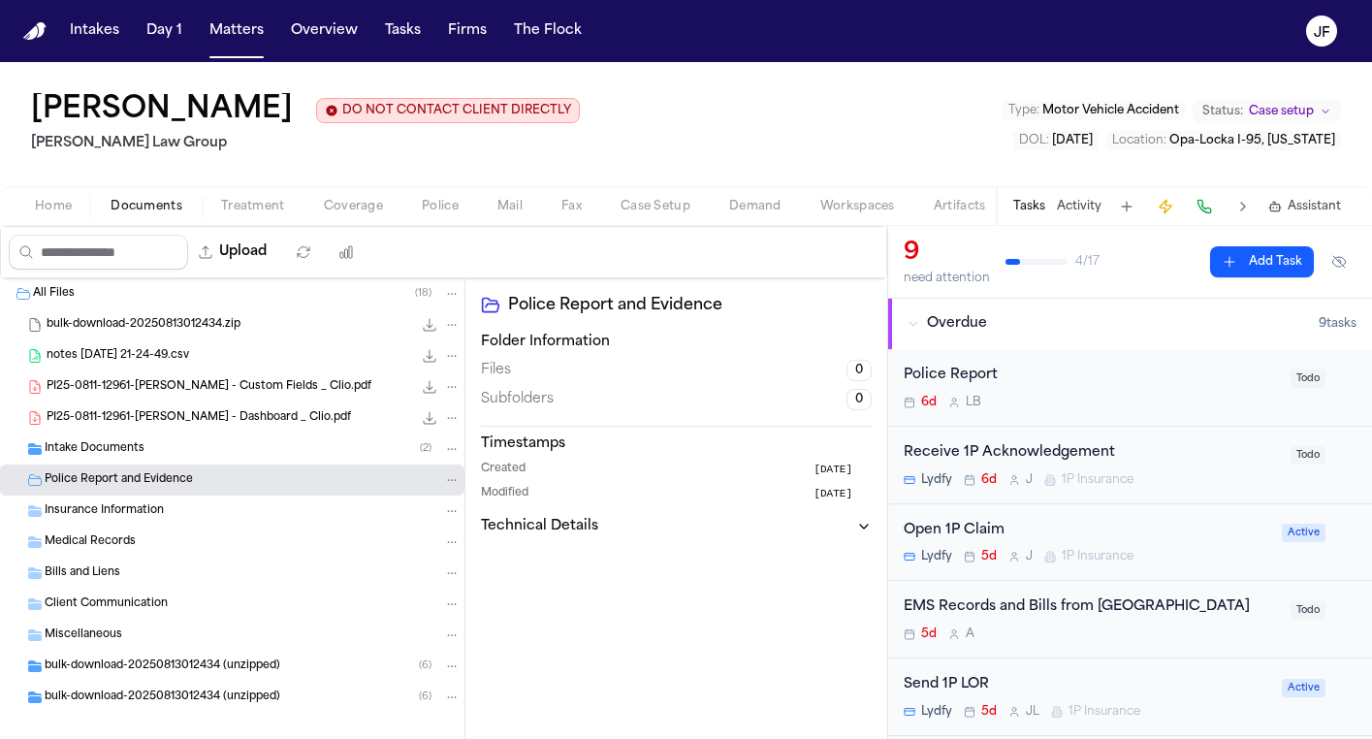
click at [157, 463] on div "Intake Documents ( 2 )" at bounding box center [232, 448] width 464 height 31
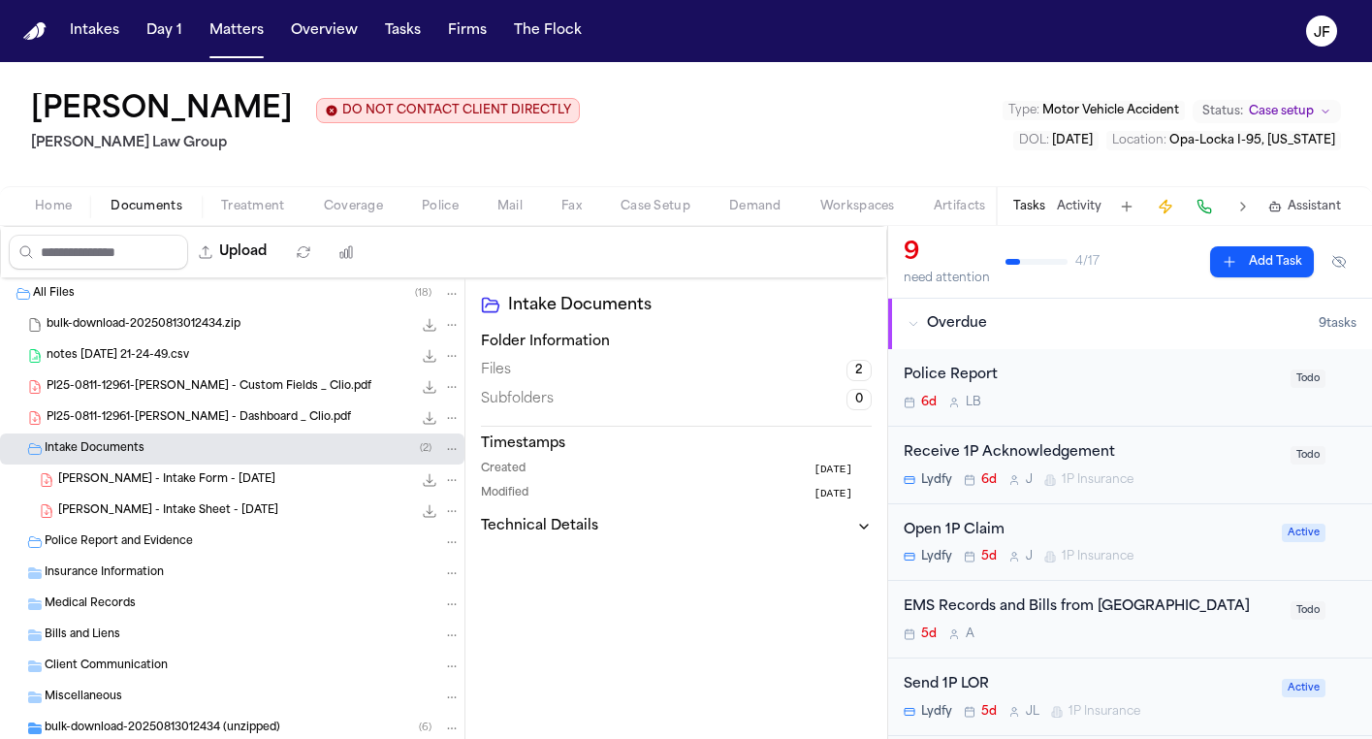
click at [175, 489] on span "[PERSON_NAME] - Intake Form - [DATE]" at bounding box center [166, 480] width 217 height 16
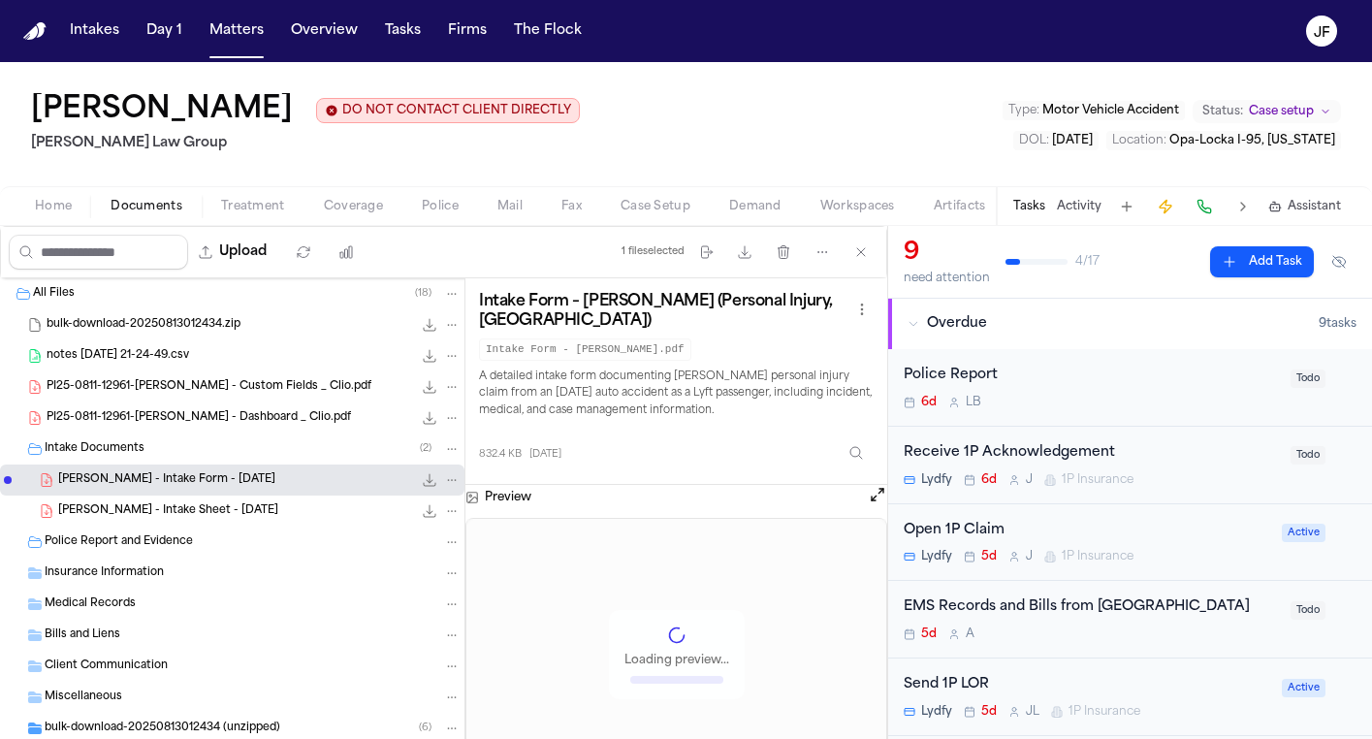
click at [879, 485] on button "Open preview" at bounding box center [877, 494] width 19 height 19
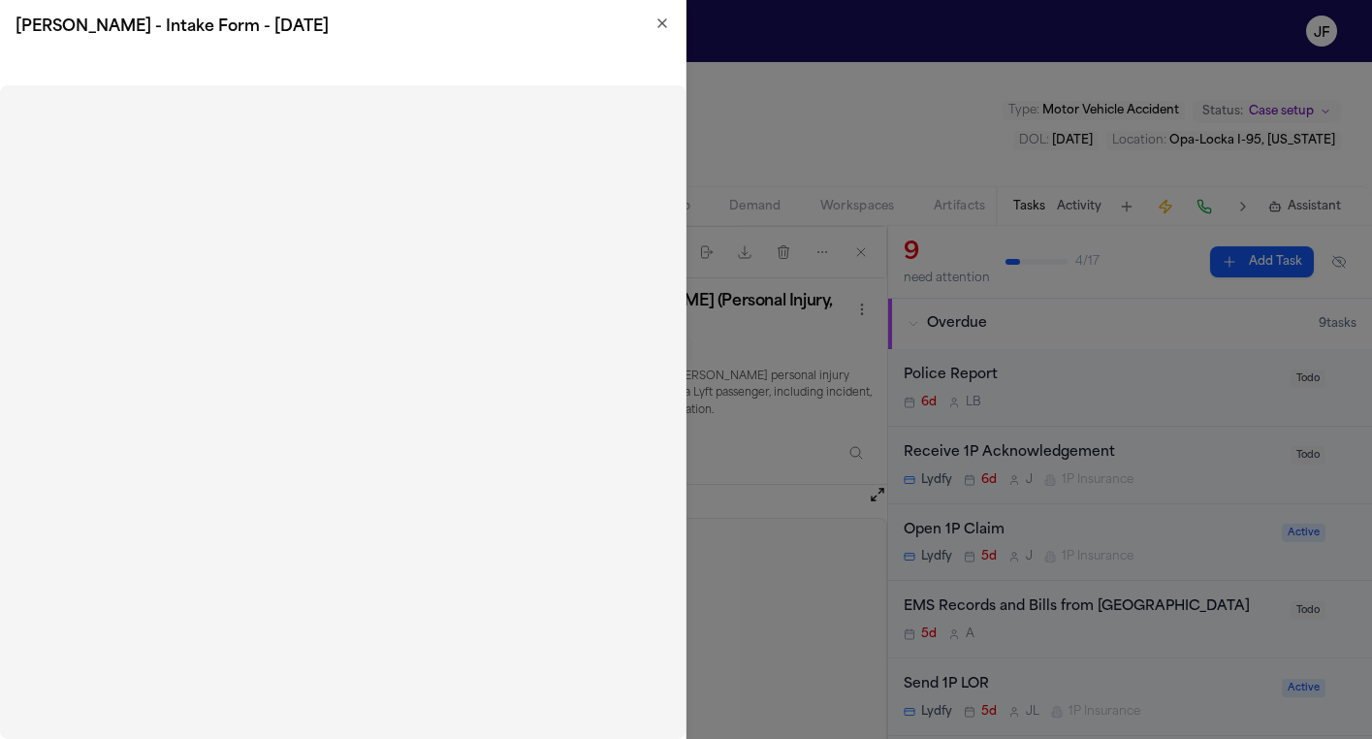
click at [661, 16] on icon "button" at bounding box center [662, 24] width 16 height 16
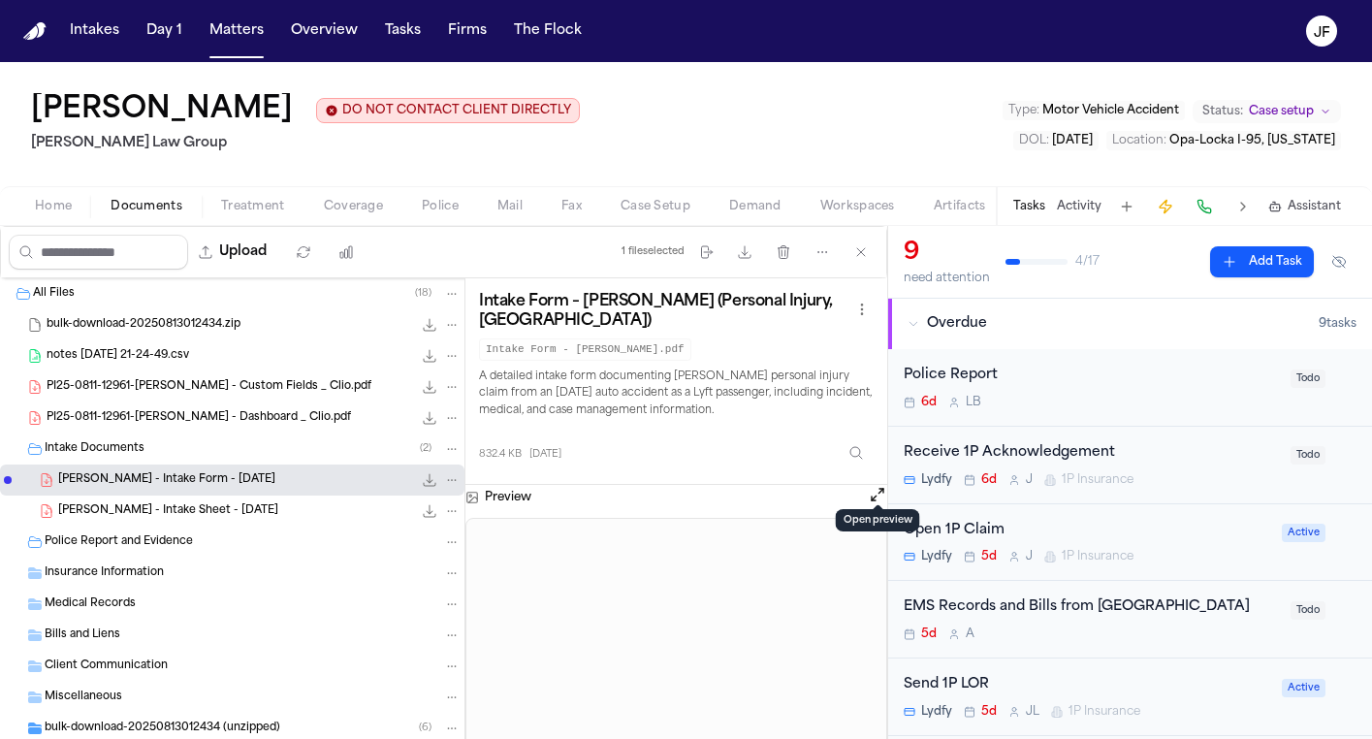
click at [872, 491] on button "Open preview" at bounding box center [877, 494] width 19 height 19
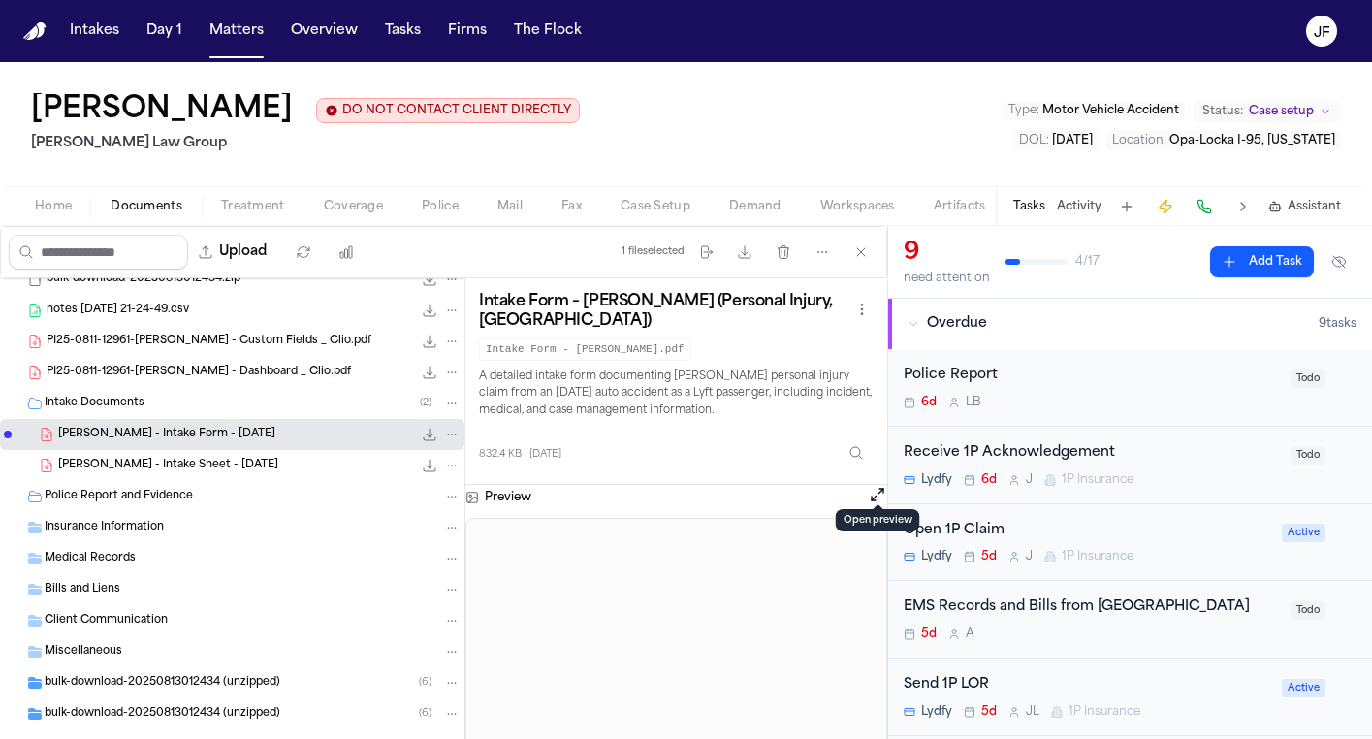
scroll to position [47, 0]
click at [878, 485] on button "Open preview" at bounding box center [877, 494] width 19 height 19
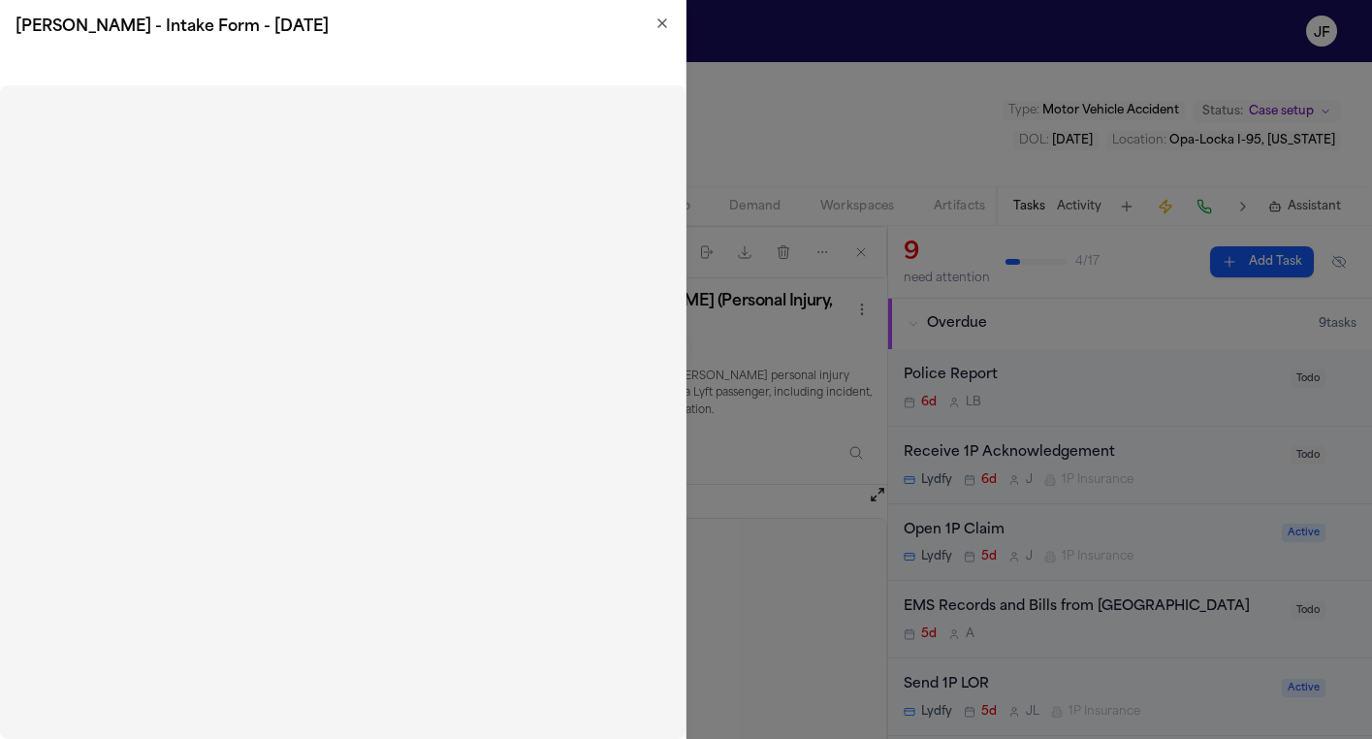
click at [662, 23] on icon "button" at bounding box center [662, 23] width 8 height 8
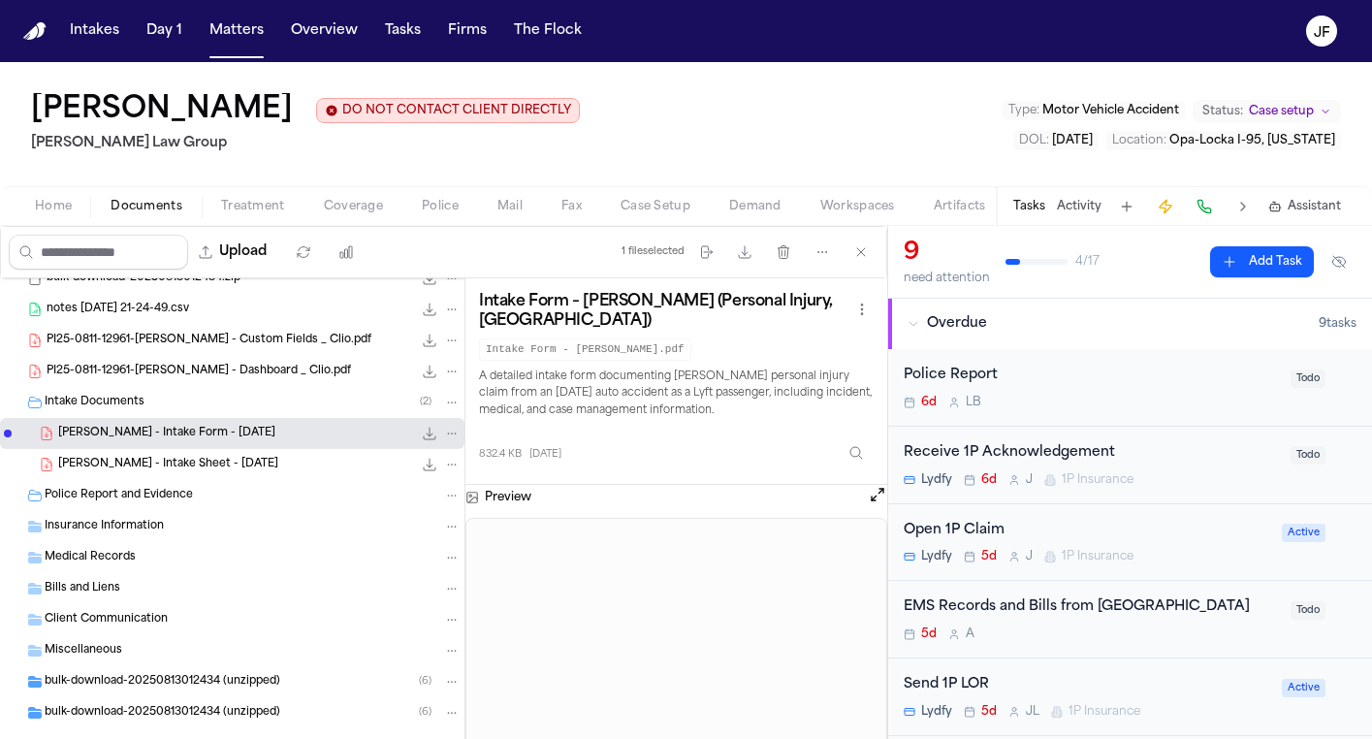
click at [196, 519] on div "Insurance Information" at bounding box center [232, 526] width 464 height 31
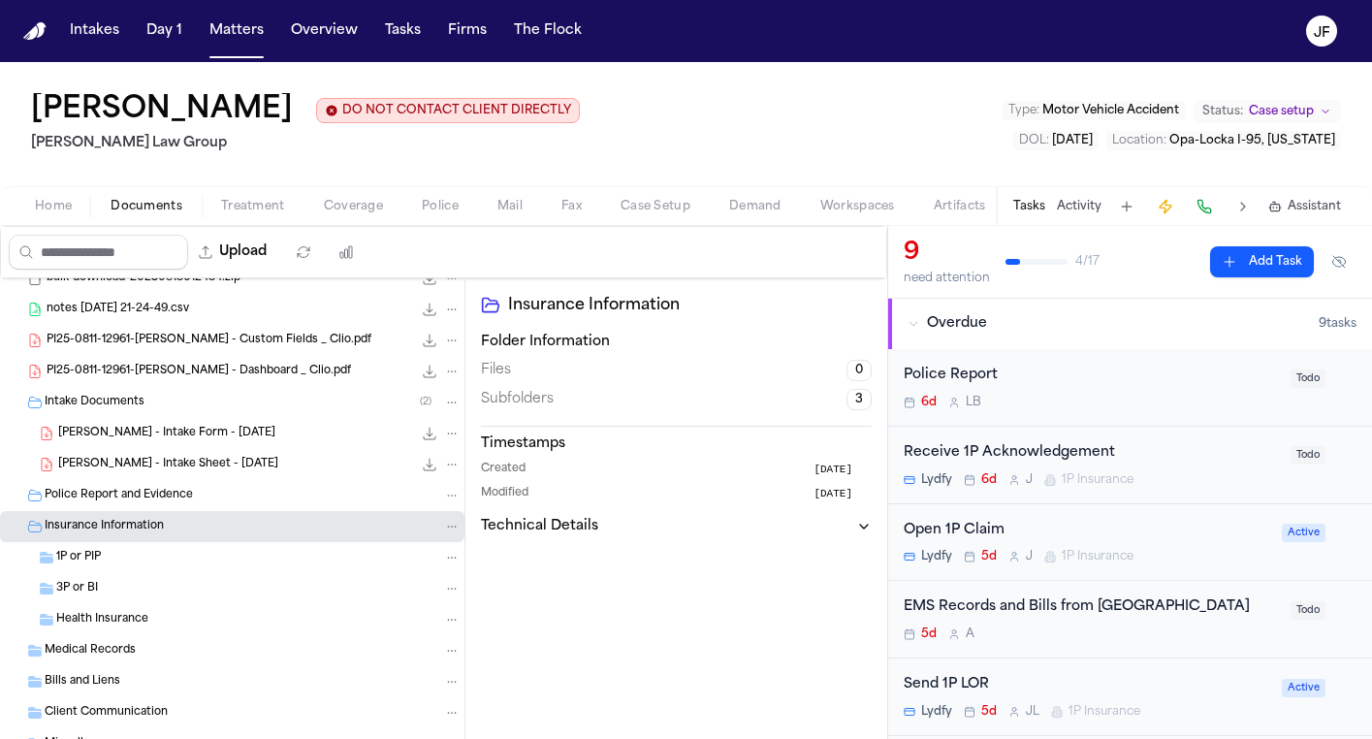
click at [196, 520] on div "Insurance Information" at bounding box center [232, 526] width 464 height 31
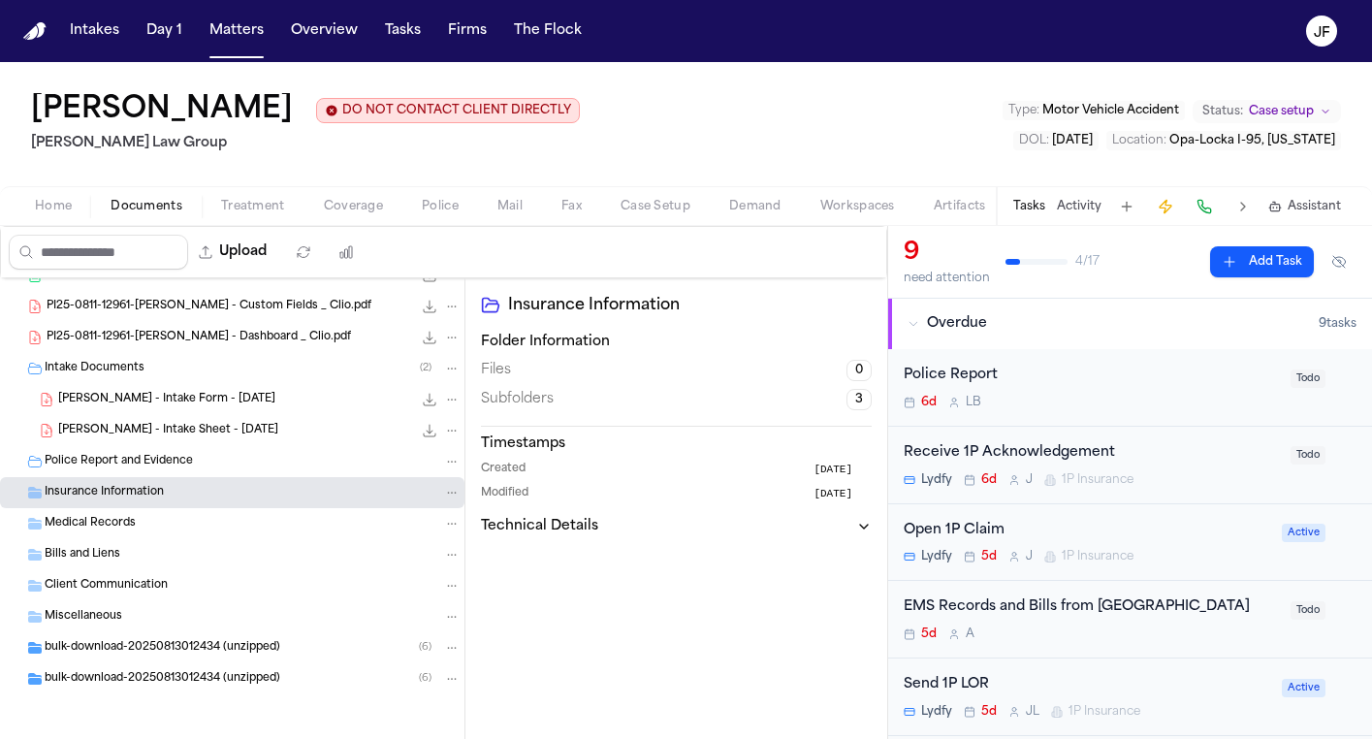
scroll to position [82, 0]
click at [142, 616] on div "Miscellaneous" at bounding box center [253, 616] width 416 height 17
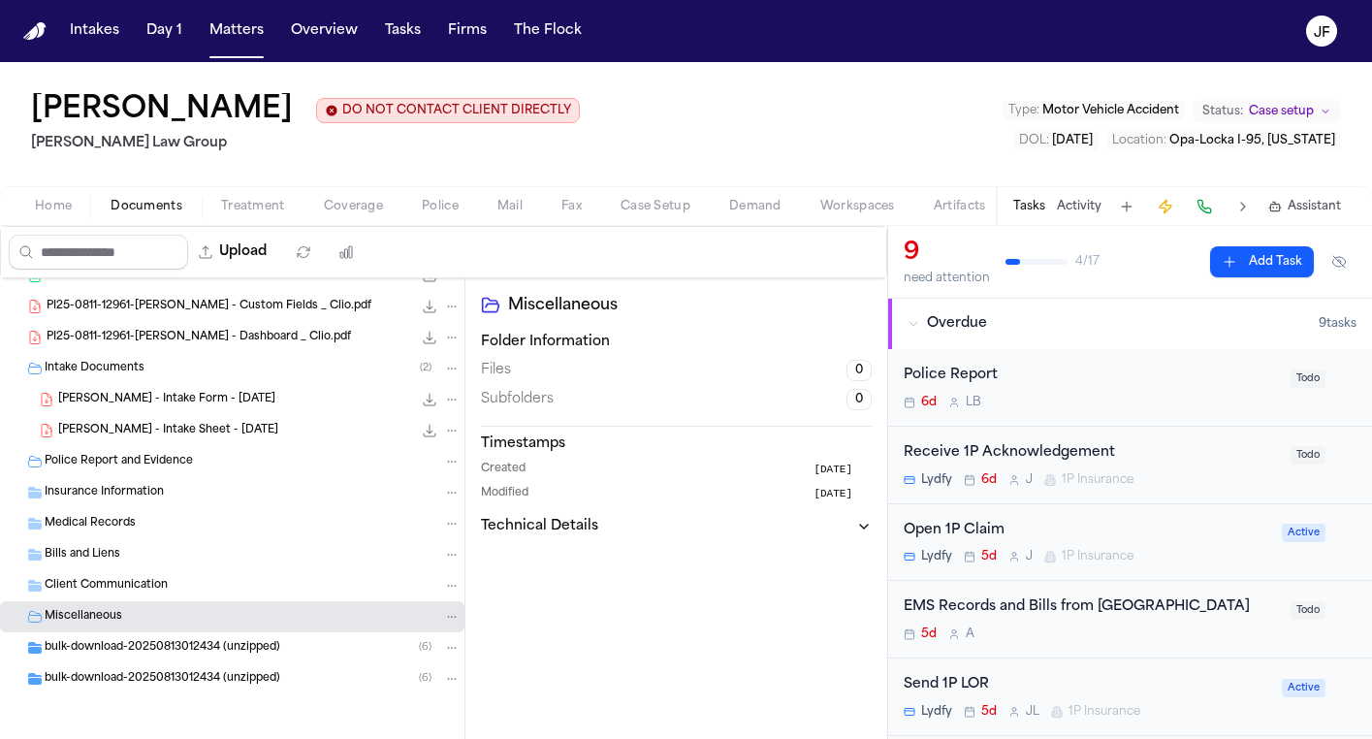
click at [143, 617] on div "Miscellaneous" at bounding box center [253, 616] width 416 height 17
click at [160, 592] on span "Client Communication" at bounding box center [106, 586] width 123 height 16
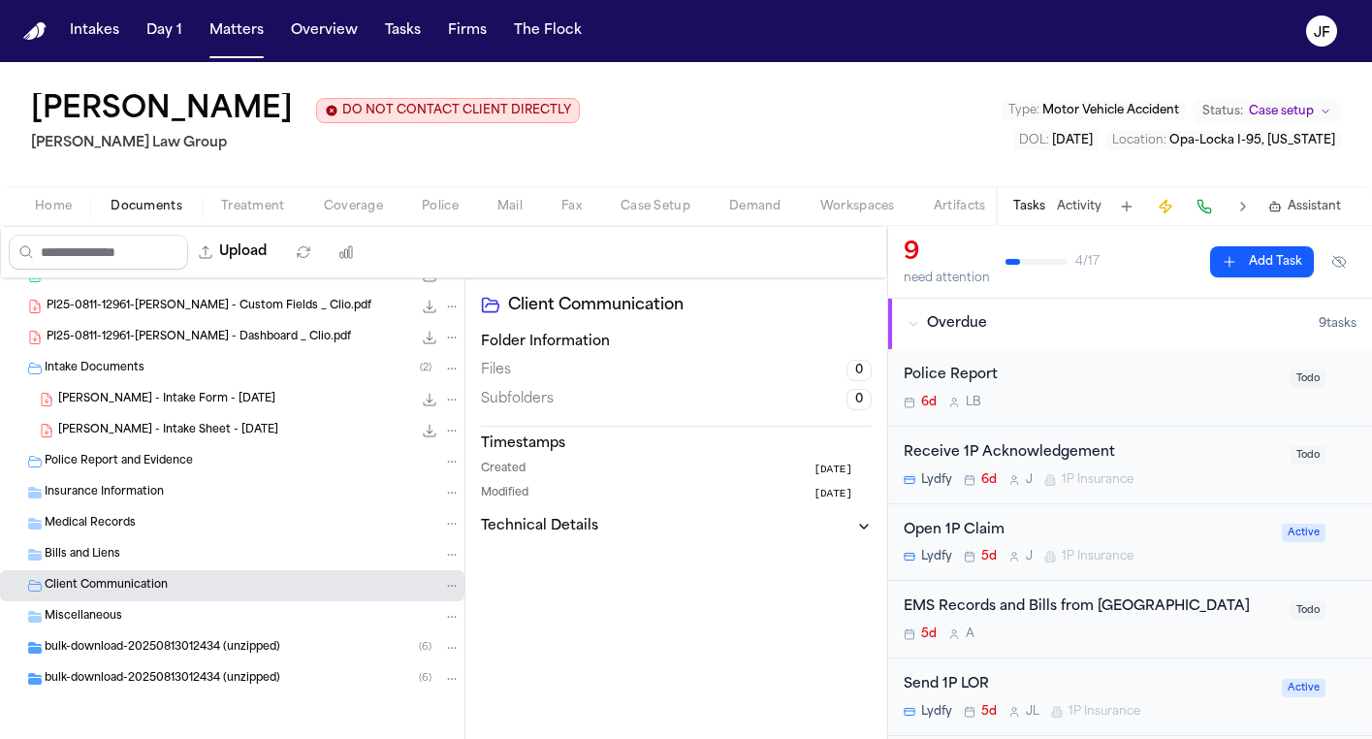
click at [161, 592] on span "Client Communication" at bounding box center [106, 586] width 123 height 16
click at [150, 659] on div "bulk-download-20250813012434 (unzipped) ( 6 )" at bounding box center [232, 647] width 464 height 31
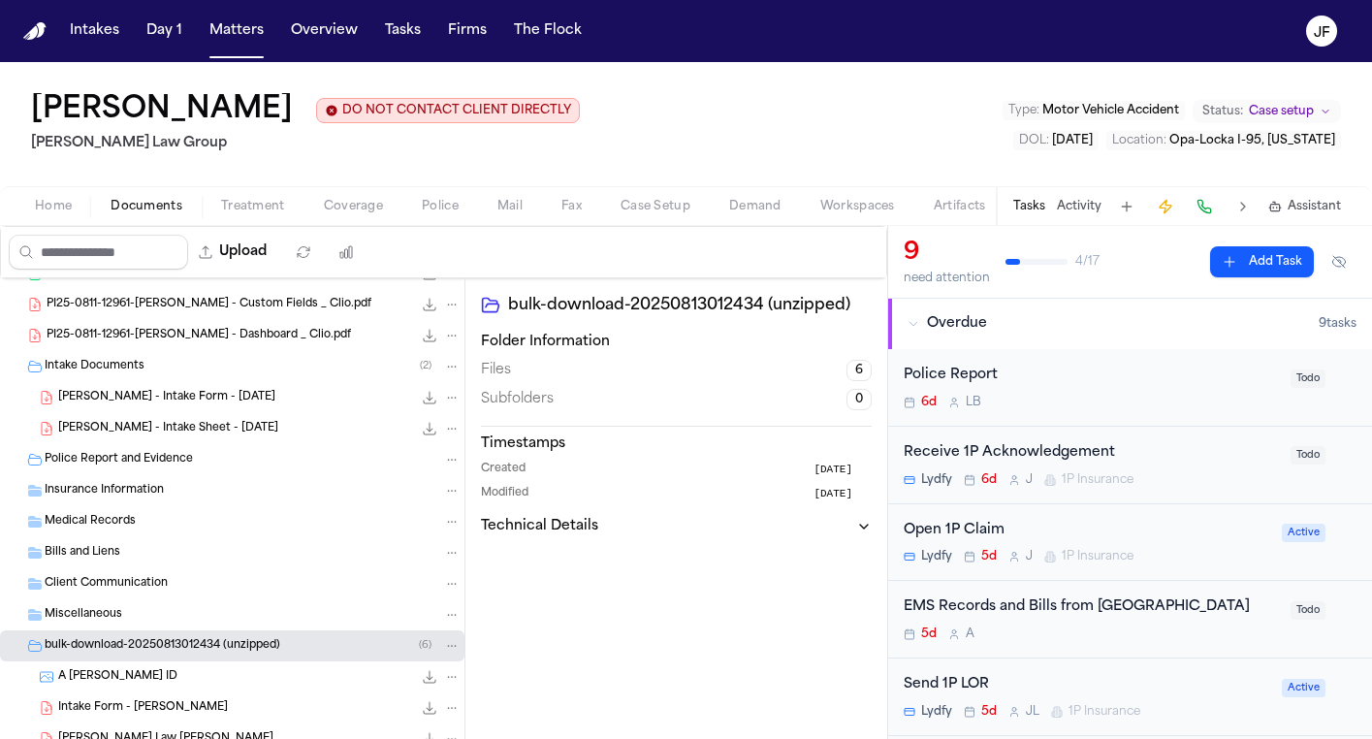
click at [150, 659] on div "bulk-download-20250813012434 (unzipped) ( 6 )" at bounding box center [232, 645] width 464 height 31
click at [150, 659] on div "bulk-download-20250813012434 (unzipped) ( 6 )" at bounding box center [232, 647] width 464 height 31
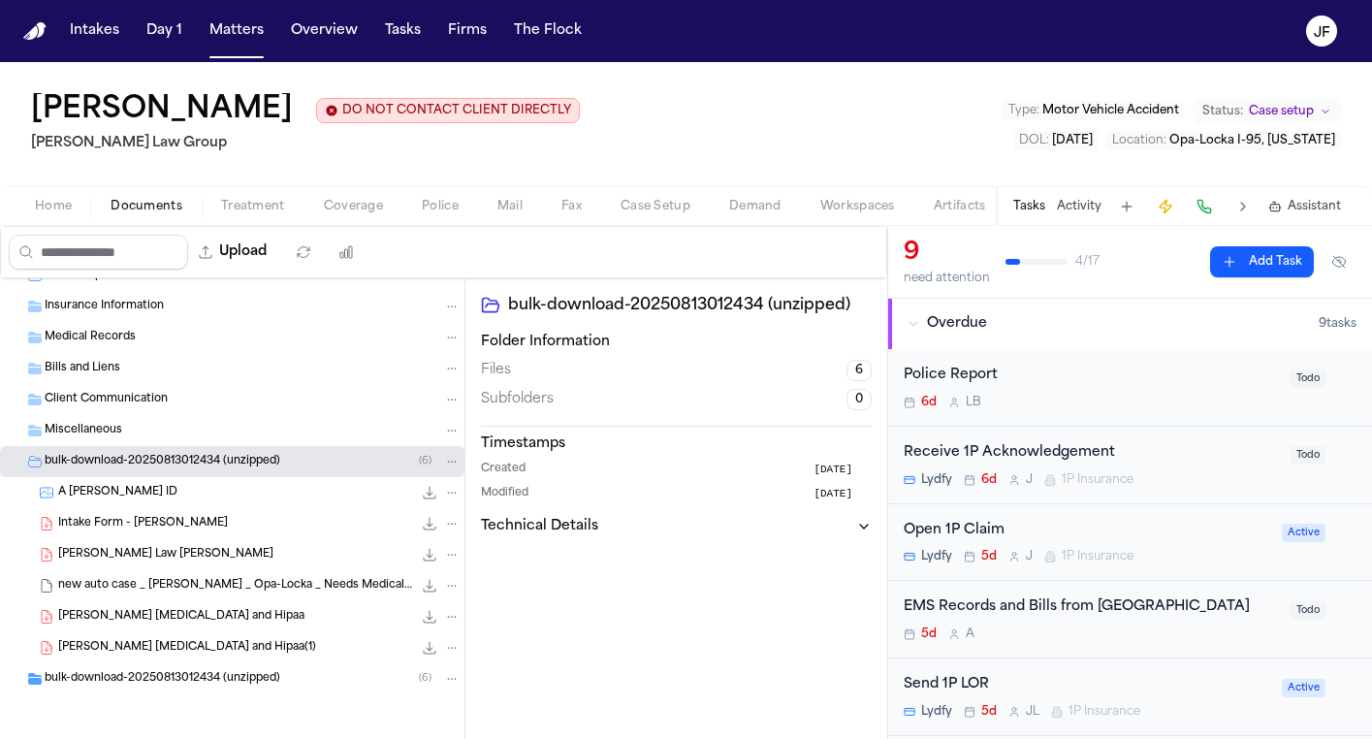
scroll to position [269, 0]
click at [191, 516] on span "Intake Form - [PERSON_NAME]" at bounding box center [143, 524] width 170 height 16
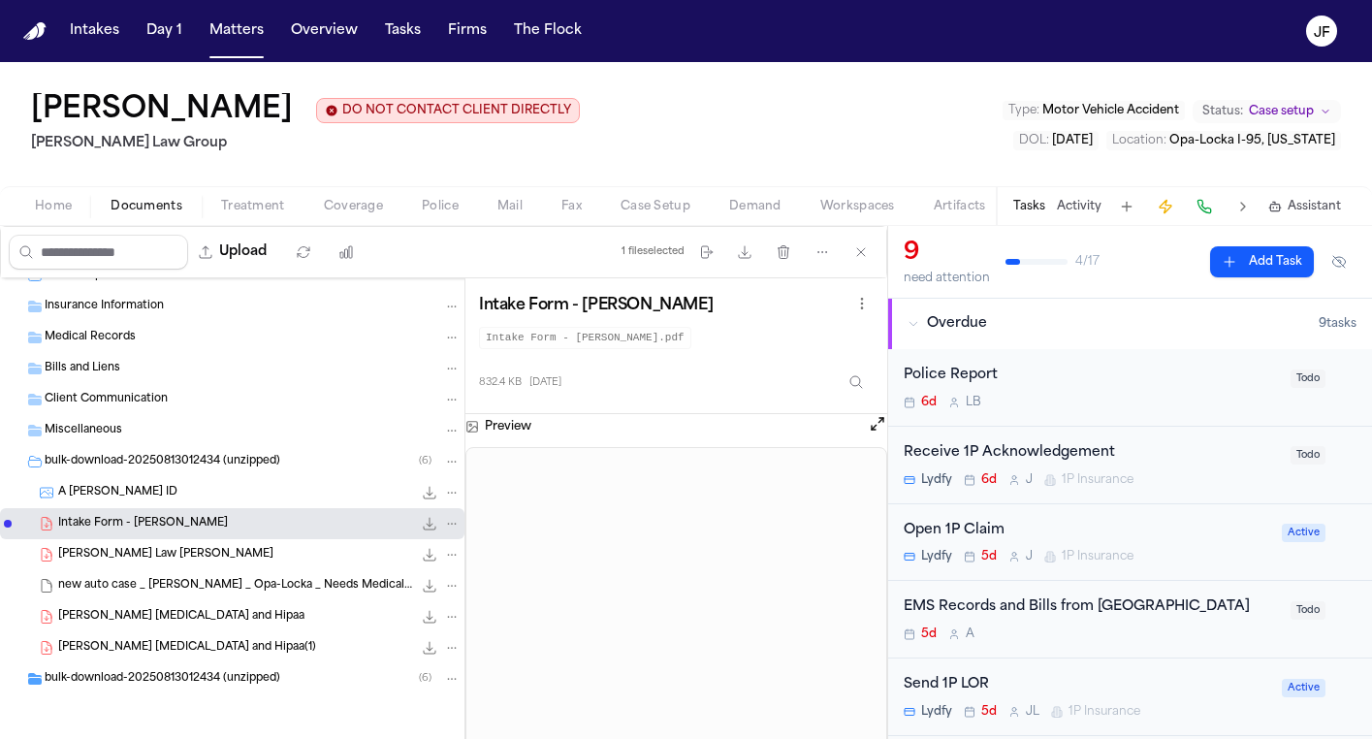
click at [230, 572] on div "new auto case _ [PERSON_NAME] _ Opa-Locka _ Needs Medical Referral 5.1 MB • MSG" at bounding box center [232, 585] width 464 height 31
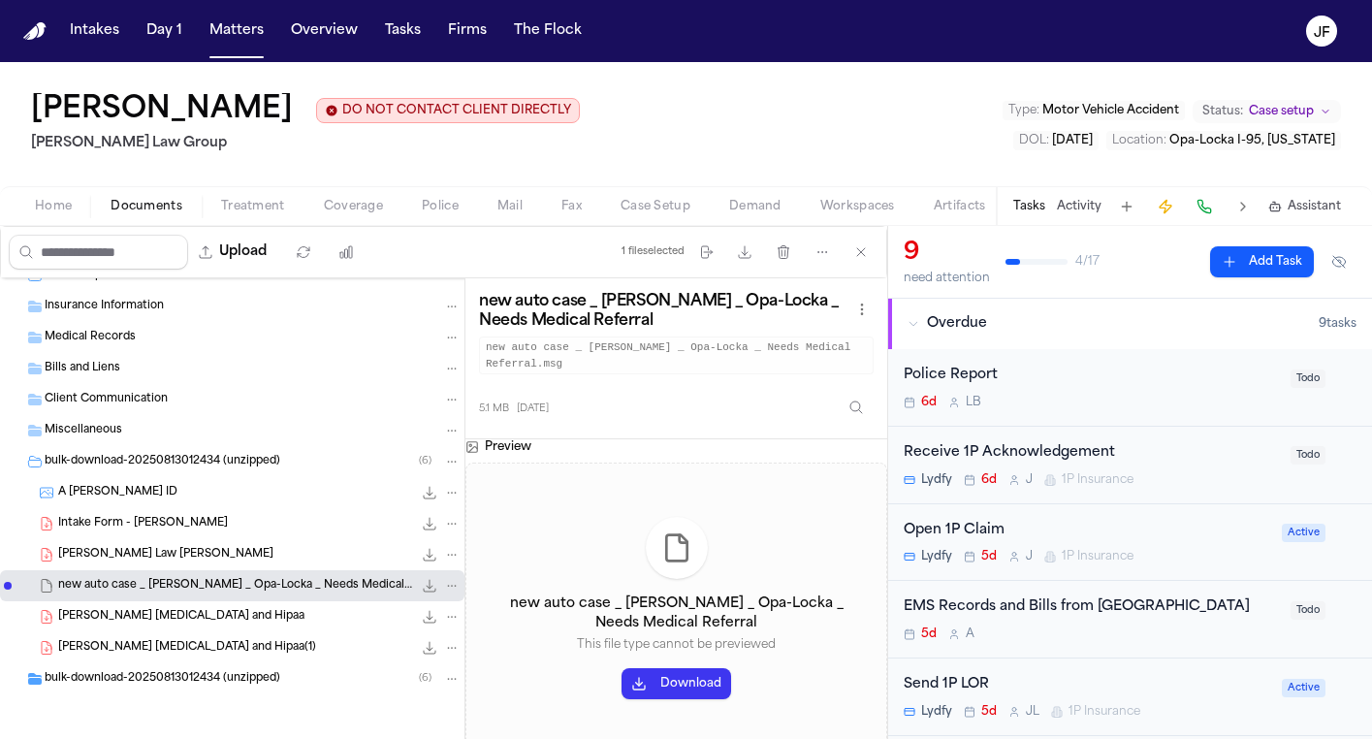
click at [246, 542] on div "[PERSON_NAME] Law [PERSON_NAME] 2.1 MB • PDF" at bounding box center [232, 554] width 464 height 31
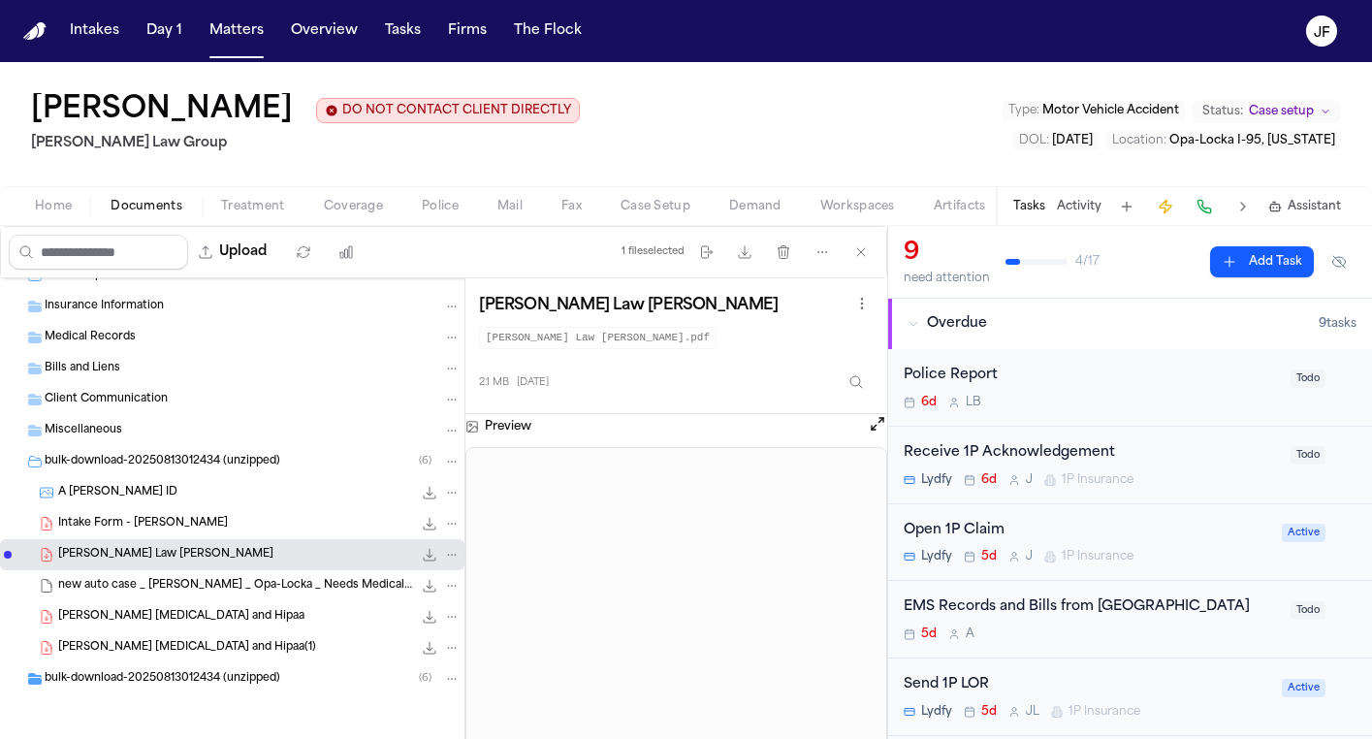
click at [93, 487] on span "A [PERSON_NAME] ID" at bounding box center [117, 493] width 119 height 16
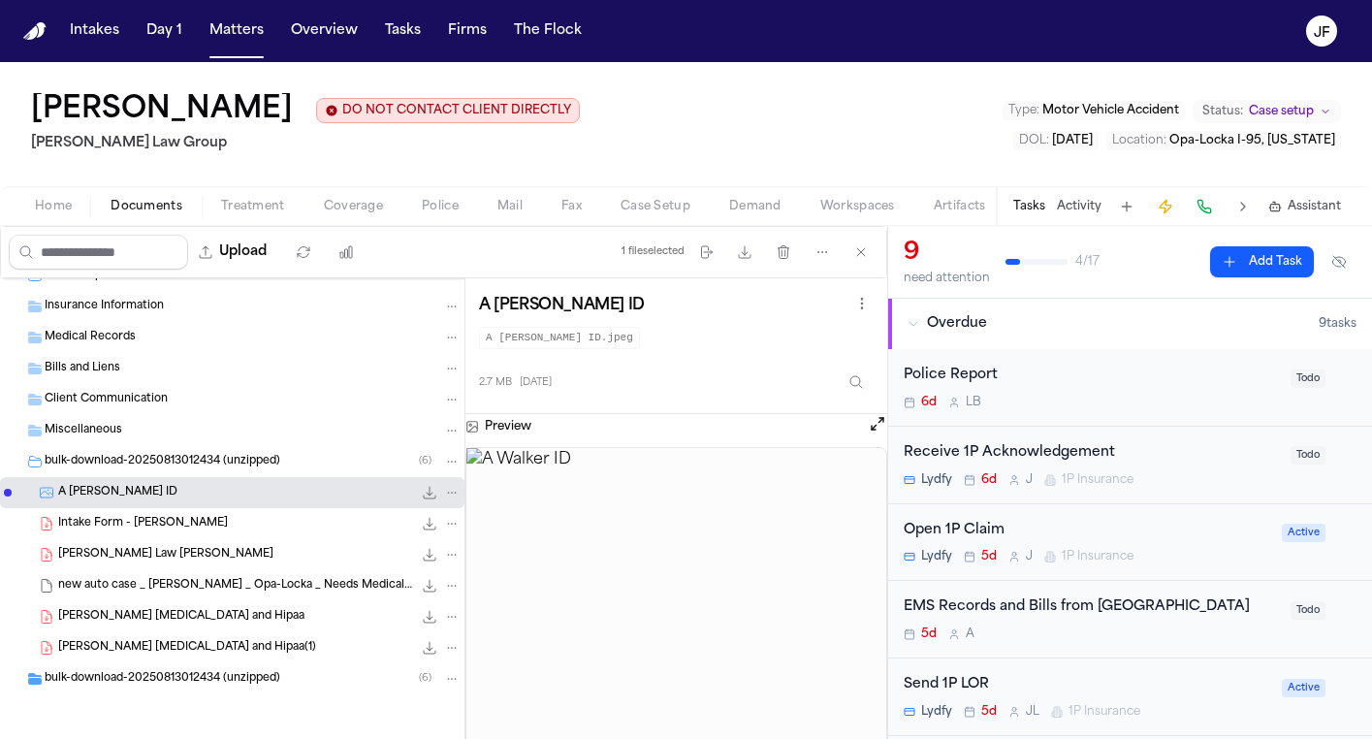
scroll to position [0, 0]
click at [880, 426] on button "Open preview" at bounding box center [877, 423] width 19 height 19
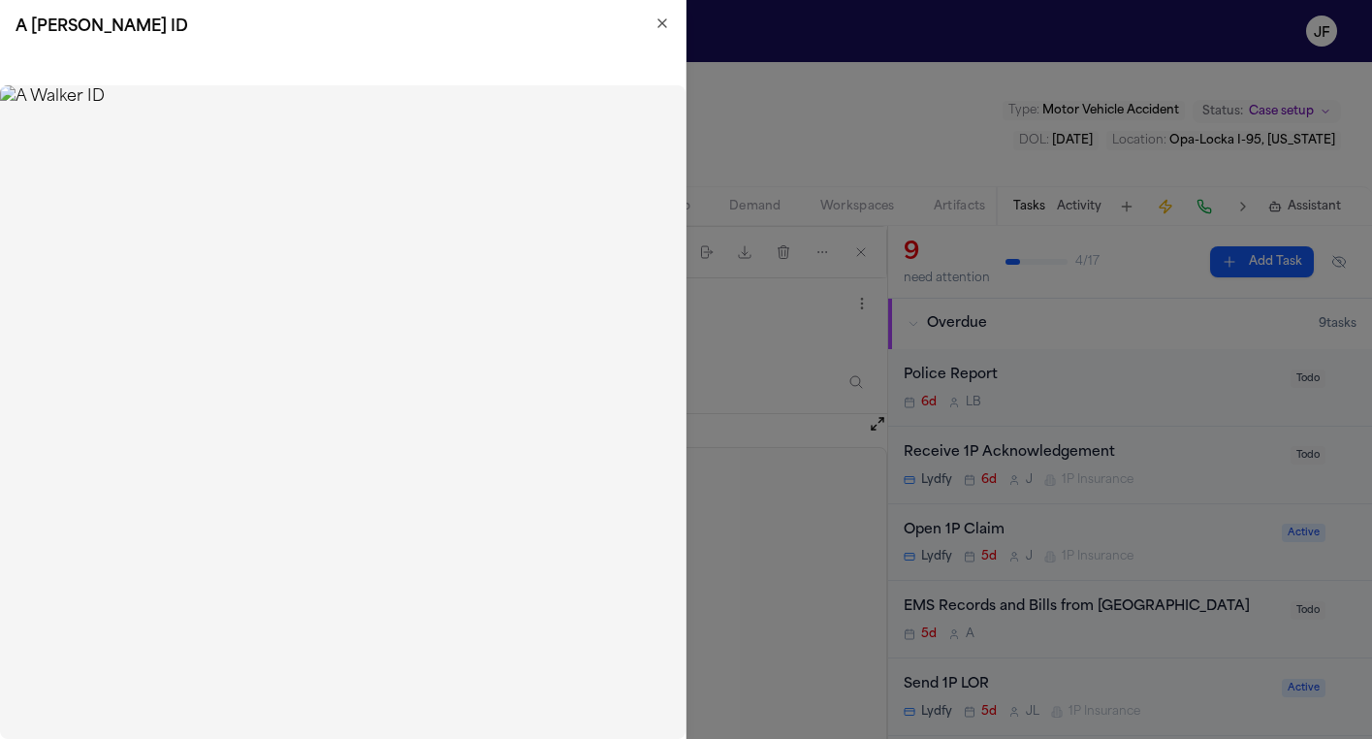
click at [650, 25] on h2 "A [PERSON_NAME] ID" at bounding box center [343, 27] width 654 height 23
click at [668, 28] on icon "button" at bounding box center [662, 24] width 16 height 16
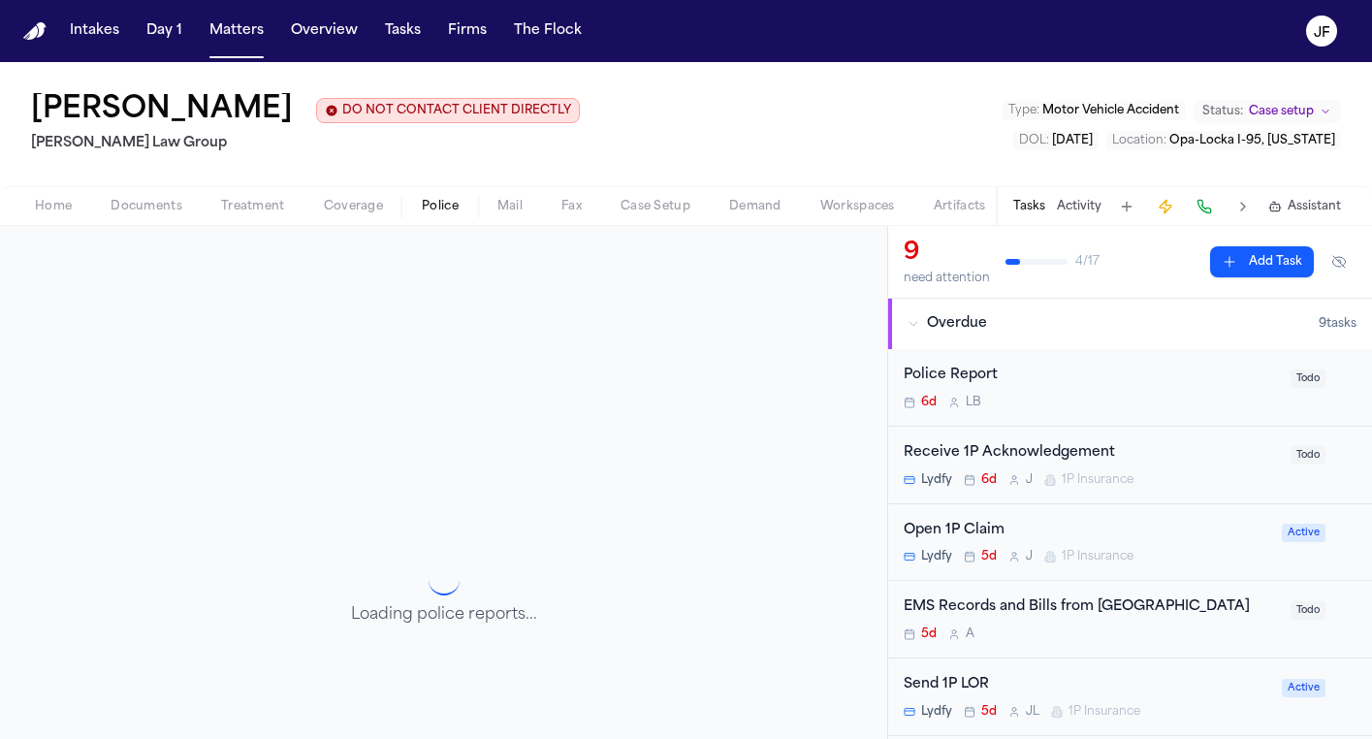
click at [437, 205] on span "Police" at bounding box center [440, 207] width 37 height 16
click at [961, 529] on div "Open 1P Claim" at bounding box center [1087, 531] width 367 height 22
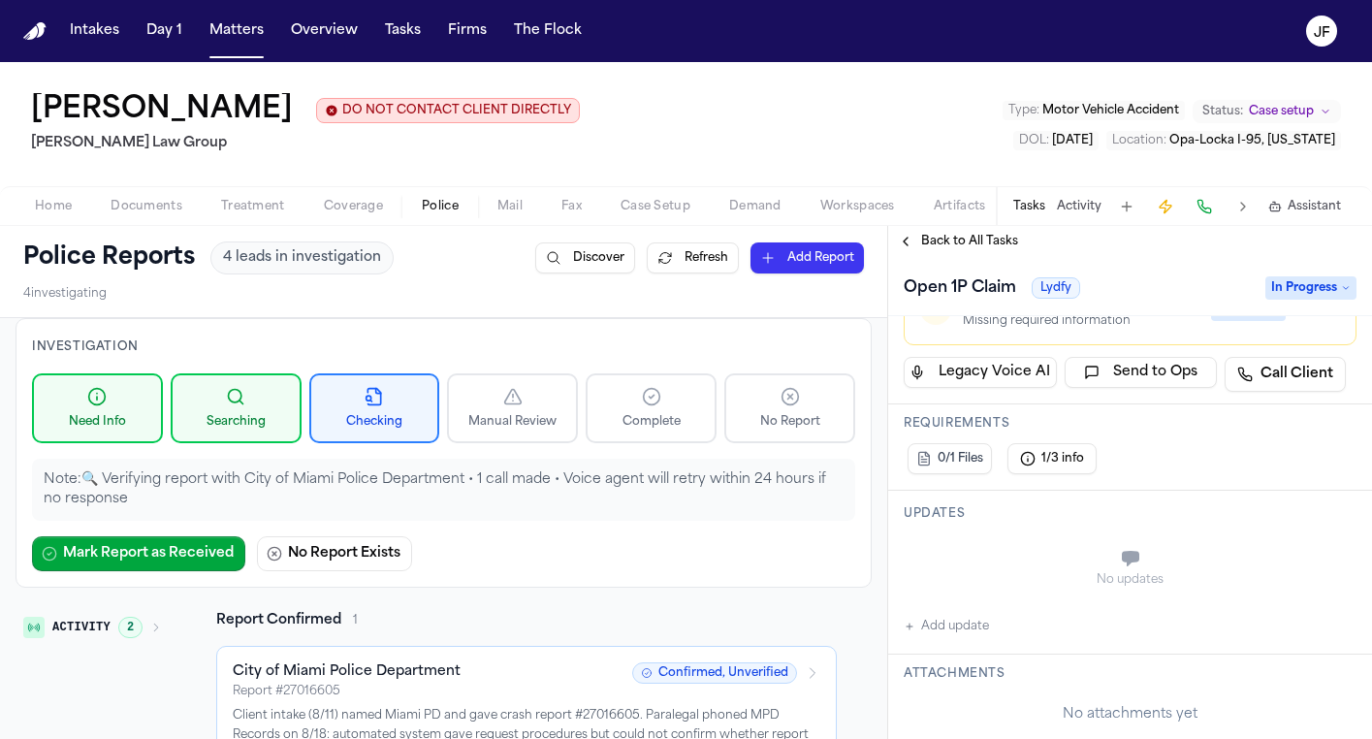
scroll to position [153, 0]
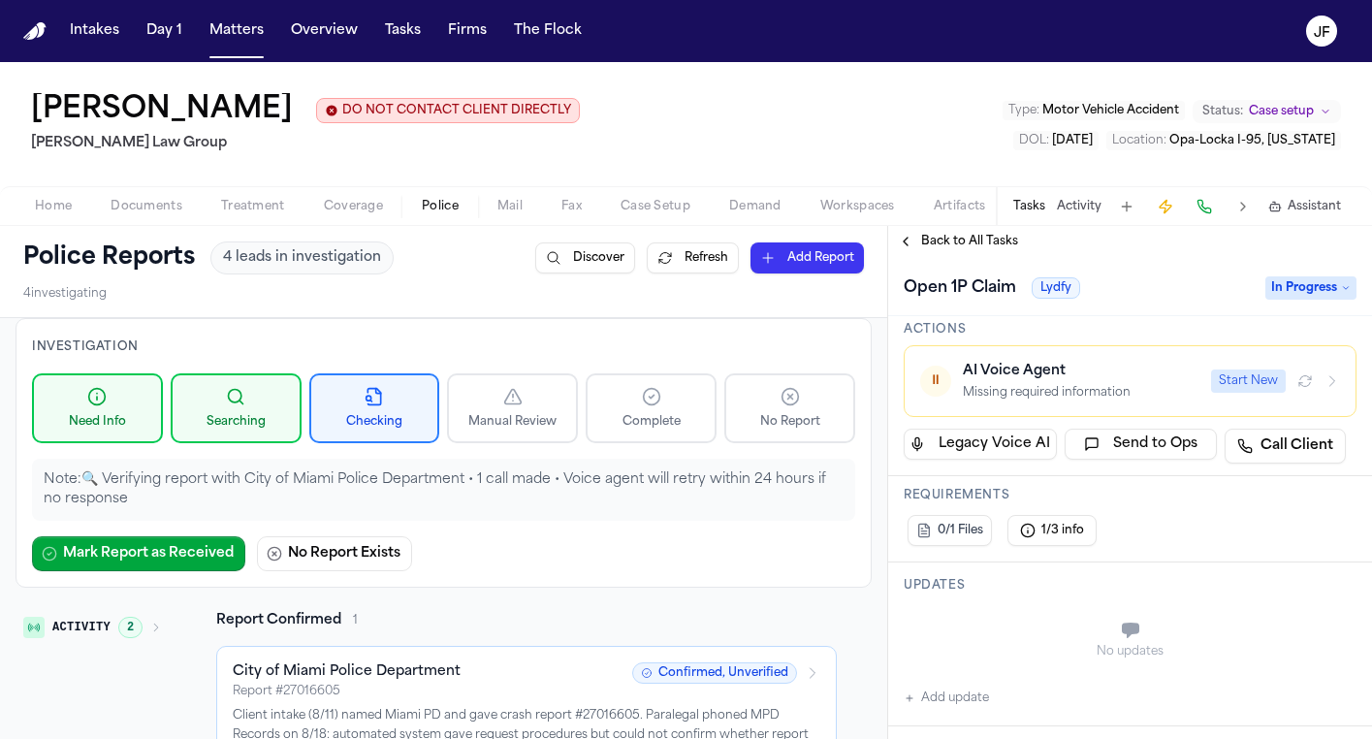
click at [929, 235] on span "Back to All Tasks" at bounding box center [969, 242] width 97 height 16
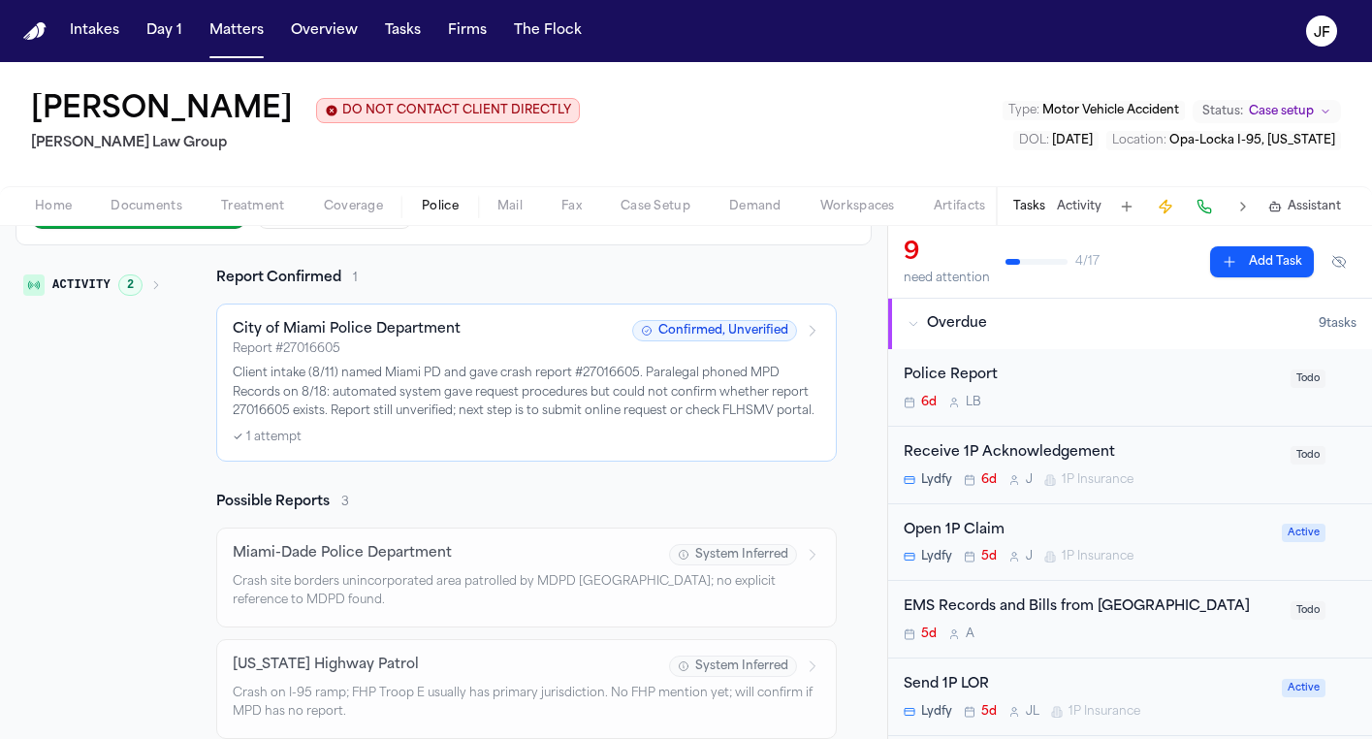
scroll to position [347, 0]
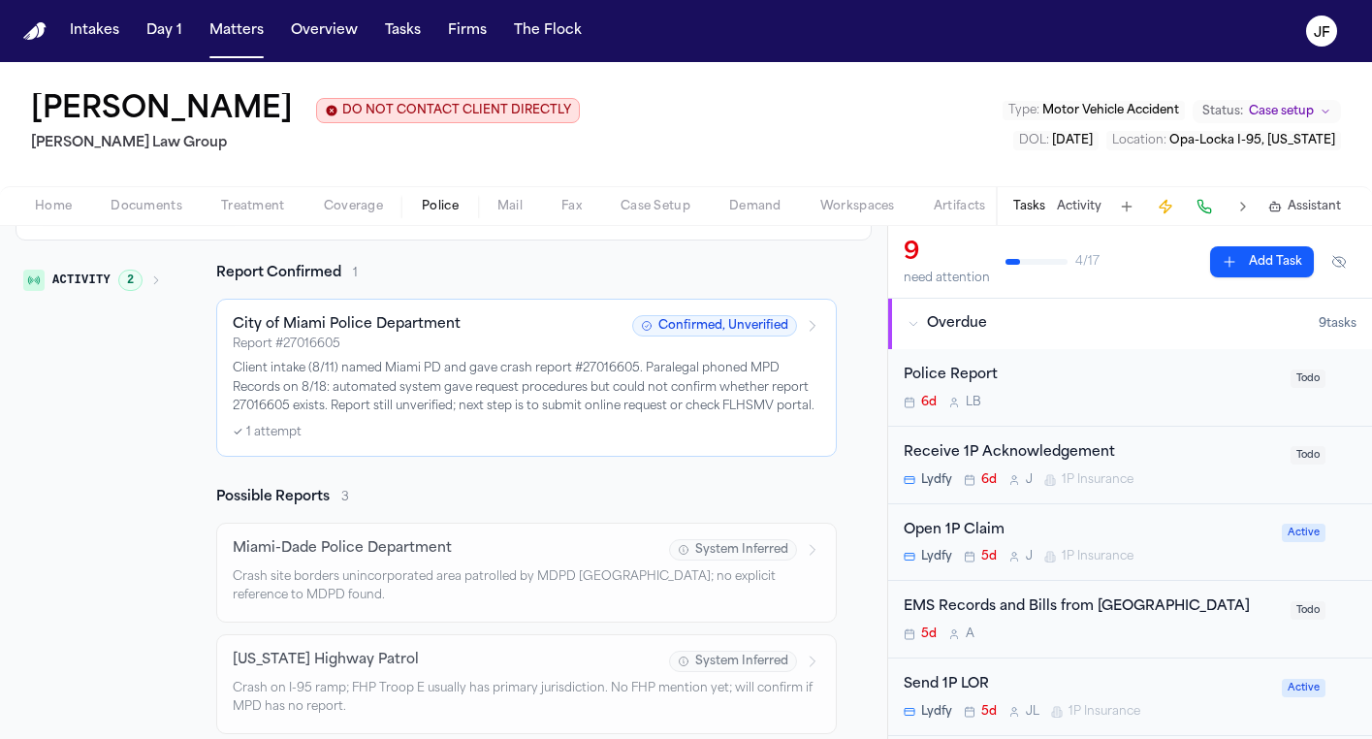
click at [802, 0] on nav "Intakes Day 1 Matters Overview Tasks Firms The [PERSON_NAME]" at bounding box center [686, 31] width 1372 height 62
drag, startPoint x: 583, startPoint y: 376, endPoint x: 639, endPoint y: 375, distance: 56.2
click at [639, 375] on p "Client intake (8/11) named Miami PD and gave crash report #27016605. Paralegal …" at bounding box center [527, 388] width 588 height 57
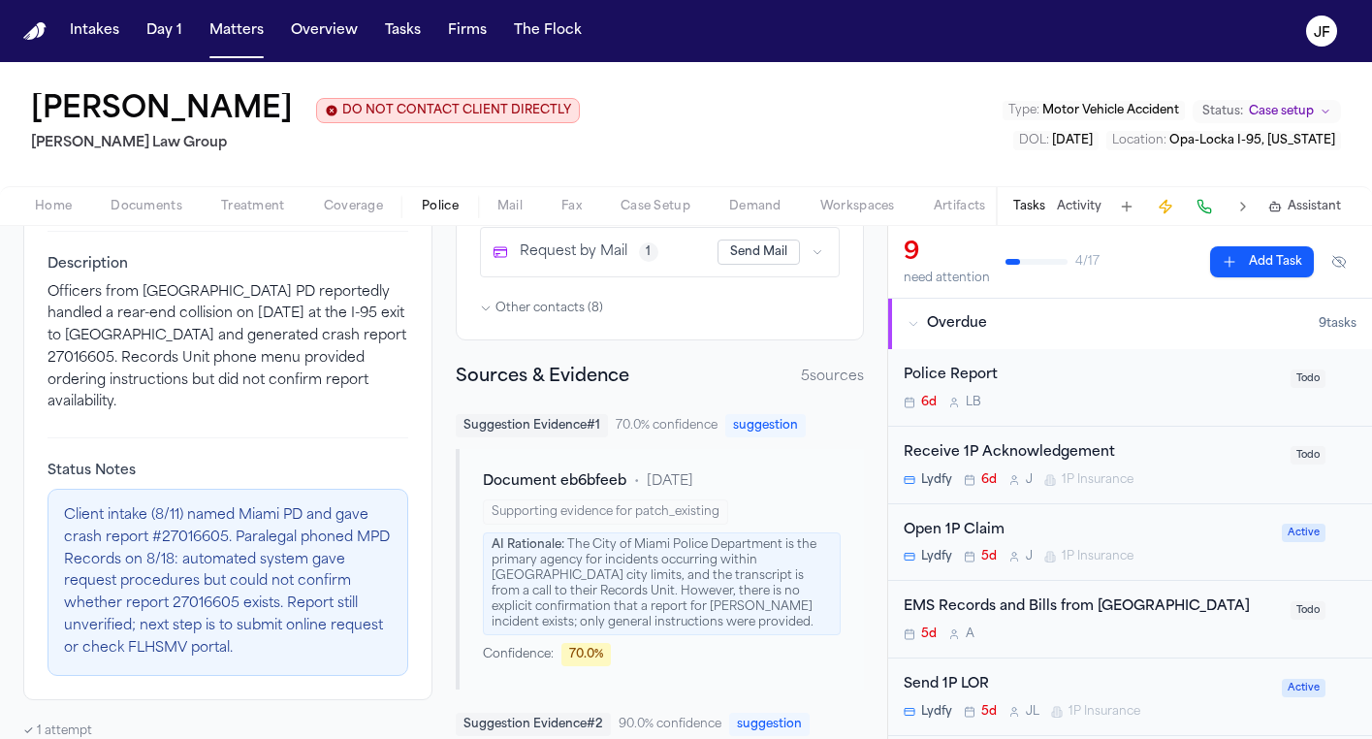
scroll to position [495, 0]
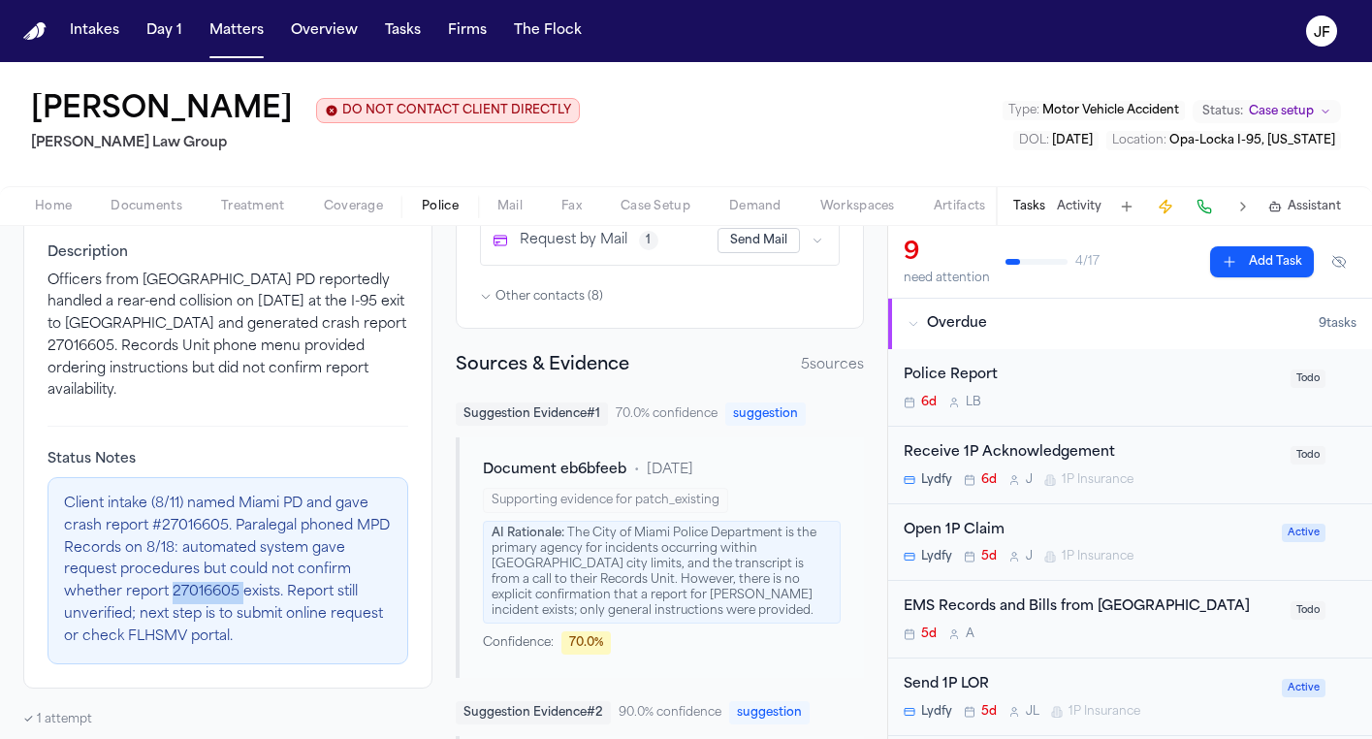
drag, startPoint x: 170, startPoint y: 564, endPoint x: 242, endPoint y: 558, distance: 73.0
click at [242, 558] on p "Client intake (8/11) named Miami PD and gave crash report #27016605. Paralegal …" at bounding box center [228, 571] width 328 height 154
copy p "27016605"
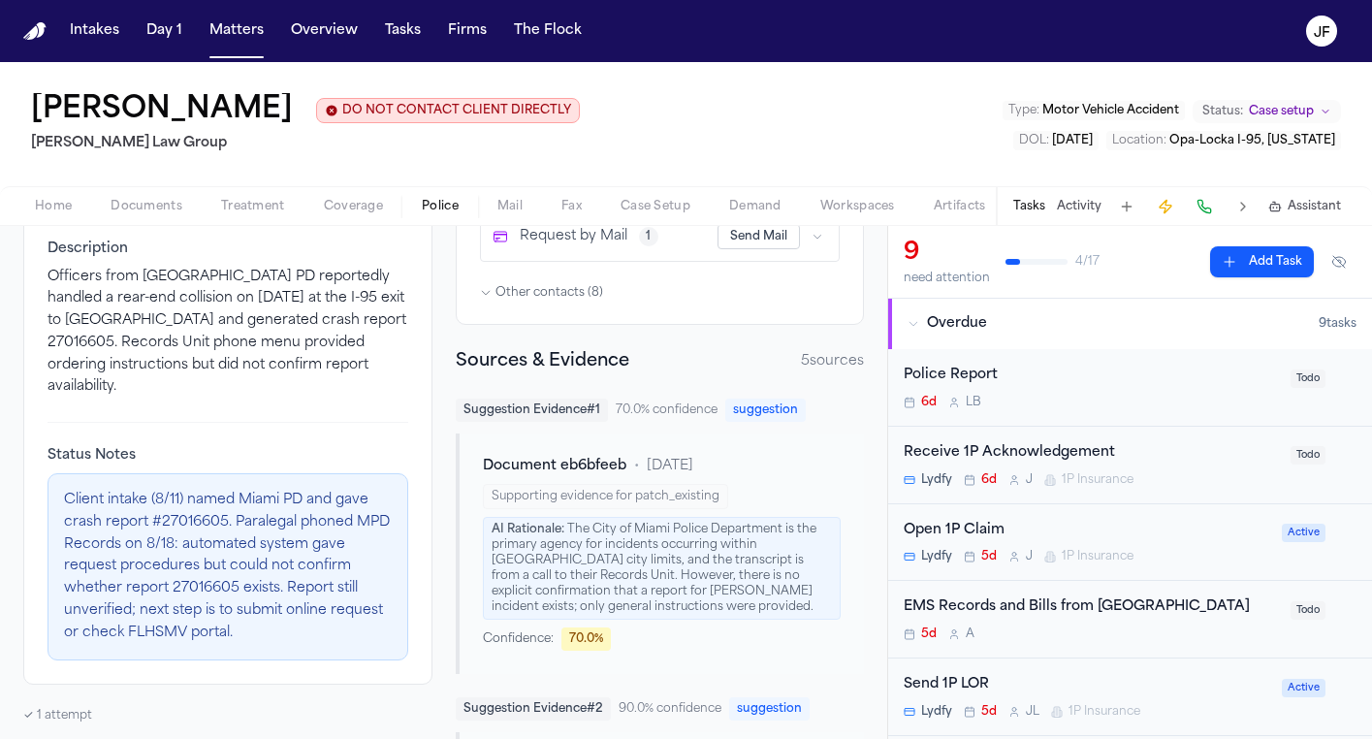
click at [314, 490] on p "Client intake (8/11) named Miami PD and gave crash report #27016605. Paralegal …" at bounding box center [228, 567] width 328 height 154
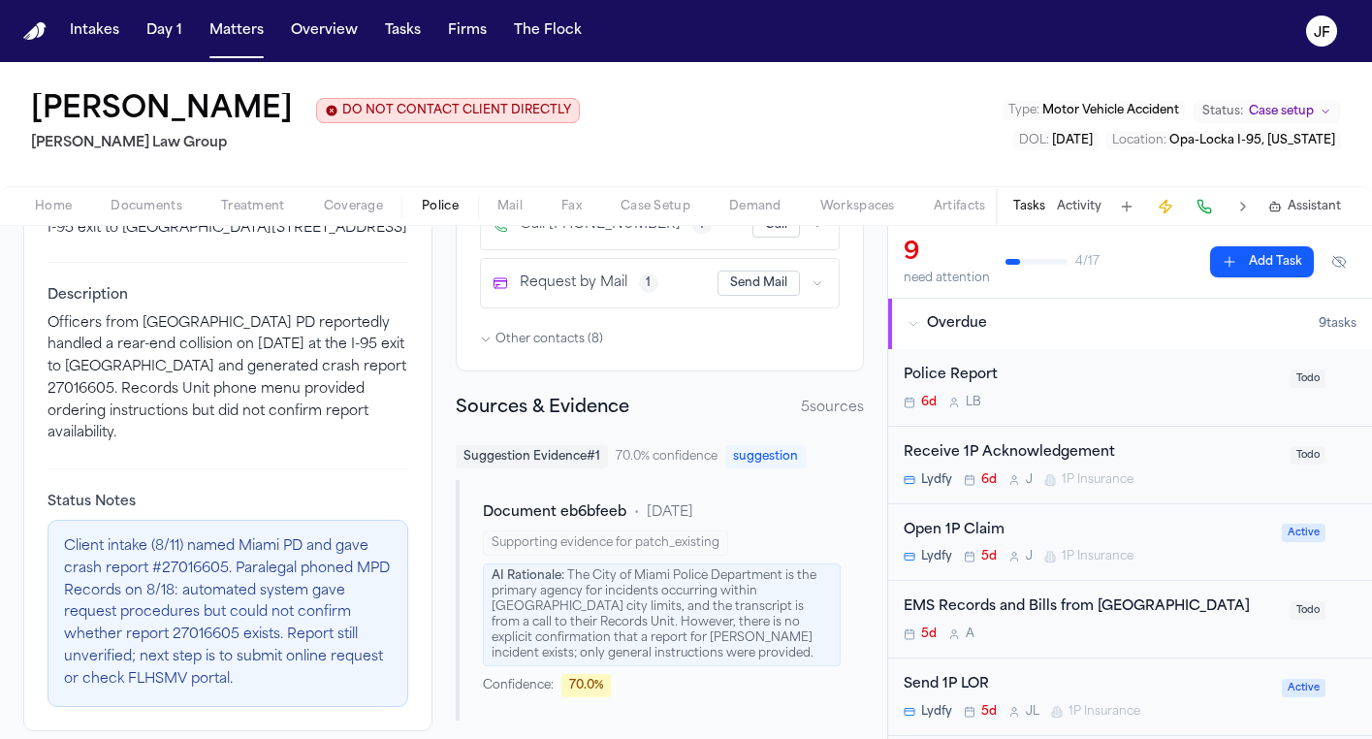
scroll to position [451, 0]
click at [367, 225] on div "Home Documents Treatment Coverage Police Mail Fax Case Setup Demand Workspaces …" at bounding box center [686, 205] width 1372 height 39
click at [361, 207] on span "Coverage" at bounding box center [353, 207] width 59 height 16
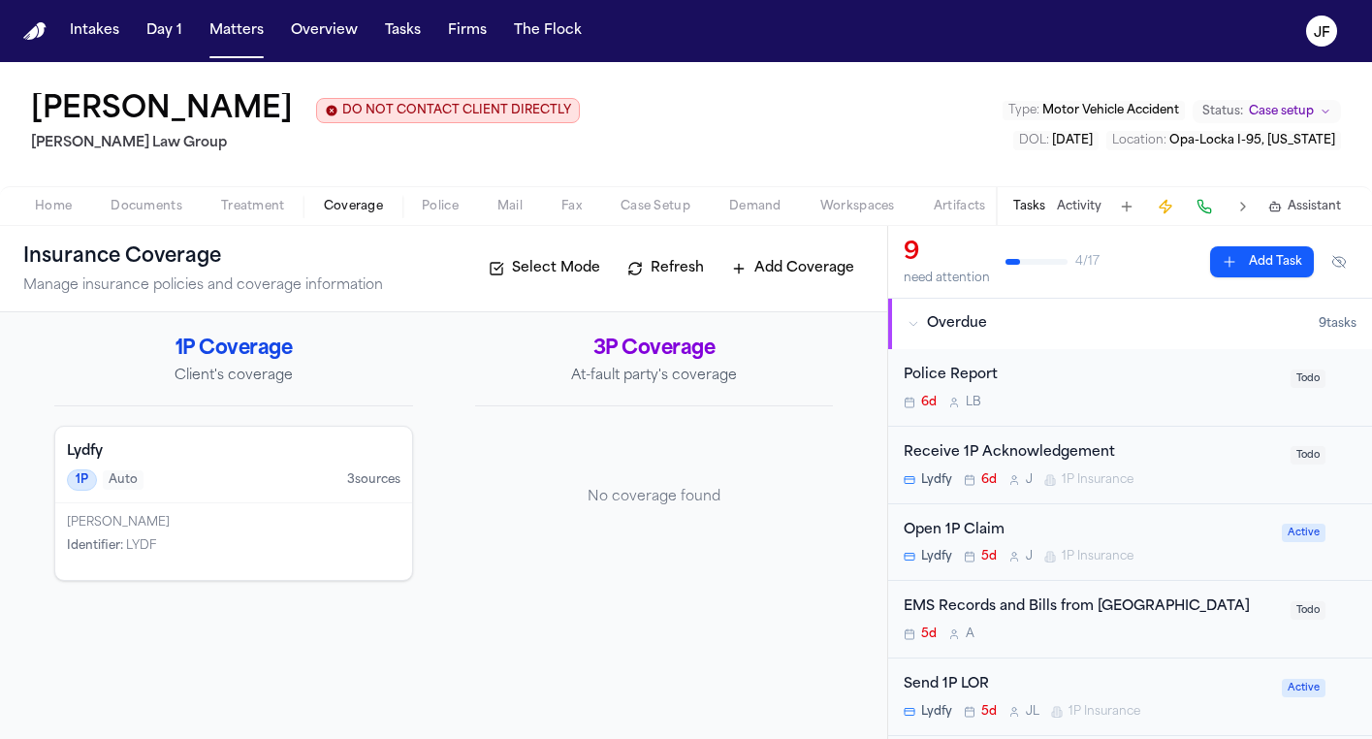
click at [326, 511] on div "[PERSON_NAME] Identifier : LYDF" at bounding box center [233, 541] width 357 height 77
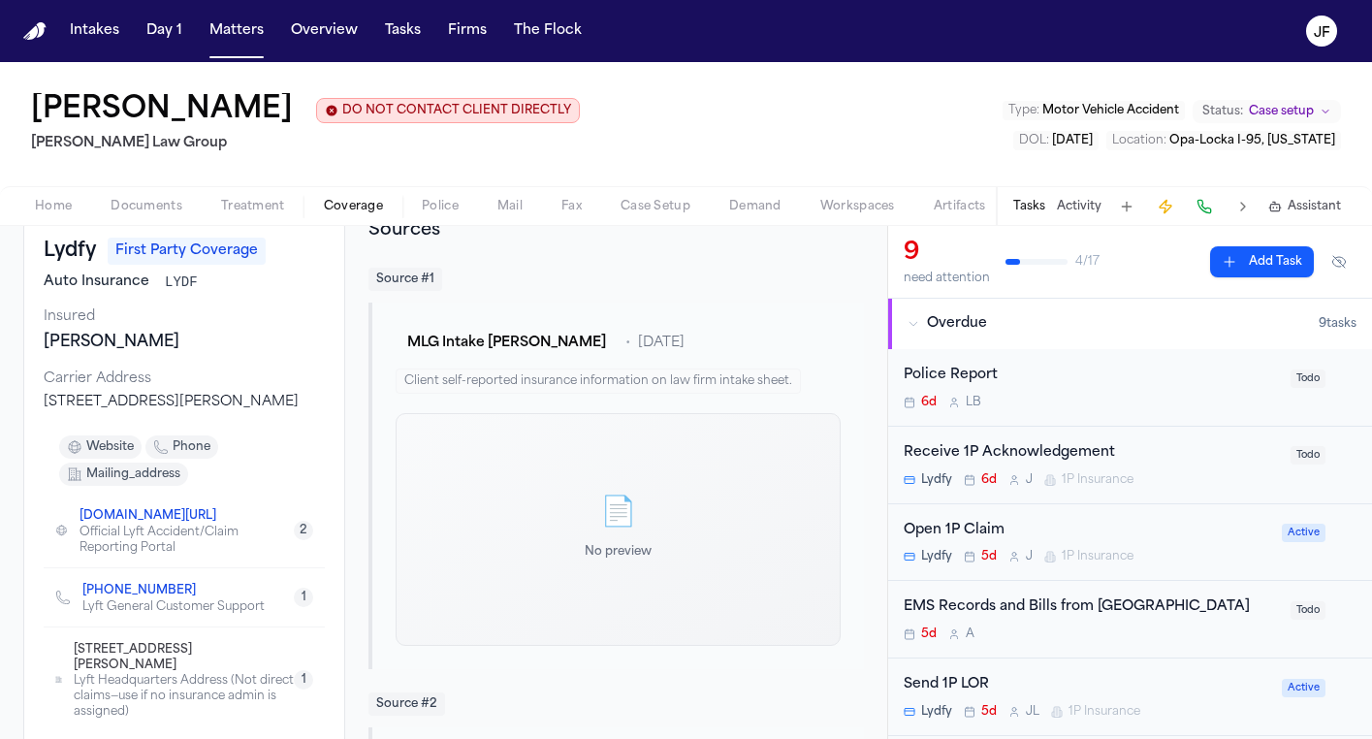
scroll to position [92, 0]
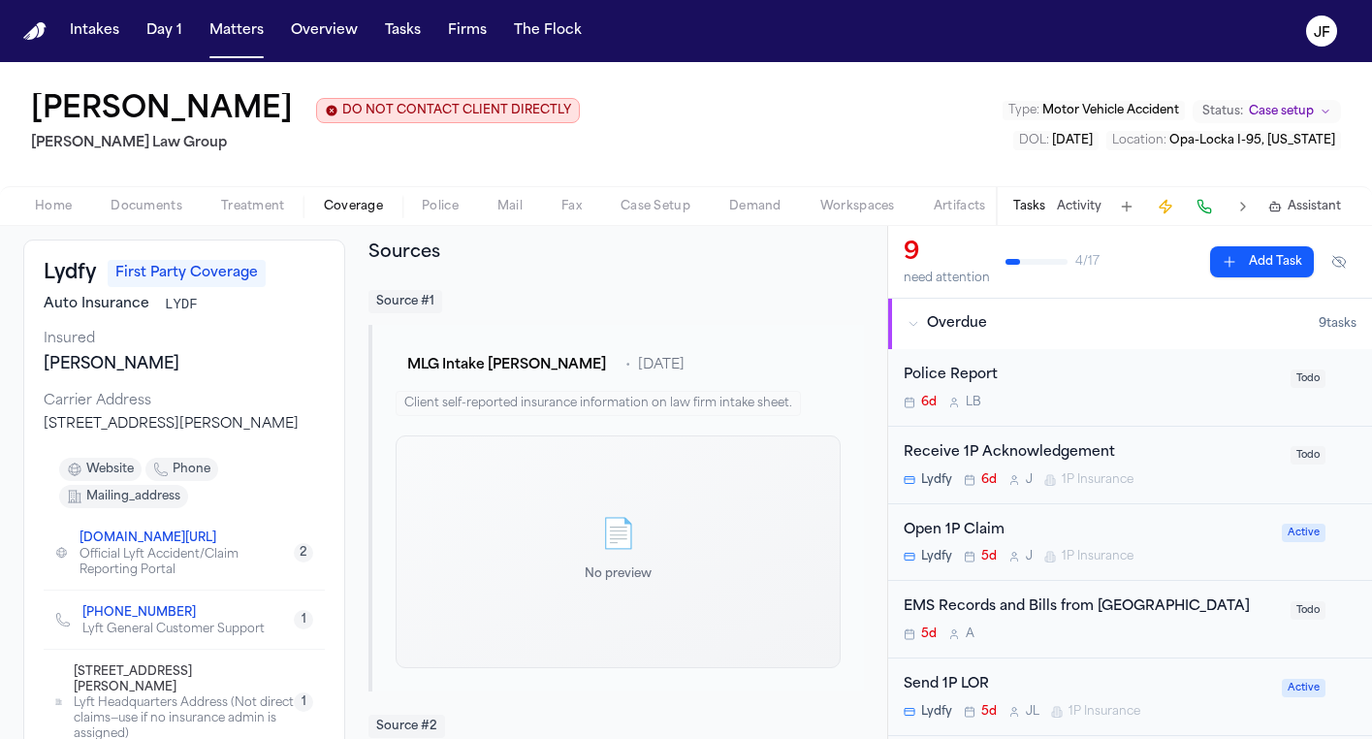
click at [606, 554] on div "📄" at bounding box center [618, 536] width 67 height 35
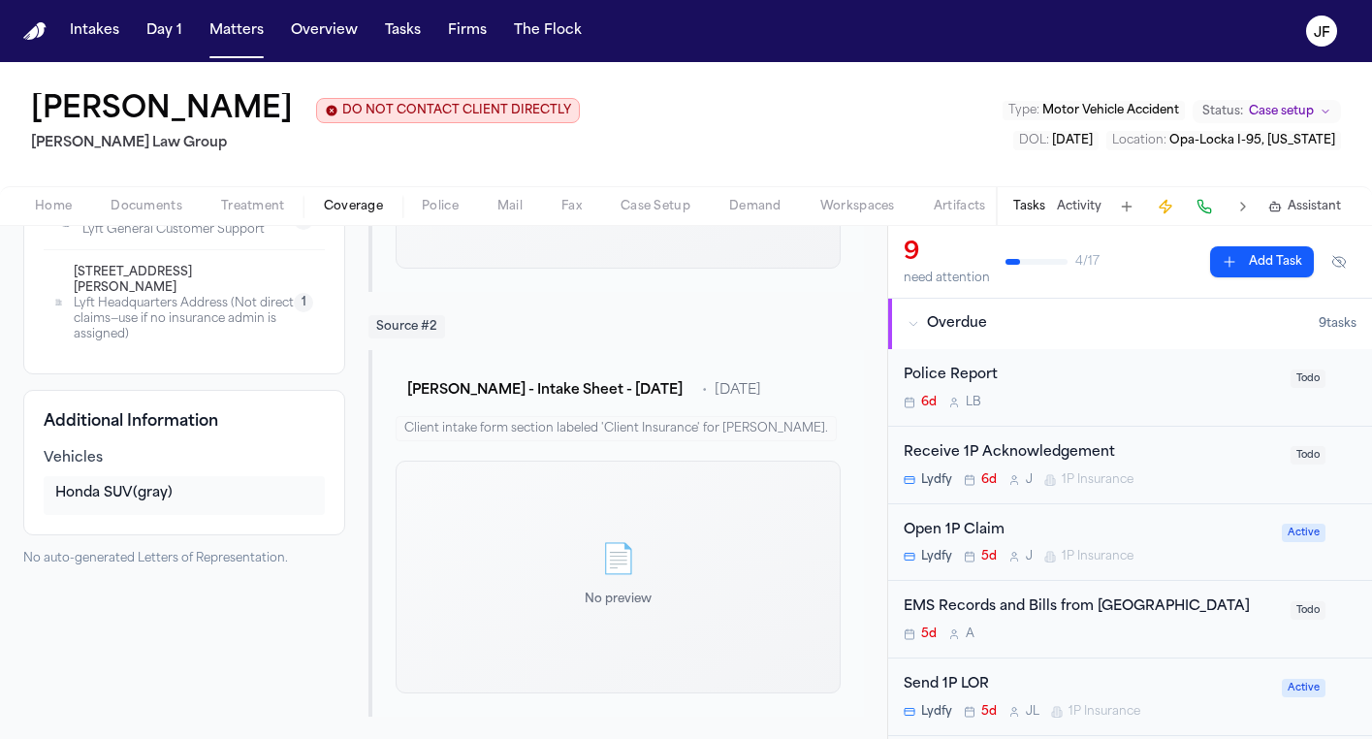
scroll to position [496, 0]
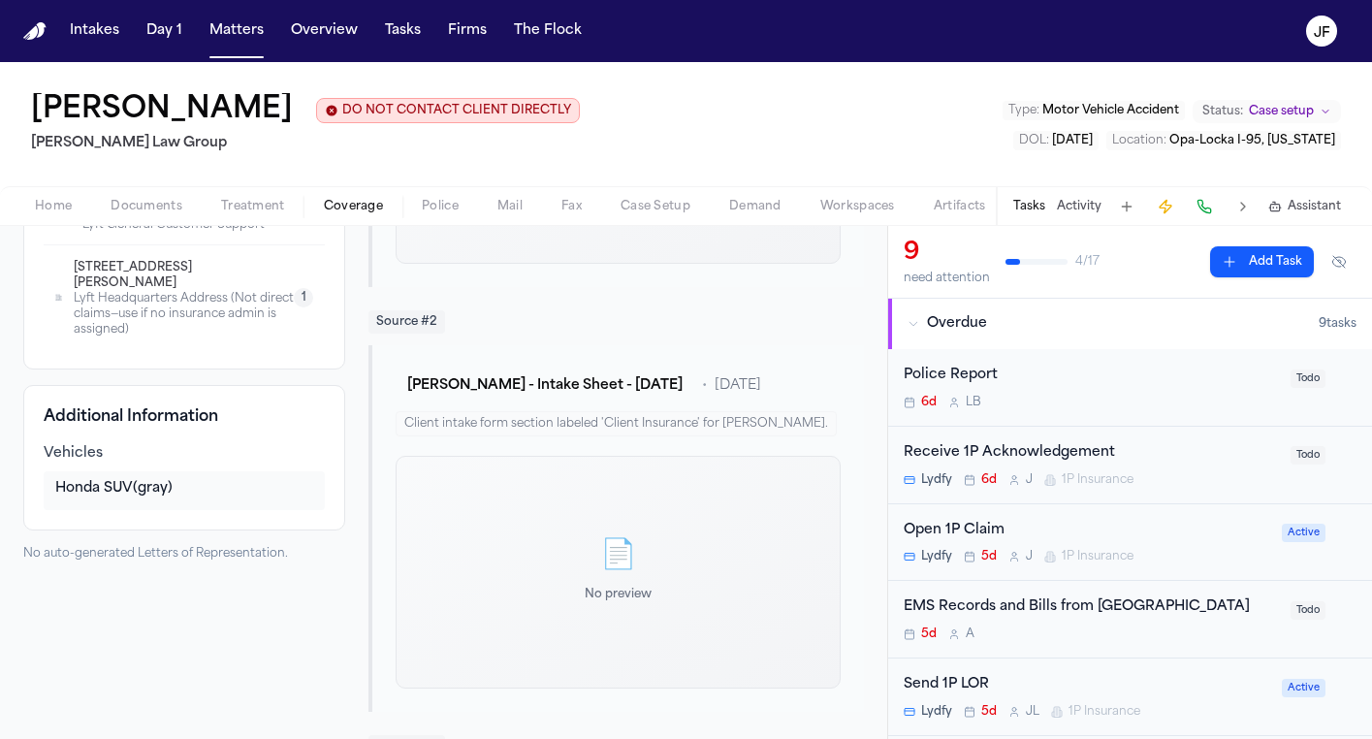
click at [501, 588] on div "📄 No preview" at bounding box center [618, 572] width 445 height 233
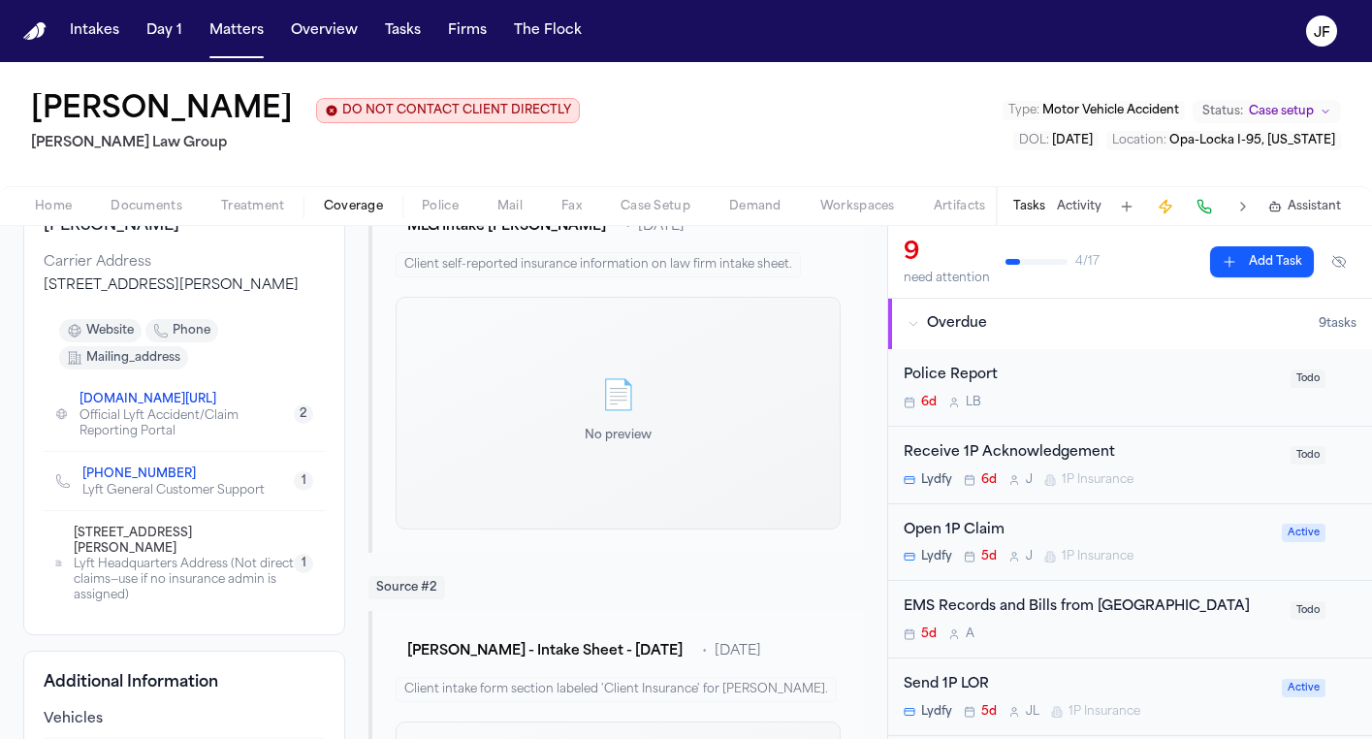
scroll to position [0, 0]
drag, startPoint x: 188, startPoint y: 503, endPoint x: 101, endPoint y: 487, distance: 88.8
click at [99, 487] on div "[PHONE_NUMBER] Lyft General Customer Support" at bounding box center [173, 480] width 182 height 35
click at [226, 401] on div "[DOMAIN_NAME][URL] Official Lyft Accident/Claim Reporting Portal 2" at bounding box center [184, 414] width 281 height 74
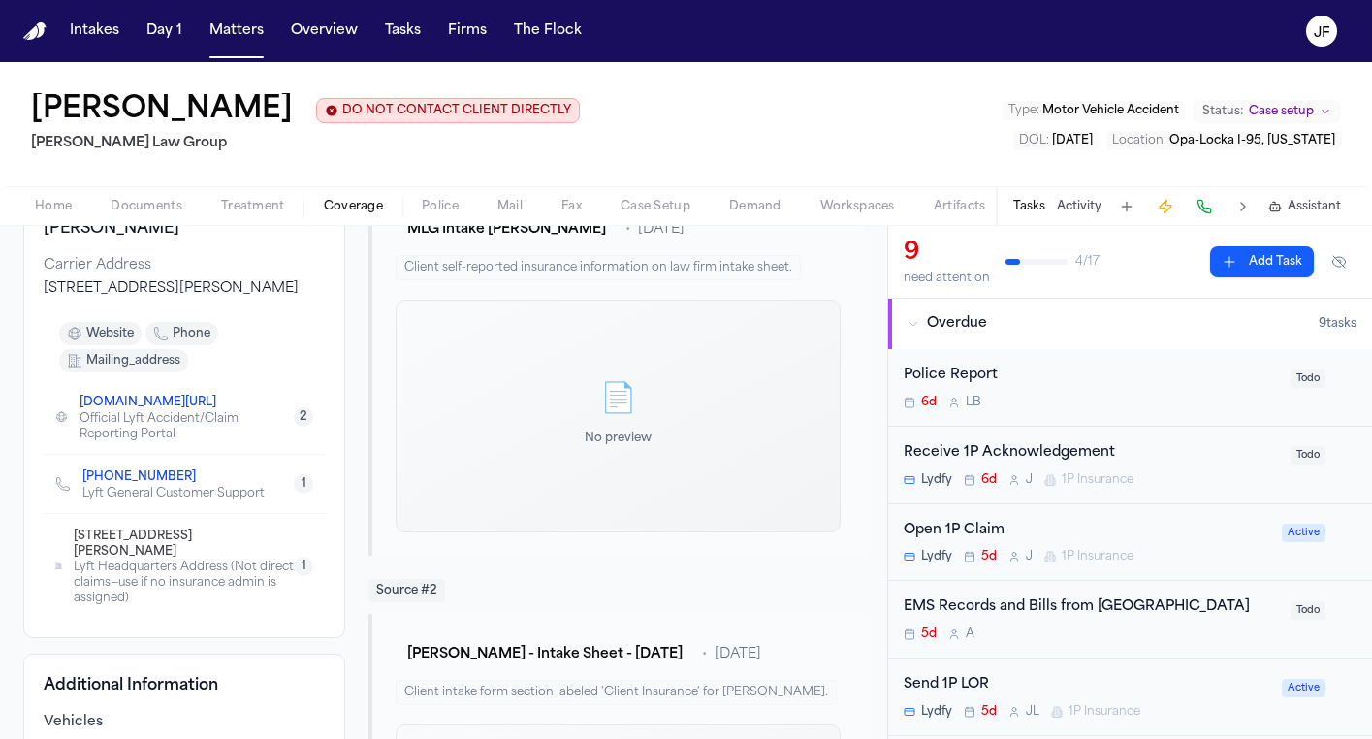
scroll to position [234, 0]
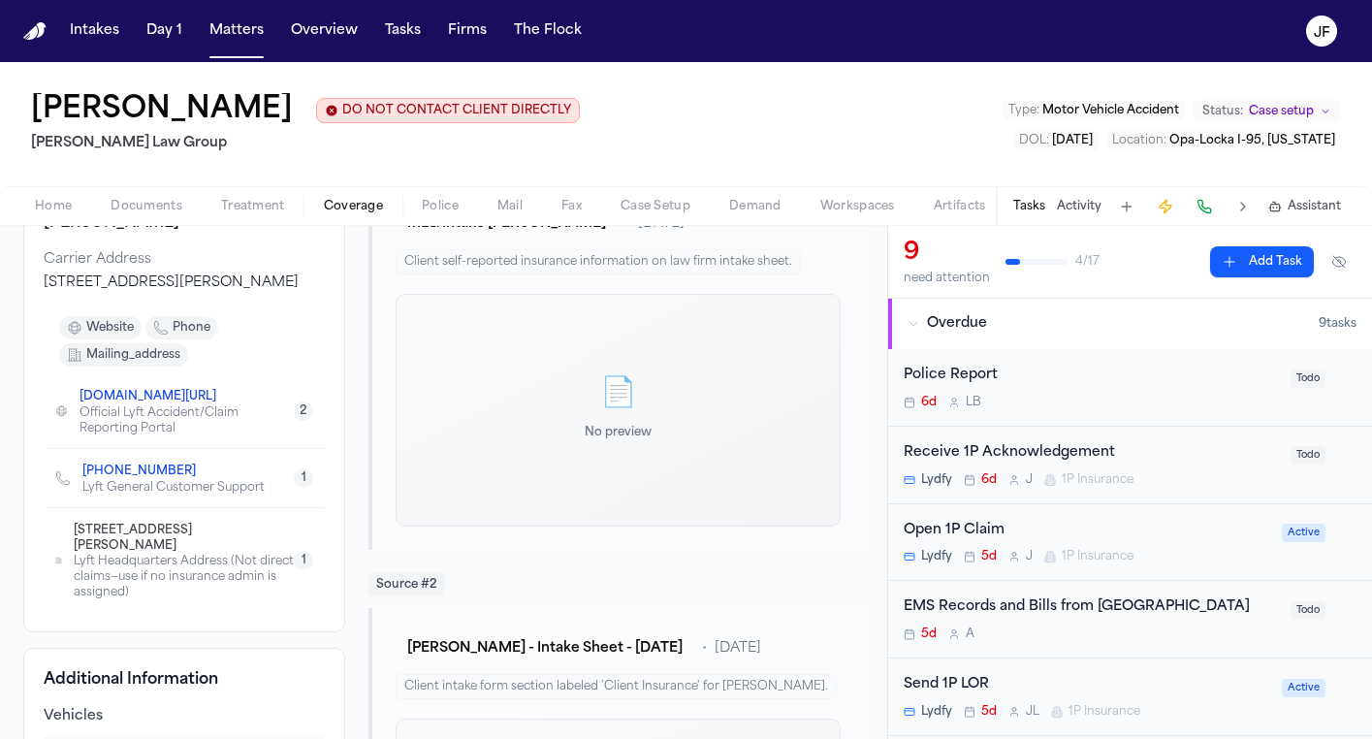
click at [100, 335] on span "website" at bounding box center [110, 328] width 48 height 16
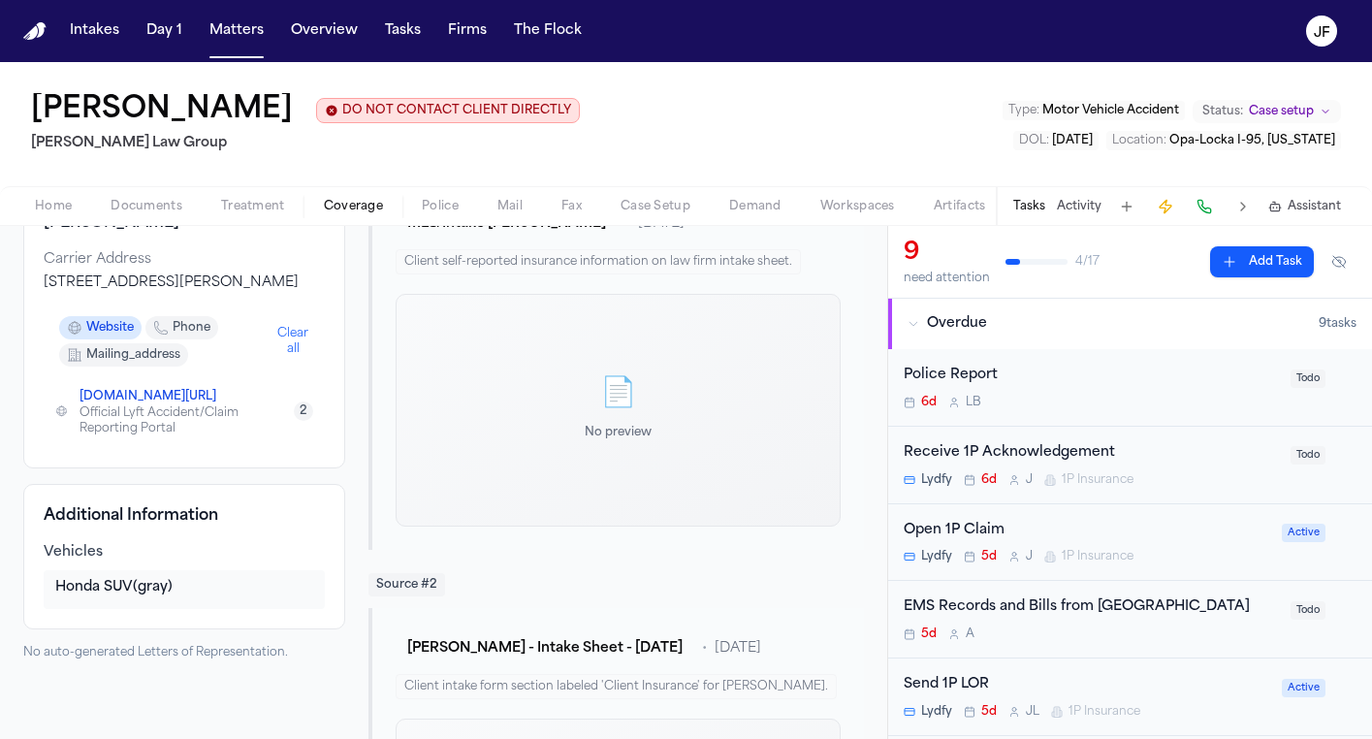
click at [100, 335] on span "website" at bounding box center [110, 328] width 48 height 16
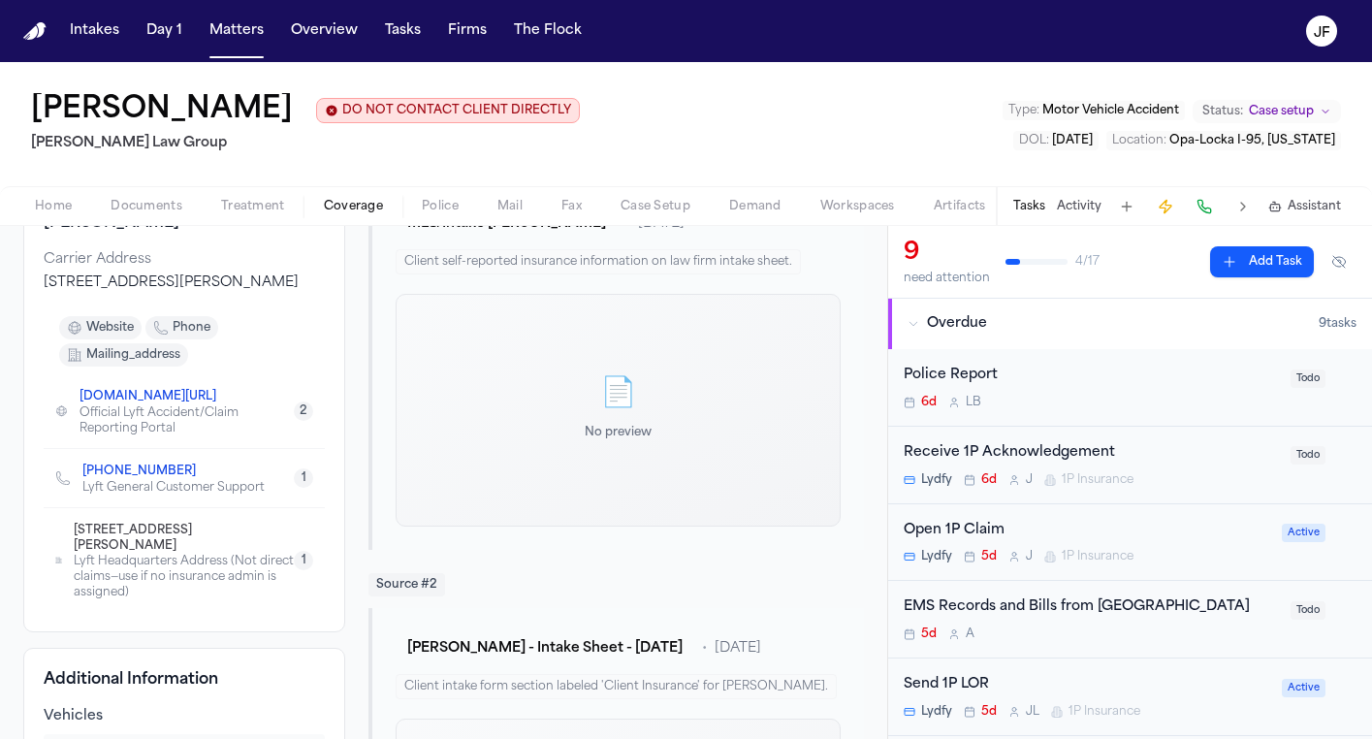
click at [129, 404] on link "[DOMAIN_NAME][URL]" at bounding box center [148, 397] width 137 height 16
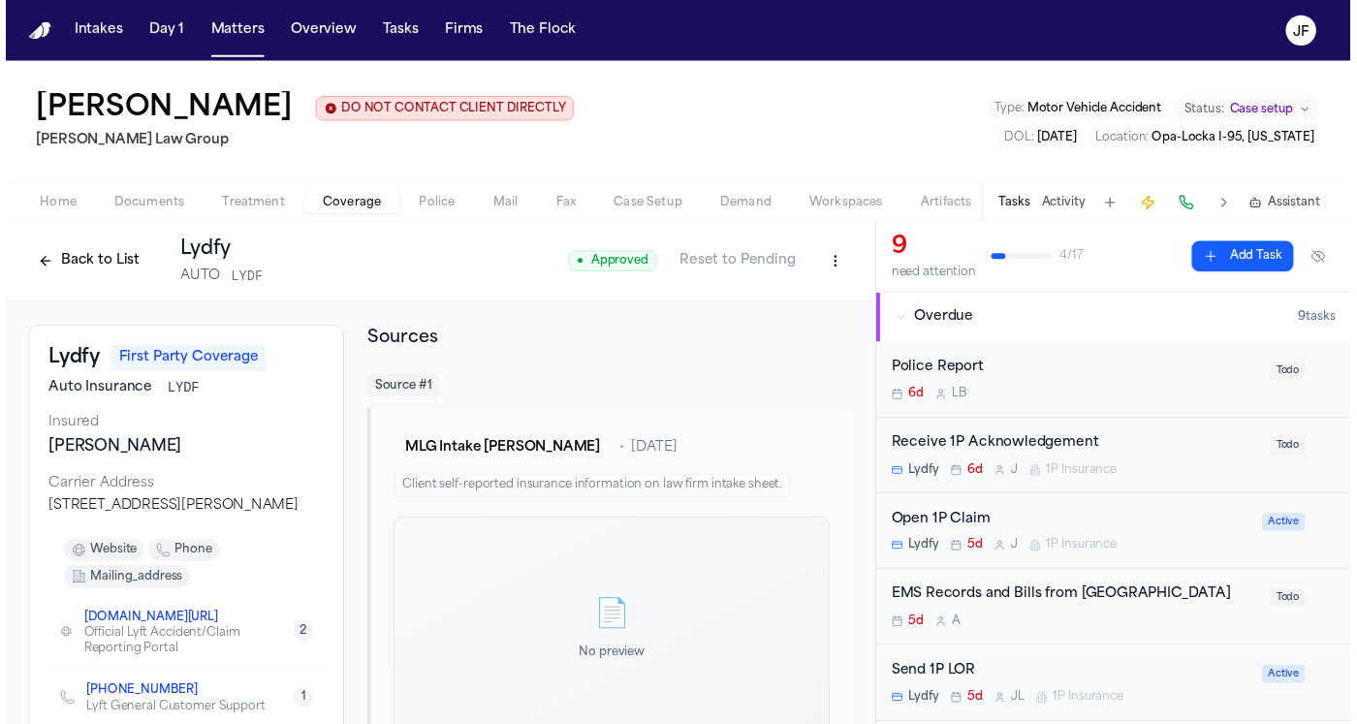
scroll to position [0, 0]
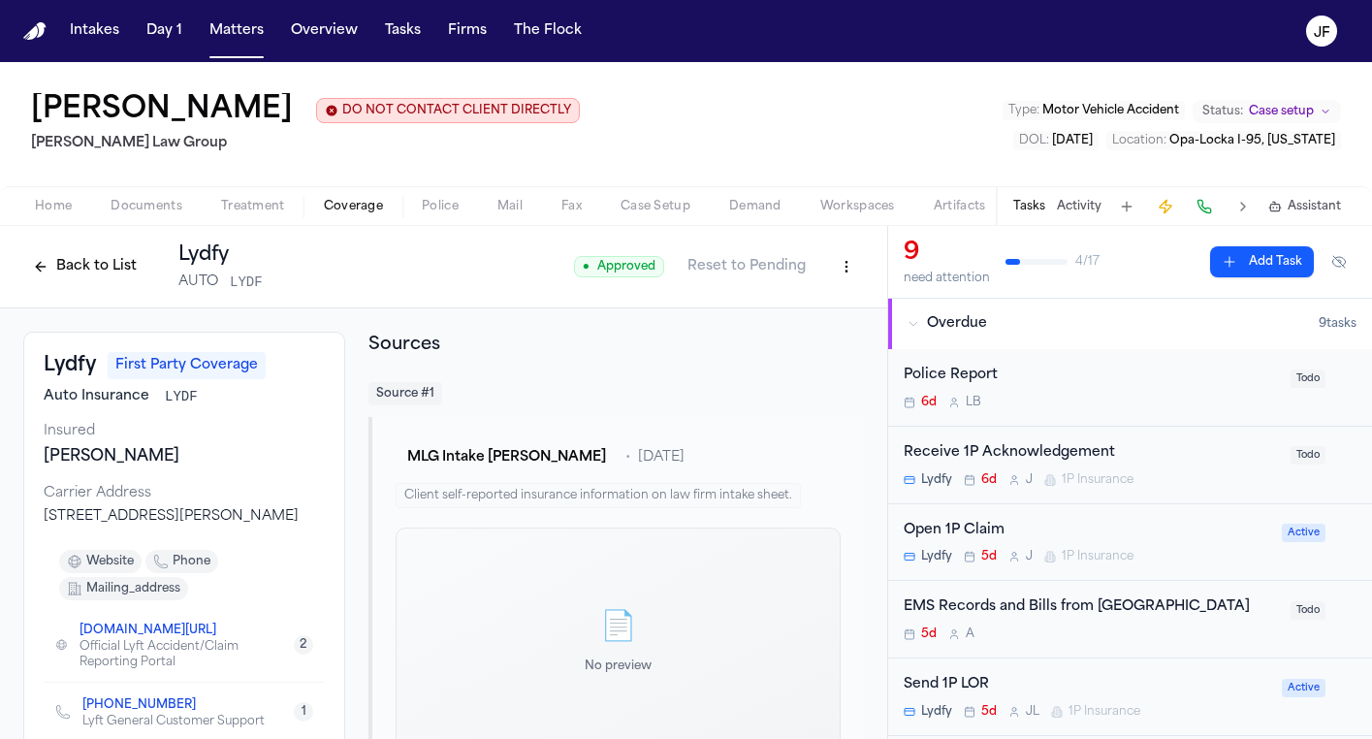
click at [149, 221] on div "Home Documents Treatment Coverage Police Mail Fax Case Setup Demand Workspaces …" at bounding box center [686, 205] width 1372 height 39
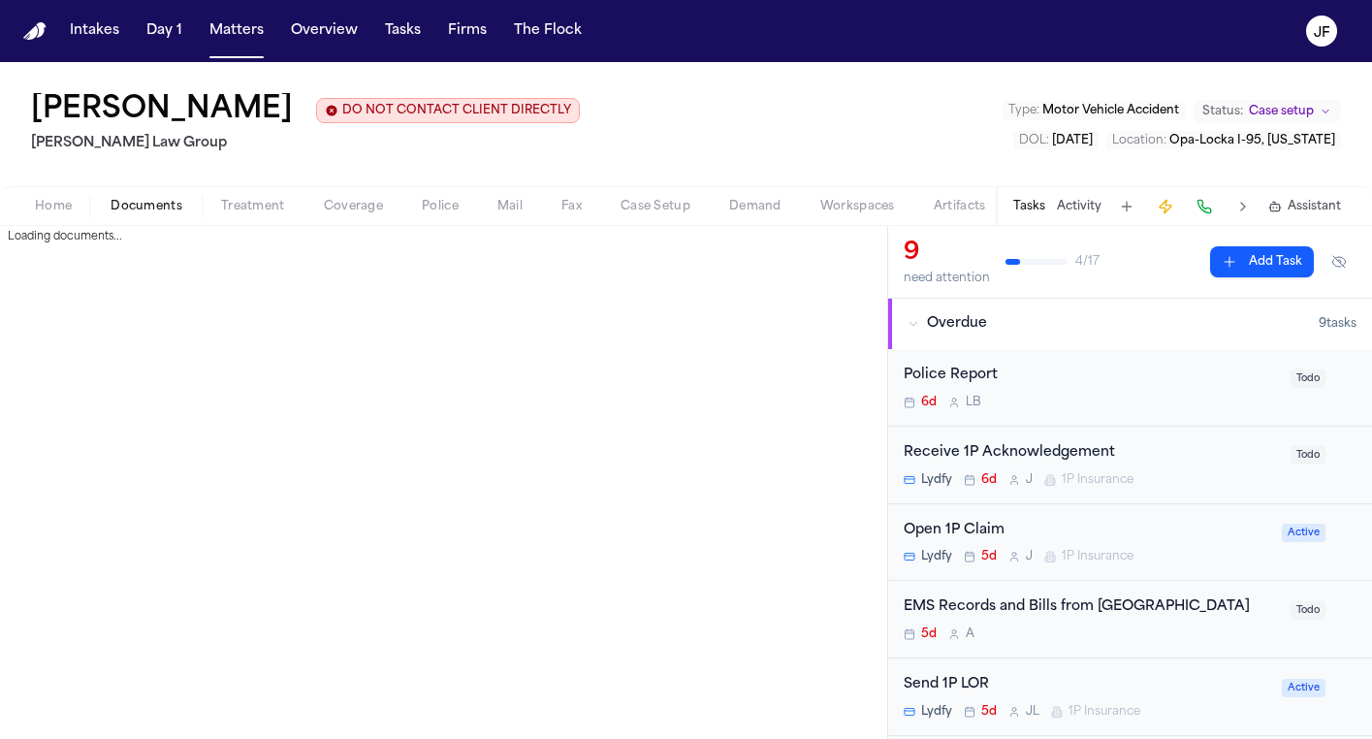
click at [139, 199] on span "Documents" at bounding box center [147, 207] width 72 height 16
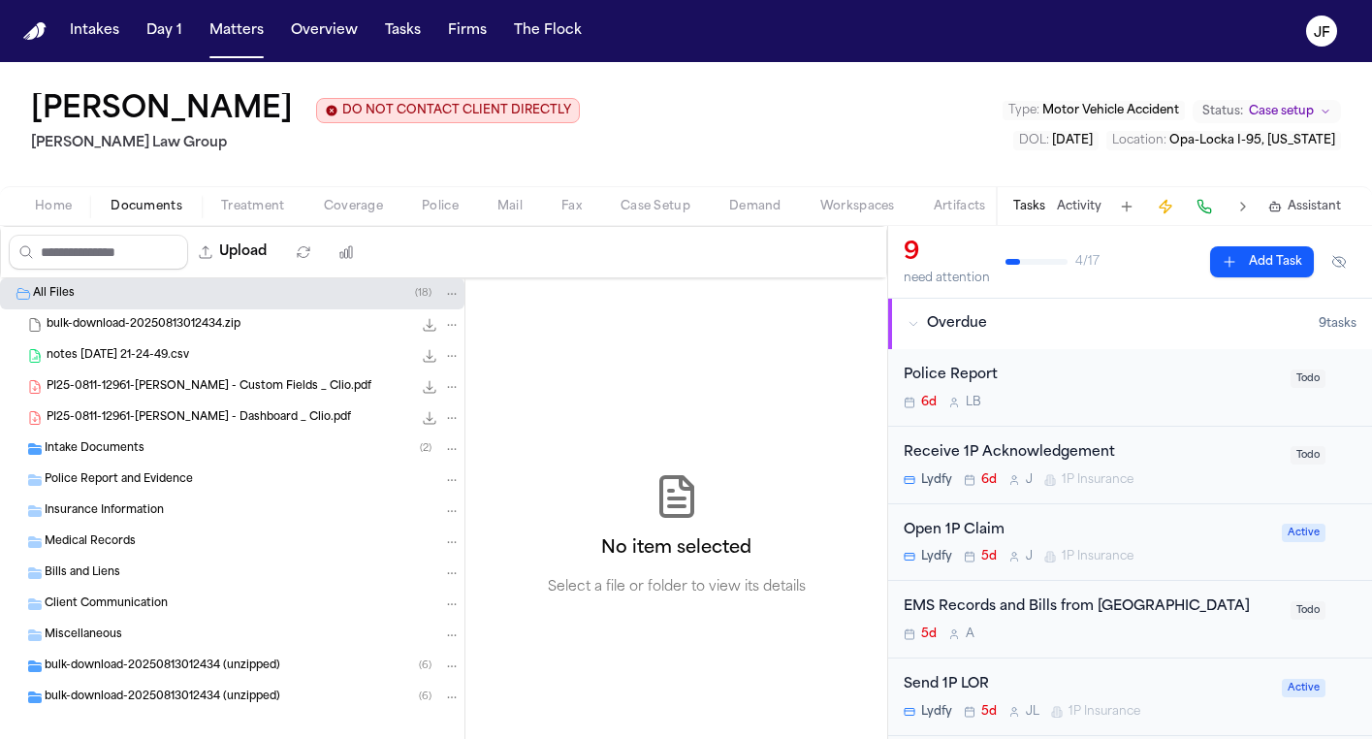
click at [133, 384] on span "PI25-0811-12961-[PERSON_NAME] - Custom Fields _ Clio.pdf" at bounding box center [209, 387] width 325 height 16
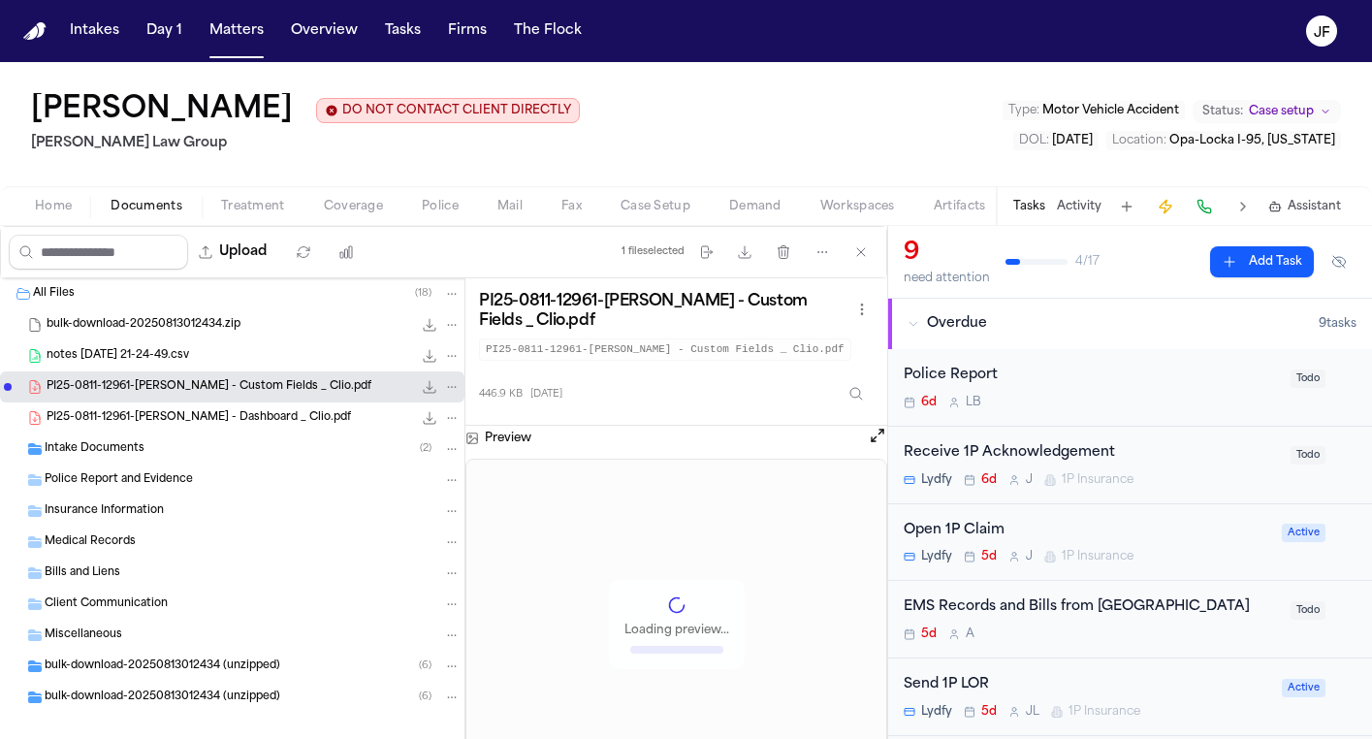
click at [154, 419] on span "PI25-0811-12961-[PERSON_NAME] - Dashboard _ Clio.pdf" at bounding box center [199, 418] width 304 height 16
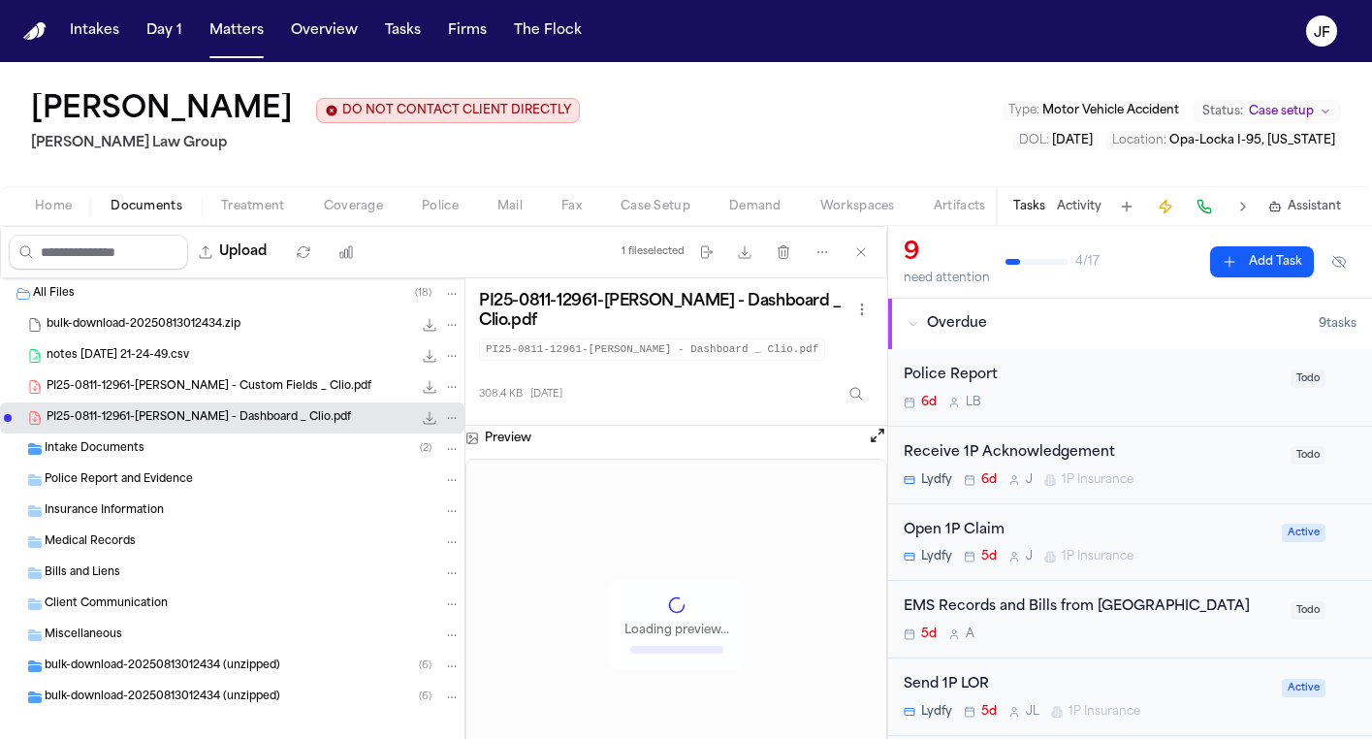
click at [872, 445] on button "Open preview" at bounding box center [877, 435] width 19 height 19
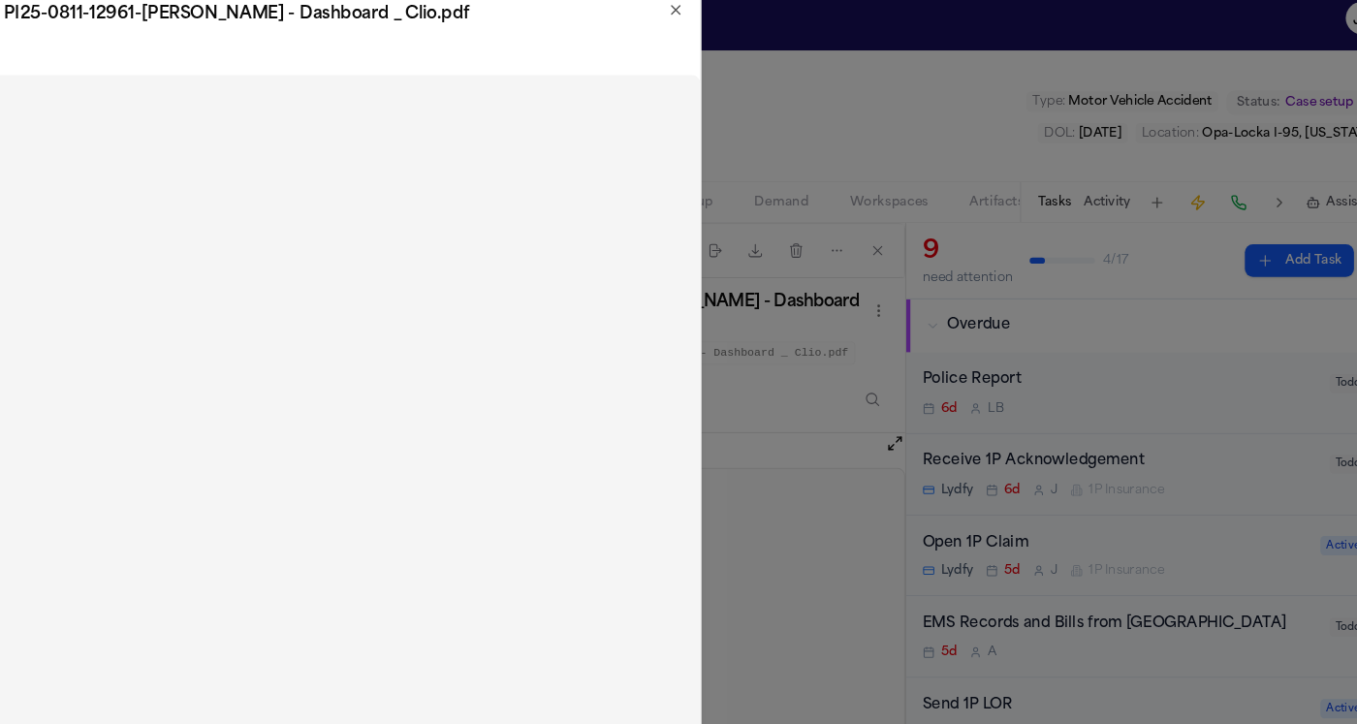
click at [647, 18] on h2 "PI25-0811-12961-Antwan Walker - Dashboard _ Clio.pdf" at bounding box center [339, 27] width 647 height 23
click at [651, 6] on div "PI25-0811-12961-Antwan Walker - Dashboard _ Clio.pdf" at bounding box center [339, 27] width 678 height 54
click at [647, 16] on icon "button" at bounding box center [655, 24] width 16 height 16
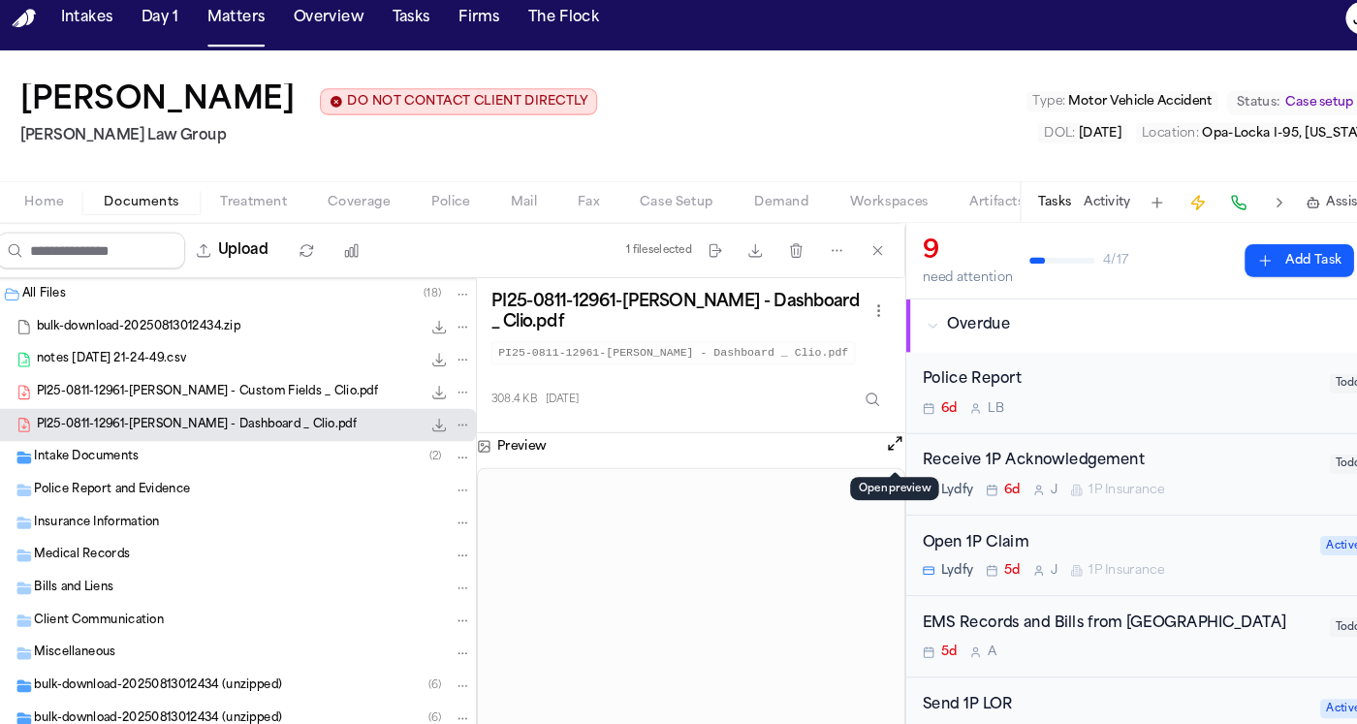
click at [428, 199] on span "Police" at bounding box center [440, 207] width 37 height 16
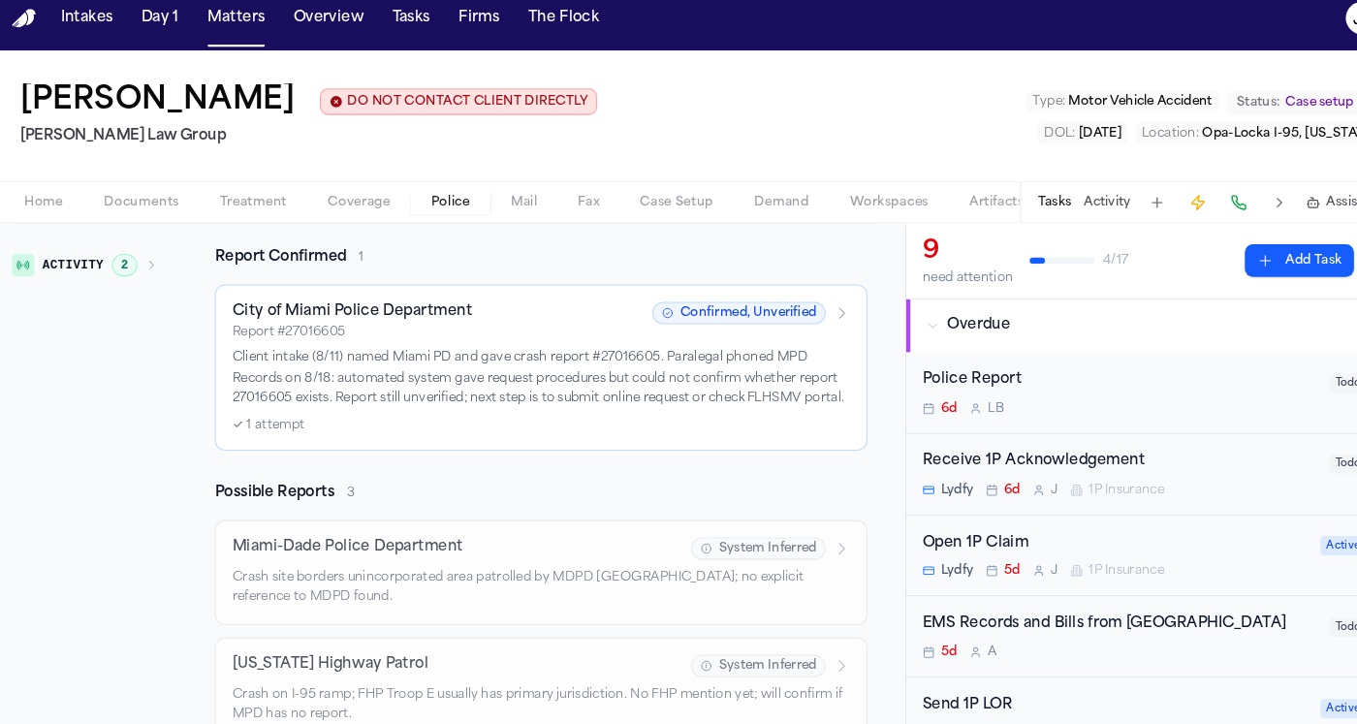
scroll to position [358, 0]
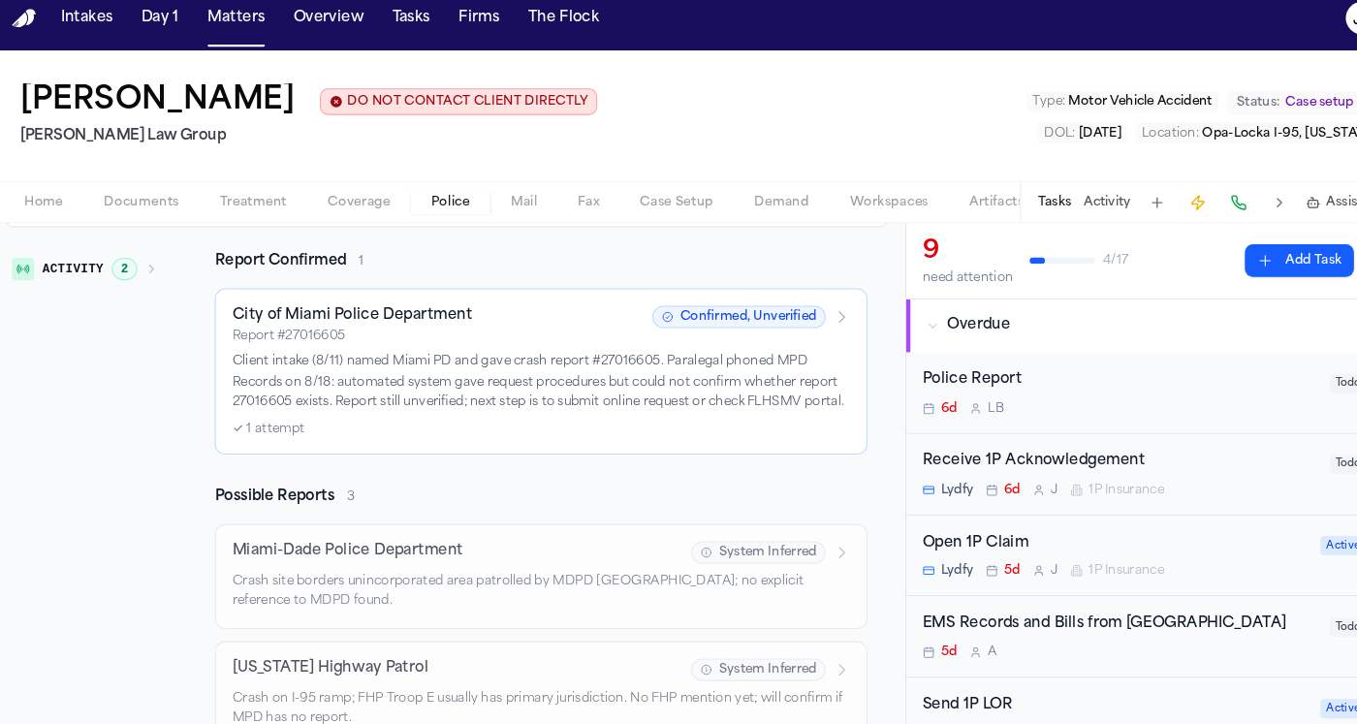
click at [970, 372] on div "Police Report" at bounding box center [1076, 376] width 375 height 22
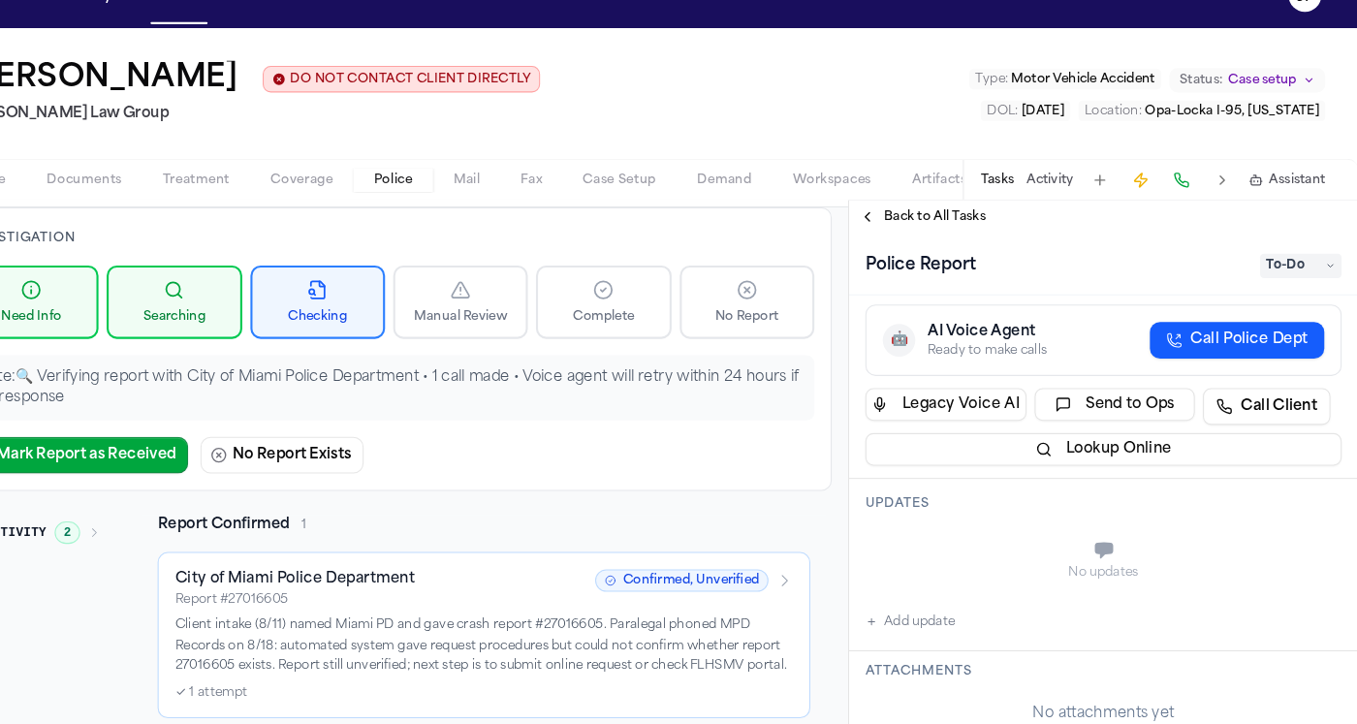
scroll to position [80, 0]
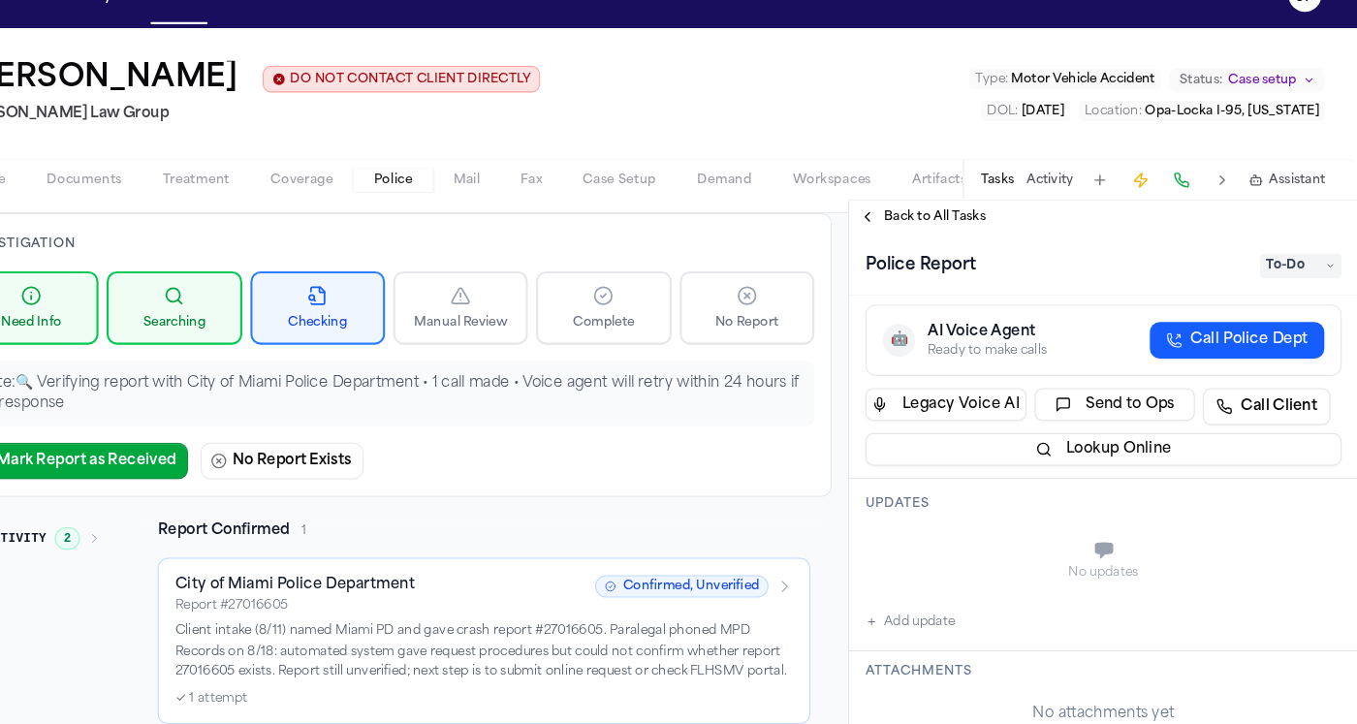
click at [1264, 276] on span "To-Do" at bounding box center [1303, 287] width 78 height 23
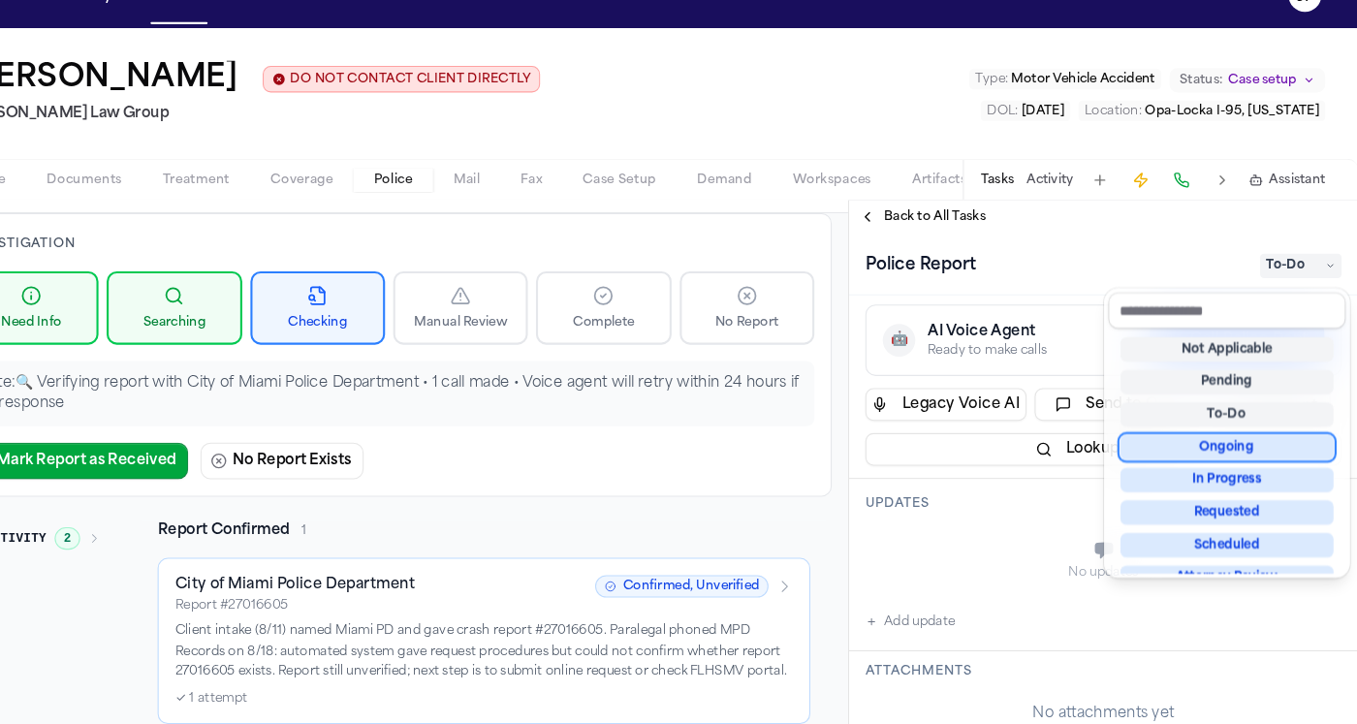
click at [1144, 449] on div "Ongoing" at bounding box center [1233, 460] width 203 height 23
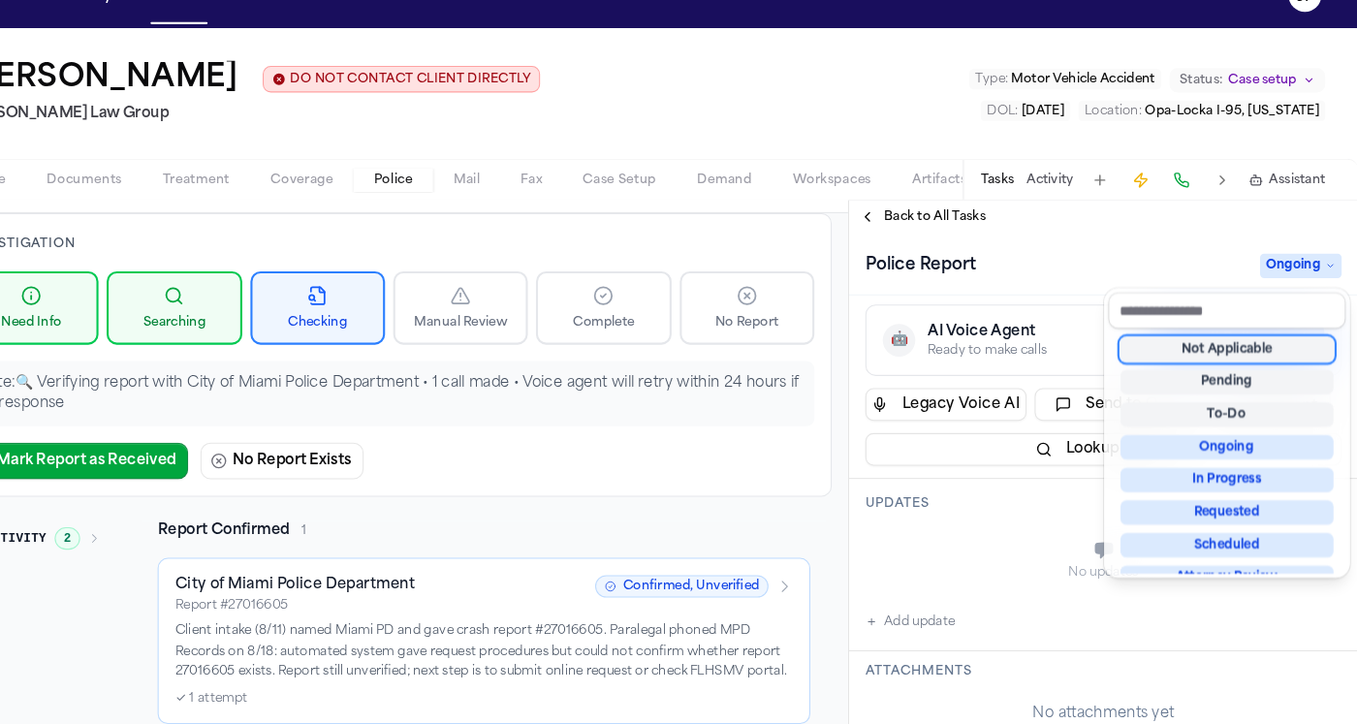
click at [1023, 272] on div "Police Report Ongoing" at bounding box center [1115, 287] width 453 height 31
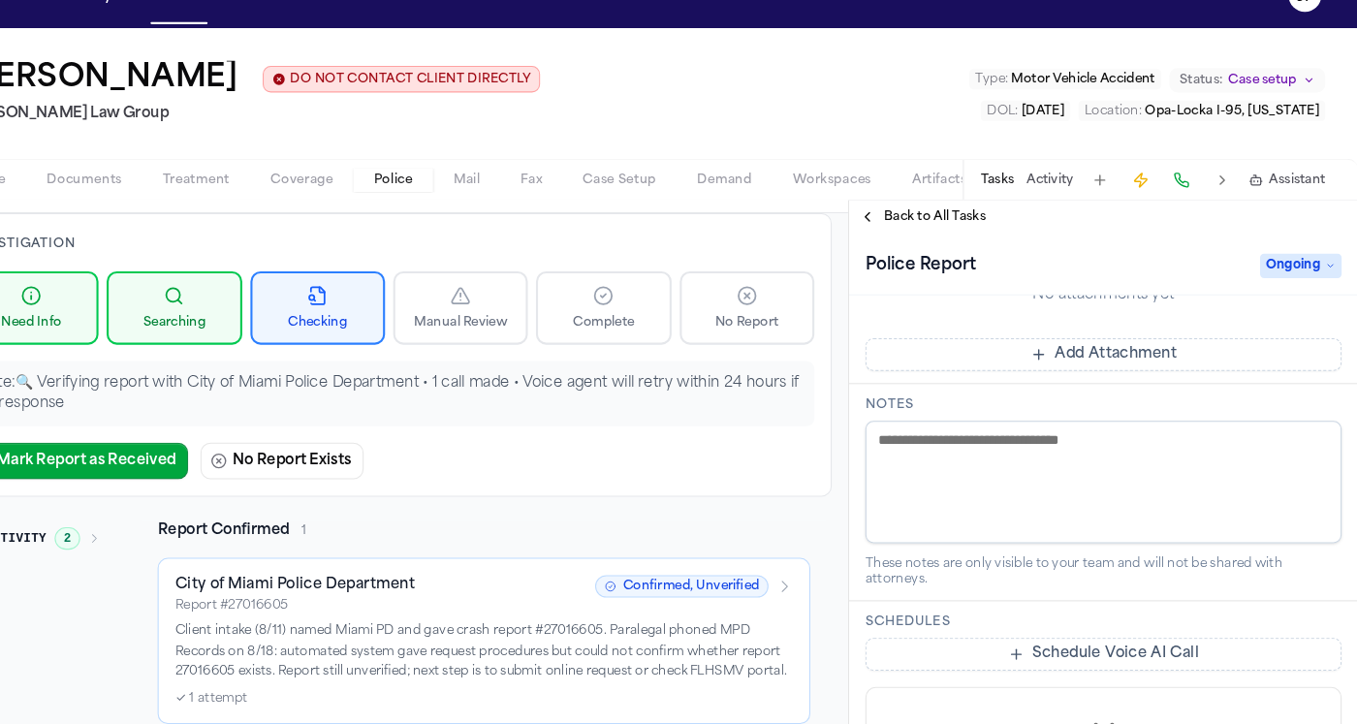
scroll to position [481, 0]
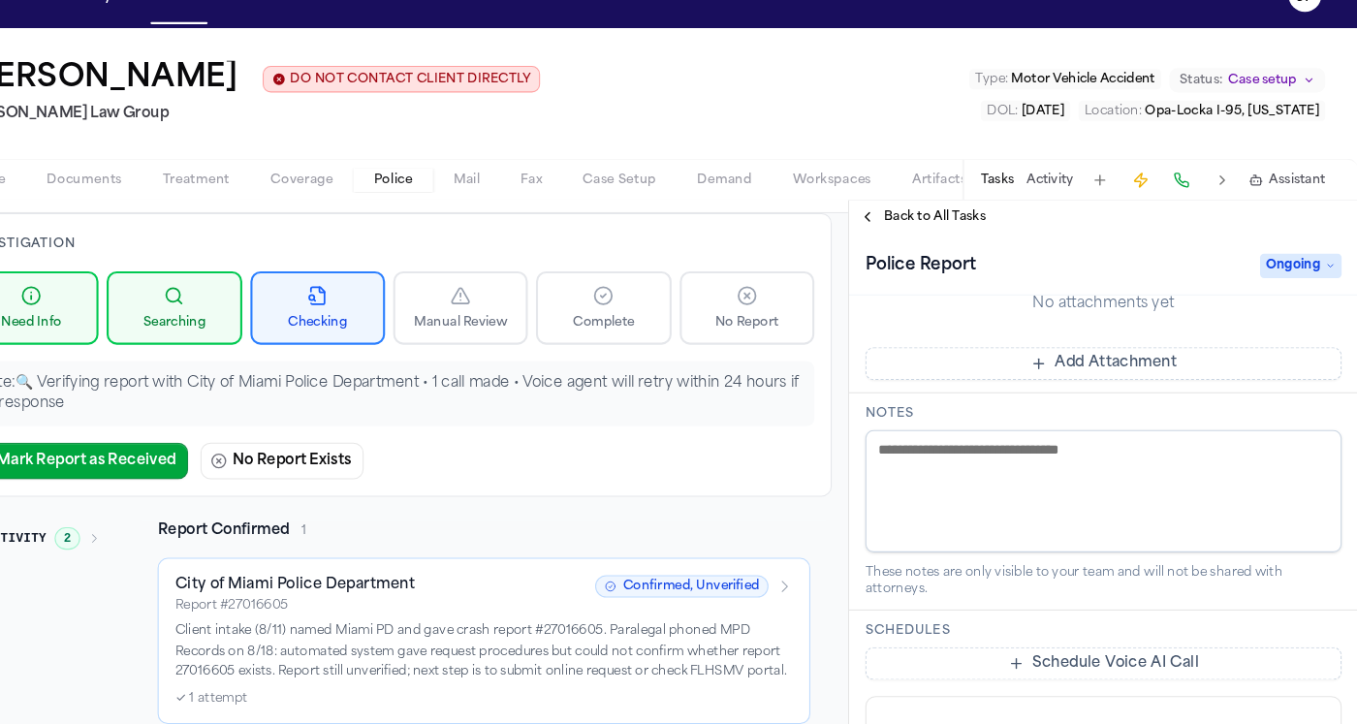
click at [941, 444] on textarea at bounding box center [1115, 502] width 453 height 116
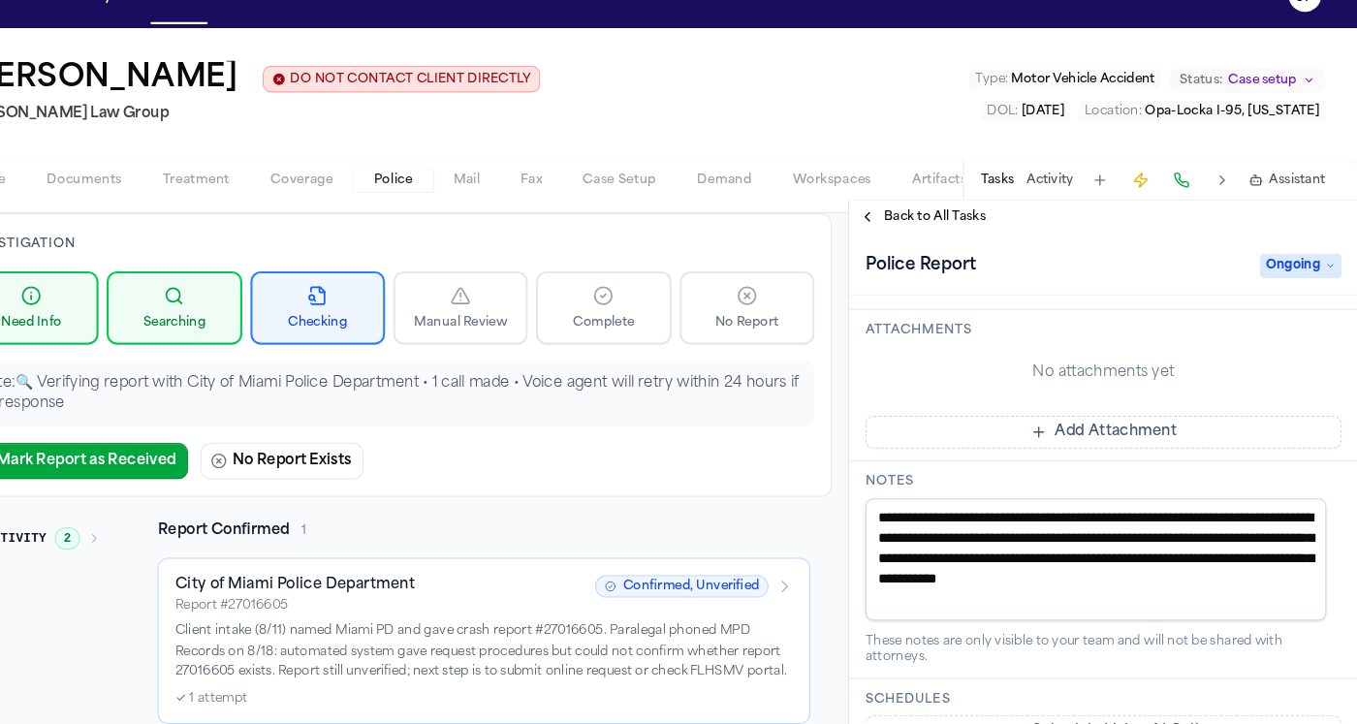
scroll to position [570, 0]
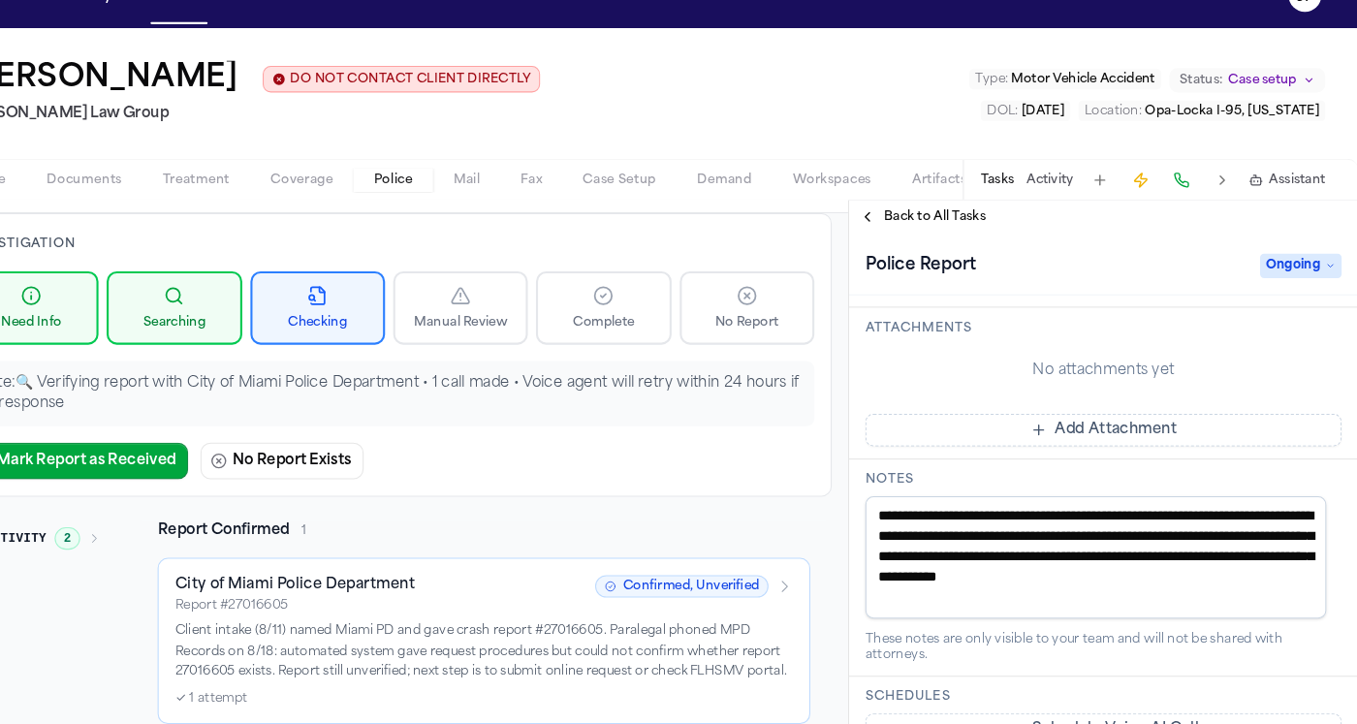
type textarea "**********"
click at [874, 574] on div "**********" at bounding box center [1116, 575] width 484 height 207
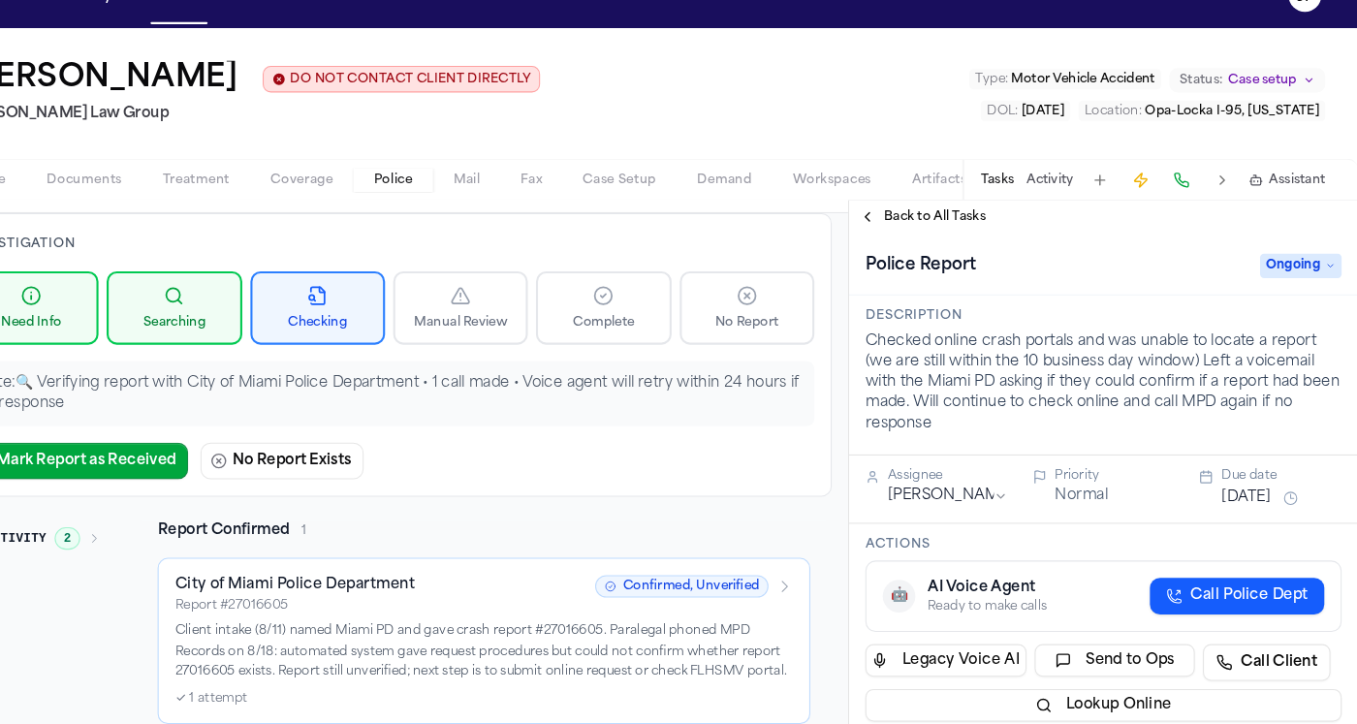
scroll to position [0, 0]
click at [1005, 226] on div "Back to All Tasks" at bounding box center [1116, 241] width 484 height 31
click at [907, 234] on span "Back to All Tasks" at bounding box center [955, 242] width 97 height 16
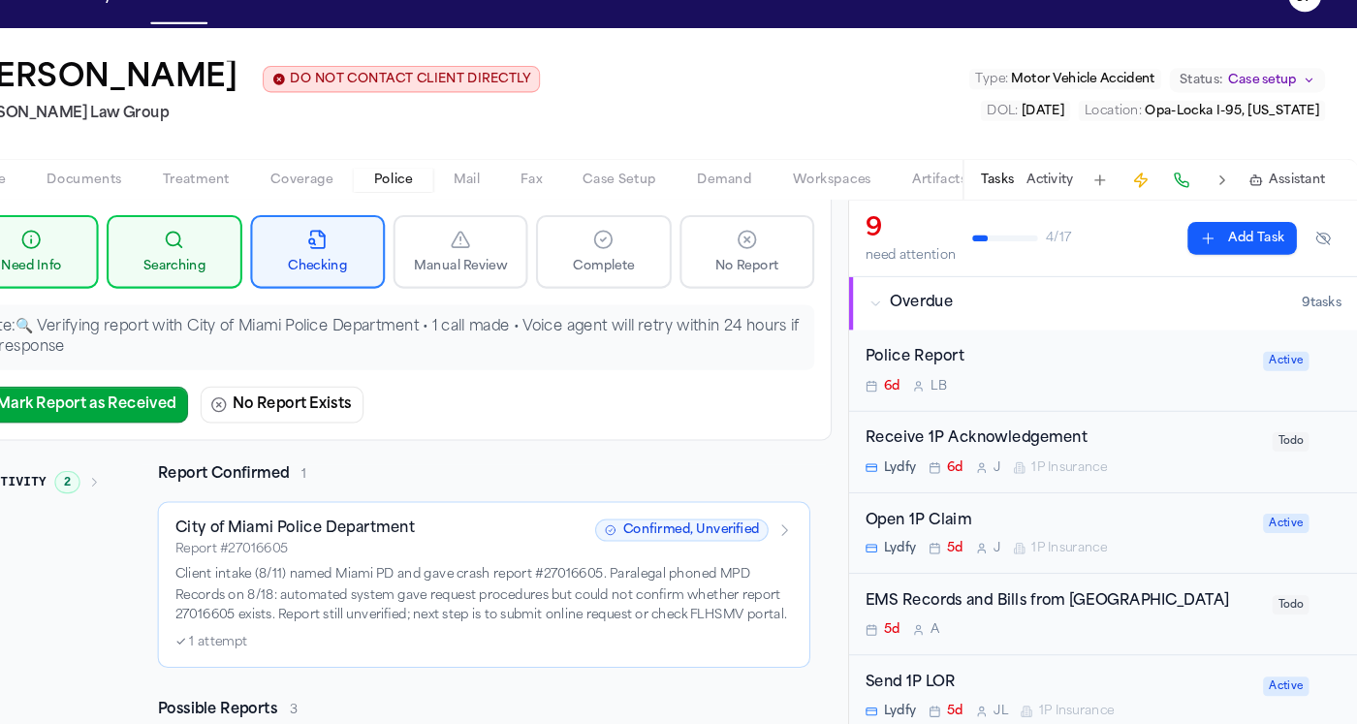
scroll to position [135, 0]
click at [889, 520] on div "Open 1P Claim" at bounding box center [1072, 531] width 367 height 22
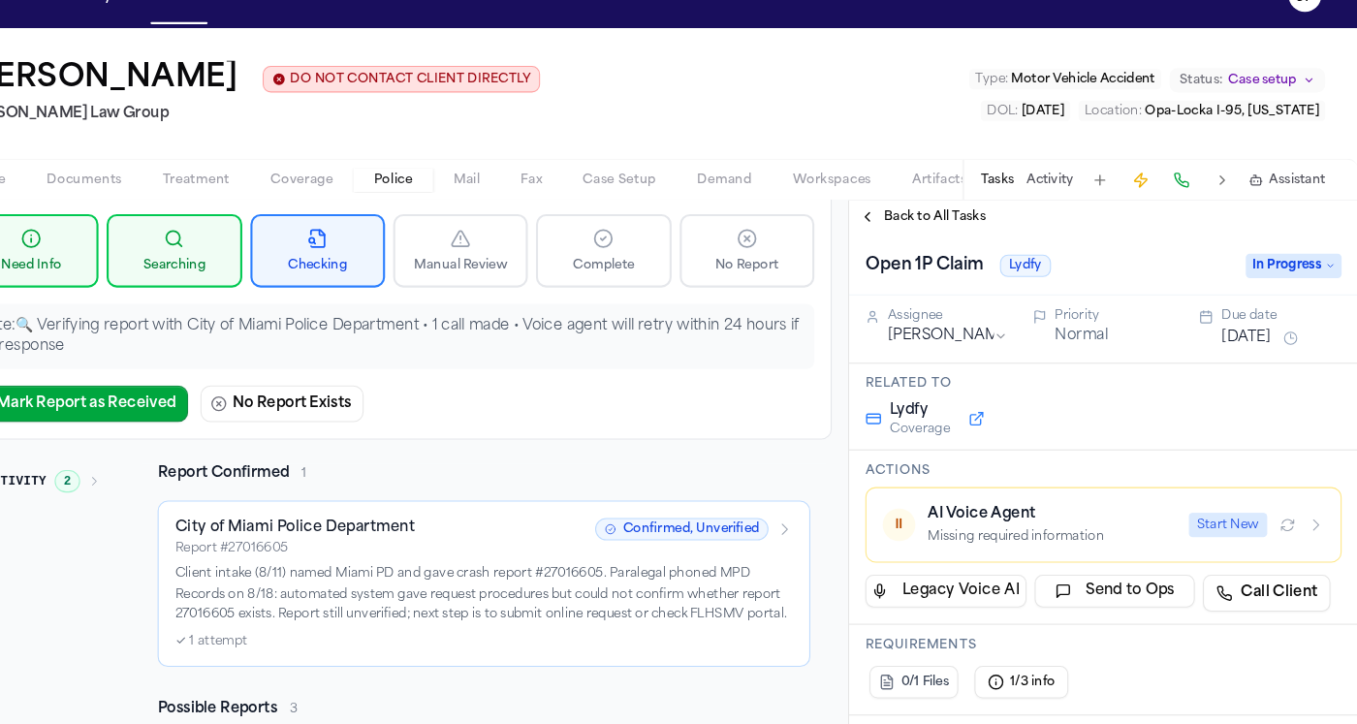
click at [885, 311] on html "Intakes Day 1 Matters Overview Tasks Firms The Flock JF Antwan Walker DO NOT CO…" at bounding box center [678, 362] width 1357 height 724
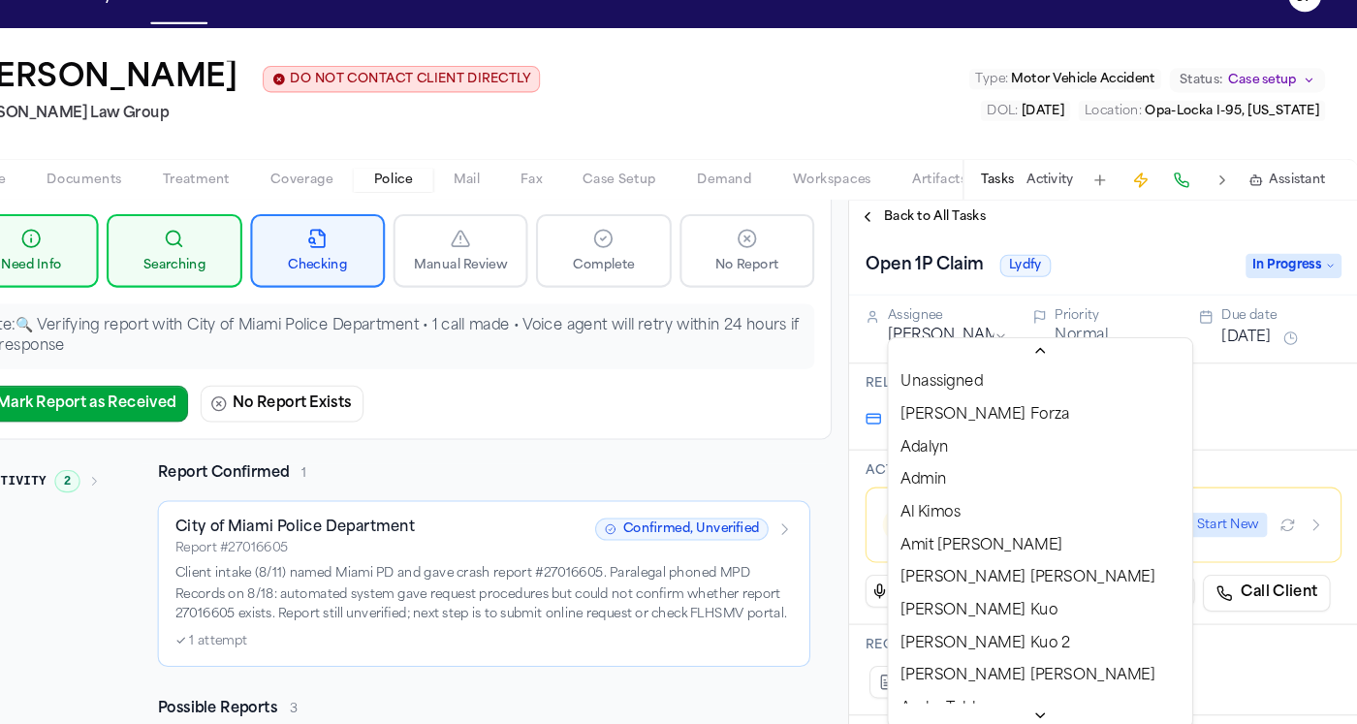
scroll to position [456, 0]
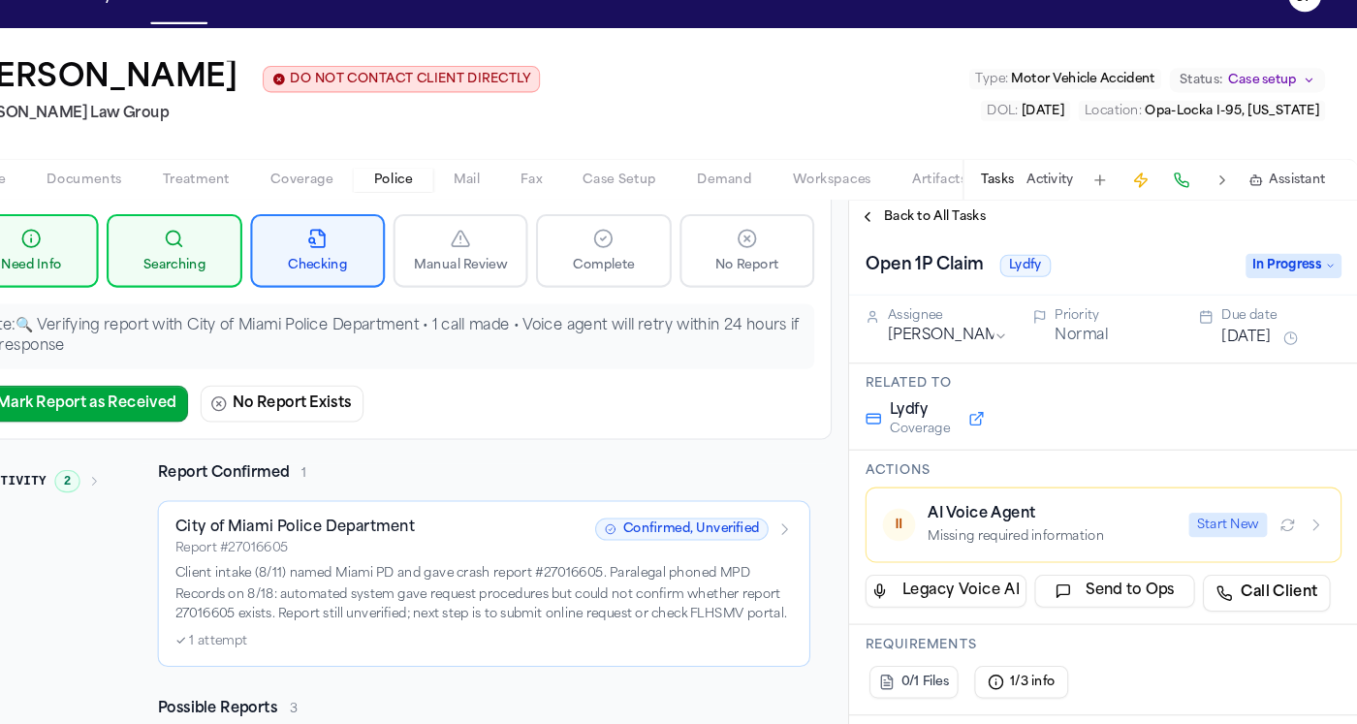
click at [885, 310] on html "Intakes Day 1 Matters Overview Tasks Firms The Flock JF Antwan Walker DO NOT CO…" at bounding box center [678, 362] width 1357 height 724
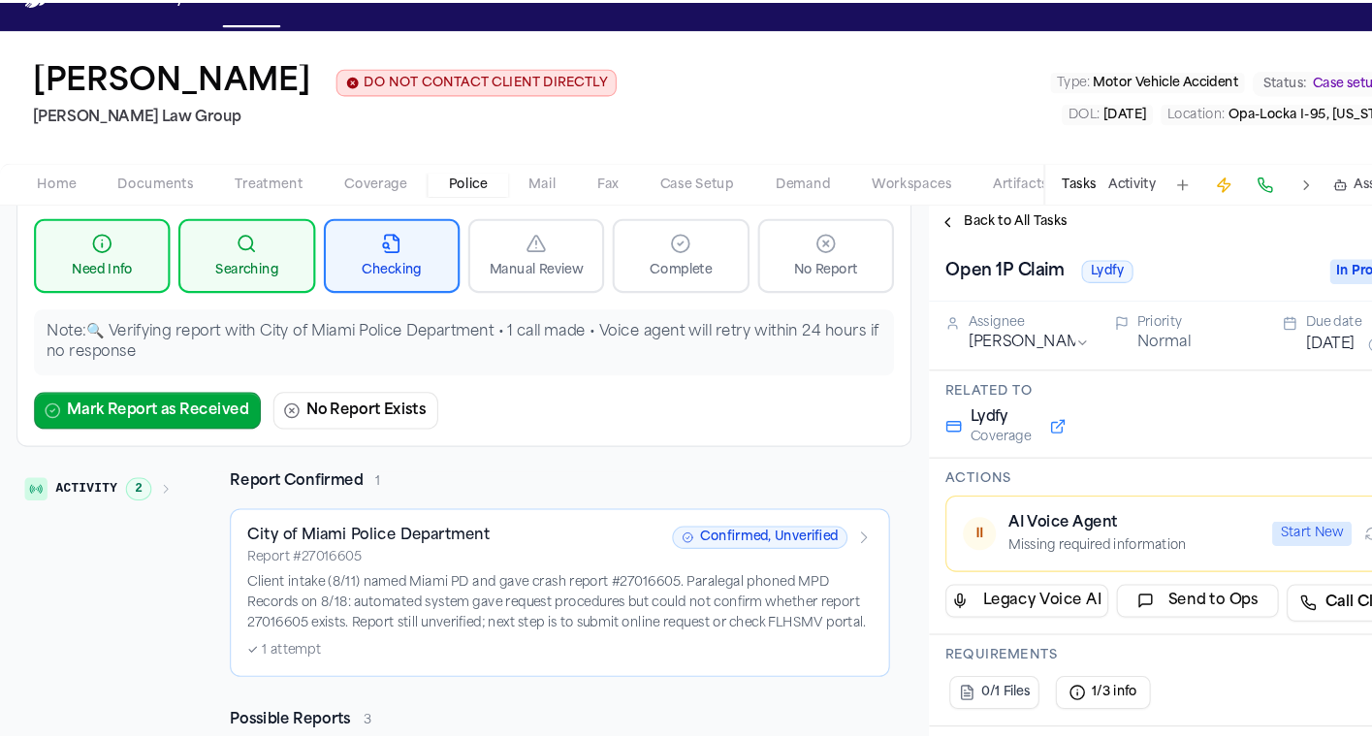
scroll to position [0, 0]
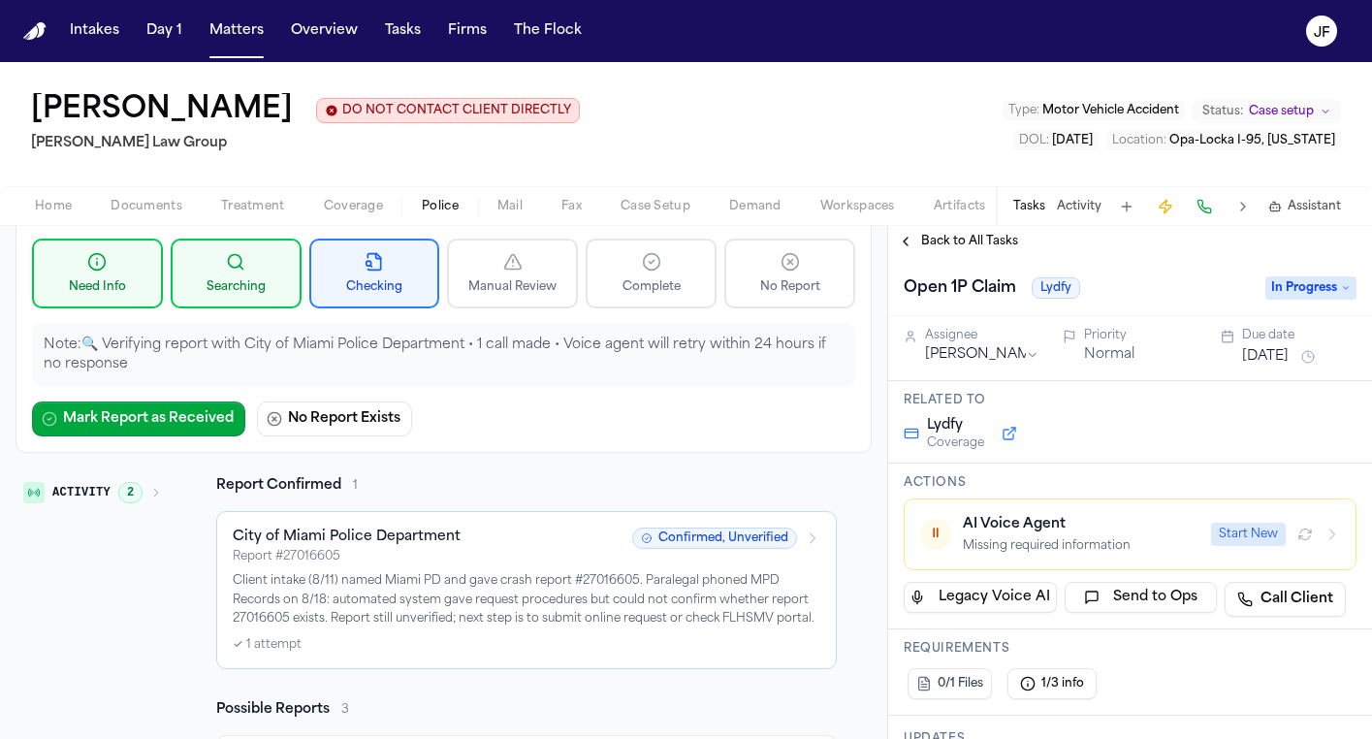
click at [338, 214] on span "Coverage" at bounding box center [353, 207] width 59 height 16
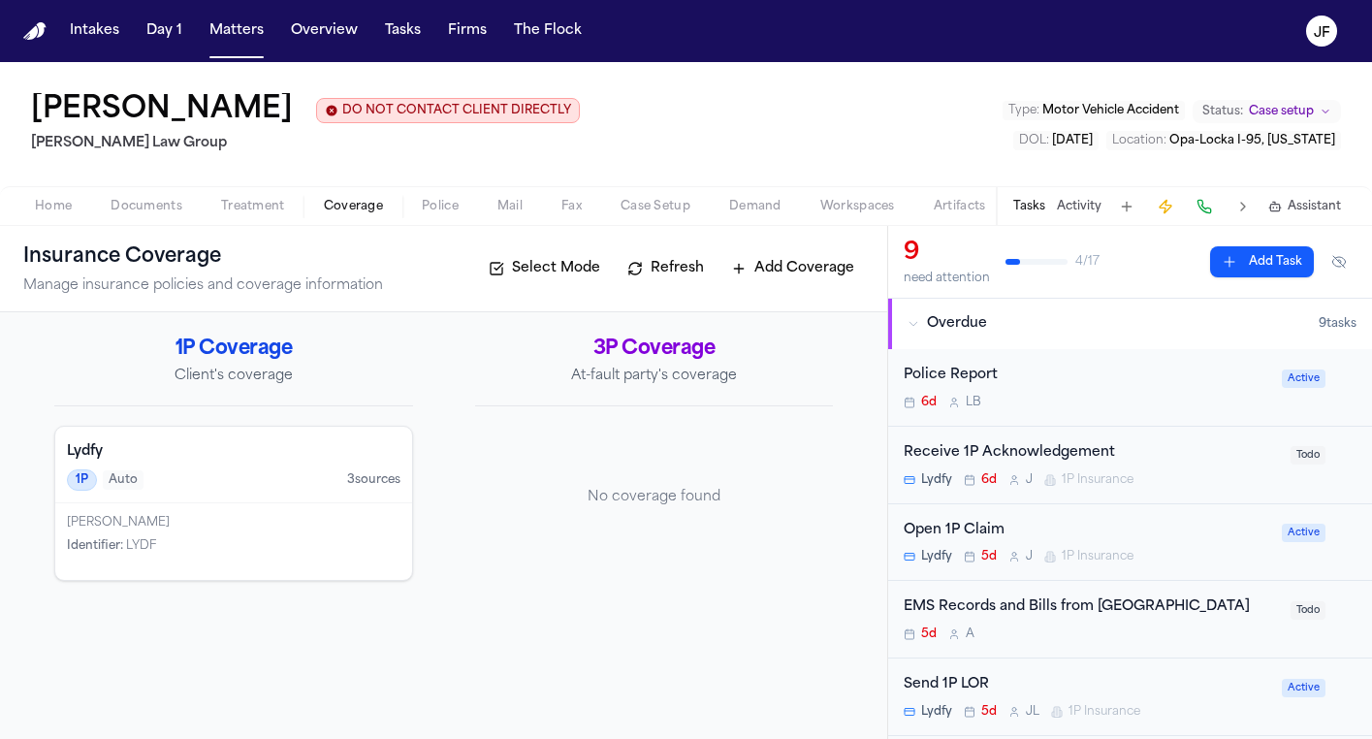
click at [262, 483] on div "1P Auto 3 source s" at bounding box center [234, 479] width 334 height 21
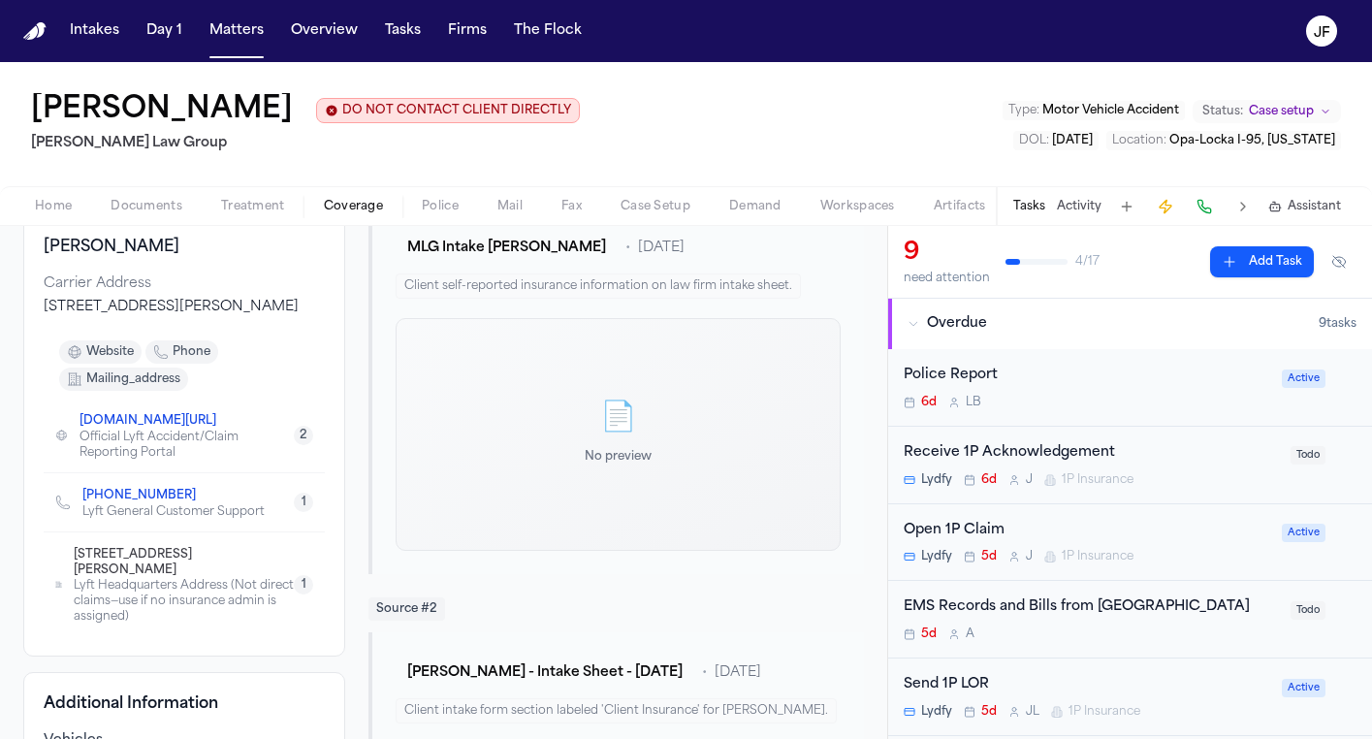
scroll to position [201, 0]
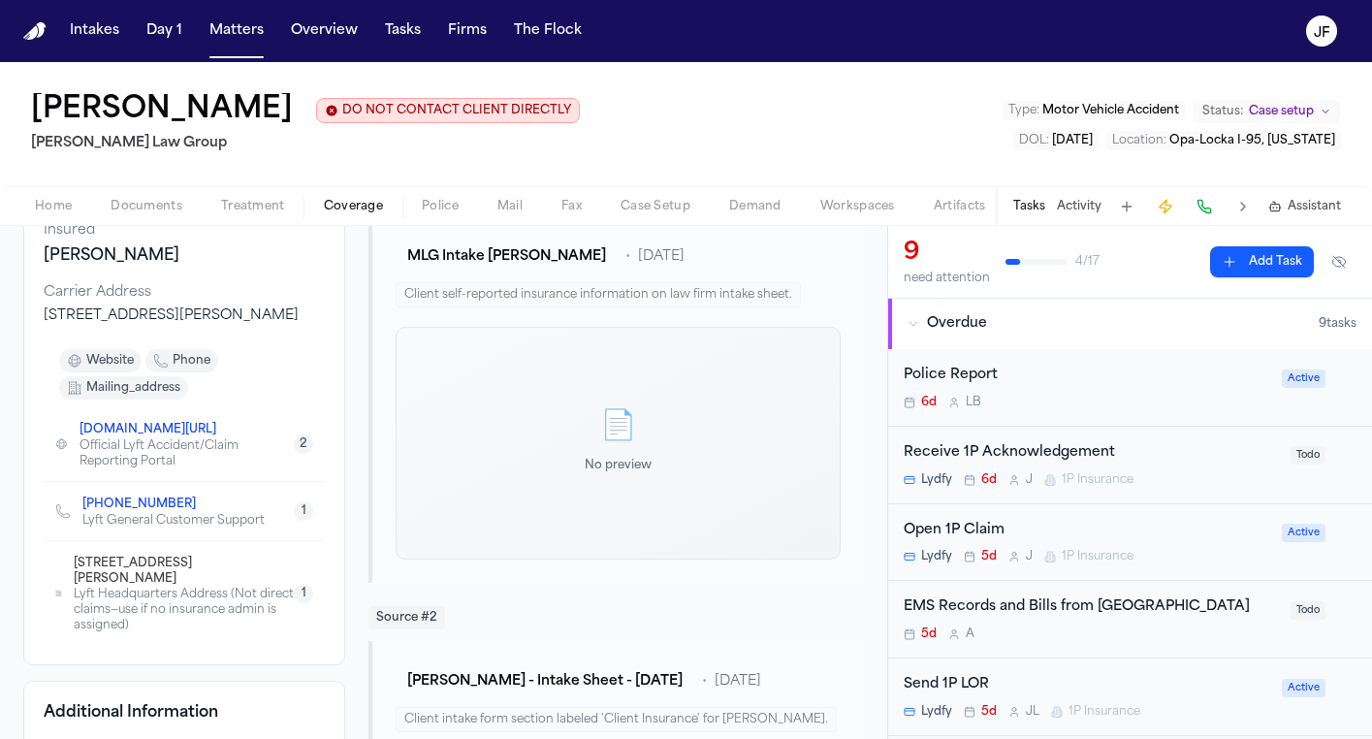
click at [170, 213] on span "Documents" at bounding box center [147, 207] width 72 height 16
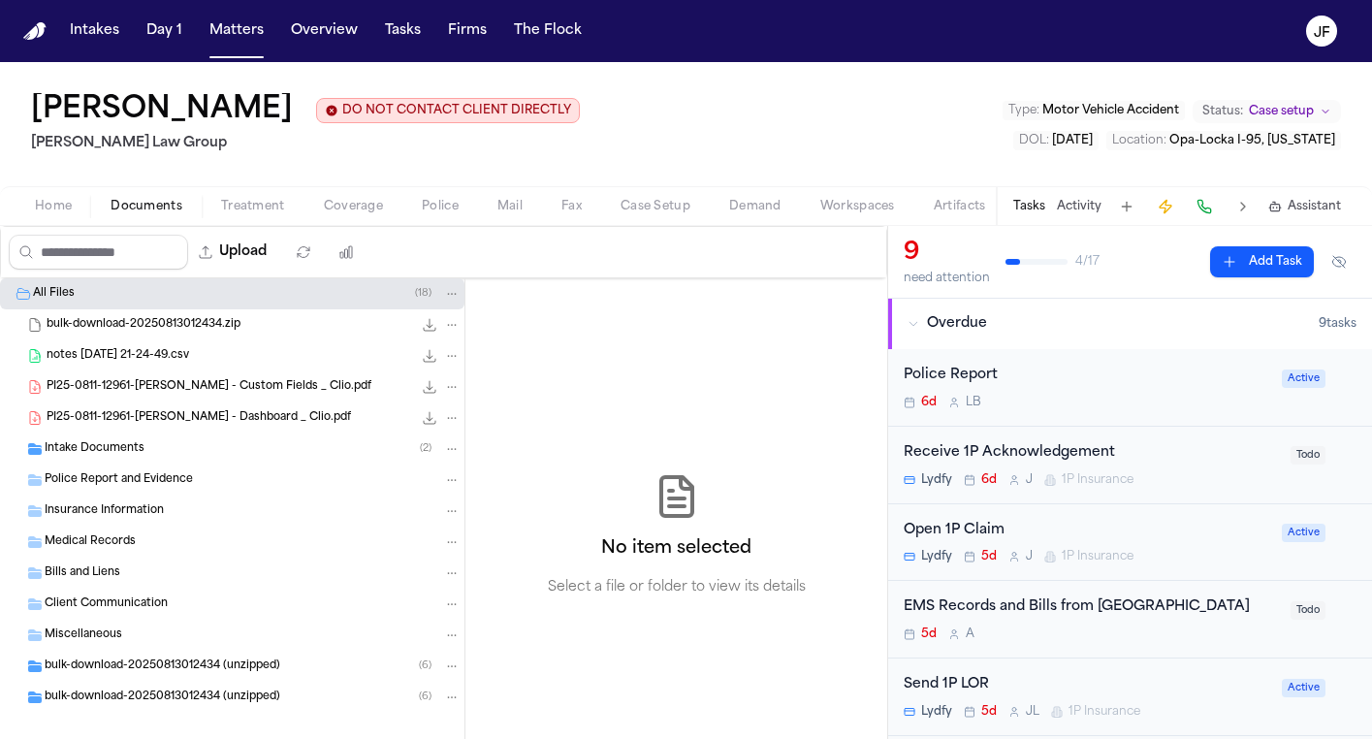
click at [156, 454] on div "Intake Documents ( 2 )" at bounding box center [253, 448] width 416 height 17
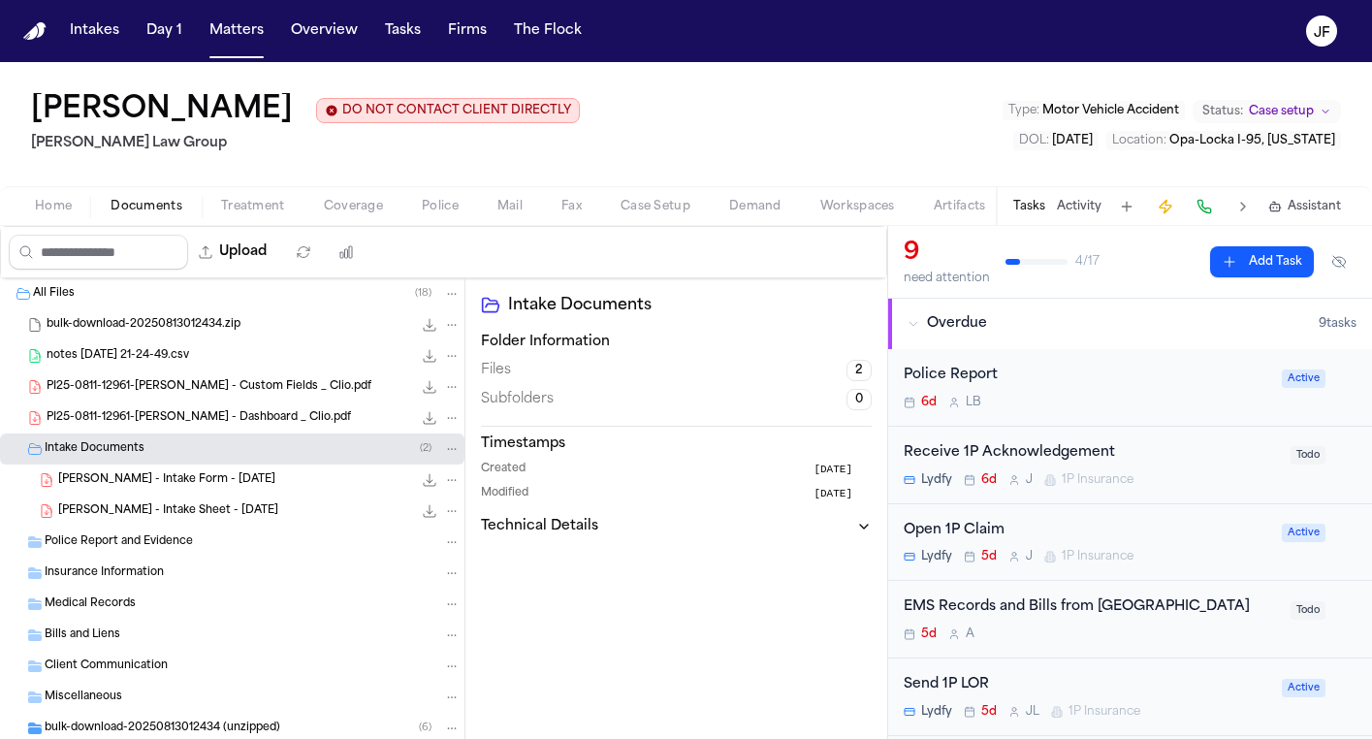
click at [280, 472] on div "A. Walker - Intake Form - 8.11.25 832.4 KB • PDF" at bounding box center [259, 479] width 402 height 19
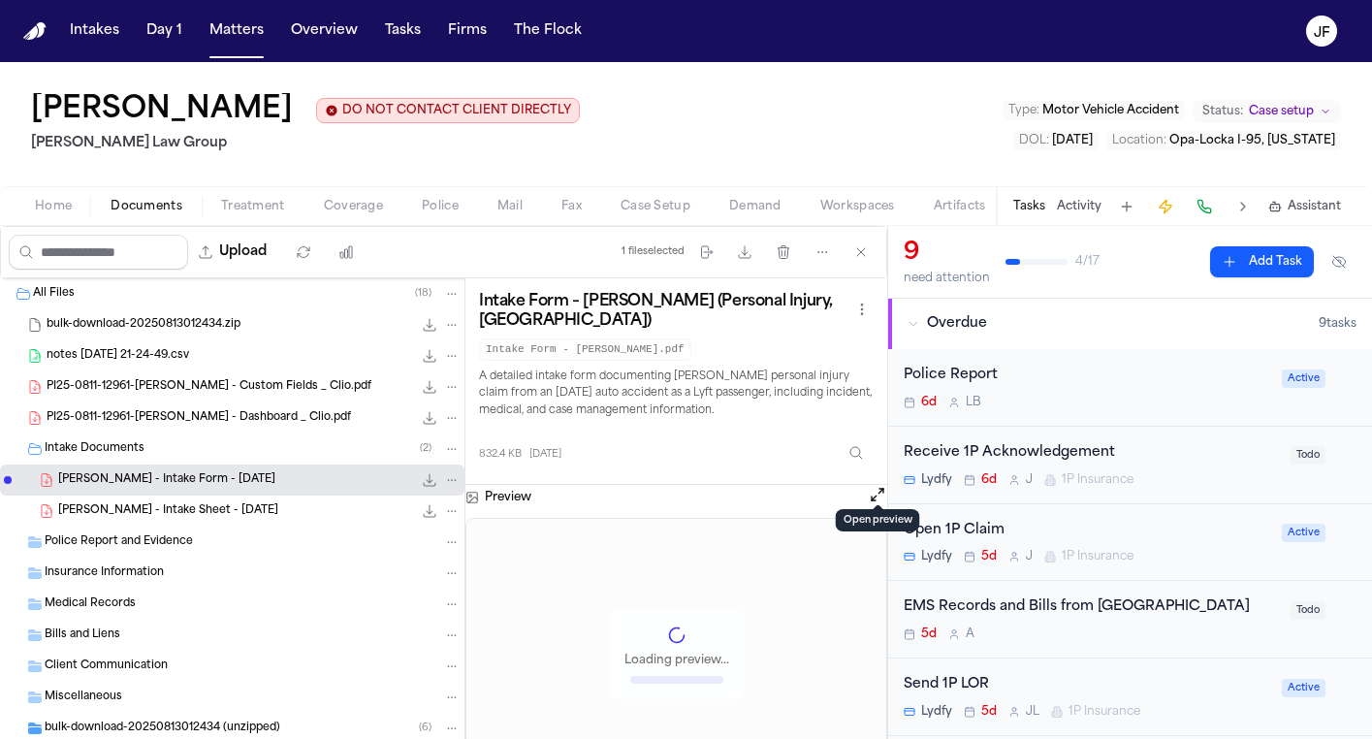
click at [874, 491] on button "Open preview" at bounding box center [877, 494] width 19 height 19
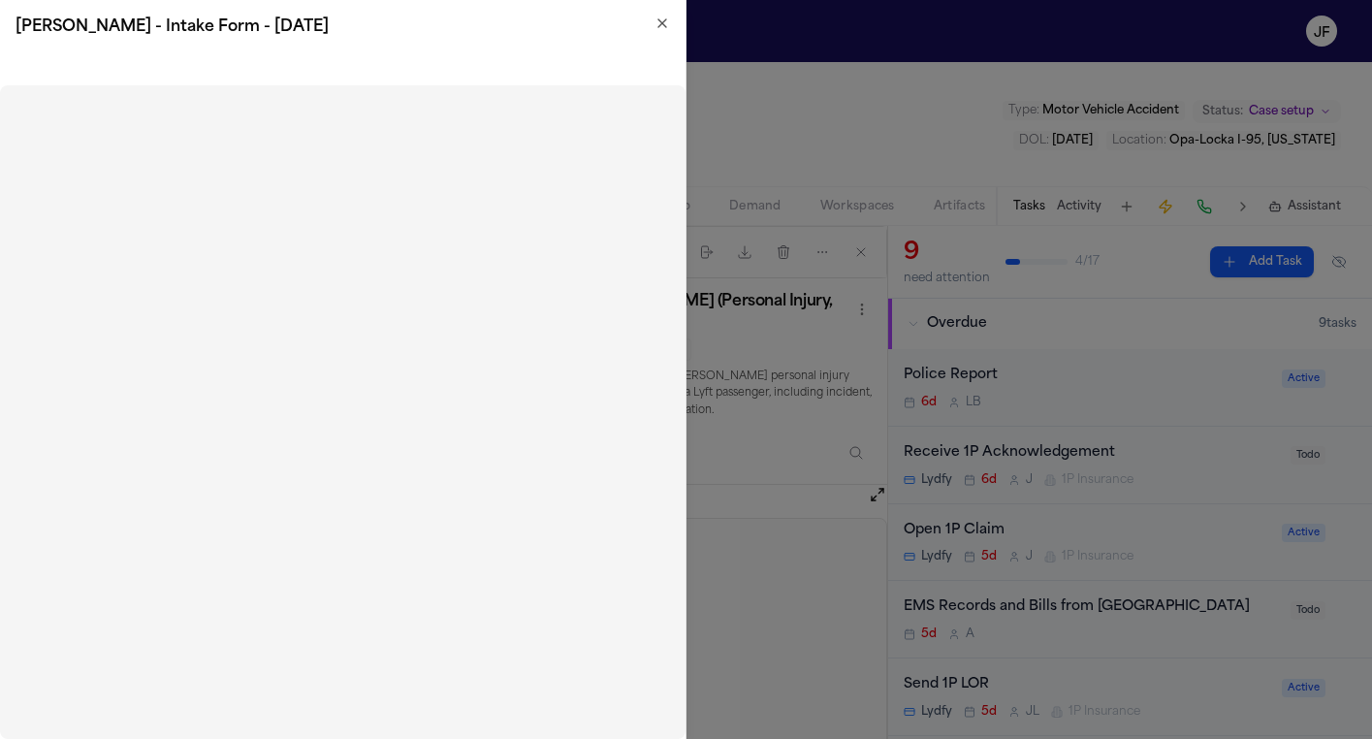
click at [654, 25] on icon "button" at bounding box center [662, 24] width 16 height 16
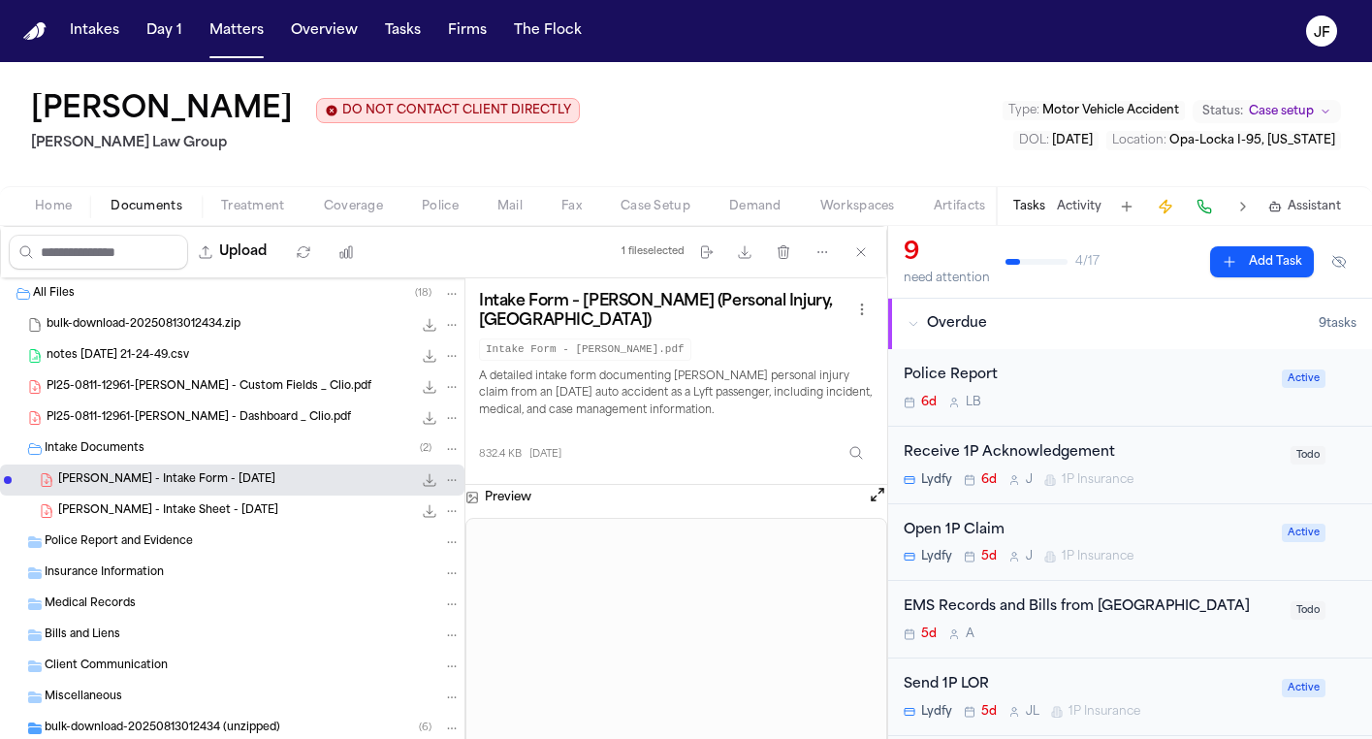
click at [718, 156] on div "Antwan Walker DO NOT CONTACT CLIENT DIRECTLY DO NOT CONTACT Morgan Law Group Ty…" at bounding box center [686, 124] width 1372 height 124
click at [956, 529] on div "Open 1P Claim" at bounding box center [1087, 531] width 367 height 22
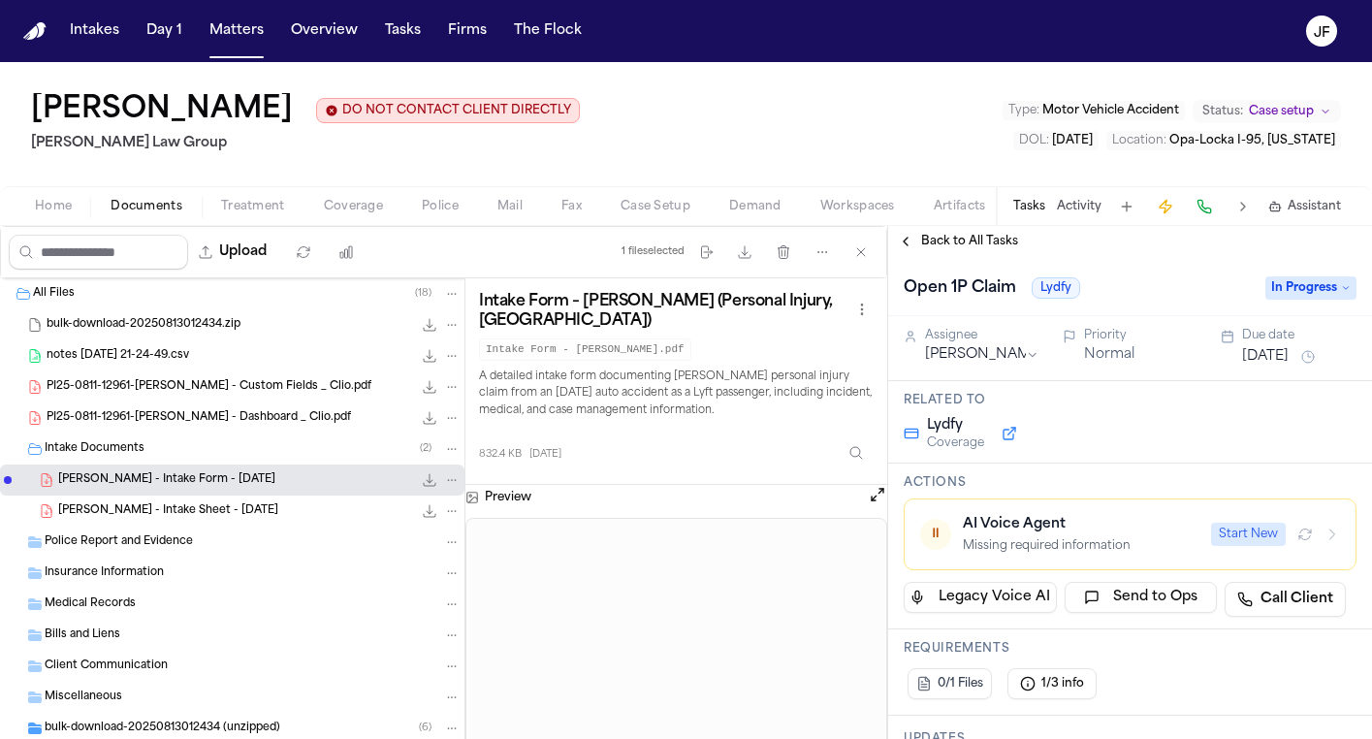
click at [1023, 355] on html "Intakes Day 1 Matters Overview Tasks Firms The Flock JF Antwan Walker DO NOT CO…" at bounding box center [686, 369] width 1372 height 739
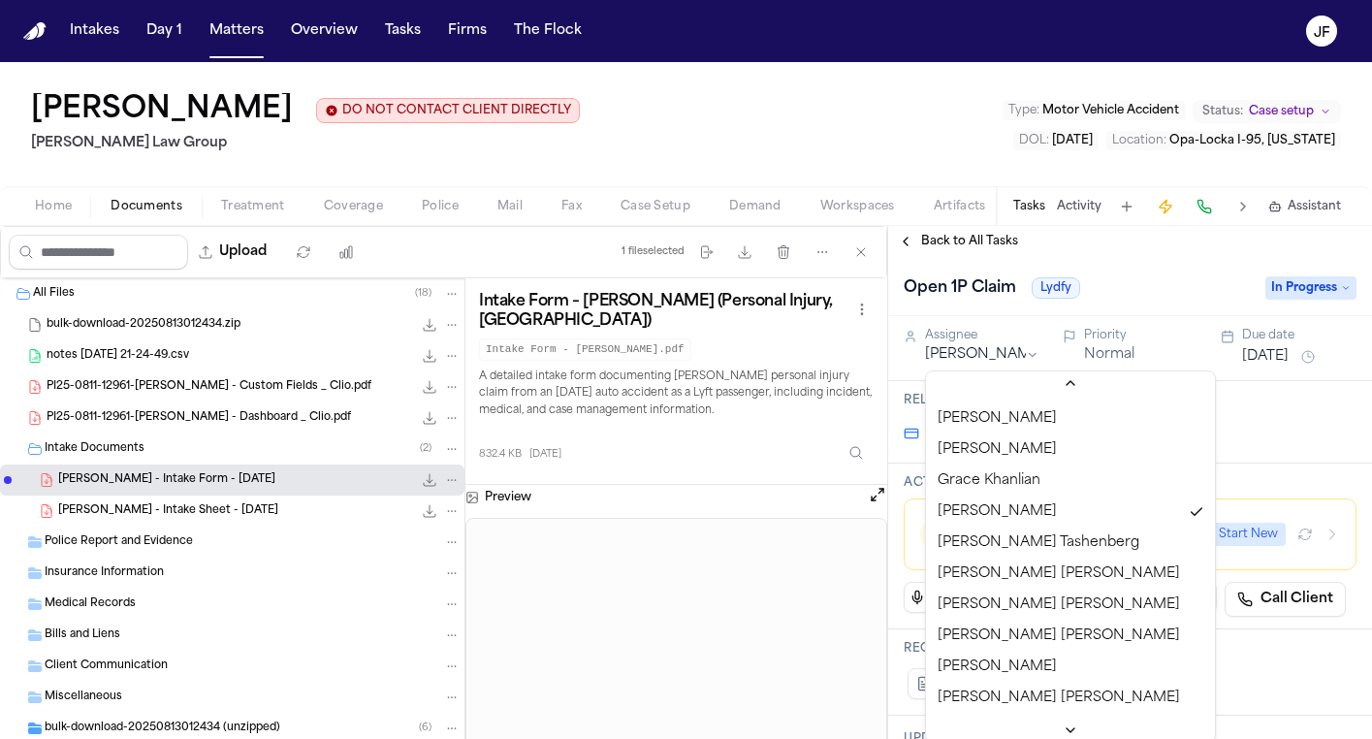
scroll to position [685, 0]
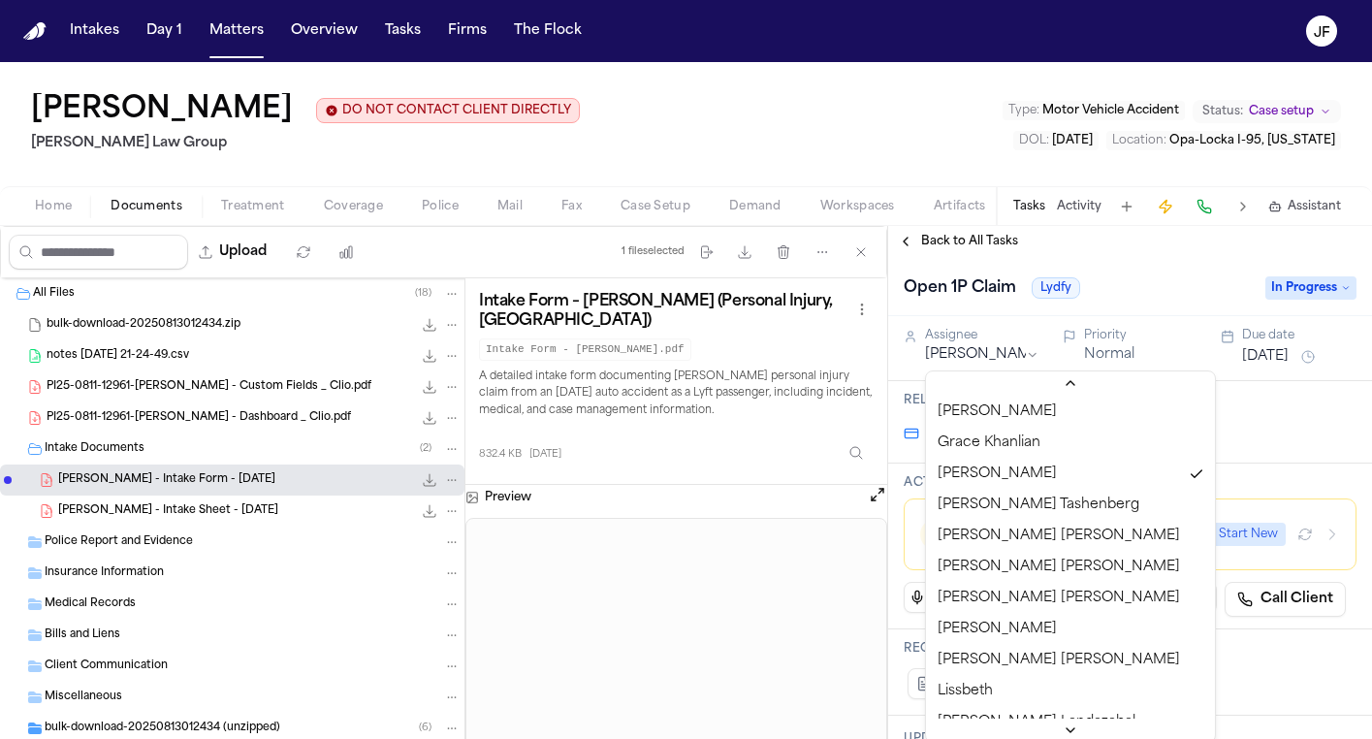
click at [912, 156] on html "Intakes Day 1 Matters Overview Tasks Firms The Flock JF Antwan Walker DO NOT CO…" at bounding box center [686, 369] width 1372 height 739
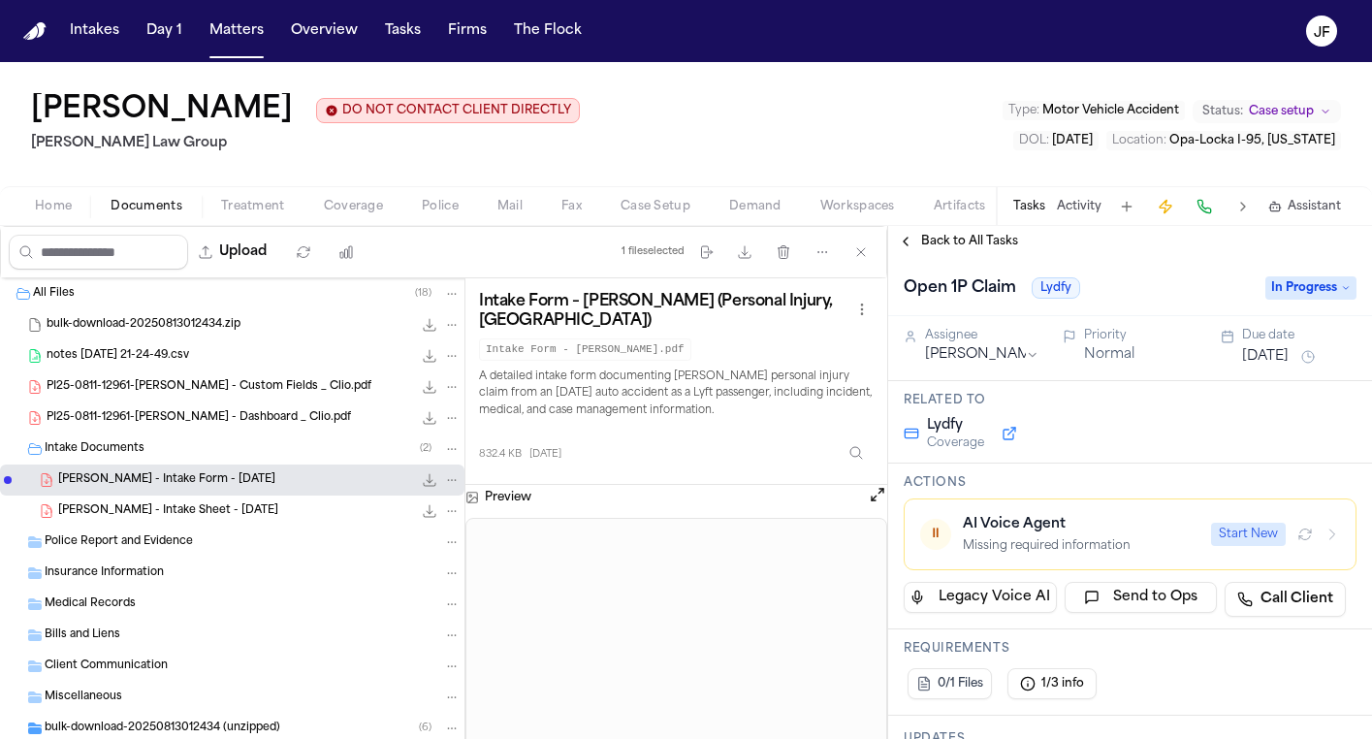
scroll to position [0, 0]
click at [877, 485] on button "Open preview" at bounding box center [877, 494] width 19 height 19
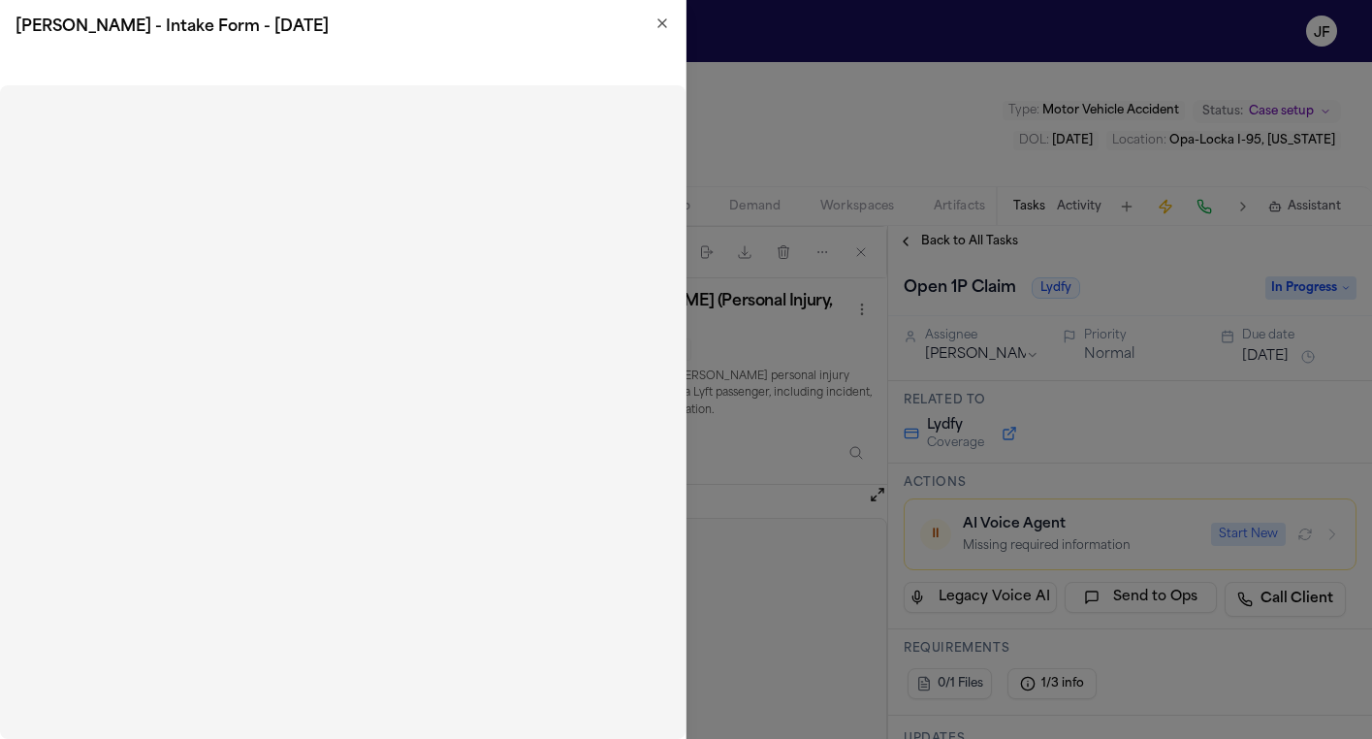
click at [661, 30] on icon "button" at bounding box center [662, 24] width 16 height 16
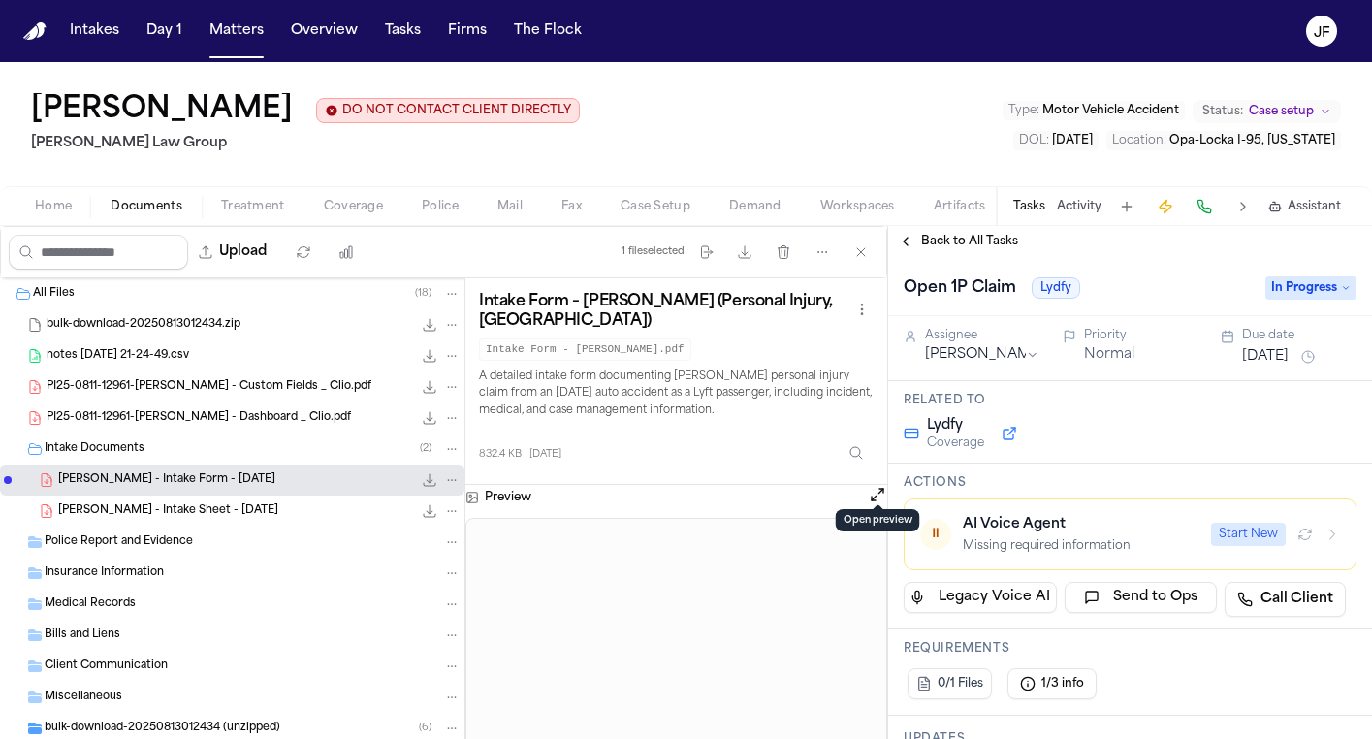
click at [787, 78] on div "Antwan Walker DO NOT CONTACT CLIENT DIRECTLY DO NOT CONTACT Morgan Law Group Ty…" at bounding box center [686, 124] width 1372 height 124
click at [703, 128] on div "Antwan Walker DO NOT CONTACT CLIENT DIRECTLY DO NOT CONTACT Morgan Law Group Ty…" at bounding box center [686, 124] width 1372 height 124
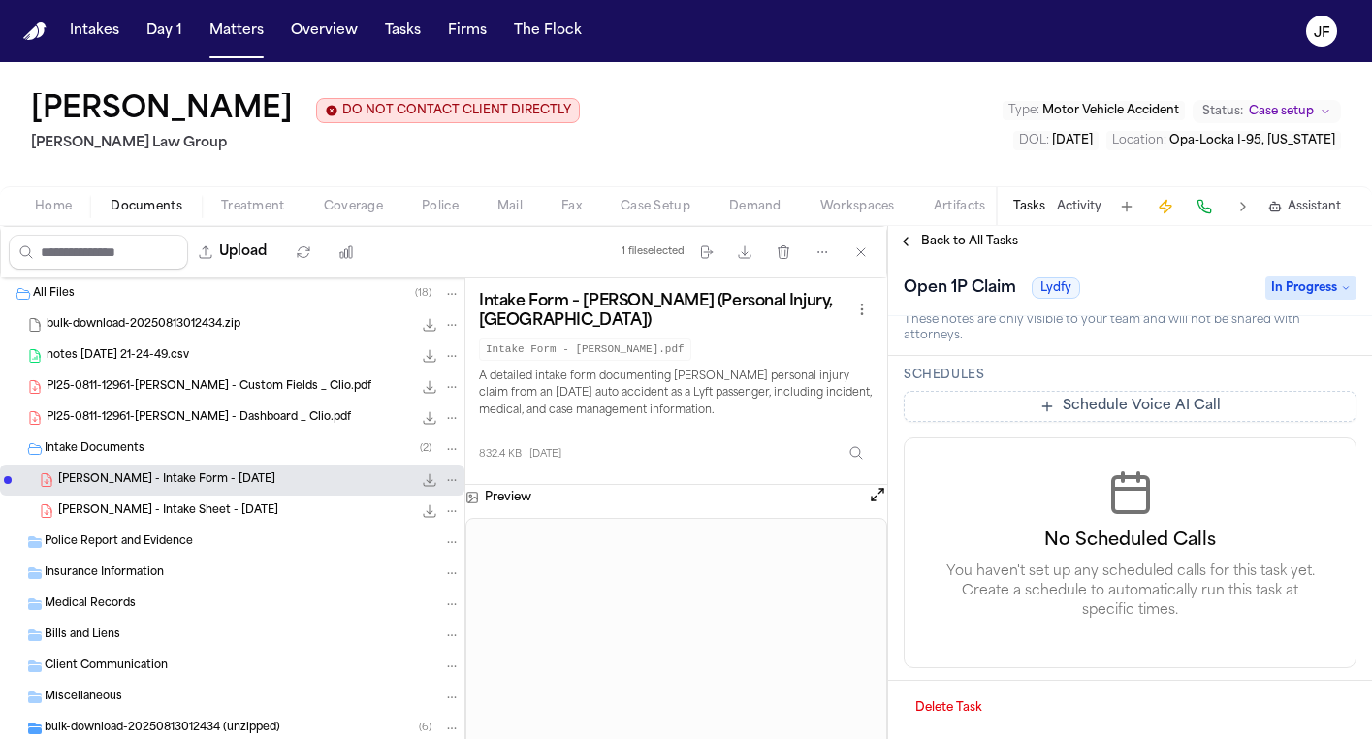
scroll to position [877, 0]
click at [347, 207] on span "Coverage" at bounding box center [353, 207] width 59 height 16
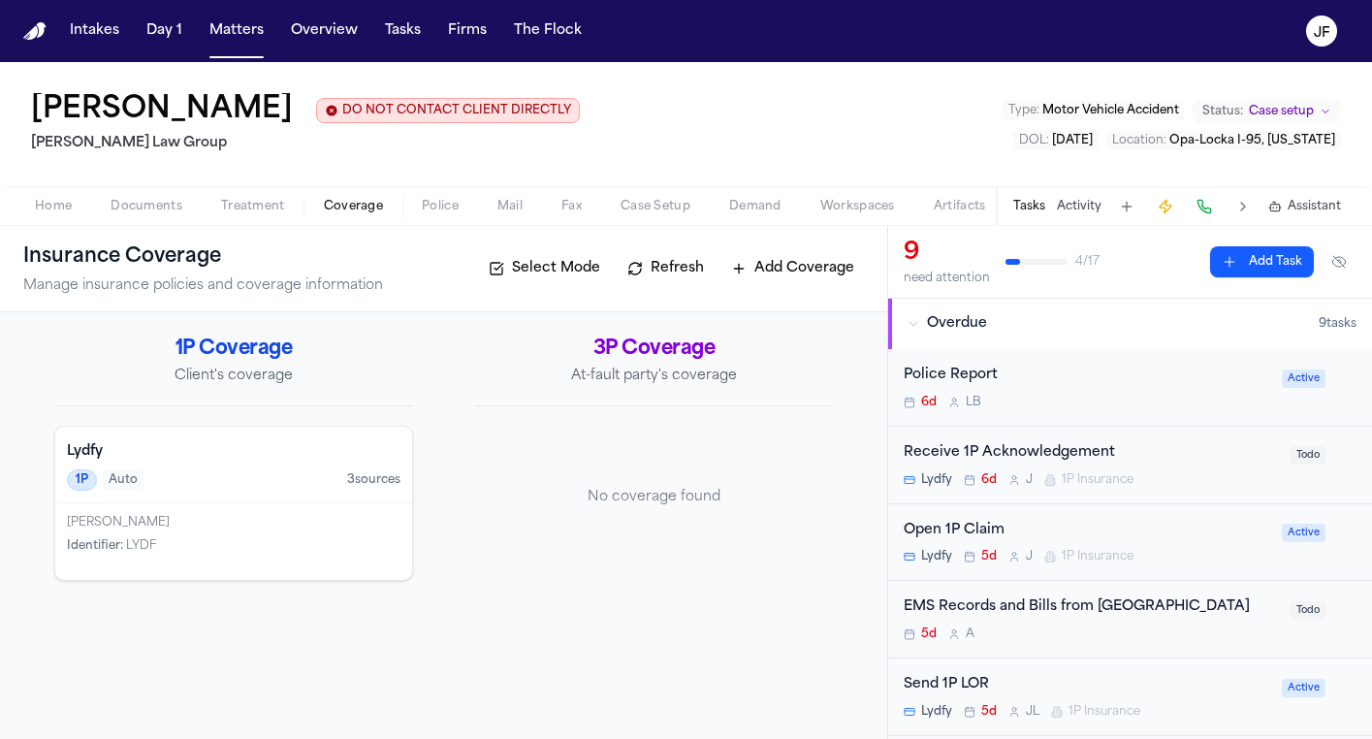
click at [250, 487] on div "1P Auto 3 source s" at bounding box center [234, 479] width 334 height 21
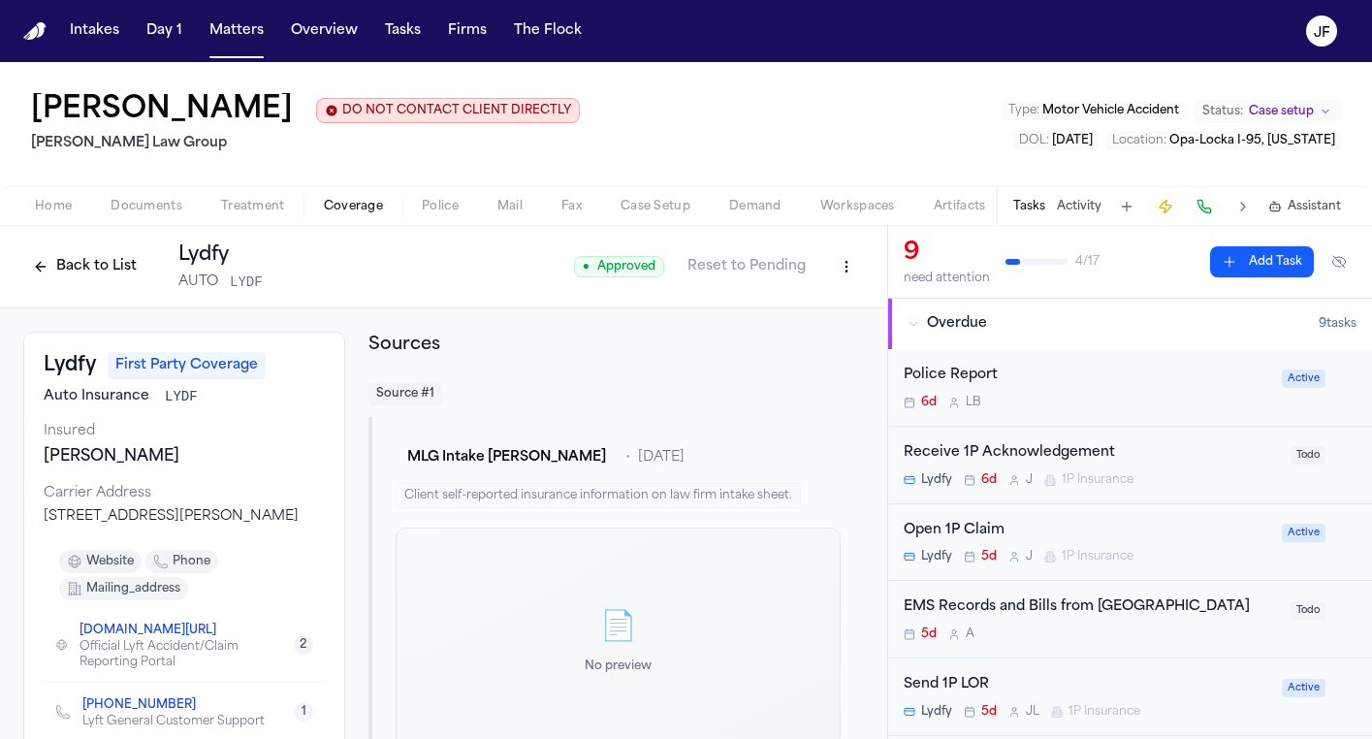
click at [962, 514] on div "Open 1P Claim Lydfy 5d J 1P Insurance Active" at bounding box center [1130, 543] width 484 height 78
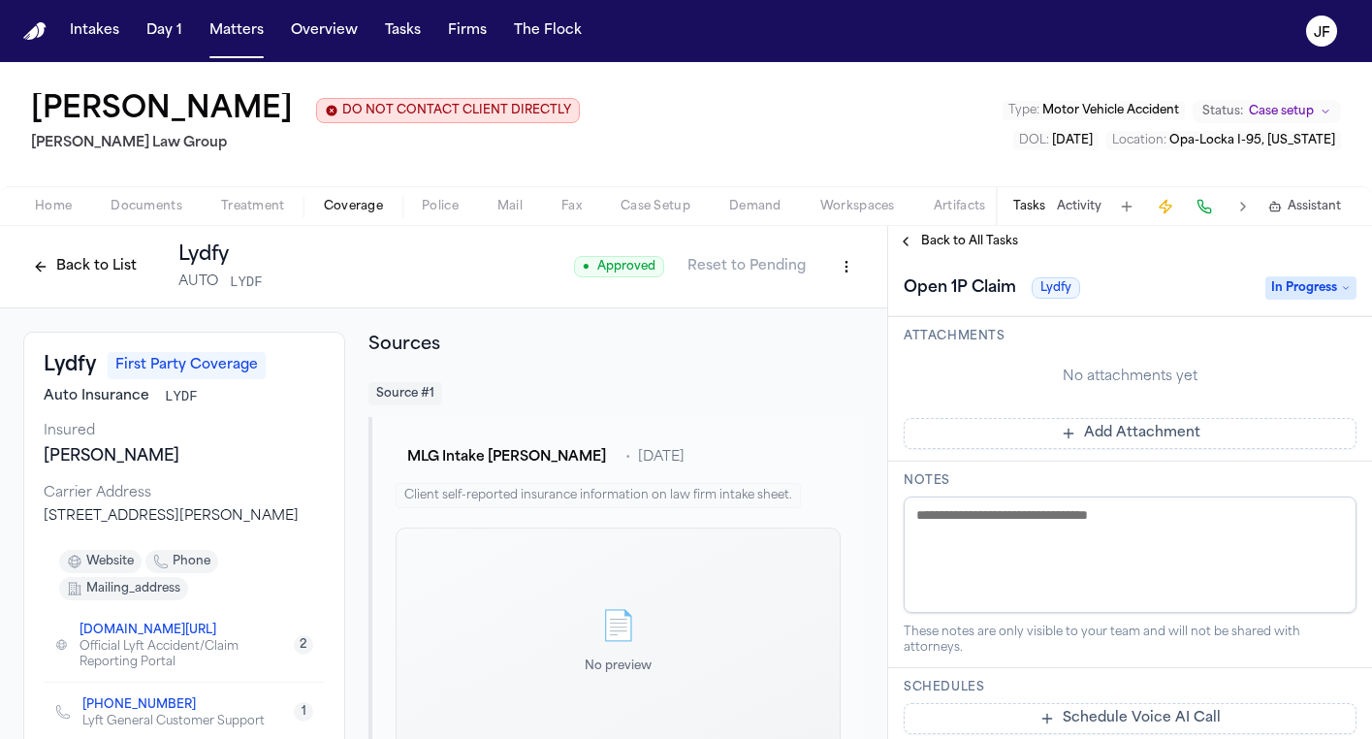
scroll to position [650, 0]
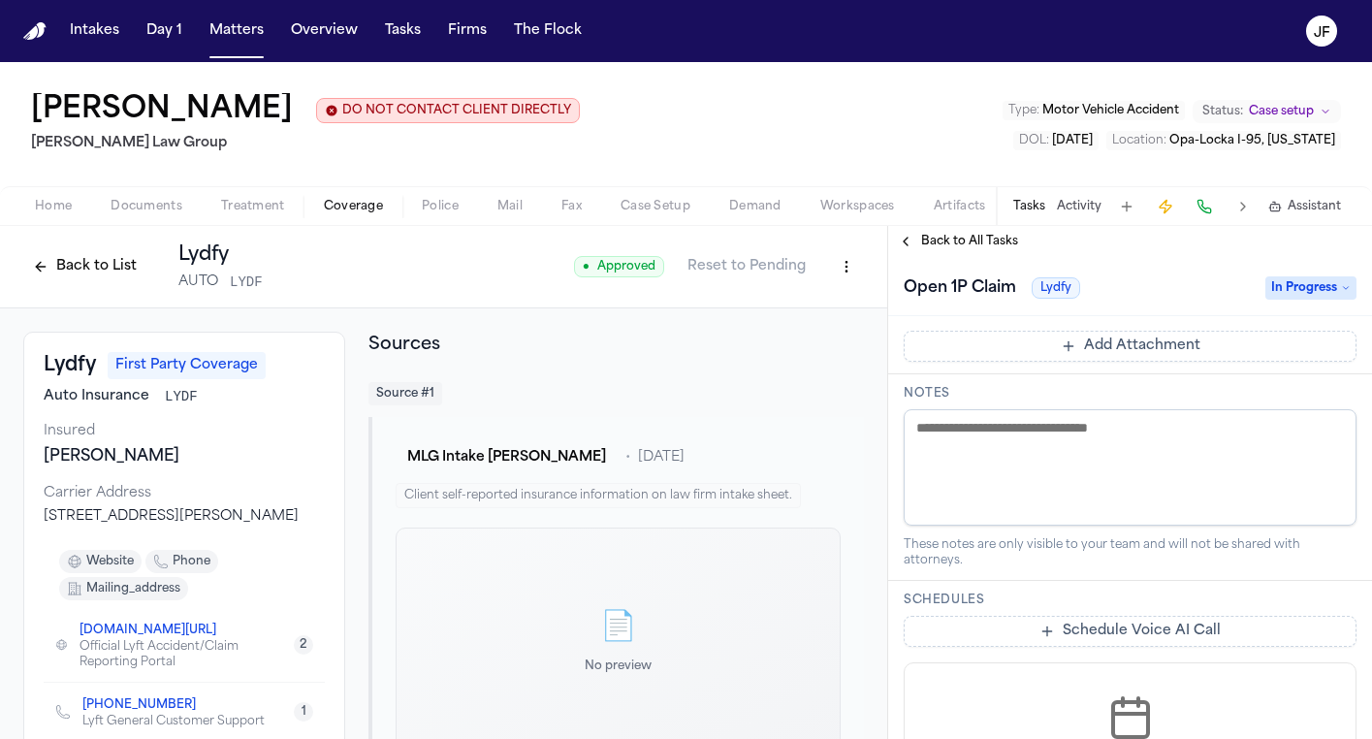
click at [1038, 448] on textarea at bounding box center [1130, 467] width 453 height 116
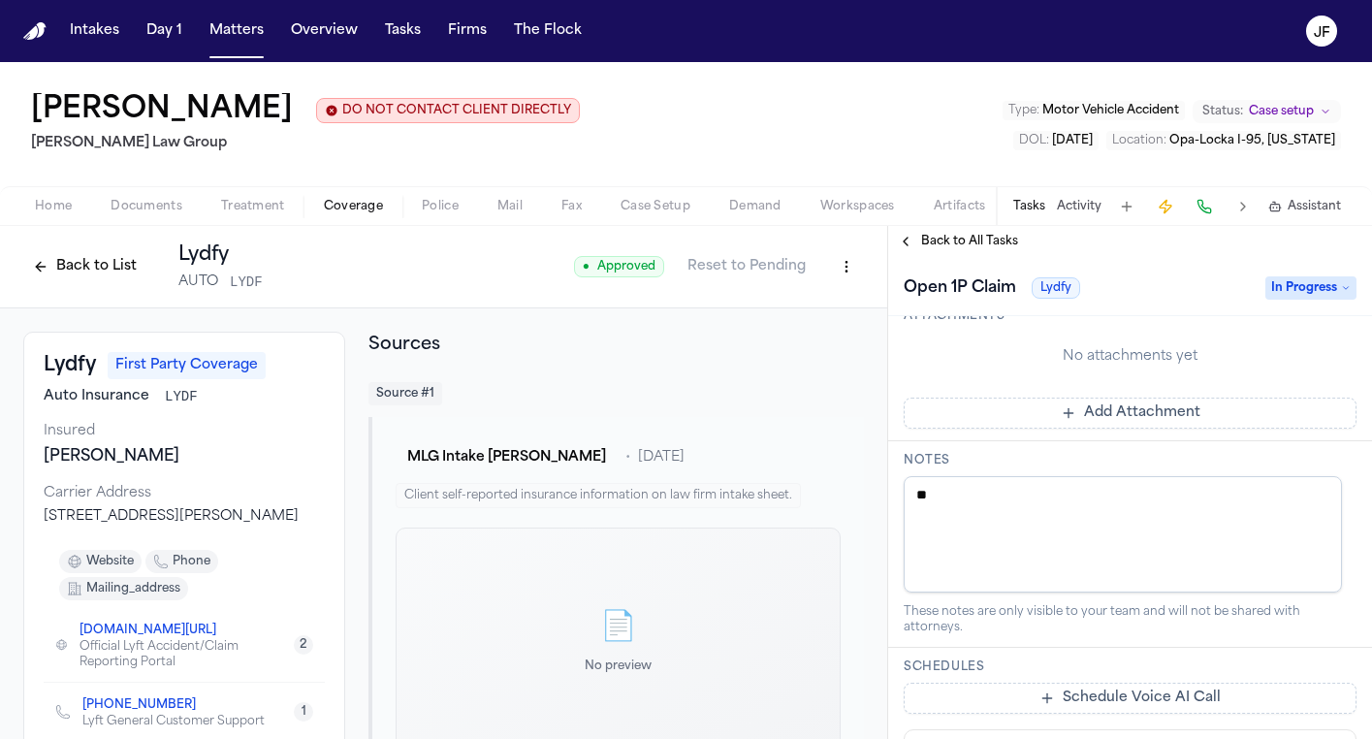
type textarea "*"
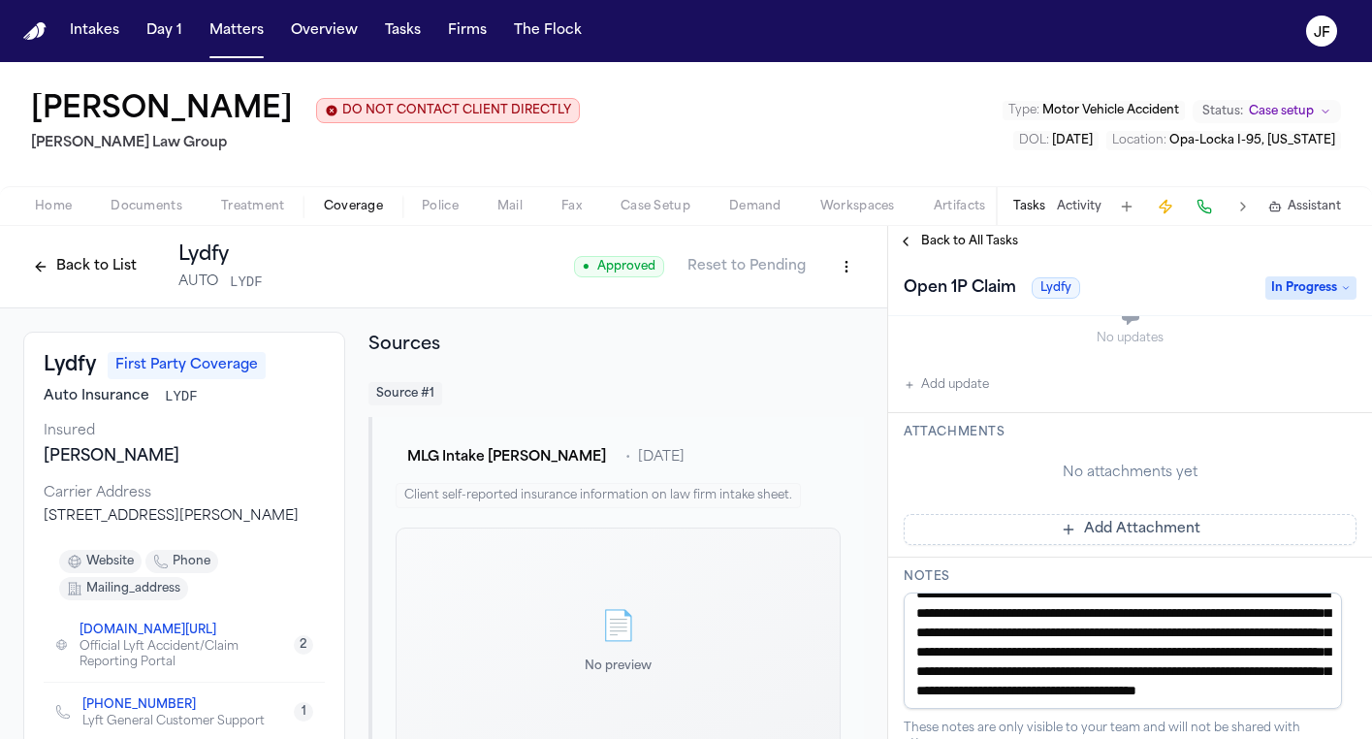
scroll to position [76, 0]
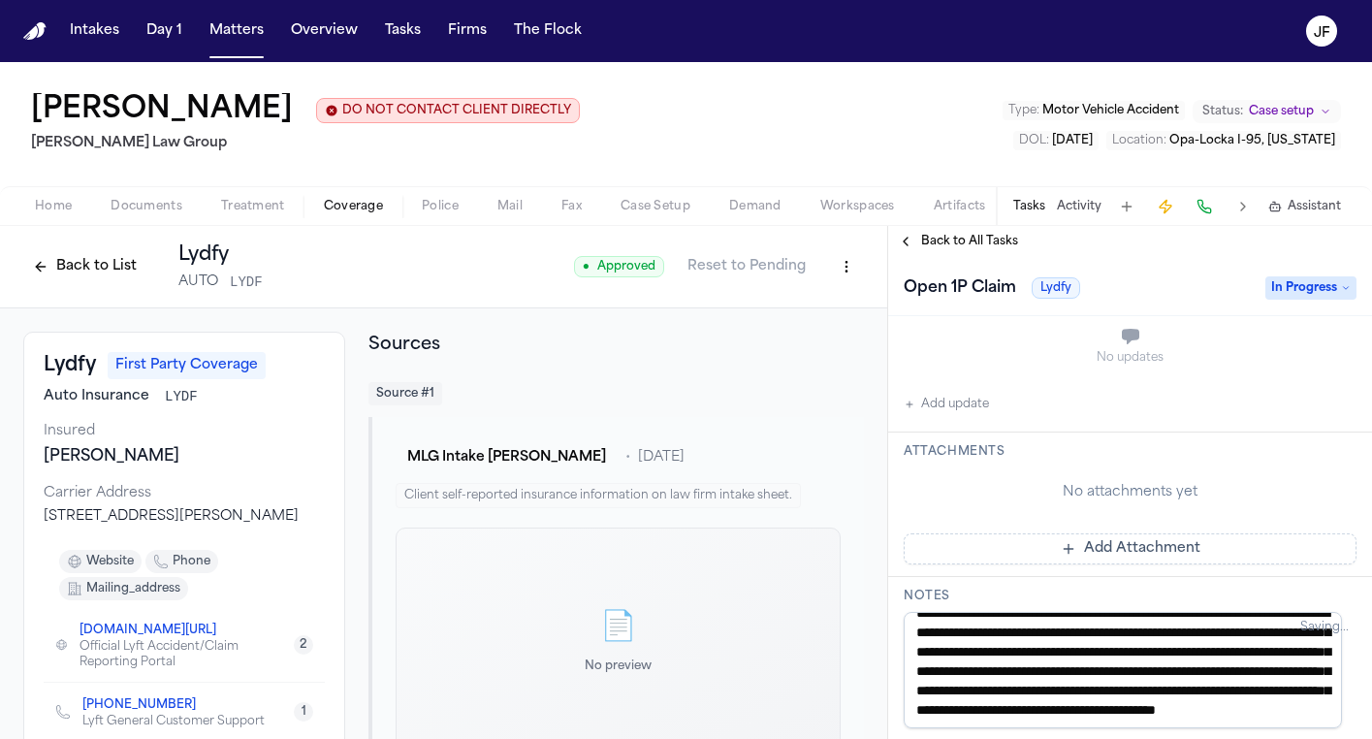
type textarea "**********"
click at [836, 121] on div "Antwan Walker DO NOT CONTACT CLIENT DIRECTLY DO NOT CONTACT Morgan Law Group Ty…" at bounding box center [686, 124] width 1372 height 124
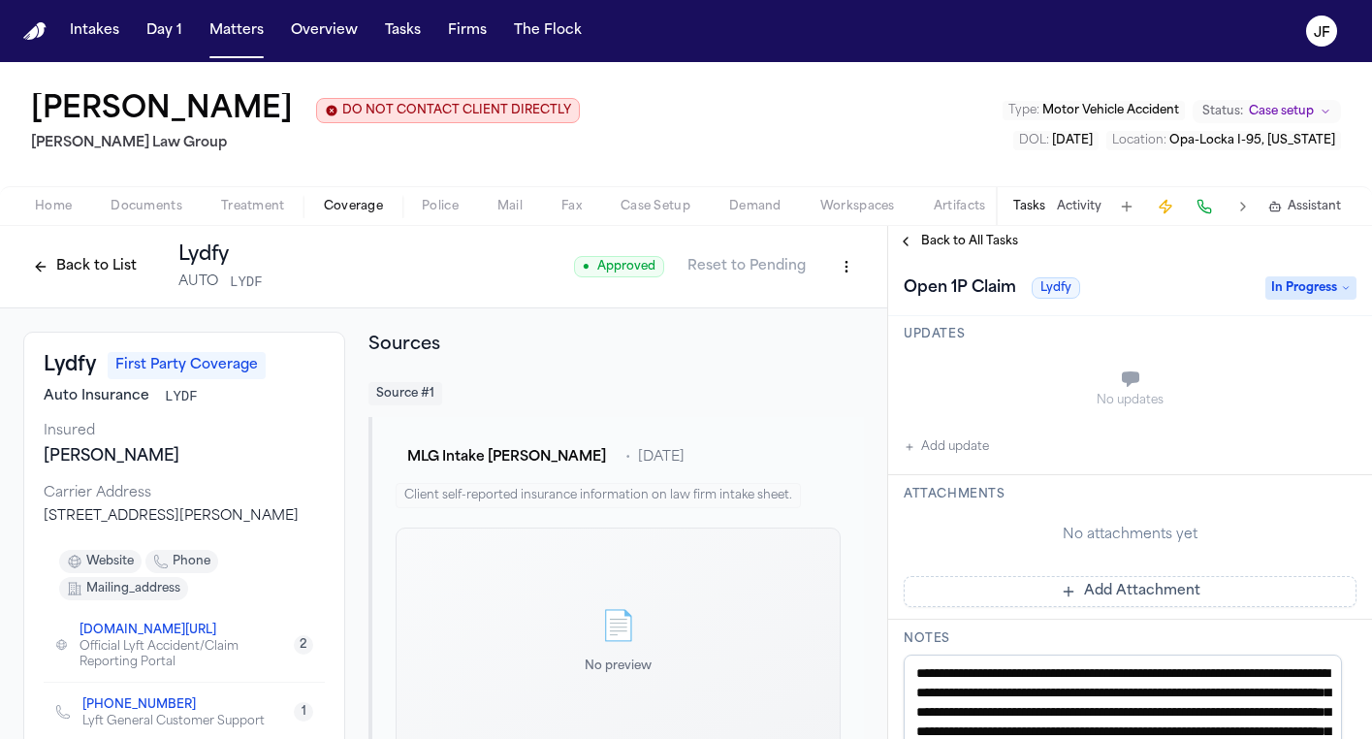
scroll to position [485, 0]
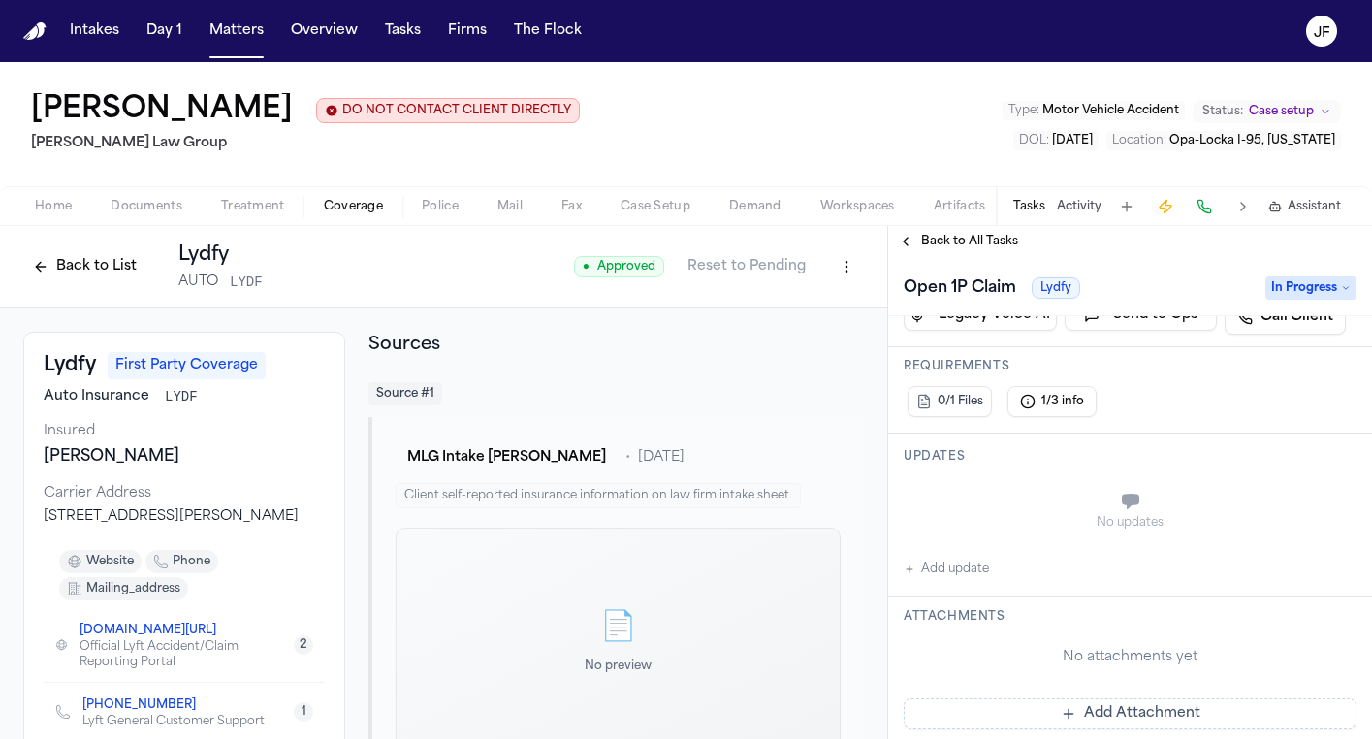
click at [105, 269] on button "Back to List" at bounding box center [84, 266] width 123 height 31
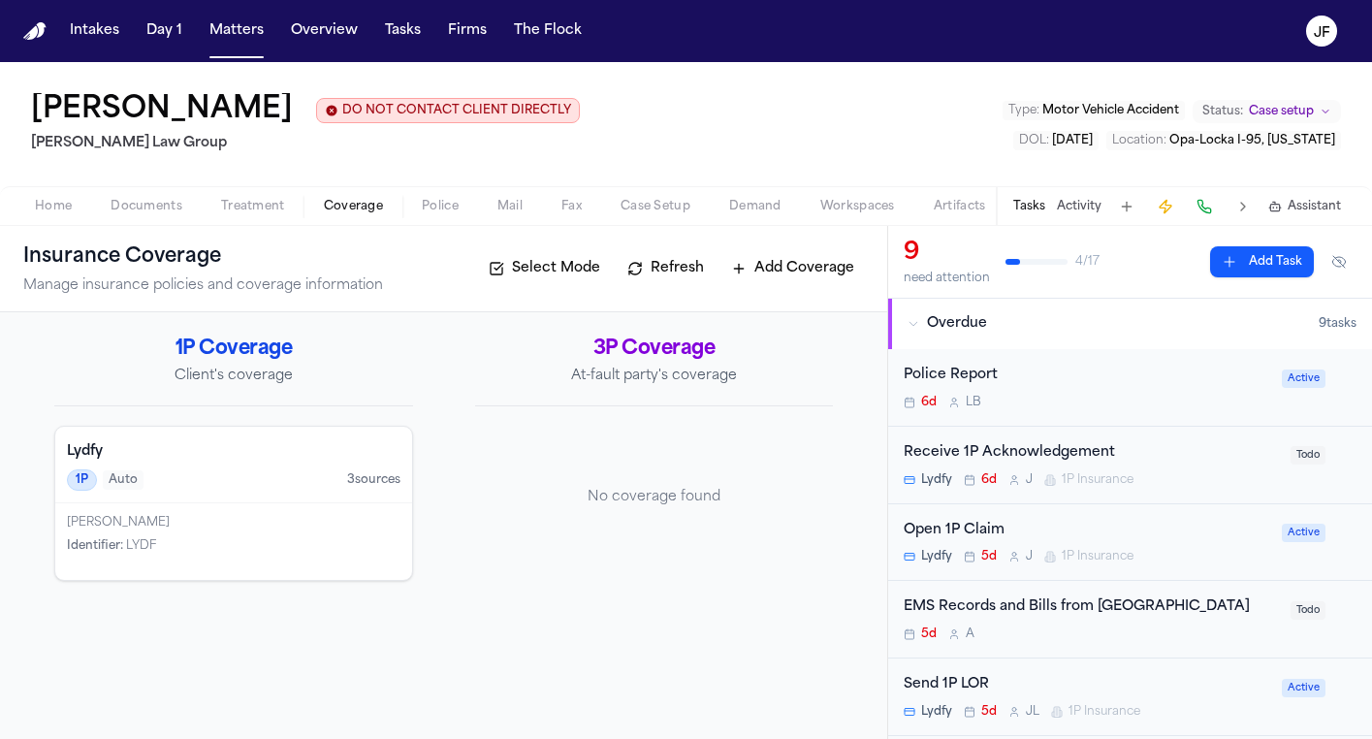
click at [951, 379] on div "Police Report" at bounding box center [1087, 376] width 367 height 22
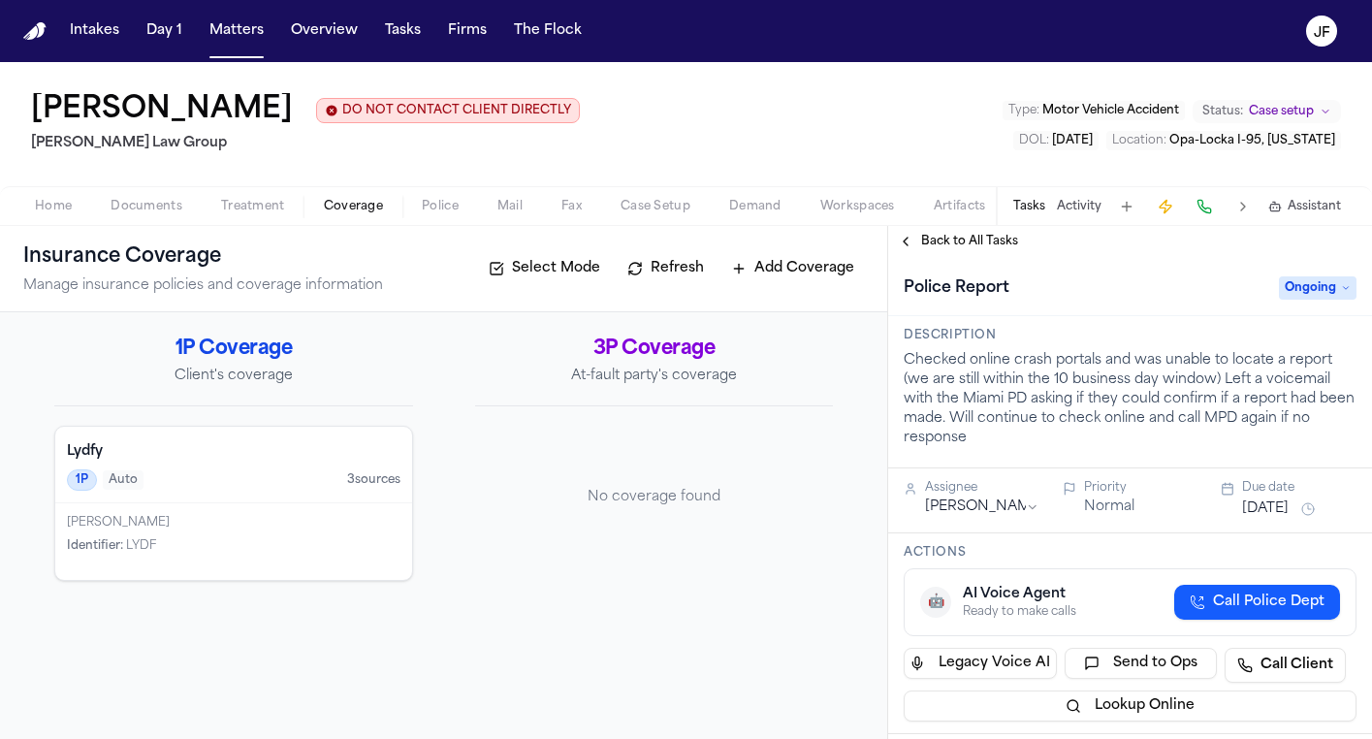
click at [911, 257] on div "Back to All Tasks" at bounding box center [1130, 241] width 484 height 31
click at [903, 238] on button "Back to All Tasks" at bounding box center [958, 242] width 140 height 16
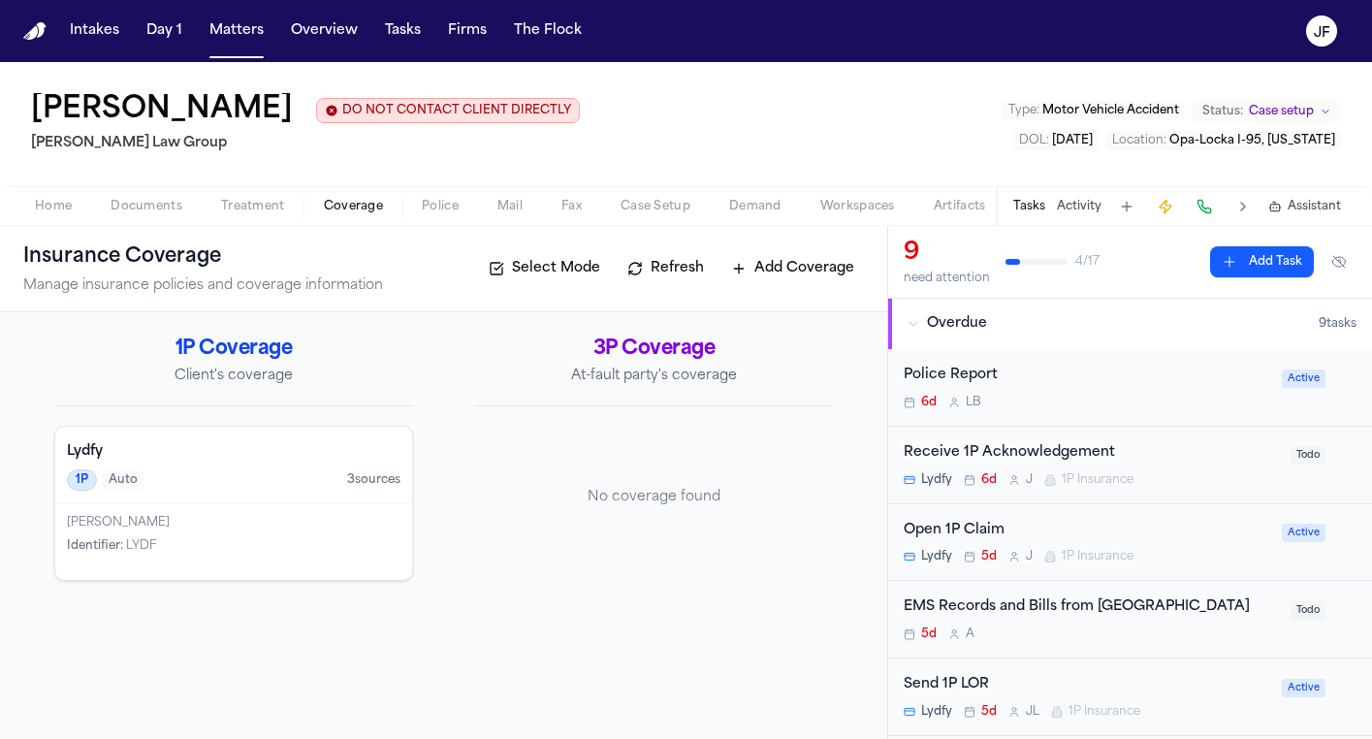
click at [293, 3] on nav "Intakes Day 1 Matters Overview Tasks Firms The [PERSON_NAME]" at bounding box center [686, 31] width 1372 height 62
click at [158, 221] on div "Home Documents Treatment Coverage Police Mail Fax Case Setup Demand Workspaces …" at bounding box center [686, 205] width 1372 height 39
click at [439, 199] on span "Police" at bounding box center [440, 207] width 37 height 16
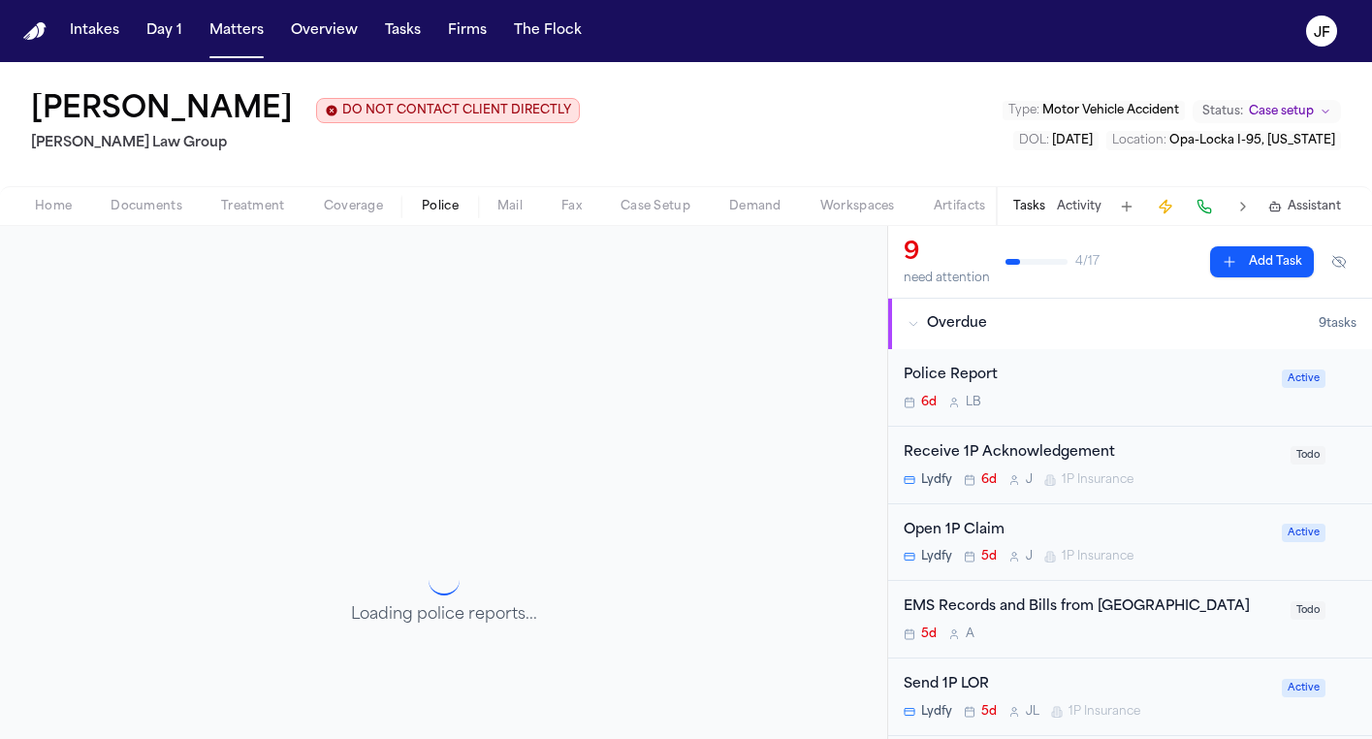
click at [991, 387] on div "Police Report" at bounding box center [1087, 376] width 367 height 22
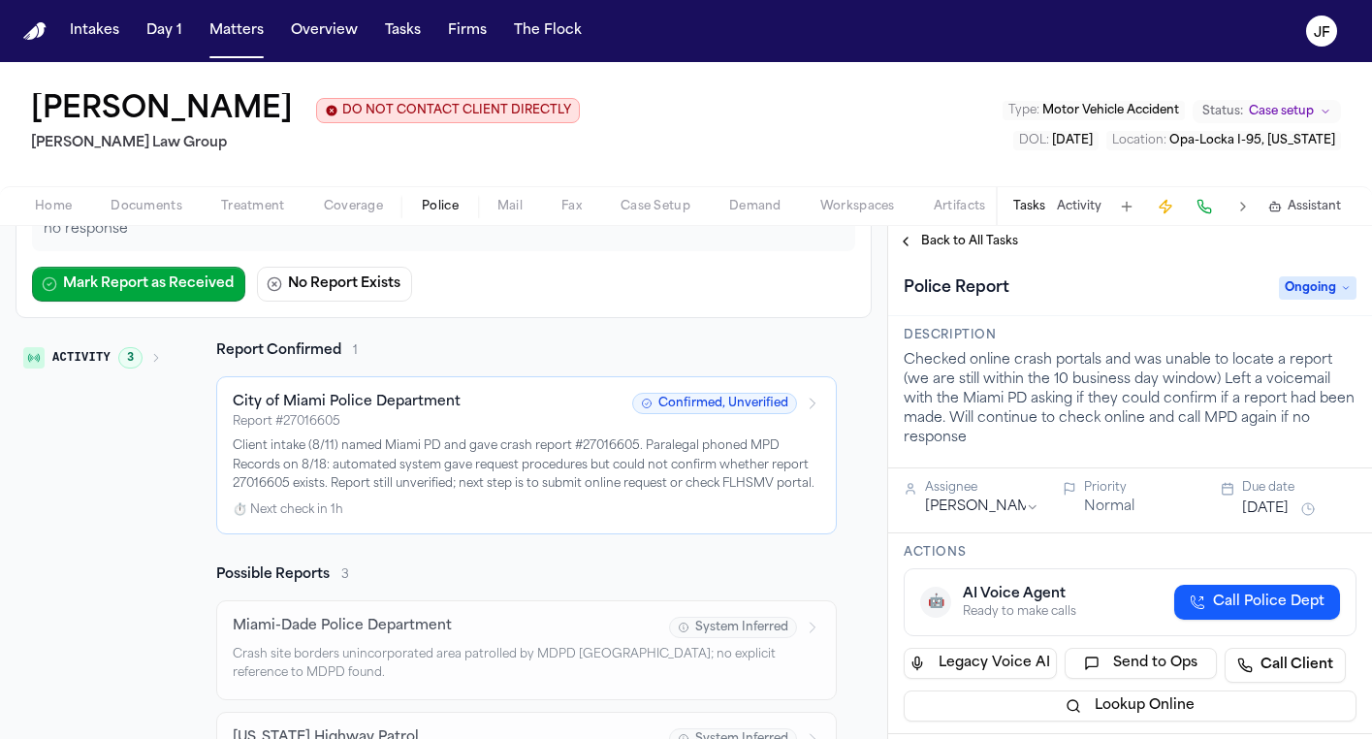
scroll to position [277, 0]
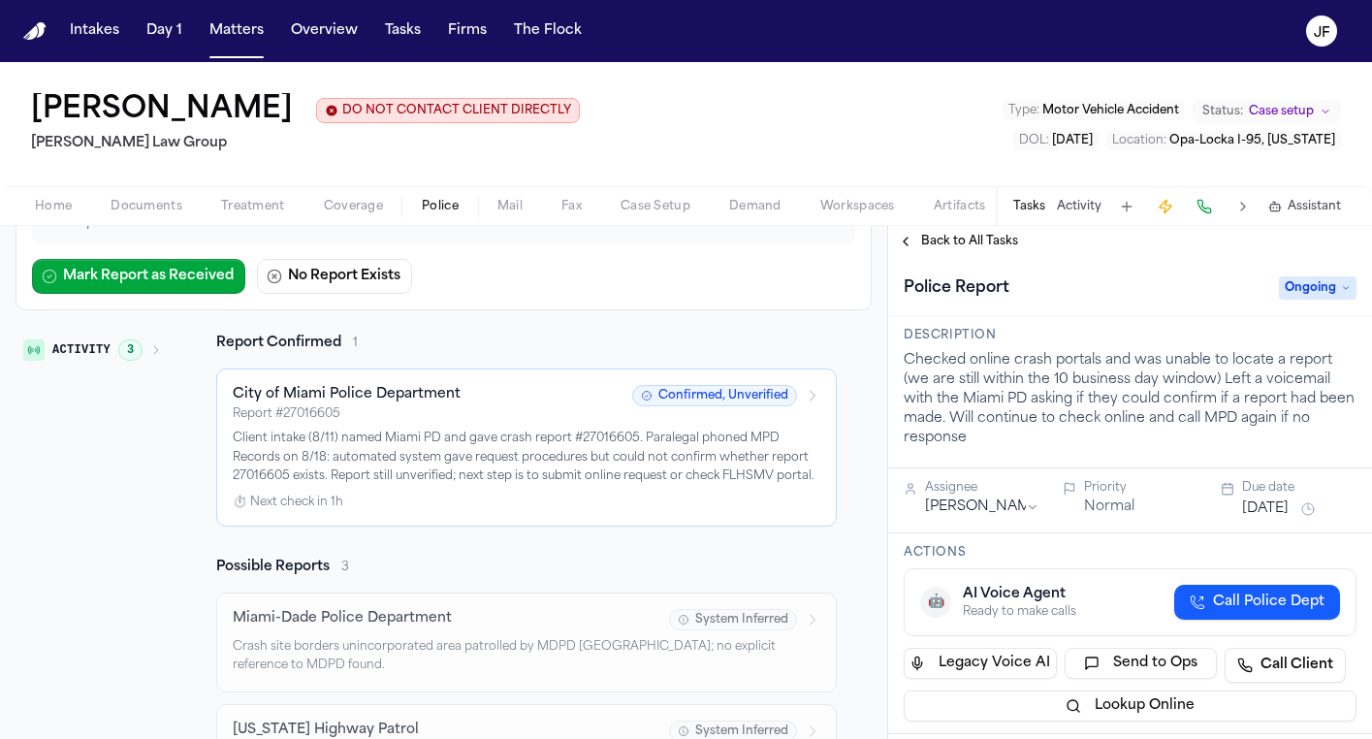
click at [971, 241] on span "Back to All Tasks" at bounding box center [969, 242] width 97 height 16
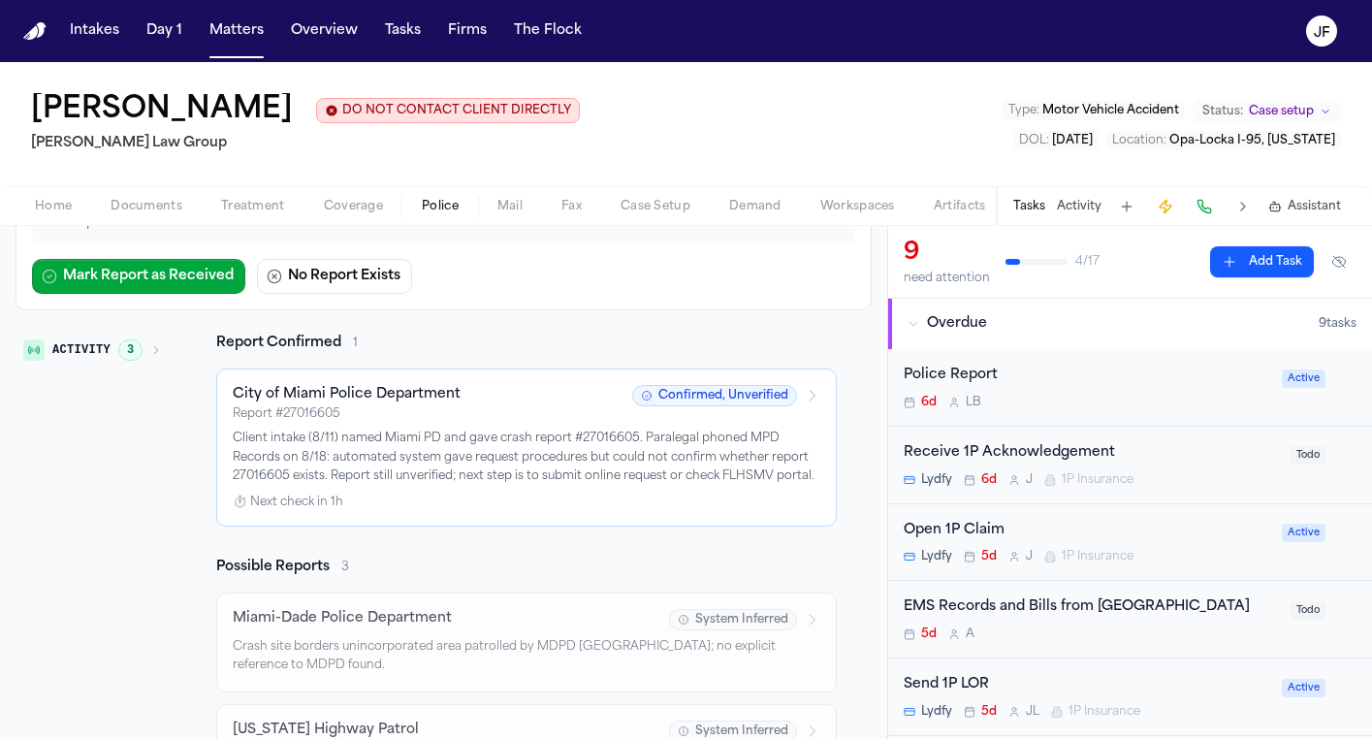
click at [957, 526] on div "Open 1P Claim" at bounding box center [1087, 531] width 367 height 22
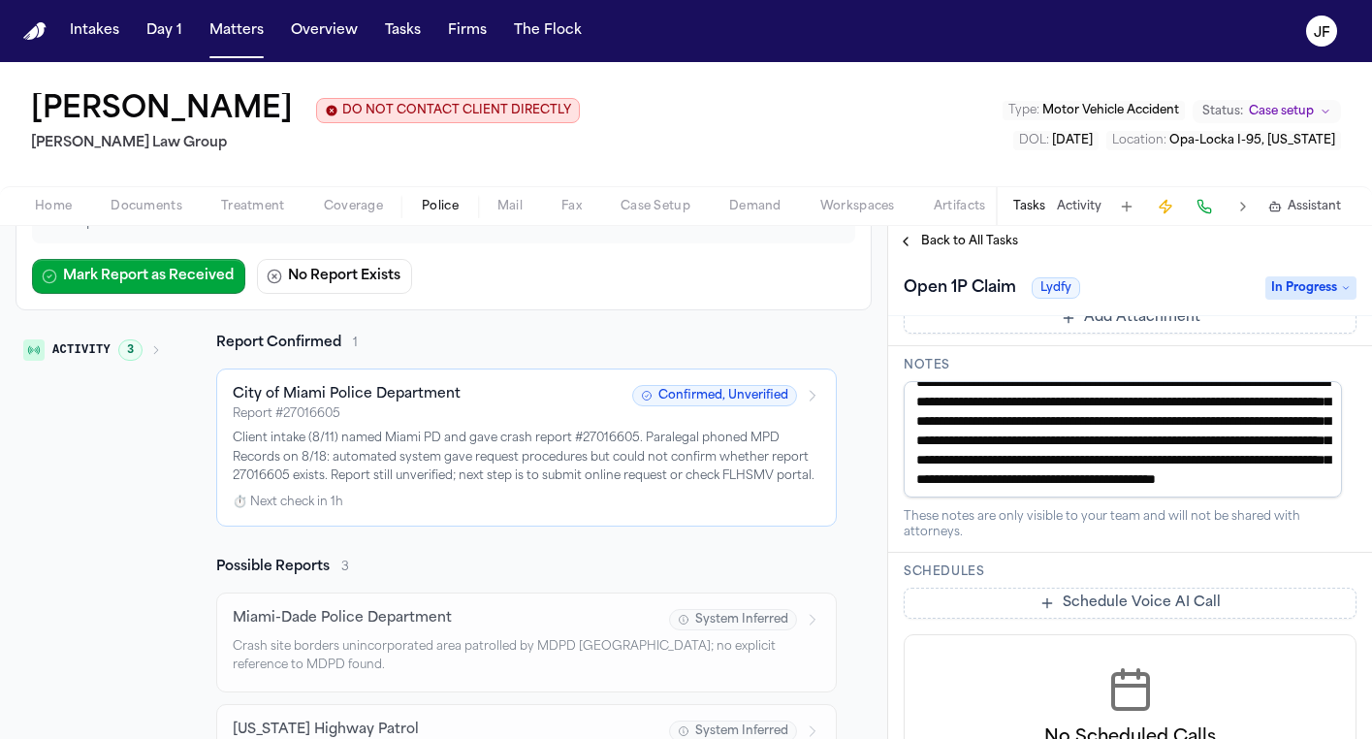
scroll to position [76, 0]
click at [381, 201] on span "Coverage" at bounding box center [353, 207] width 59 height 16
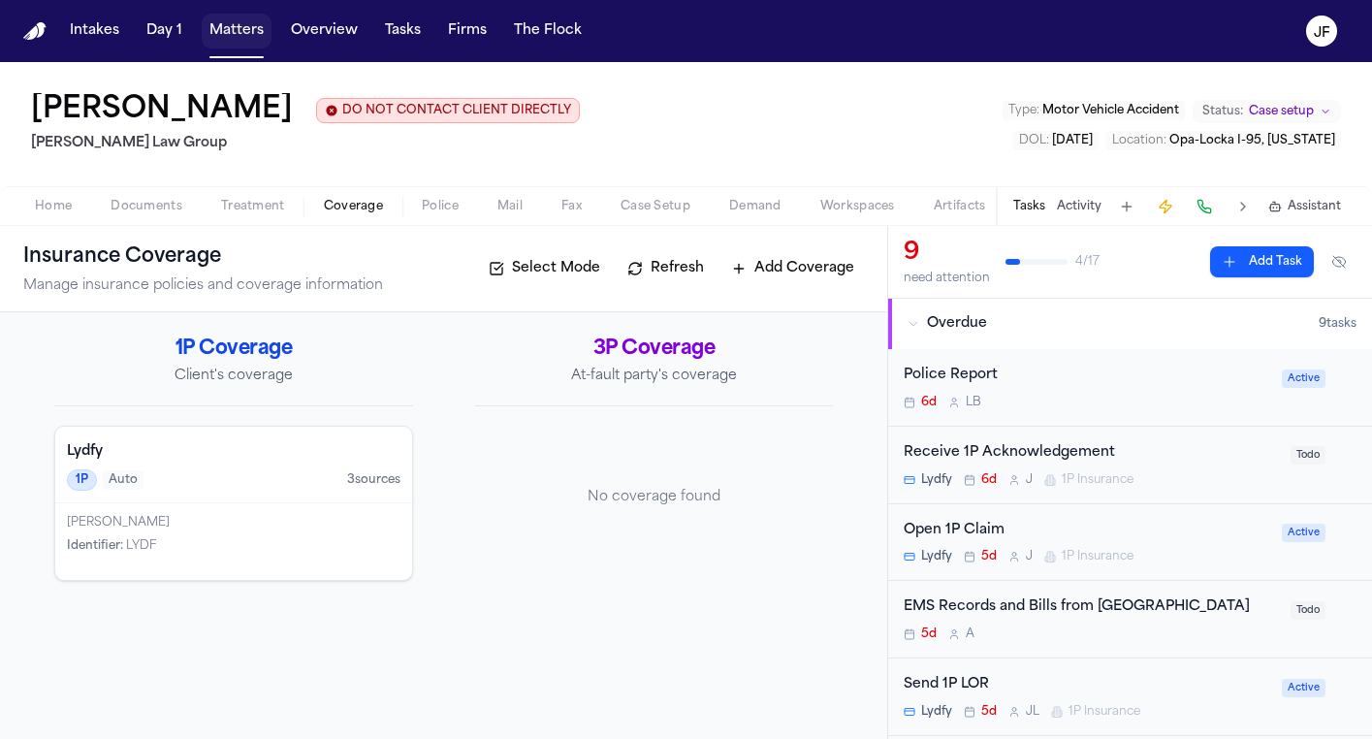
click at [221, 30] on button "Matters" at bounding box center [237, 31] width 70 height 35
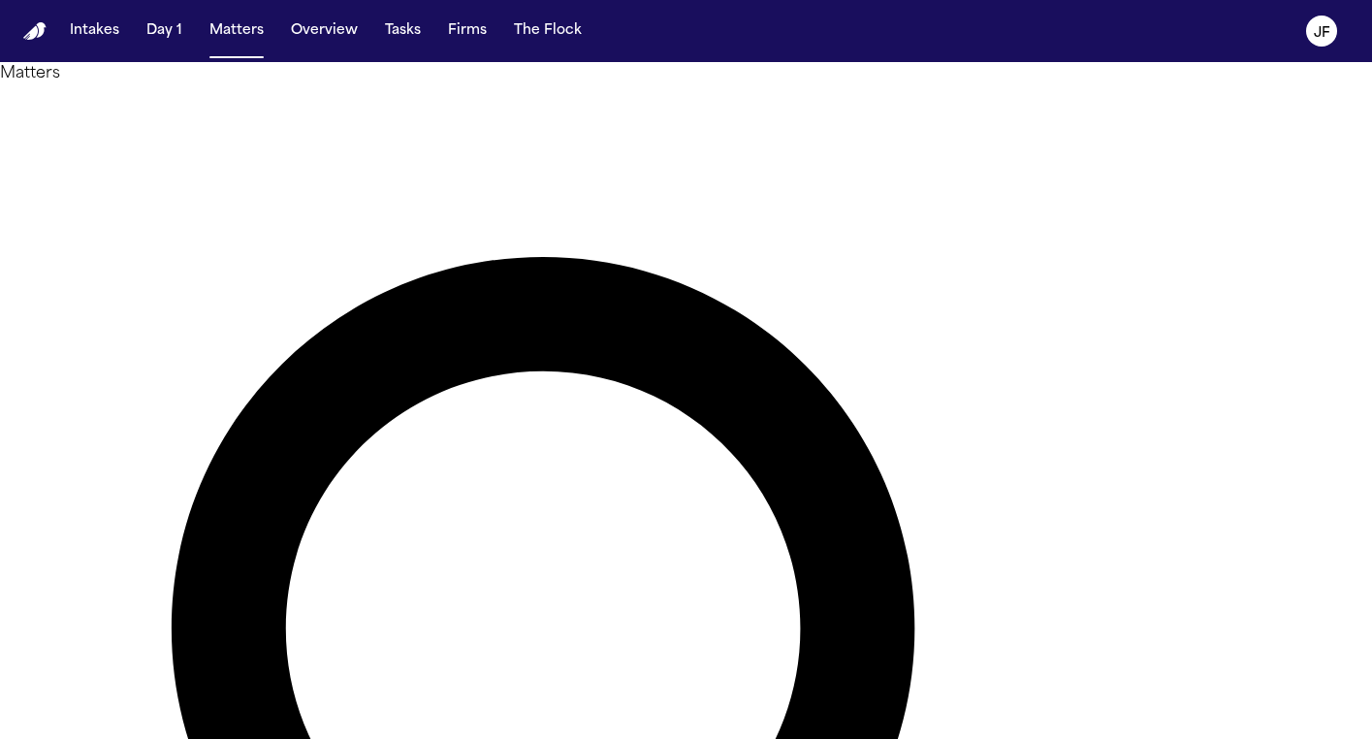
type input "*"
type input "********"
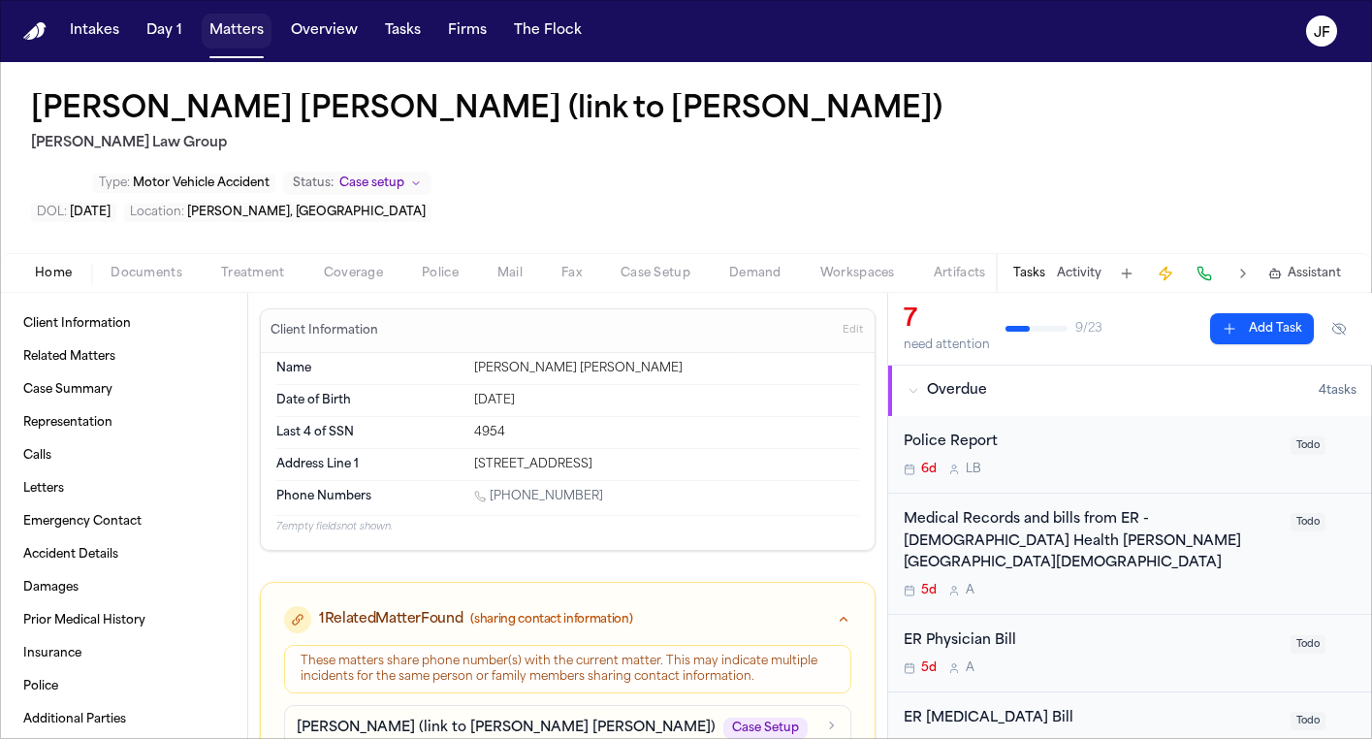
click at [234, 36] on button "Matters" at bounding box center [237, 31] width 70 height 35
click at [945, 431] on div "Police Report" at bounding box center [1091, 442] width 375 height 22
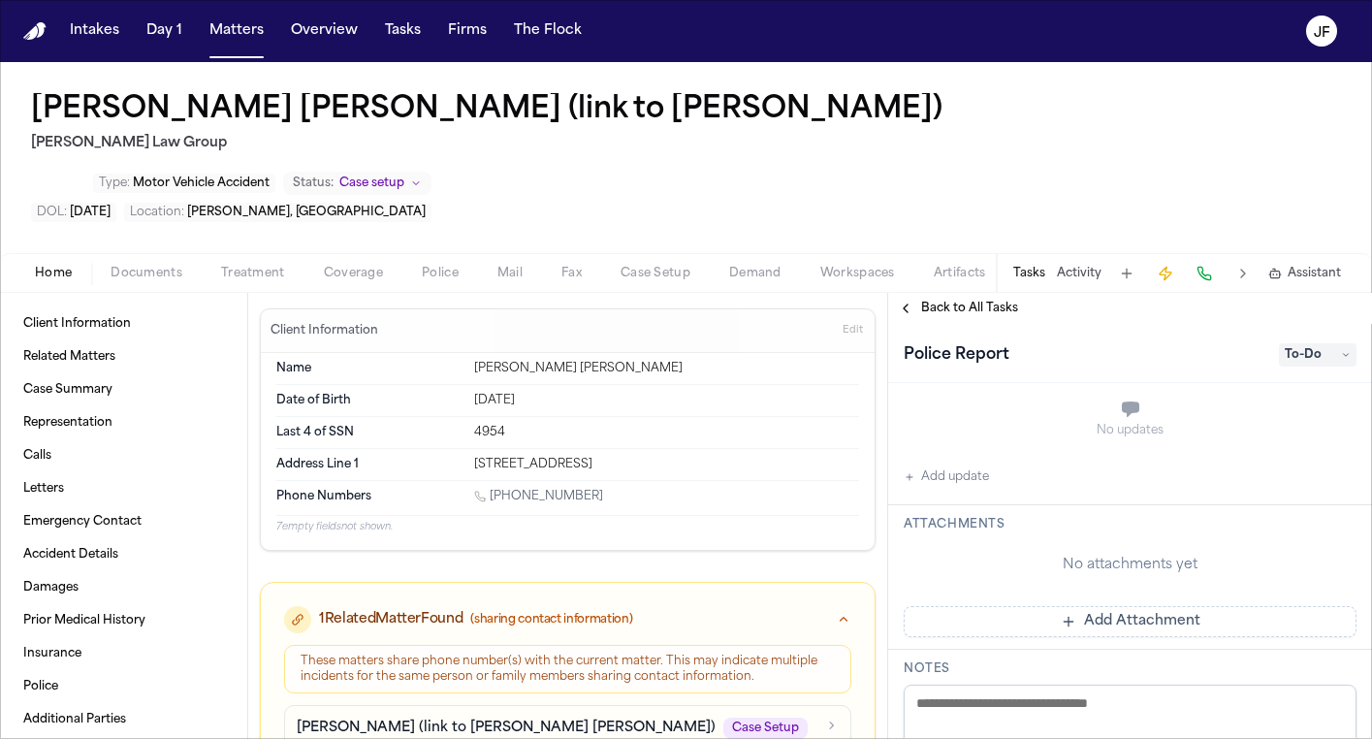
scroll to position [314, 0]
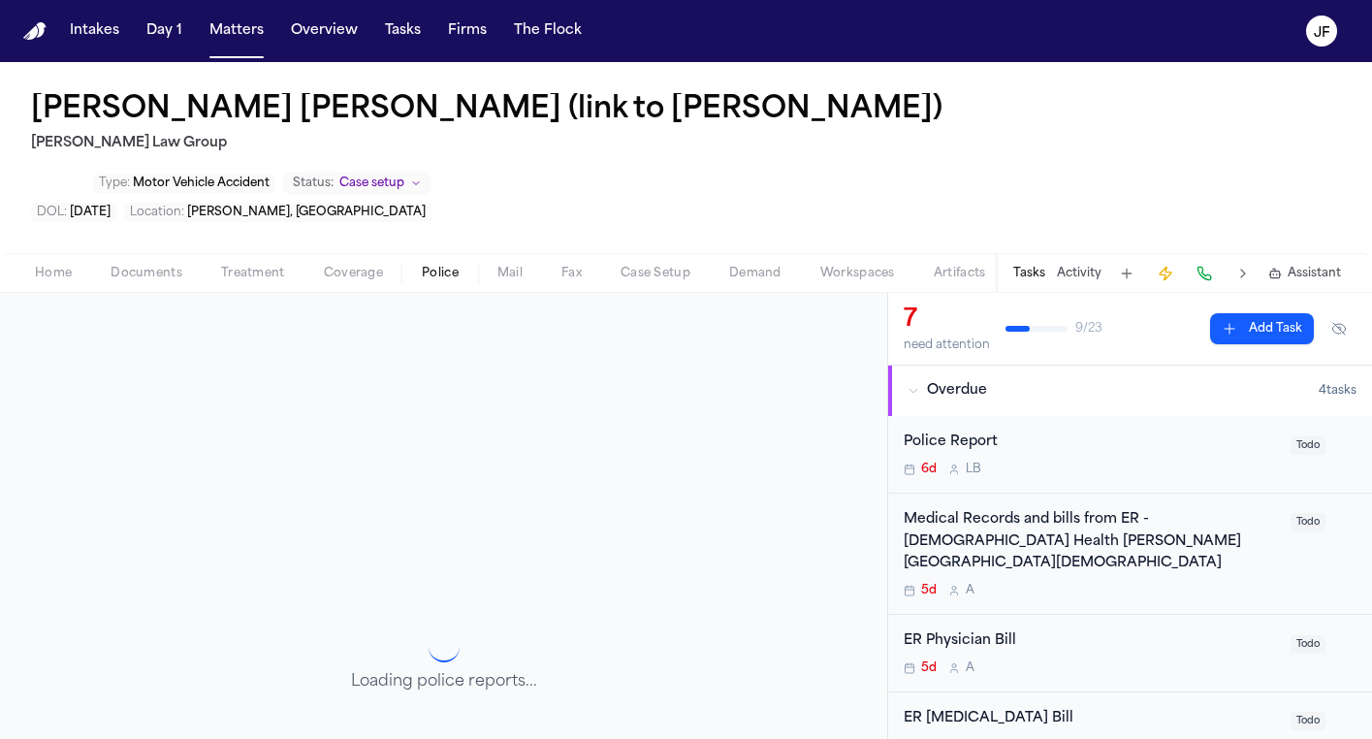
click at [463, 262] on button "Police" at bounding box center [440, 273] width 76 height 23
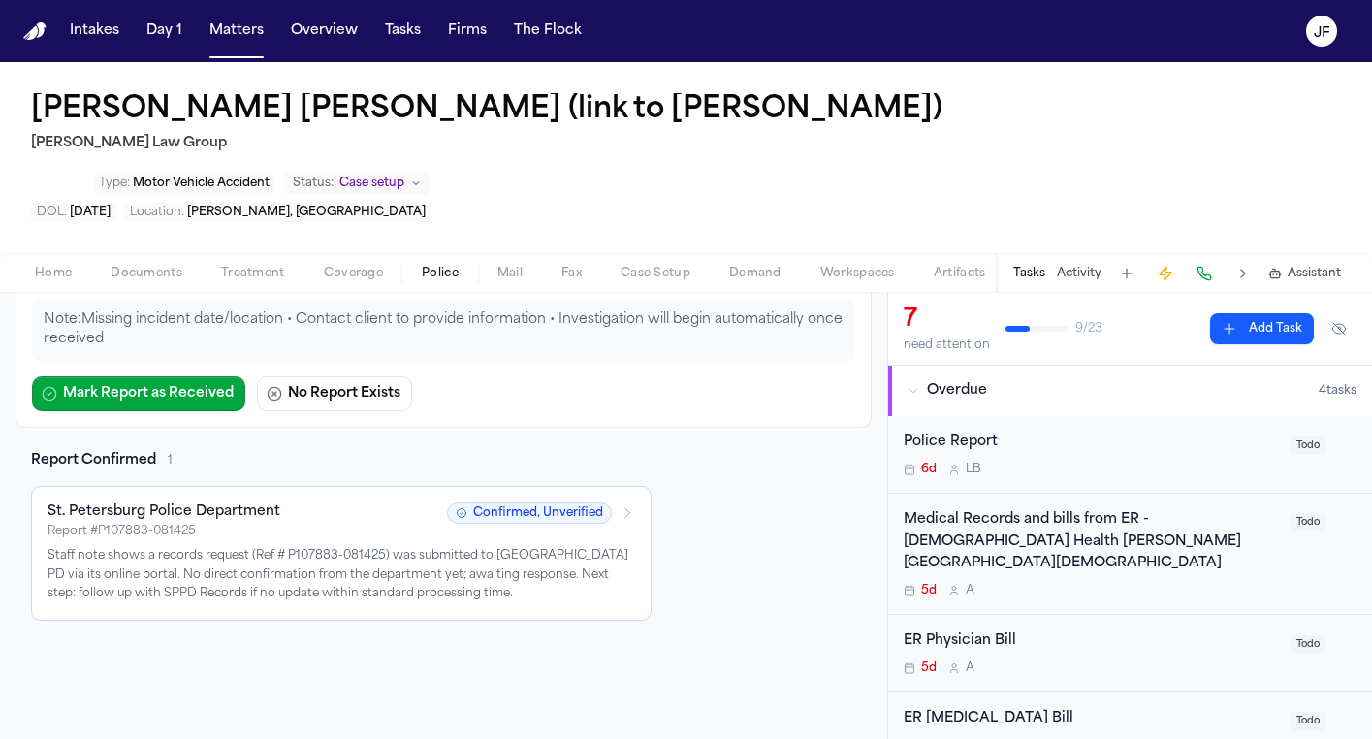
scroll to position [226, 0]
click at [309, 548] on p "Staff note shows a records request (Ref # P107883-081425) was submitted to [GEO…" at bounding box center [342, 576] width 588 height 57
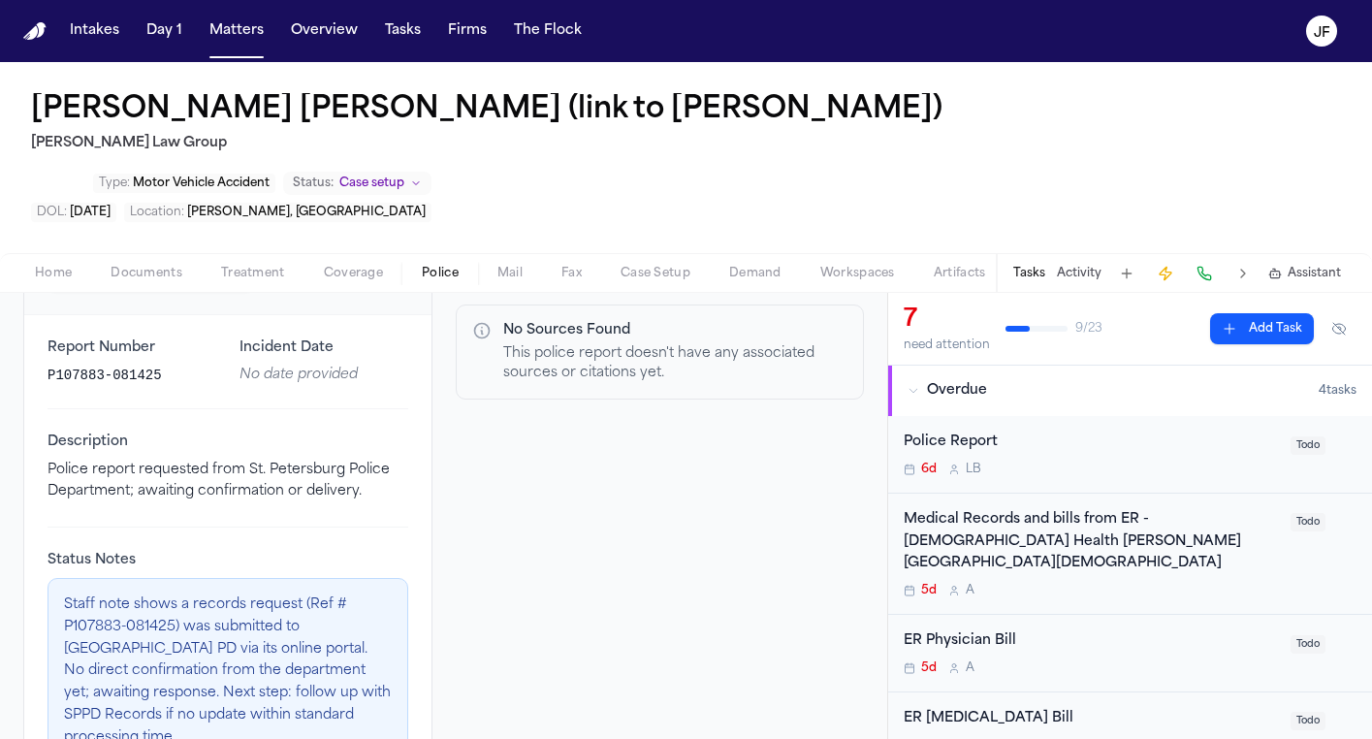
scroll to position [278, 0]
click at [298, 595] on p "Staff note shows a records request (Ref # P107883-081425) was submitted to [GEO…" at bounding box center [228, 672] width 328 height 154
click at [639, 345] on p "This police report doesn't have any associated sources or citations yet." at bounding box center [675, 364] width 345 height 39
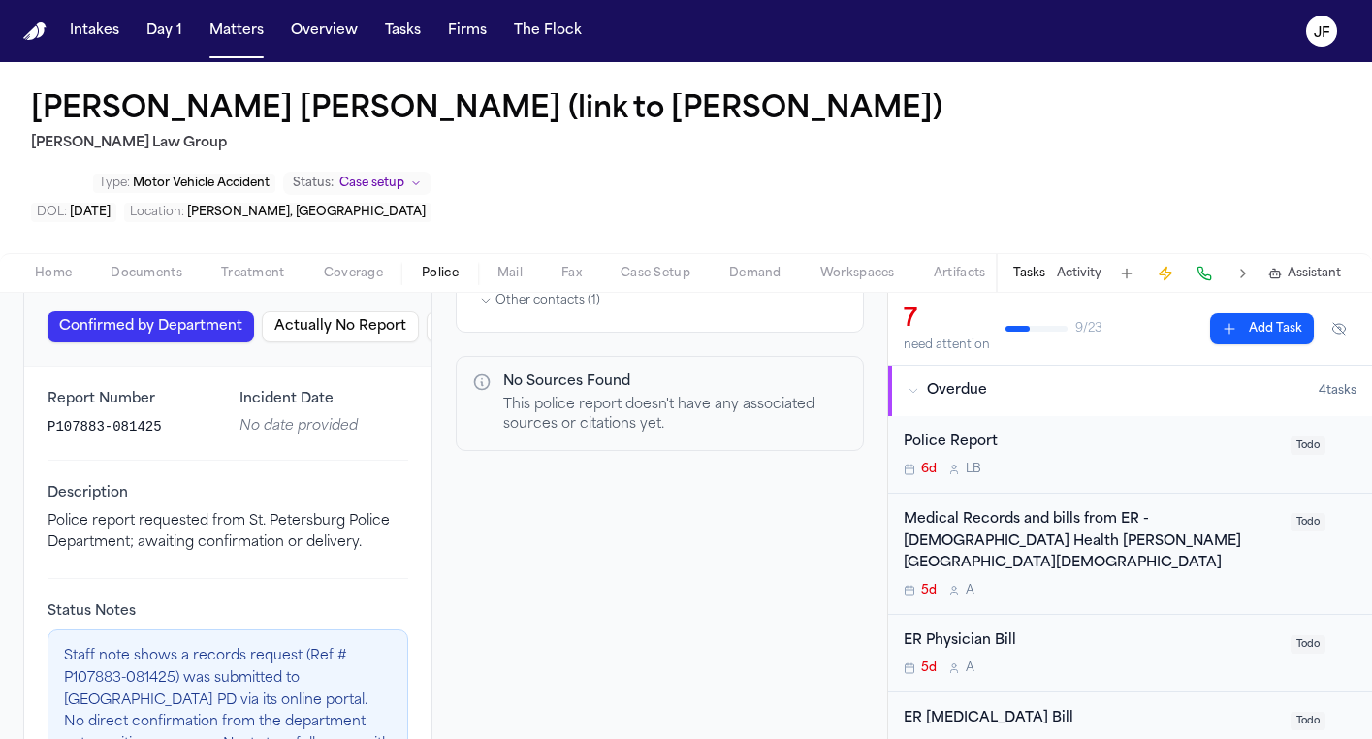
scroll to position [222, 0]
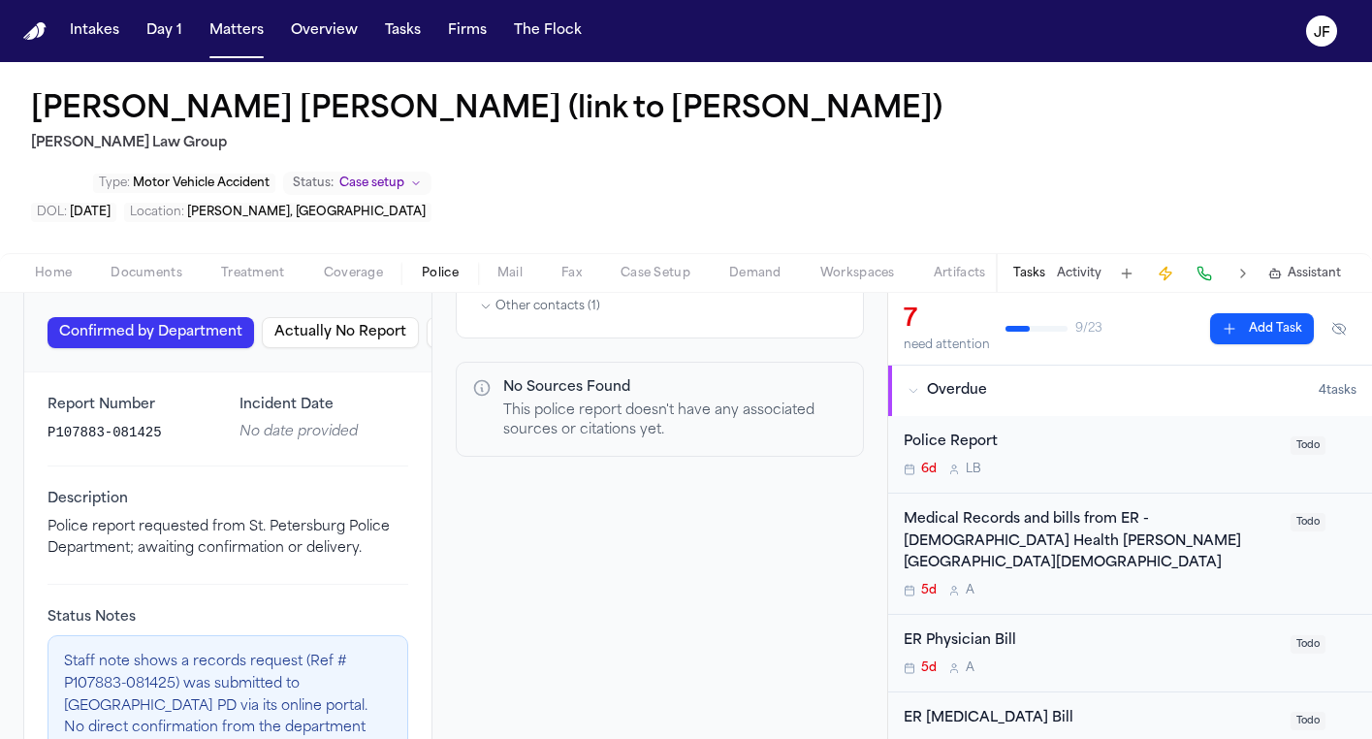
click at [122, 253] on div "Home Documents Treatment Coverage Police Mail Fax Case Setup Demand Workspaces …" at bounding box center [686, 272] width 1372 height 39
click at [151, 266] on span "Documents" at bounding box center [147, 274] width 72 height 16
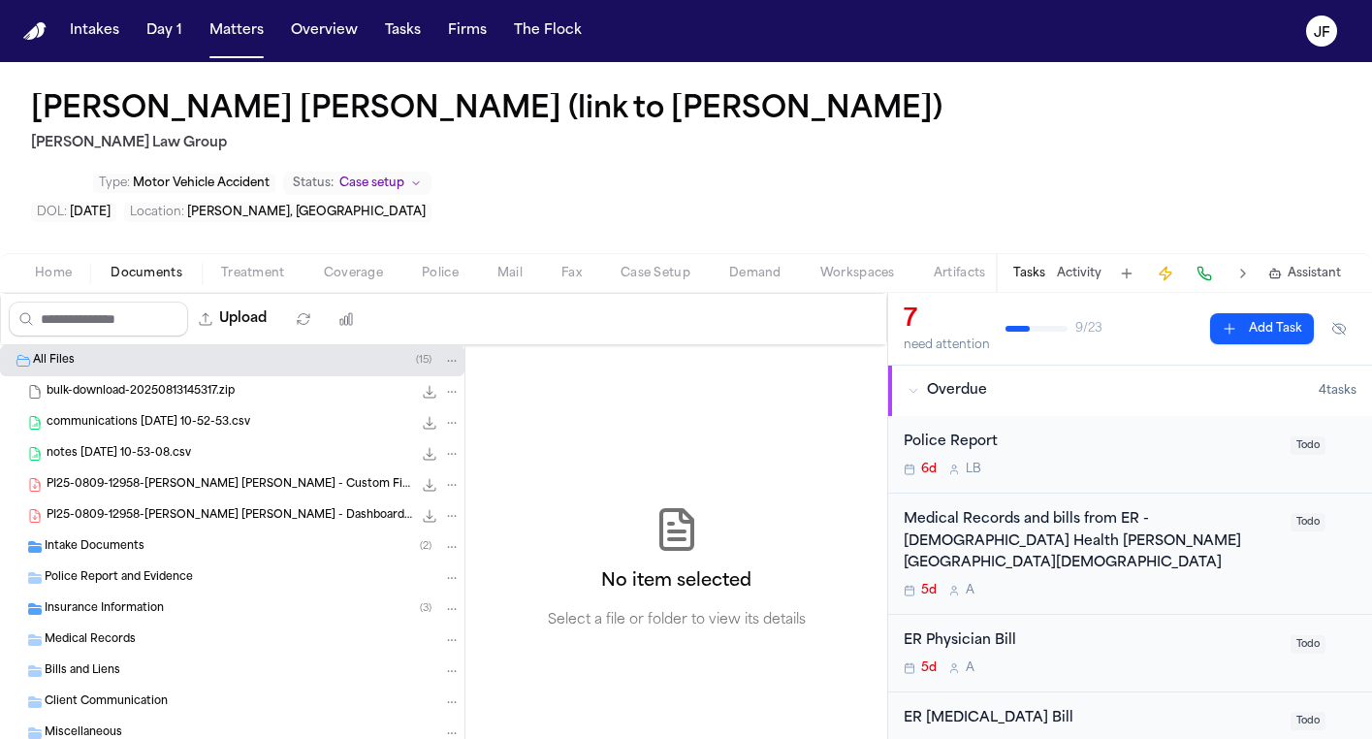
click at [164, 508] on span "PI25-0809-12958-[PERSON_NAME] [PERSON_NAME] - Dashboard _ Clio.pdf" at bounding box center [230, 516] width 366 height 16
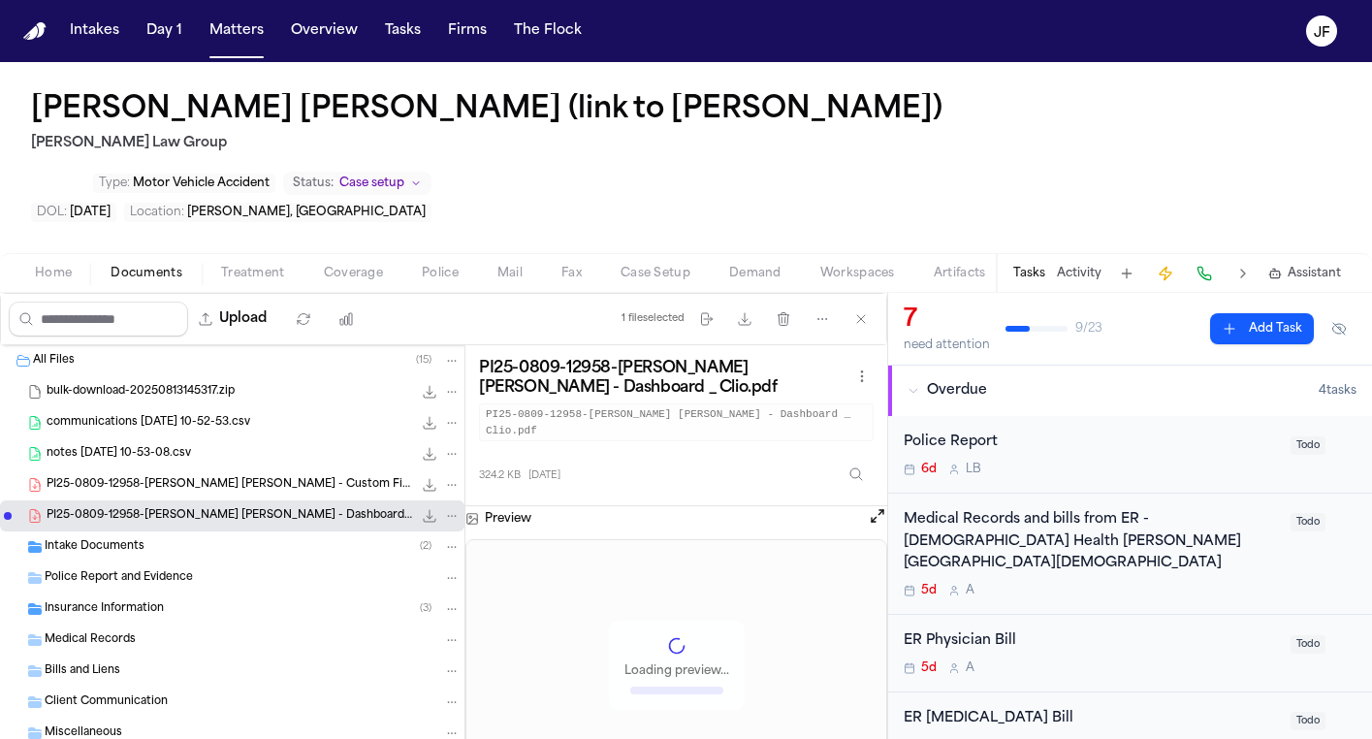
click at [197, 477] on span "PI25-0809-12958-[PERSON_NAME] [PERSON_NAME] - Custom Fields _ Clio.pdf" at bounding box center [230, 485] width 366 height 16
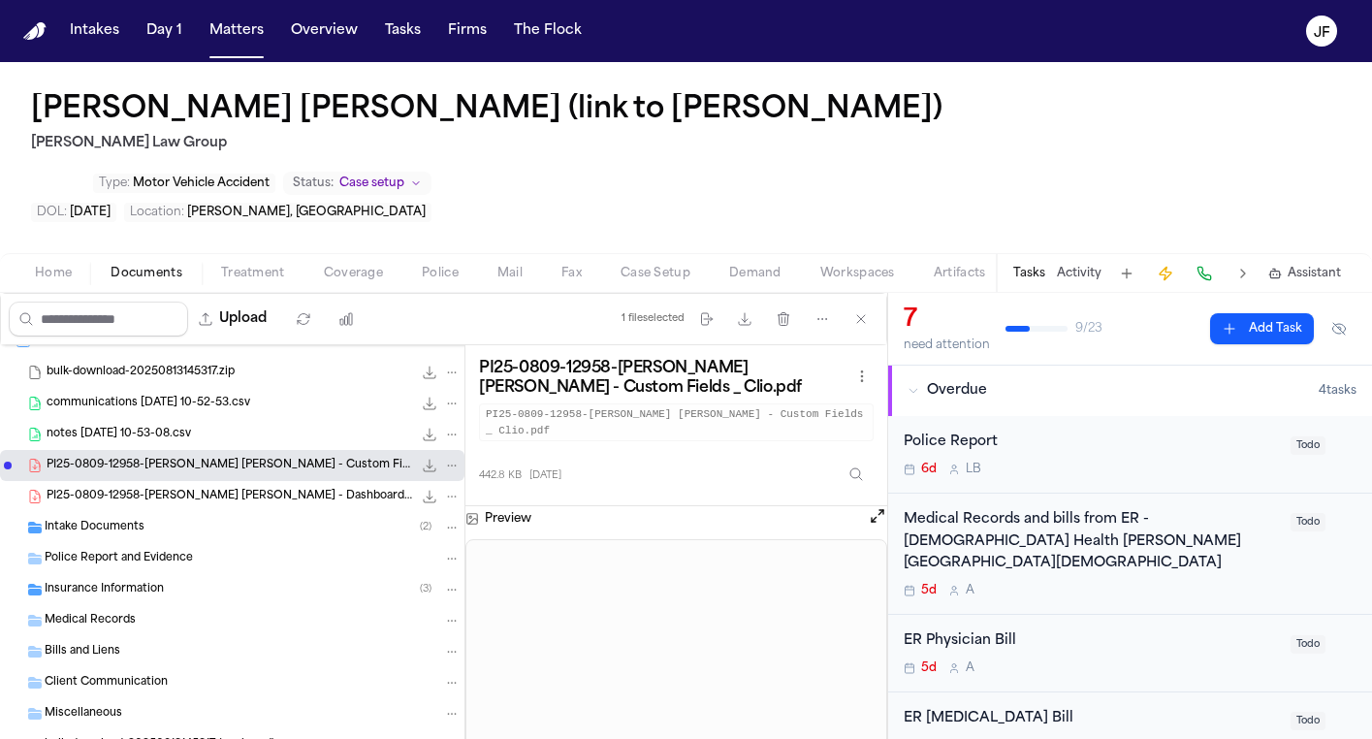
scroll to position [18, 0]
click at [295, 730] on div "bulk-download-20250813145317 (unzipped) ( 5 )" at bounding box center [232, 745] width 464 height 31
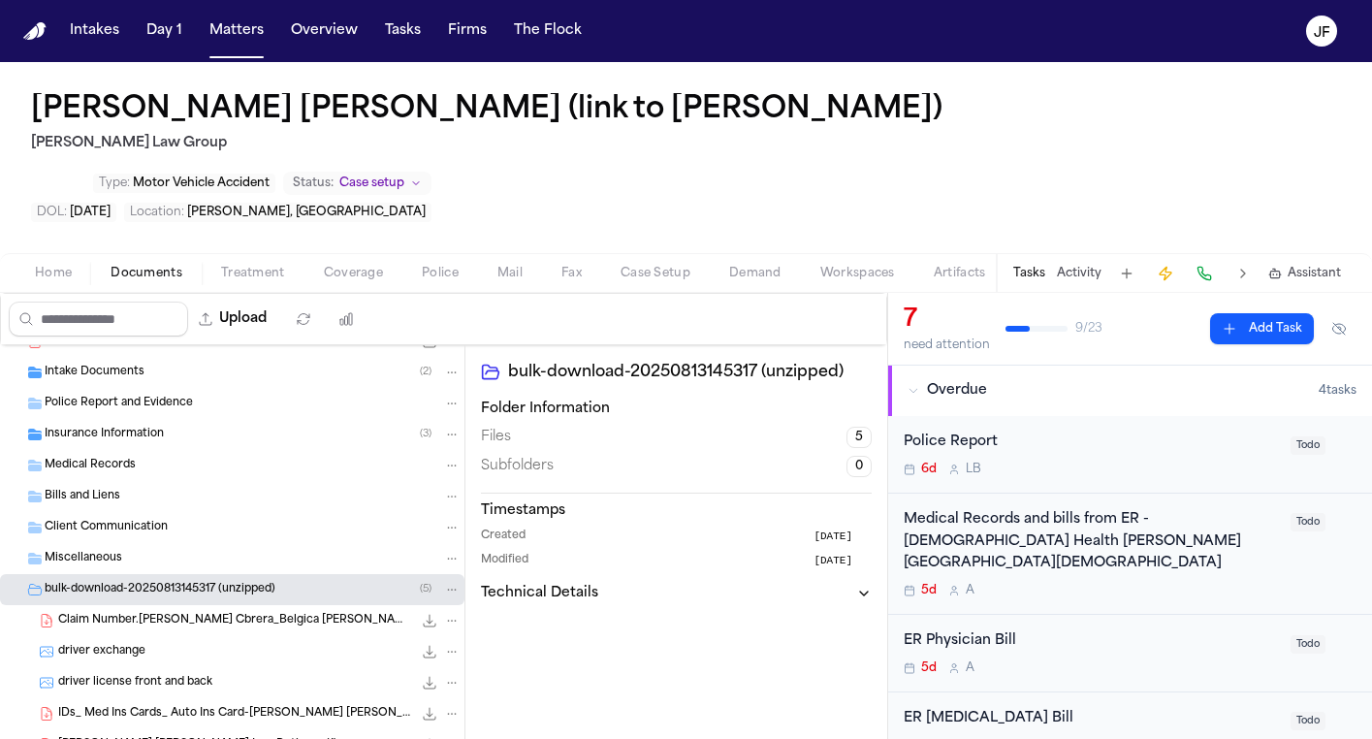
scroll to position [174, 0]
click at [317, 614] on span "Claim Number.Luis Santana Cbrera_Belgica Candelario" at bounding box center [235, 622] width 354 height 16
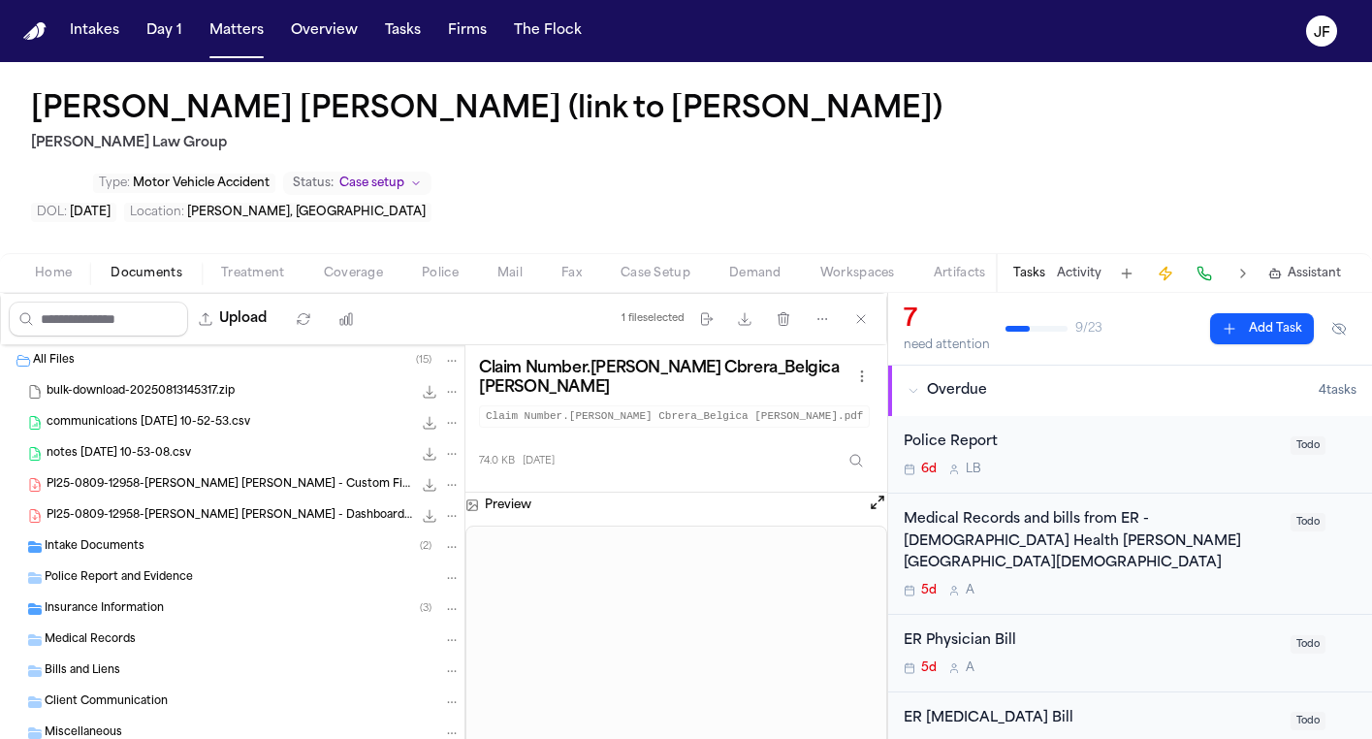
scroll to position [0, 0]
click at [192, 500] on div "PI25-0809-12958-Luis Santana Cabrera - Dashboard _ Clio.pdf 324.2 KB • PDF" at bounding box center [232, 515] width 464 height 31
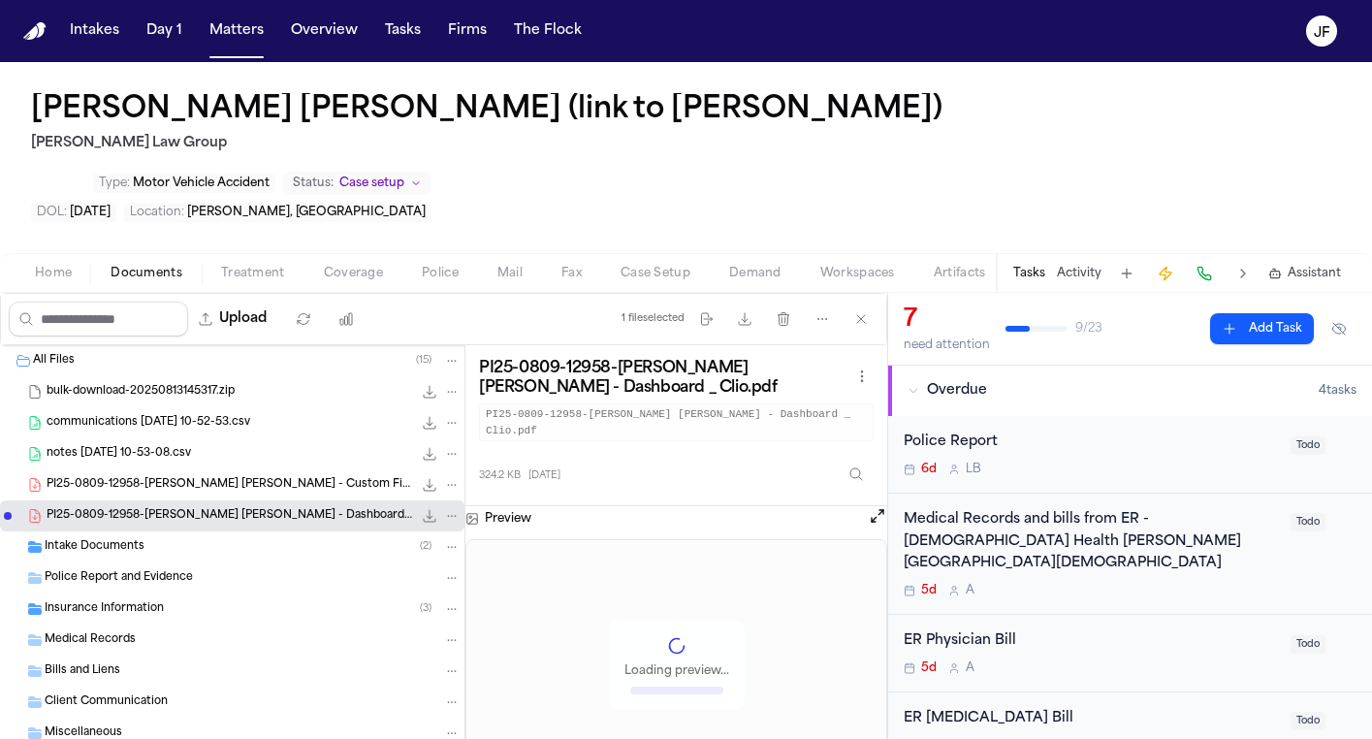
click at [207, 477] on span "PI25-0809-12958-Luis Santana Cabrera - Custom Fields _ Clio.pdf" at bounding box center [230, 485] width 366 height 16
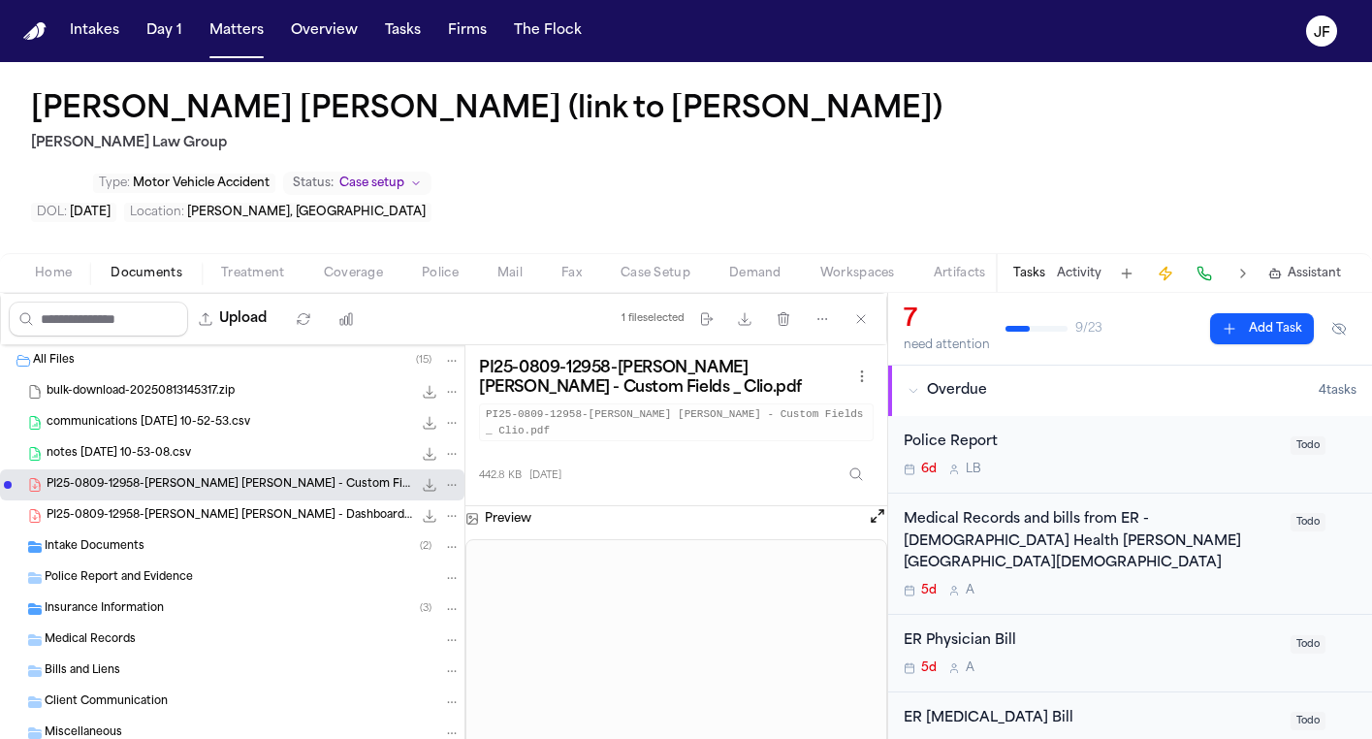
click at [236, 538] on div "Intake Documents ( 2 )" at bounding box center [253, 546] width 416 height 17
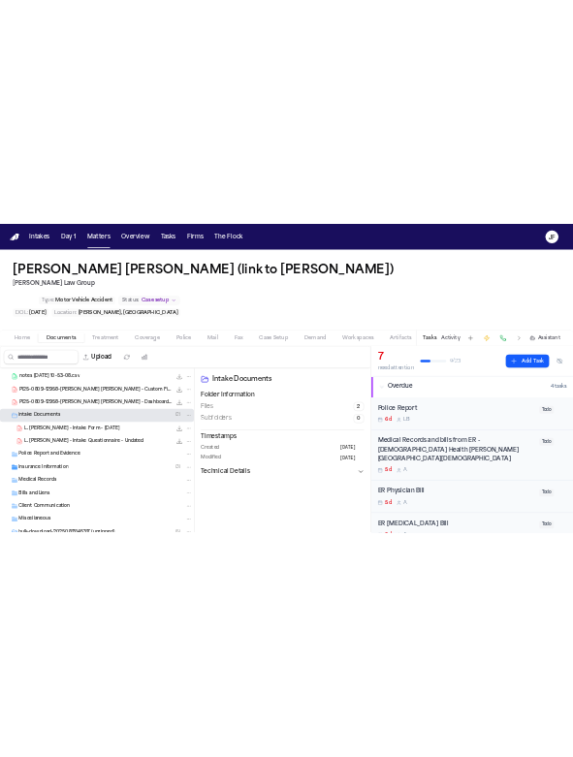
scroll to position [95, 0]
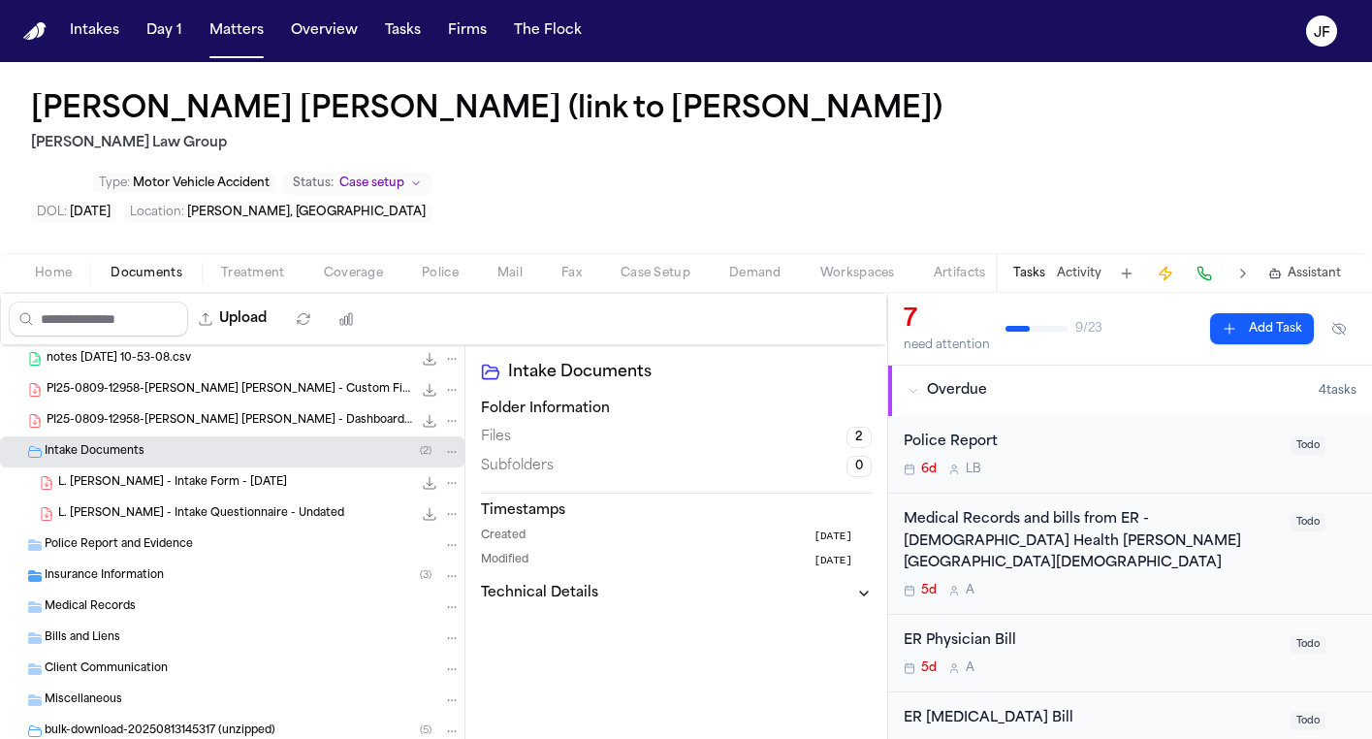
click at [257, 475] on span "L. Santana Cabrera - Intake Form - 8.7.25" at bounding box center [172, 483] width 229 height 16
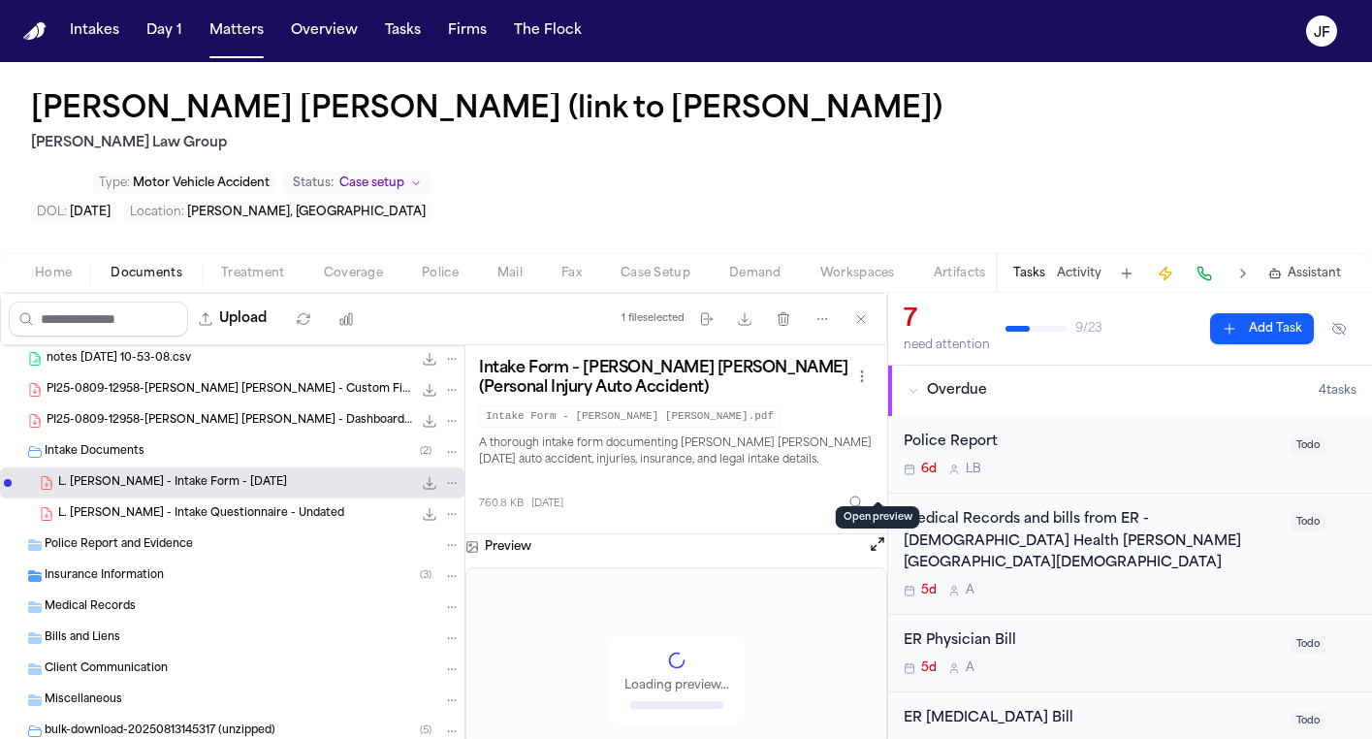
click at [881, 534] on button "Open preview" at bounding box center [877, 543] width 19 height 19
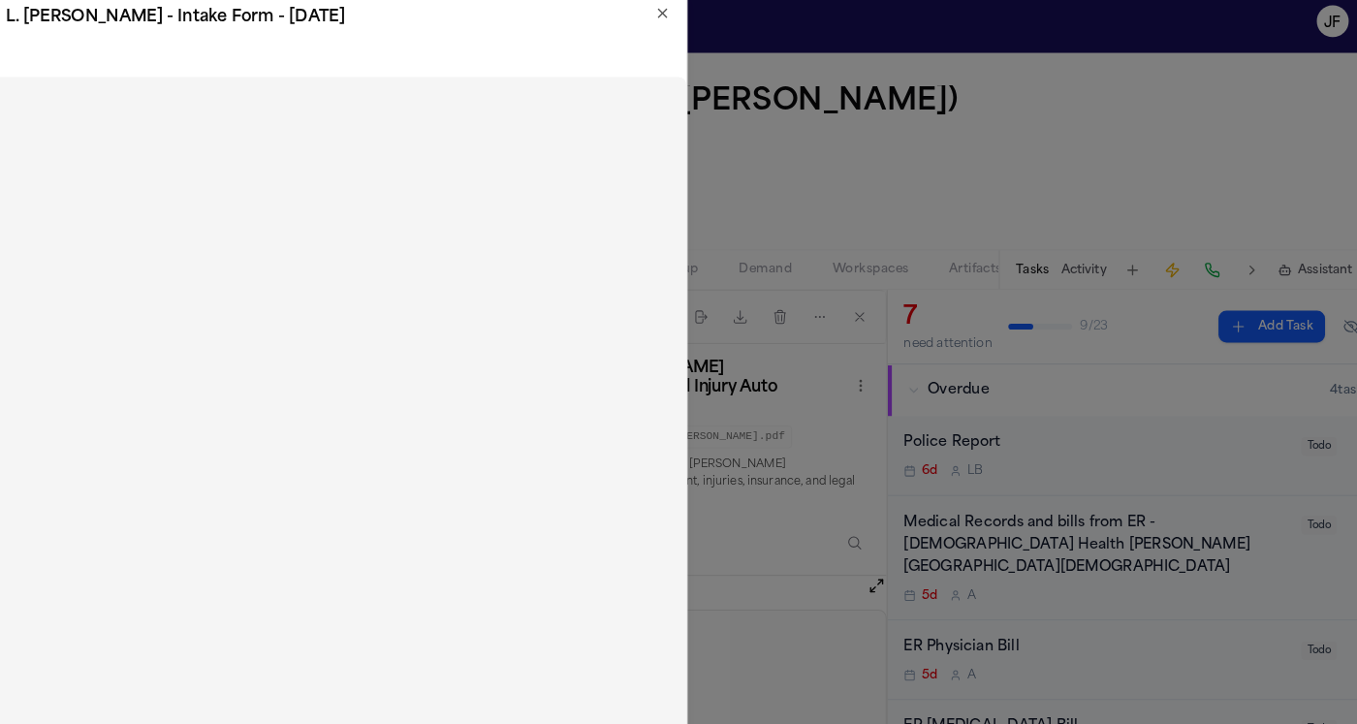
click at [647, 17] on icon "button" at bounding box center [655, 24] width 16 height 16
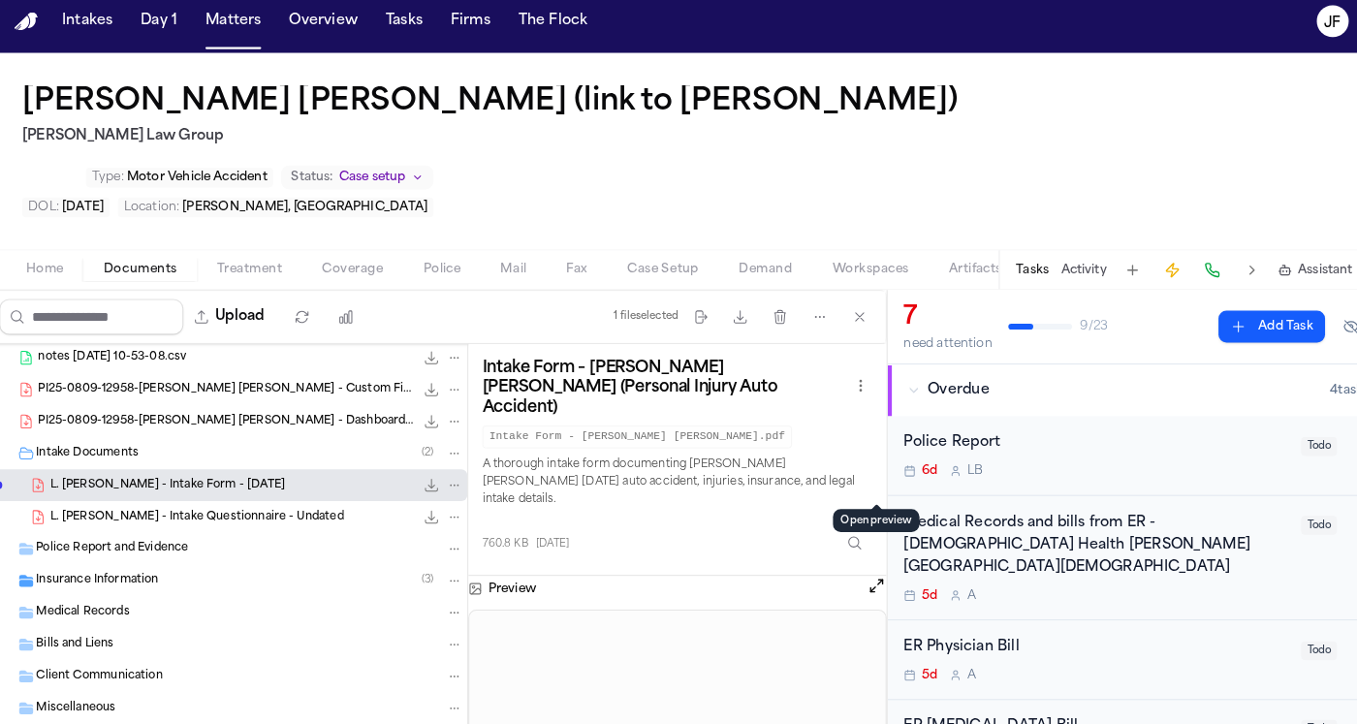
click at [853, 571] on button "Open preview" at bounding box center [862, 580] width 19 height 19
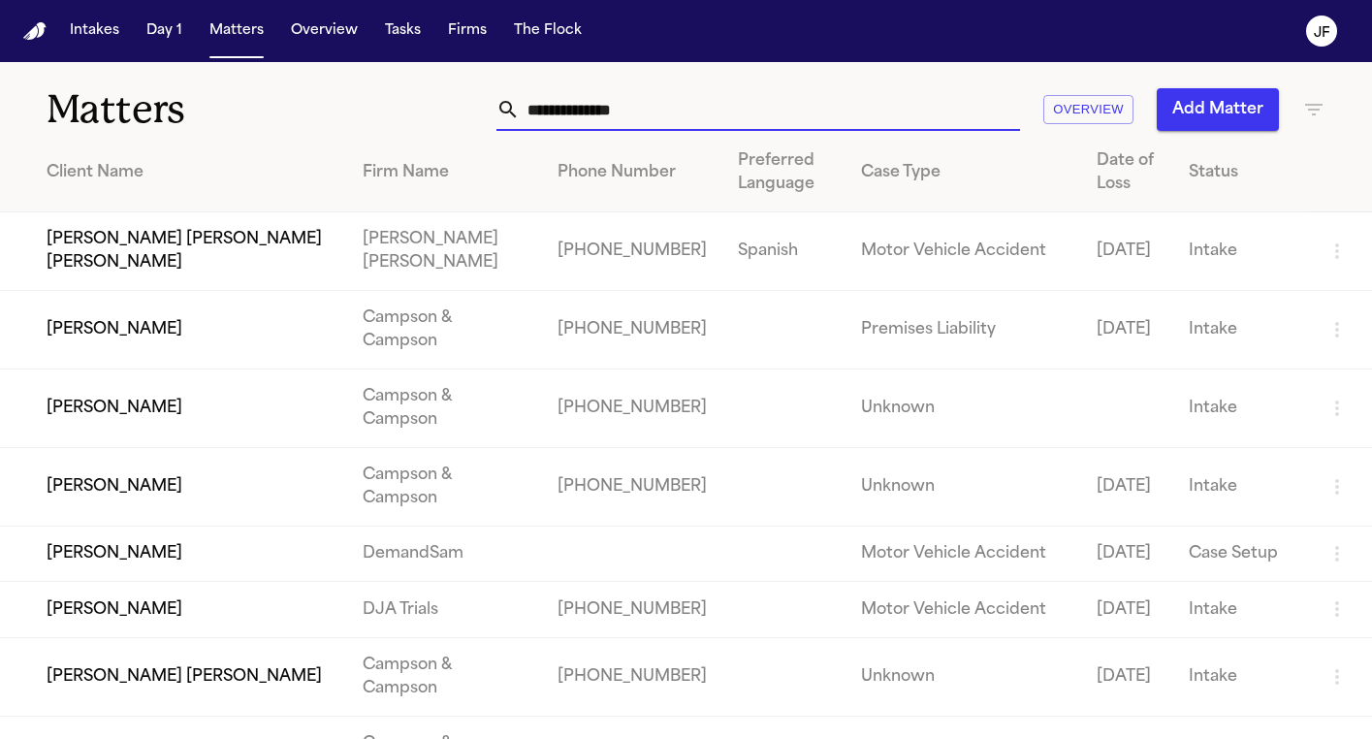
click at [654, 106] on input "text" at bounding box center [770, 109] width 500 height 43
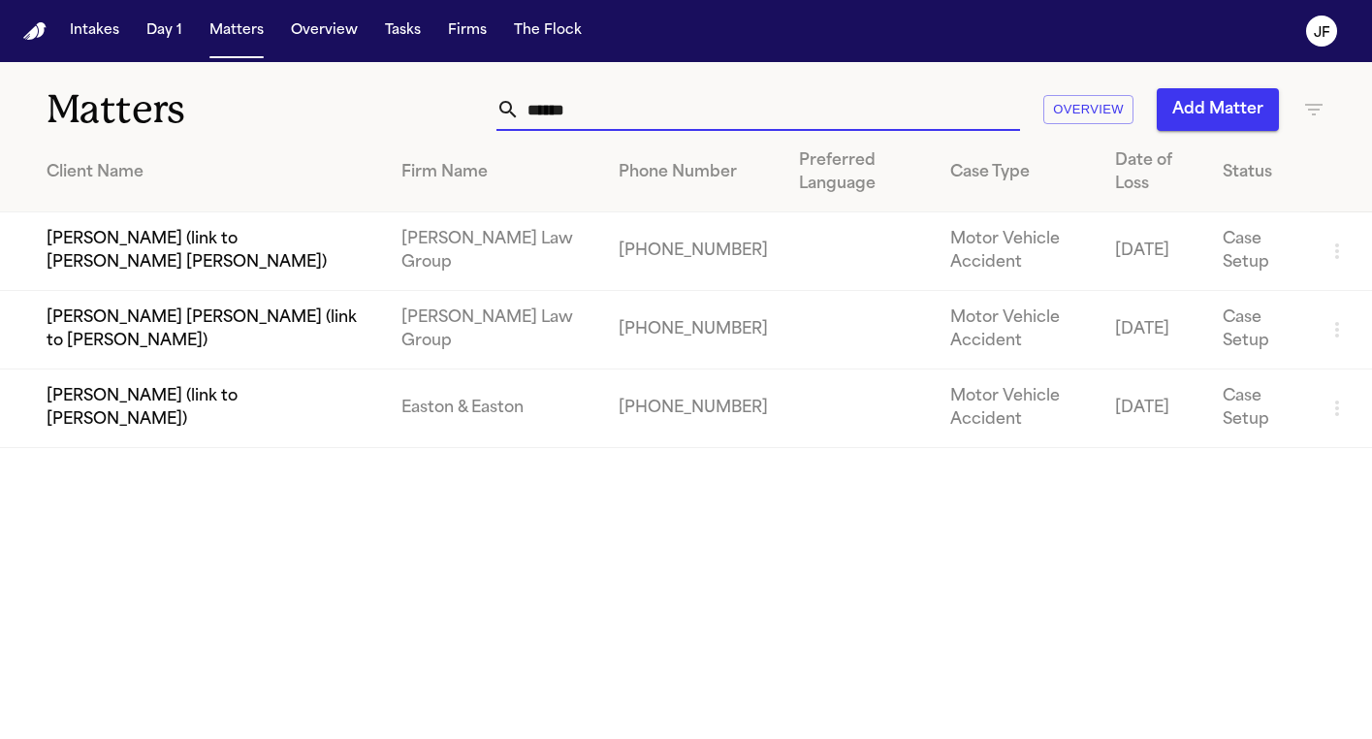
drag, startPoint x: 654, startPoint y: 105, endPoint x: 81, endPoint y: 238, distance: 588.2
click at [81, 238] on main "Matters ****** Overview Add Matter Client Name Firm Name Phone Number Preferred…" at bounding box center [686, 400] width 1372 height 677
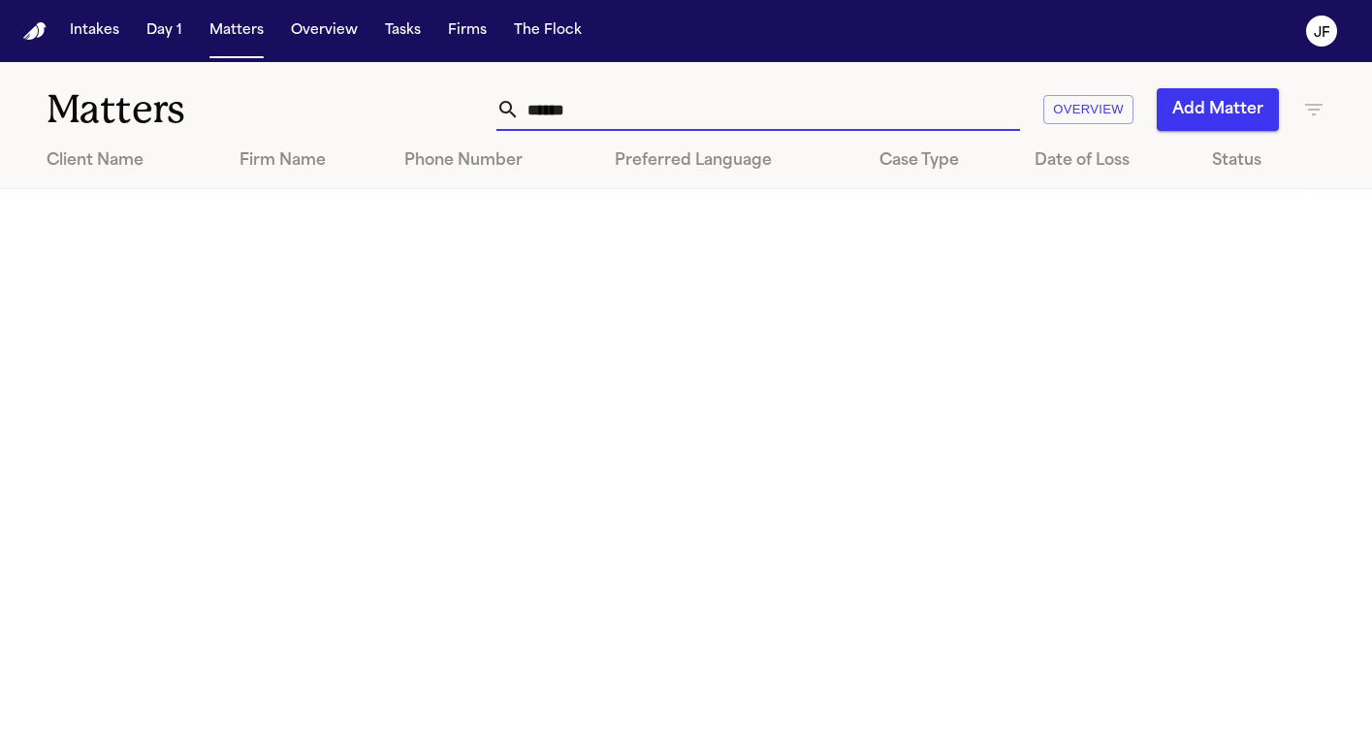
click at [596, 116] on input "******" at bounding box center [770, 109] width 500 height 43
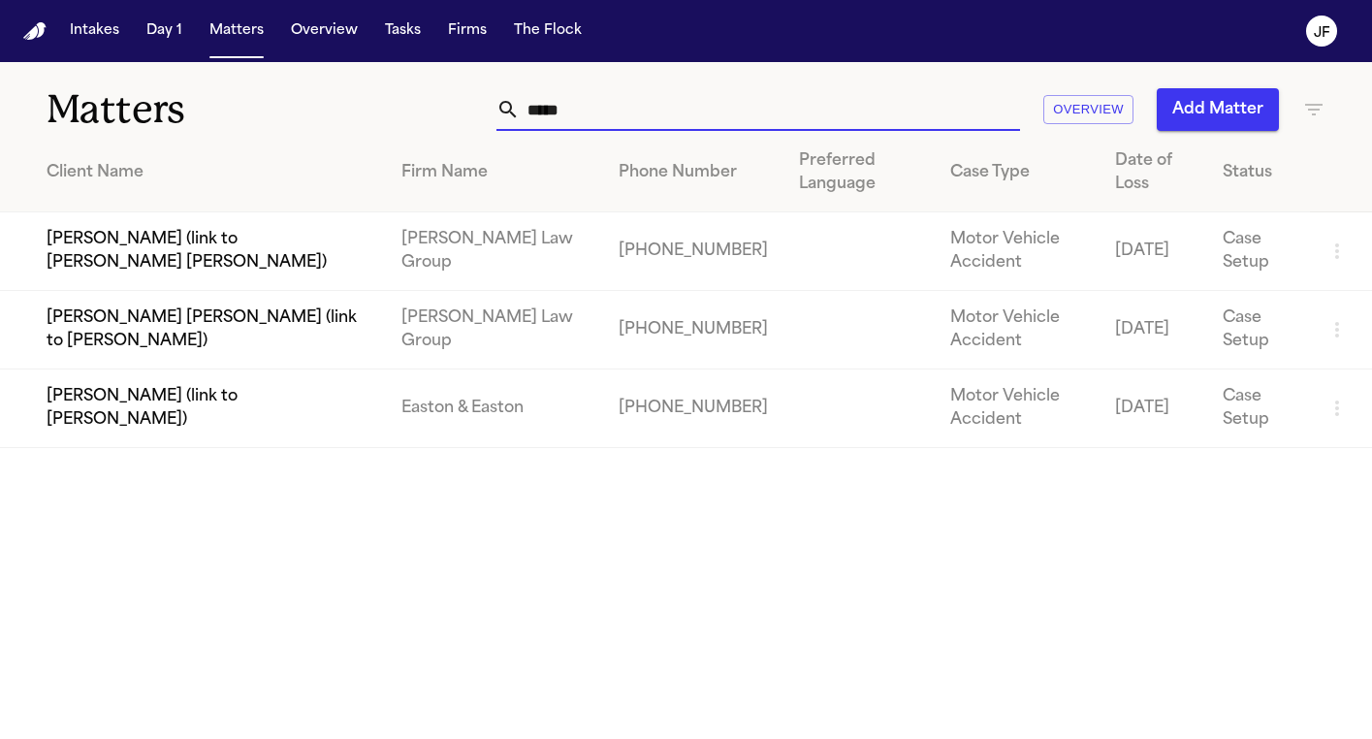
type input "*****"
click at [202, 243] on td "[PERSON_NAME] (link to [PERSON_NAME] [PERSON_NAME])" at bounding box center [193, 251] width 386 height 79
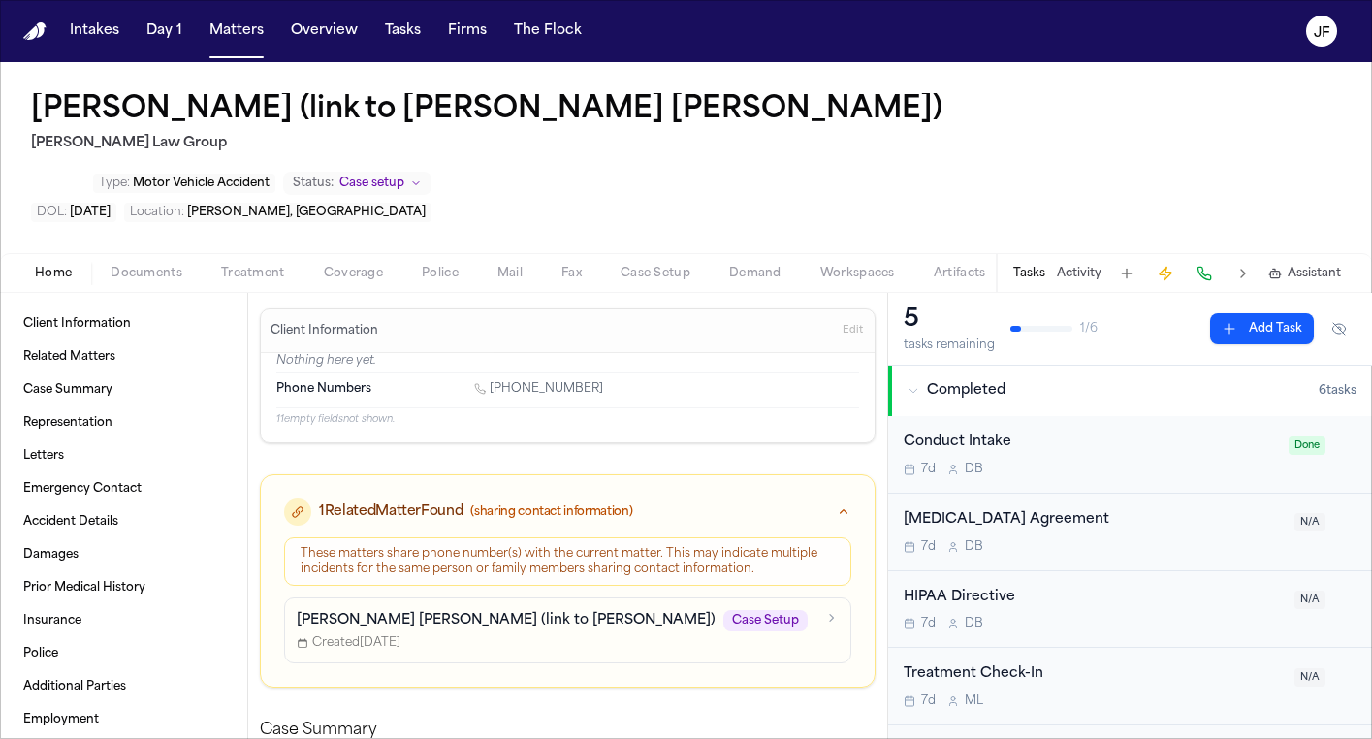
click at [164, 266] on span "Documents" at bounding box center [147, 274] width 72 height 16
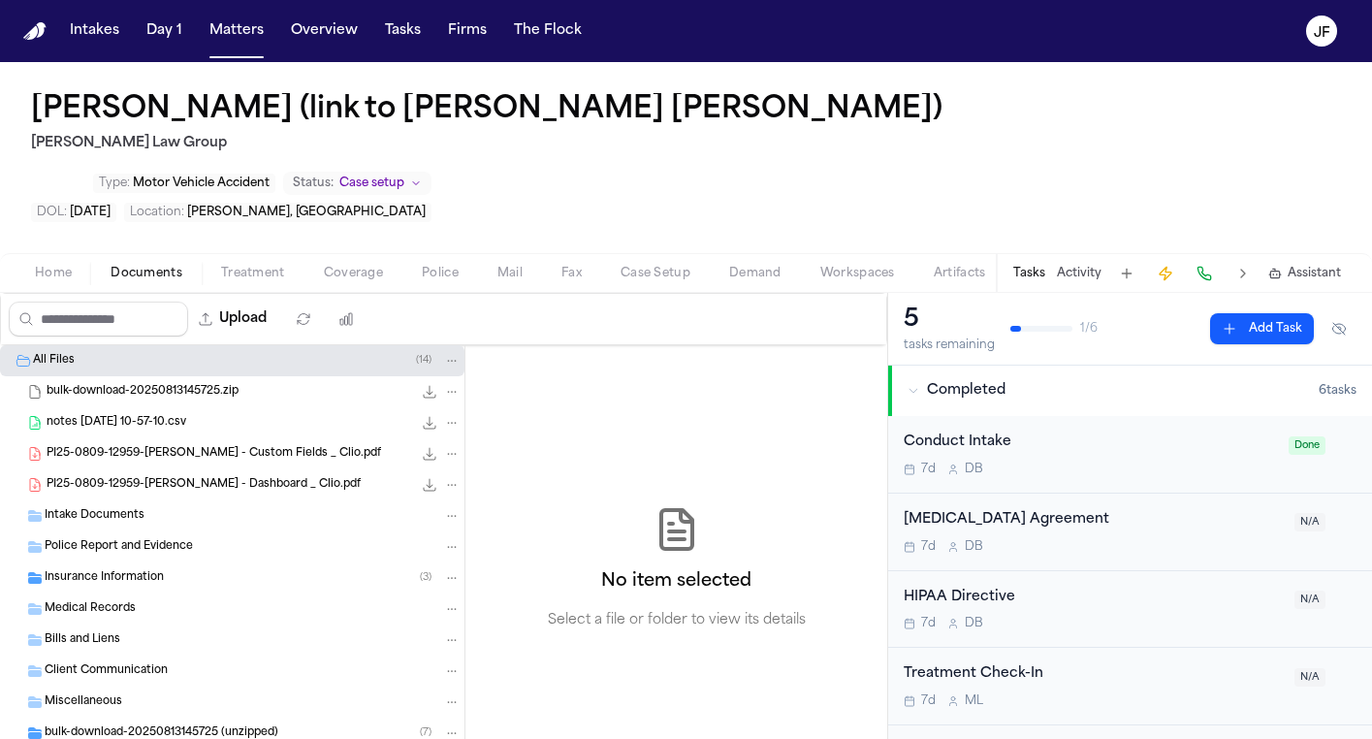
click at [176, 446] on span "PI25-0809-12959-[PERSON_NAME] - Custom Fields _ Clio.pdf" at bounding box center [214, 454] width 335 height 16
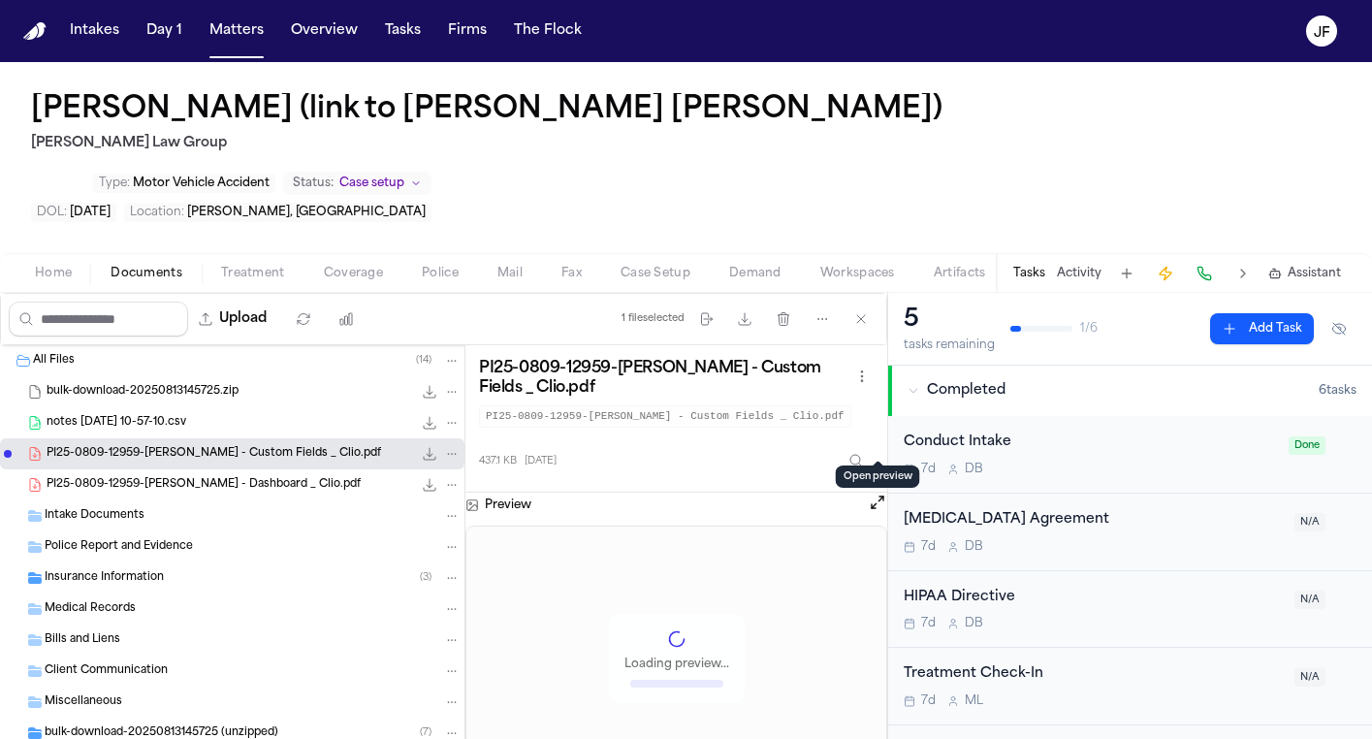
click at [874, 493] on button "Open preview" at bounding box center [877, 502] width 19 height 19
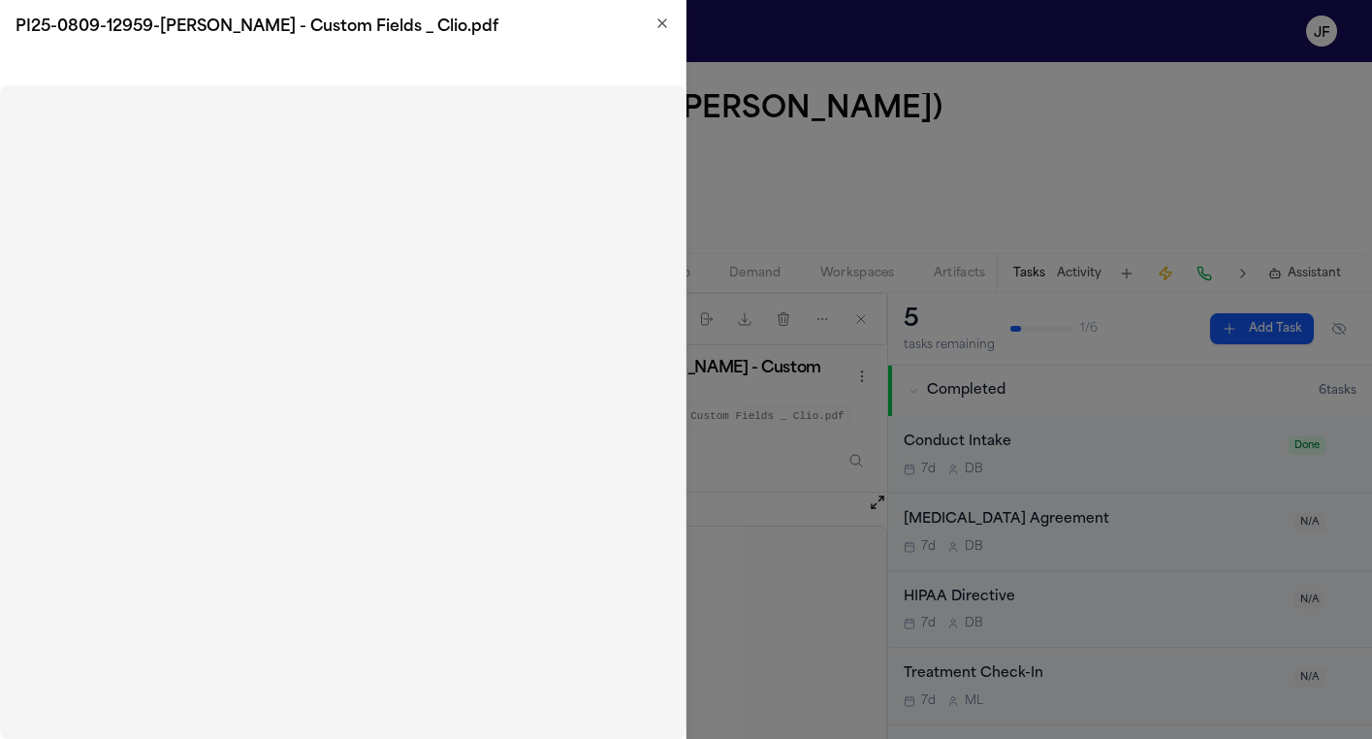
click at [666, 26] on icon "button" at bounding box center [662, 24] width 16 height 16
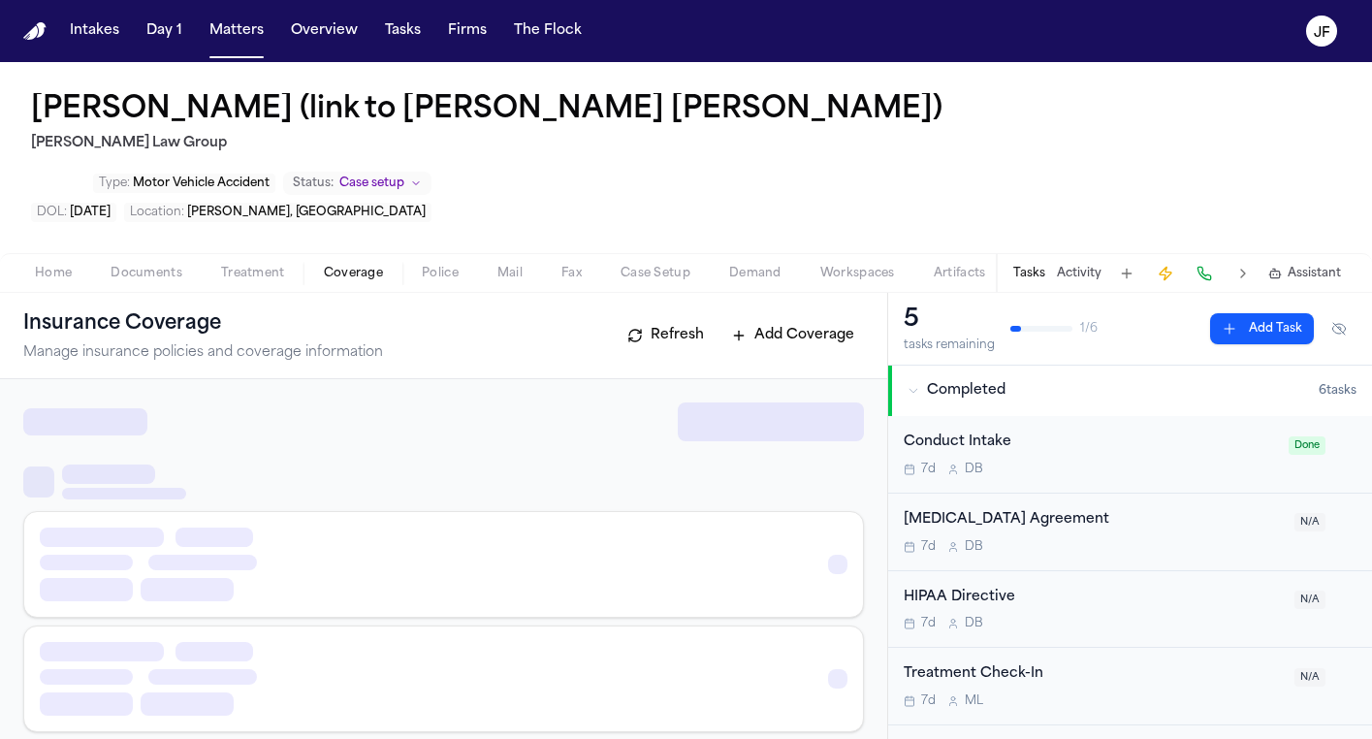
click at [378, 266] on span "Coverage" at bounding box center [353, 274] width 59 height 16
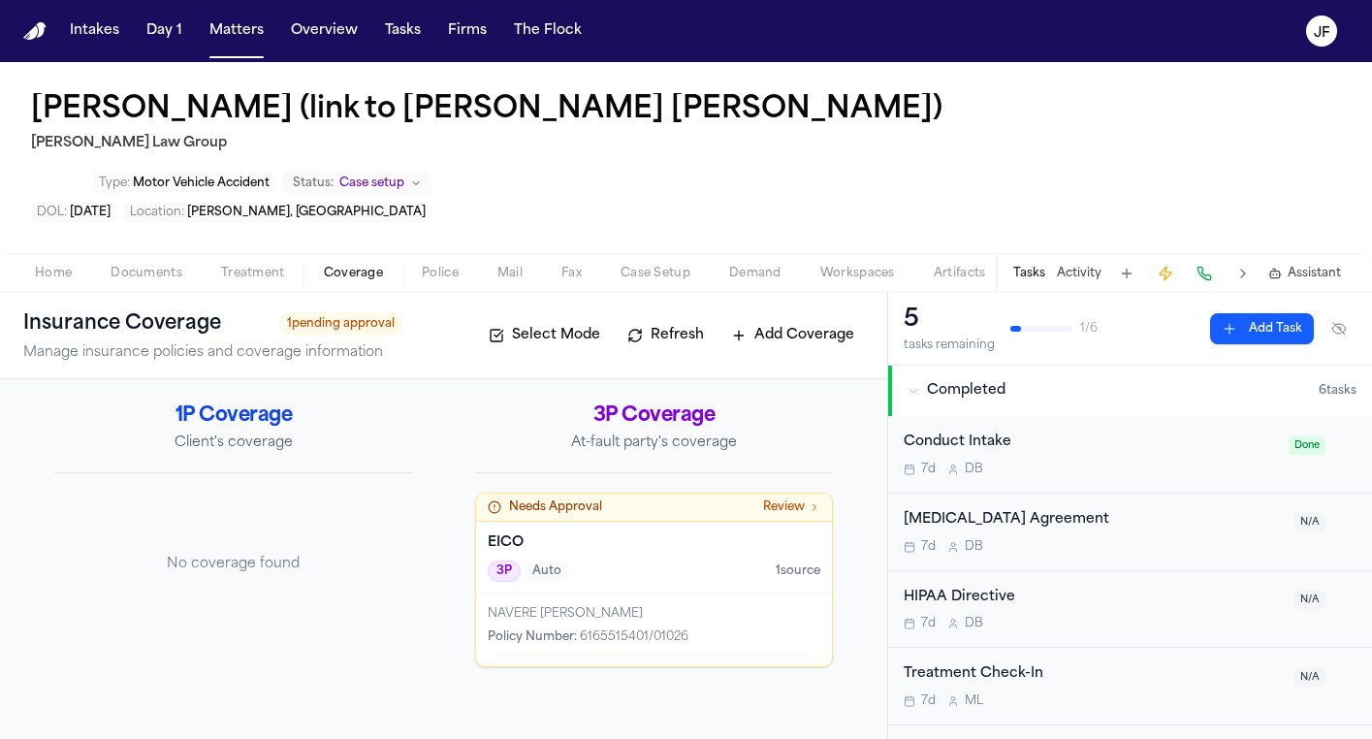
click at [448, 266] on span "Police" at bounding box center [440, 274] width 37 height 16
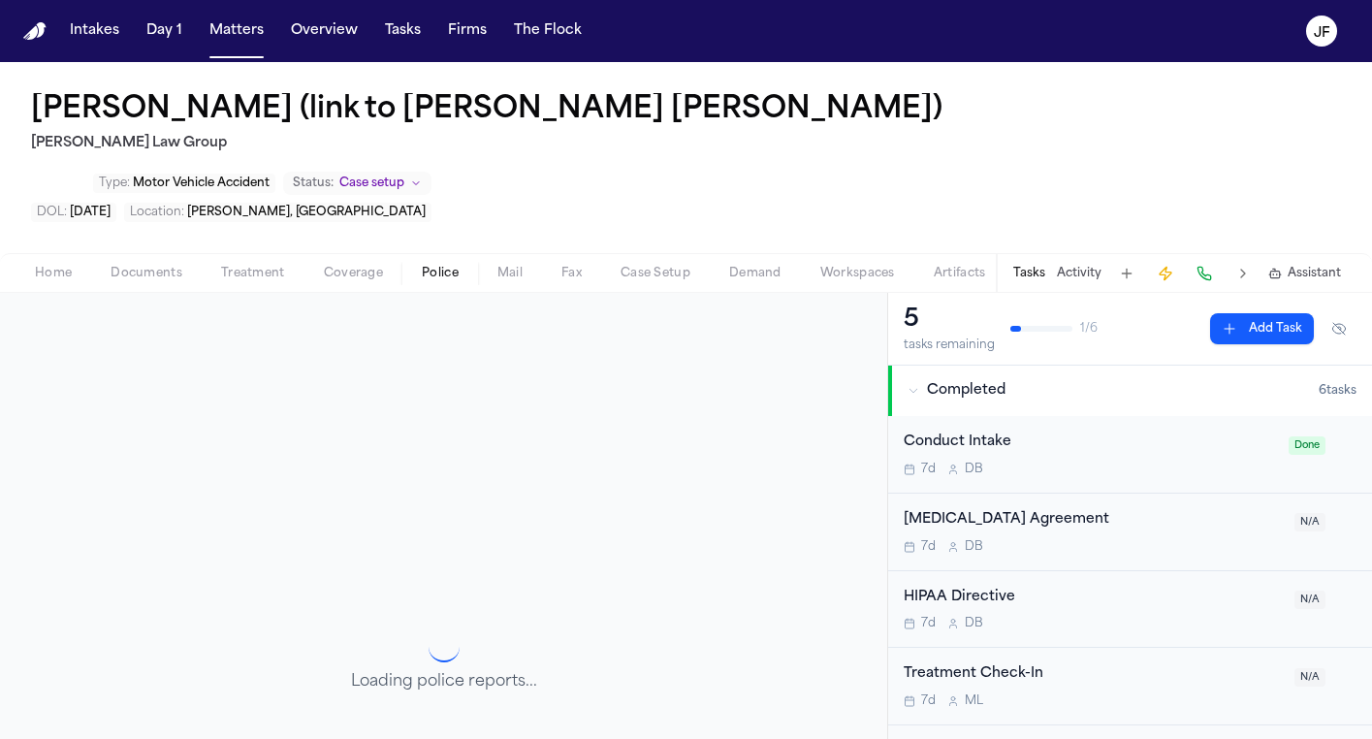
click at [355, 266] on span "Coverage" at bounding box center [353, 274] width 59 height 16
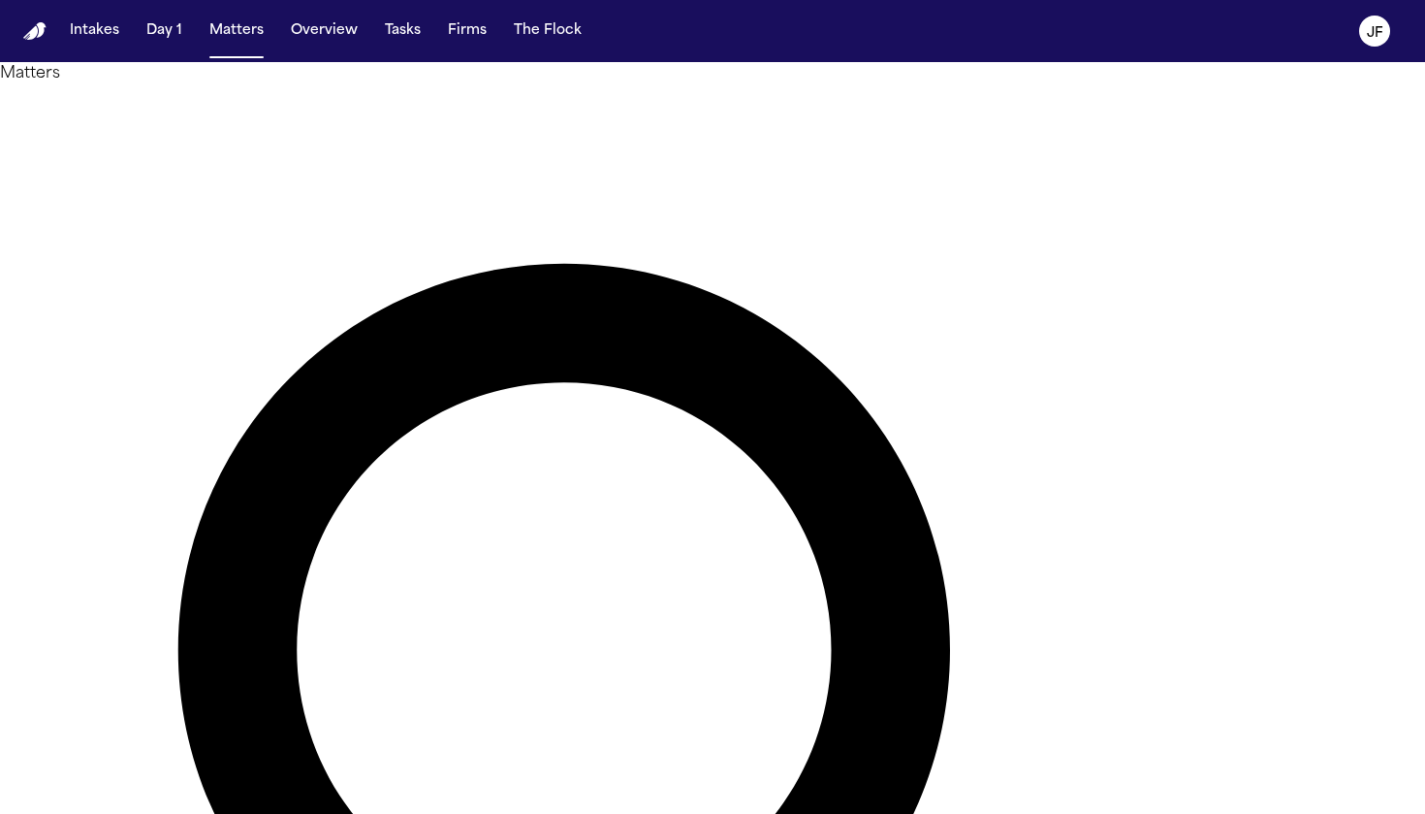
type input "****"
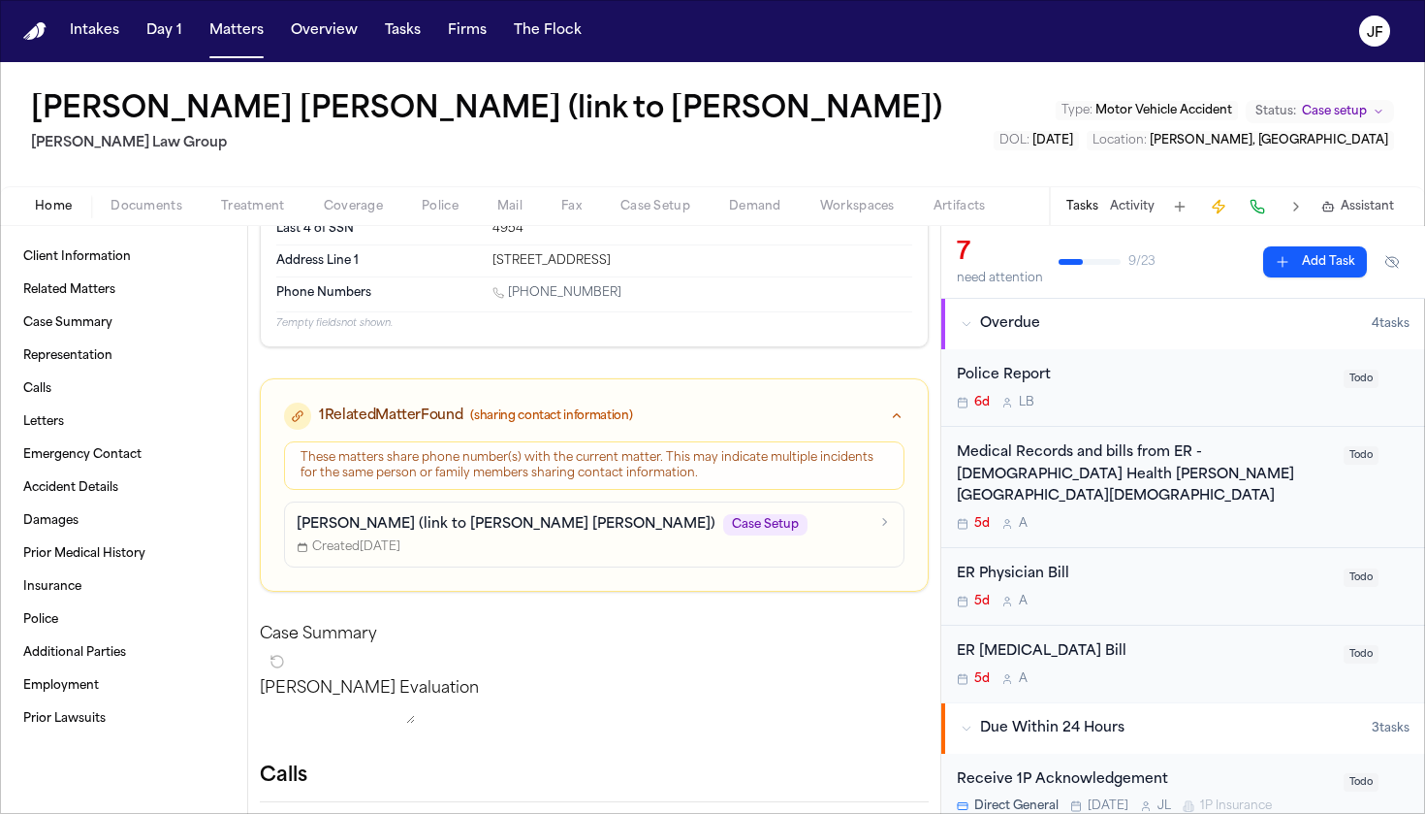
scroll to position [142, 0]
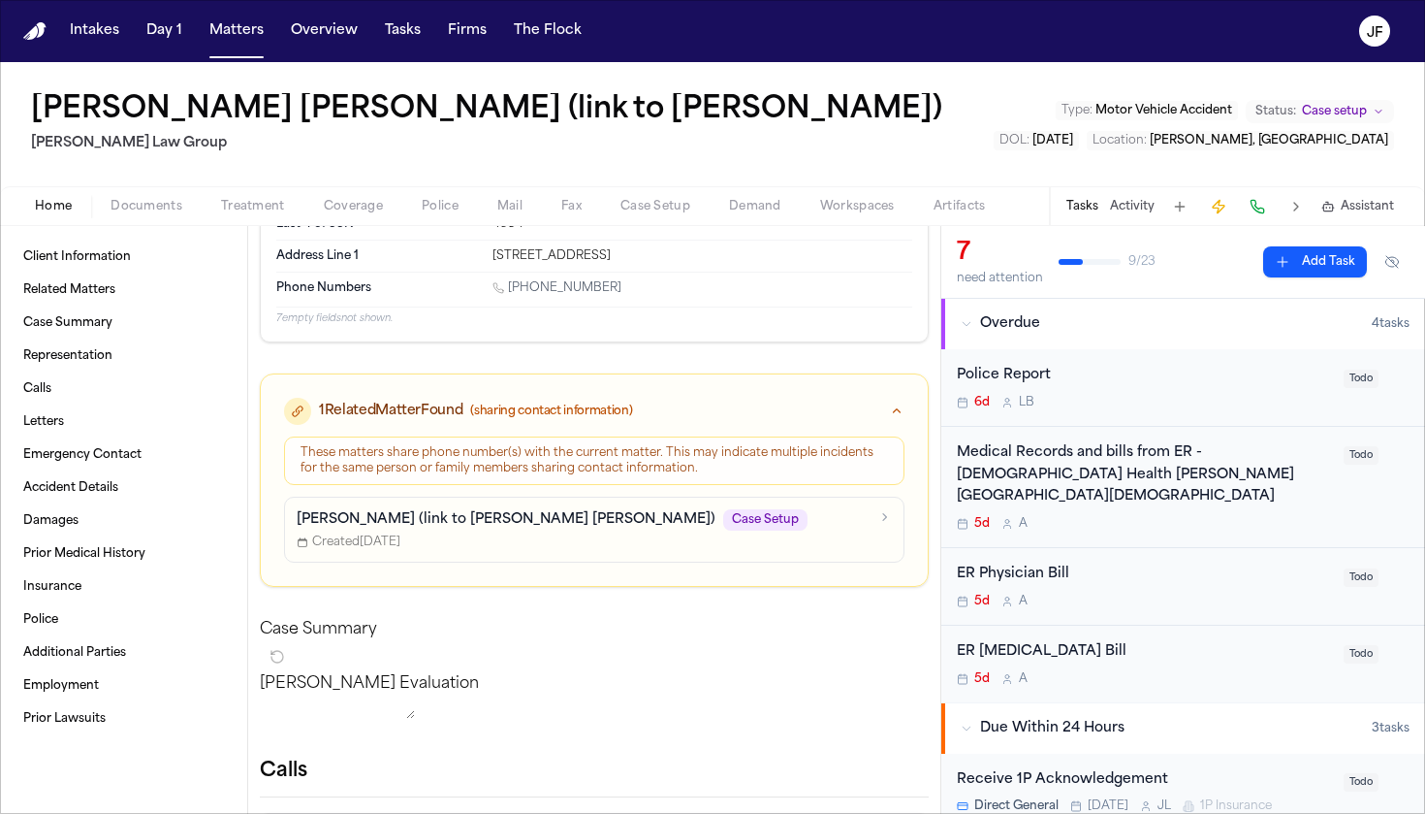
click at [413, 199] on button "Police" at bounding box center [440, 206] width 76 height 23
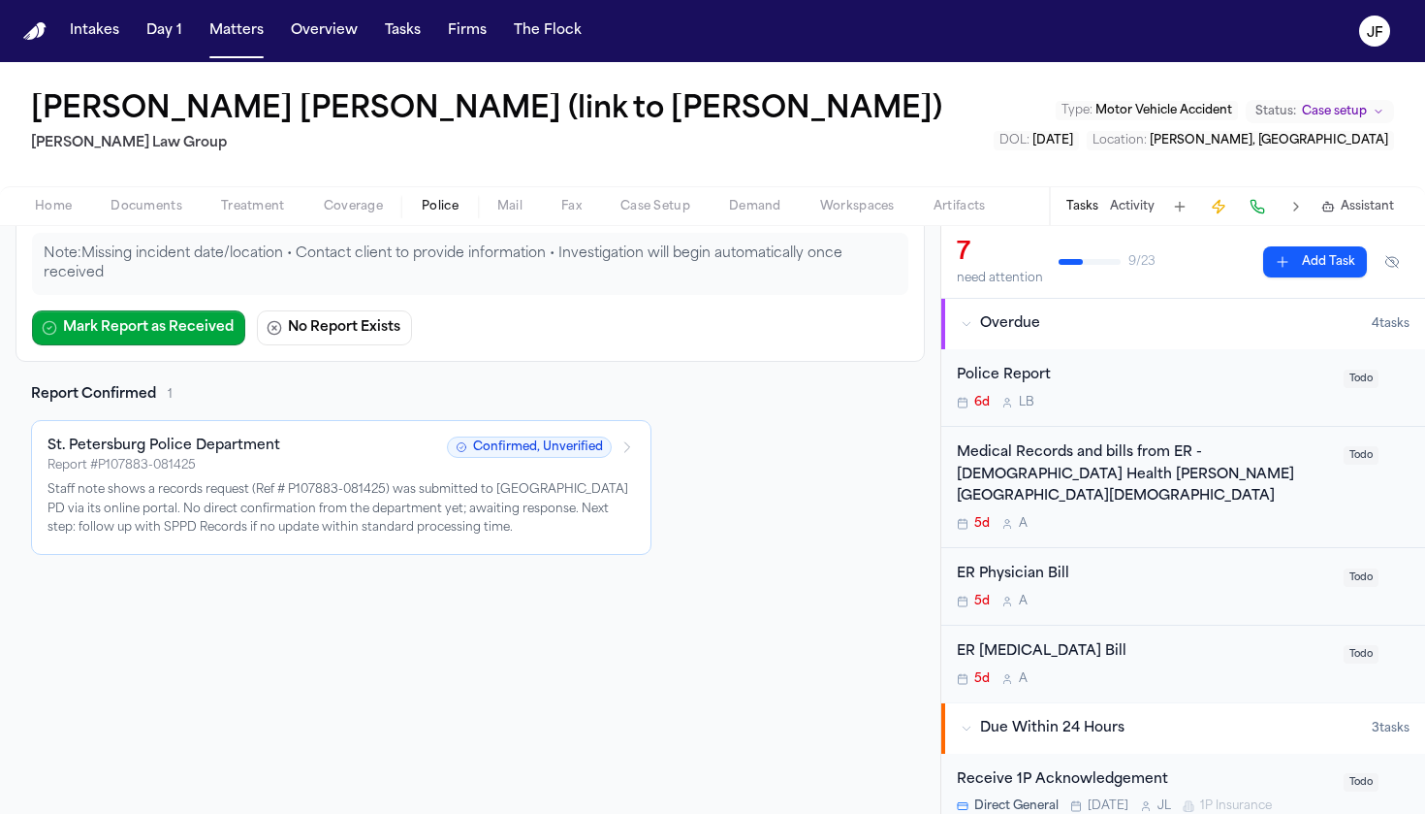
scroll to position [226, 0]
click at [1144, 209] on button "Activity" at bounding box center [1132, 207] width 45 height 16
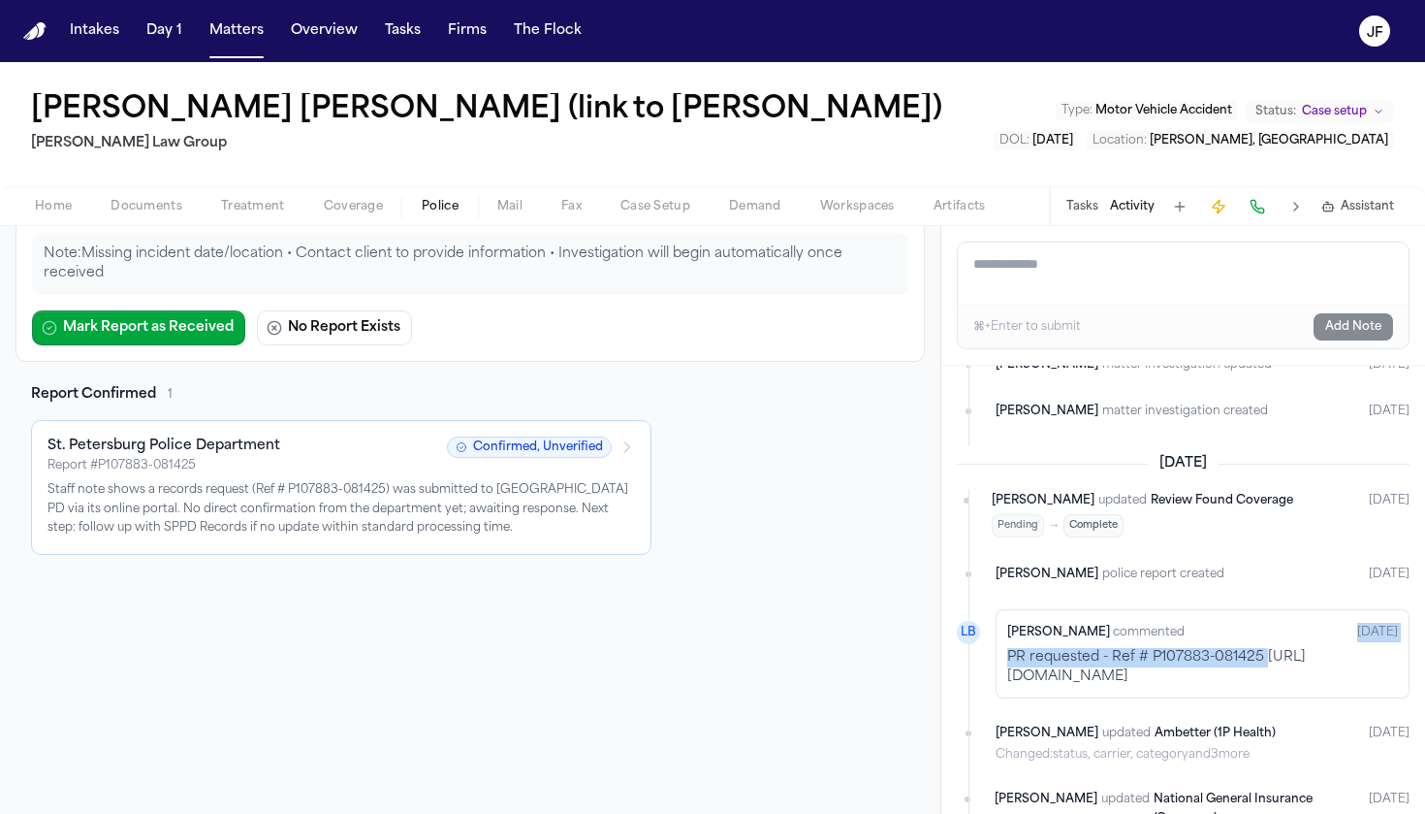
scroll to position [924, 756]
drag, startPoint x: 1110, startPoint y: 548, endPoint x: 1386, endPoint y: 578, distance: 277.0
click at [1386, 609] on div "[PERSON_NAME] commented [DATE] PR requested - Ref # P107883-081425 [URL][DOMAIN…" at bounding box center [1203, 653] width 414 height 89
copy p "[URL][DOMAIN_NAME]"
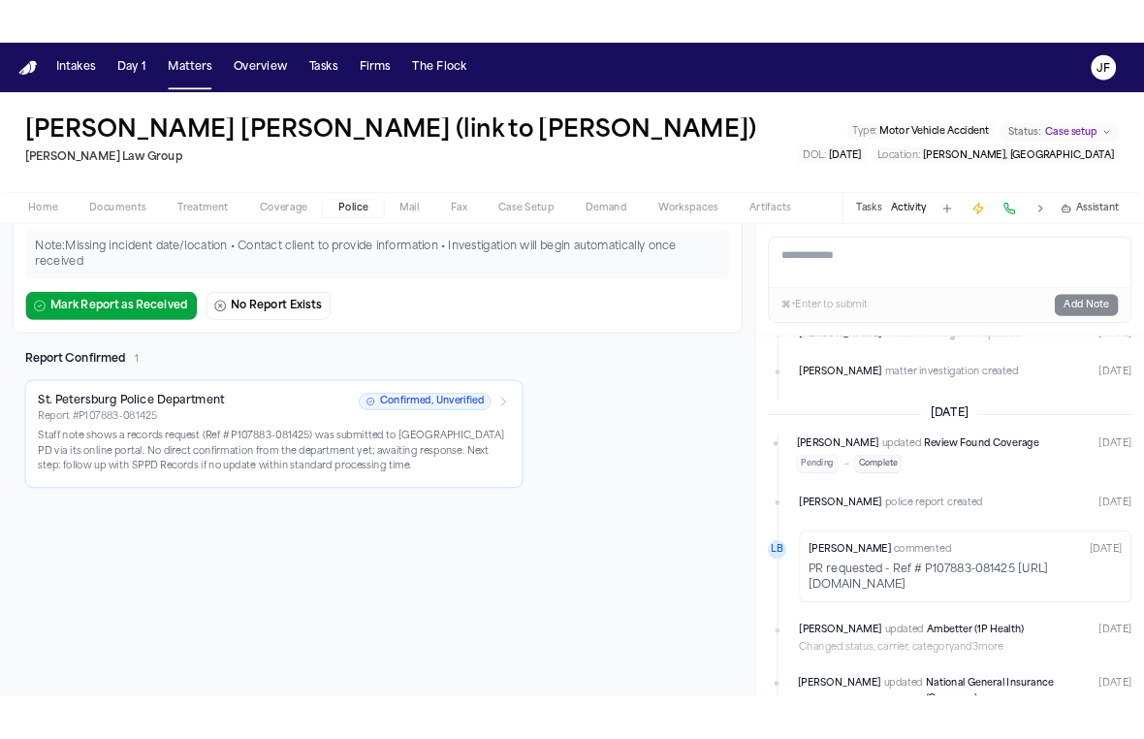
scroll to position [925, 0]
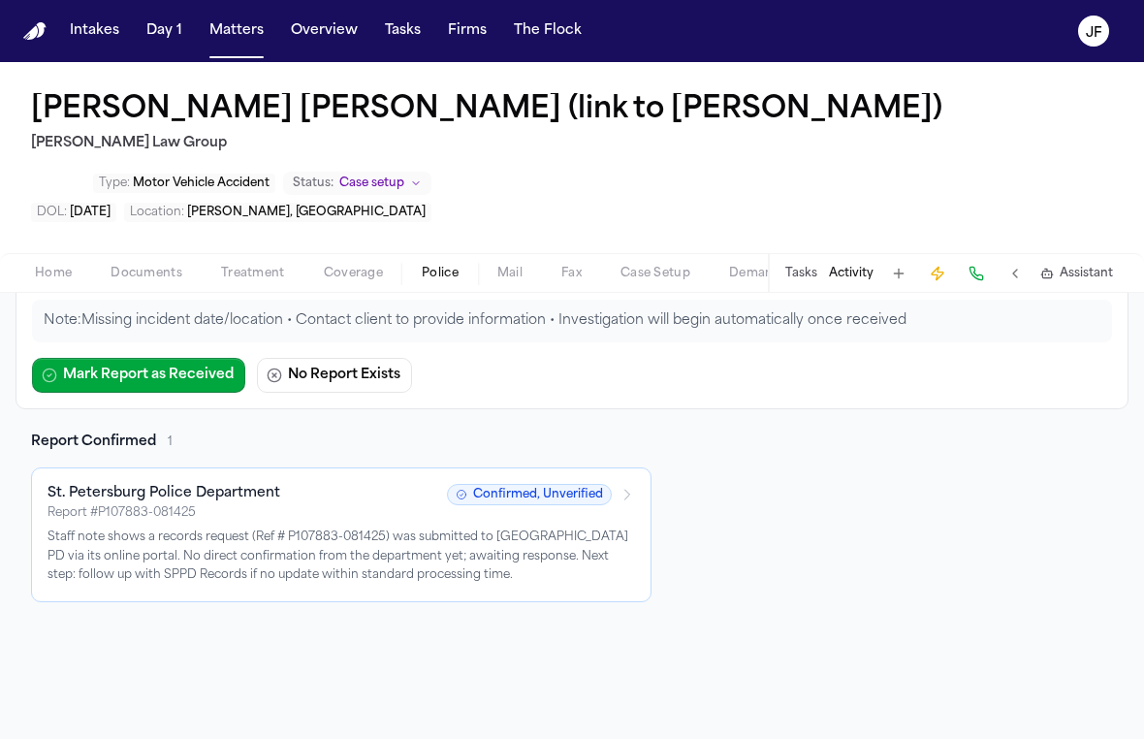
click at [746, 1] on nav "Intakes Day 1 Matters Overview Tasks Firms The [PERSON_NAME]" at bounding box center [572, 31] width 1144 height 62
click at [344, 266] on span "Coverage" at bounding box center [353, 274] width 59 height 16
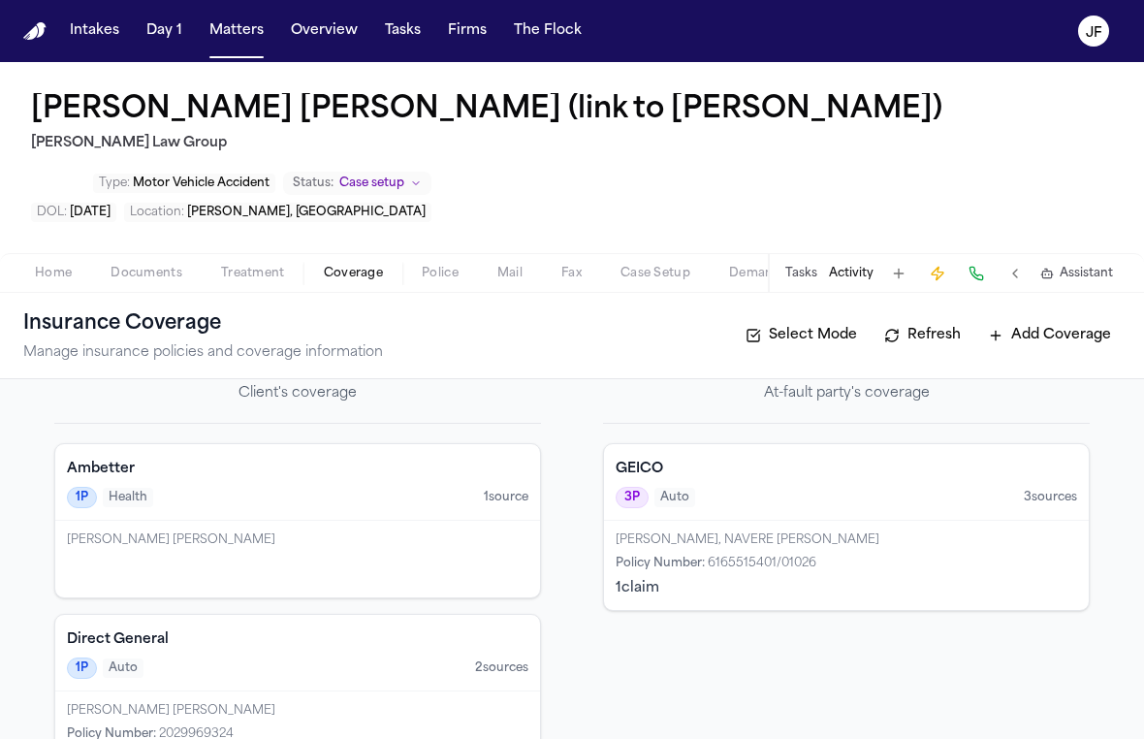
scroll to position [48, 0]
click at [486, 661] on span "2 source s" at bounding box center [501, 669] width 53 height 16
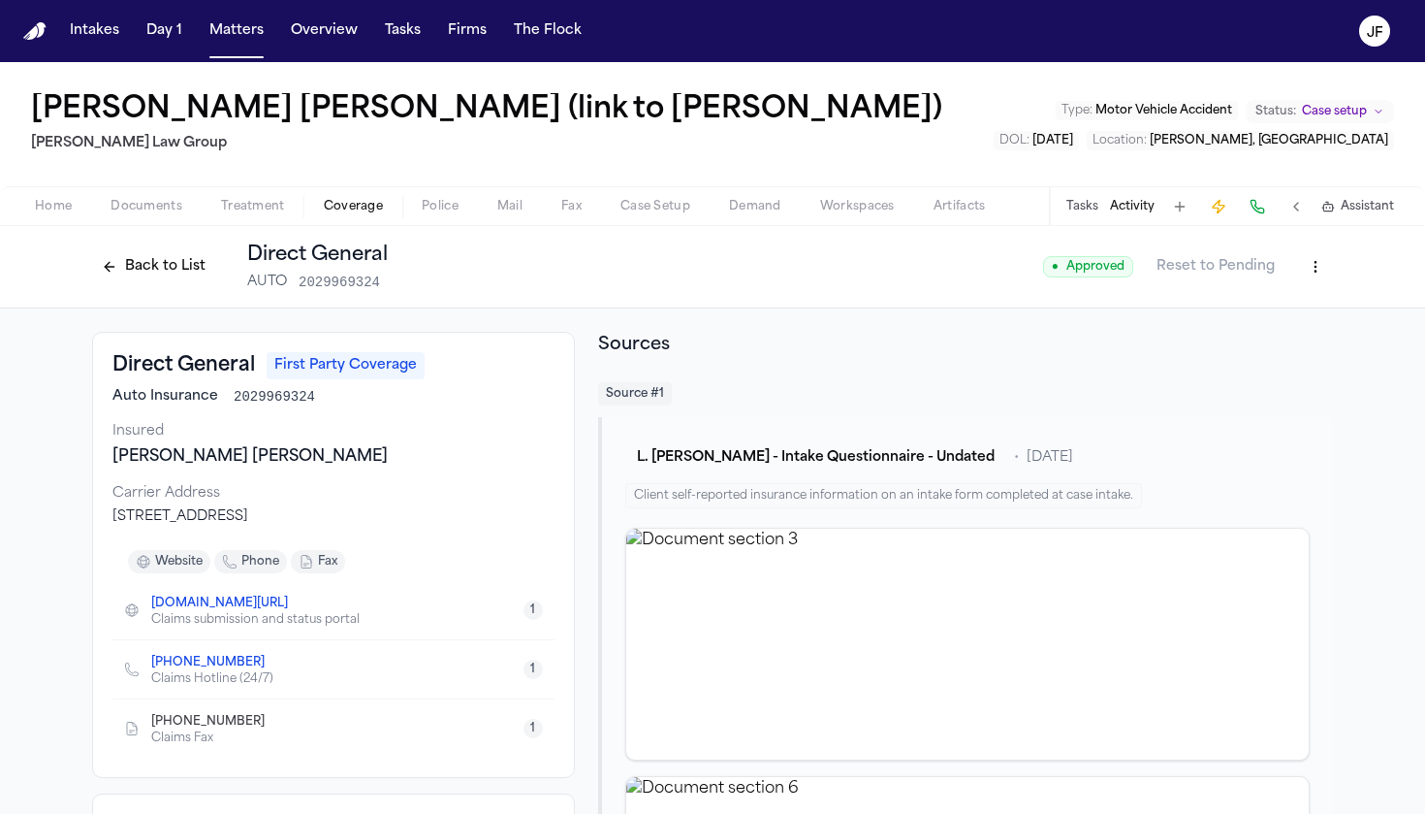
click at [153, 217] on span "button" at bounding box center [146, 217] width 95 height 2
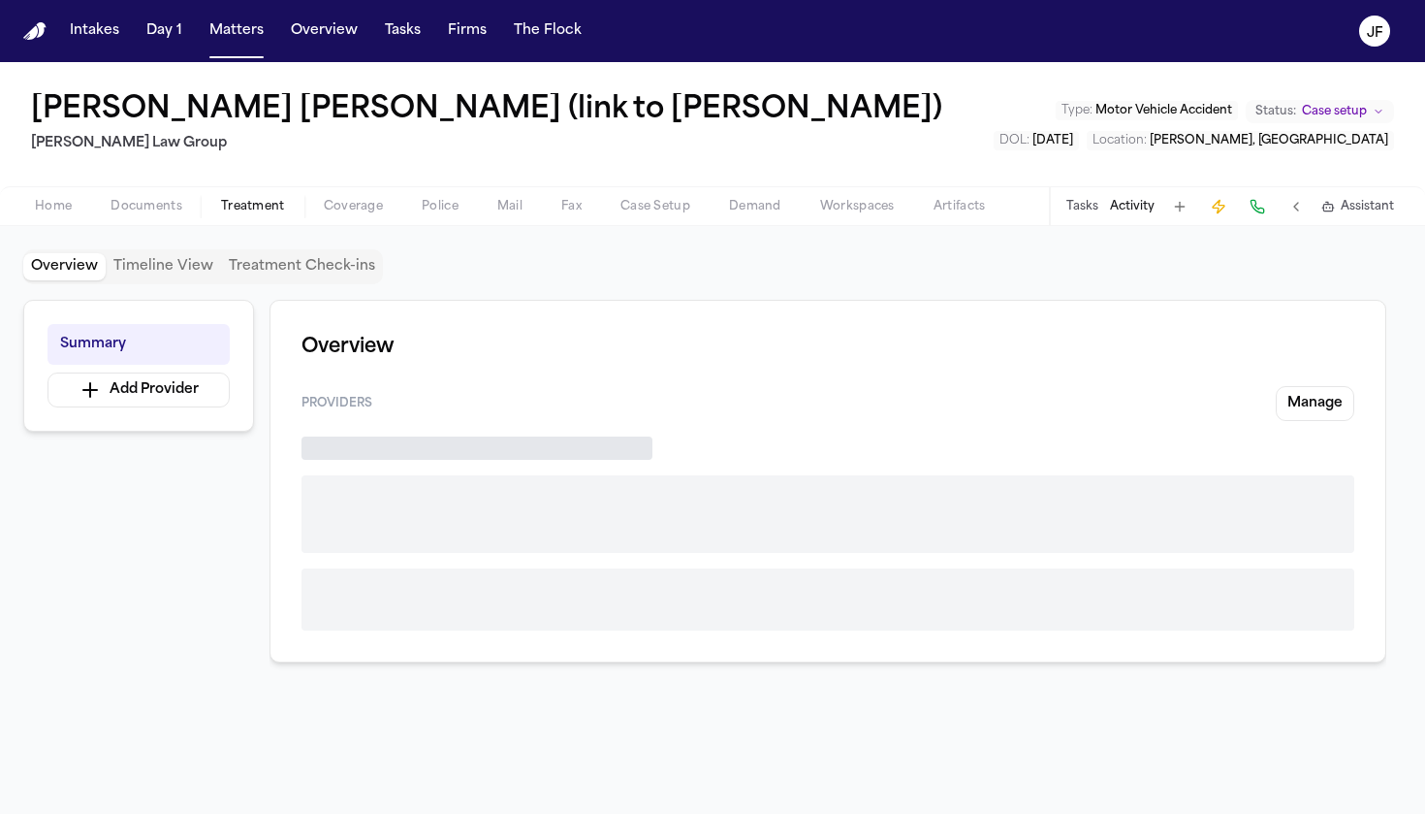
click at [253, 212] on span "Treatment" at bounding box center [253, 207] width 64 height 16
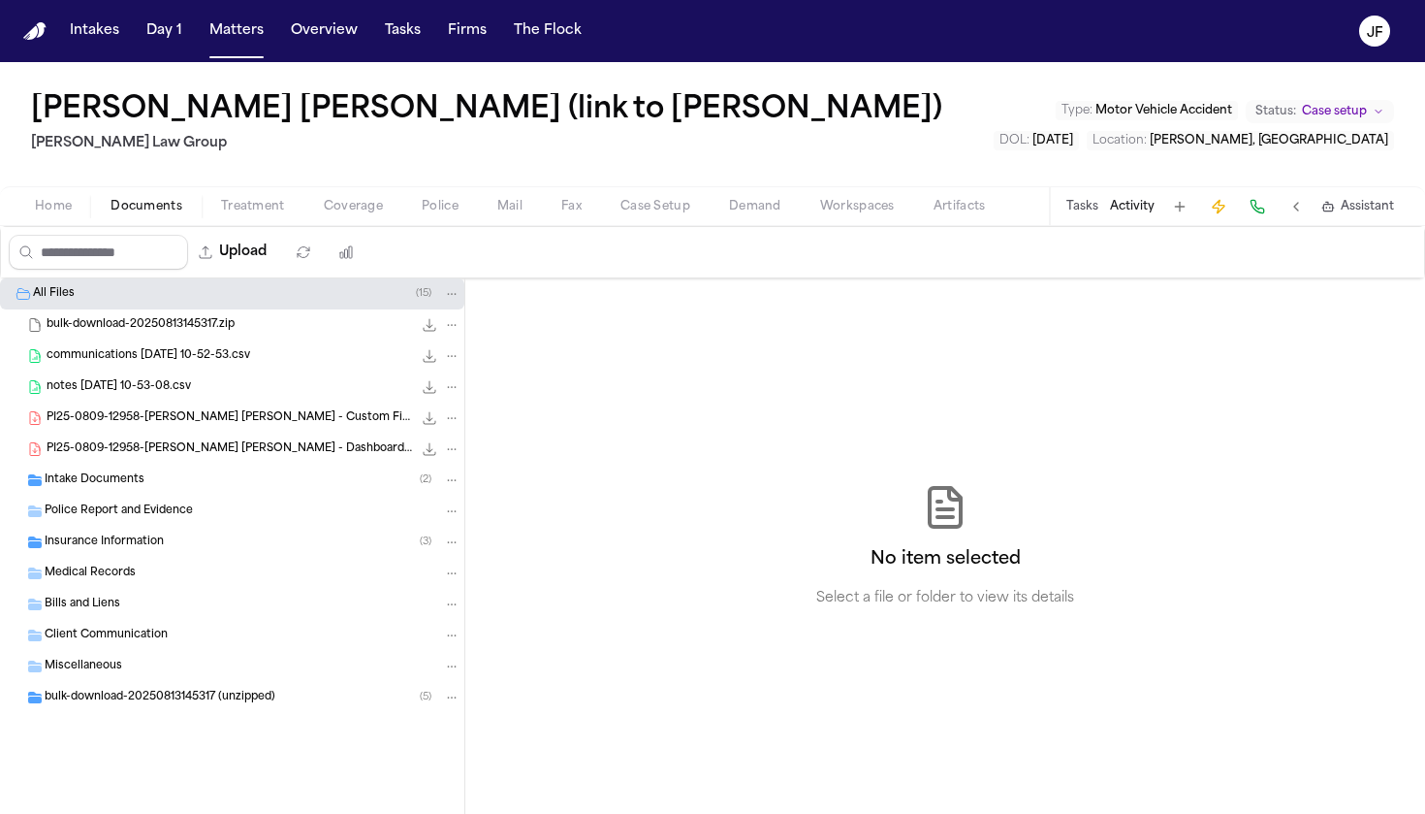
click at [156, 207] on span "Documents" at bounding box center [147, 207] width 72 height 16
click at [166, 202] on span "Documents" at bounding box center [147, 207] width 72 height 16
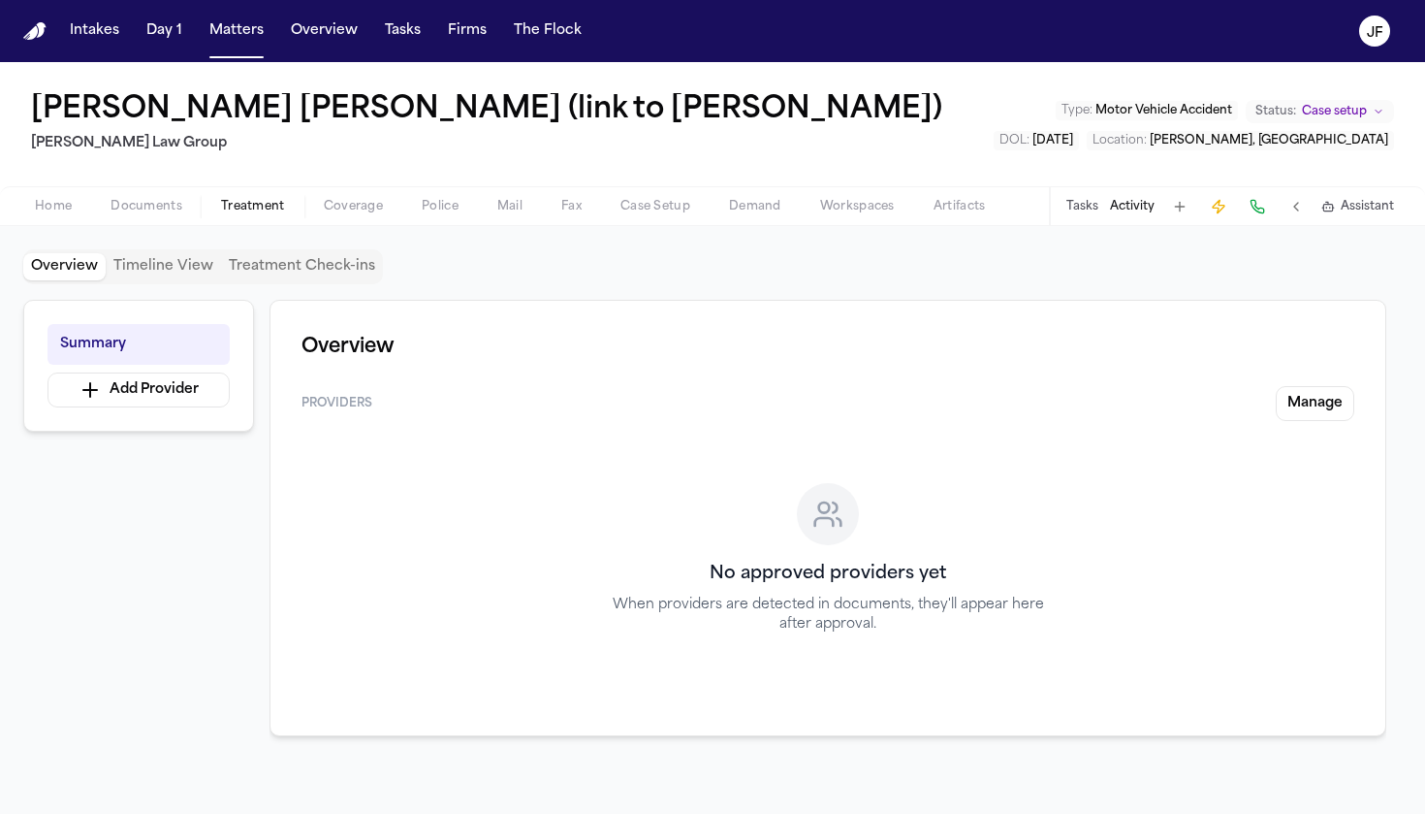
click at [272, 203] on span "Treatment" at bounding box center [253, 207] width 64 height 16
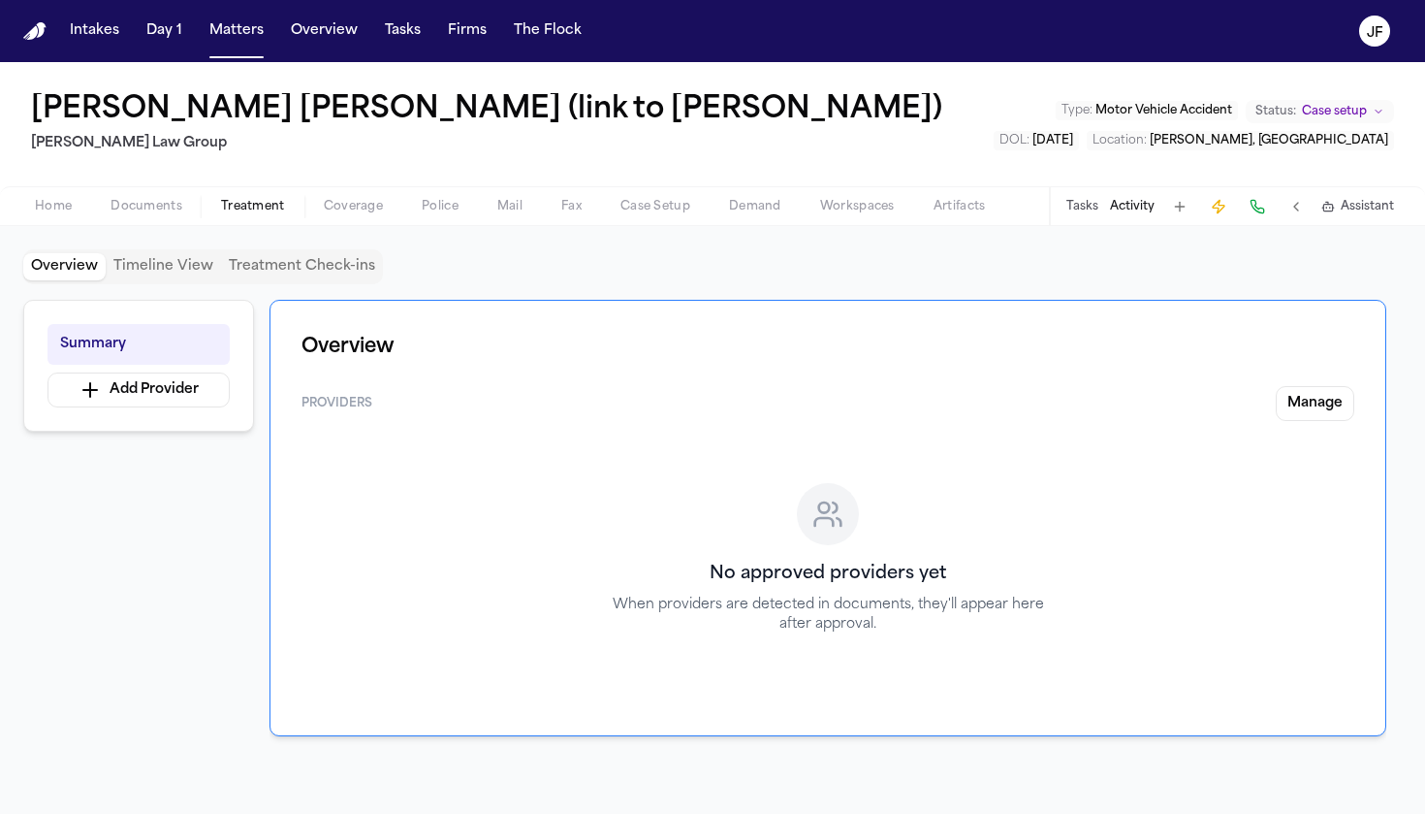
click at [169, 214] on span "Documents" at bounding box center [147, 207] width 72 height 16
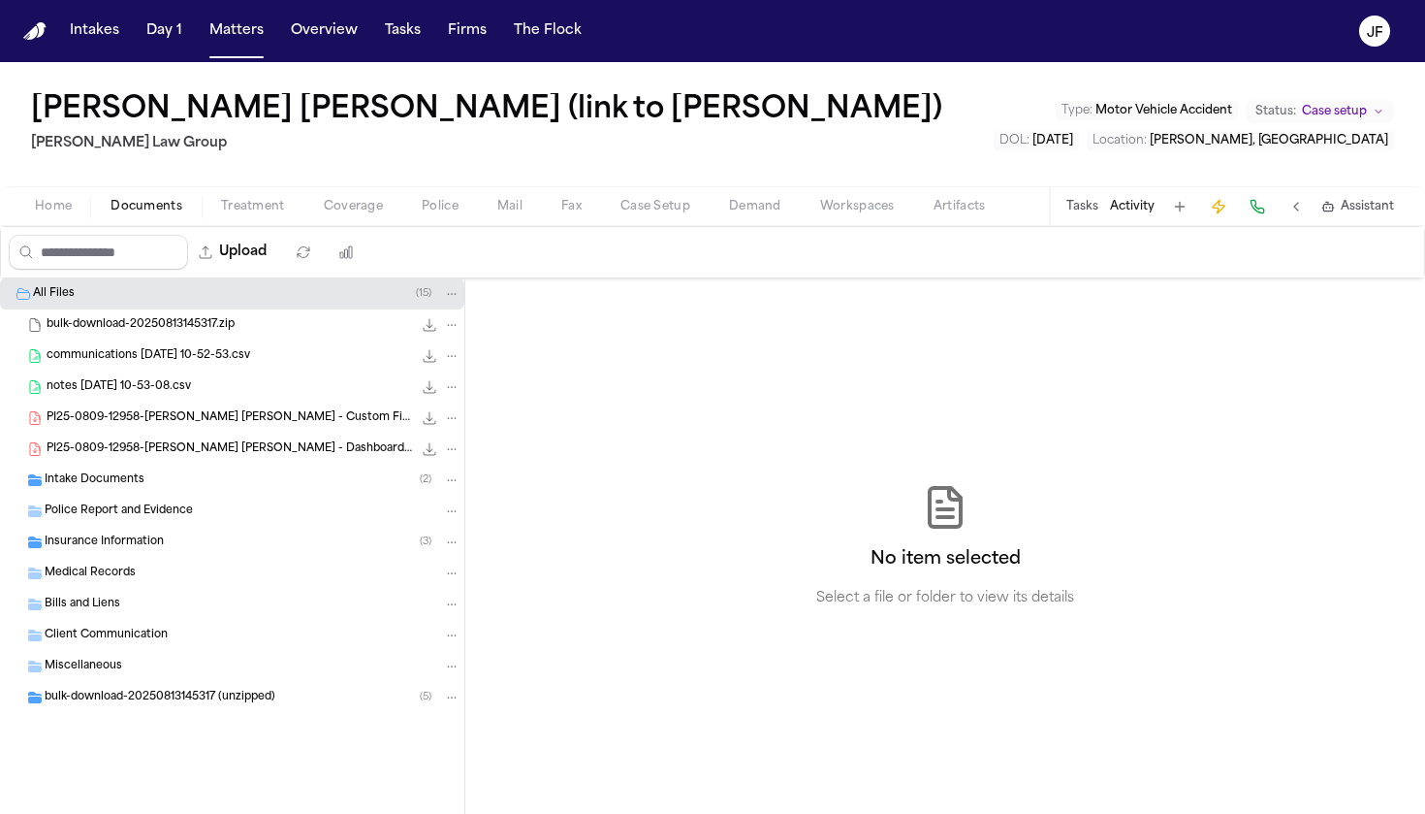
click at [54, 214] on span "Home" at bounding box center [53, 207] width 37 height 16
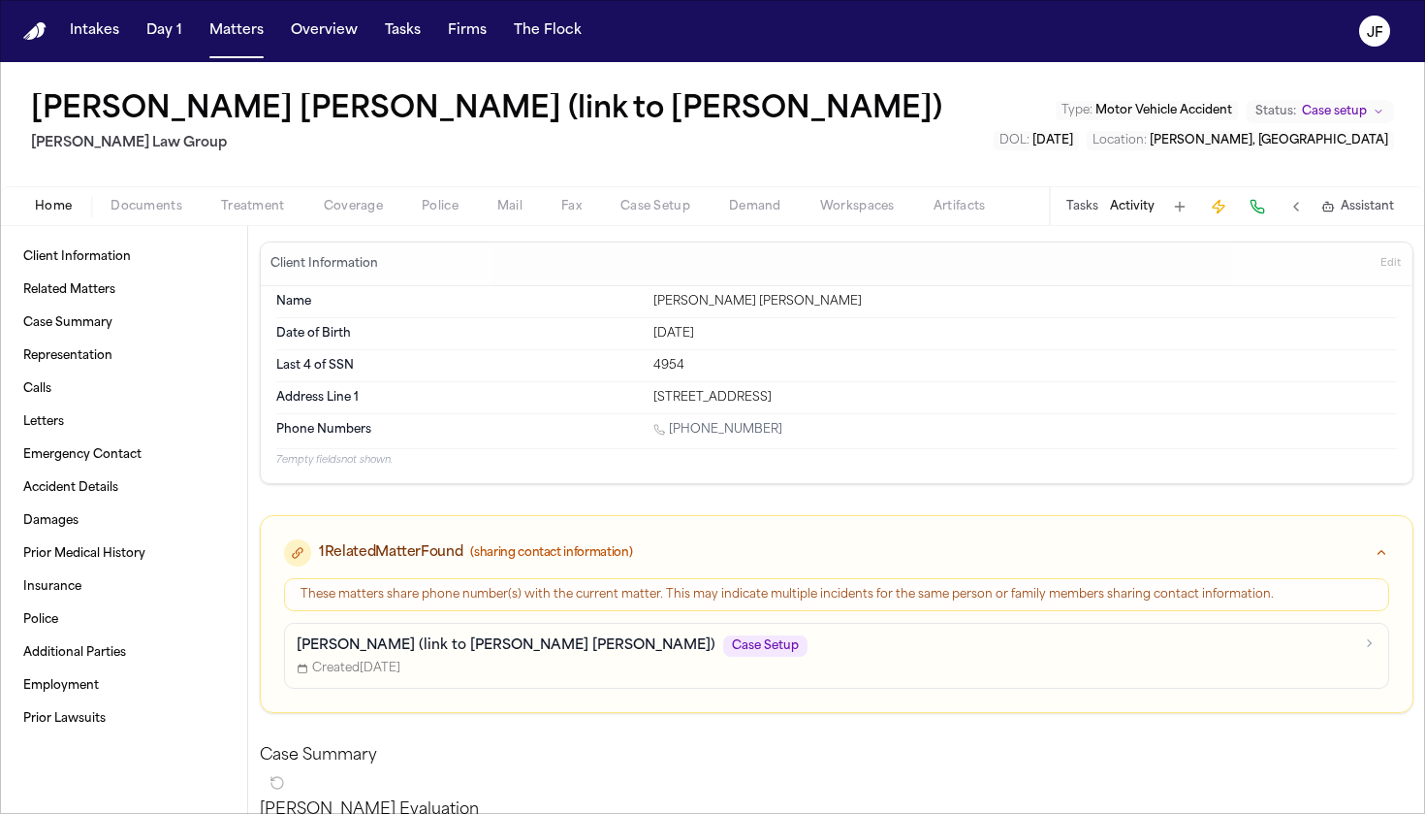
click at [1082, 222] on div "Tasks Activity Assistant" at bounding box center [1229, 206] width 361 height 38
click at [1082, 219] on div "Tasks Activity Assistant" at bounding box center [1229, 206] width 361 height 38
click at [1082, 199] on button "Tasks" at bounding box center [1083, 207] width 32 height 16
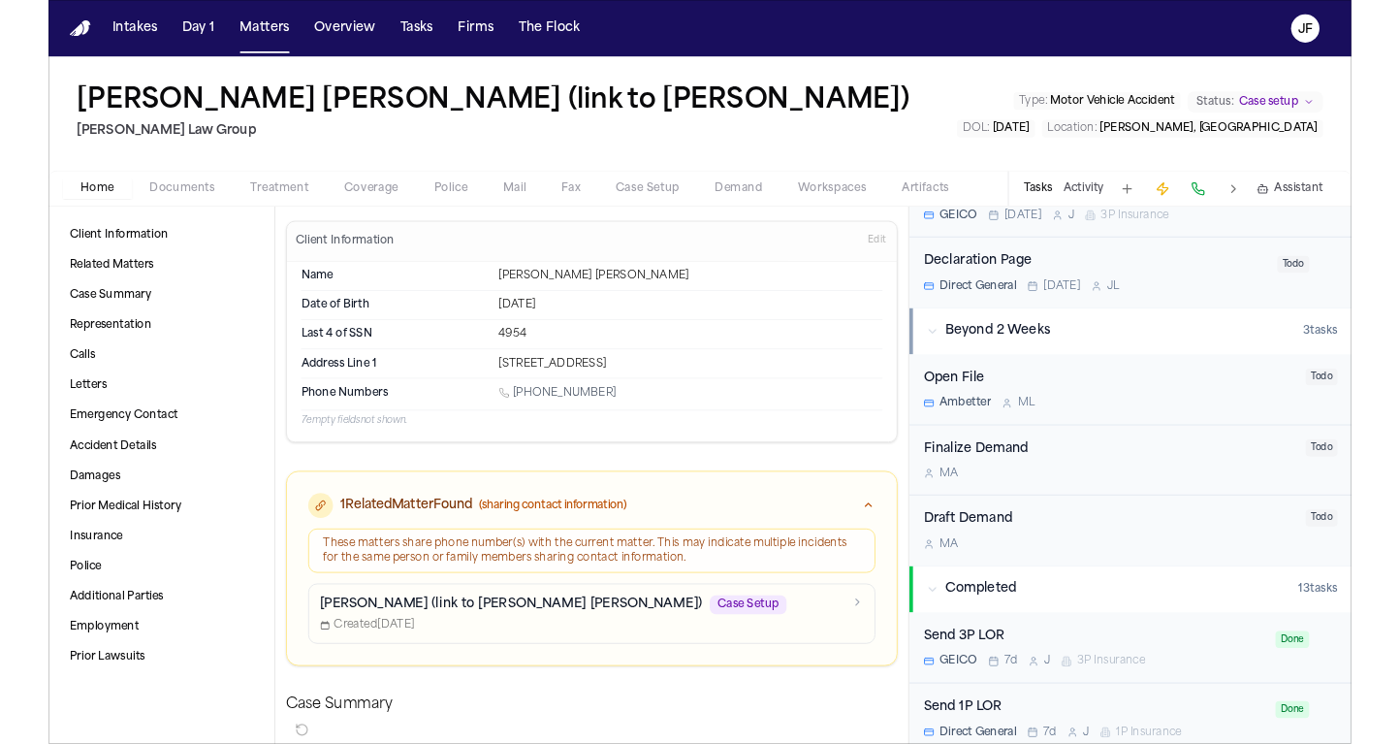
scroll to position [774, 0]
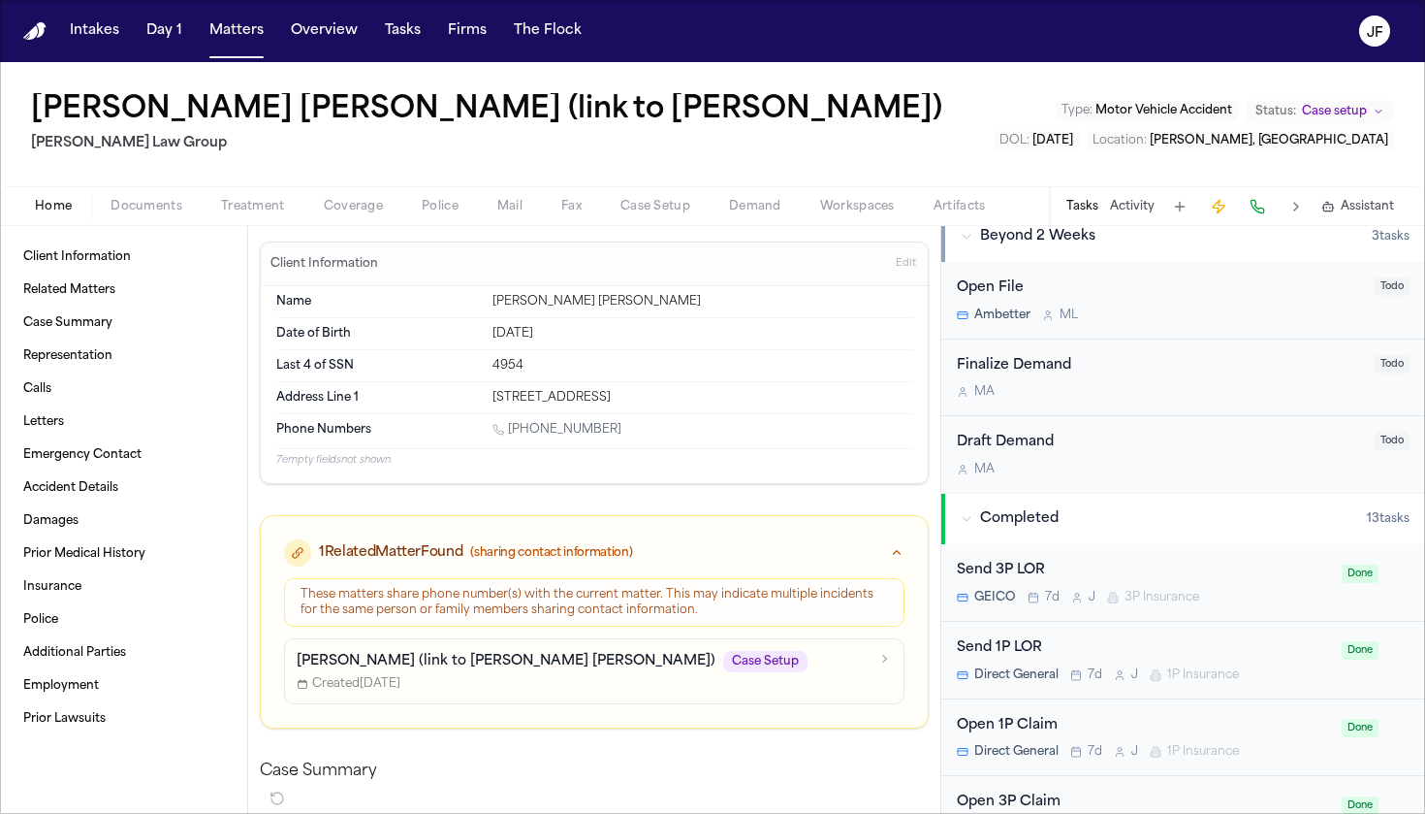
click at [464, 206] on button "Police" at bounding box center [440, 206] width 76 height 23
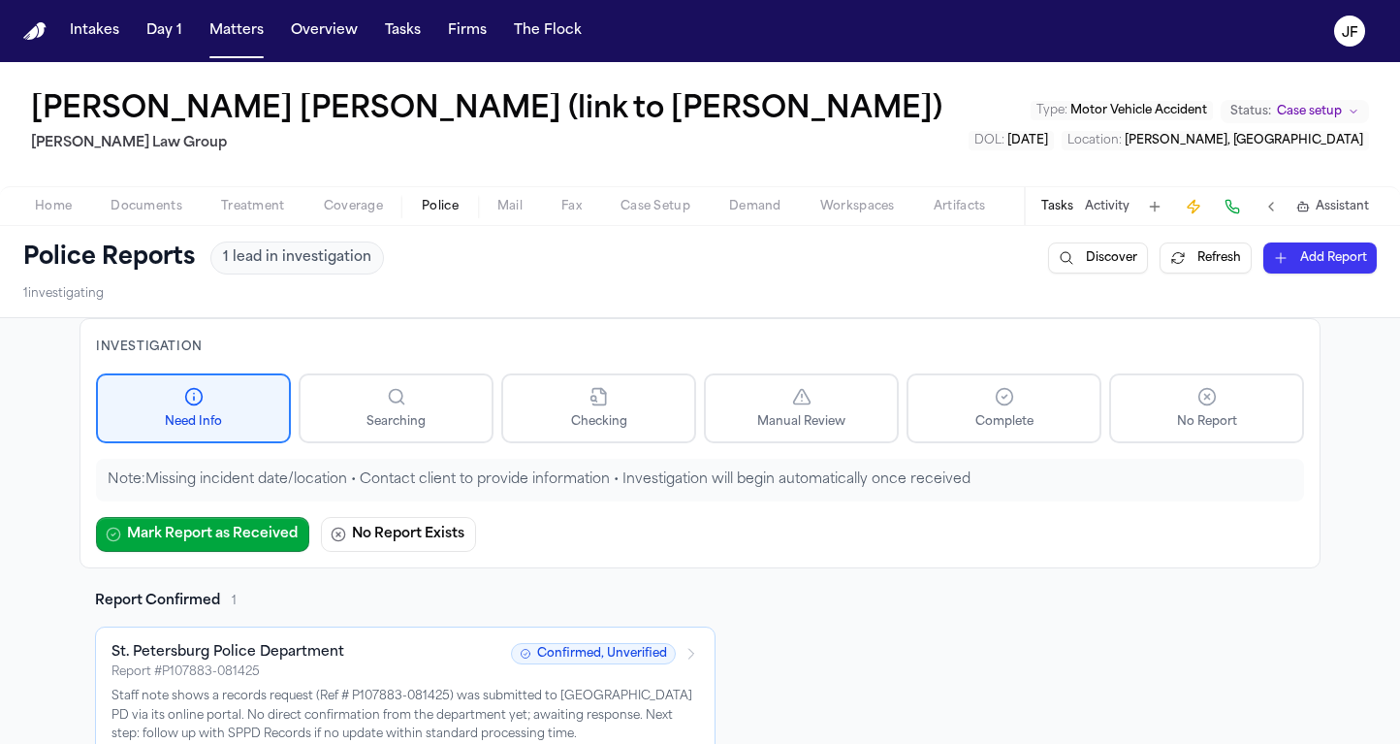
click at [437, 214] on span "Police" at bounding box center [440, 207] width 37 height 16
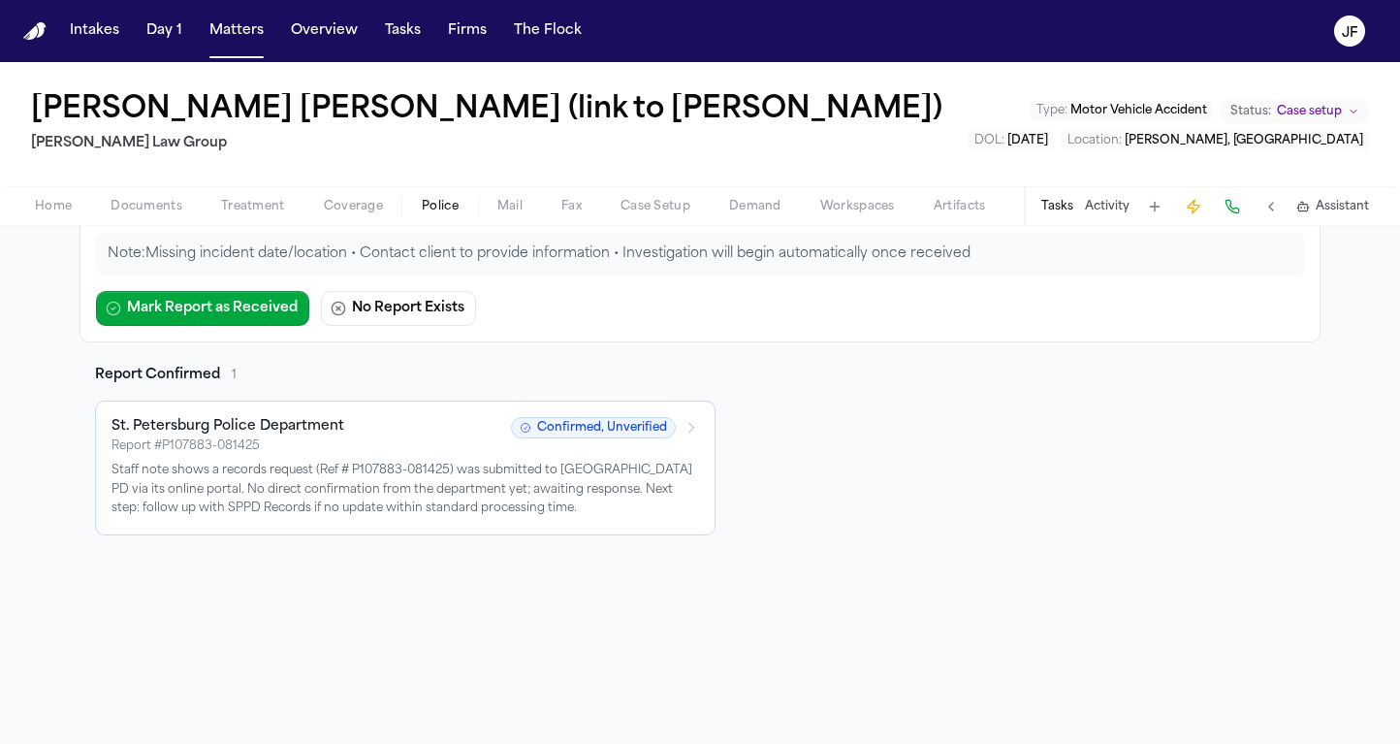
click at [480, 453] on div "Report # P107883-081425" at bounding box center [306, 446] width 388 height 16
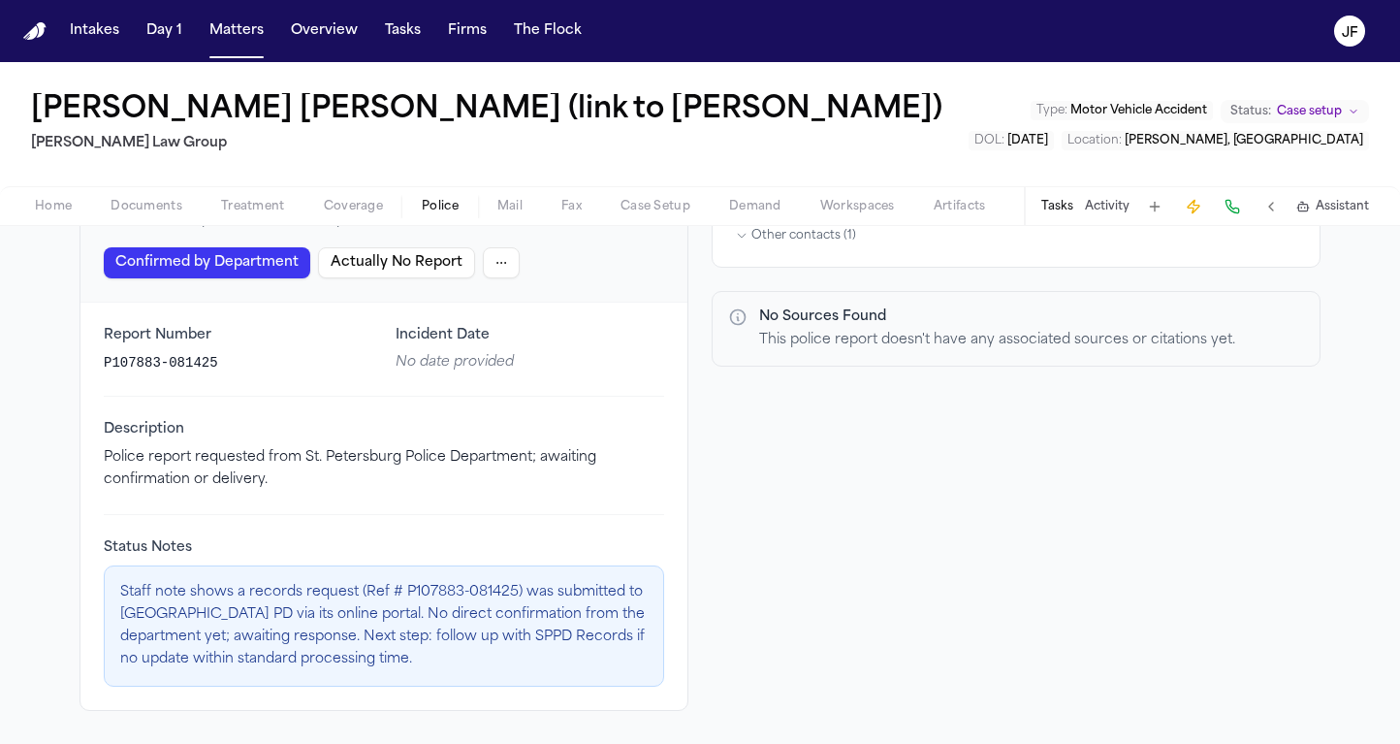
scroll to position [202, 0]
click at [347, 216] on span "button" at bounding box center [353, 217] width 82 height 2
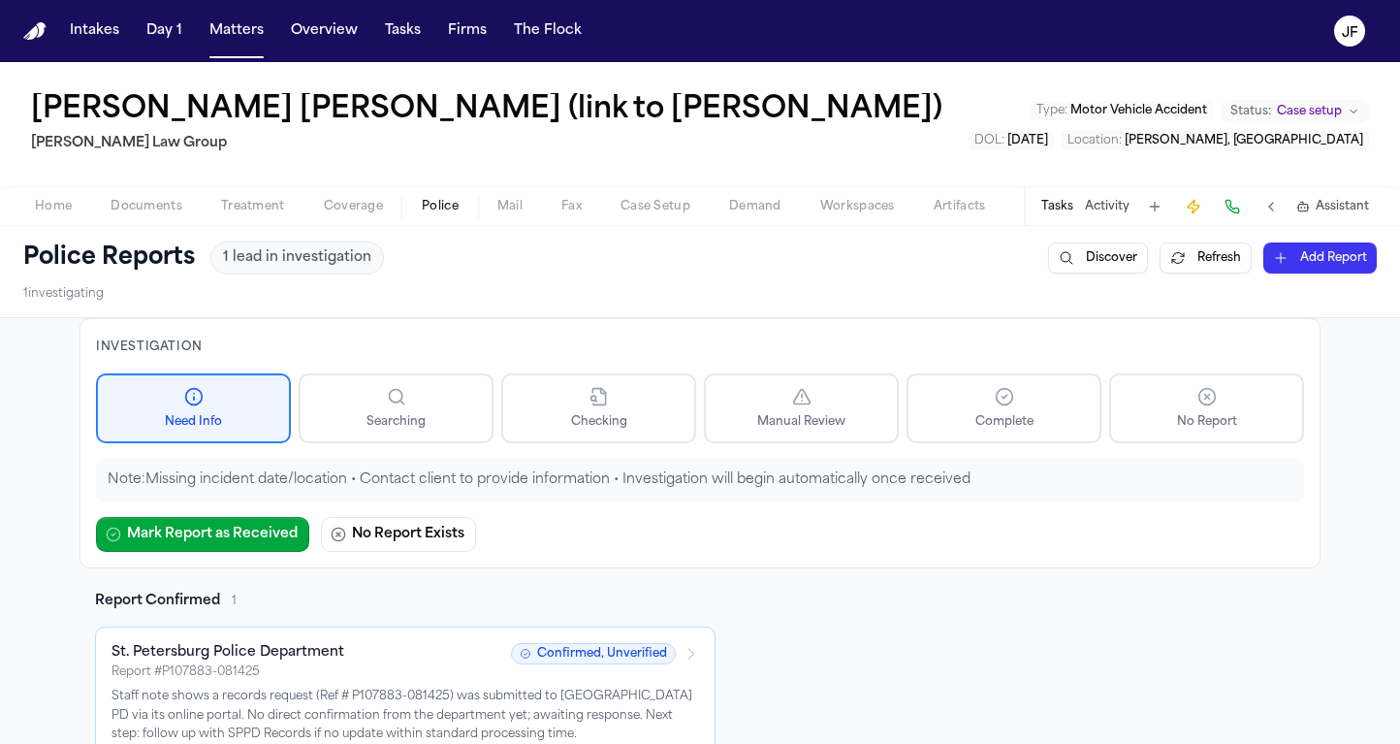
click at [427, 199] on span "Police" at bounding box center [440, 207] width 37 height 16
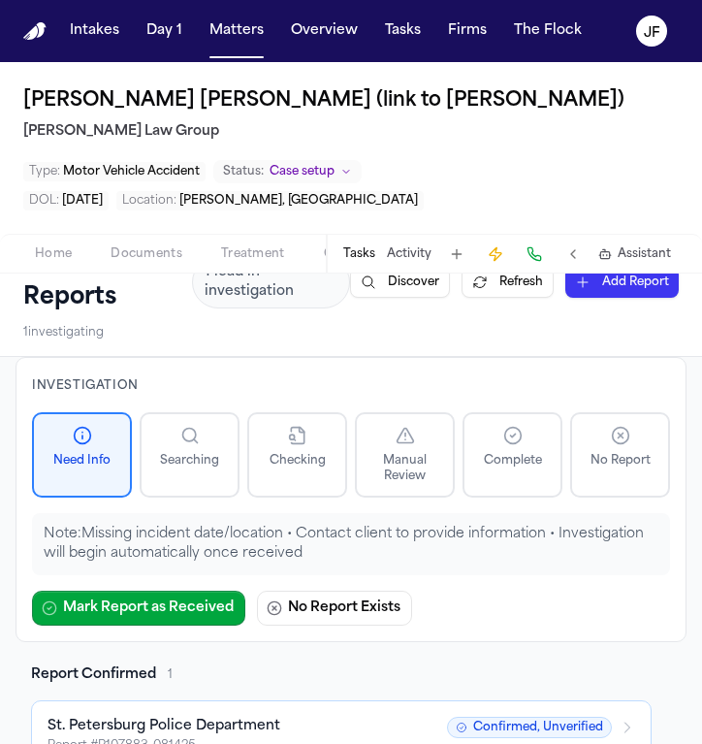
scroll to position [46, 0]
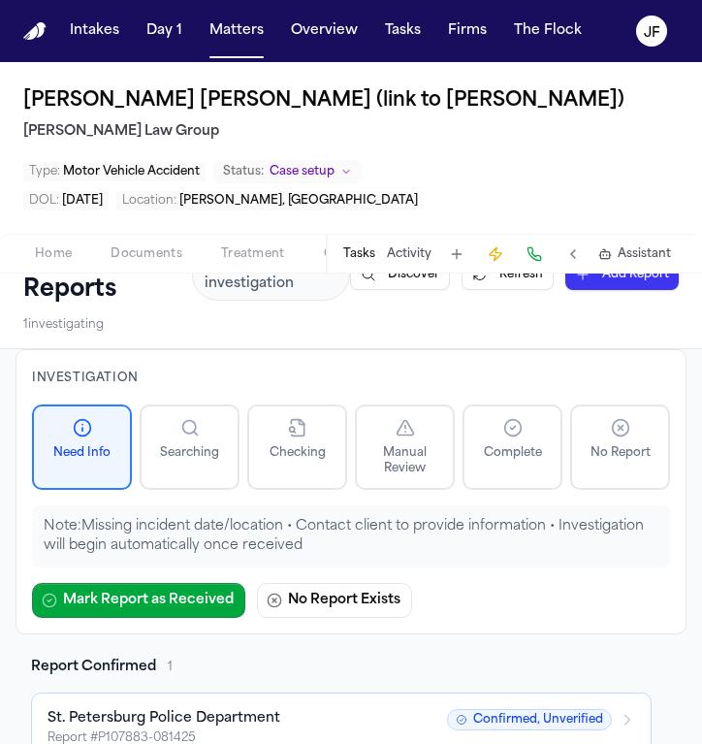
click at [127, 257] on span "Documents" at bounding box center [147, 254] width 72 height 16
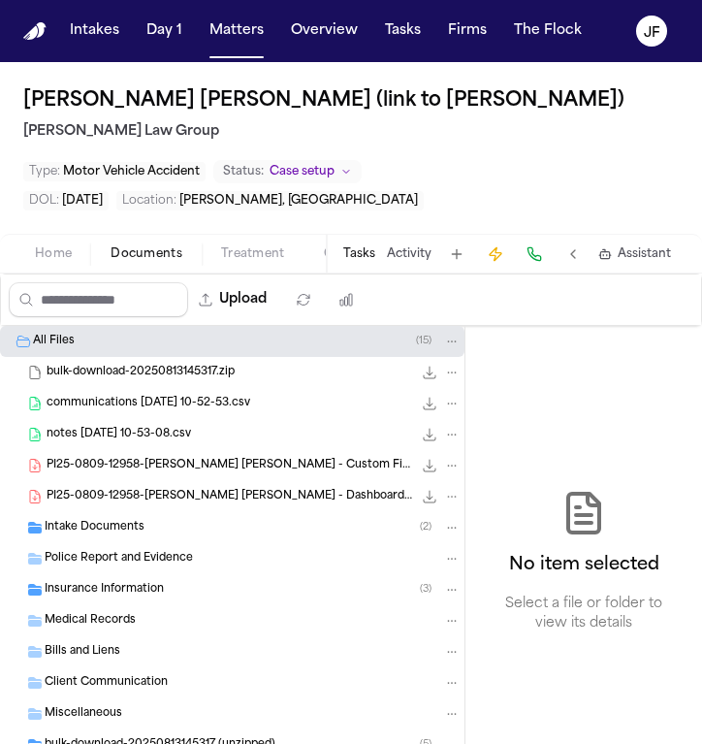
click at [171, 539] on div "Intake Documents ( 2 )" at bounding box center [232, 527] width 464 height 31
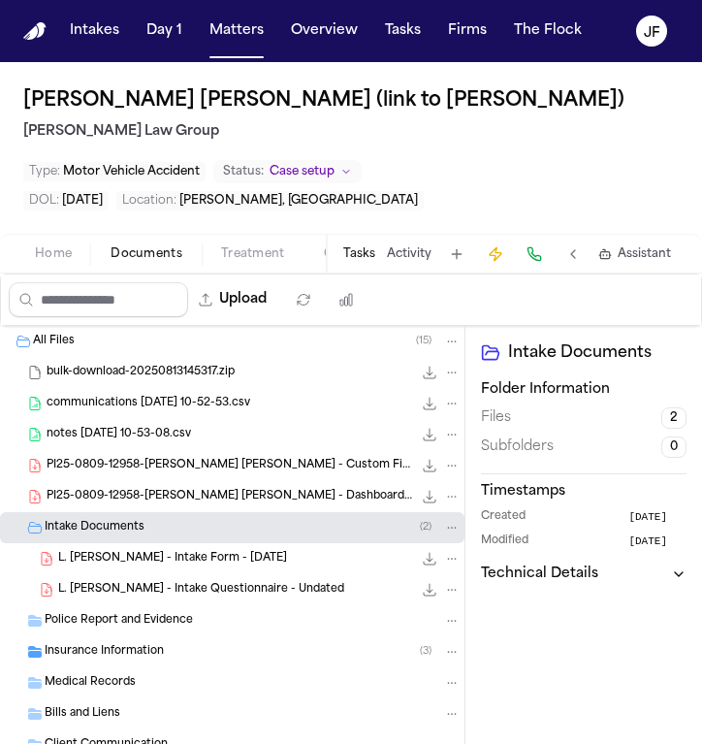
click at [171, 561] on span "L. [PERSON_NAME] - Intake Form - [DATE]" at bounding box center [172, 559] width 229 height 16
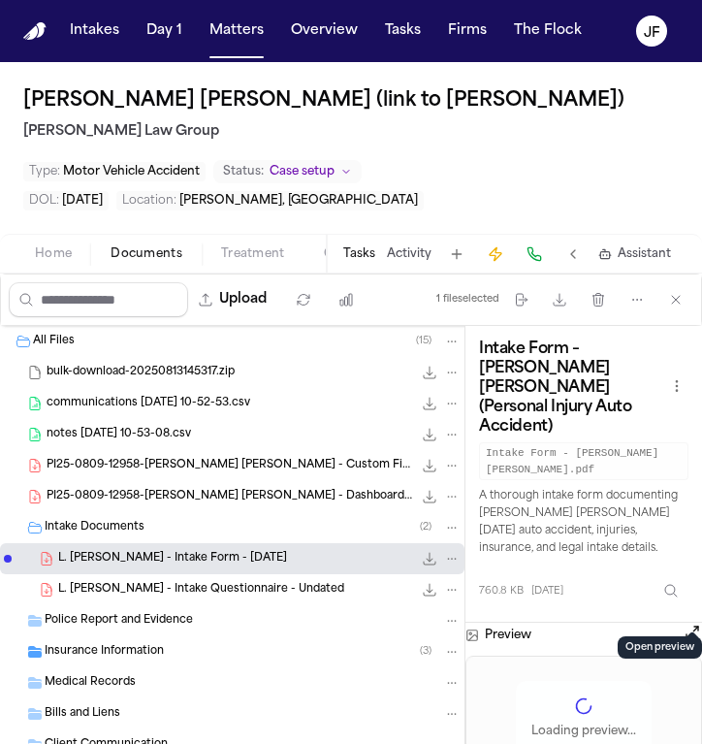
click at [683, 622] on button at bounding box center [692, 634] width 19 height 25
click at [695, 622] on button "Open preview" at bounding box center [692, 631] width 19 height 19
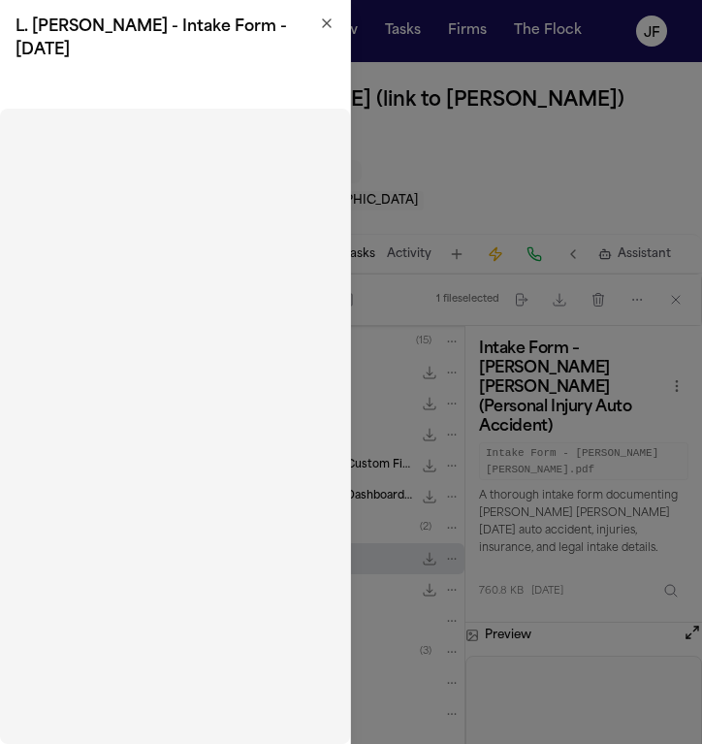
click at [330, 28] on icon "button" at bounding box center [327, 24] width 16 height 16
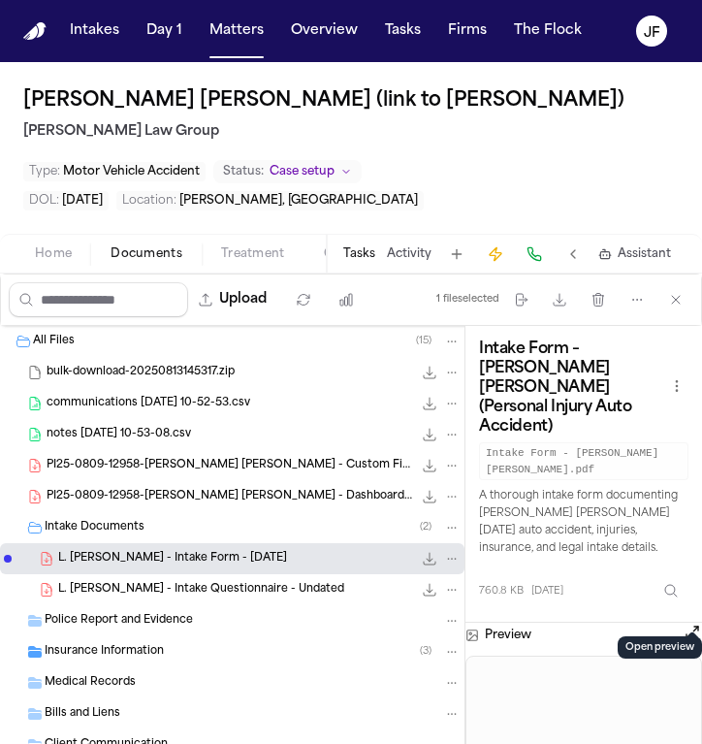
click at [696, 622] on button "Open preview" at bounding box center [692, 631] width 19 height 19
